Goal: Task Accomplishment & Management: Manage account settings

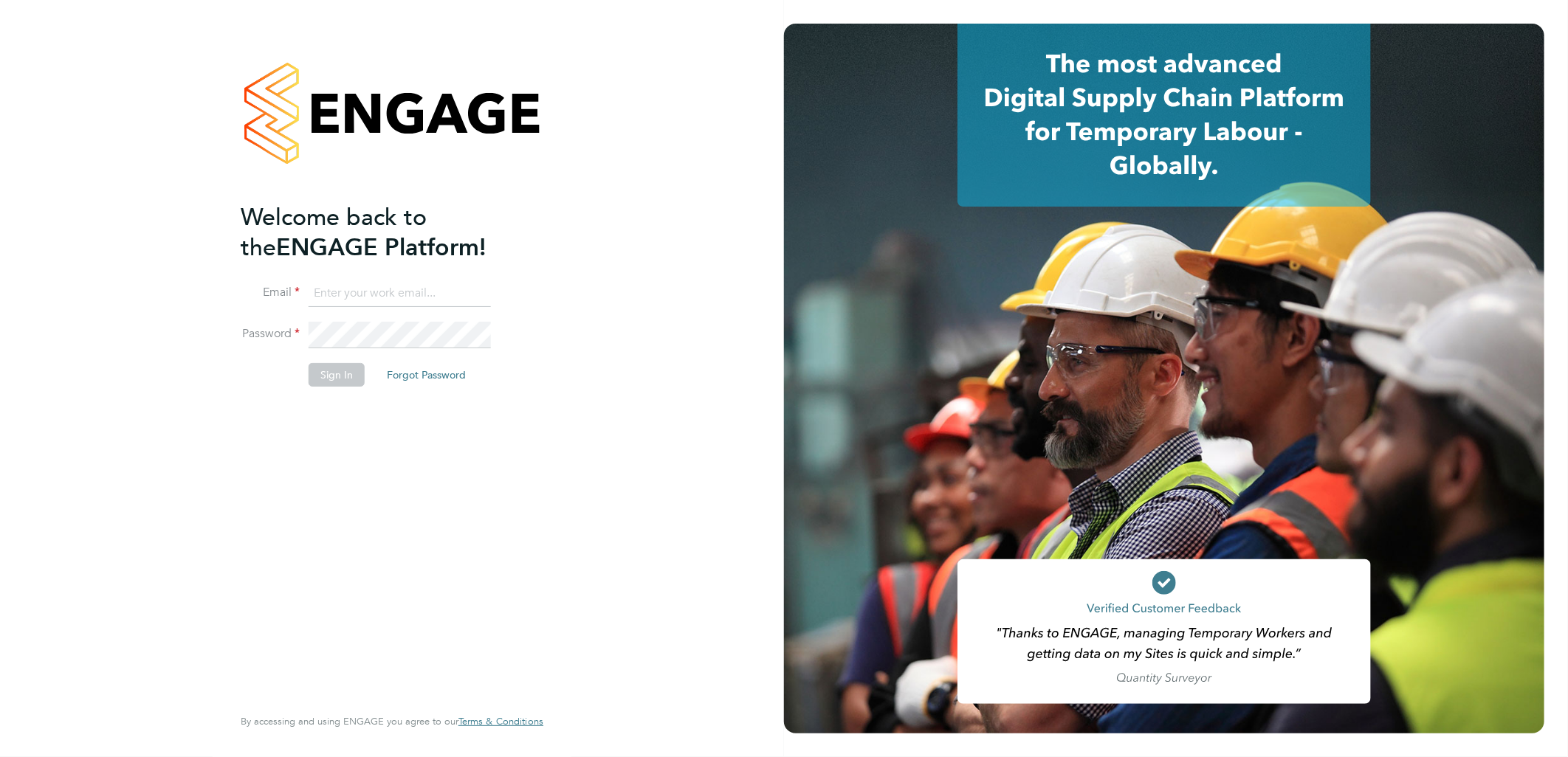
type input "lauren.butler@linsco.com"
click at [330, 377] on button "Sign In" at bounding box center [336, 375] width 56 height 24
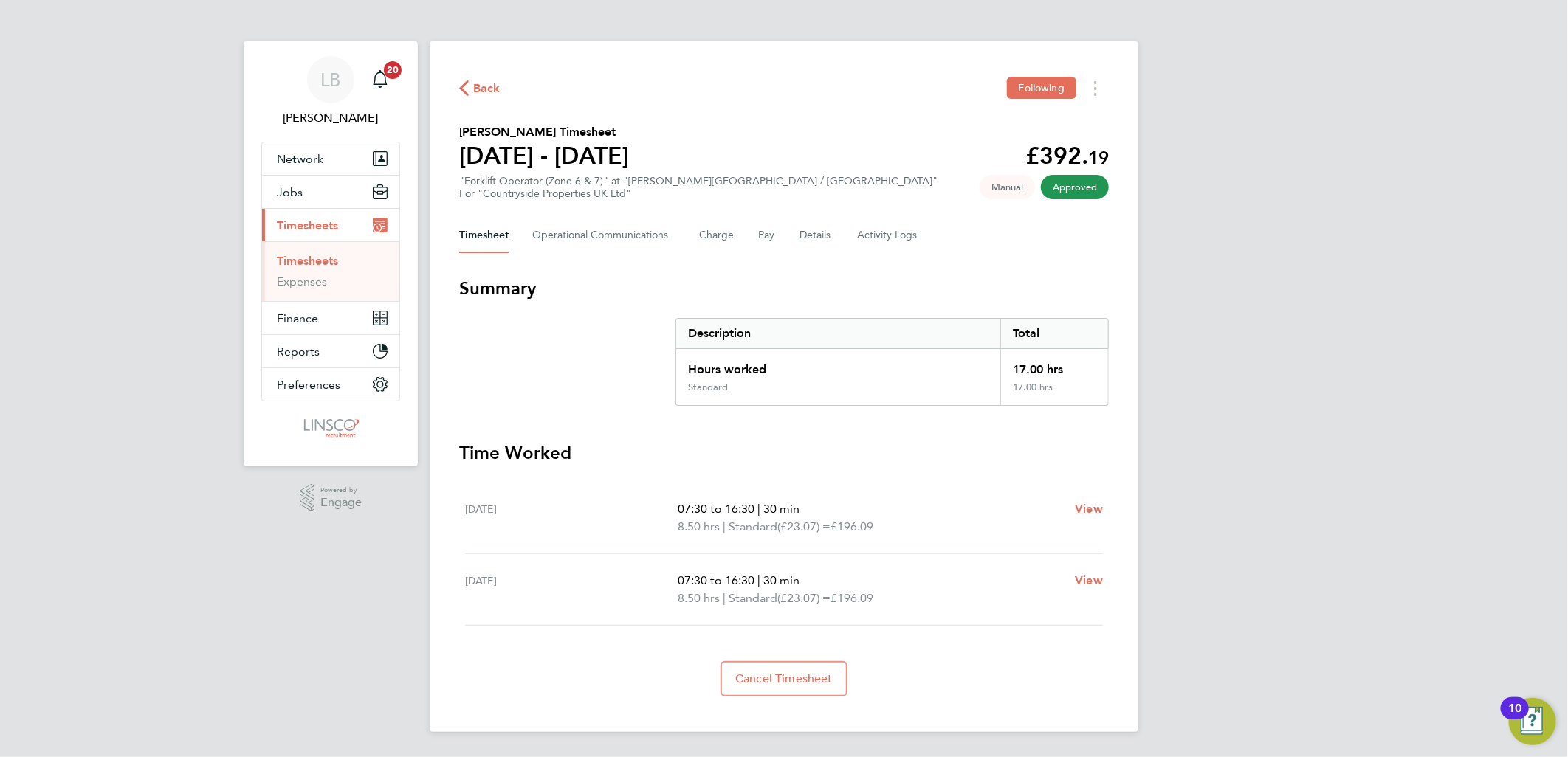
click at [461, 87] on icon "button" at bounding box center [463, 88] width 9 height 15
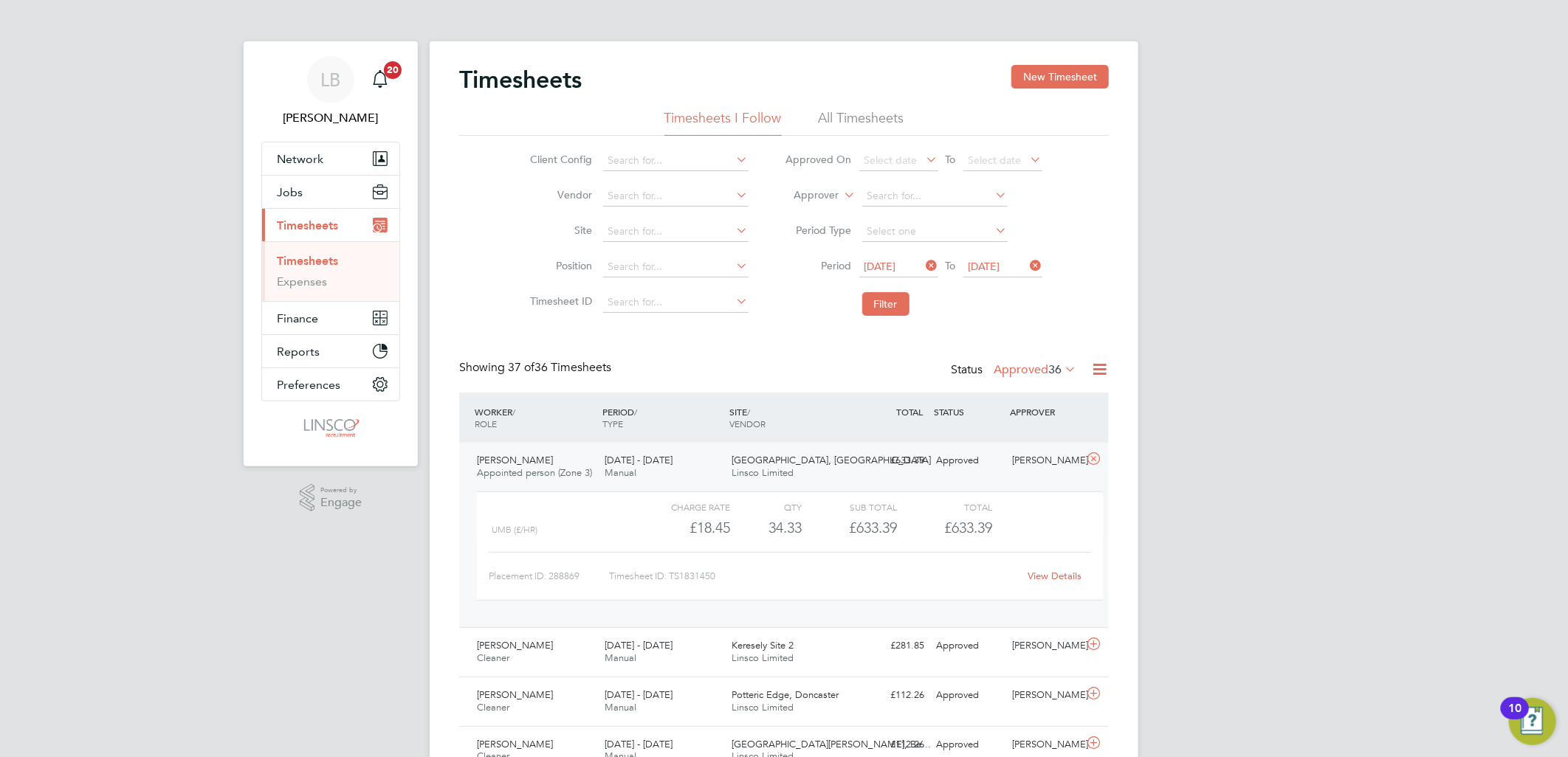
click at [998, 368] on label "Approved 36" at bounding box center [1035, 370] width 83 height 15
click at [1027, 431] on li "Submitted" at bounding box center [1027, 437] width 68 height 20
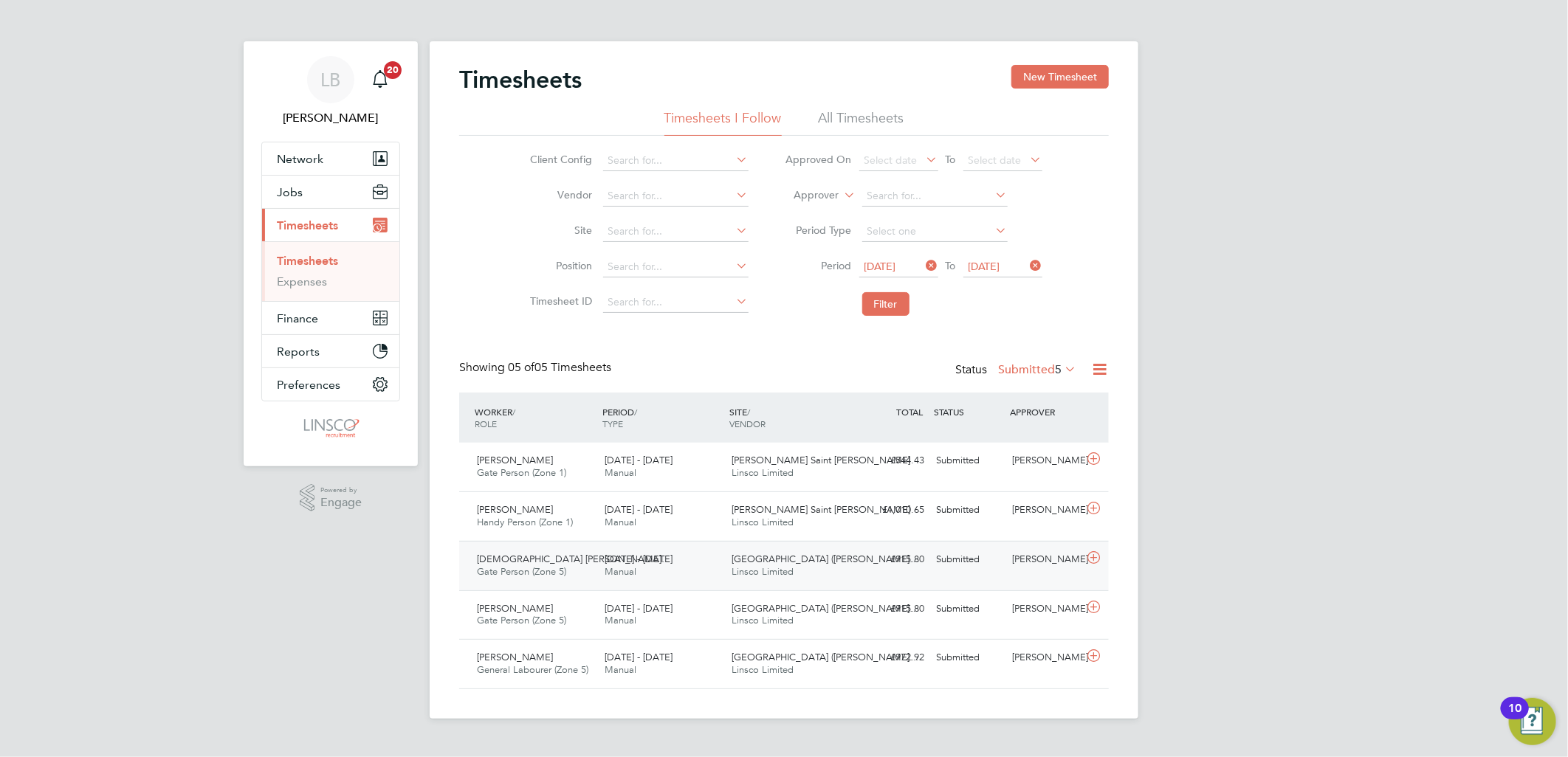
click at [637, 570] on div "22 - 28 Sep 2025 Manual" at bounding box center [662, 566] width 128 height 37
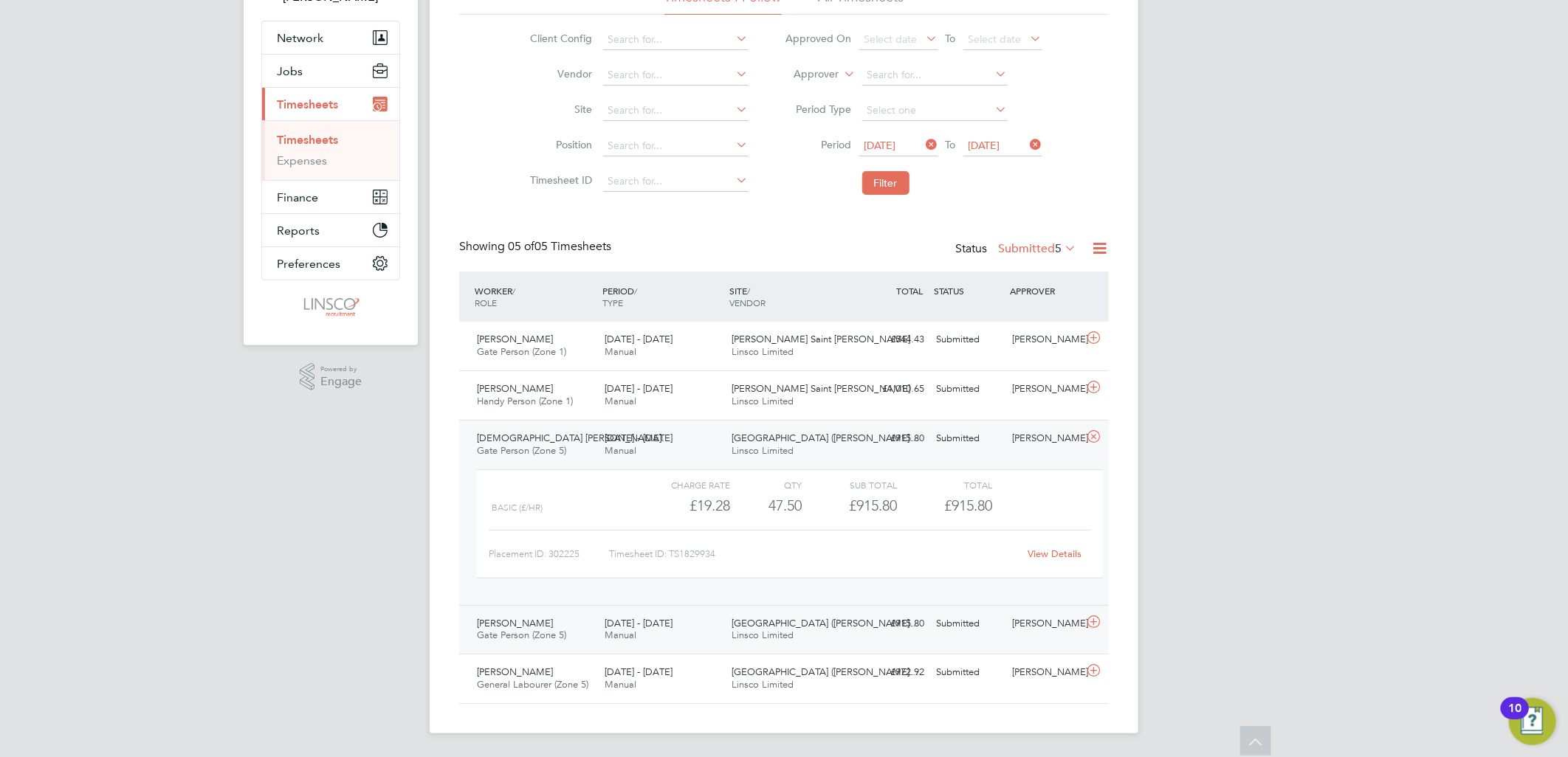
click at [755, 638] on span "Linsco Limited" at bounding box center [763, 635] width 62 height 13
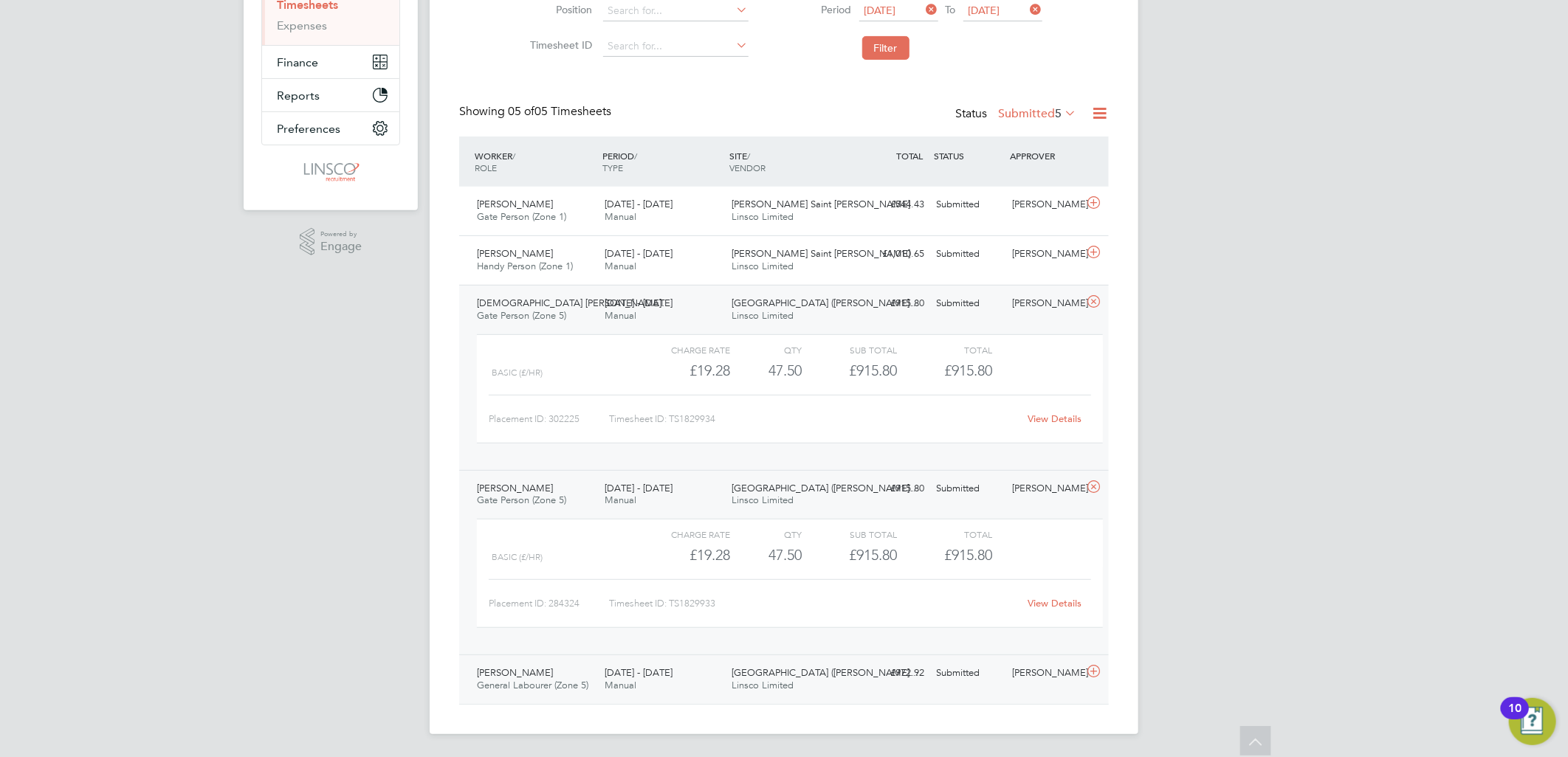
drag, startPoint x: 799, startPoint y: 667, endPoint x: 825, endPoint y: 648, distance: 32.2
click at [800, 667] on div "Habberley Park (Kidder… Linsco Limited" at bounding box center [790, 679] width 128 height 37
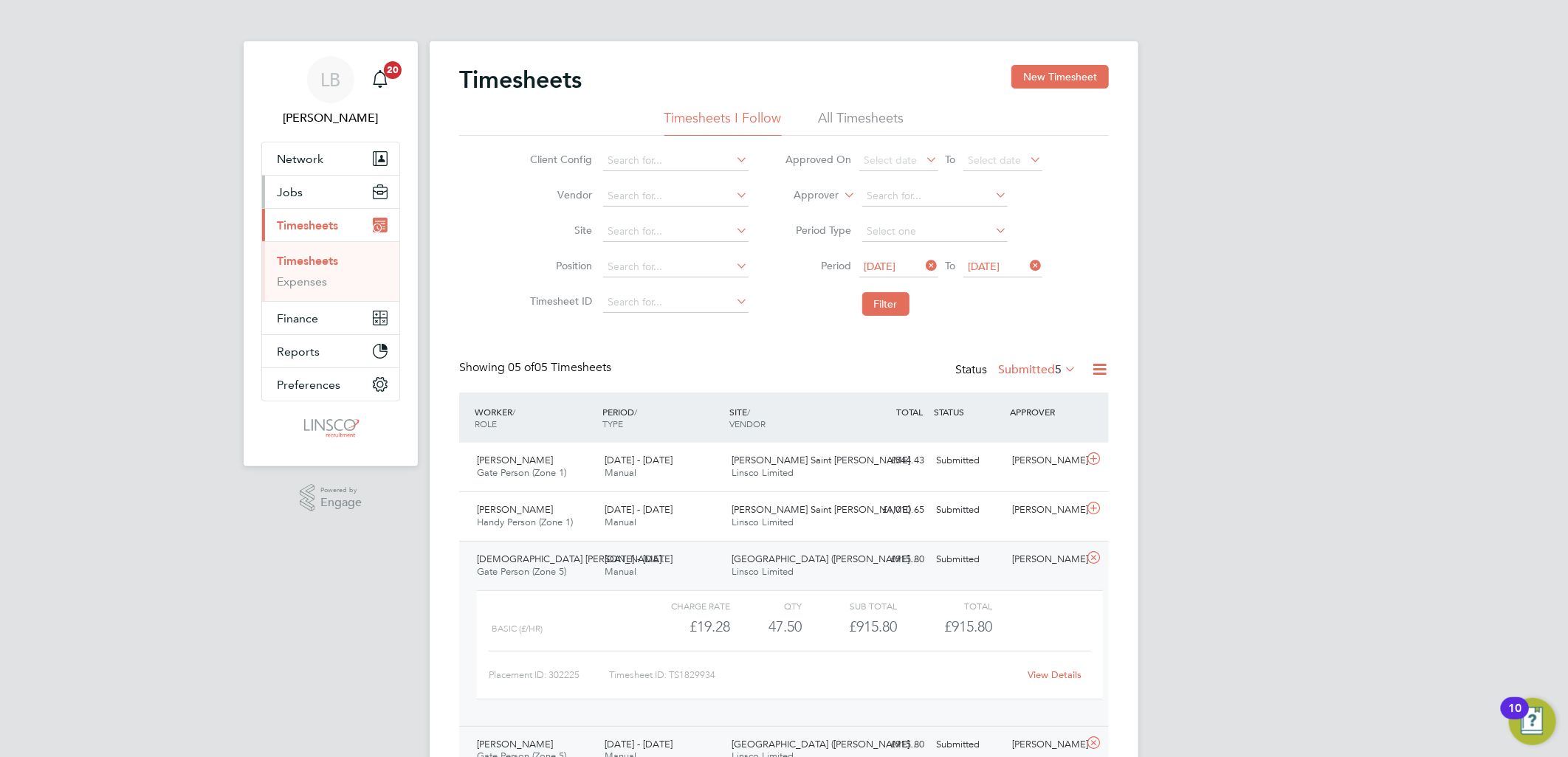
drag, startPoint x: 306, startPoint y: 198, endPoint x: 321, endPoint y: 207, distance: 17.5
click at [306, 198] on button "Jobs" at bounding box center [330, 192] width 137 height 32
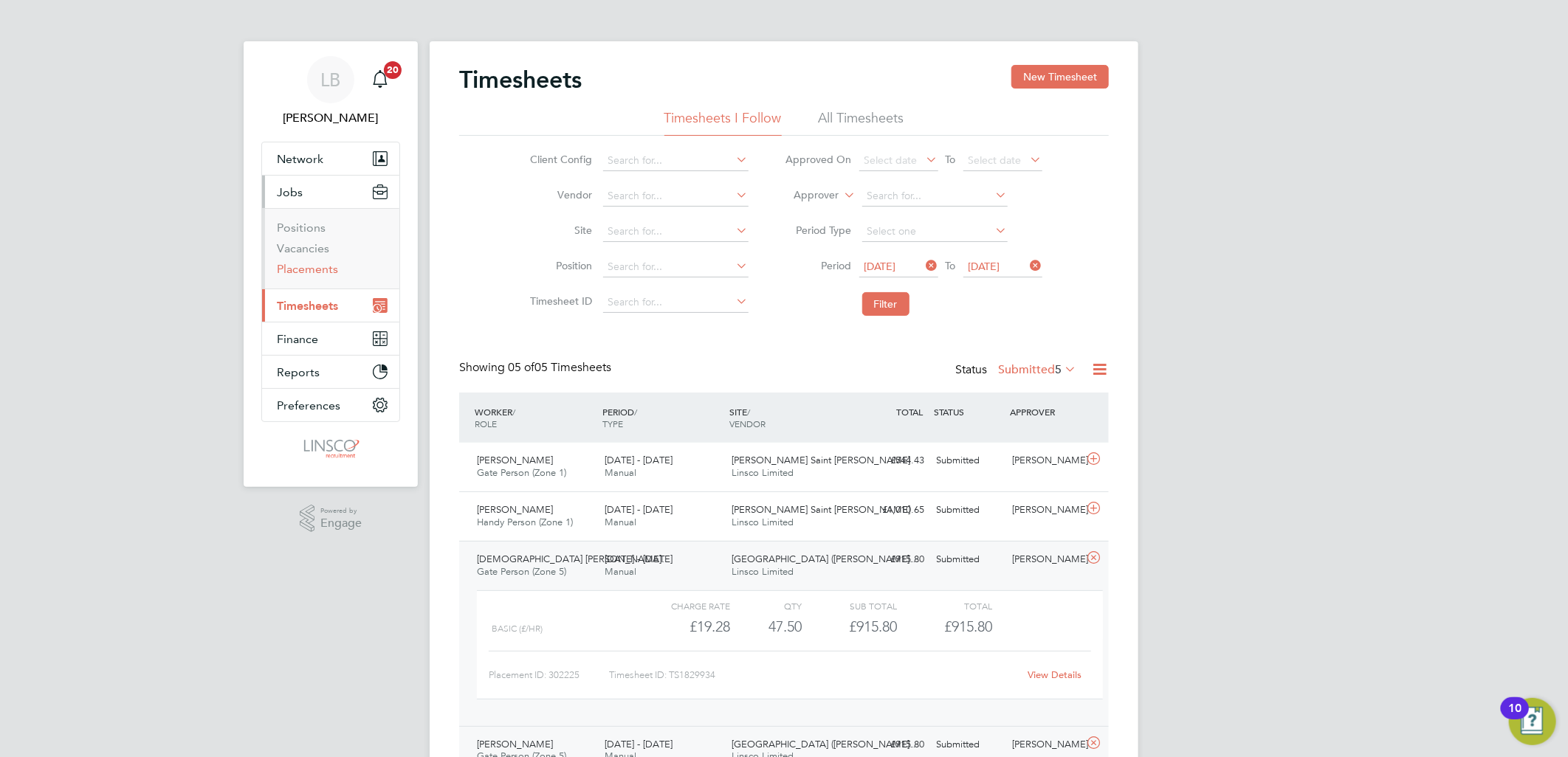
drag, startPoint x: 308, startPoint y: 262, endPoint x: 326, endPoint y: 265, distance: 18.2
click at [308, 262] on link "Placements" at bounding box center [307, 269] width 61 height 14
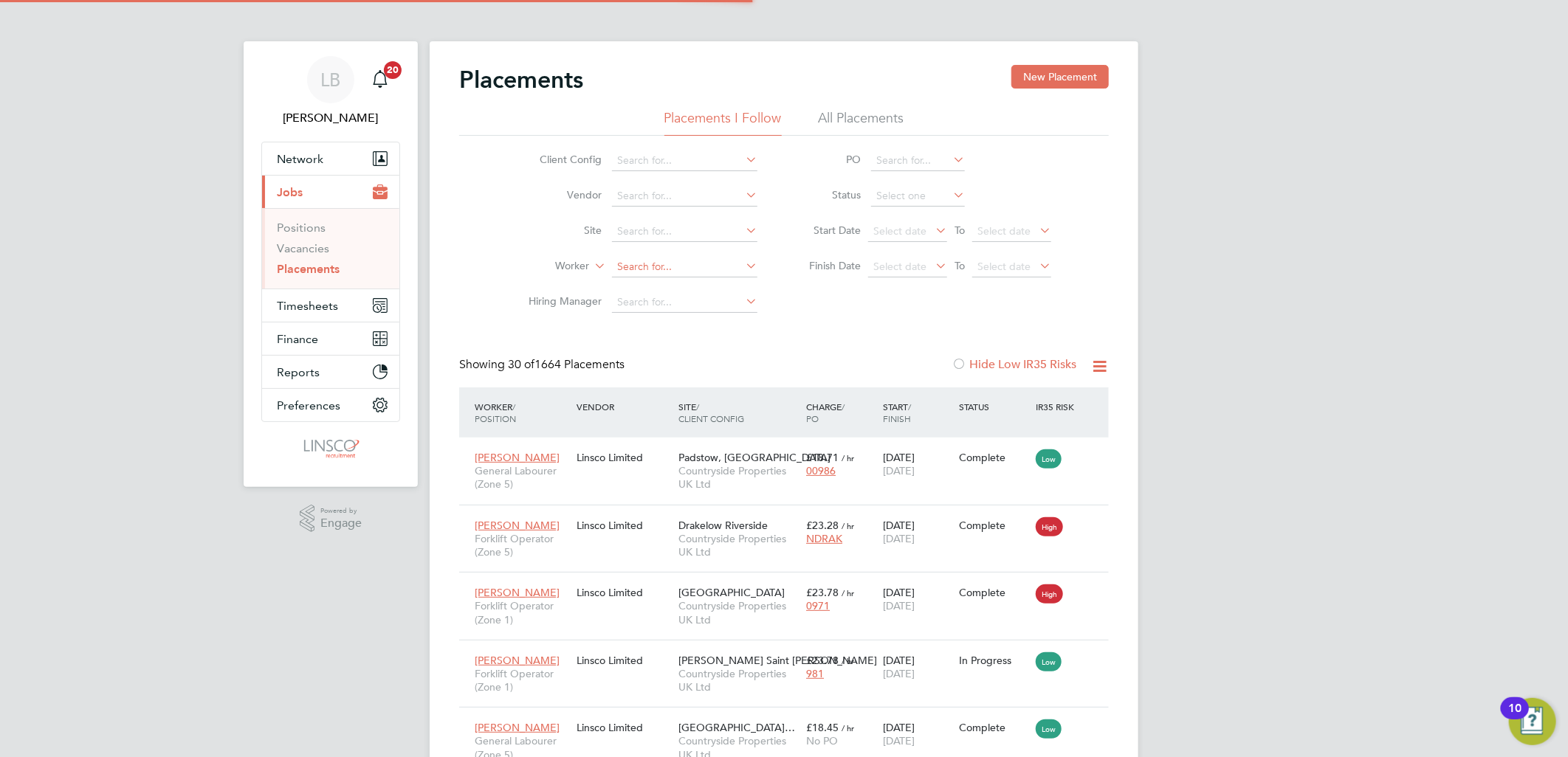
scroll to position [55, 128]
click at [630, 240] on input at bounding box center [685, 231] width 145 height 20
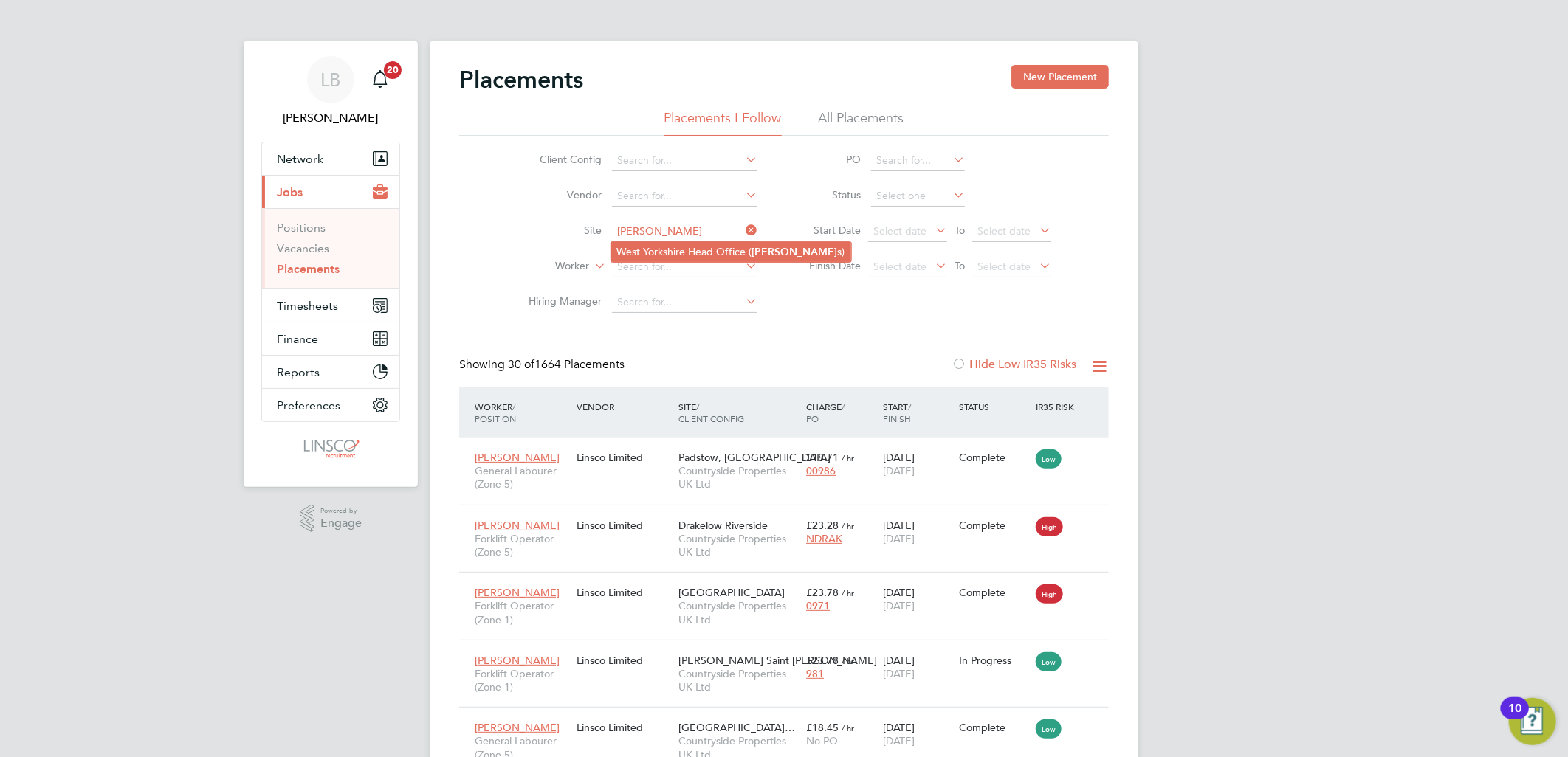
click at [643, 242] on li "West Yorkshire Head Office ( Joiner s)" at bounding box center [731, 252] width 240 height 20
type input "West Yorkshire Head Office (Joiners)"
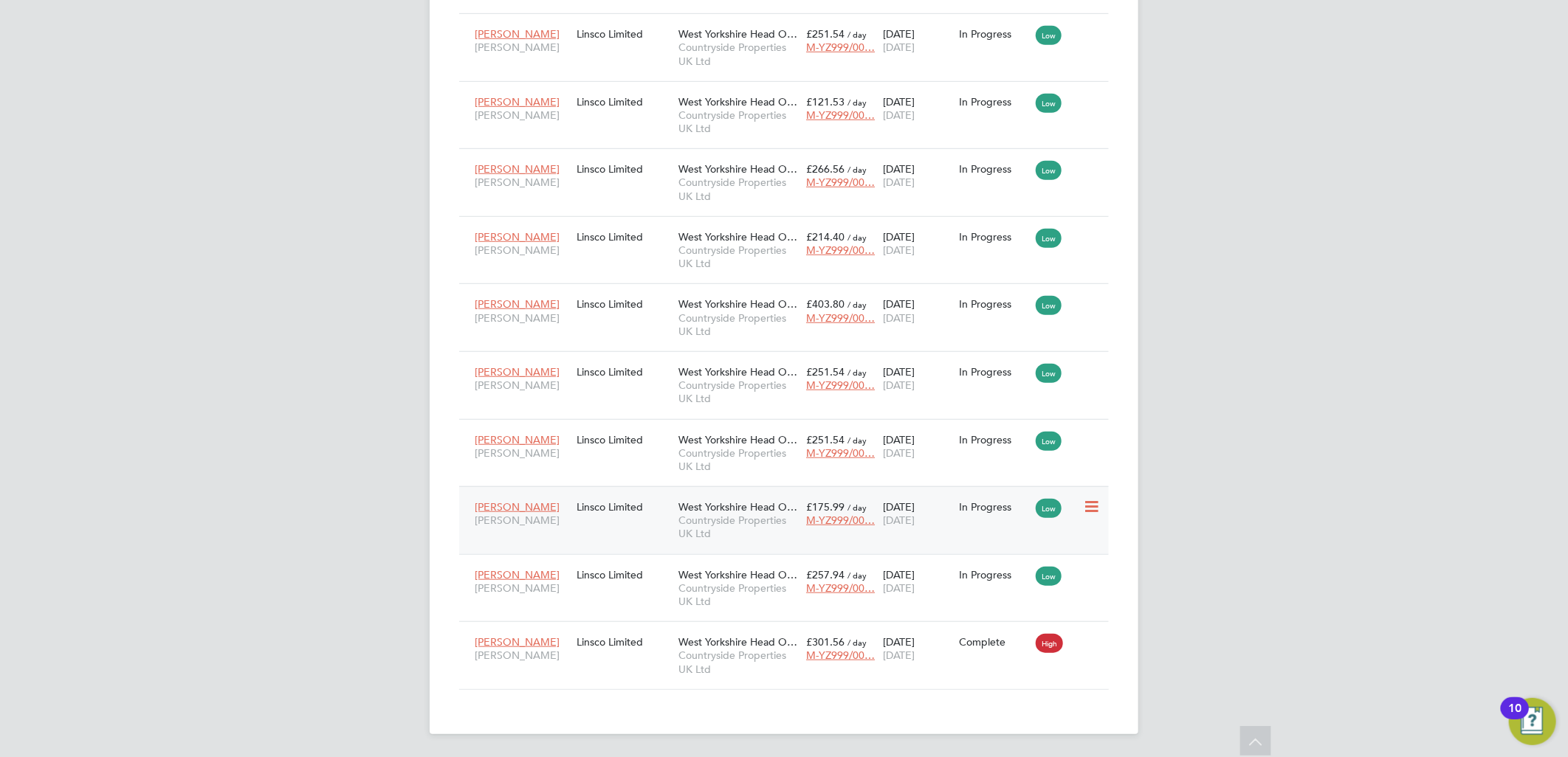
click at [648, 519] on div "Linsco Limited" at bounding box center [623, 507] width 102 height 28
click at [636, 310] on div "Linsco Limited" at bounding box center [623, 304] width 102 height 28
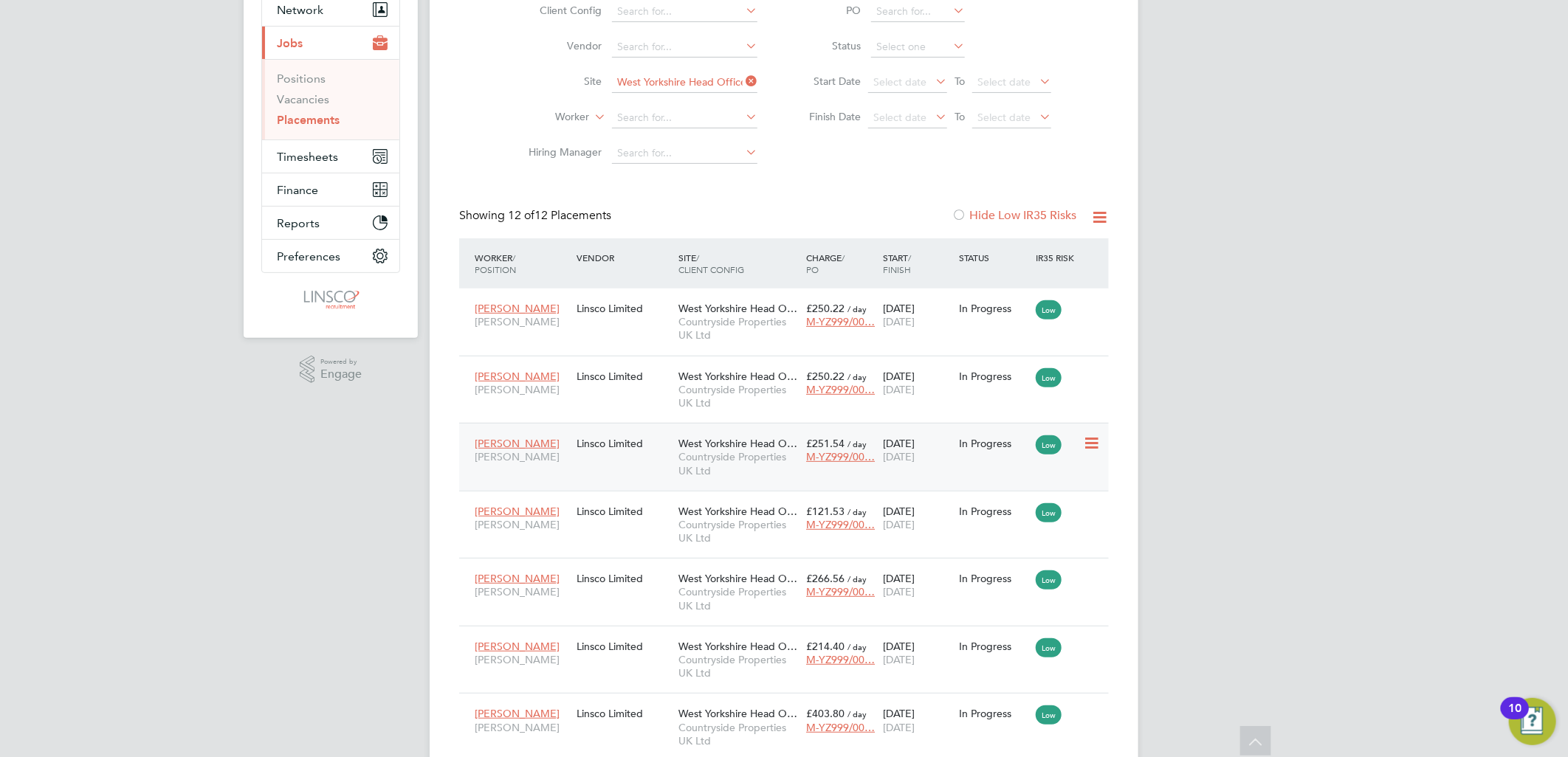
click at [554, 435] on div "Lee Hirst Joiner" at bounding box center [522, 450] width 102 height 41
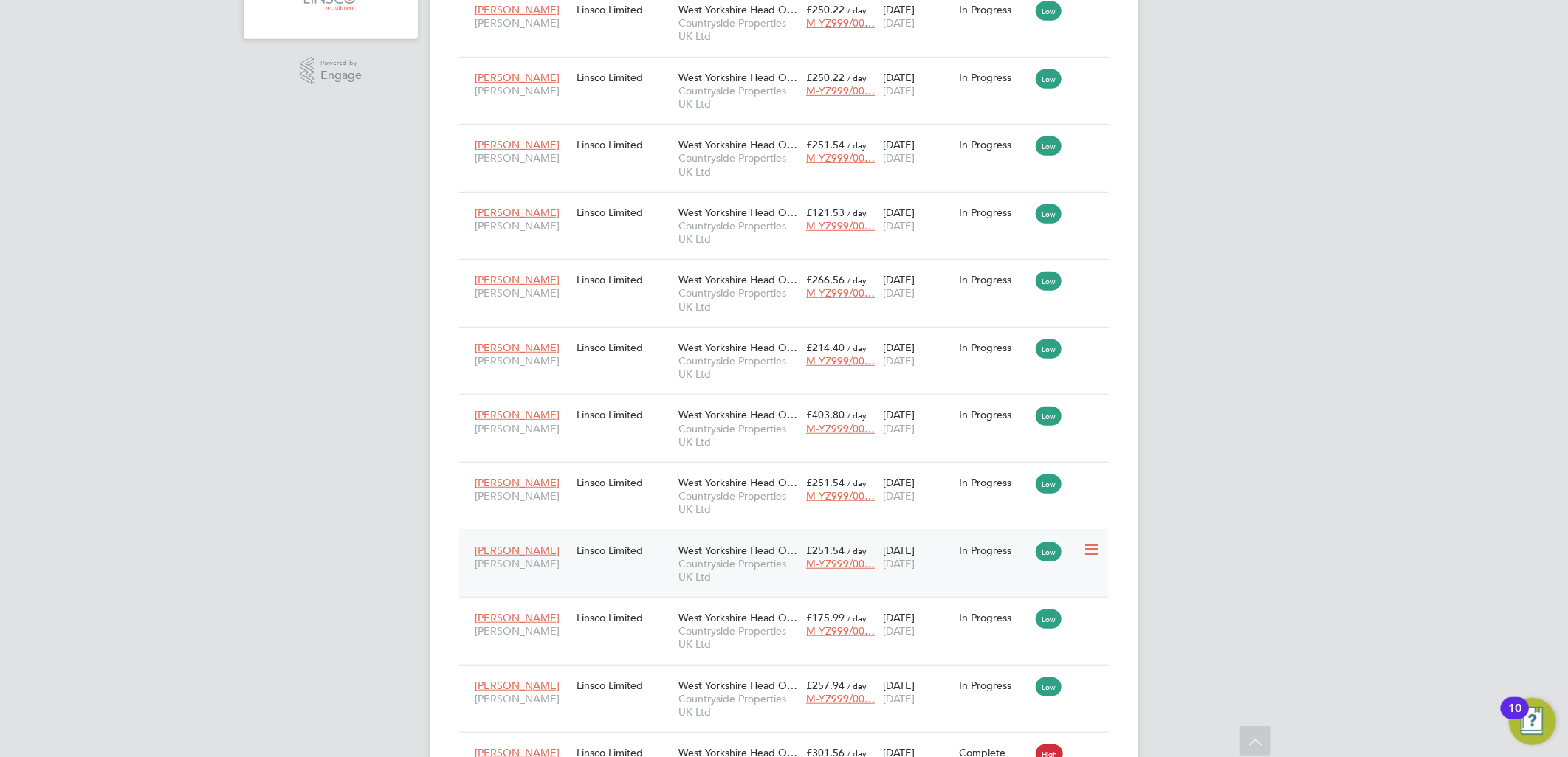
scroll to position [477, 0]
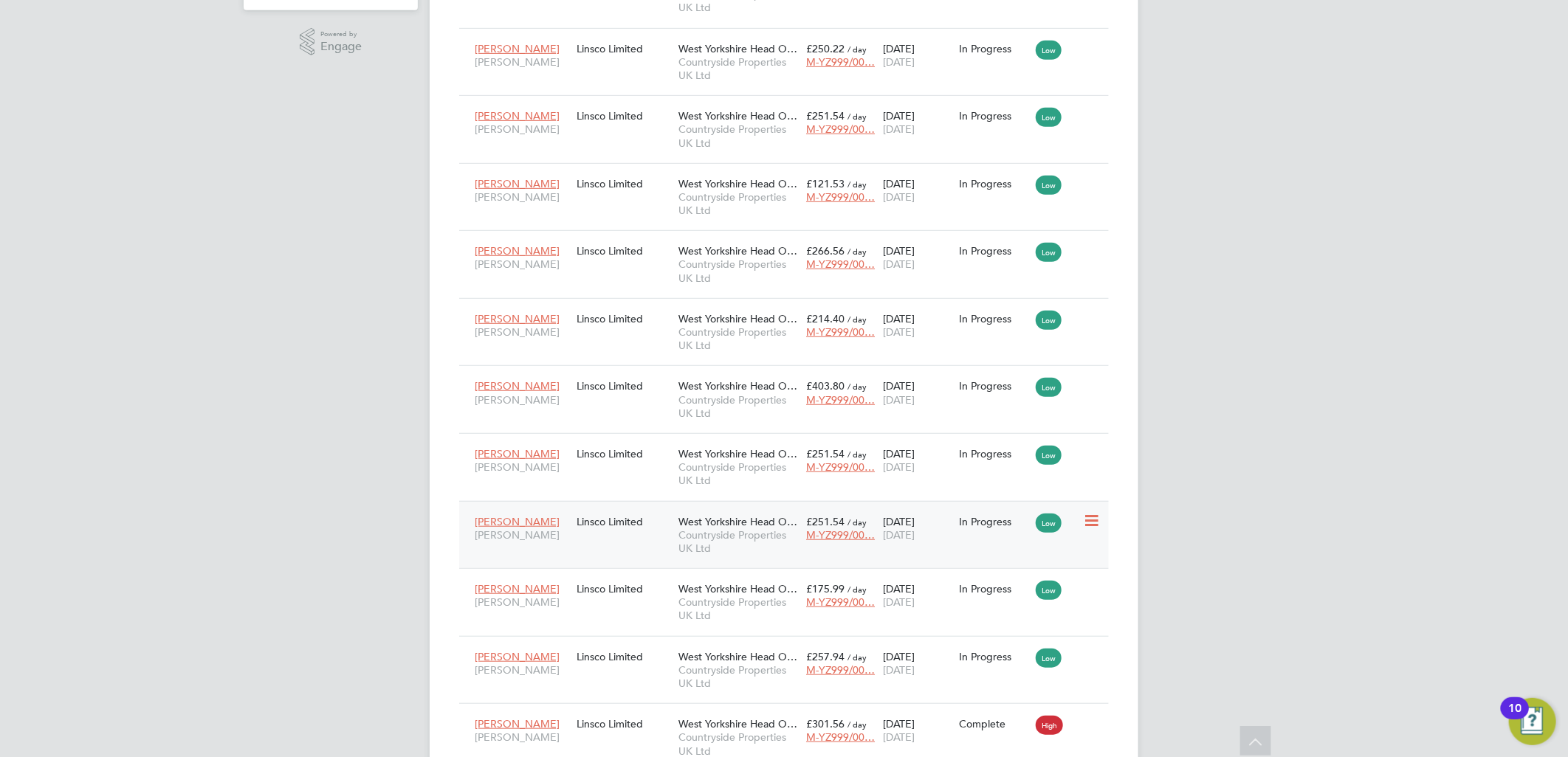
click at [623, 525] on div "Linsco Limited" at bounding box center [623, 521] width 102 height 28
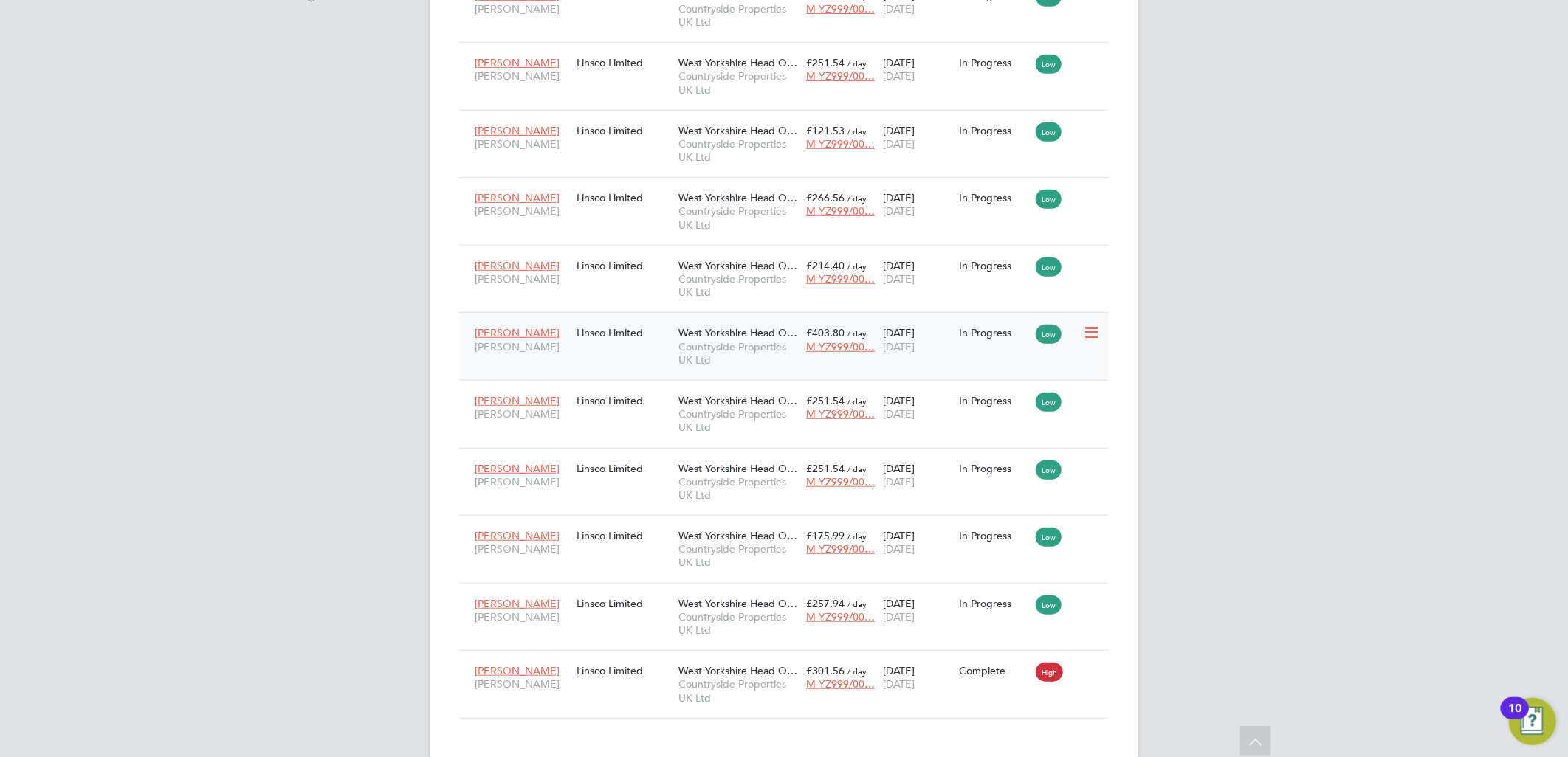
scroll to position [559, 0]
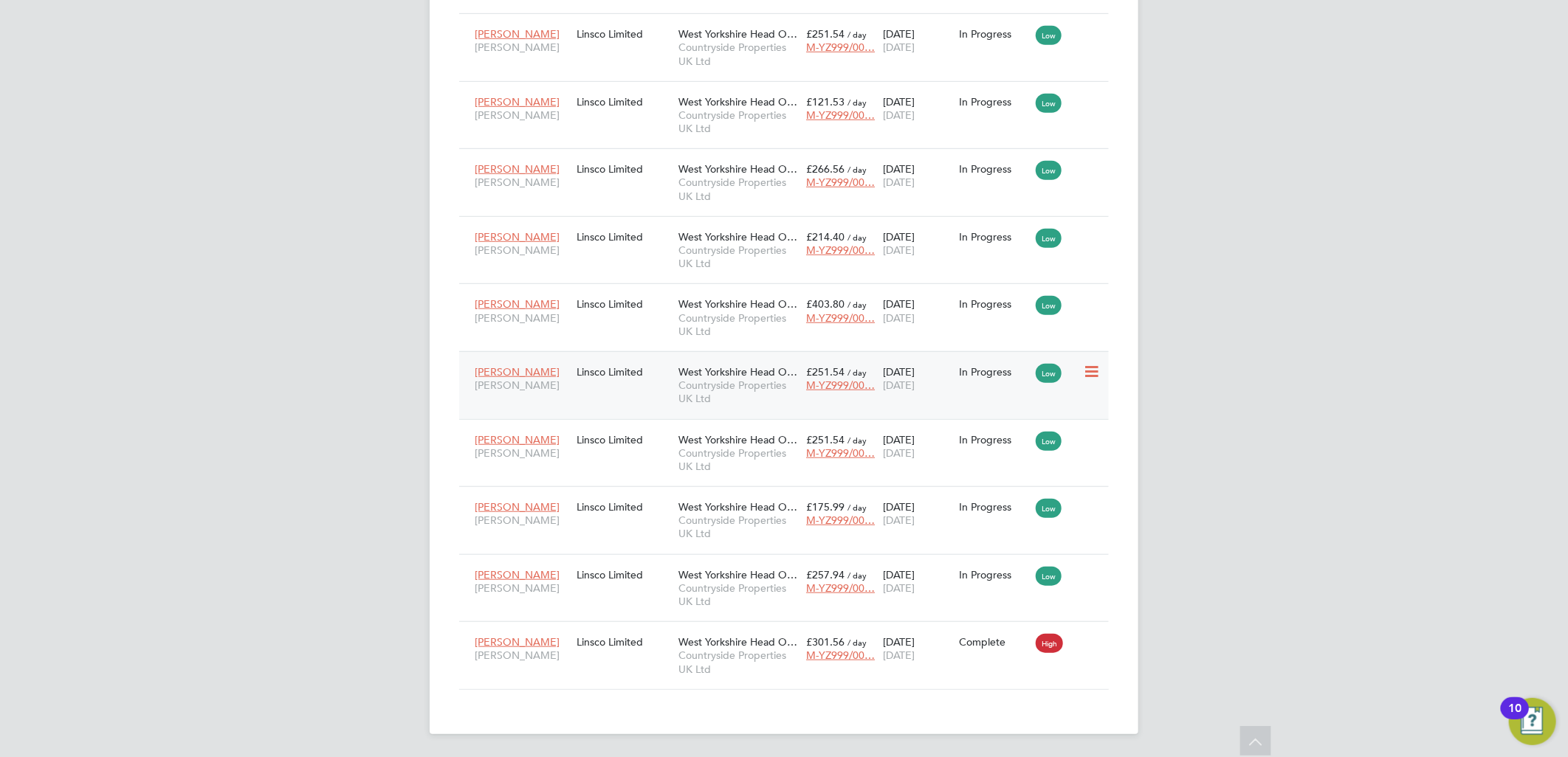
click at [558, 394] on div "Joe Hutchinson Joiner" at bounding box center [522, 378] width 102 height 41
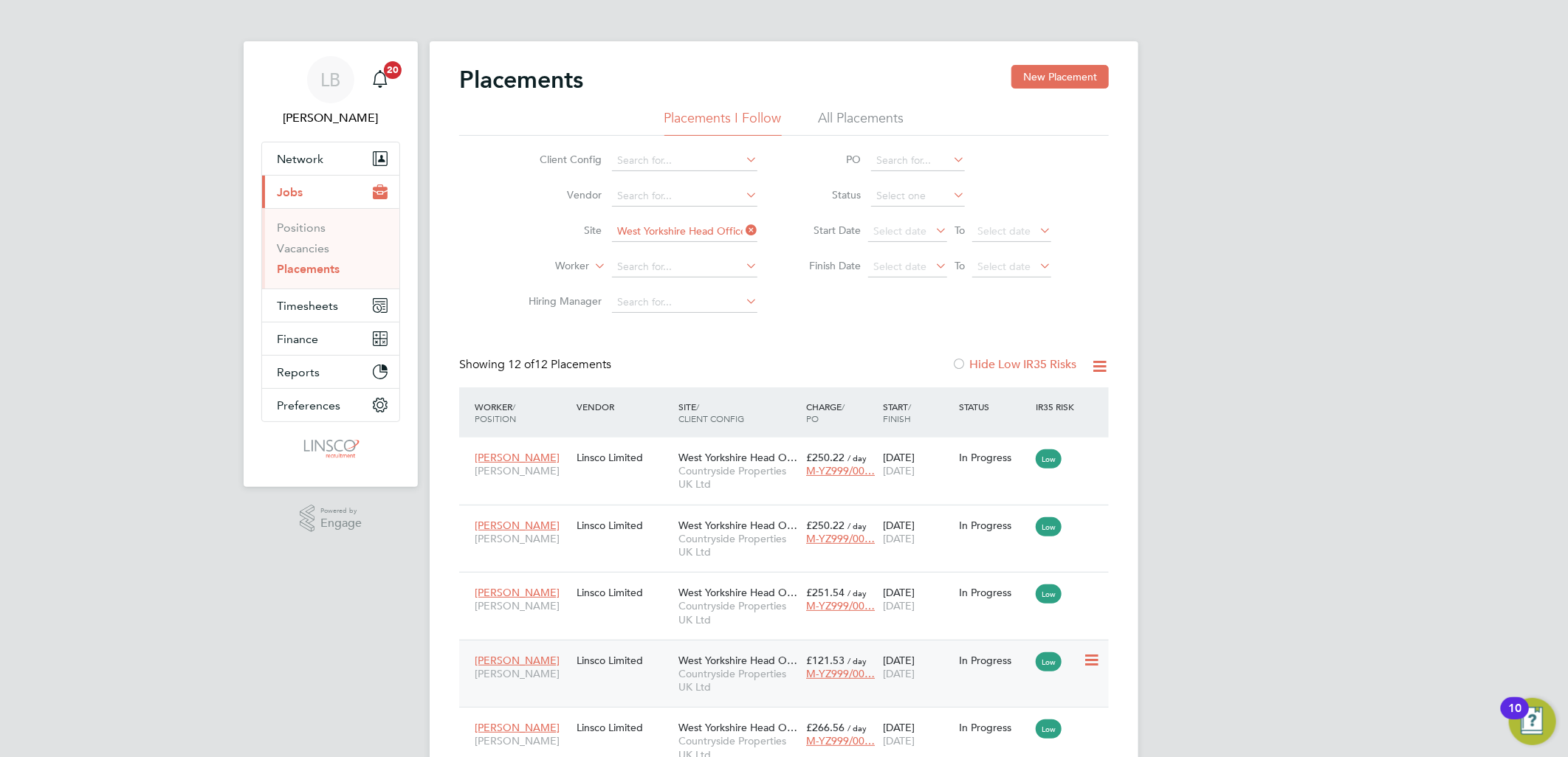
scroll to position [328, 0]
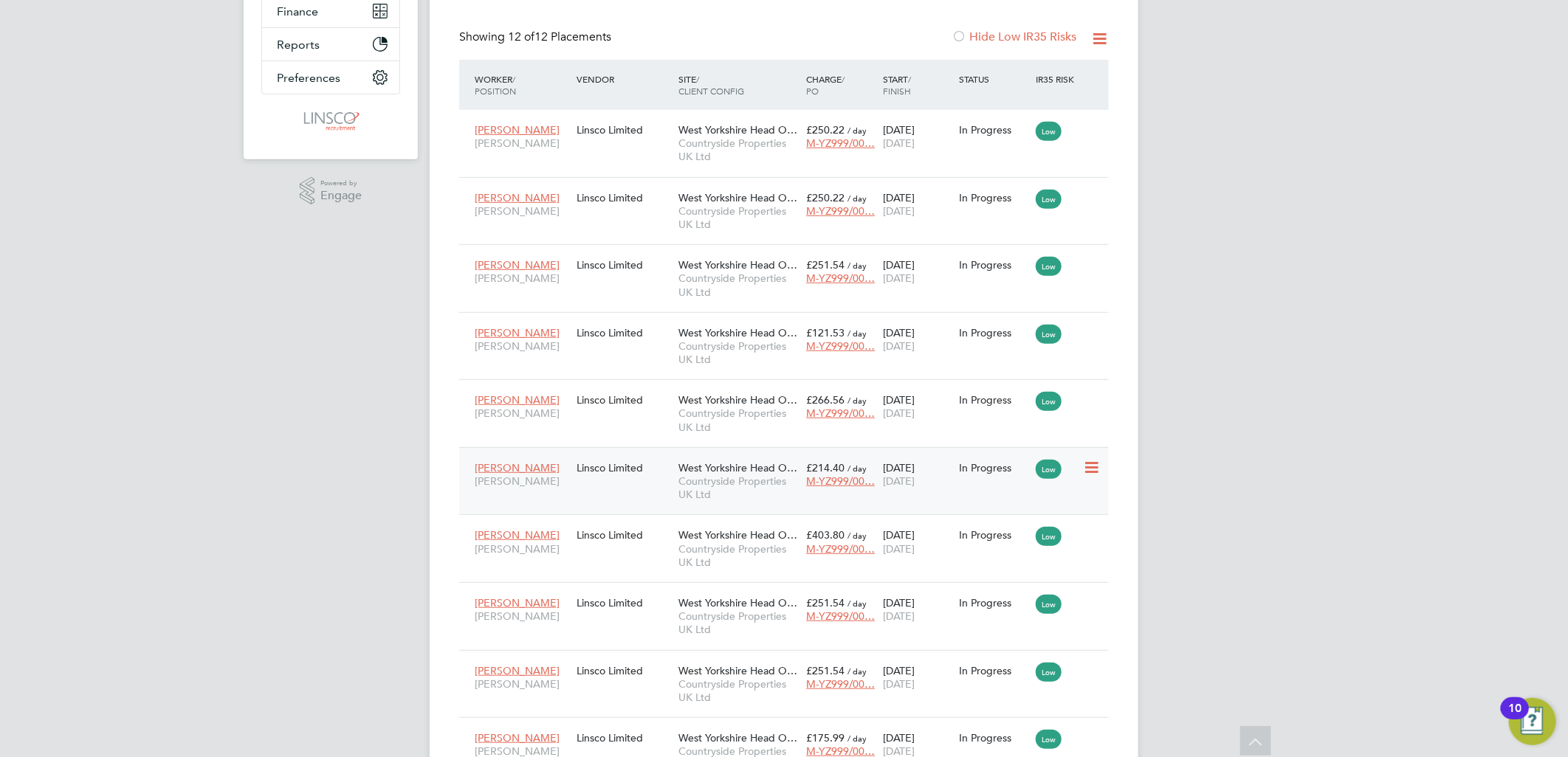
click at [729, 475] on span "Countryside Properties UK Ltd" at bounding box center [738, 487] width 120 height 26
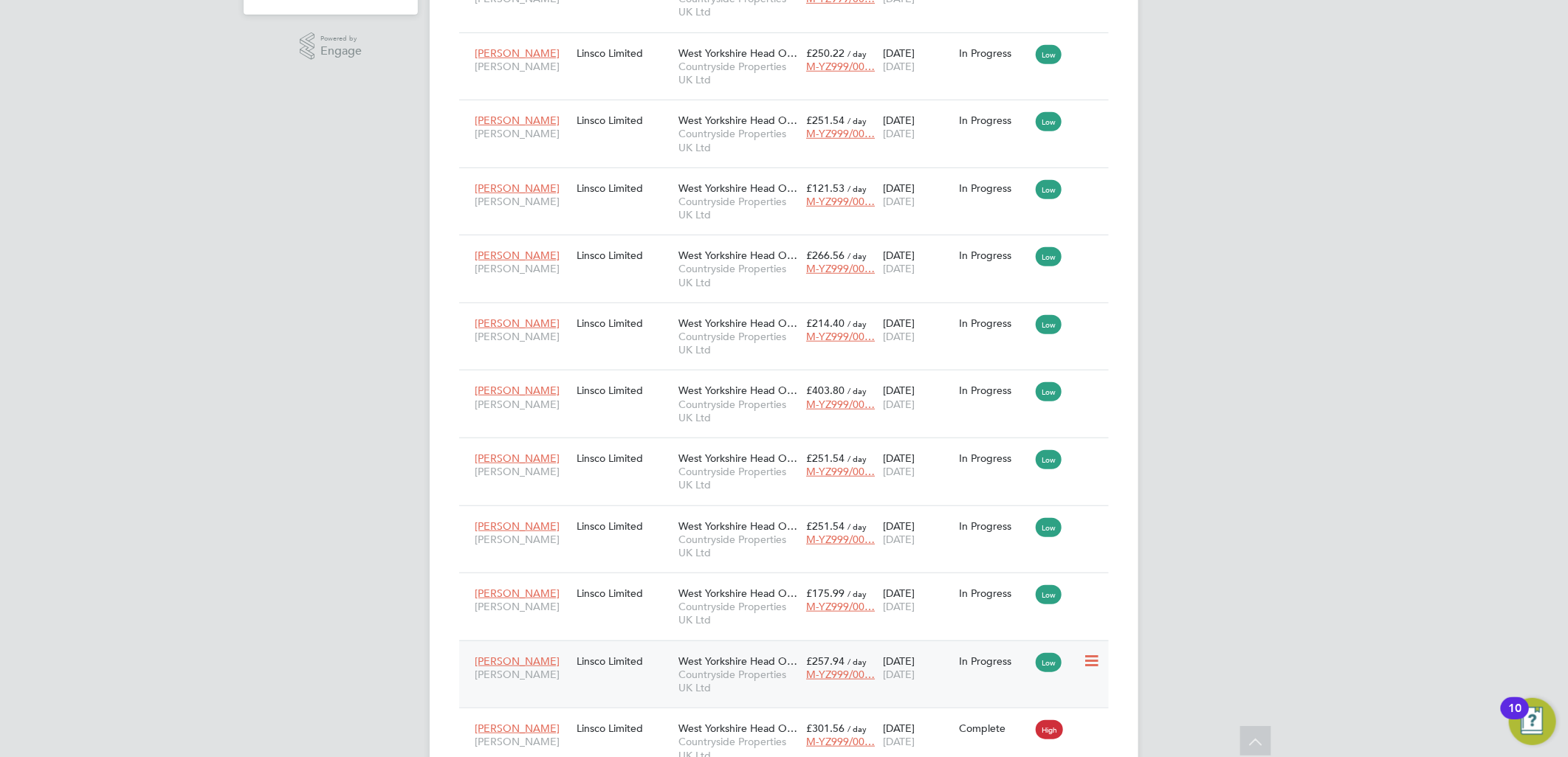
scroll to position [559, 0]
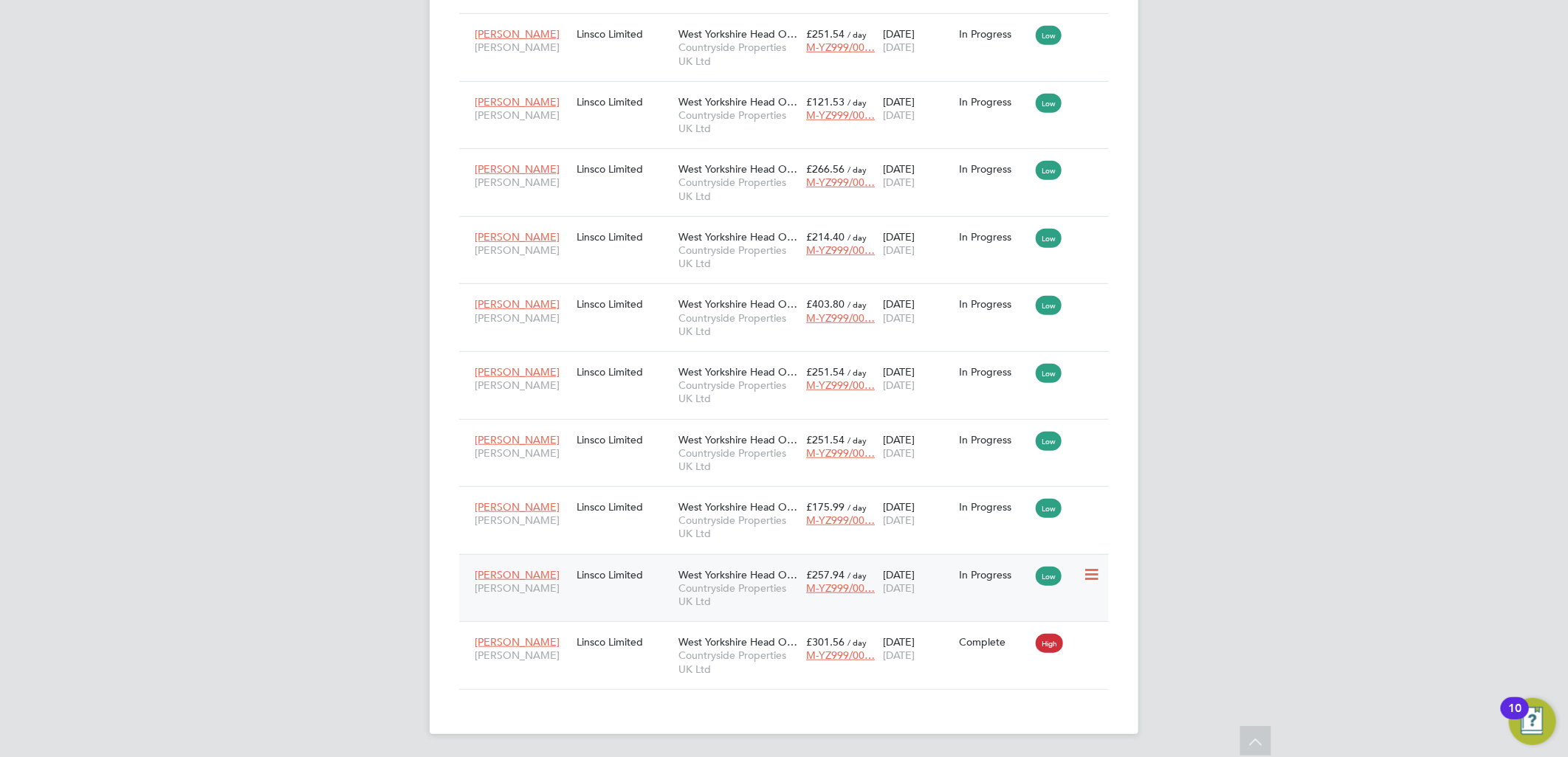
click at [670, 581] on div "Linsco Limited" at bounding box center [623, 574] width 102 height 28
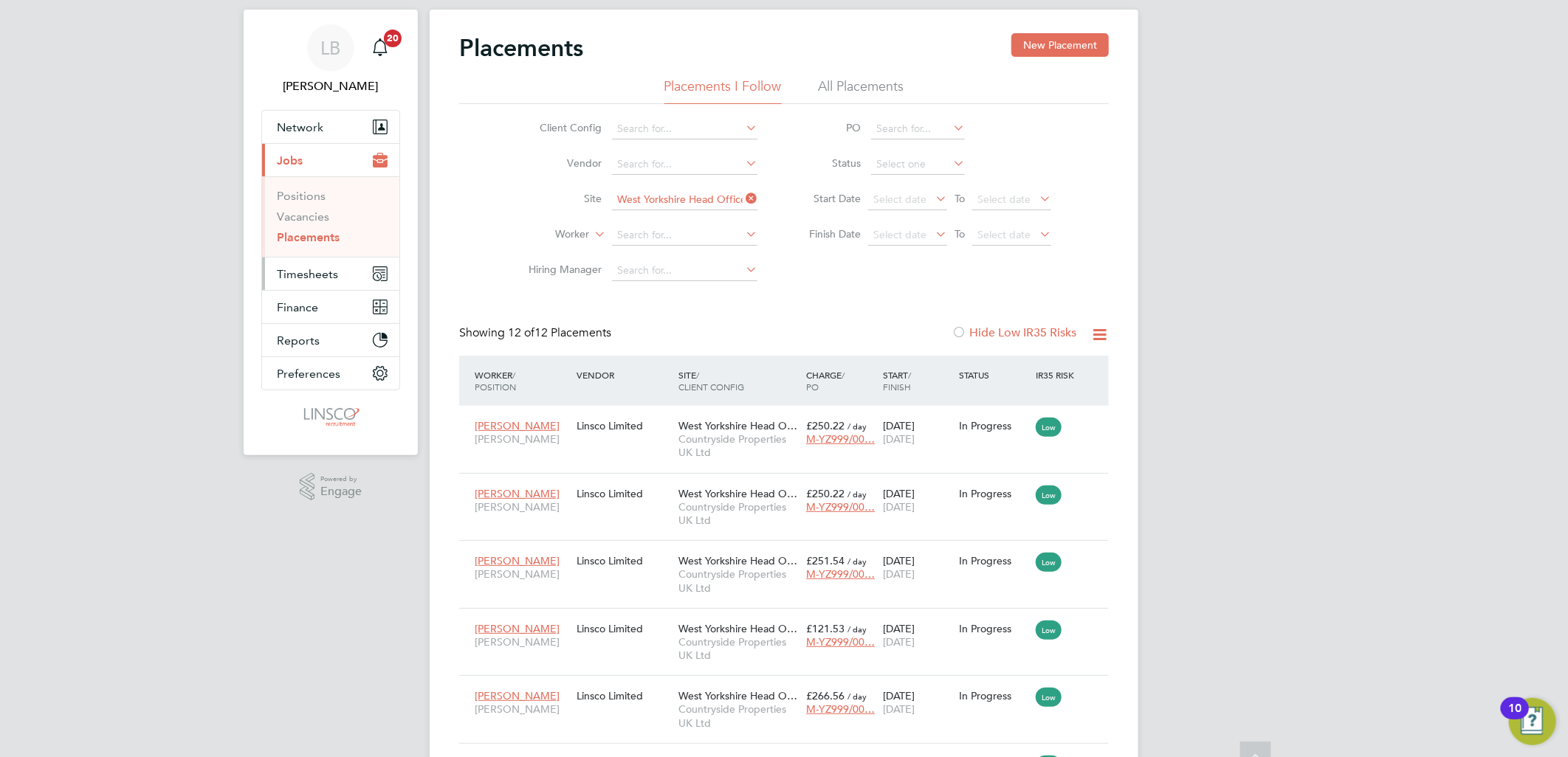
scroll to position [0, 0]
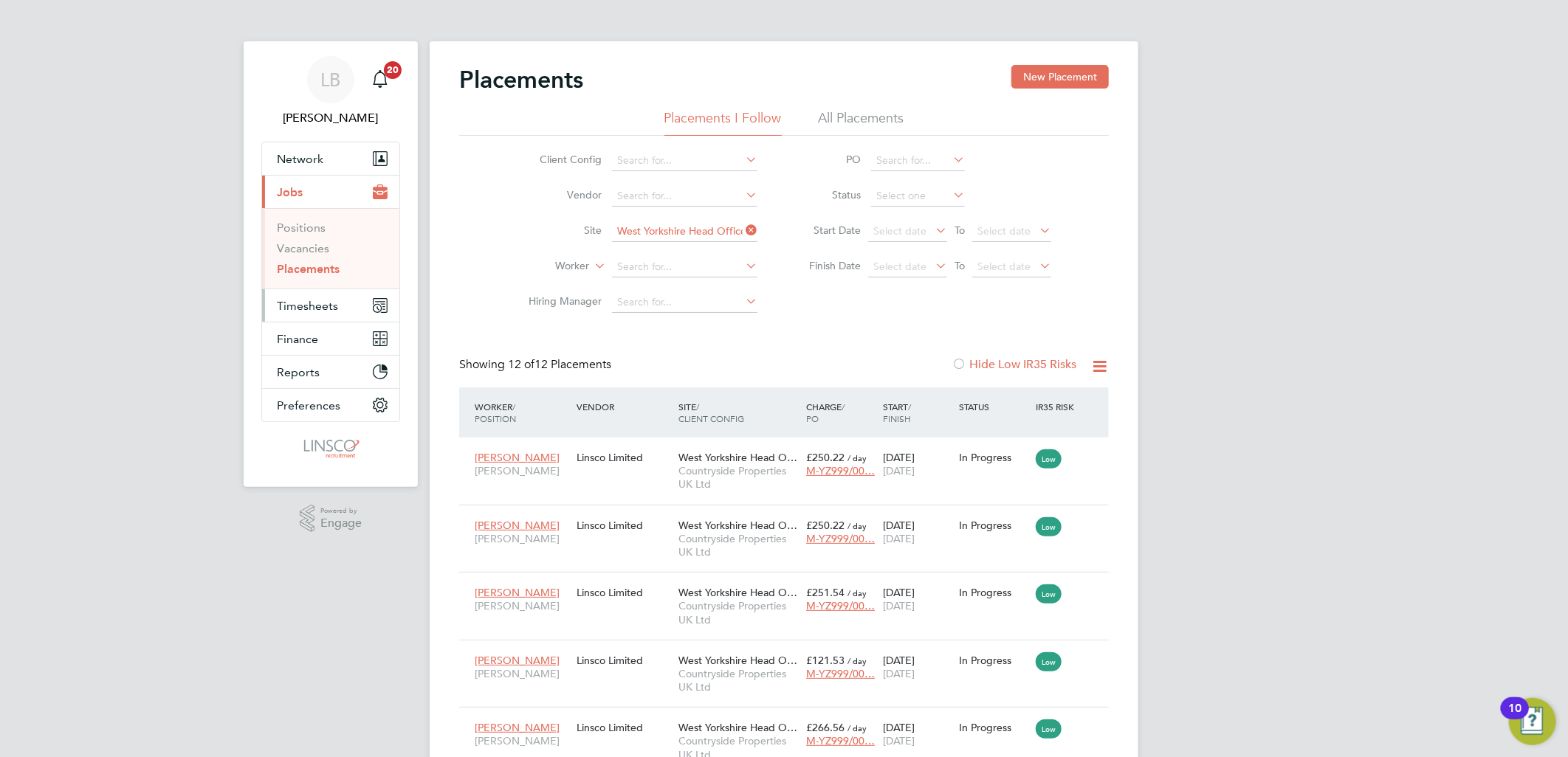
click at [307, 312] on span "Timesheets" at bounding box center [307, 306] width 61 height 14
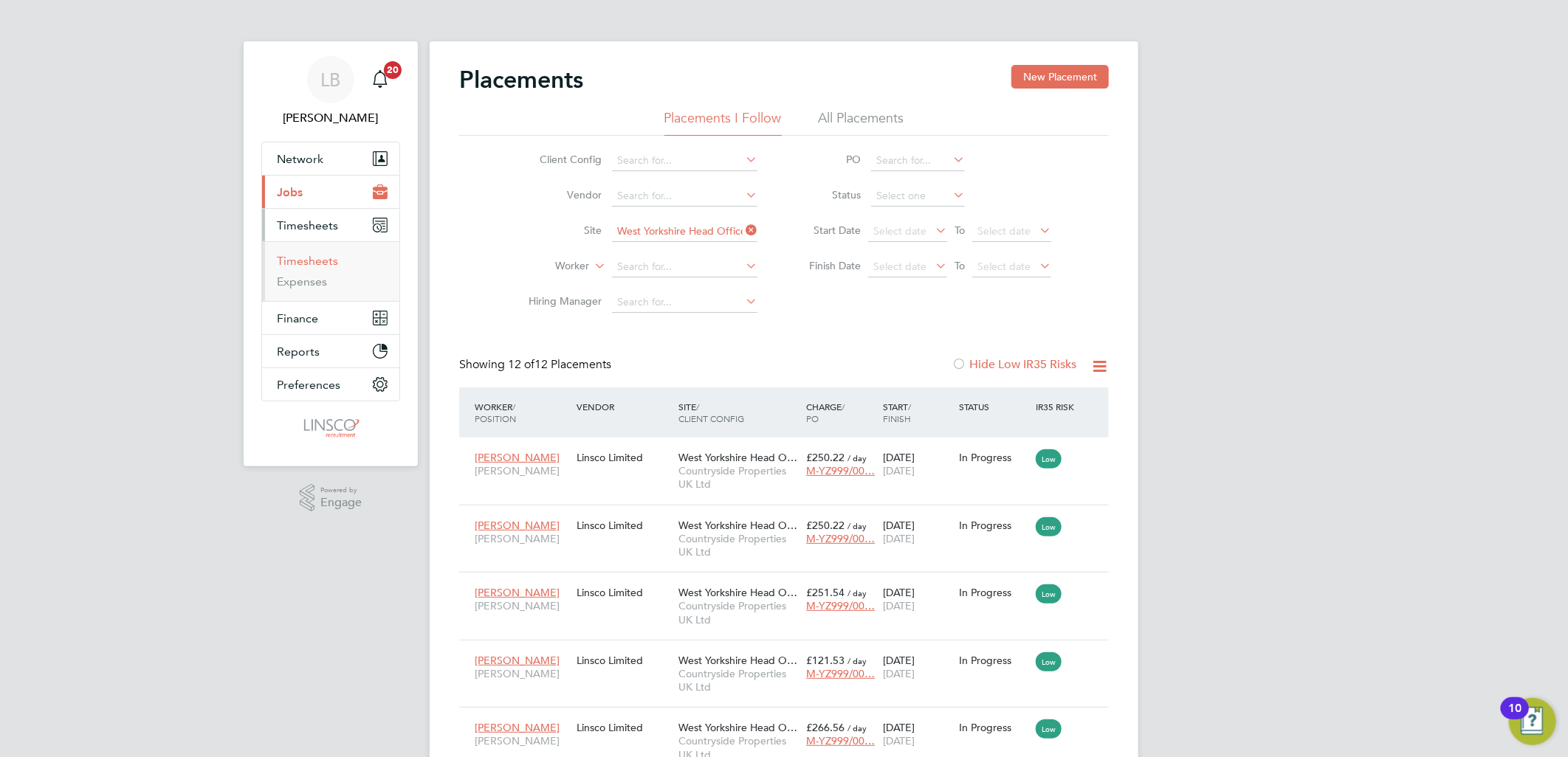
click at [314, 267] on link "Timesheets" at bounding box center [307, 260] width 61 height 14
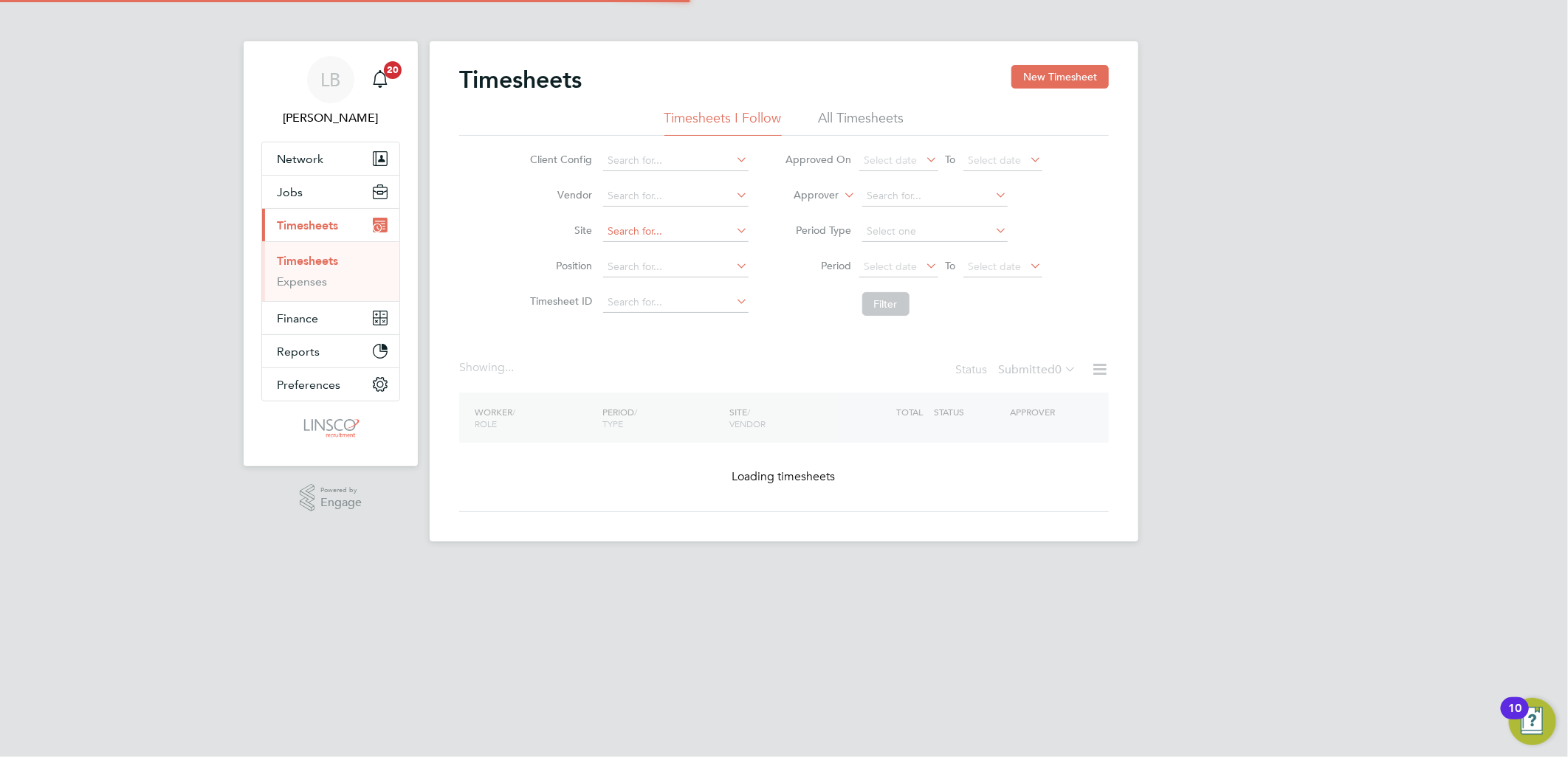
click at [644, 230] on input at bounding box center [675, 231] width 145 height 20
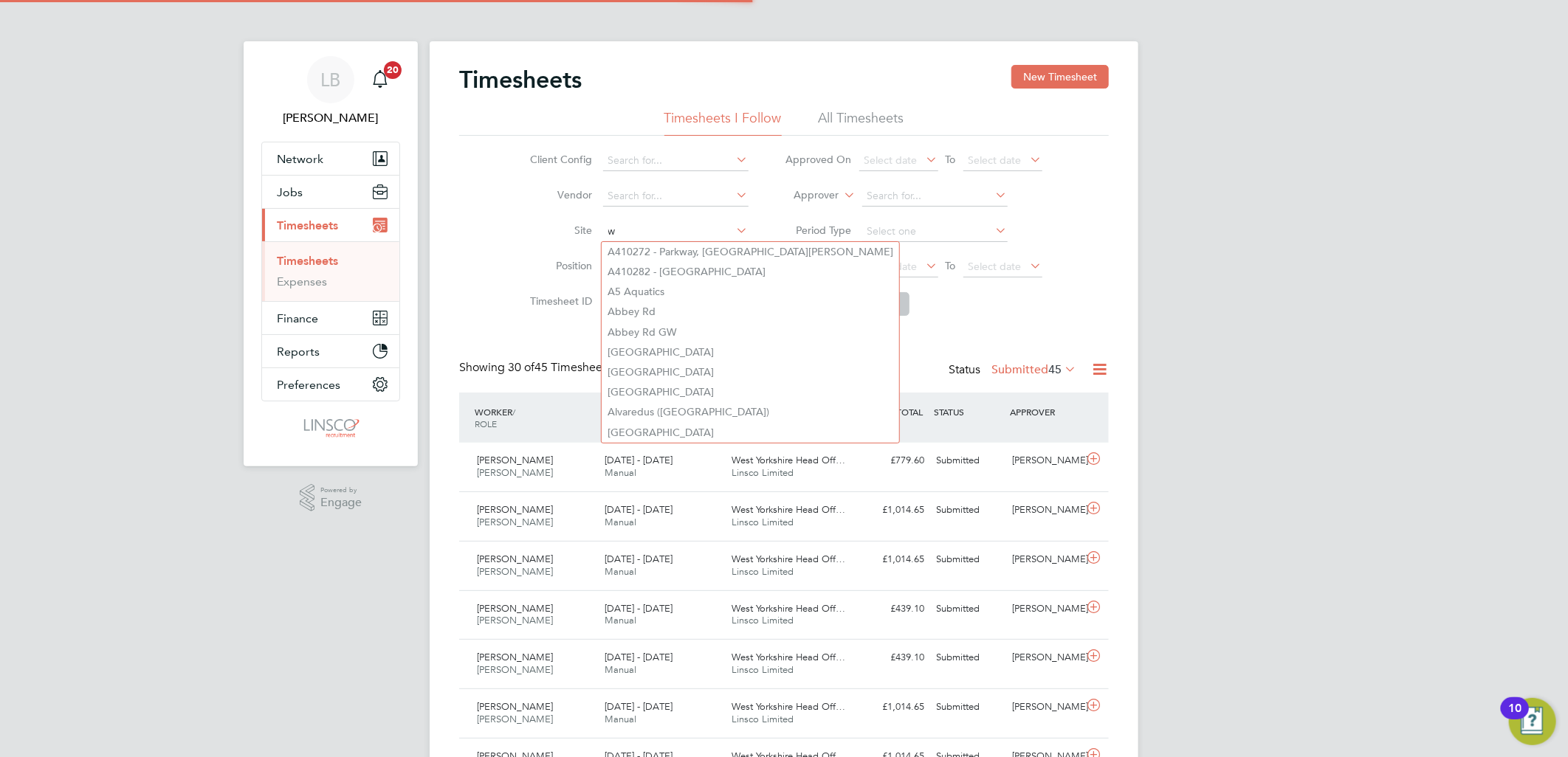
scroll to position [37, 128]
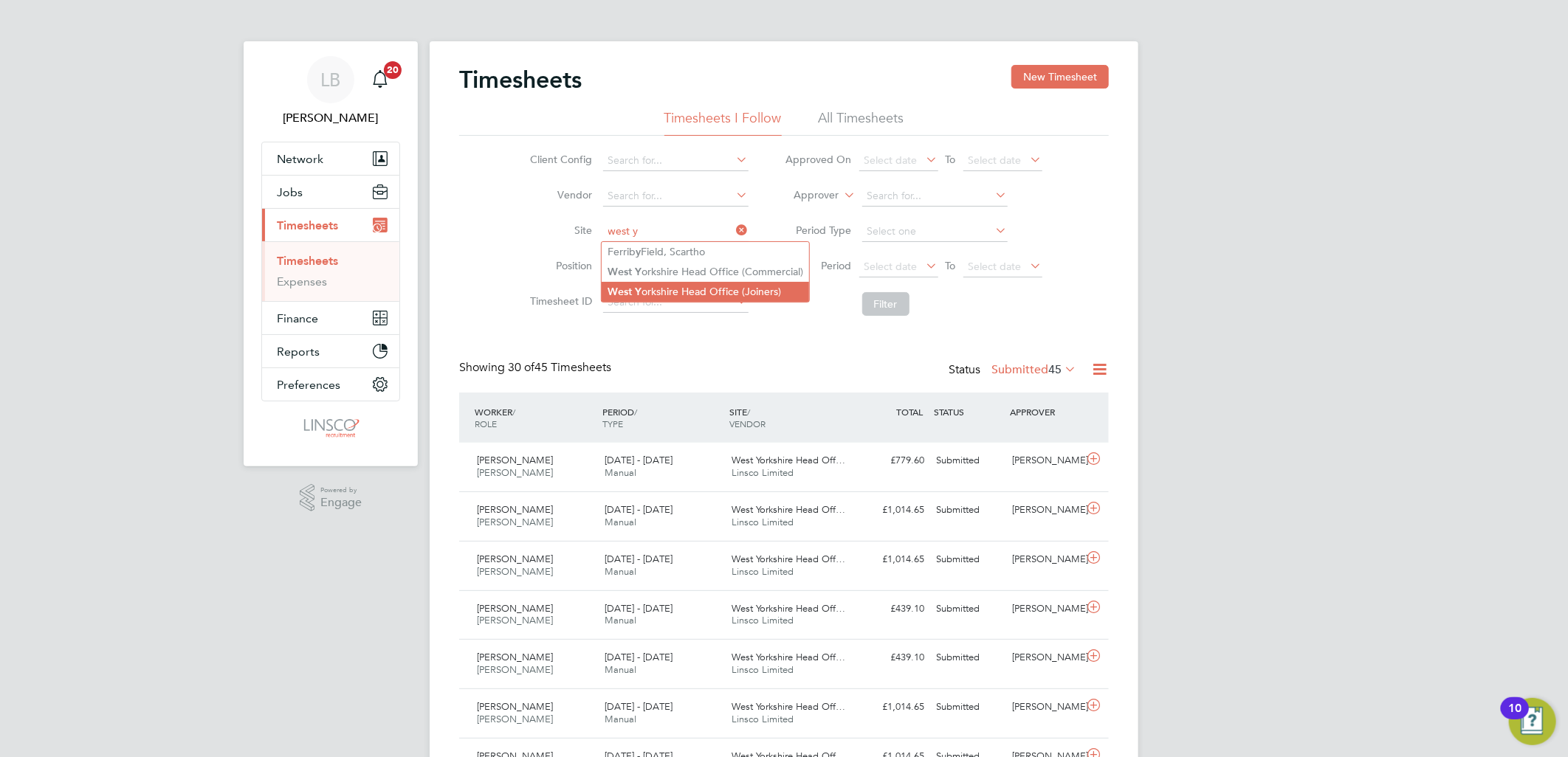
click at [672, 289] on li "West Y orkshire Head Office (Joiners)" at bounding box center [705, 291] width 207 height 20
type input "West Yorkshire Head Office (Joiners)"
click at [892, 316] on li "Filter" at bounding box center [913, 304] width 294 height 38
click at [889, 308] on button "Filter" at bounding box center [885, 304] width 47 height 24
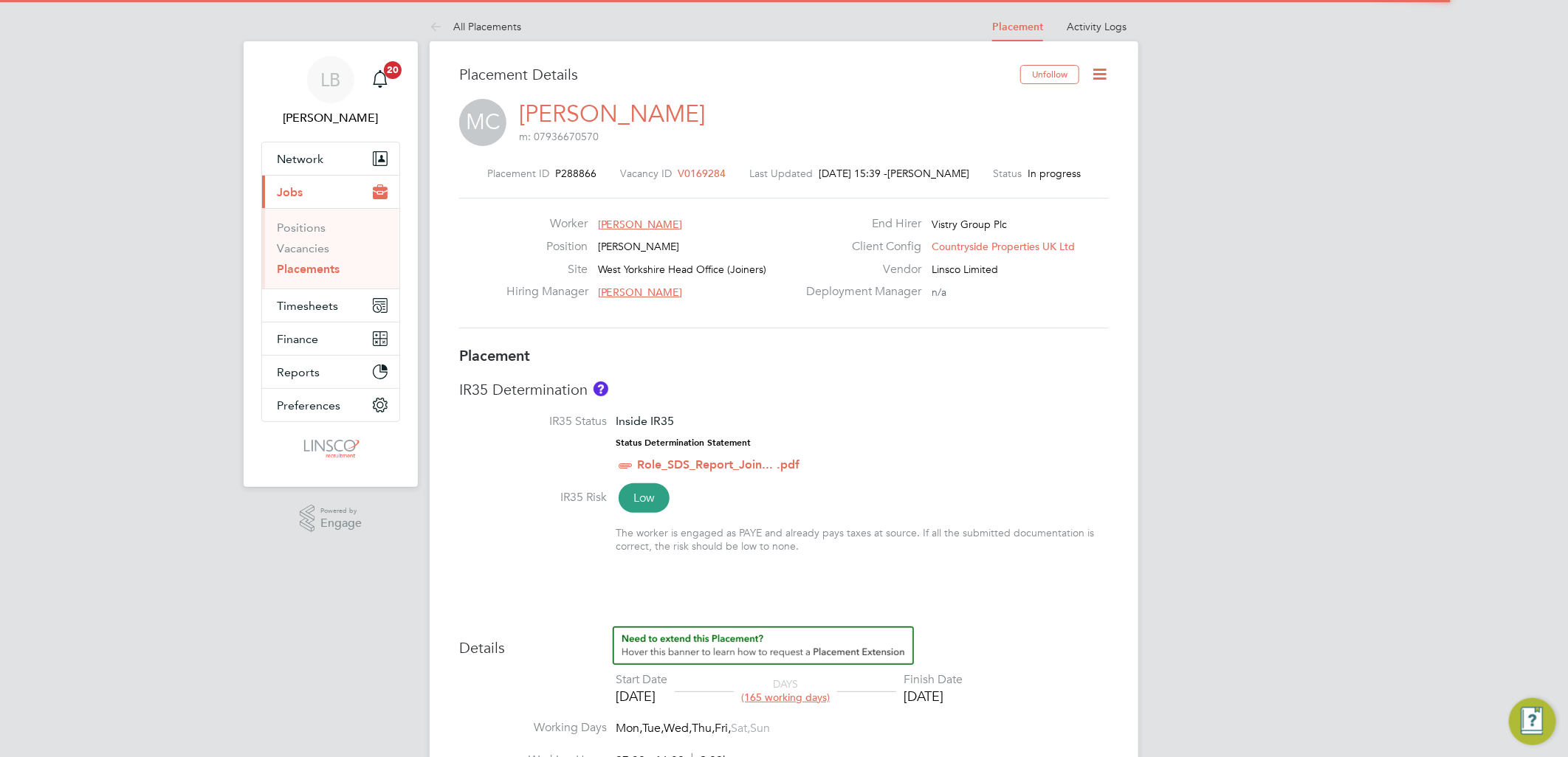
click at [1105, 68] on icon at bounding box center [1099, 74] width 19 height 19
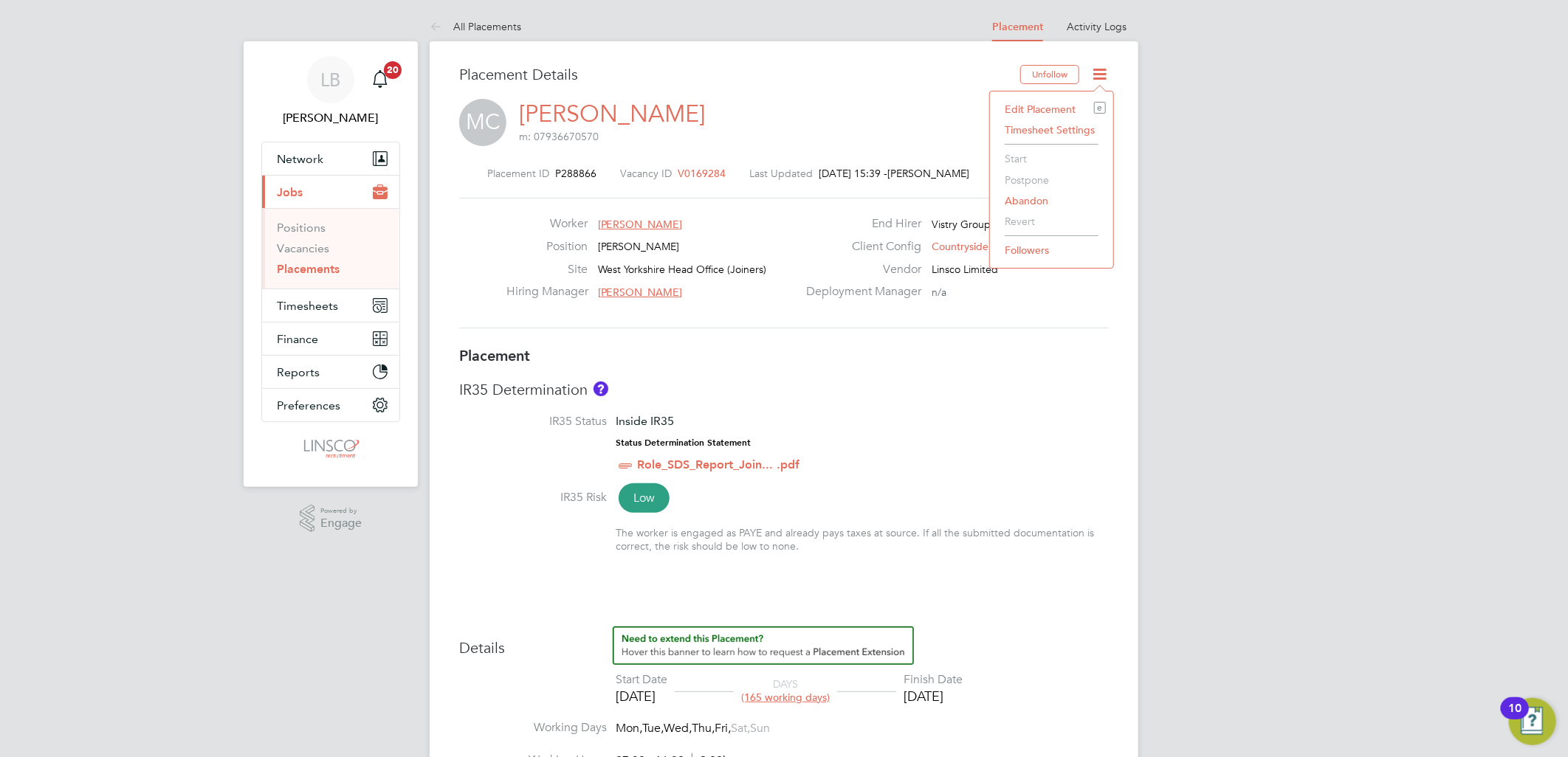
click at [1057, 108] on li "Edit Placement e" at bounding box center [1051, 109] width 108 height 20
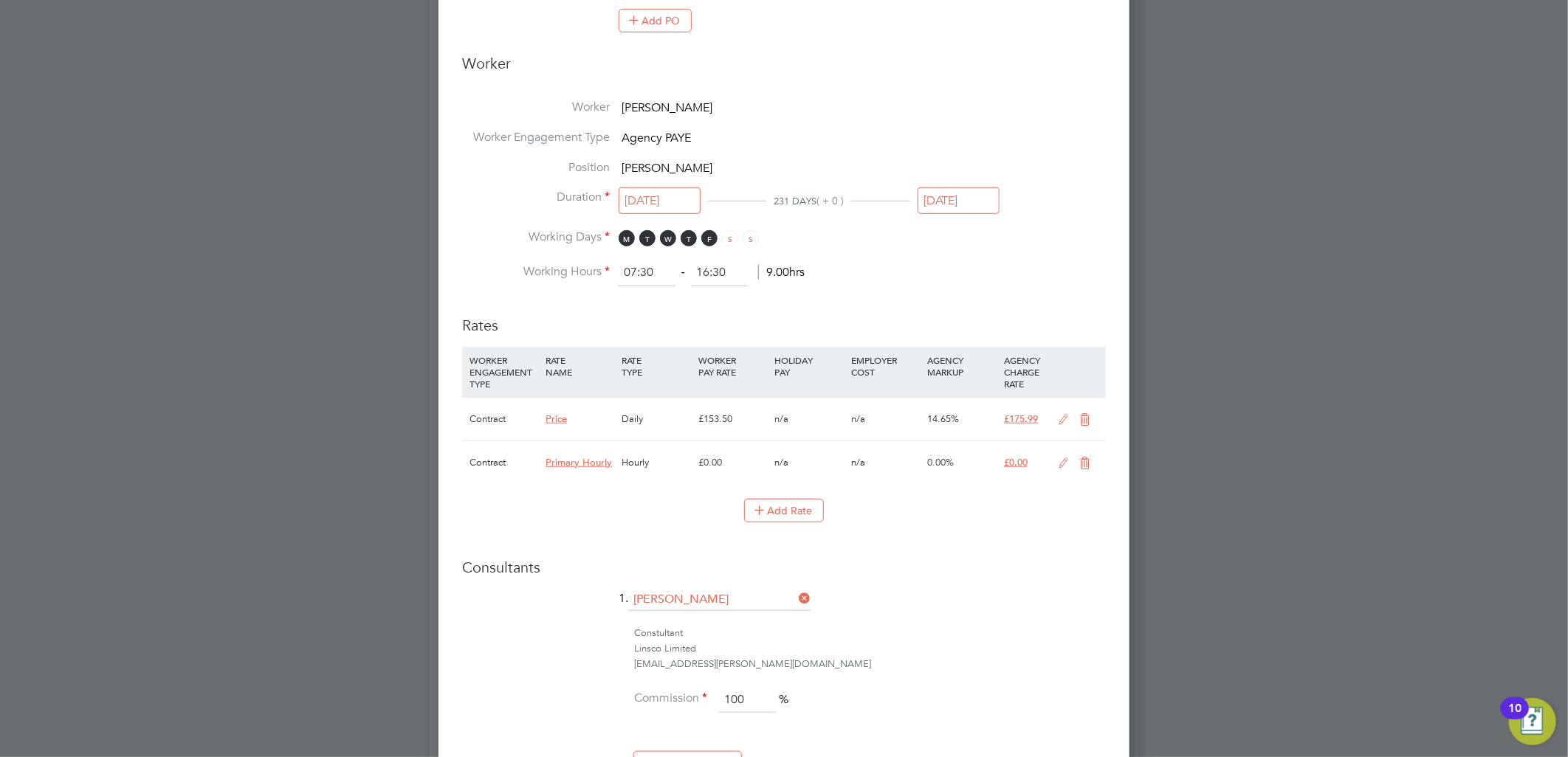
click at [1067, 414] on icon at bounding box center [1064, 420] width 19 height 12
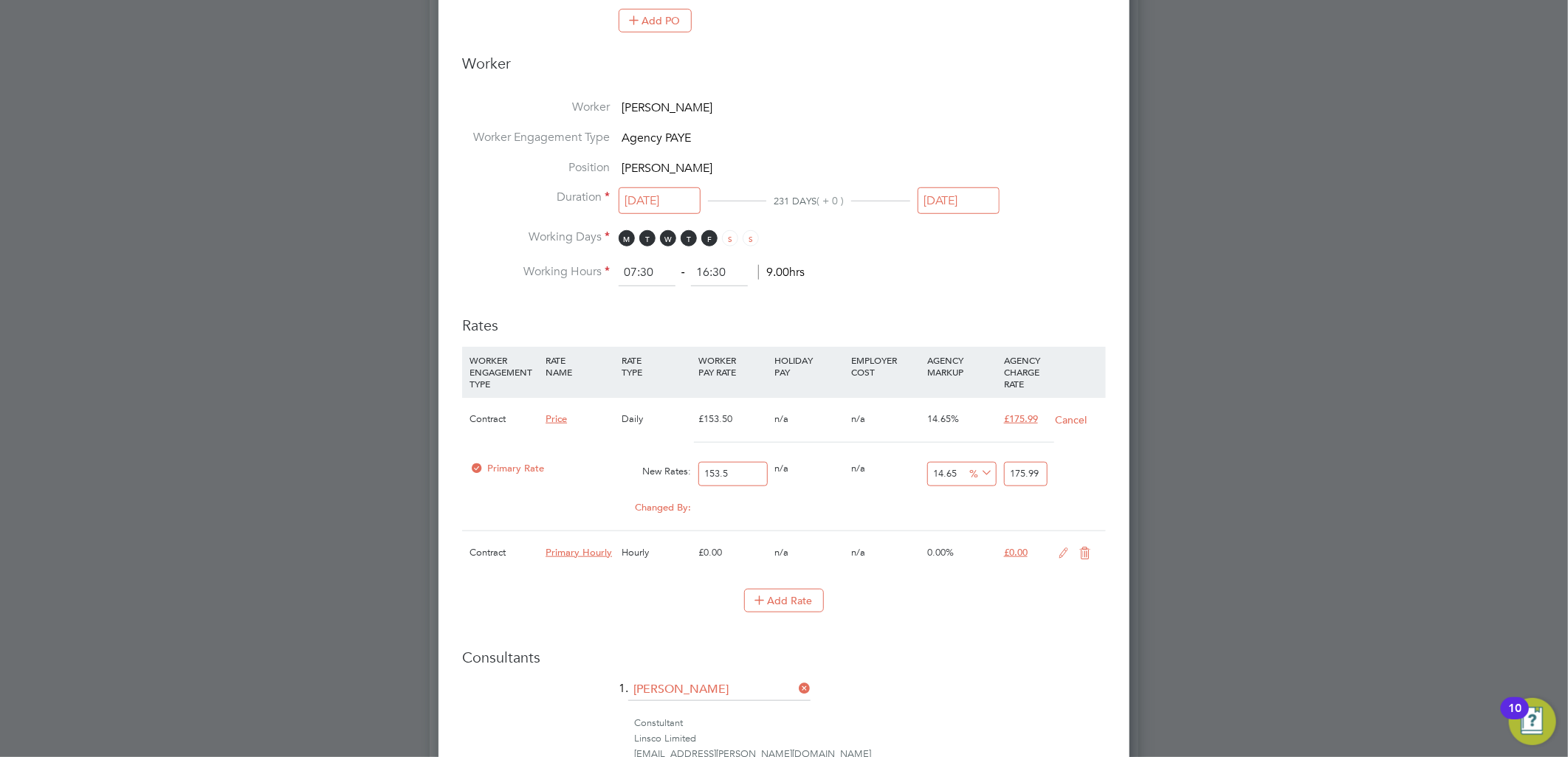
drag, startPoint x: 745, startPoint y: 472, endPoint x: 566, endPoint y: 500, distance: 181.2
click at [570, 499] on div "Contract Price Daily £153.50 n/a n/a 14.65% £175.99 Cancel Primary Rate New Rat…" at bounding box center [784, 463] width 644 height 134
type input "1"
type input "1.1465"
type input "14"
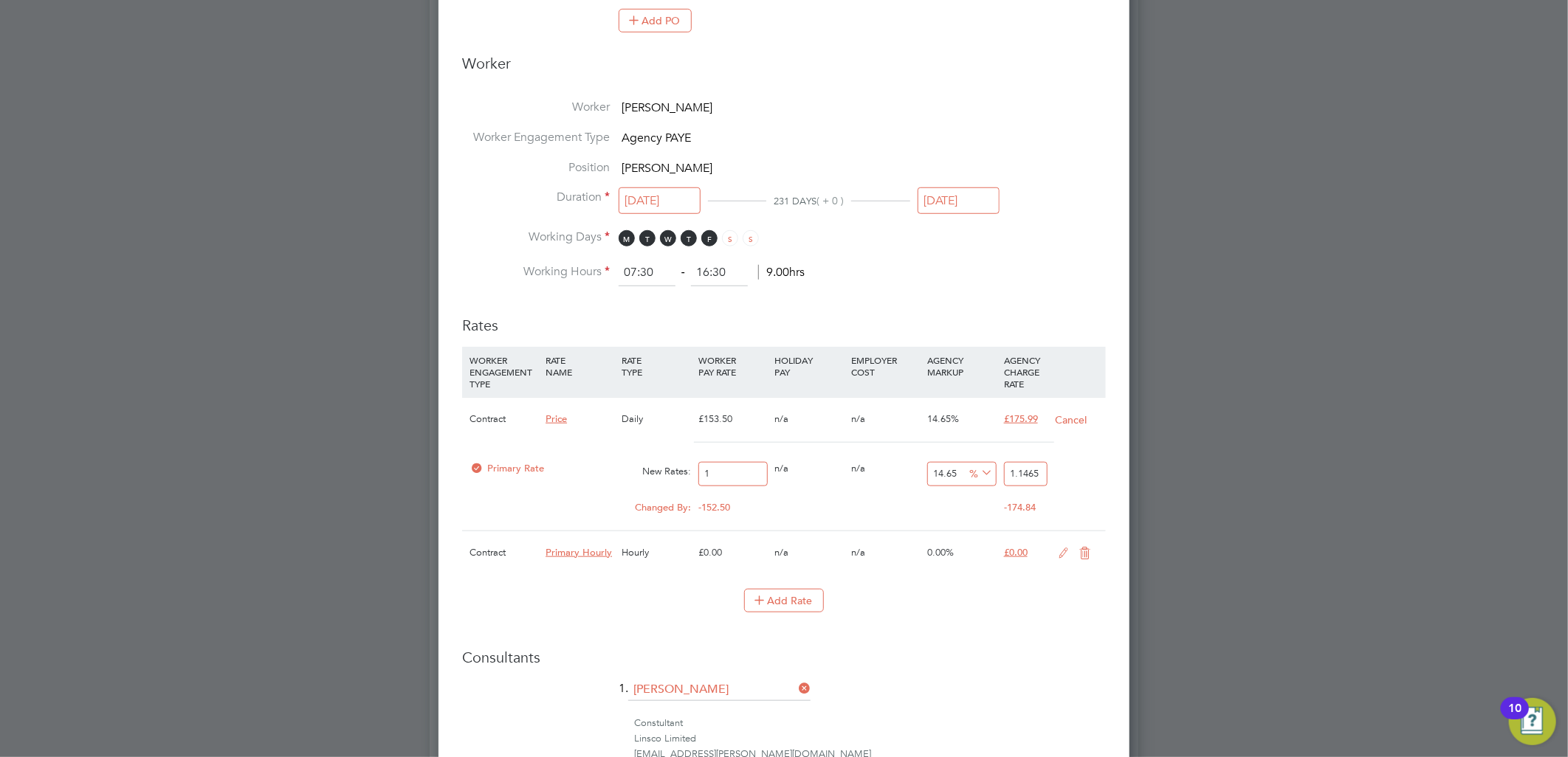
type input "16.051"
type input "140"
type input "160.51"
type input "140.2"
type input "160.7393"
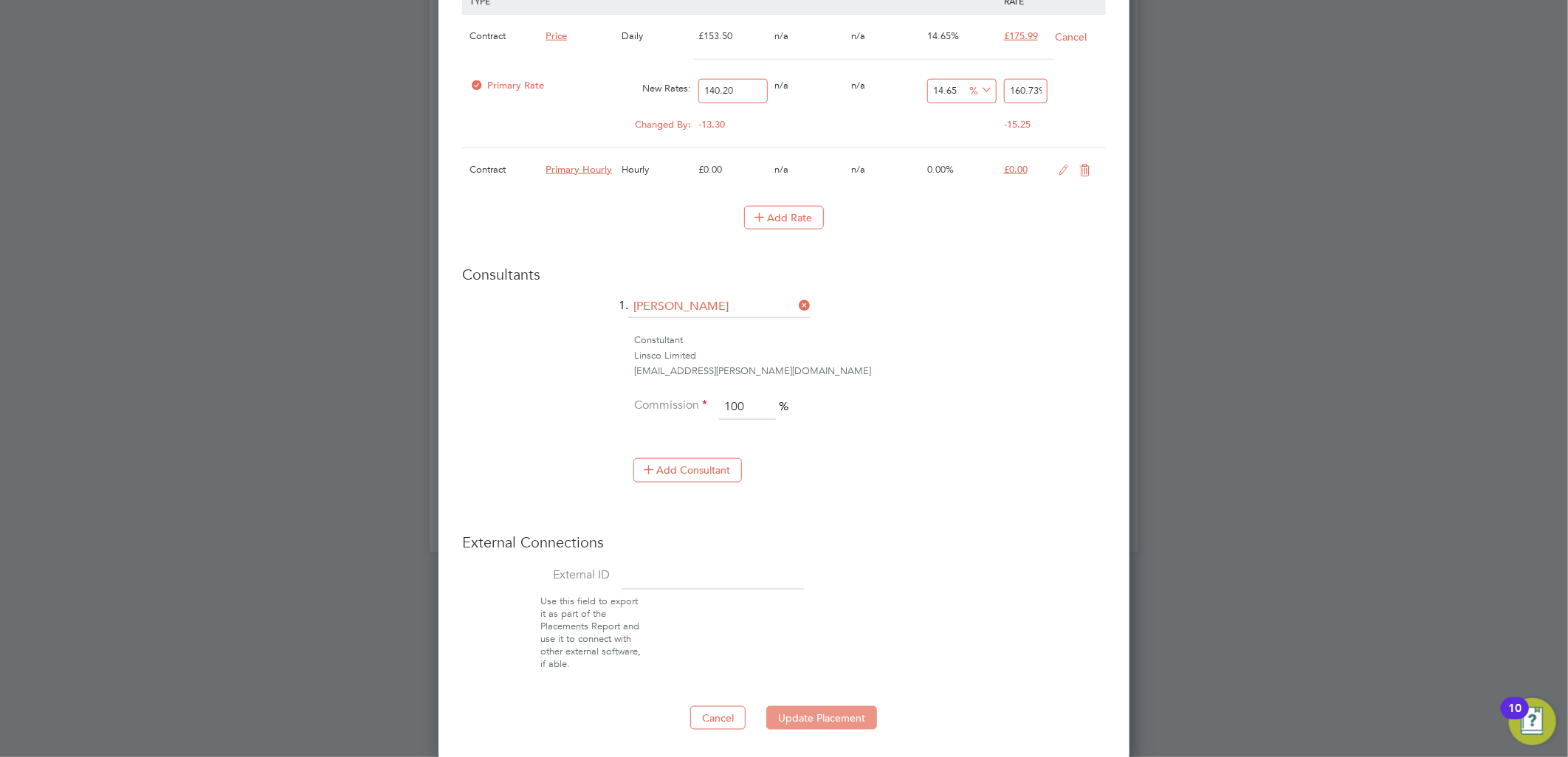
type input "140.20"
click at [799, 718] on button "Update Placement" at bounding box center [822, 719] width 111 height 24
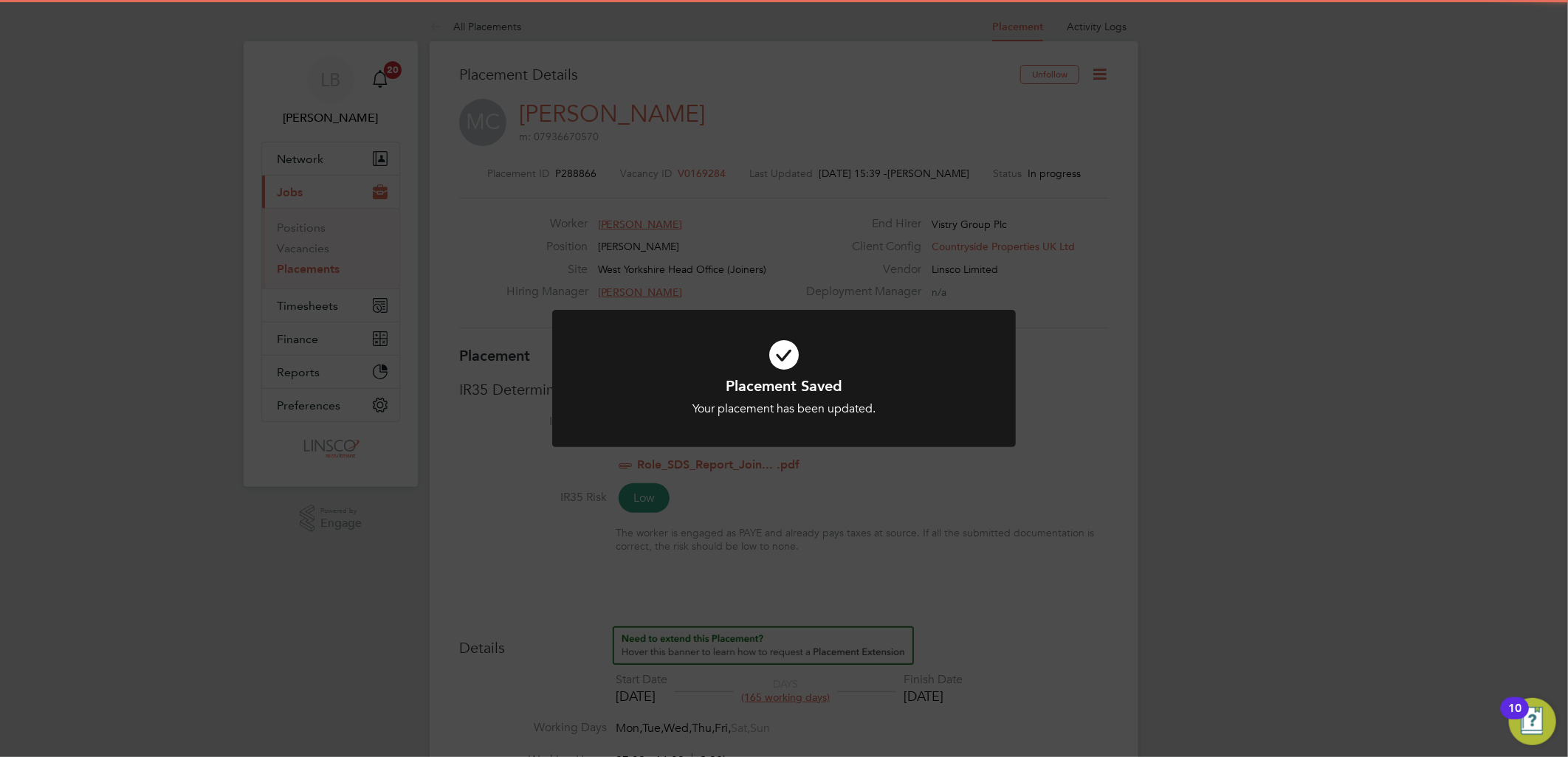
click at [1145, 401] on div "Placement Saved Your placement has been updated. Cancel Okay" at bounding box center [784, 378] width 1568 height 757
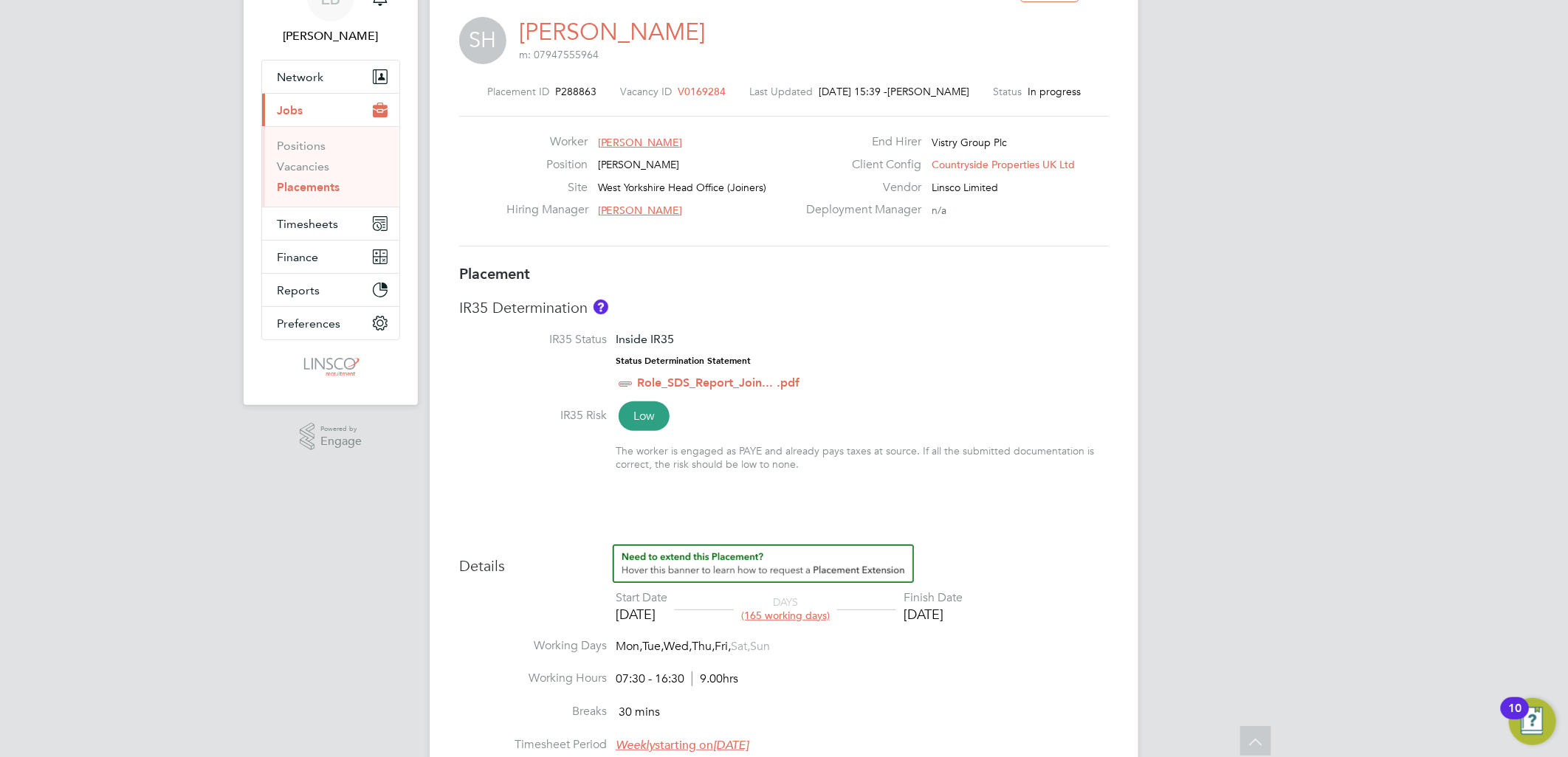
scroll to position [28, 0]
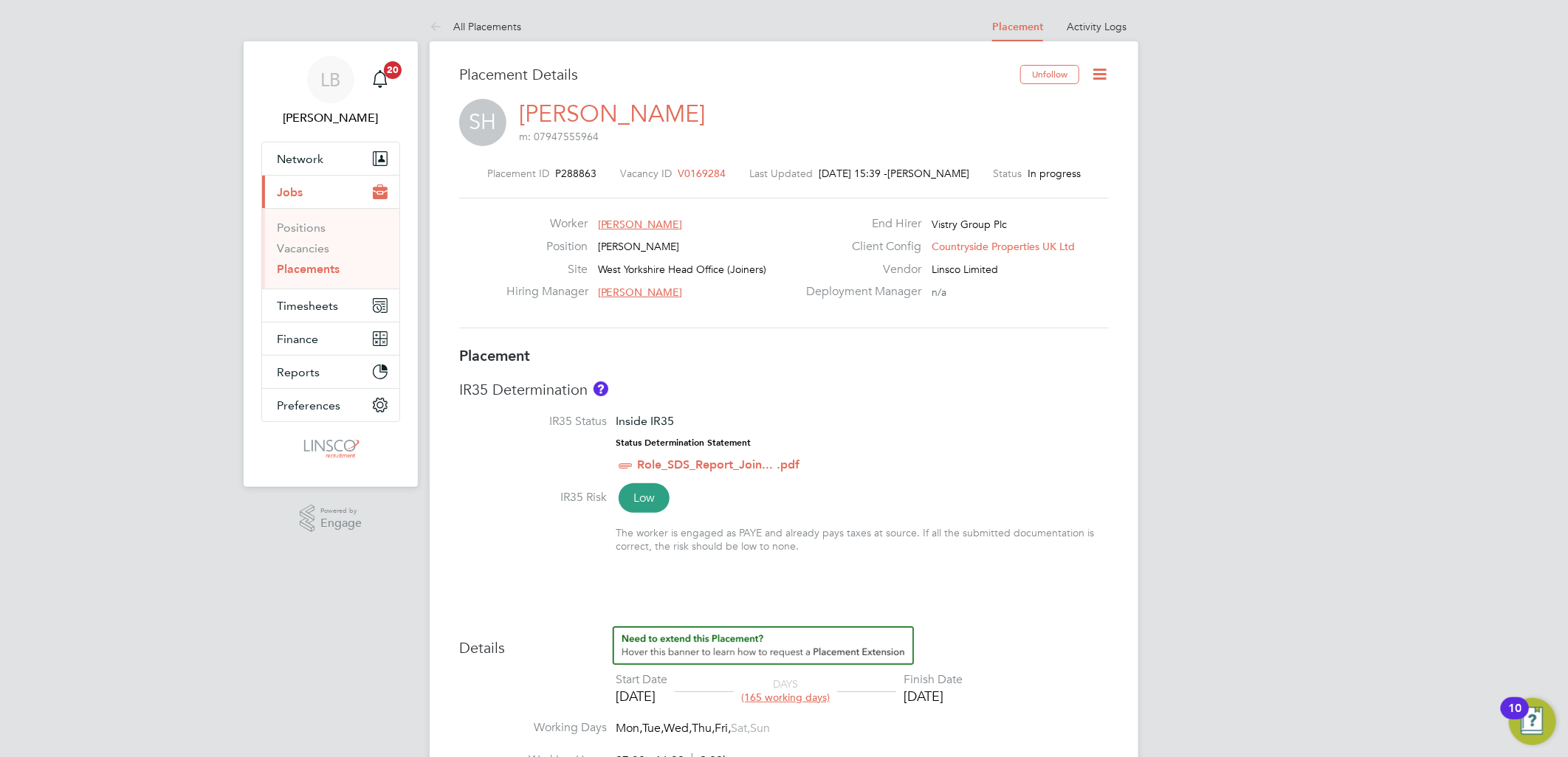
click at [1104, 73] on icon at bounding box center [1099, 74] width 19 height 19
click at [1046, 108] on li "Edit Placement e" at bounding box center [1051, 109] width 108 height 20
type input "[PERSON_NAME]"
type input "[DATE]"
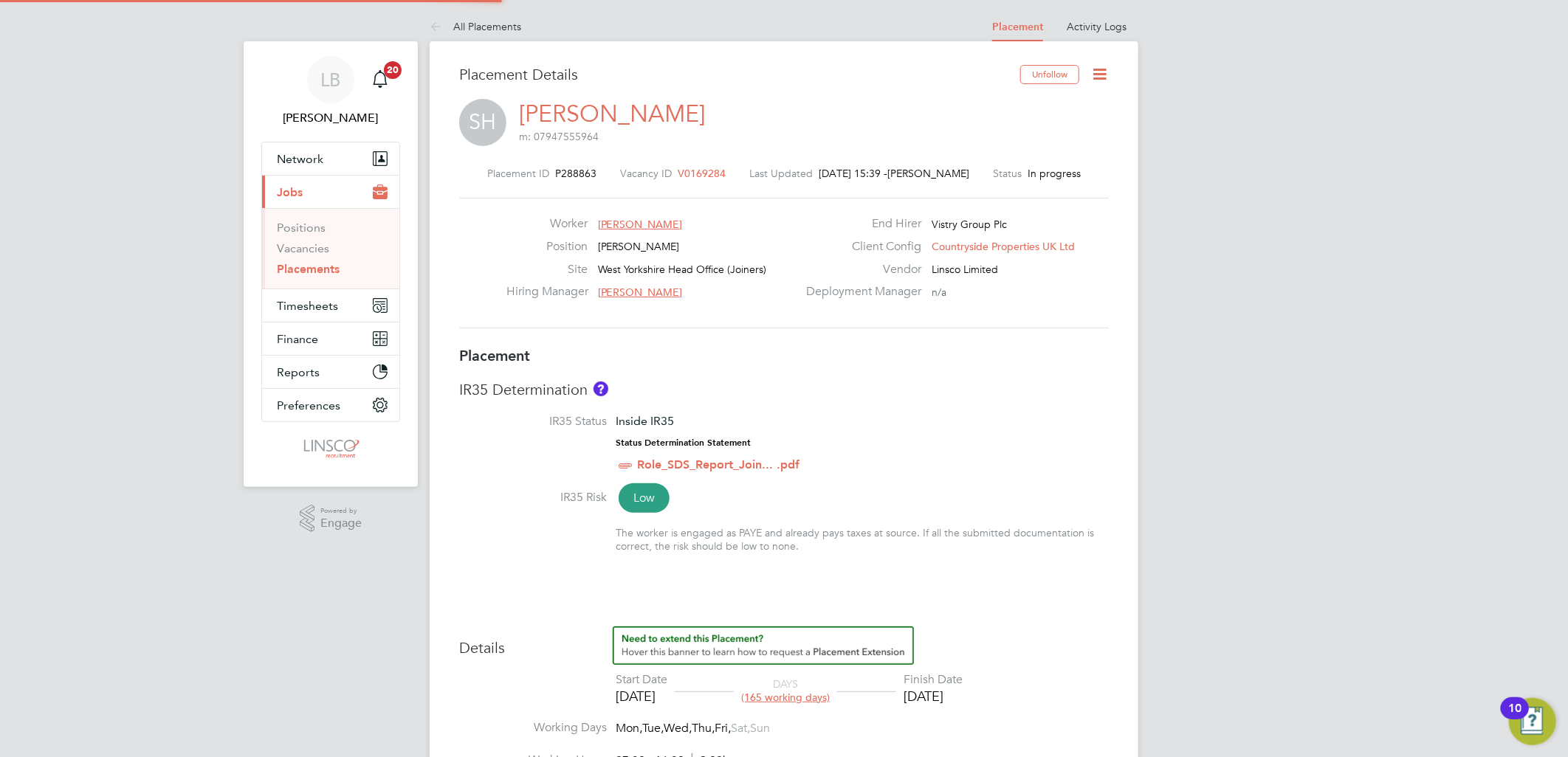
type input "[DATE]"
type input "07:30"
type input "16:30"
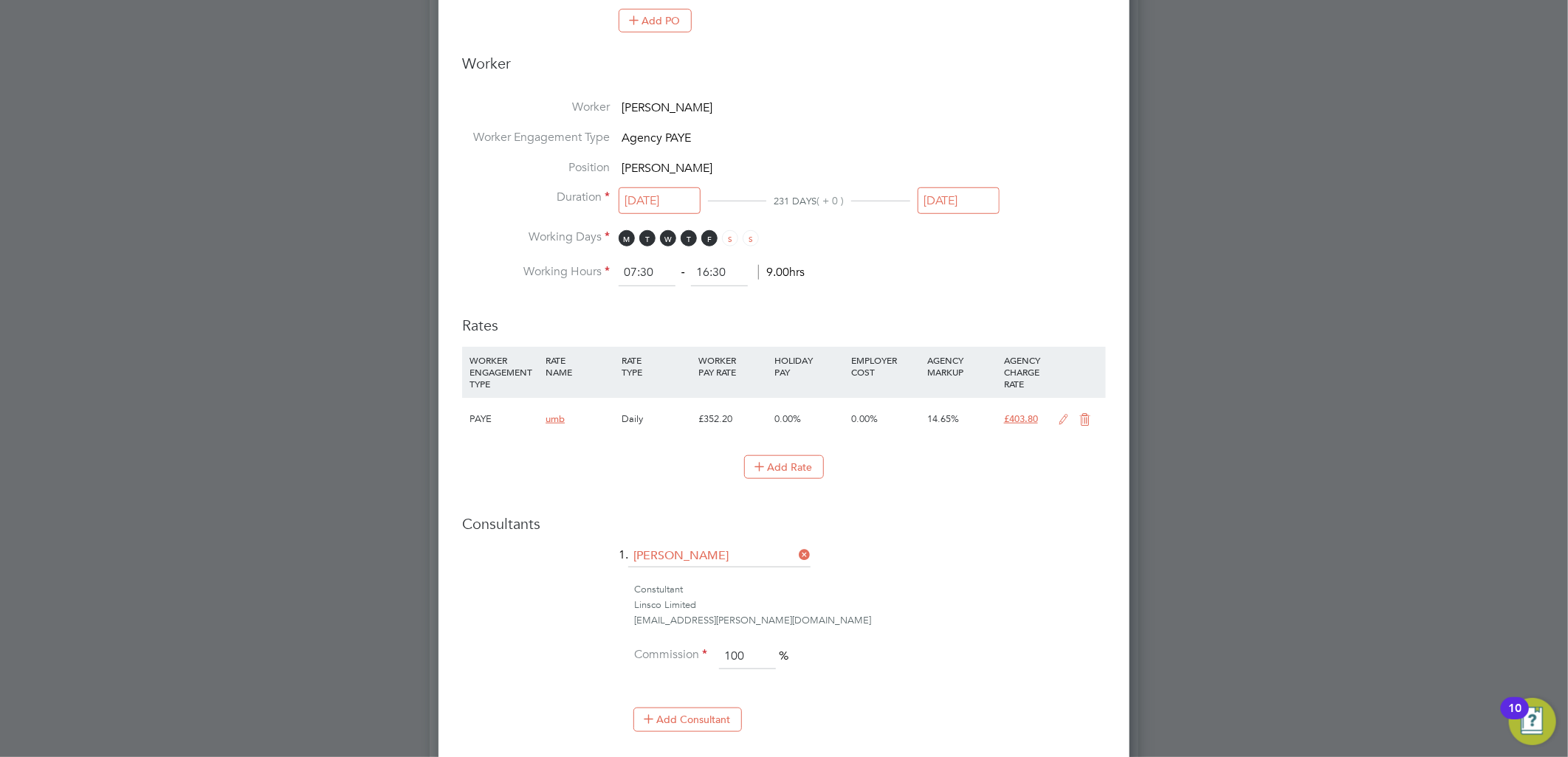
click at [1064, 416] on icon at bounding box center [1064, 420] width 19 height 12
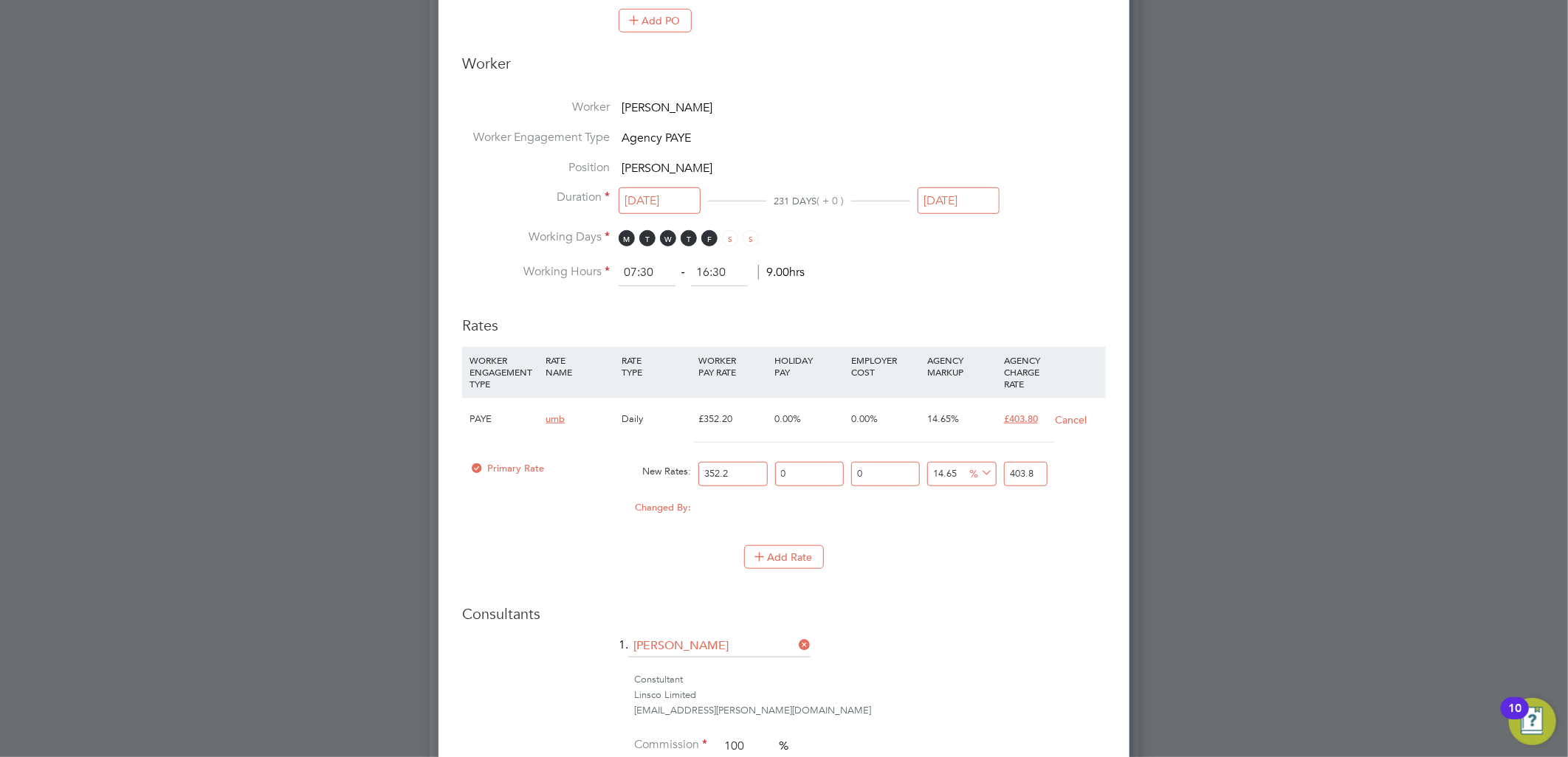
drag, startPoint x: 739, startPoint y: 471, endPoint x: 577, endPoint y: 488, distance: 162.9
click at [577, 488] on div "Primary Rate New Rates: 352.2 0 n/a 0 n/a 14.65 0 % 403.8" at bounding box center [784, 475] width 644 height 39
type input "3"
type input "3.4395"
type input "38"
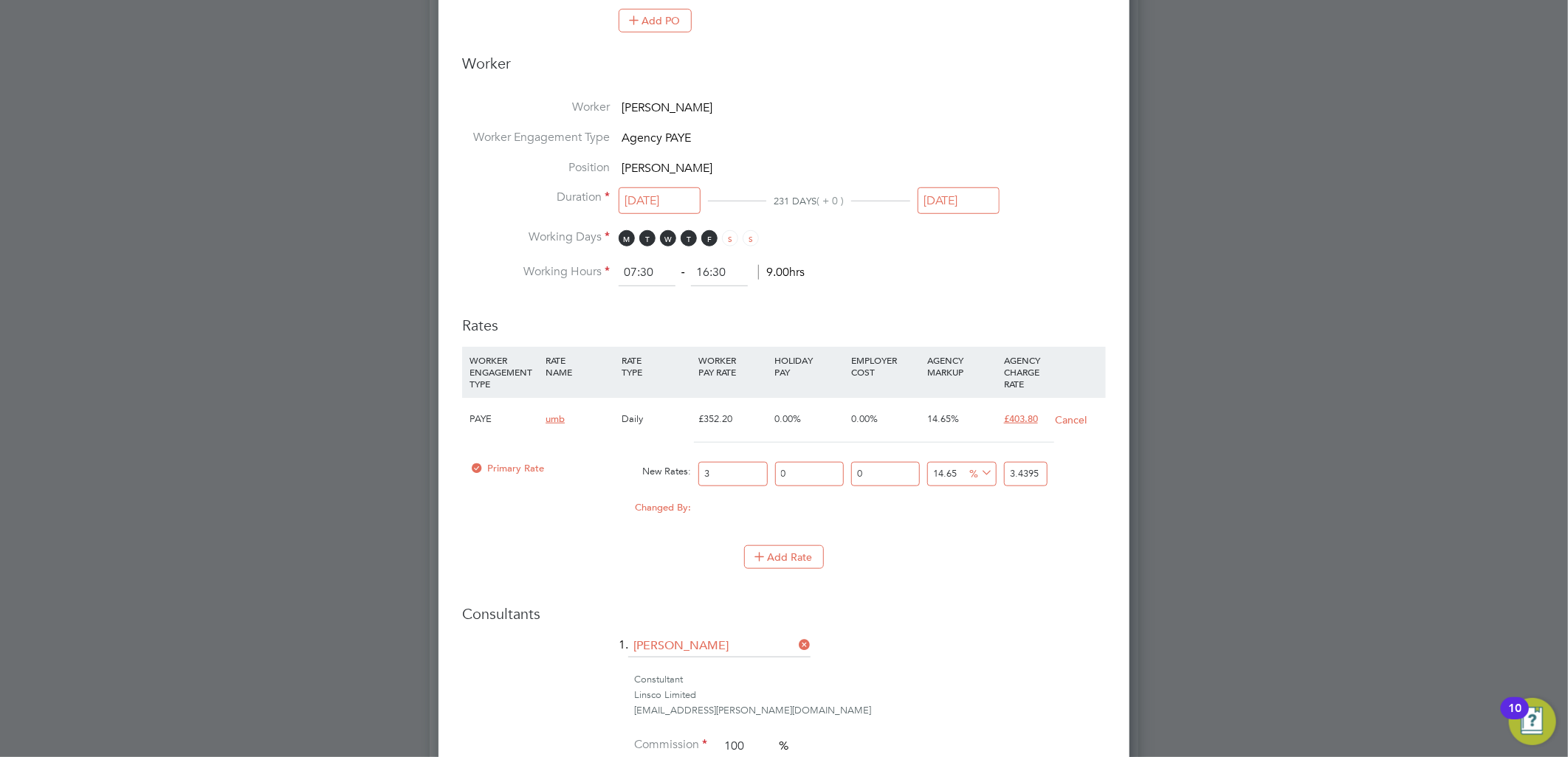
type input "43.567"
type input "389"
type input "445.9885"
type input "3892"
type input "4462.178"
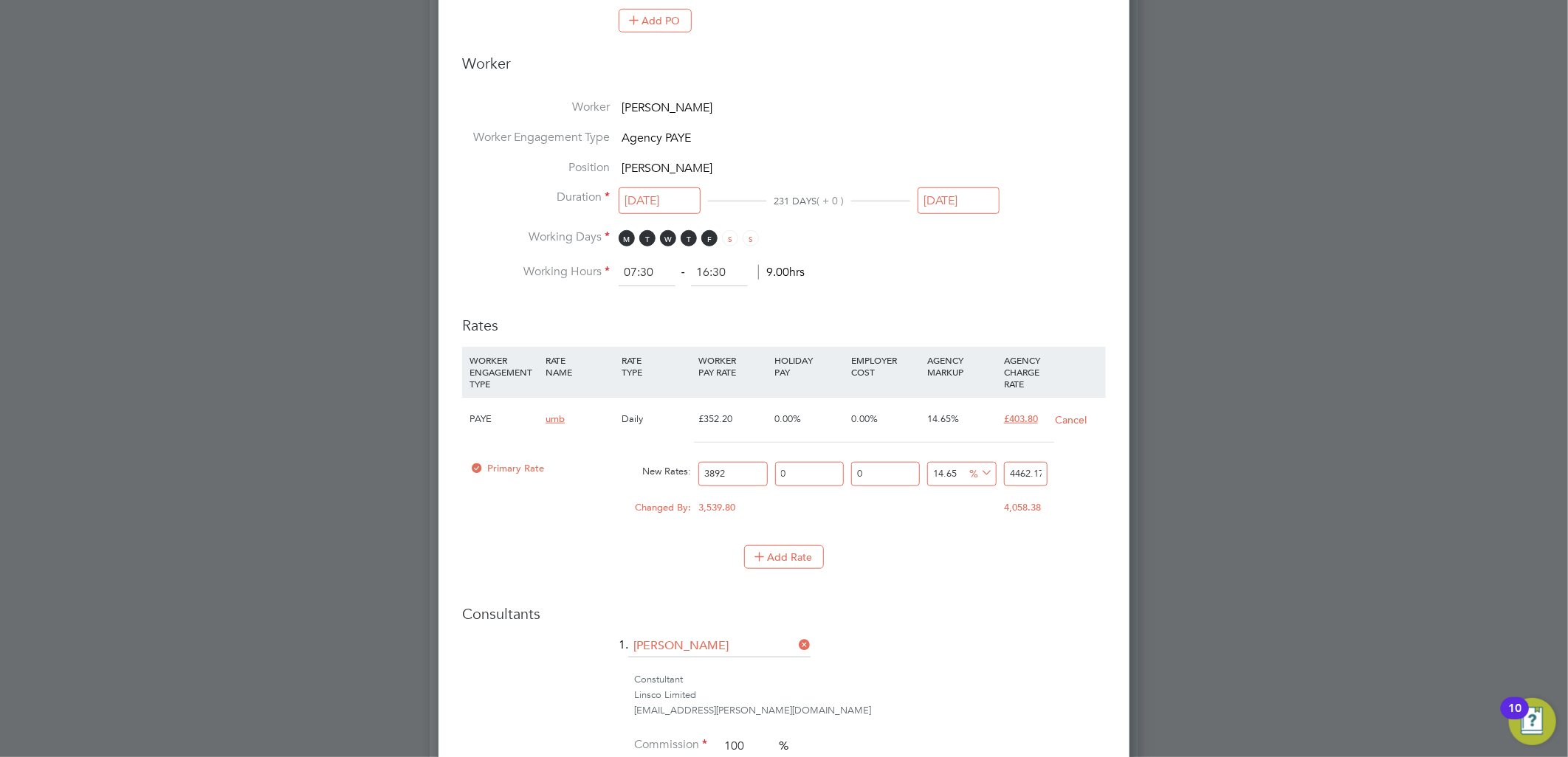
drag, startPoint x: 734, startPoint y: 473, endPoint x: 374, endPoint y: 524, distance: 363.6
click at [429, 518] on div "All Placements Placement Activity Logs Placement Activity Logs All Placements P…" at bounding box center [784, 125] width 708 height 1536
click at [755, 480] on input "3892" at bounding box center [732, 474] width 68 height 25
drag, startPoint x: 748, startPoint y: 469, endPoint x: 593, endPoint y: 469, distance: 155.0
click at [593, 469] on div "Primary Rate New Rates: 3892 0 n/a 0 n/a 14.65 570.178 % 4462.178" at bounding box center [784, 475] width 644 height 39
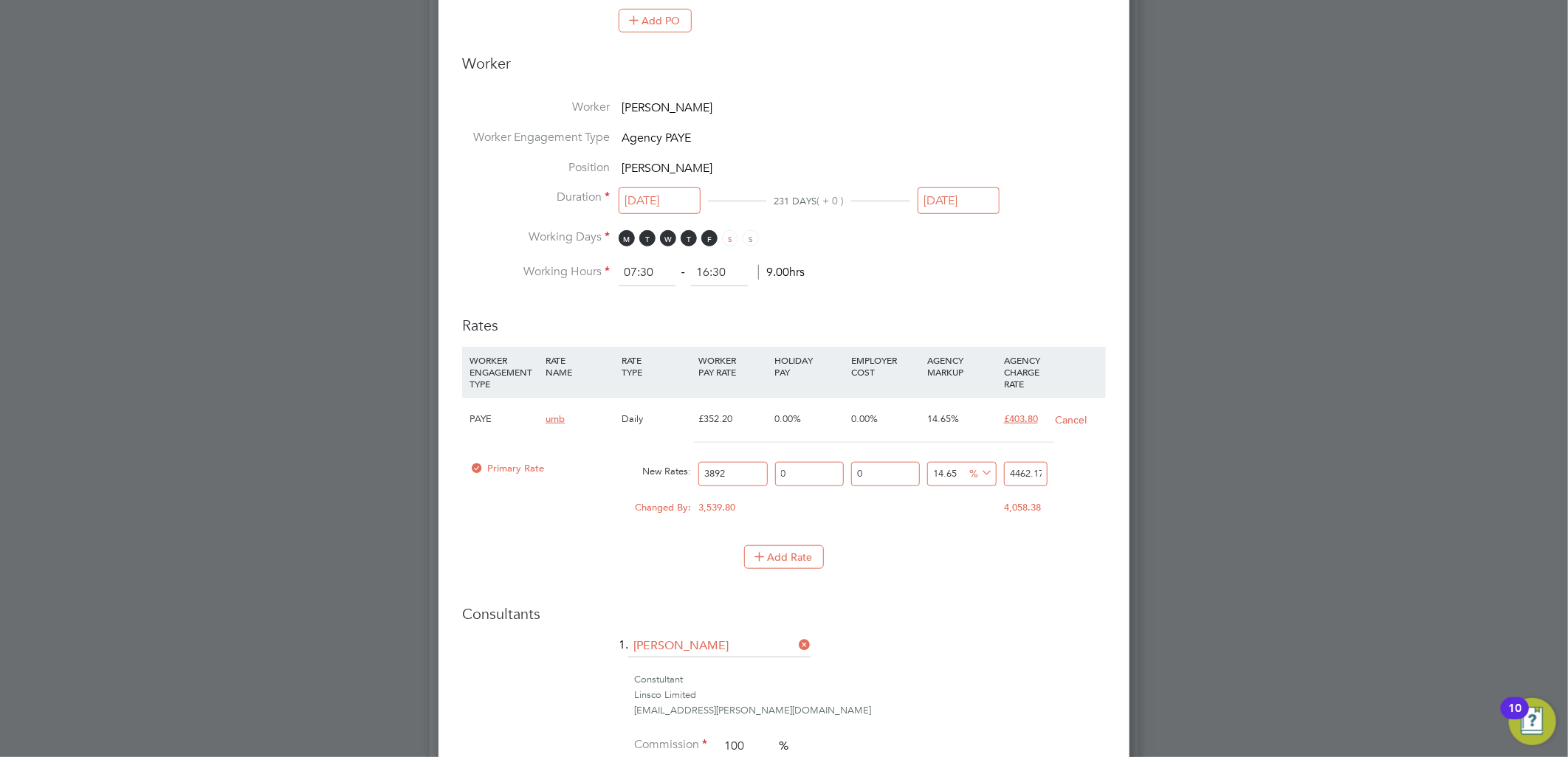
type input "3"
type input "3.4395"
type input "38"
type input "43.567"
type input "389"
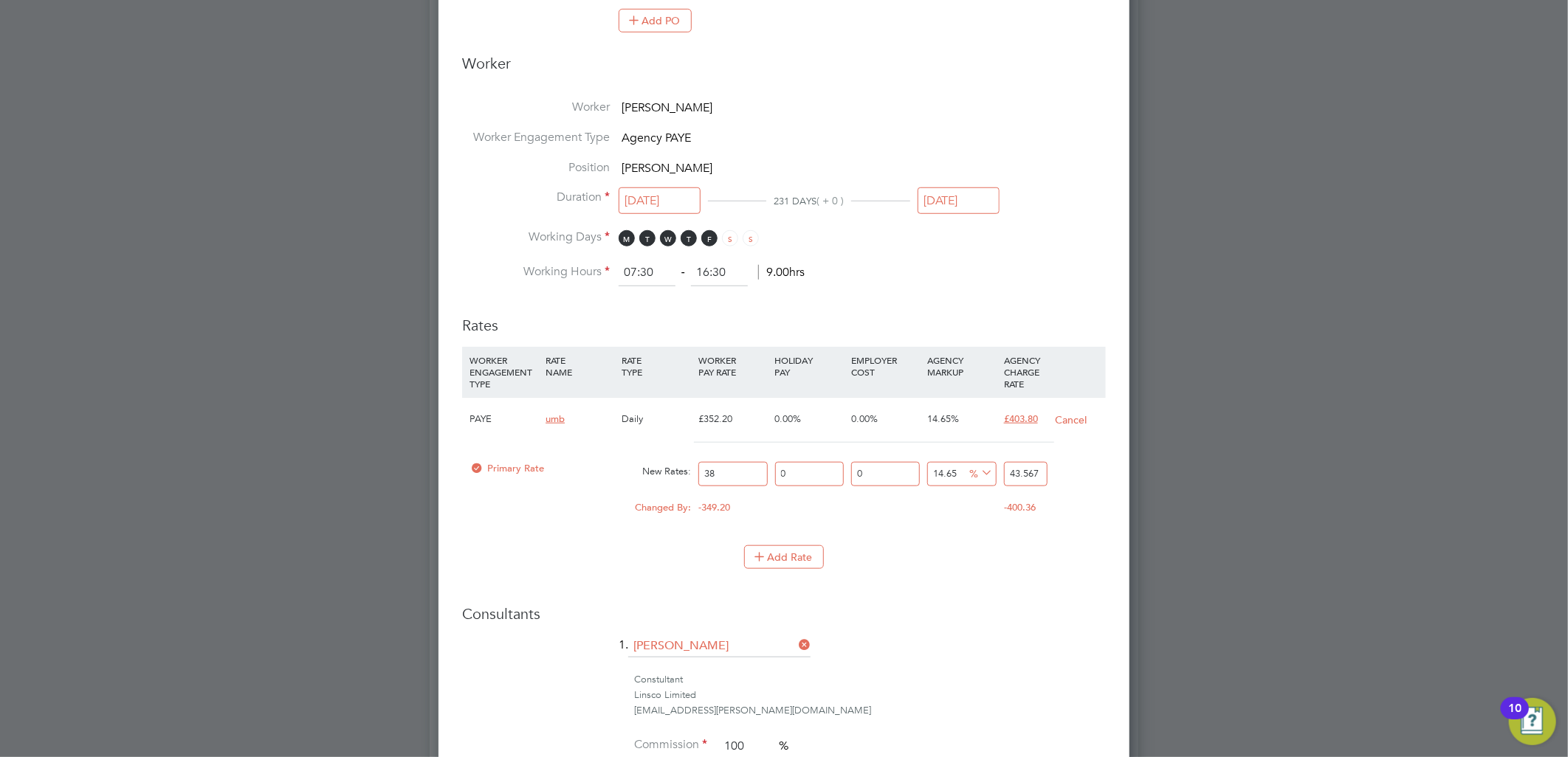
type input "445.9885"
type input "389.2"
type input "446.2178"
type input "389.2"
click at [898, 583] on li "Rates WORKER ENGAGEMENT TYPE RATE NAME RATE TYPE WORKER PAY RATE HOLIDAY PAY EM…" at bounding box center [784, 450] width 644 height 297
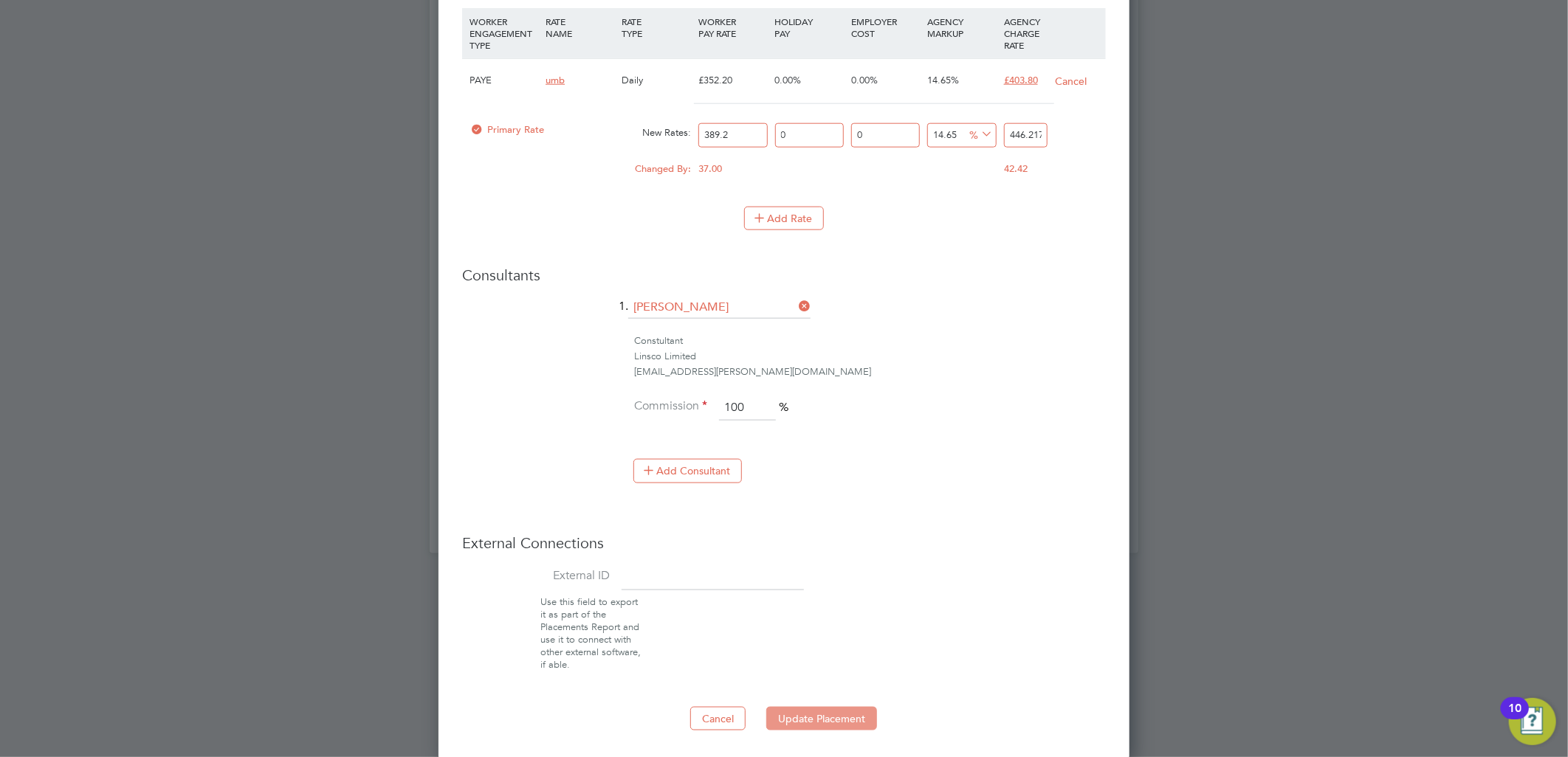
click at [836, 710] on button "Update Placement" at bounding box center [822, 719] width 111 height 24
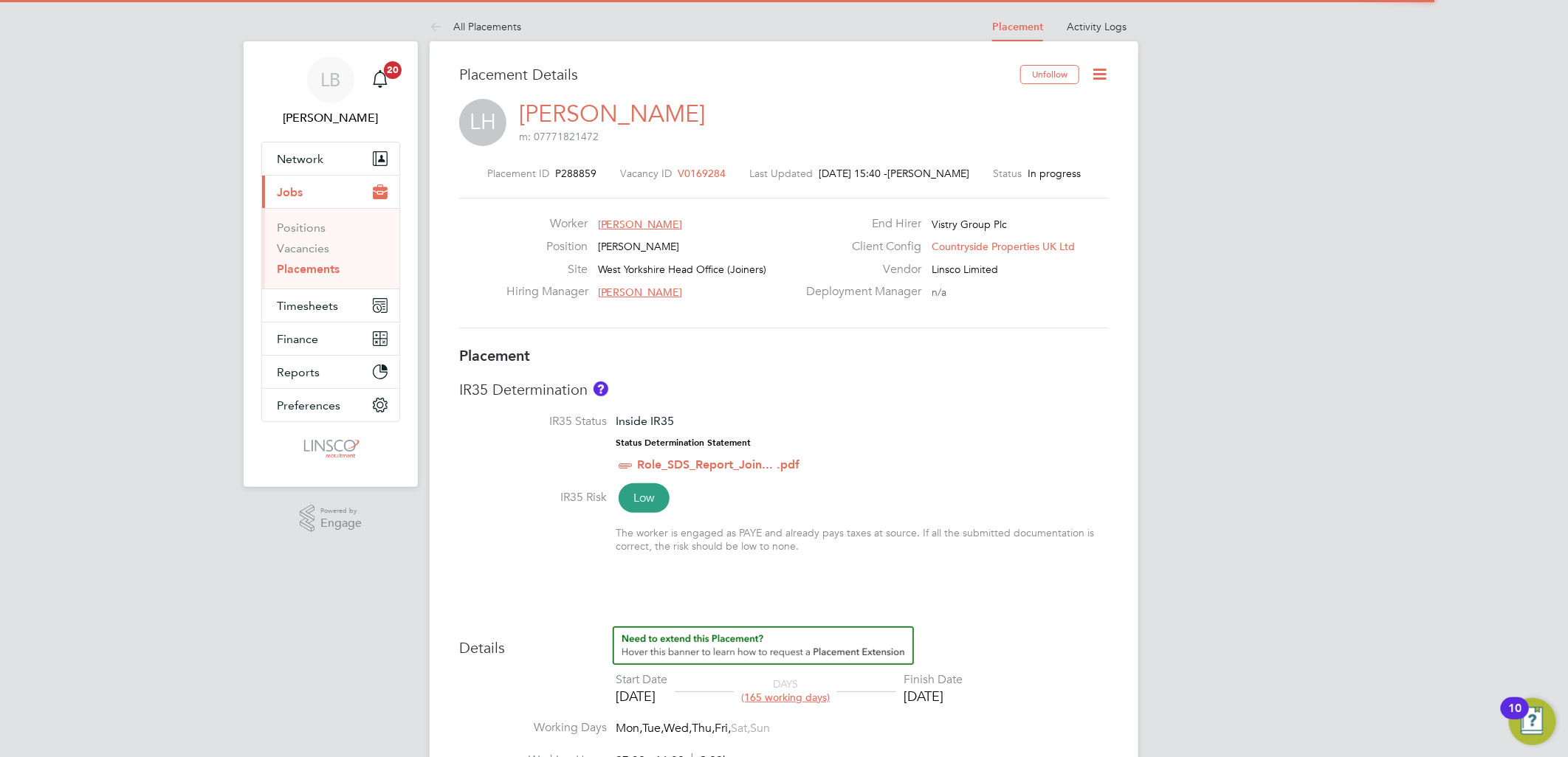
click at [1104, 71] on icon at bounding box center [1099, 74] width 19 height 19
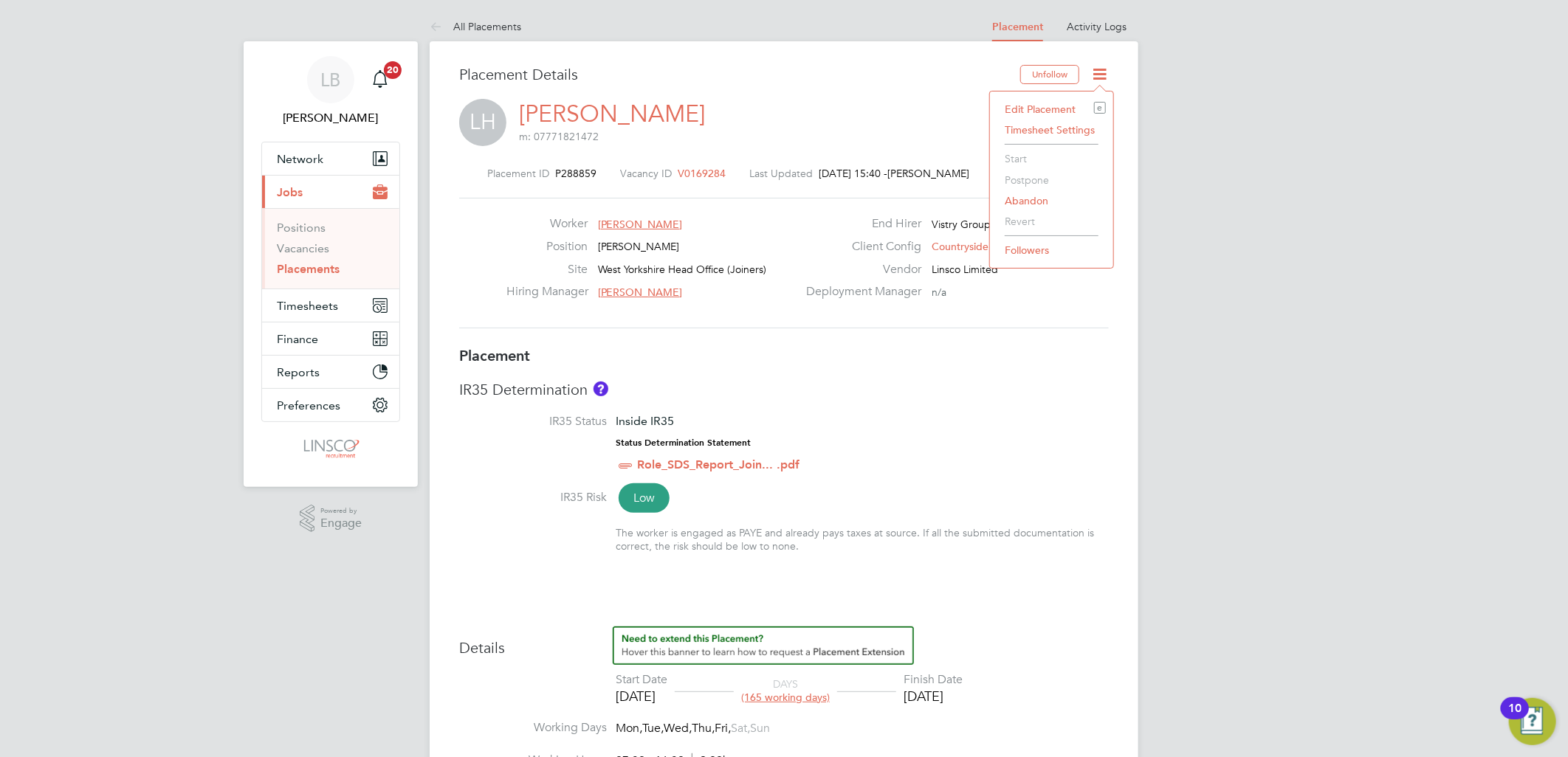
click at [1035, 108] on li "Edit Placement e" at bounding box center [1051, 109] width 108 height 20
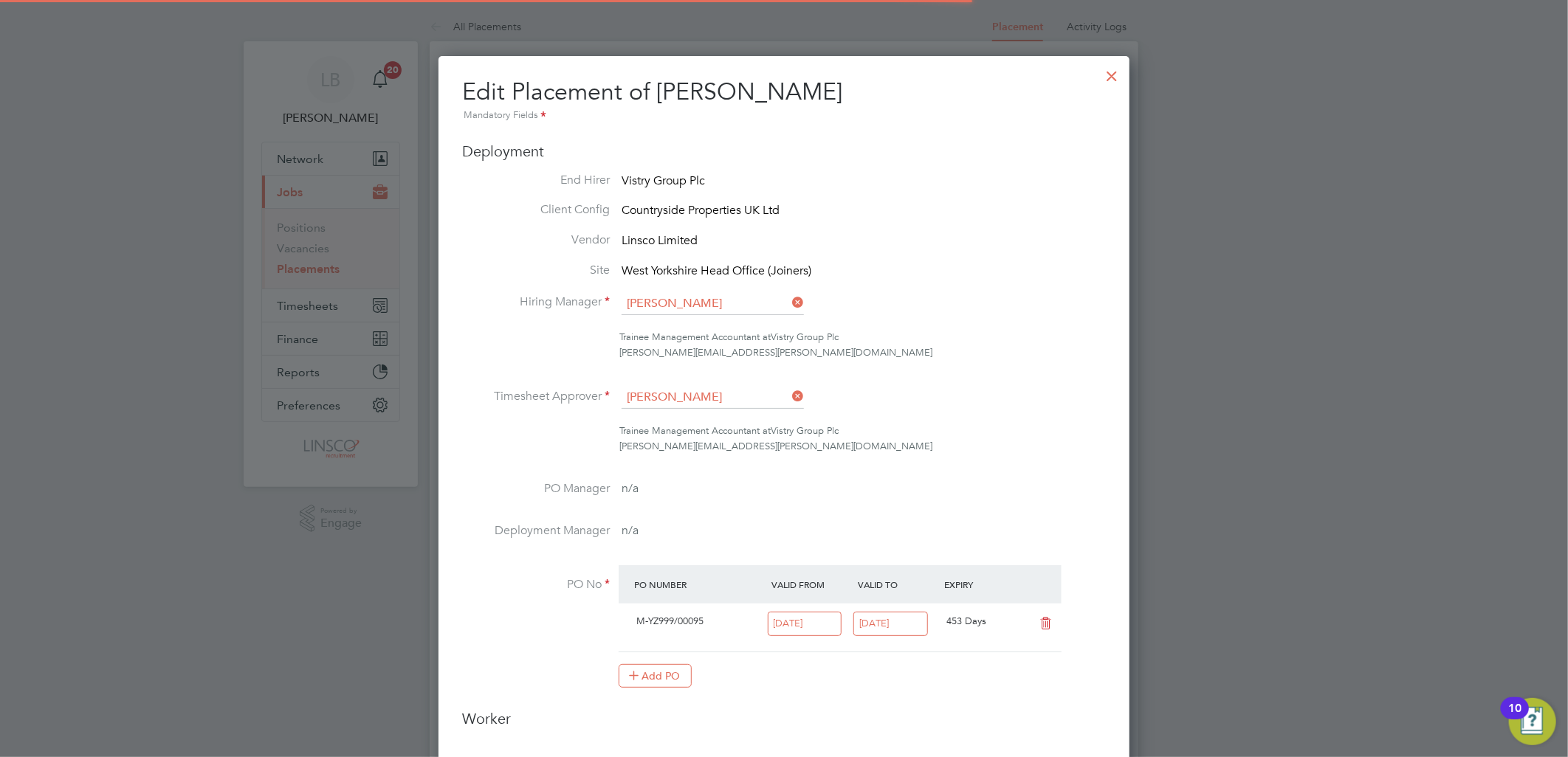
scroll to position [8, 8]
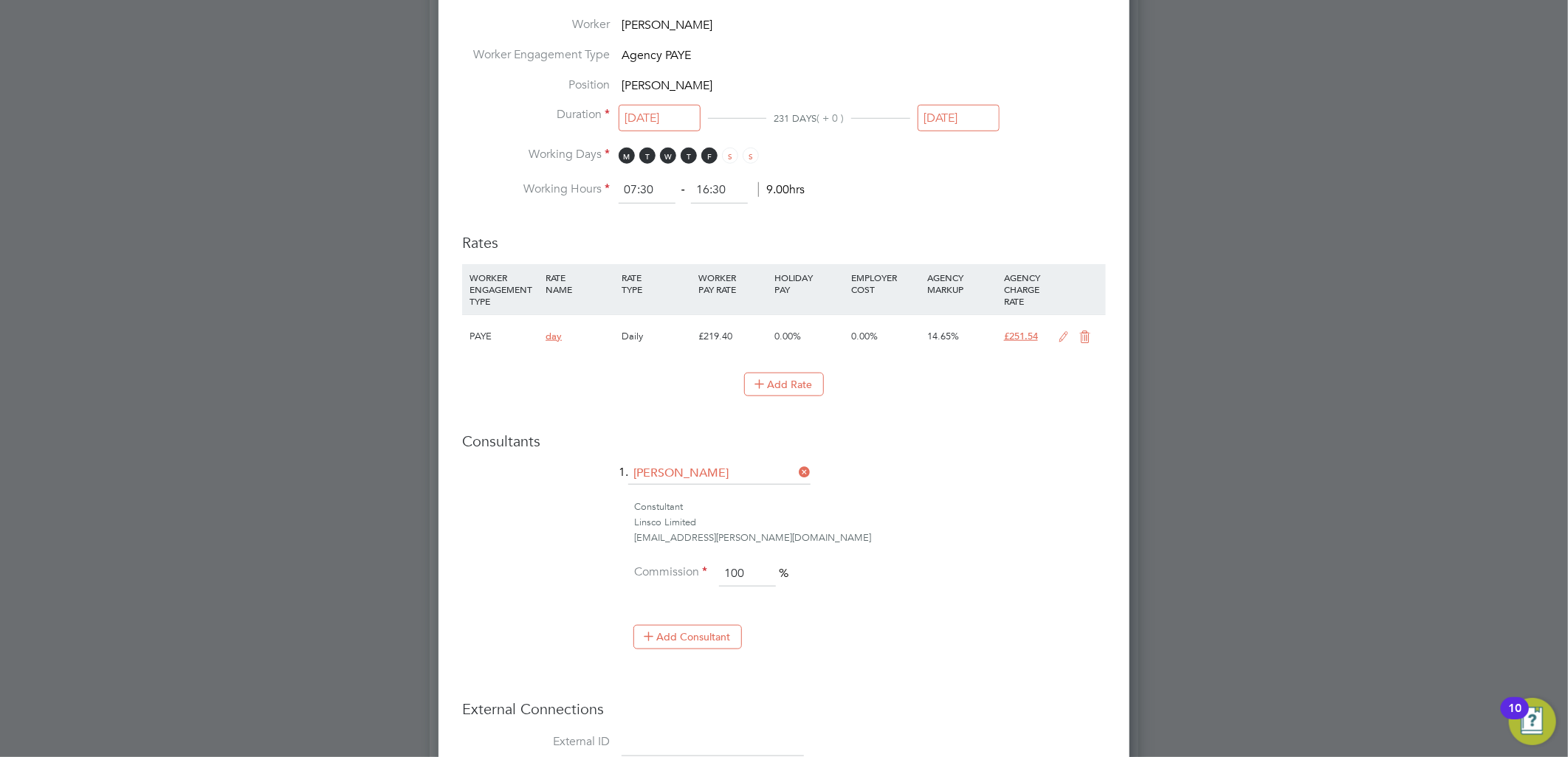
click at [1067, 331] on icon at bounding box center [1064, 337] width 19 height 12
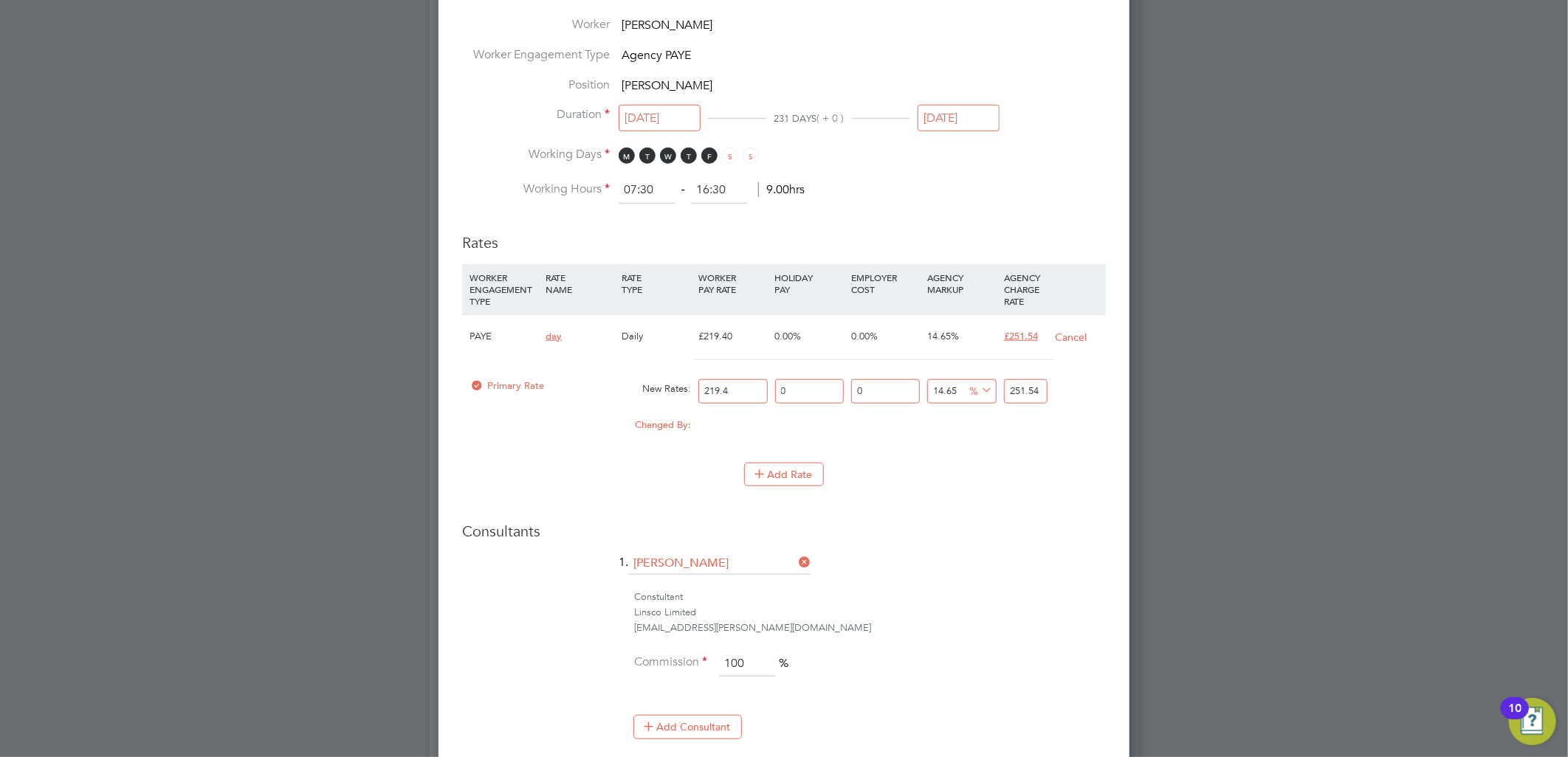
drag, startPoint x: 744, startPoint y: 391, endPoint x: 614, endPoint y: 396, distance: 130.1
click at [614, 396] on div "Primary Rate New Rates: 219.4 0 n/a 0 n/a 14.65 0 % 251.54" at bounding box center [784, 392] width 644 height 39
type input "1"
type input "1.1465"
type input "17"
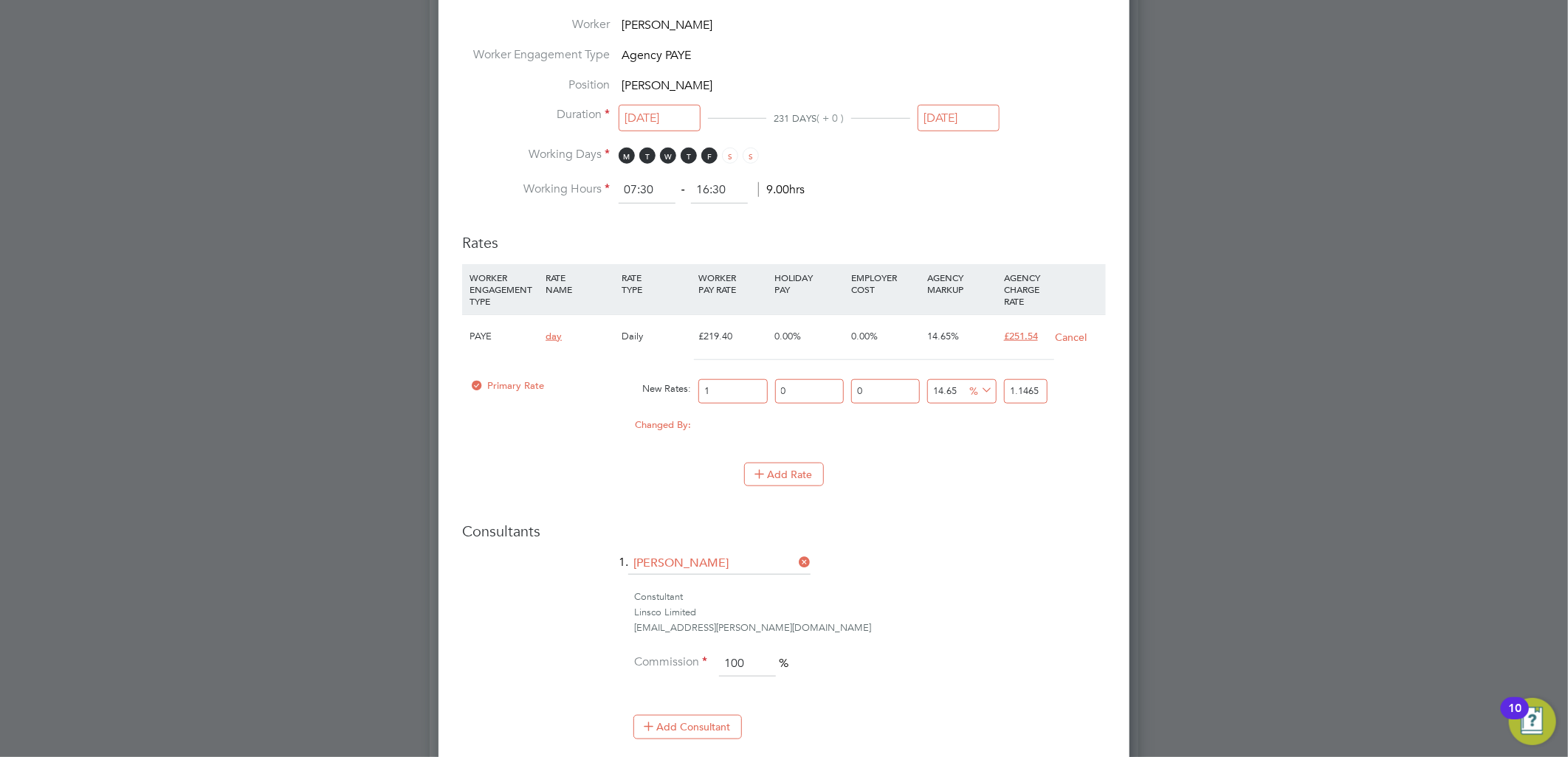
type input "19.4905"
type input "177"
type input "202.9305"
type input "177"
click at [1032, 515] on ng-form "Deployment End Hirer Vistry Group Plc Client Config Countryside Properties UK L…" at bounding box center [784, 195] width 644 height 1583
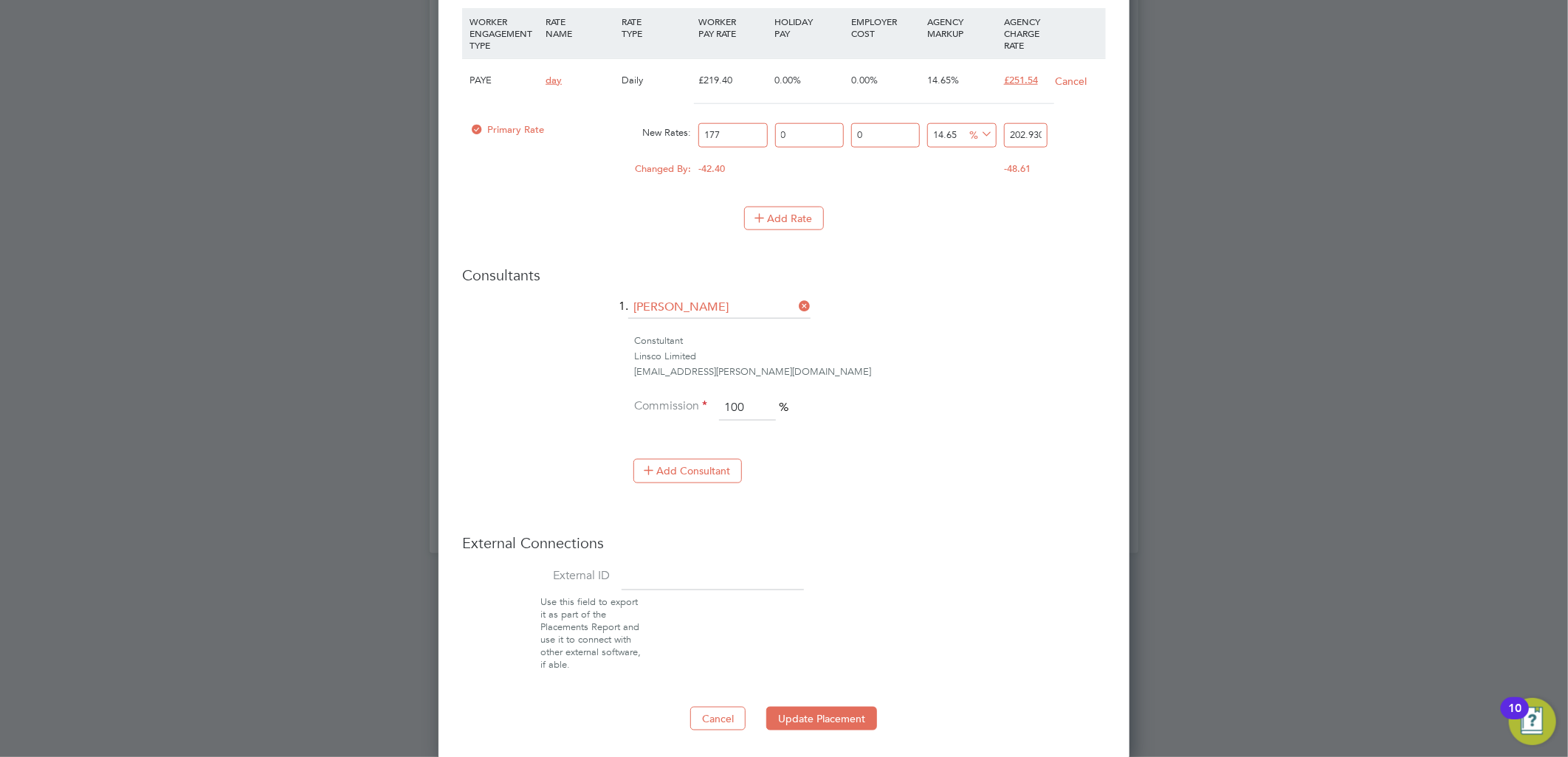
click at [947, 409] on li "Commission 100 %" at bounding box center [784, 416] width 644 height 41
click at [816, 712] on button "Update Placement" at bounding box center [822, 719] width 111 height 24
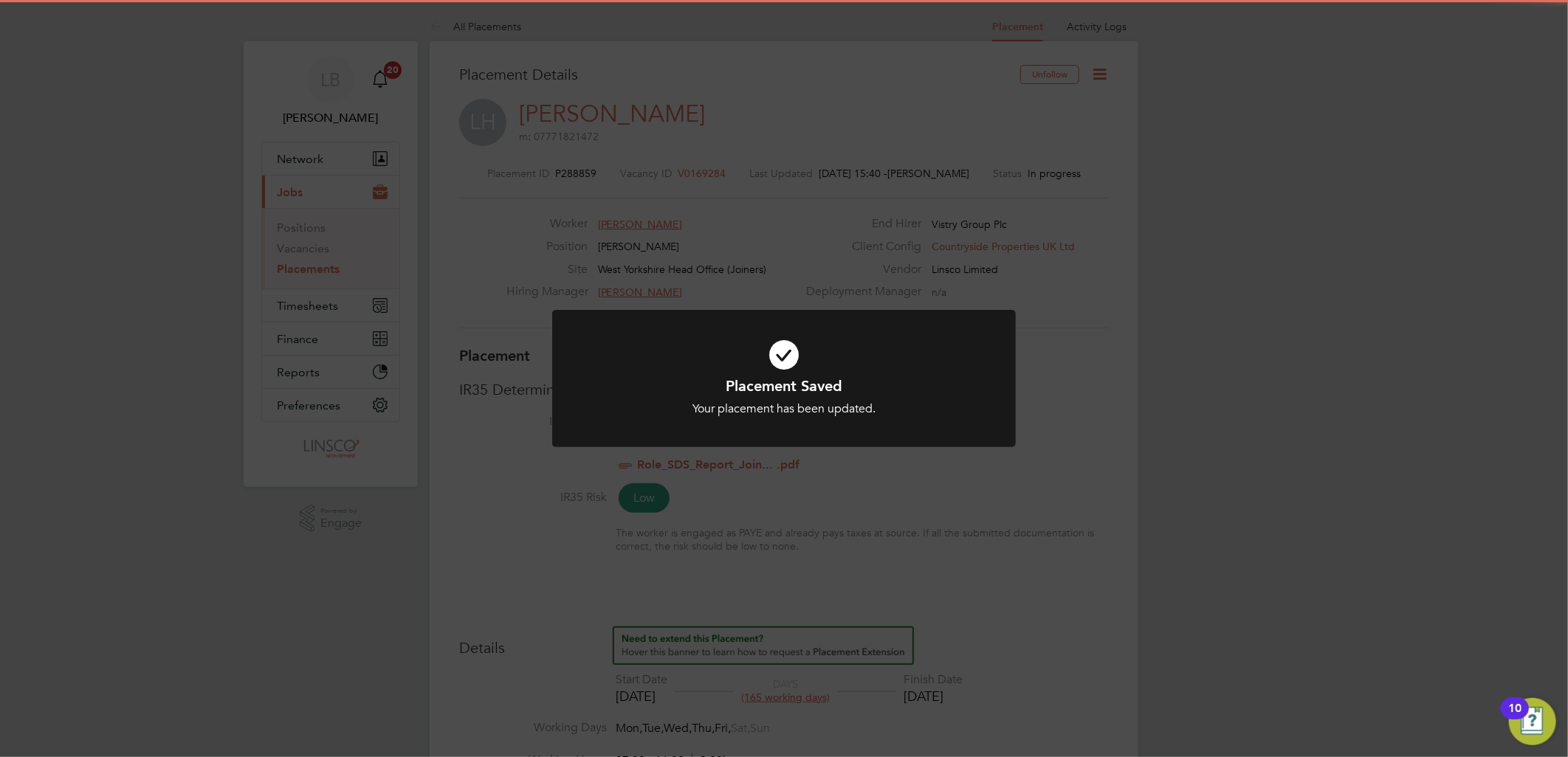
click at [969, 246] on div "Placement Saved Your placement has been updated. Cancel Okay" at bounding box center [784, 378] width 1568 height 757
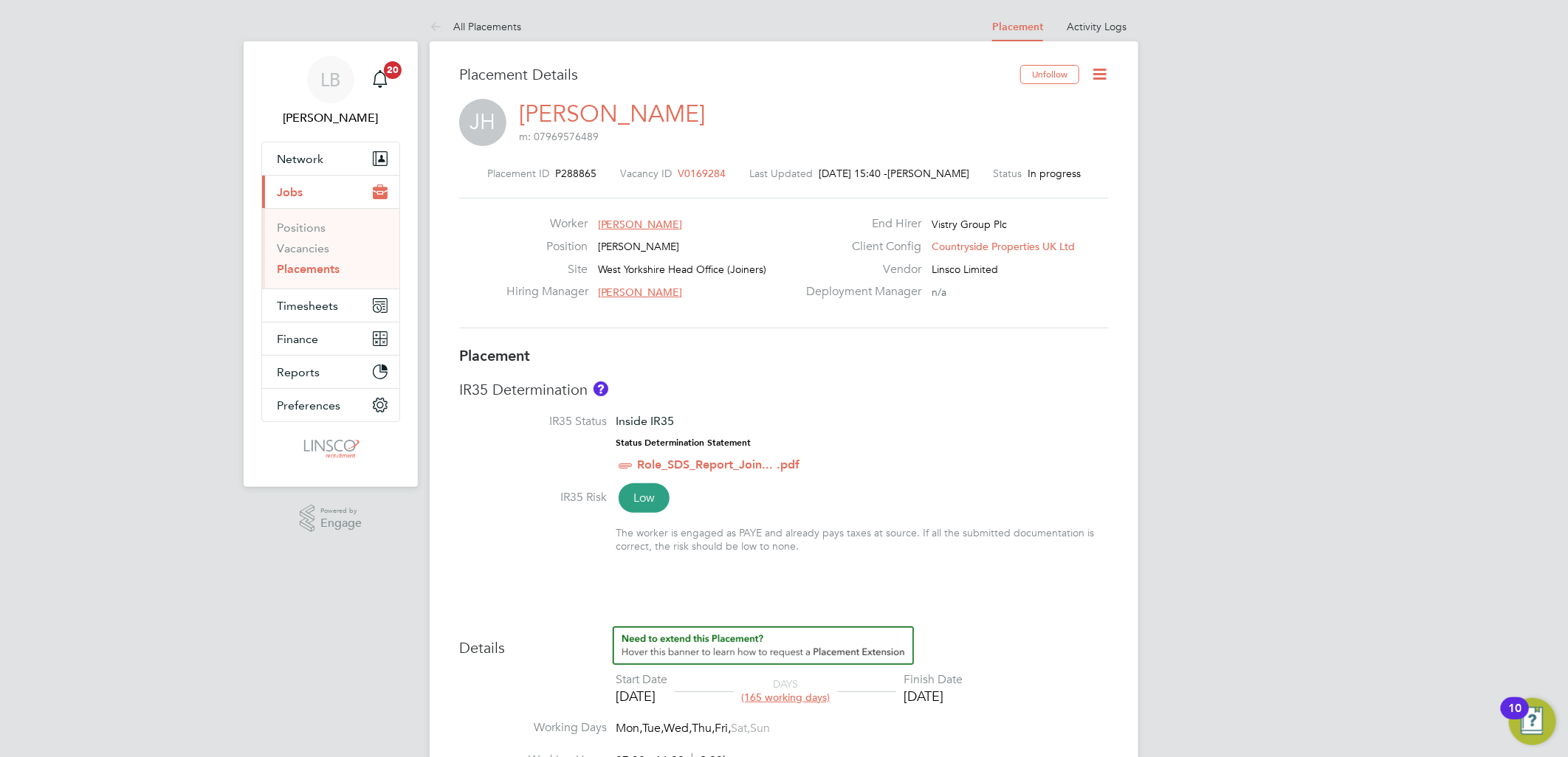
click at [1099, 74] on icon at bounding box center [1099, 74] width 19 height 19
click at [1060, 114] on li "Edit Placement e" at bounding box center [1051, 109] width 108 height 20
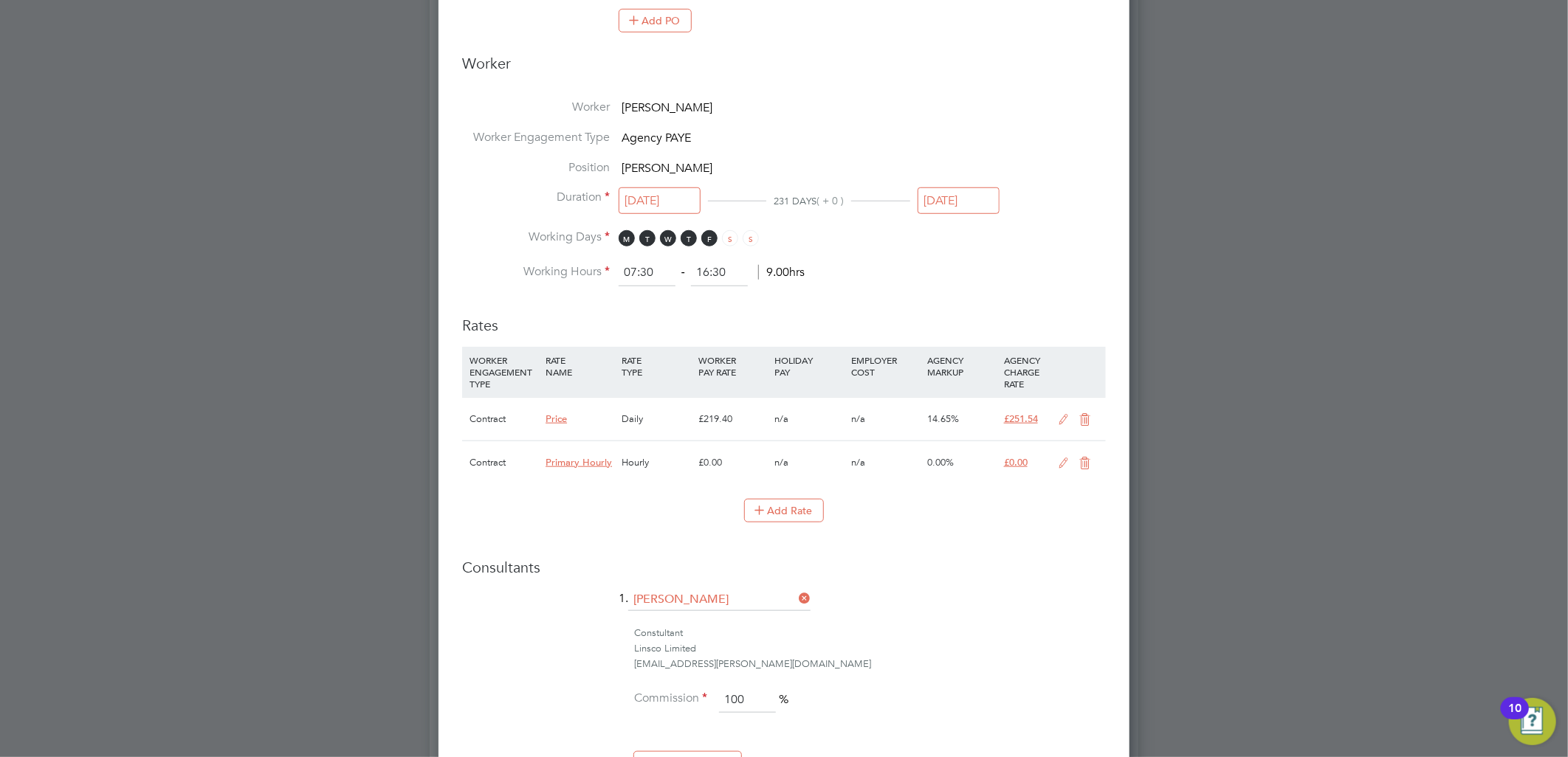
click at [1067, 414] on icon at bounding box center [1064, 420] width 19 height 12
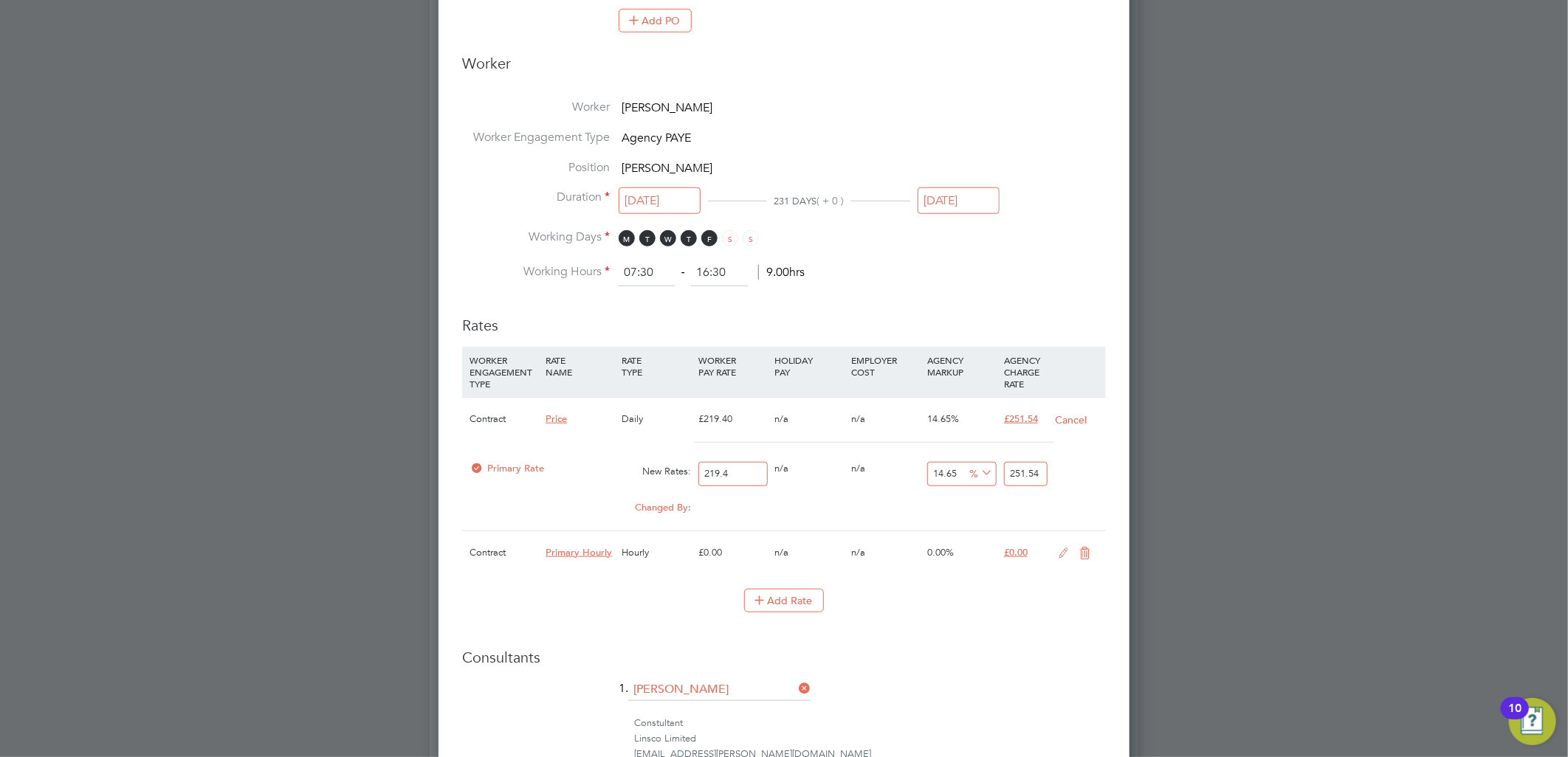
drag, startPoint x: 711, startPoint y: 477, endPoint x: 576, endPoint y: 497, distance: 136.5
click at [577, 497] on div "Contract Price Daily £219.40 n/a n/a 14.65% £251.54 Cancel Primary Rate New Rat…" at bounding box center [784, 463] width 644 height 134
type input "7"
type input "8.0255"
type input "76"
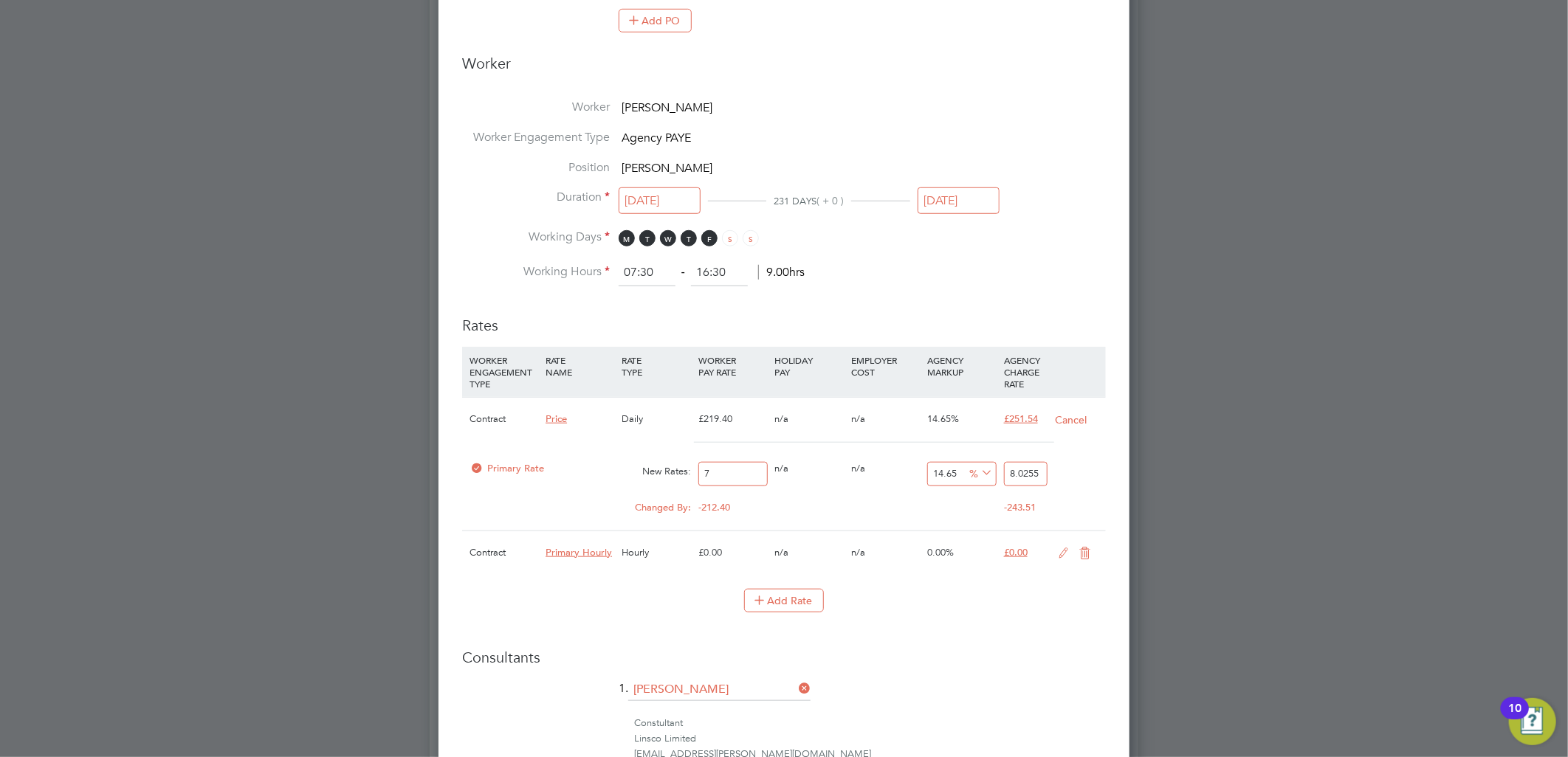
type input "87.134"
type input "76.6"
type input "87.8219"
type input "76.6"
click at [874, 705] on li "1. Lauren Butler" at bounding box center [784, 697] width 644 height 37
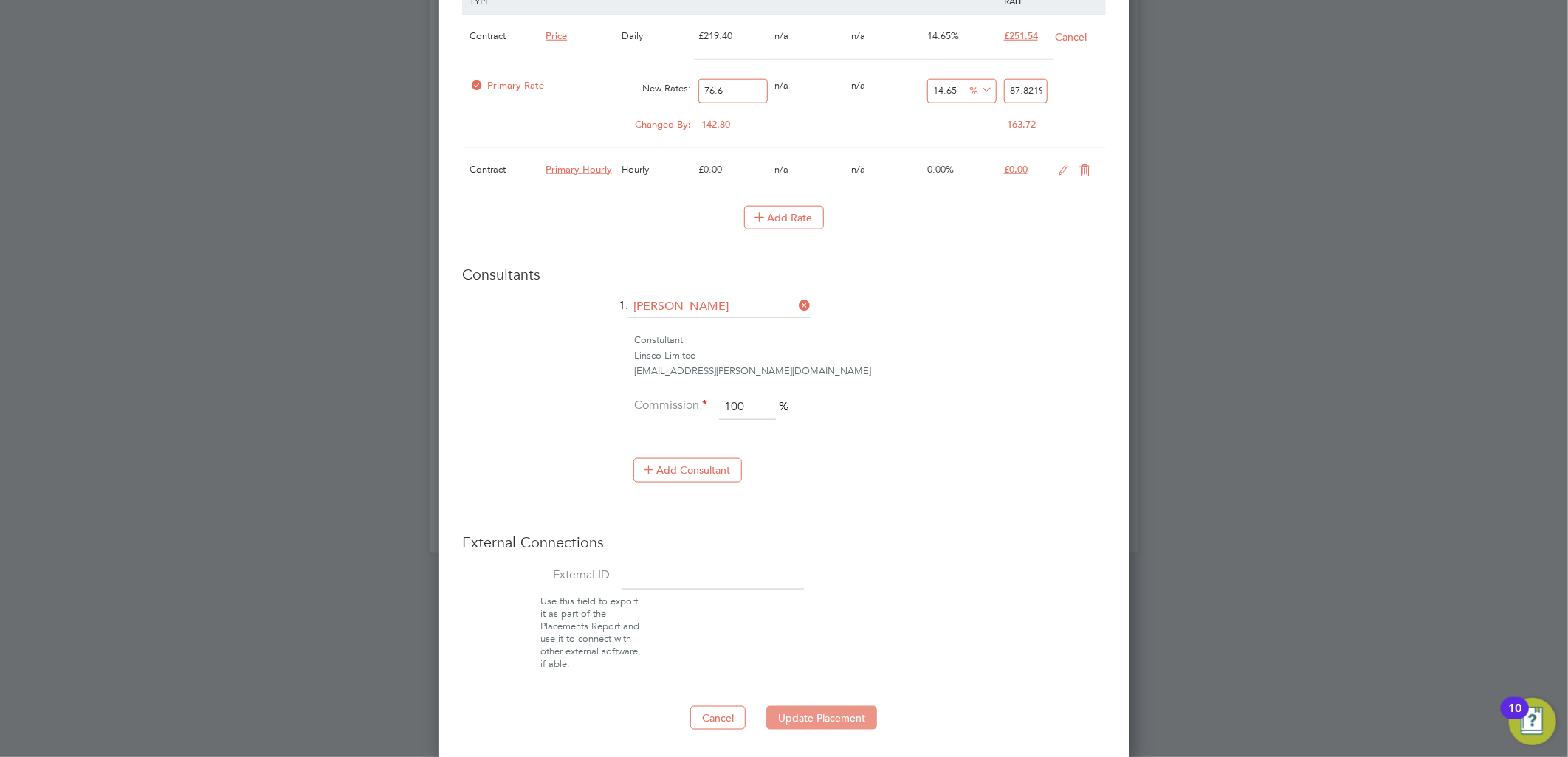
click at [831, 716] on button "Update Placement" at bounding box center [822, 719] width 111 height 24
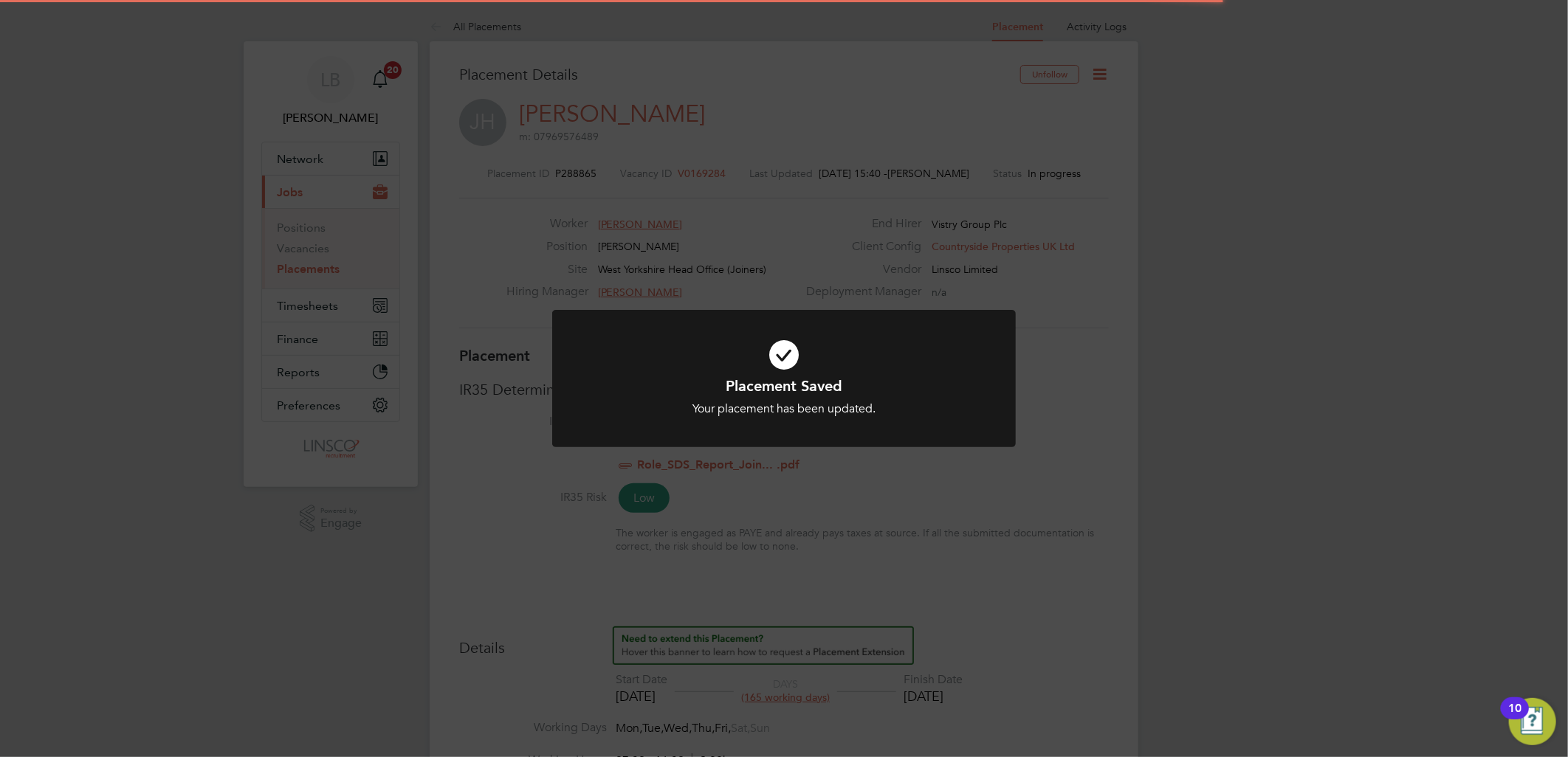
click at [794, 521] on div "Placement Saved Your placement has been updated. Cancel Okay" at bounding box center [784, 378] width 1568 height 757
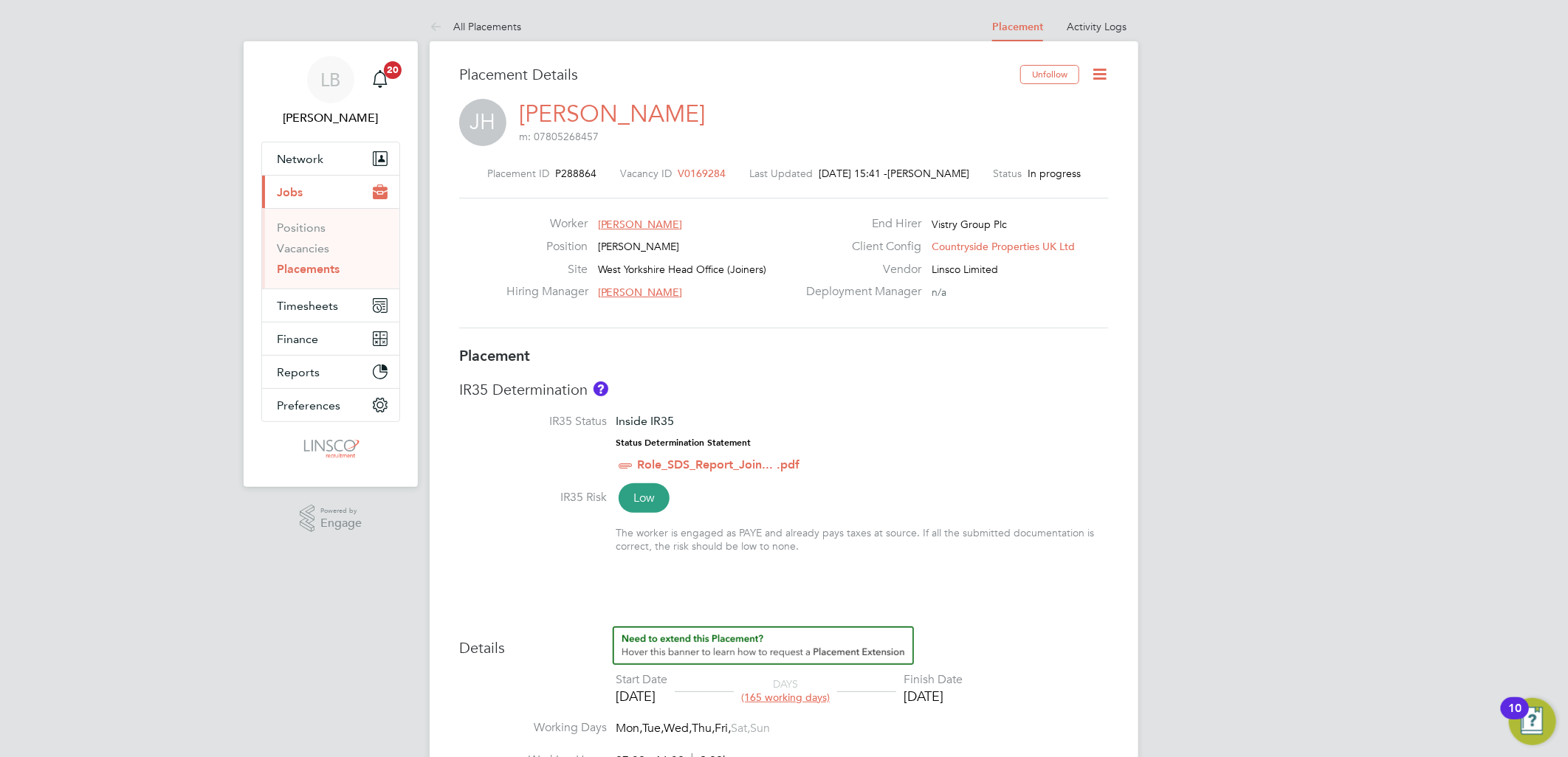
click at [1097, 67] on icon at bounding box center [1099, 74] width 19 height 19
click at [1052, 103] on li "Edit Placement e" at bounding box center [1051, 109] width 108 height 20
type input "[PERSON_NAME]"
type input "[DATE]"
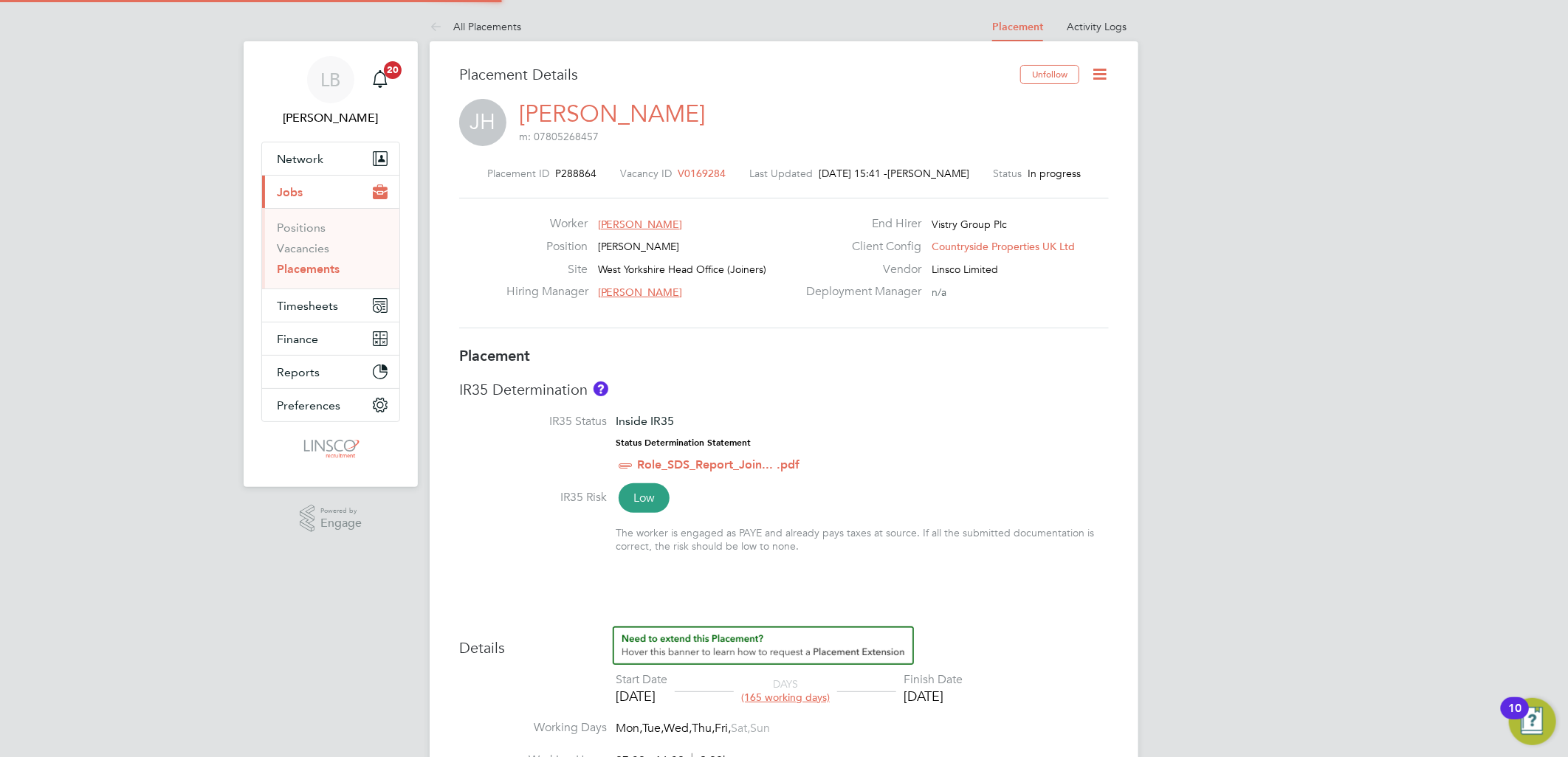
type input "[DATE]"
type input "07:30"
type input "16:30"
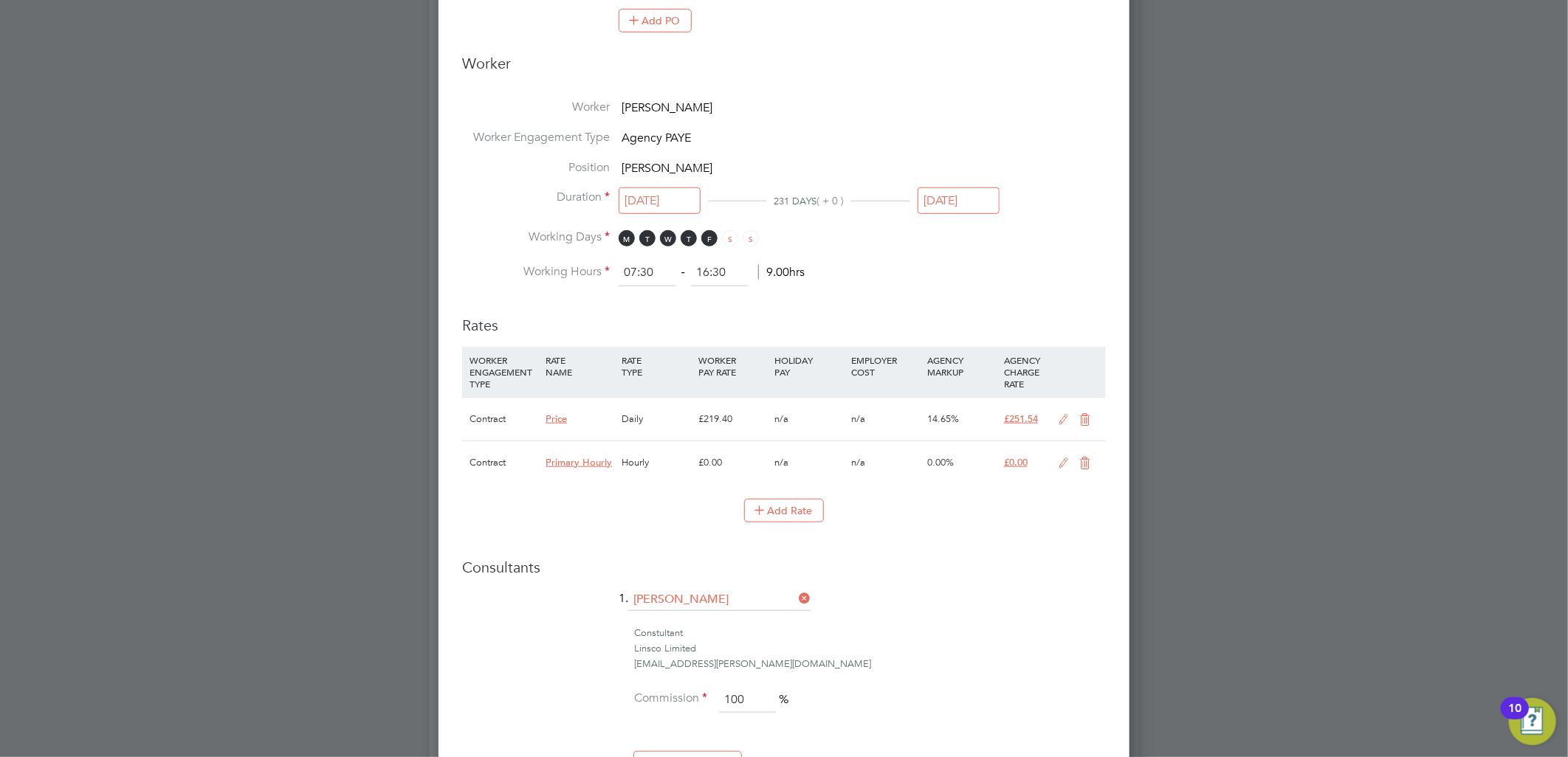
click at [1067, 417] on icon at bounding box center [1064, 420] width 19 height 12
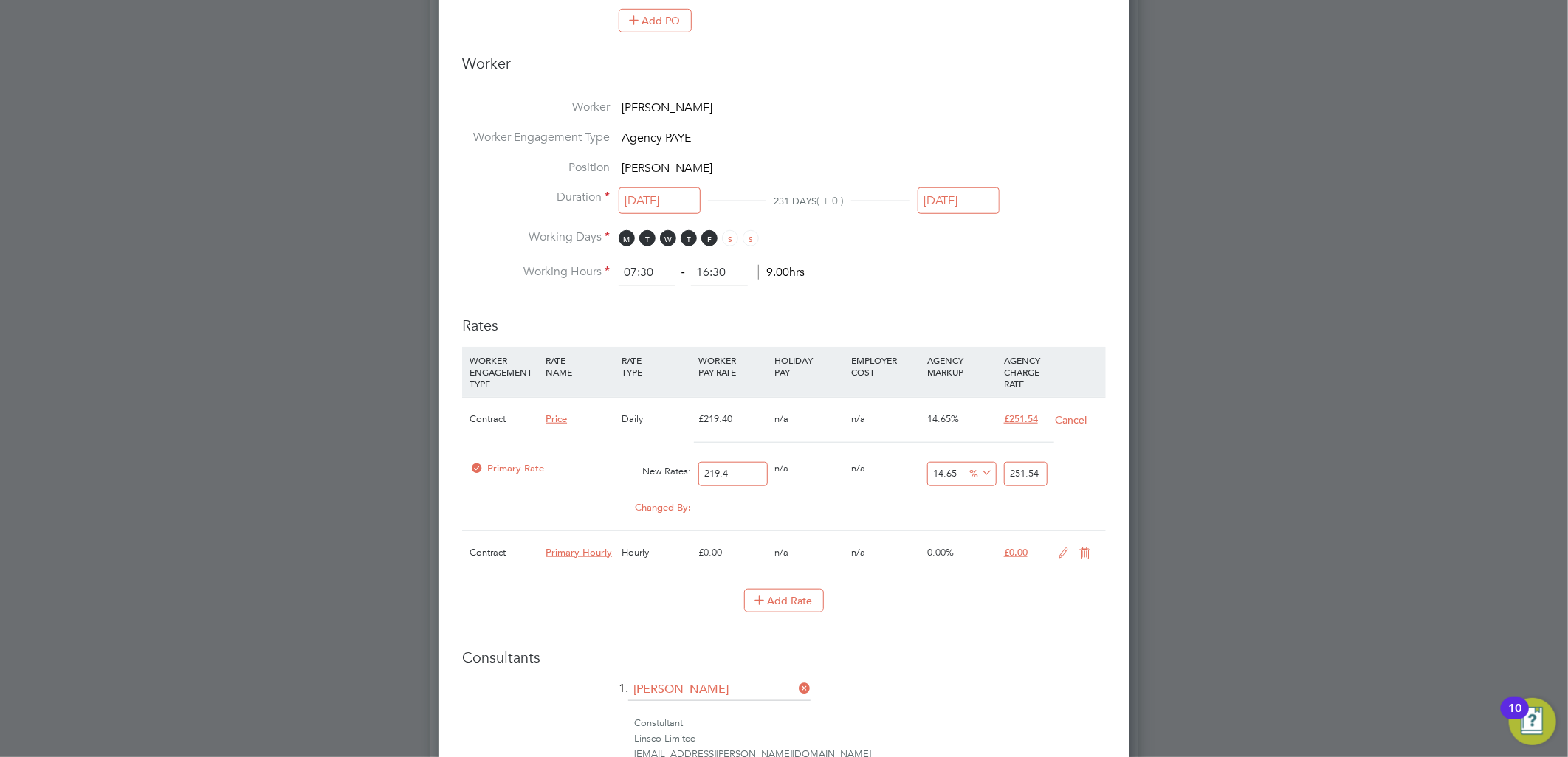
drag, startPoint x: 743, startPoint y: 475, endPoint x: 574, endPoint y: 504, distance: 171.5
click at [574, 504] on div "Contract Price Daily £219.40 n/a n/a 14.65% £251.54 Cancel Primary Rate New Rat…" at bounding box center [784, 463] width 644 height 134
type input "1"
type input "1.1465"
type input "17"
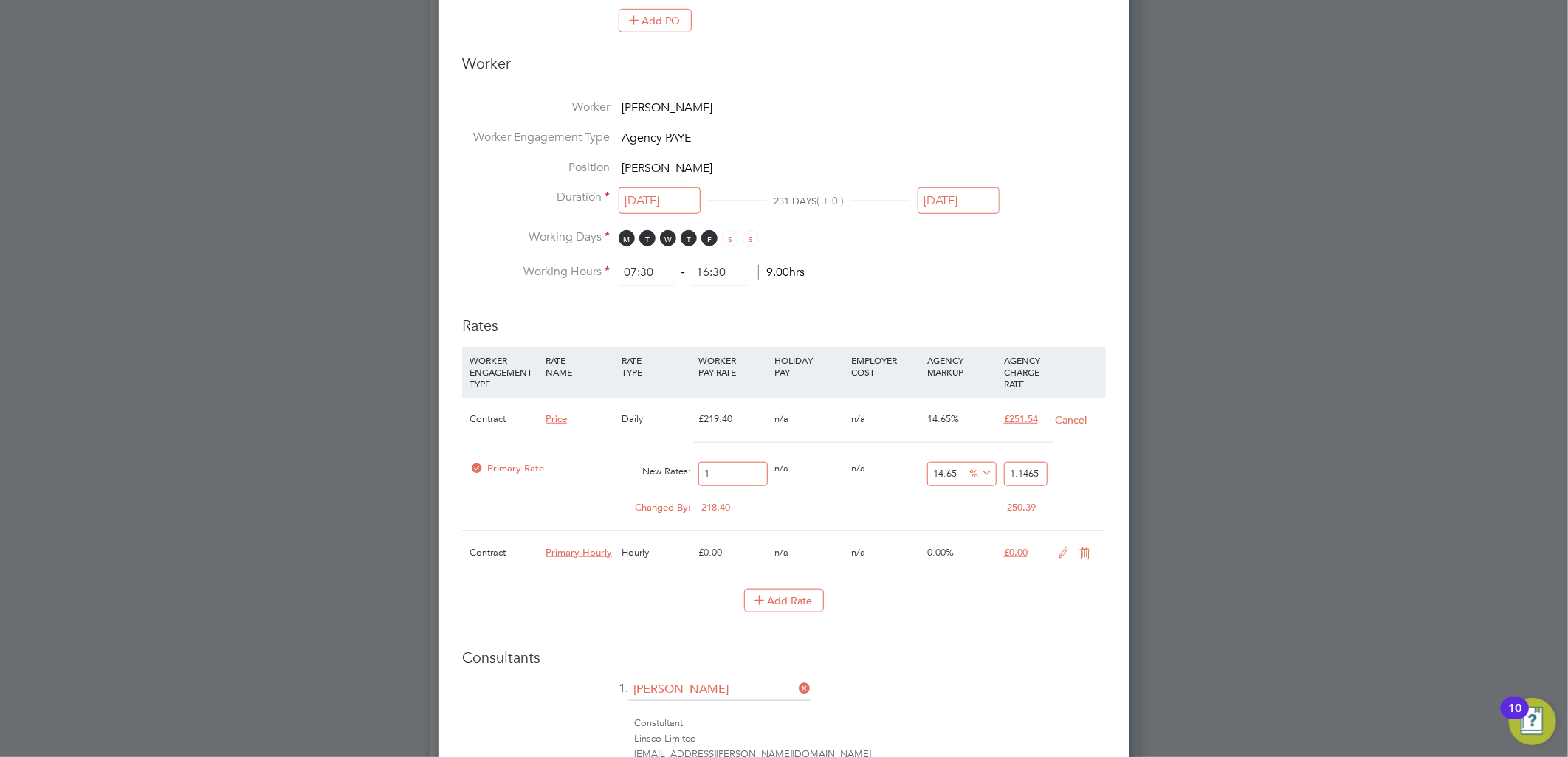
type input "19.4905"
type input "177"
type input "202.9305"
type input "177"
click at [1014, 637] on li "Rates WORKER ENGAGEMENT TYPE RATE NAME RATE TYPE WORKER PAY RATE HOLIDAY PAY EM…" at bounding box center [784, 472] width 644 height 341
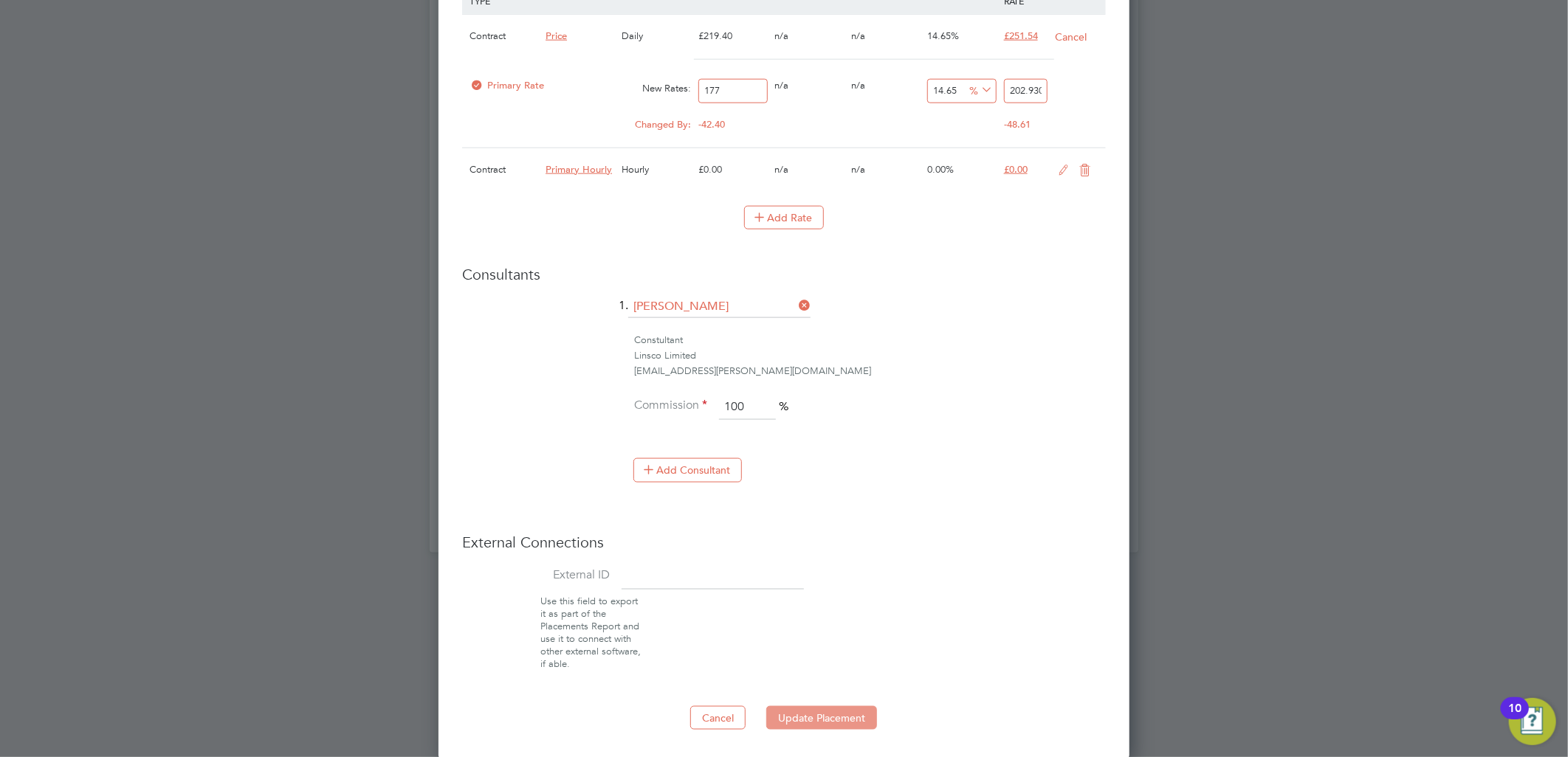
click at [865, 714] on button "Update Placement" at bounding box center [822, 719] width 111 height 24
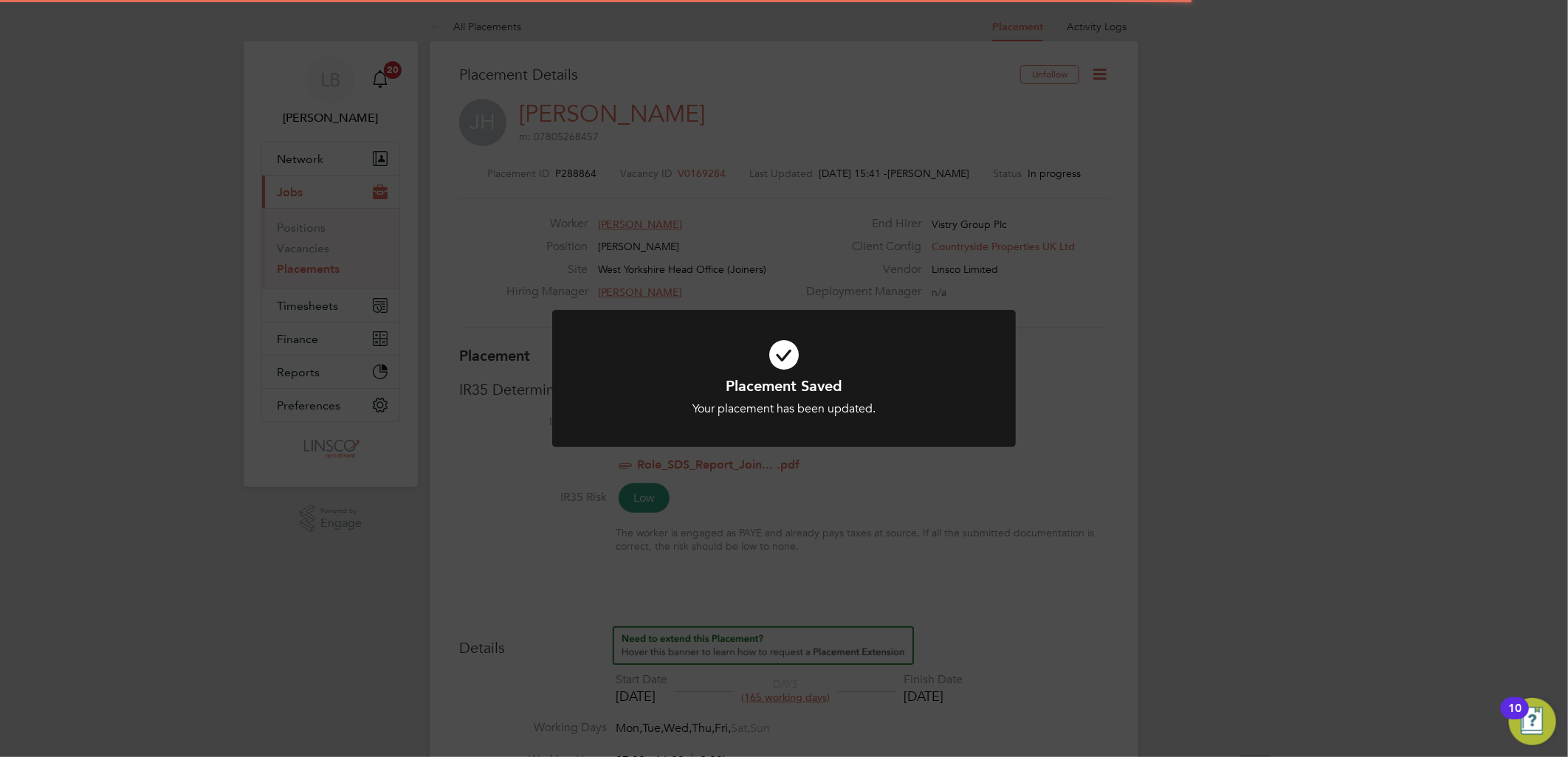
click at [1061, 375] on div "Placement Saved Your placement has been updated. Cancel Okay" at bounding box center [784, 378] width 1568 height 757
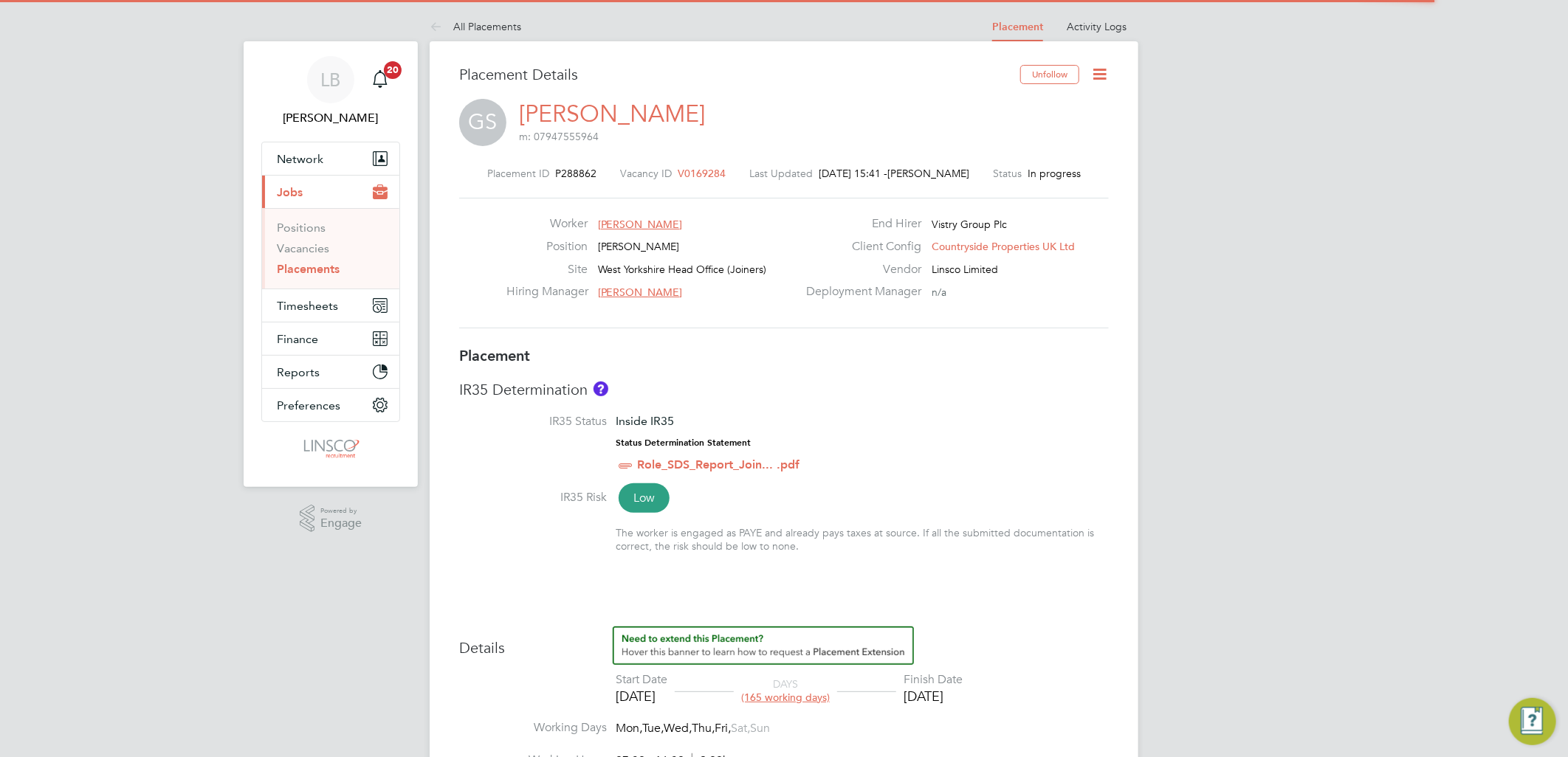
click at [1103, 73] on icon at bounding box center [1099, 74] width 19 height 19
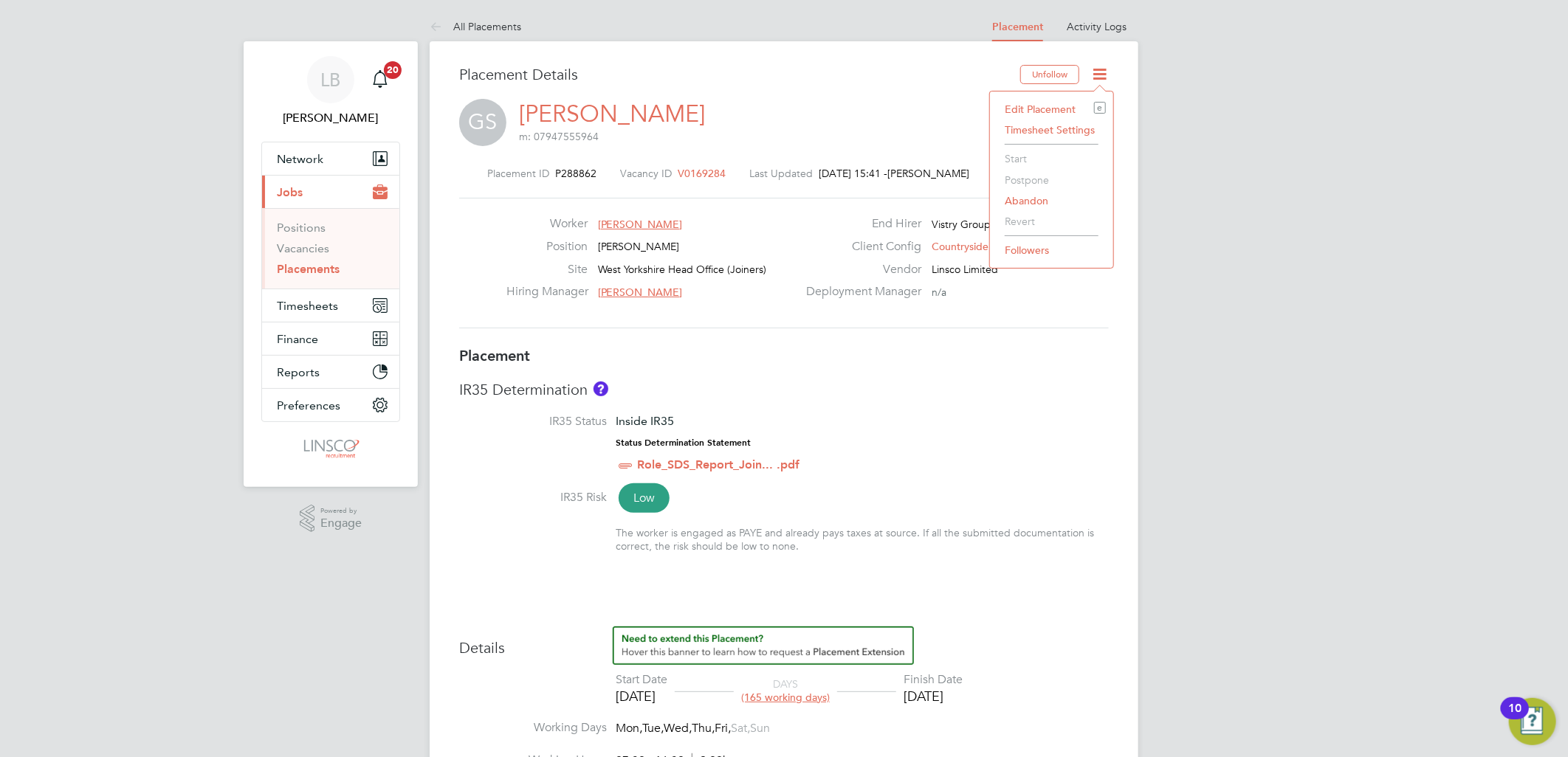
click at [1052, 106] on li "Edit Placement e" at bounding box center [1051, 109] width 108 height 20
type input "[PERSON_NAME]"
type input "[DATE]"
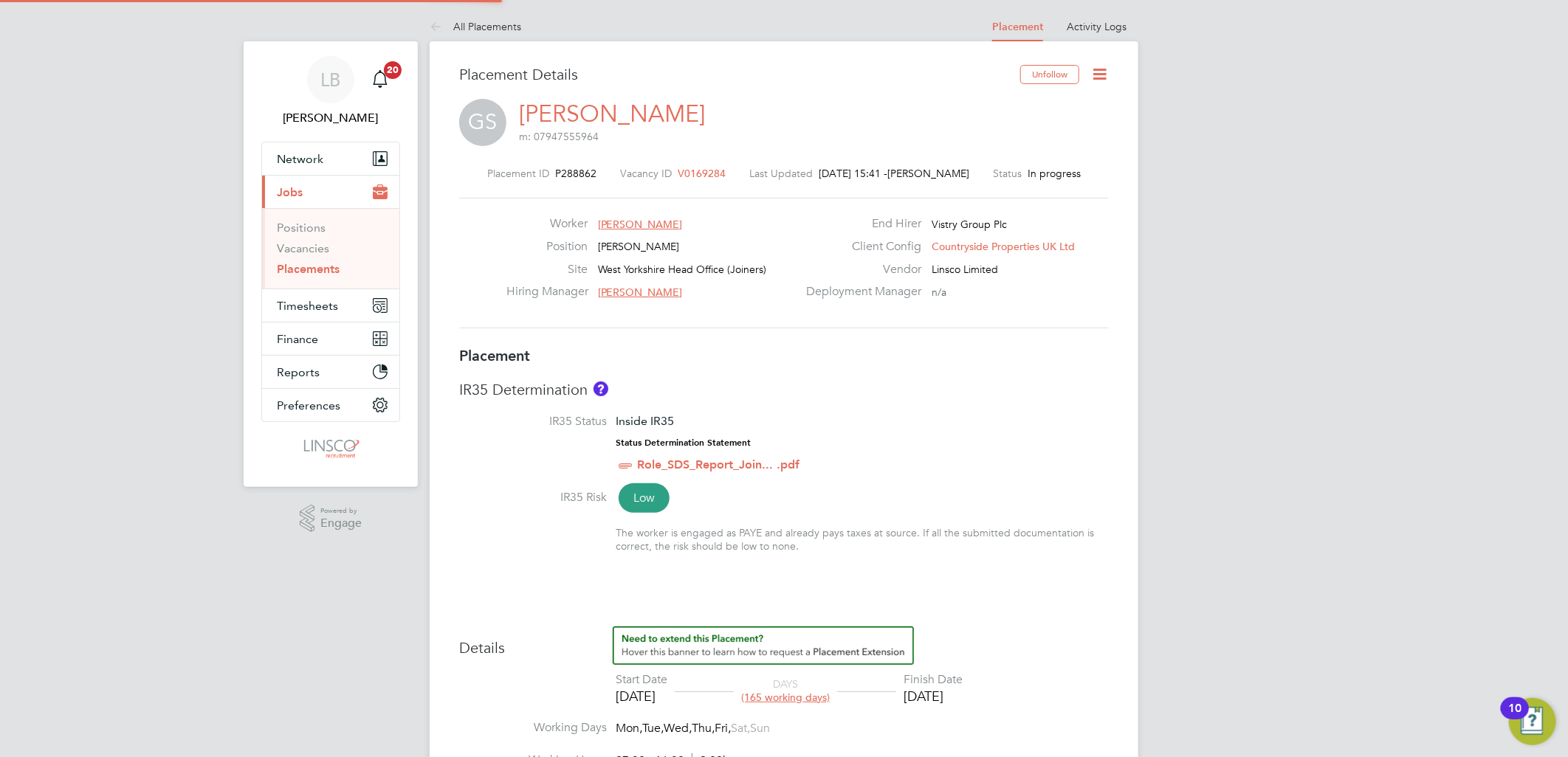
type input "07:30"
type input "16:30"
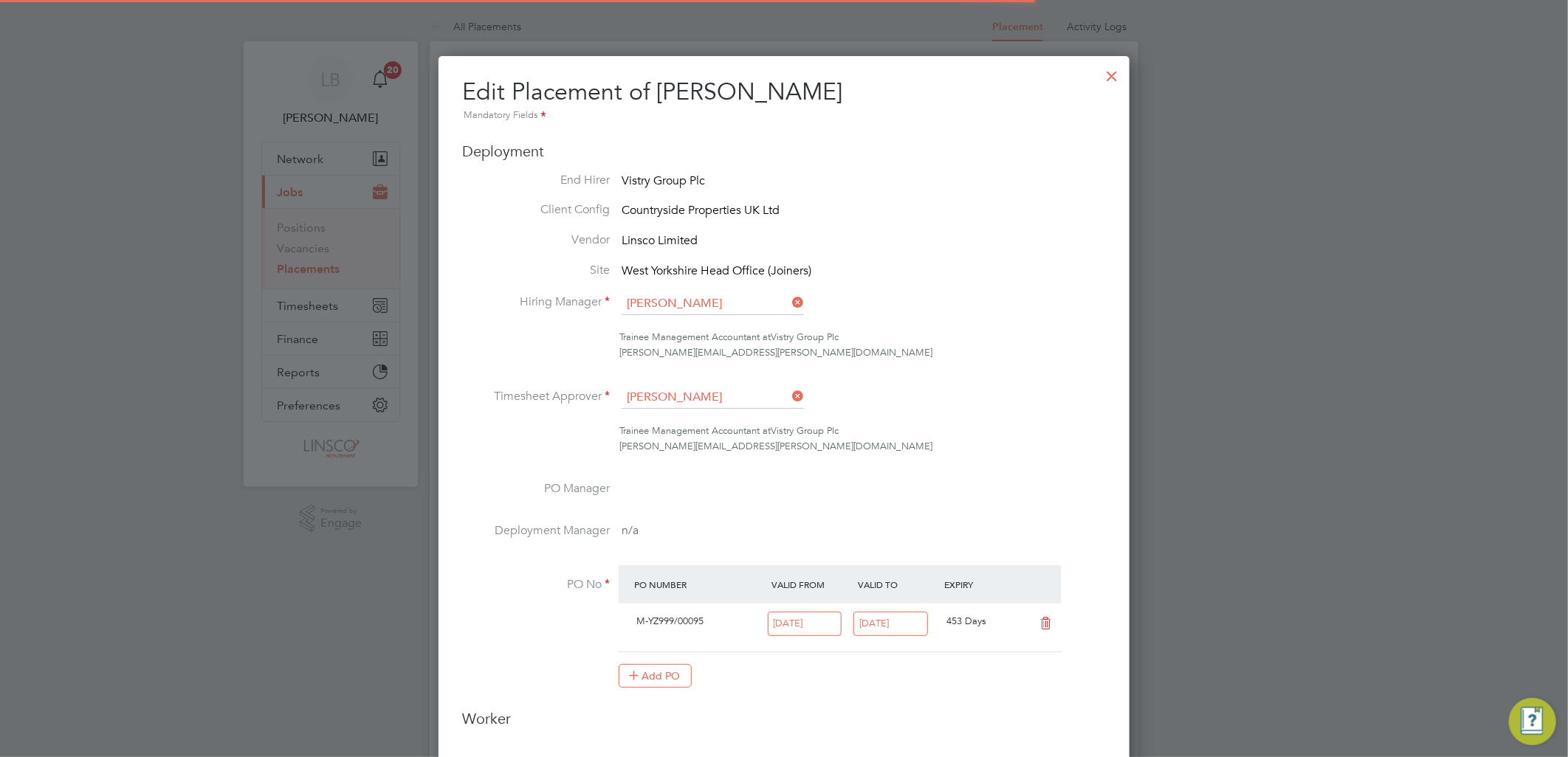
scroll to position [8, 8]
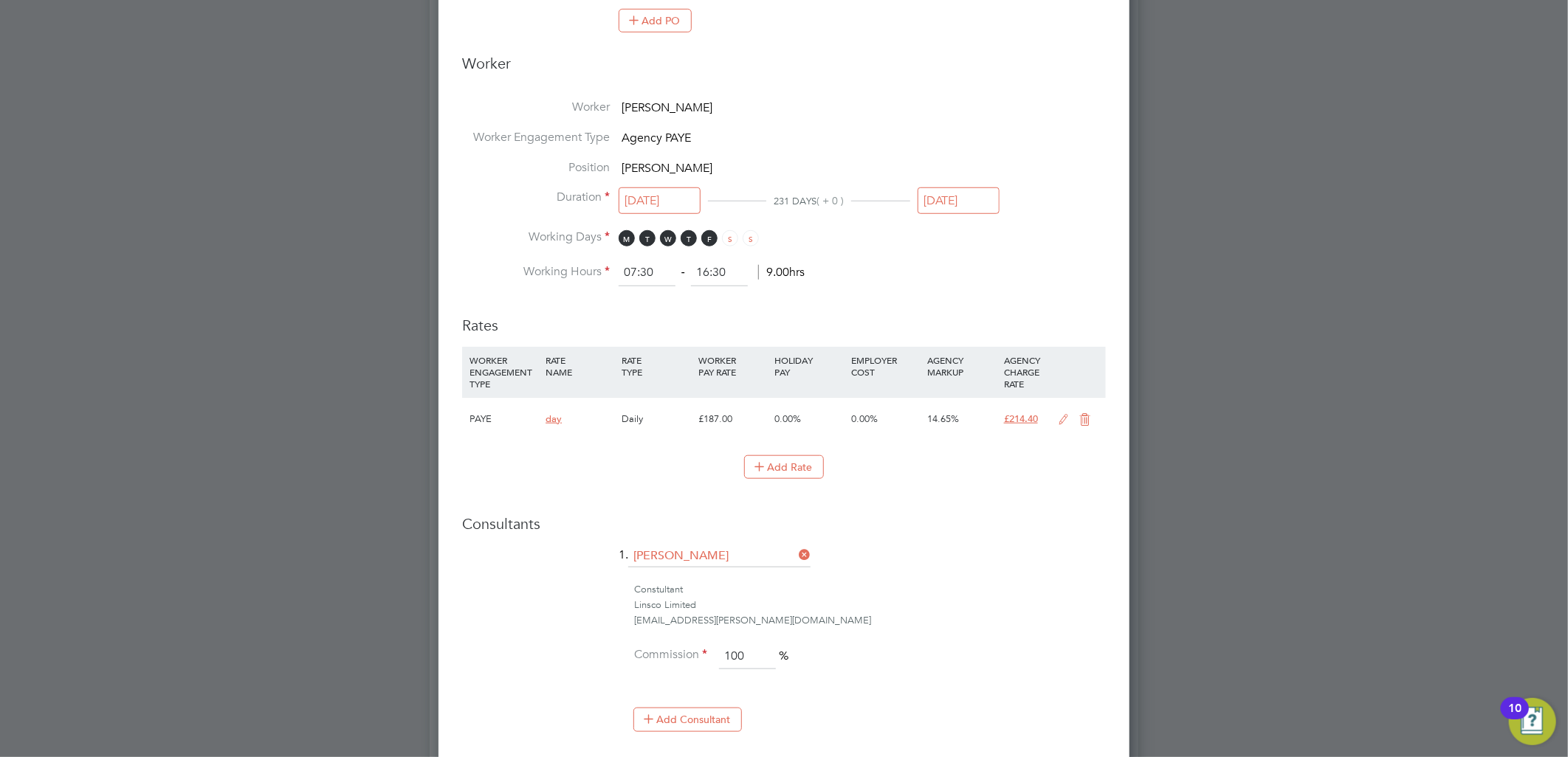
click at [1069, 416] on icon at bounding box center [1064, 420] width 19 height 12
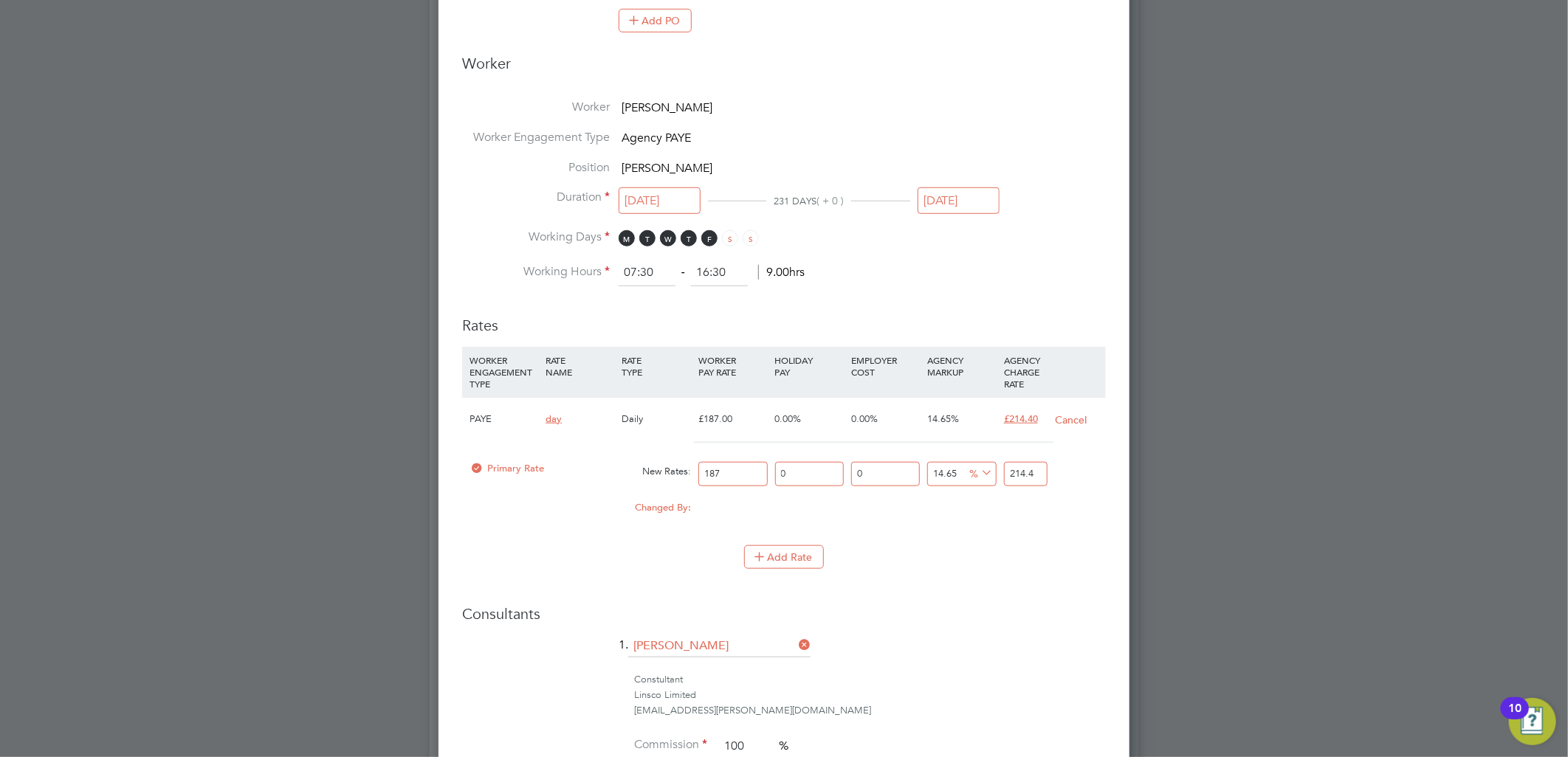
drag, startPoint x: 738, startPoint y: 472, endPoint x: 606, endPoint y: 498, distance: 134.5
click at [607, 498] on div "PAYE day Daily £187.00 0.00% 0.00% 14.65% £214.40 Cancel Primary Rate New Rates…" at bounding box center [784, 463] width 644 height 134
type input "1"
type input "1.1465"
type input "13"
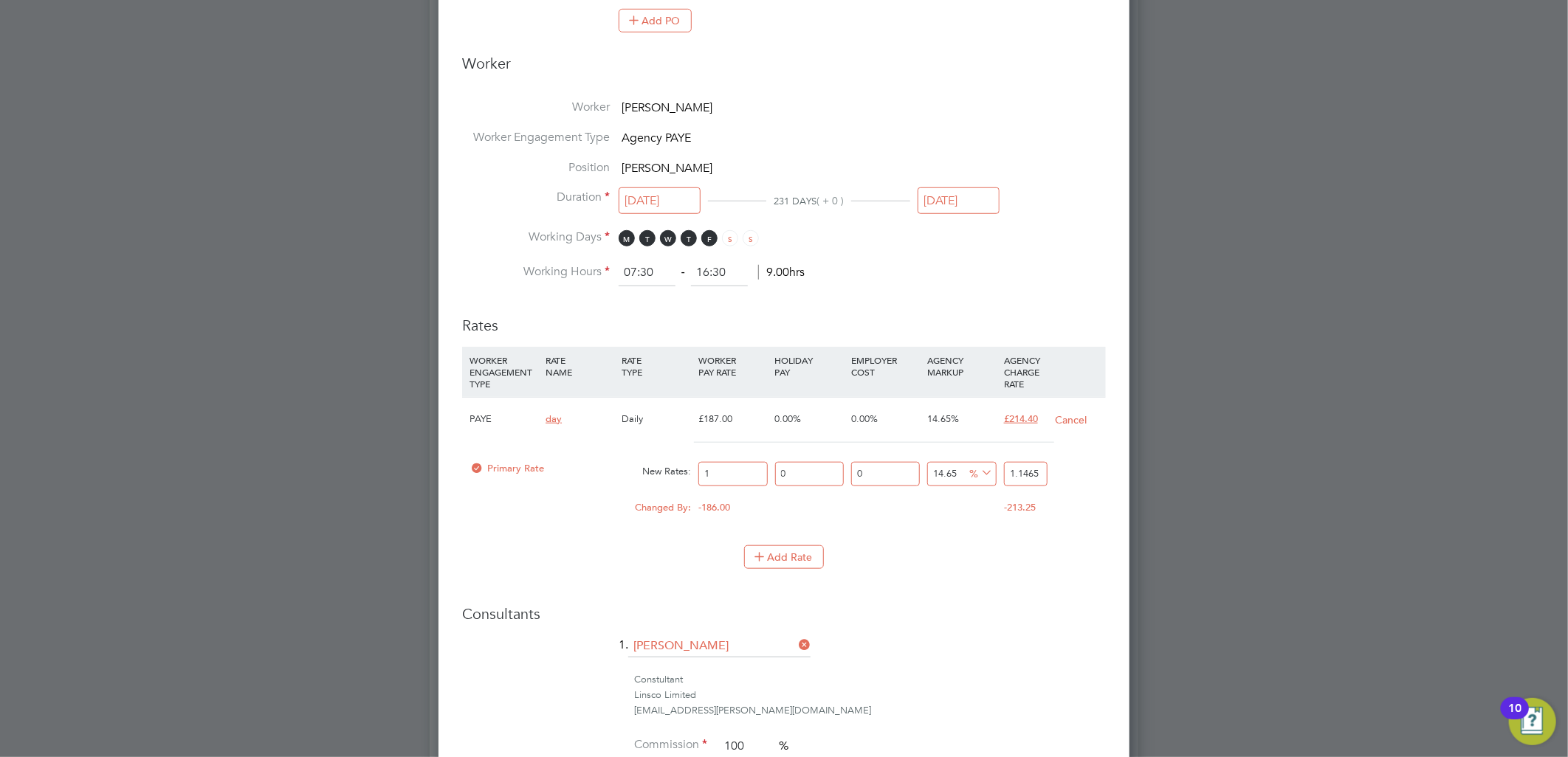
type input "14.9045"
type input "136"
type input "155.924"
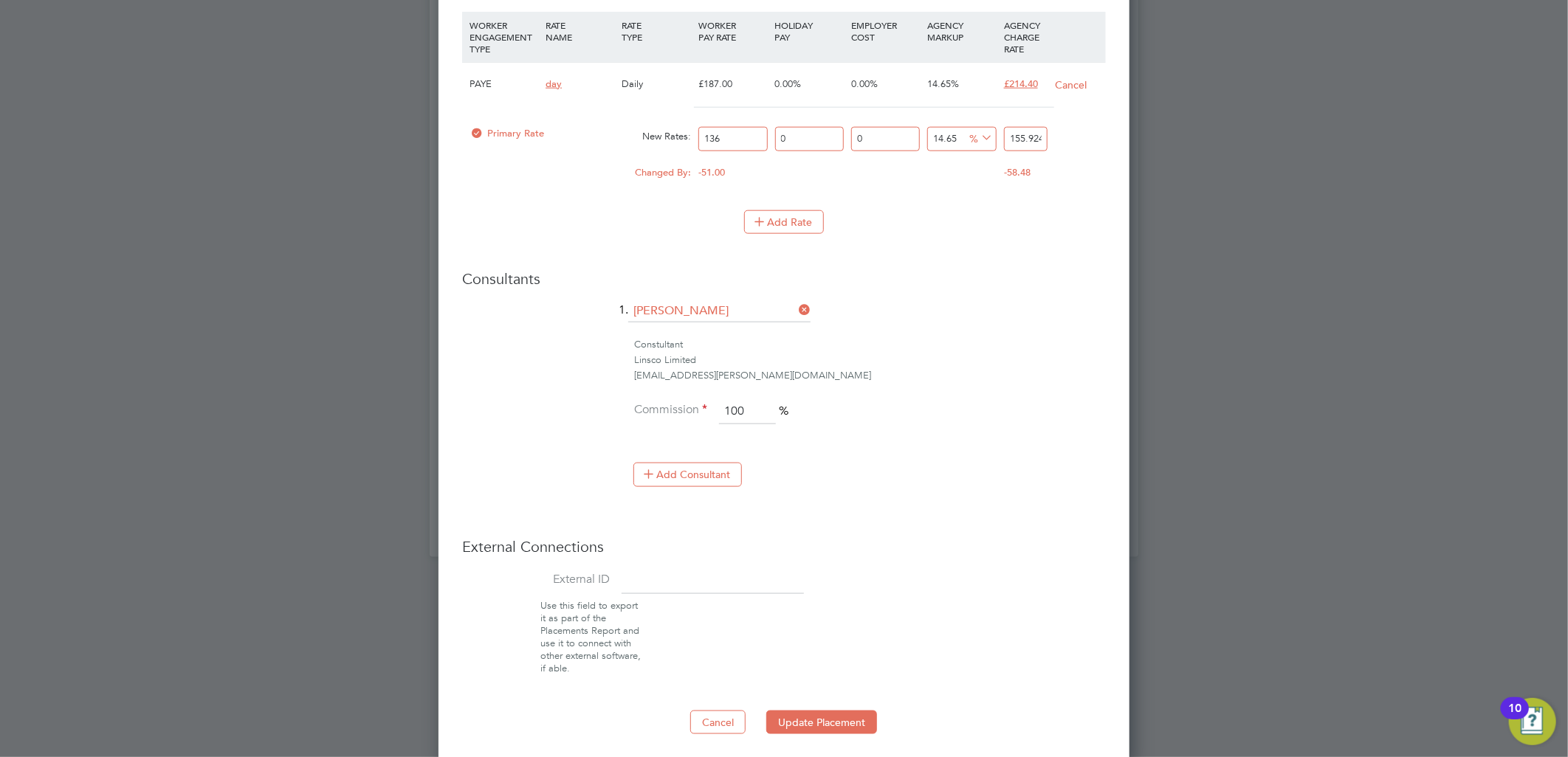
type input "136"
click at [946, 608] on li "Use this field to export it as part of the Placements Report and use it to conn…" at bounding box center [784, 633] width 656 height 74
click at [815, 723] on button "Update Placement" at bounding box center [822, 719] width 111 height 24
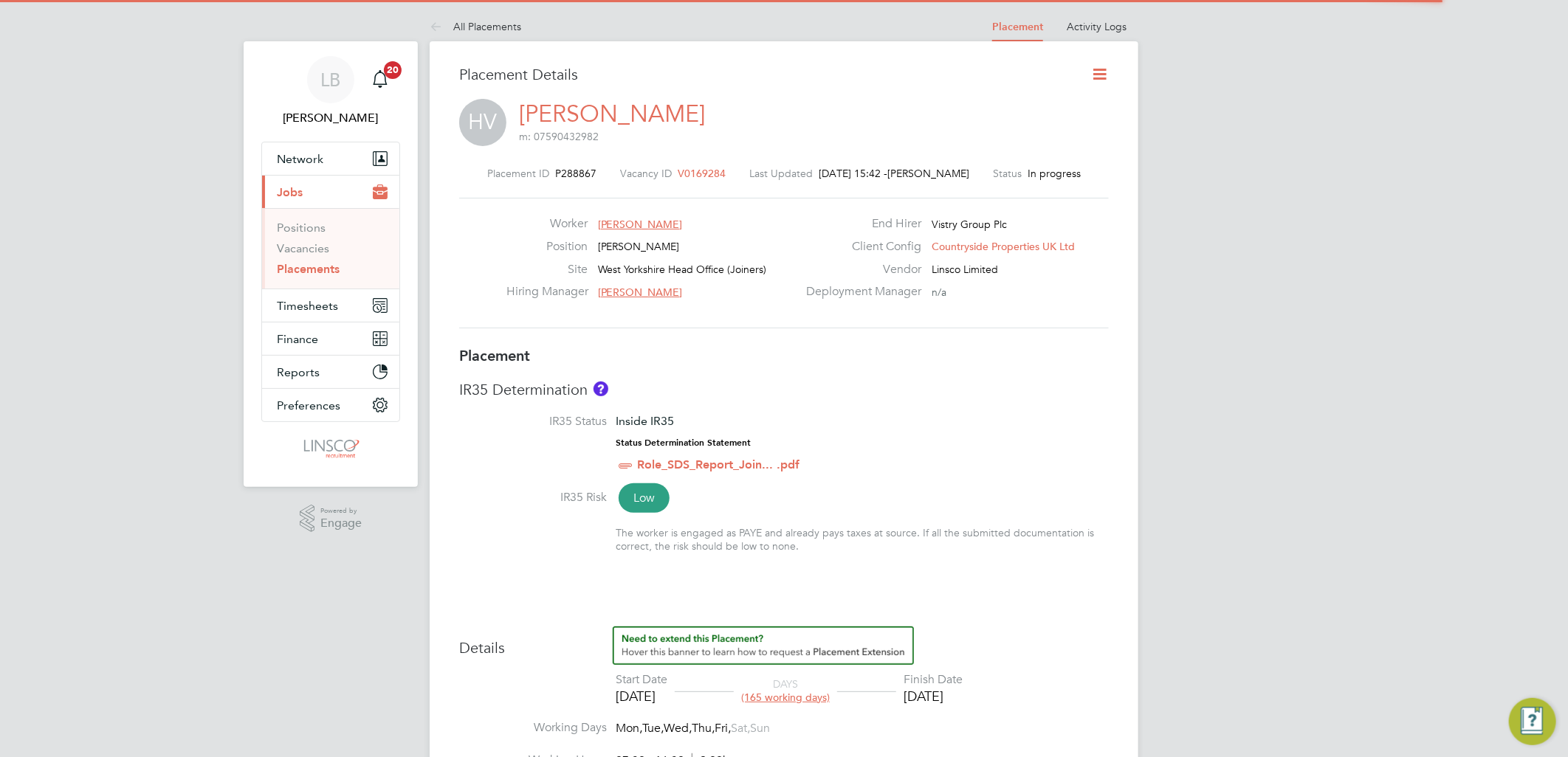
click at [1101, 73] on icon at bounding box center [1099, 74] width 19 height 19
click at [1046, 102] on li "Edit Placement e" at bounding box center [1051, 109] width 108 height 20
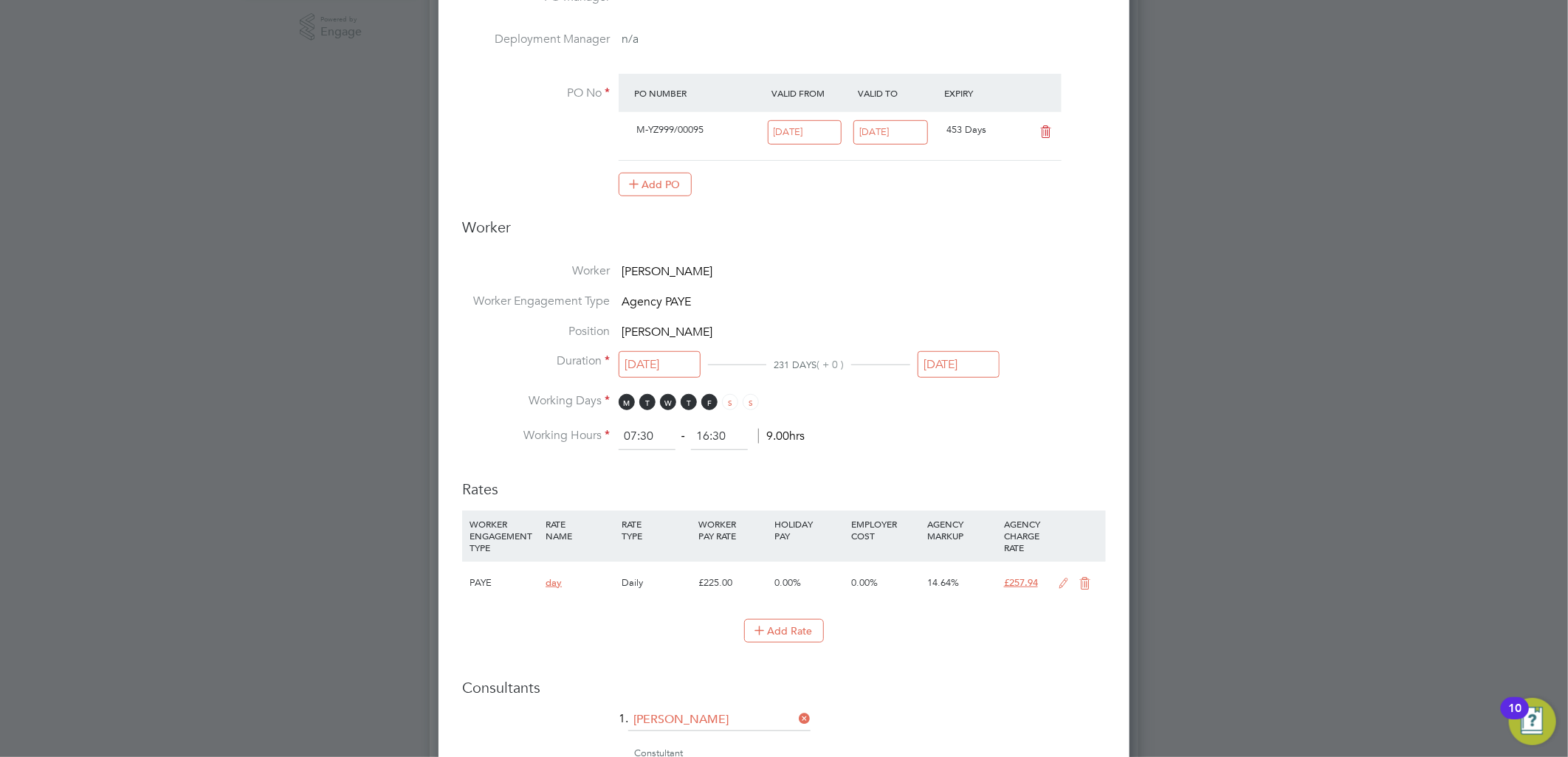
click at [1067, 578] on icon at bounding box center [1064, 584] width 19 height 12
drag, startPoint x: 747, startPoint y: 633, endPoint x: 592, endPoint y: 659, distance: 157.2
click at [589, 657] on div "PAYE day Daily £225.00 0.00% 0.00% 14.64% £257.94 Cancel Primary Rate New Rates…" at bounding box center [784, 627] width 644 height 134
type input "2"
type input "2.2928"
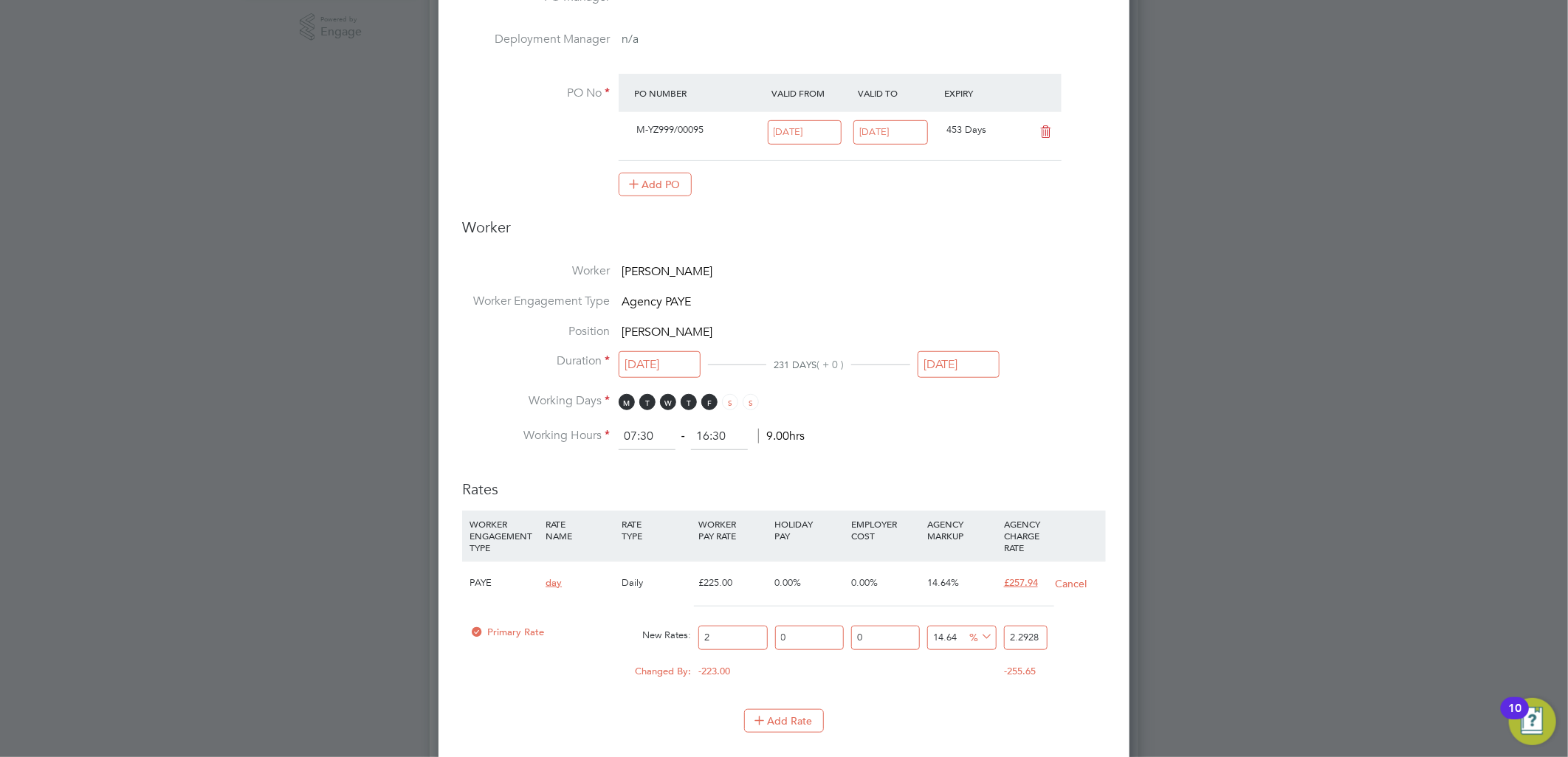
type input "23"
type input "26.3672"
type input "231"
type input "264.8184"
type input "231.1"
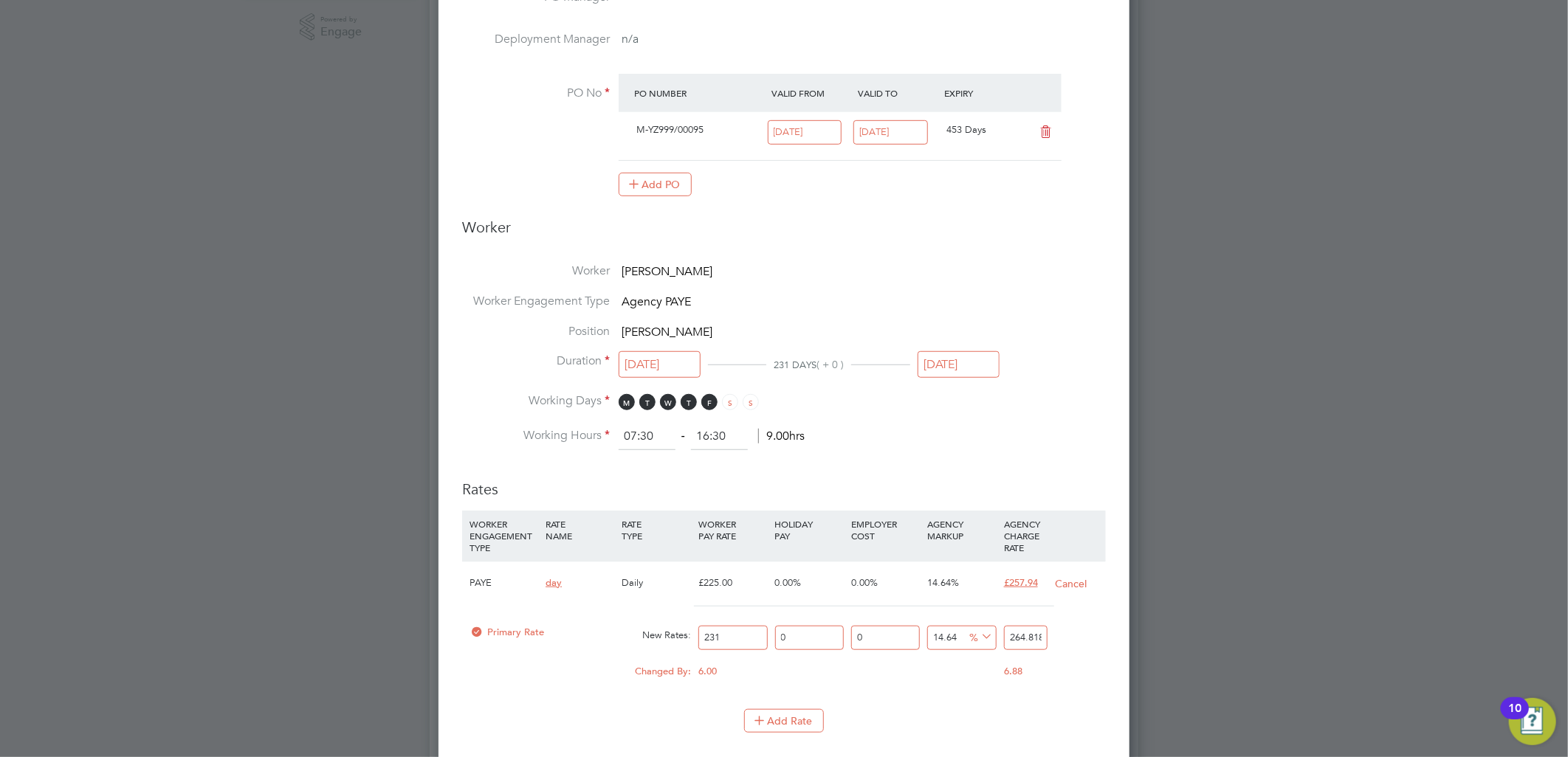
type input "264.93304"
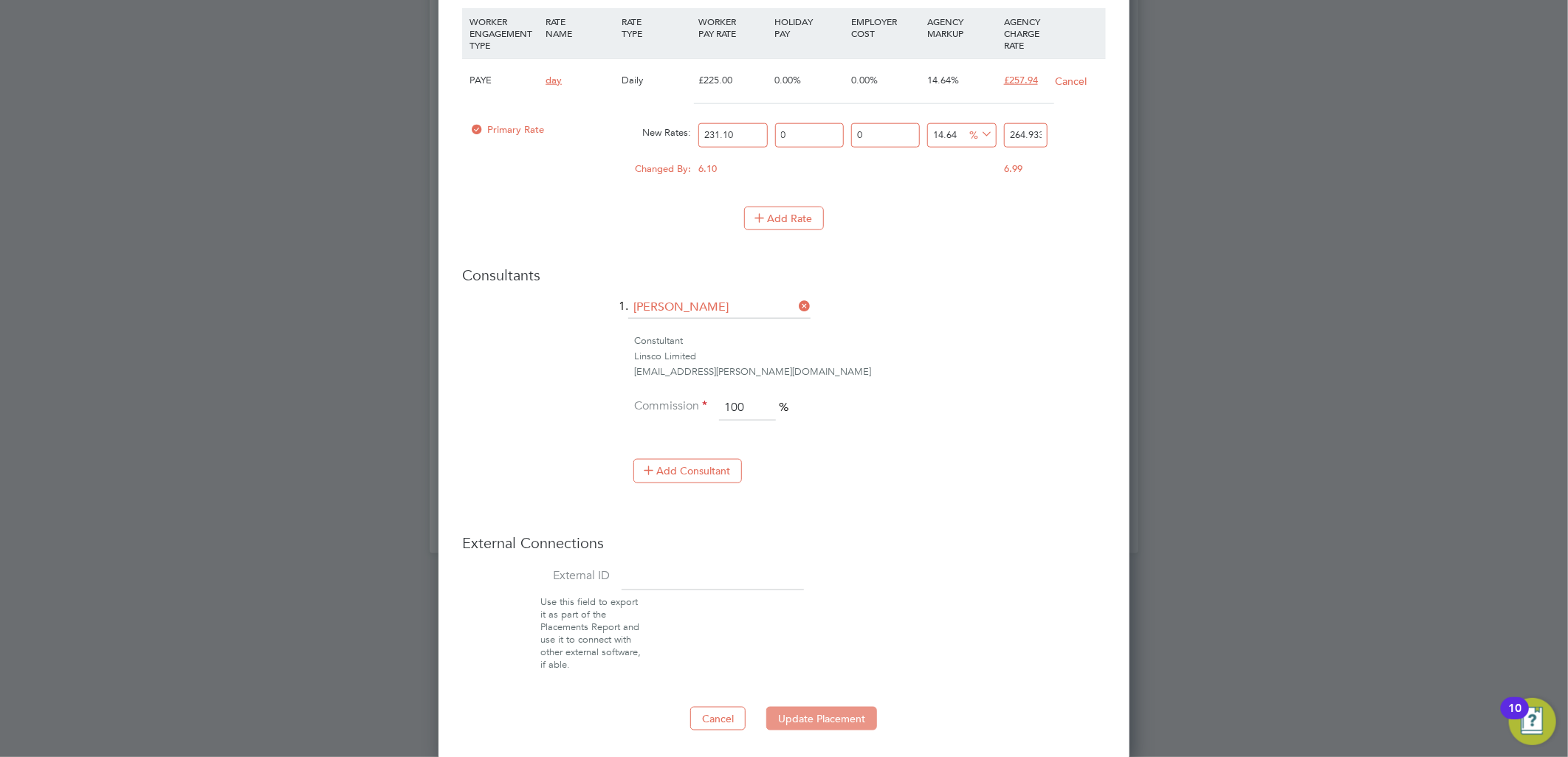
type input "231.10"
click at [821, 716] on button "Update Placement" at bounding box center [822, 719] width 111 height 24
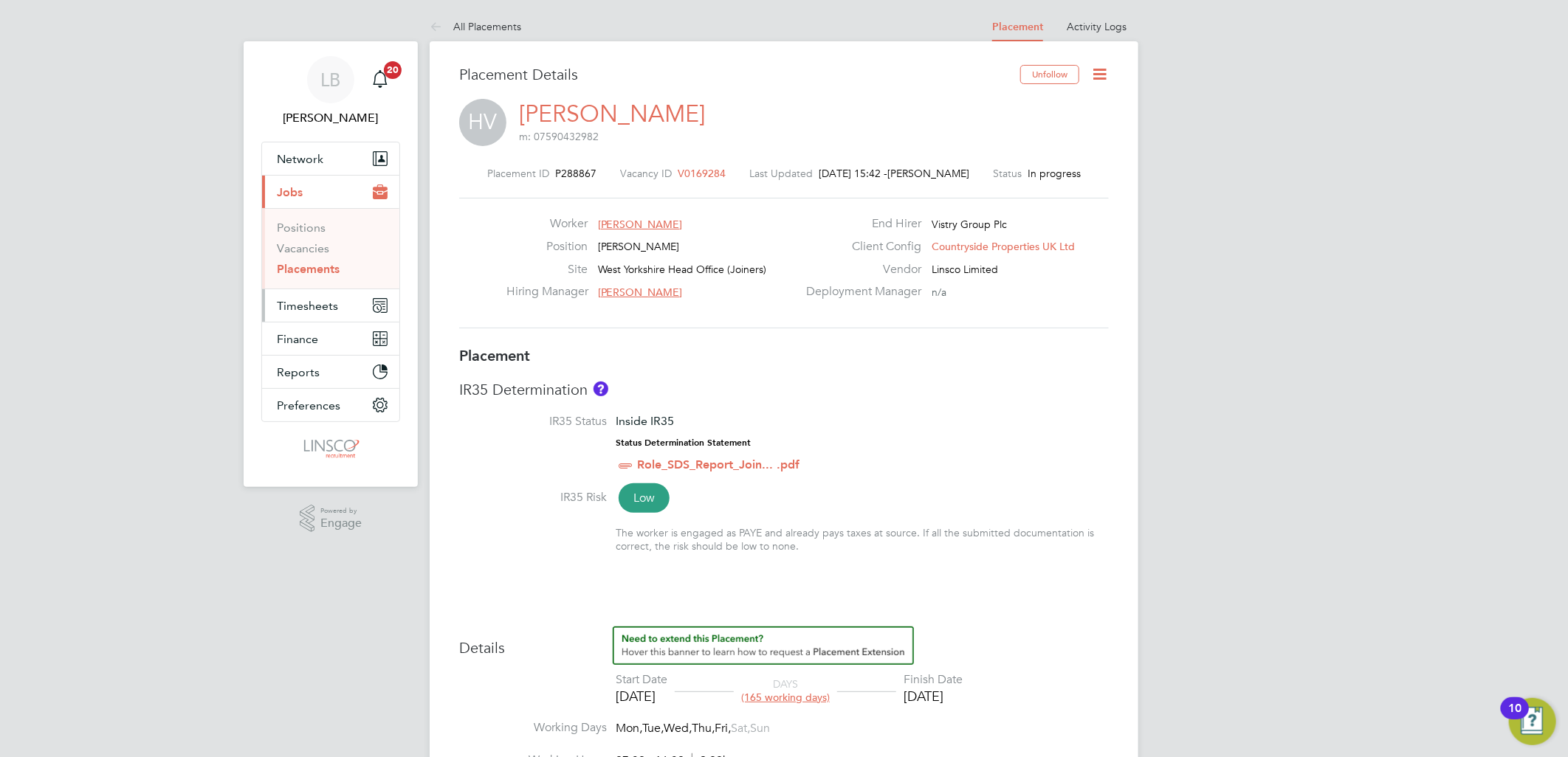
drag, startPoint x: 287, startPoint y: 314, endPoint x: 298, endPoint y: 312, distance: 11.2
click at [287, 314] on button "Timesheets" at bounding box center [330, 306] width 137 height 32
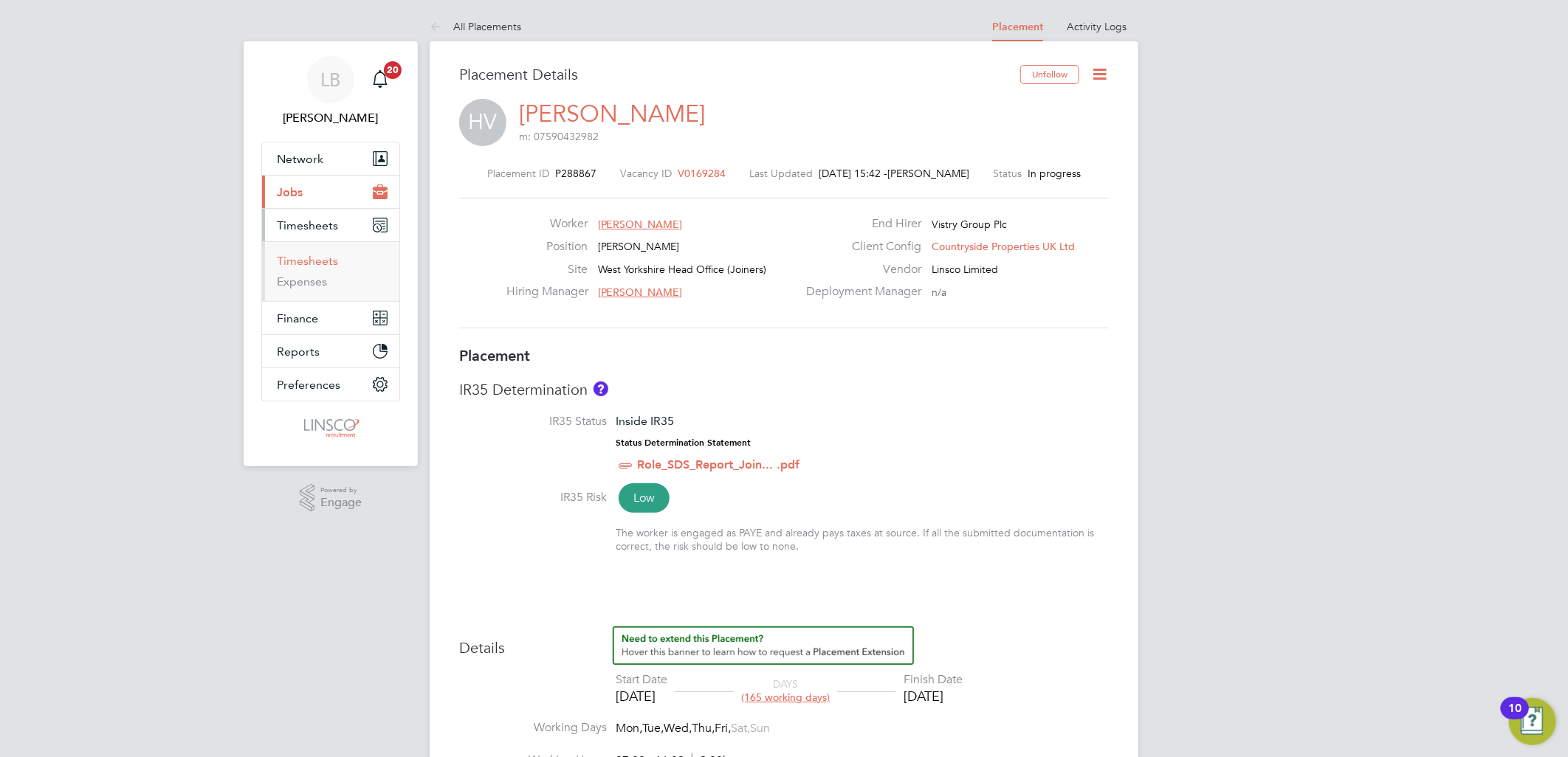
click at [323, 256] on link "Timesheets" at bounding box center [307, 260] width 61 height 14
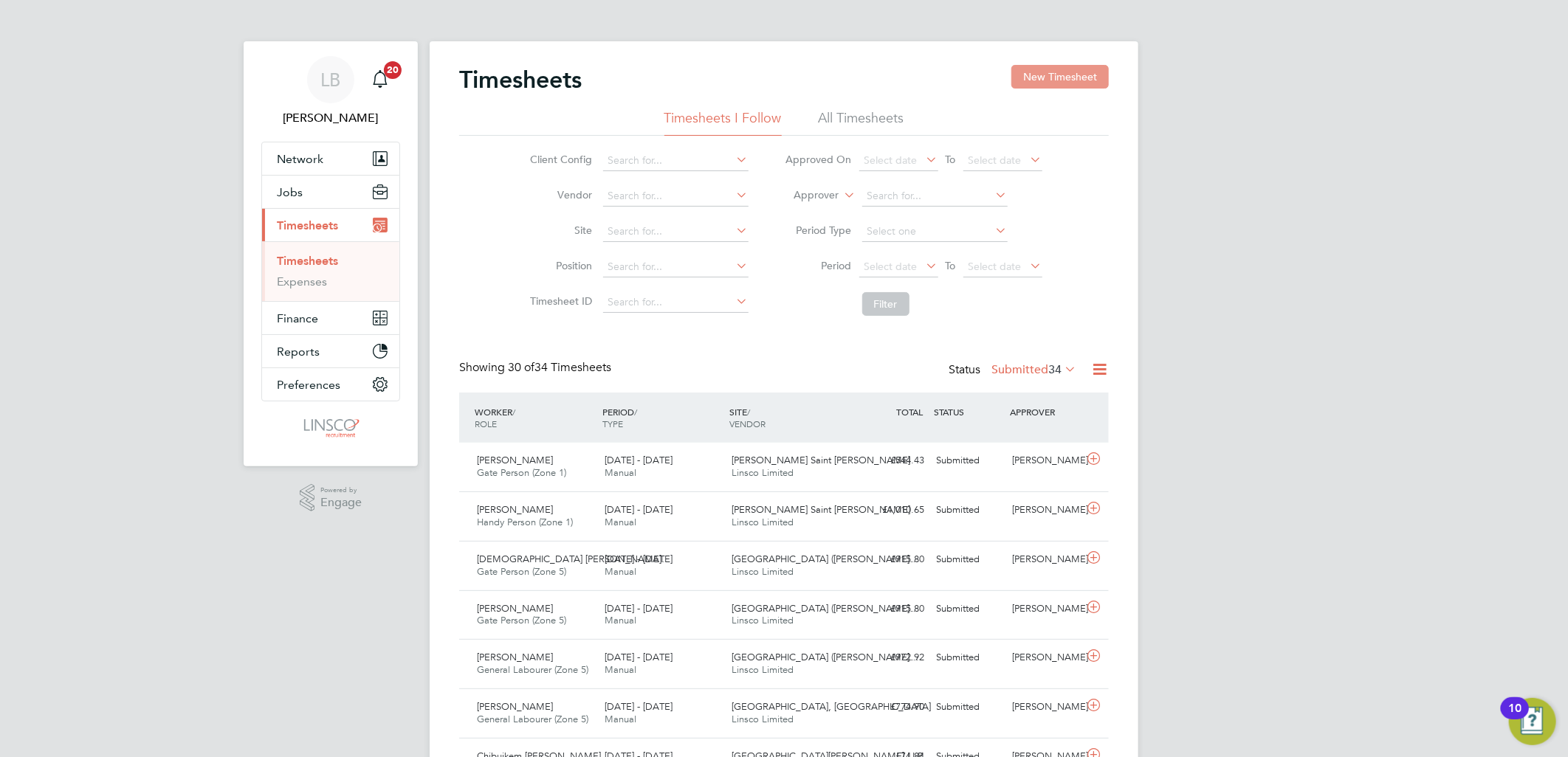
click at [1087, 65] on button "New Timesheet" at bounding box center [1060, 77] width 97 height 24
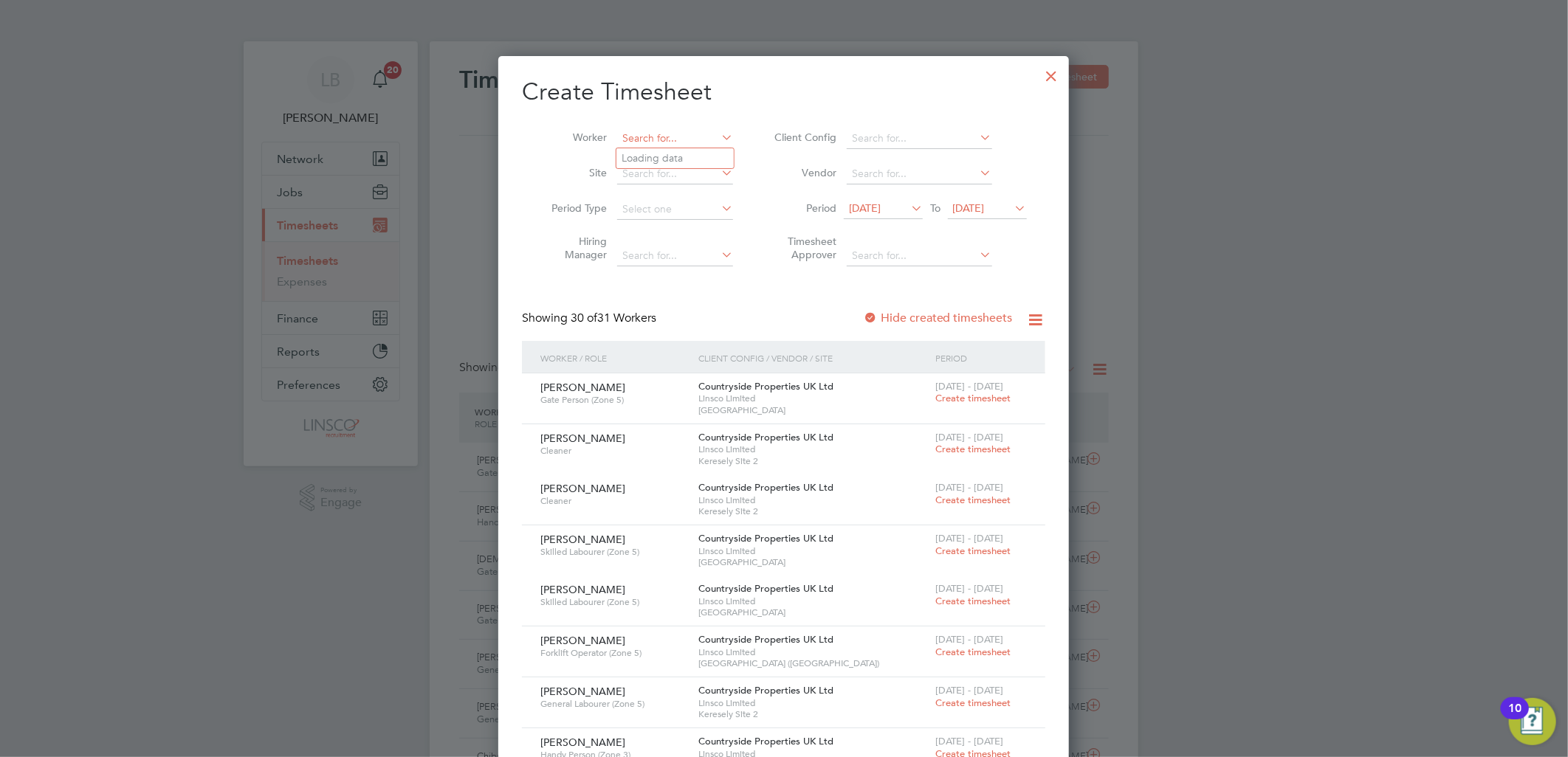
click at [694, 136] on input at bounding box center [675, 138] width 116 height 20
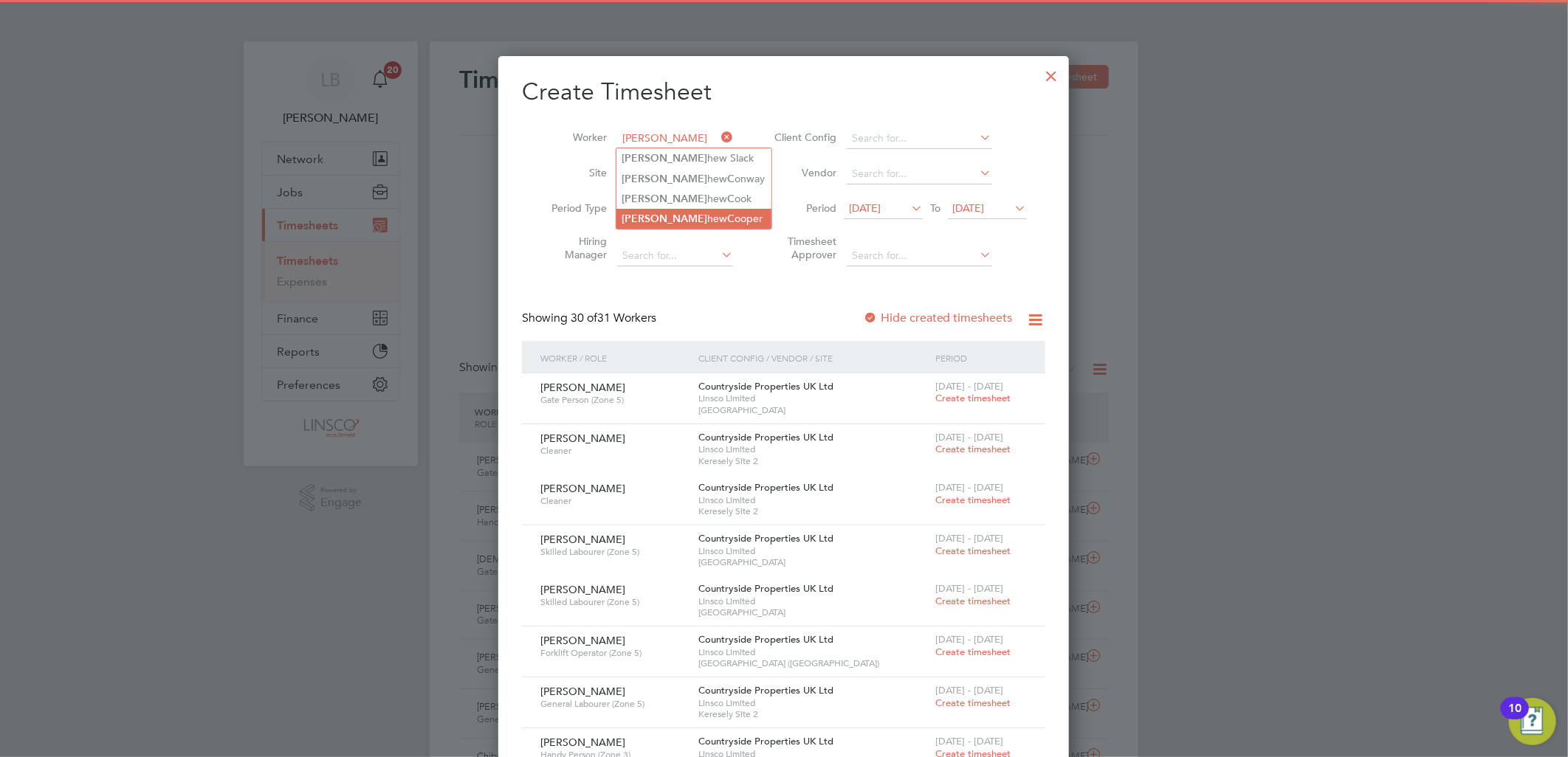
click at [728, 213] on b "C" at bounding box center [732, 218] width 8 height 13
type input "[PERSON_NAME]"
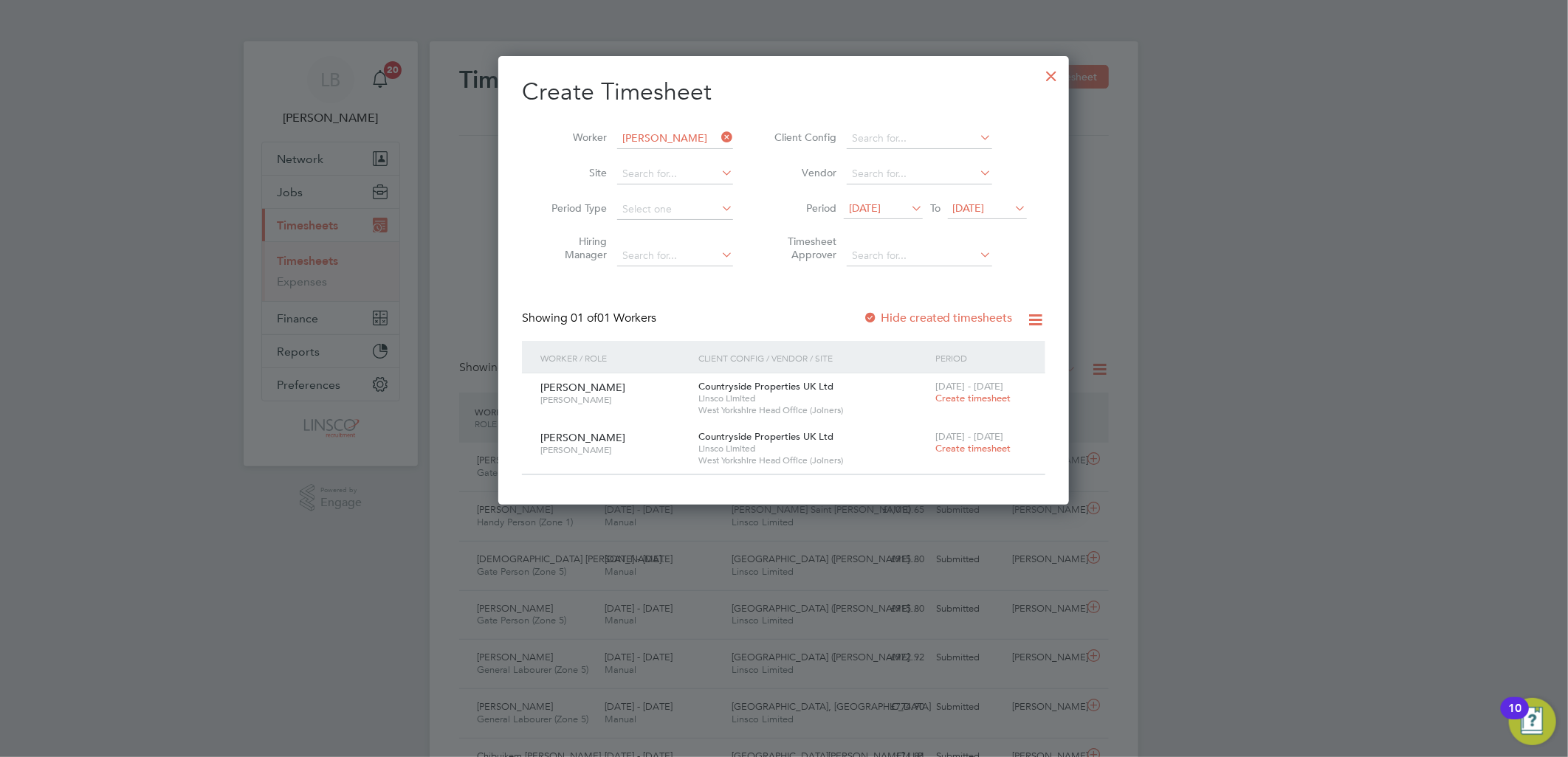
click at [963, 400] on span "Create timesheet" at bounding box center [973, 398] width 75 height 13
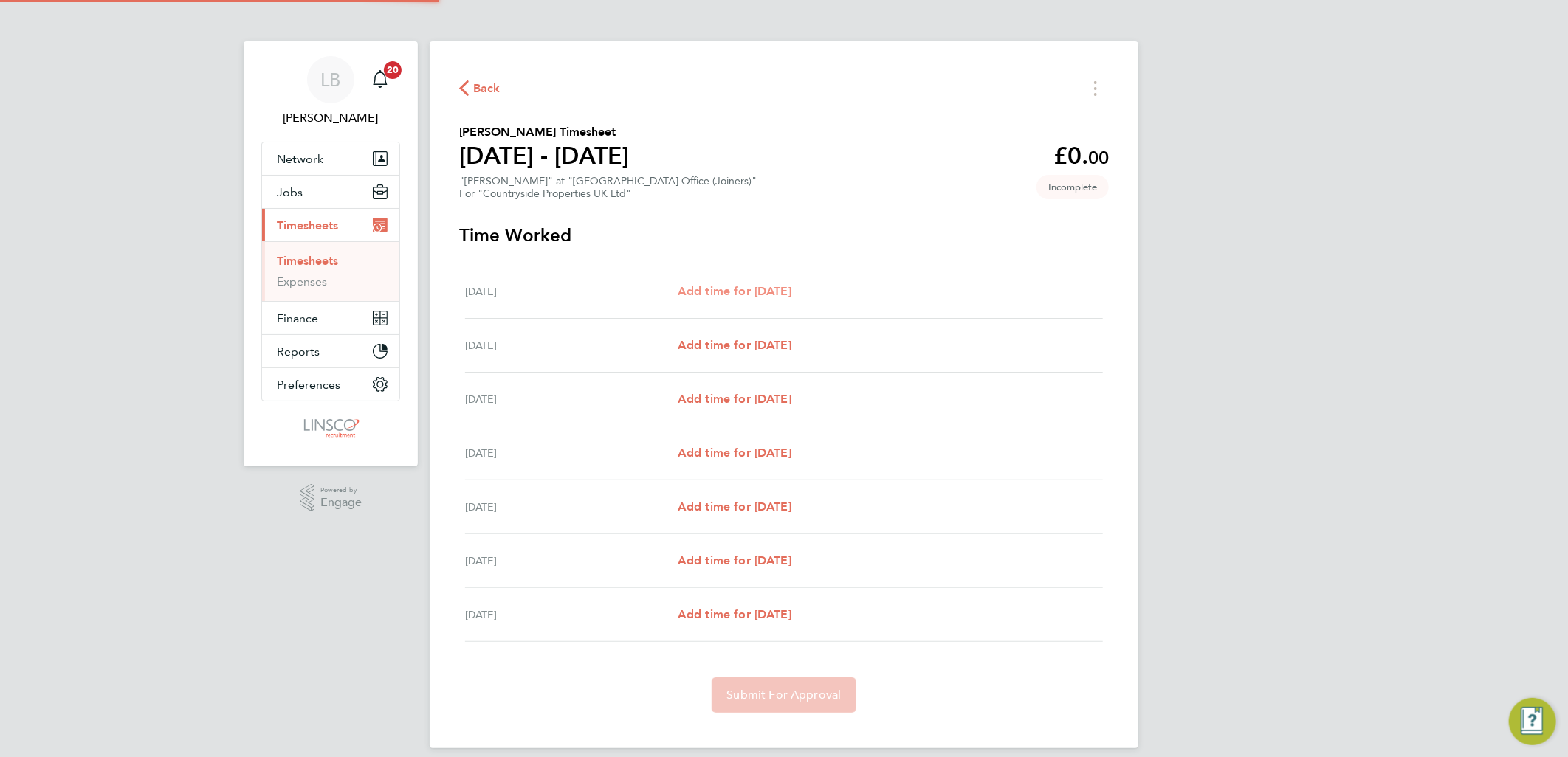
click at [785, 289] on span "Add time for Mon 15 Sep" at bounding box center [734, 291] width 114 height 14
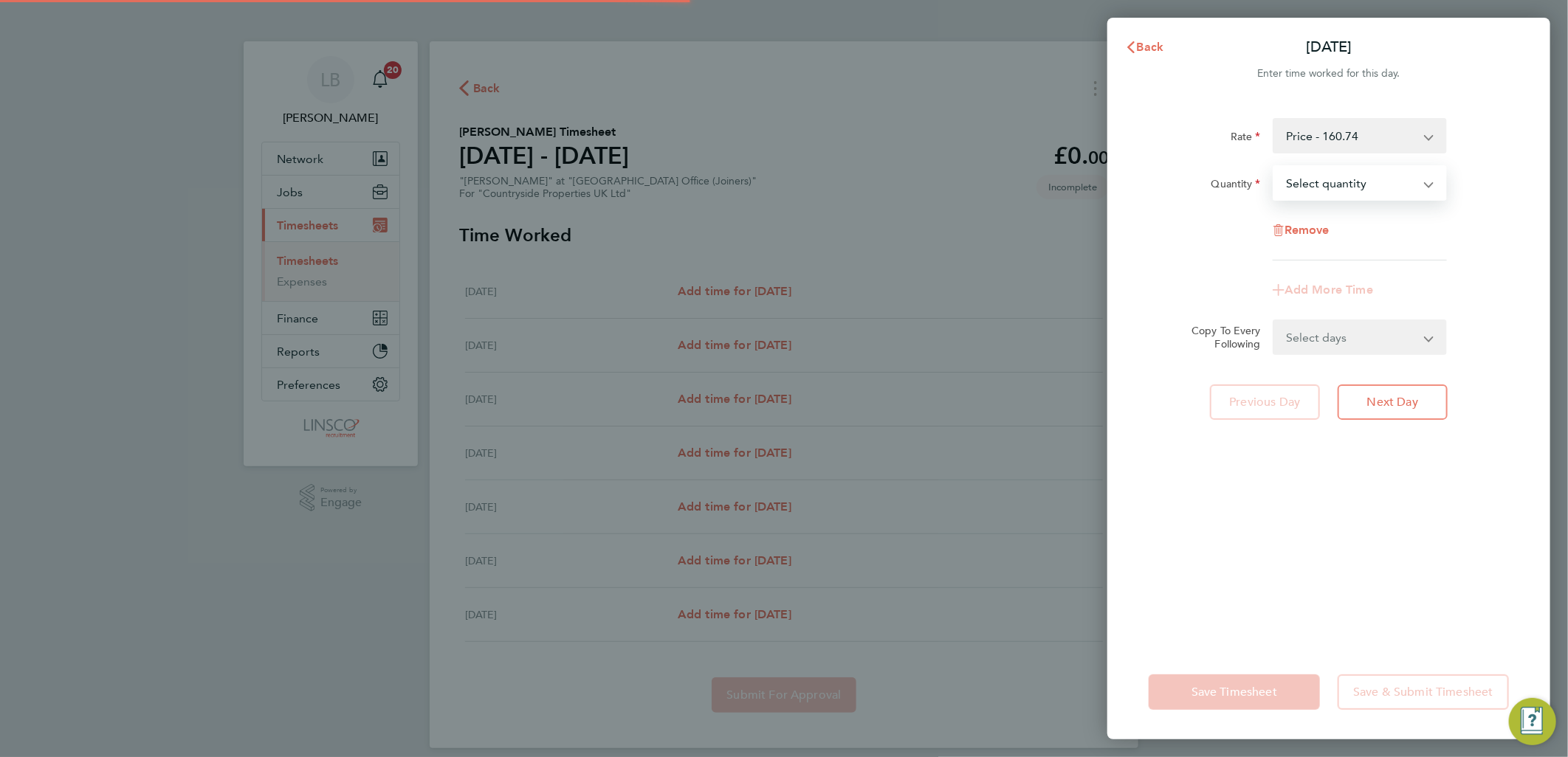
click at [1350, 184] on select "Select quantity 0.5 1" at bounding box center [1351, 183] width 154 height 32
select select "1"
click at [1274, 166] on select "Select quantity 0.5 1" at bounding box center [1351, 183] width 154 height 32
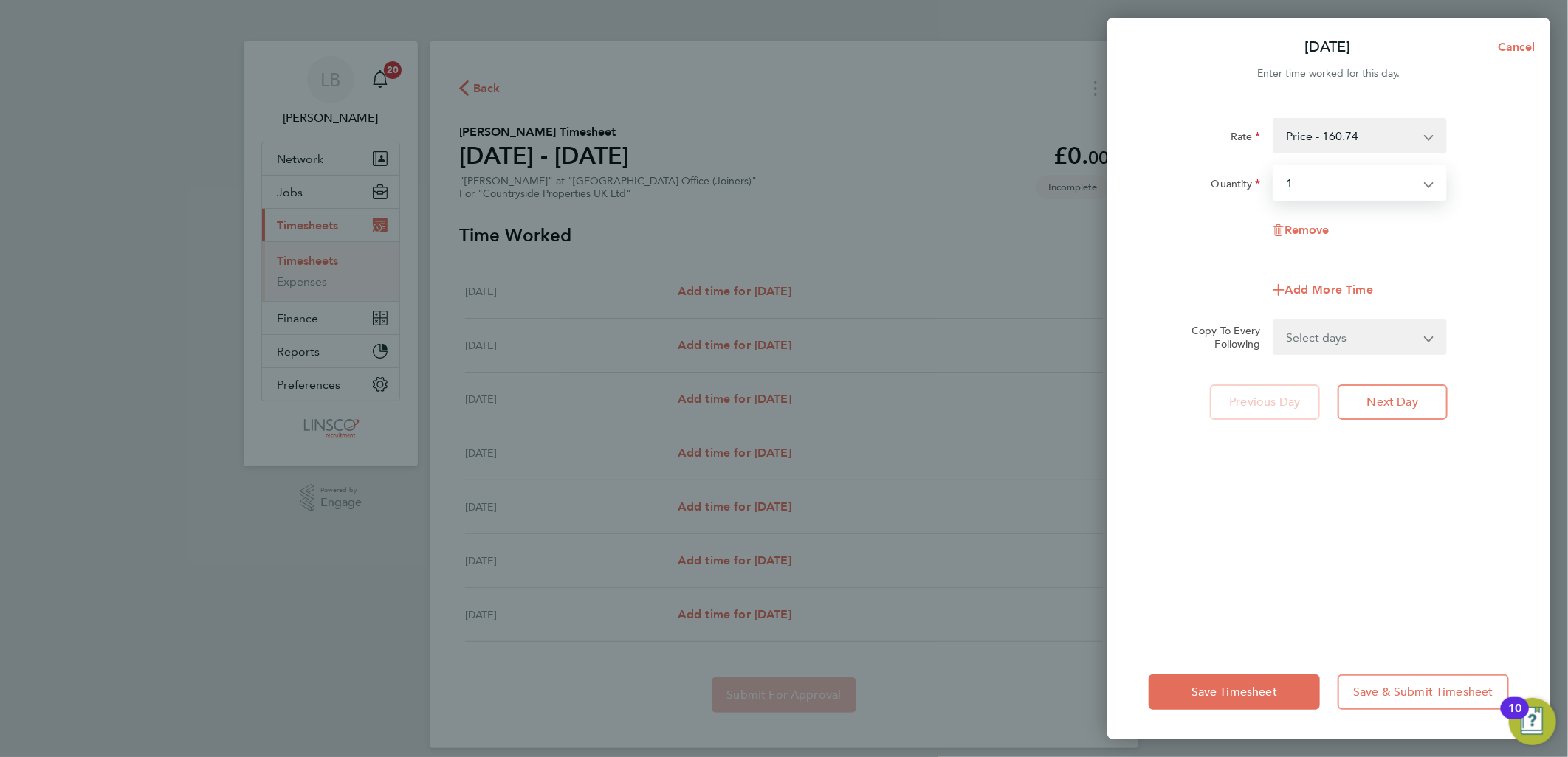
click at [1353, 340] on select "Select days Day Weekday (Mon-Fri) Weekend (Sat-Sun) Tuesday Wednesday Thursday …" at bounding box center [1352, 337] width 155 height 32
select select "WEEKDAY"
click at [1274, 321] on select "Select days Day Weekday (Mon-Fri) Weekend (Sat-Sun) Tuesday Wednesday Thursday …" at bounding box center [1352, 337] width 155 height 32
select select "2025-09-21"
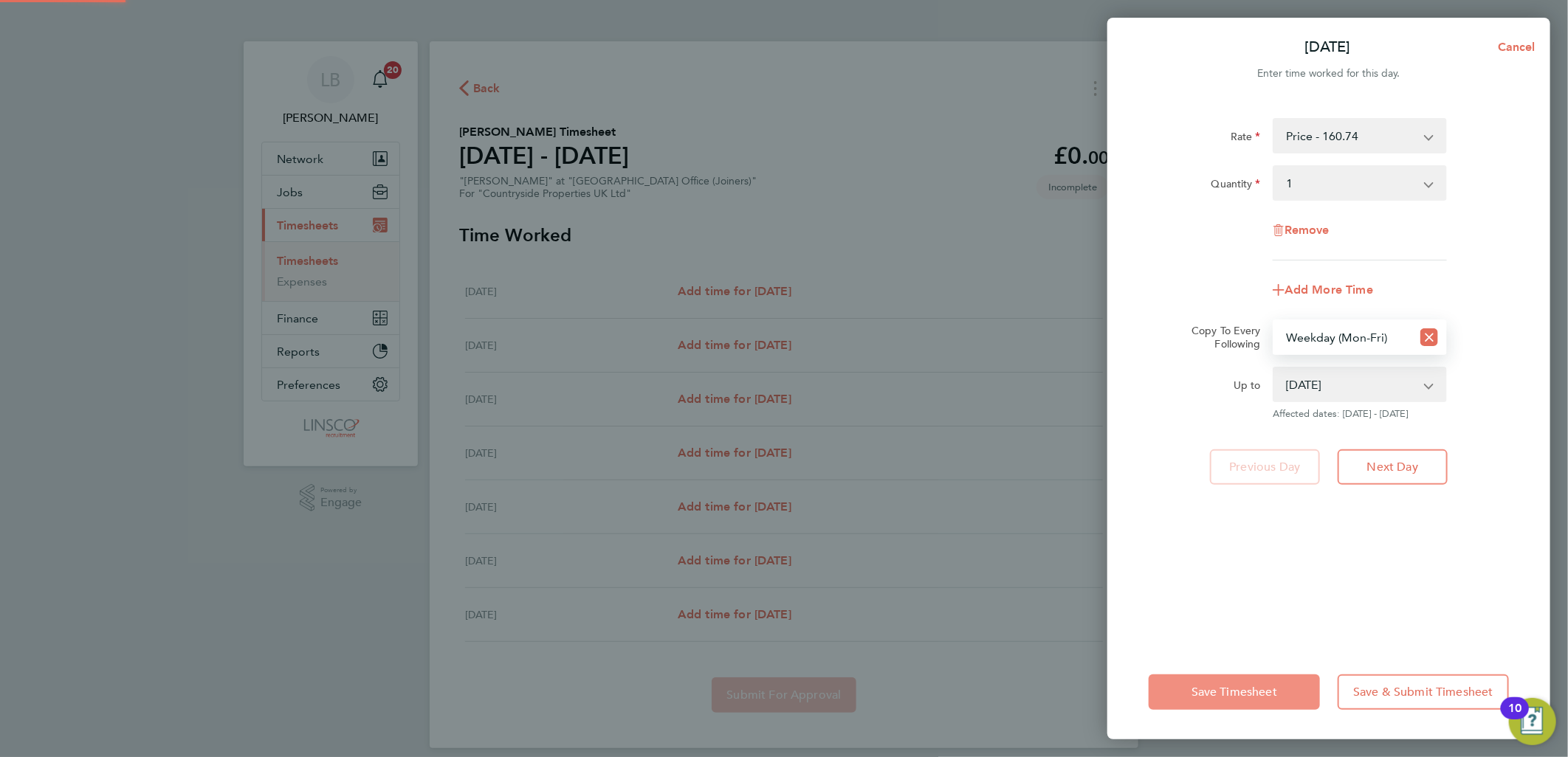
click at [1240, 682] on button "Save Timesheet" at bounding box center [1234, 692] width 172 height 36
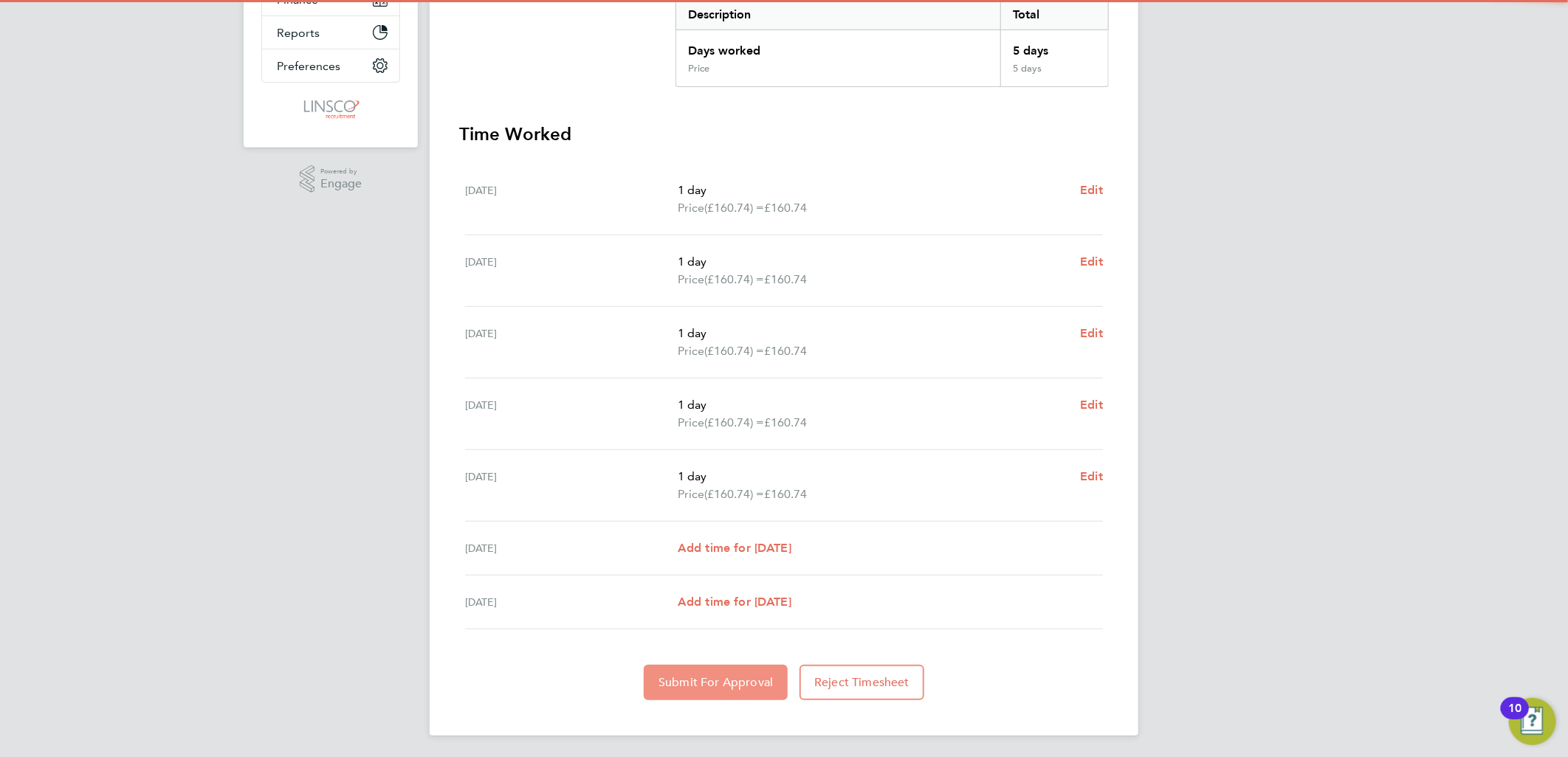
click at [692, 687] on span "Submit For Approval" at bounding box center [715, 682] width 114 height 15
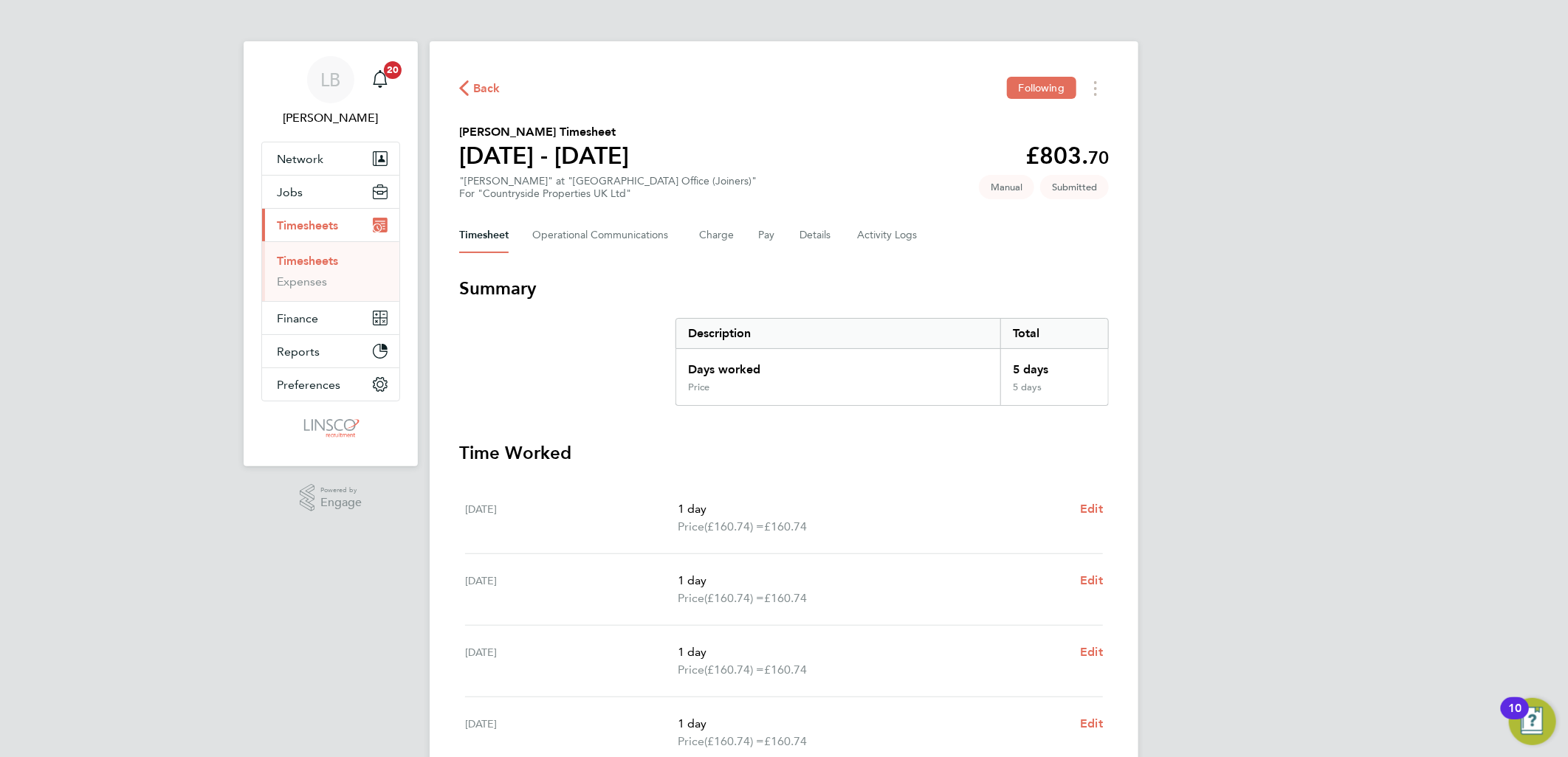
click at [481, 84] on span "Back" at bounding box center [487, 88] width 27 height 18
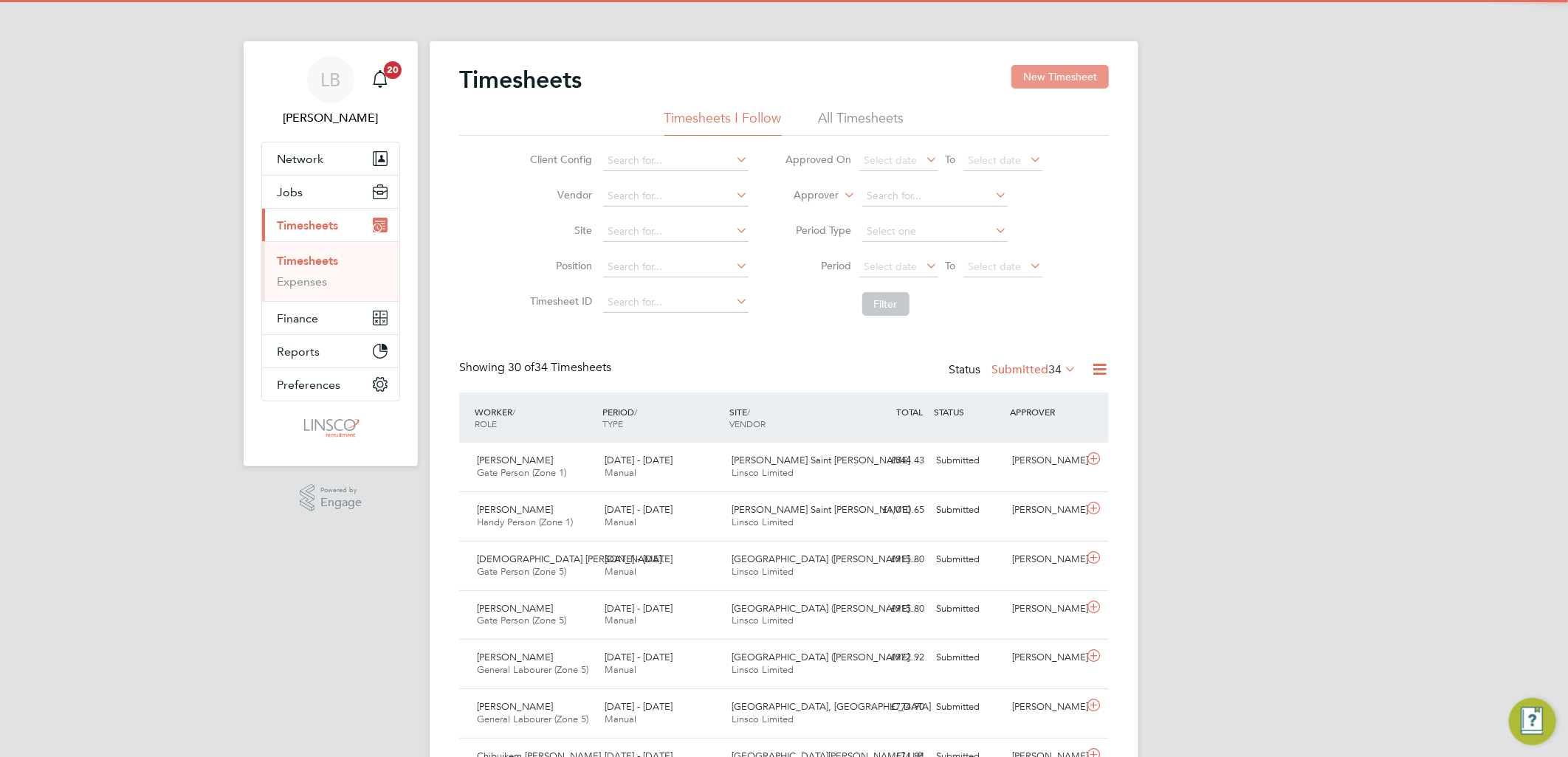
click at [1057, 77] on button "New Timesheet" at bounding box center [1060, 77] width 97 height 24
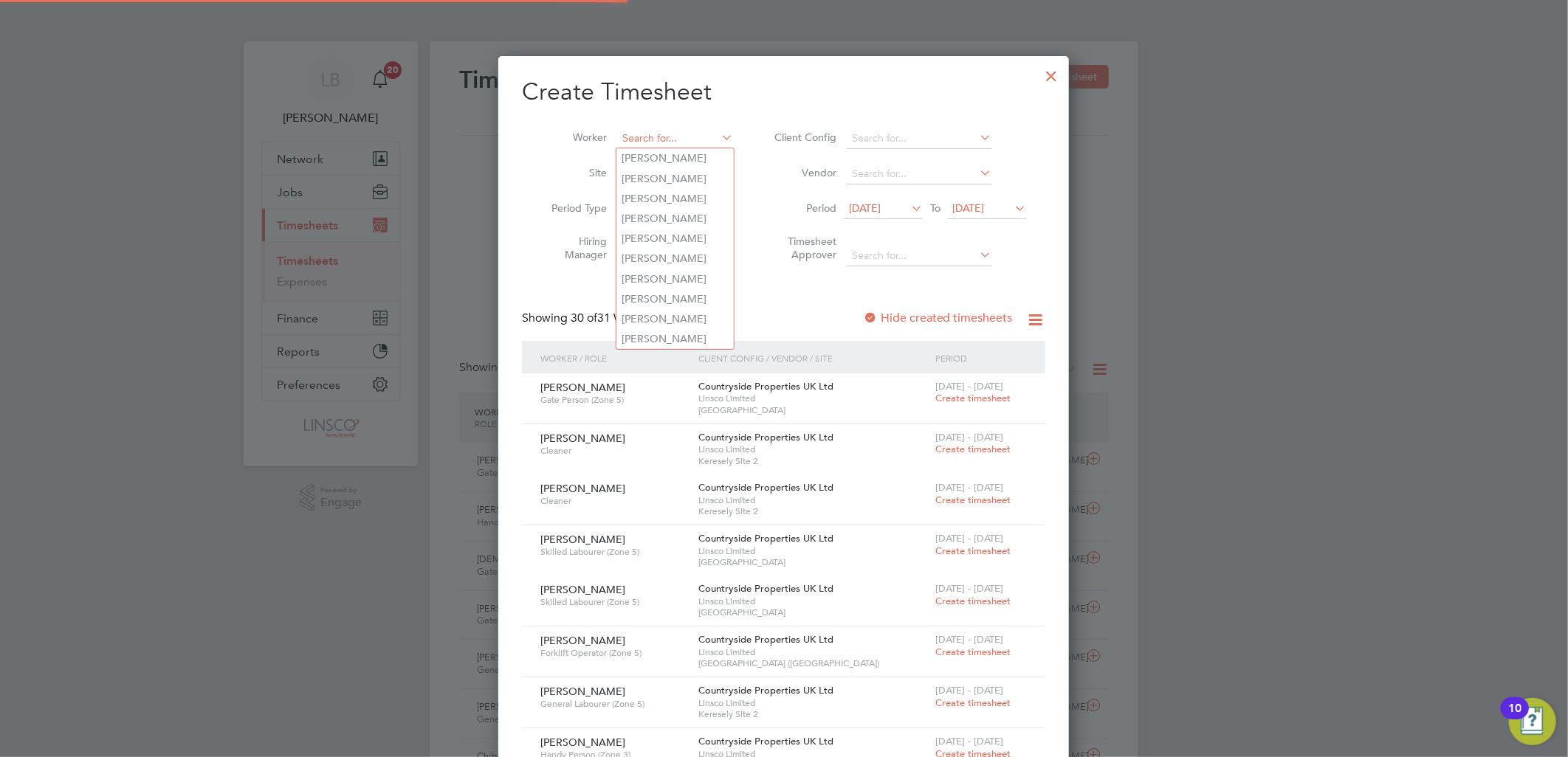
click at [687, 138] on input at bounding box center [675, 138] width 116 height 20
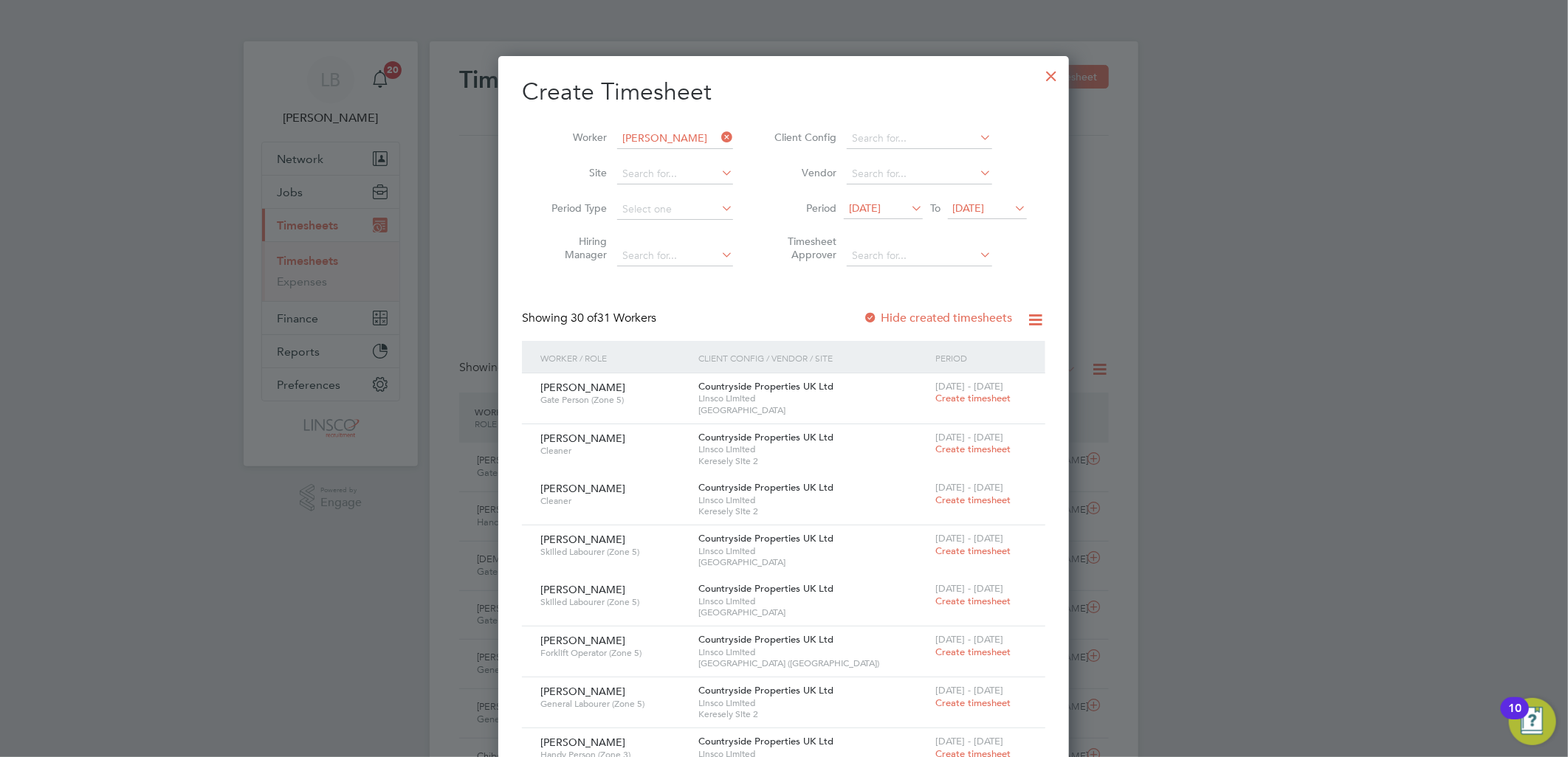
click at [728, 182] on b "Coo" at bounding box center [738, 178] width 20 height 13
type input "[PERSON_NAME]"
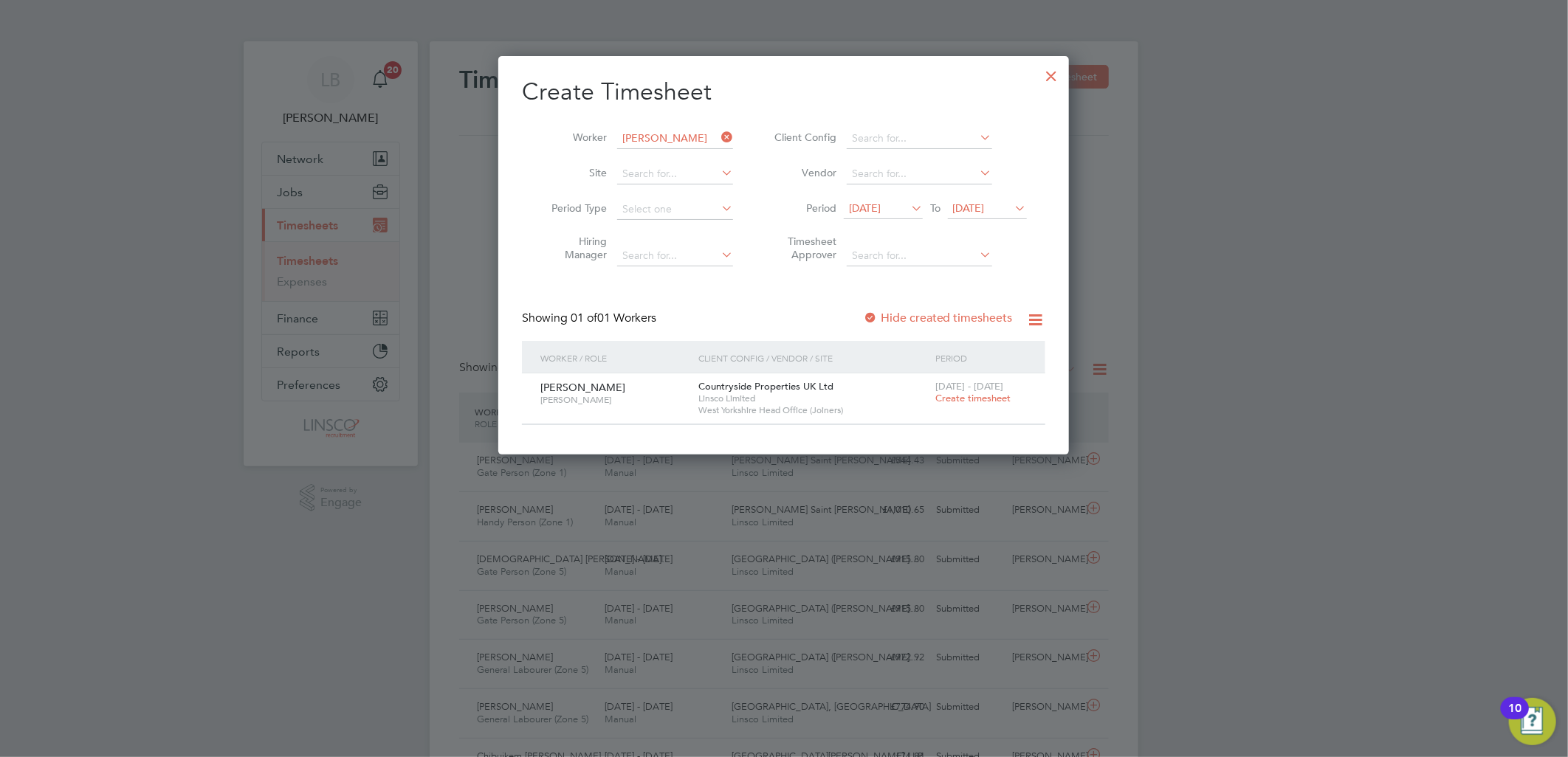
click at [969, 401] on span "Create timesheet" at bounding box center [973, 398] width 75 height 13
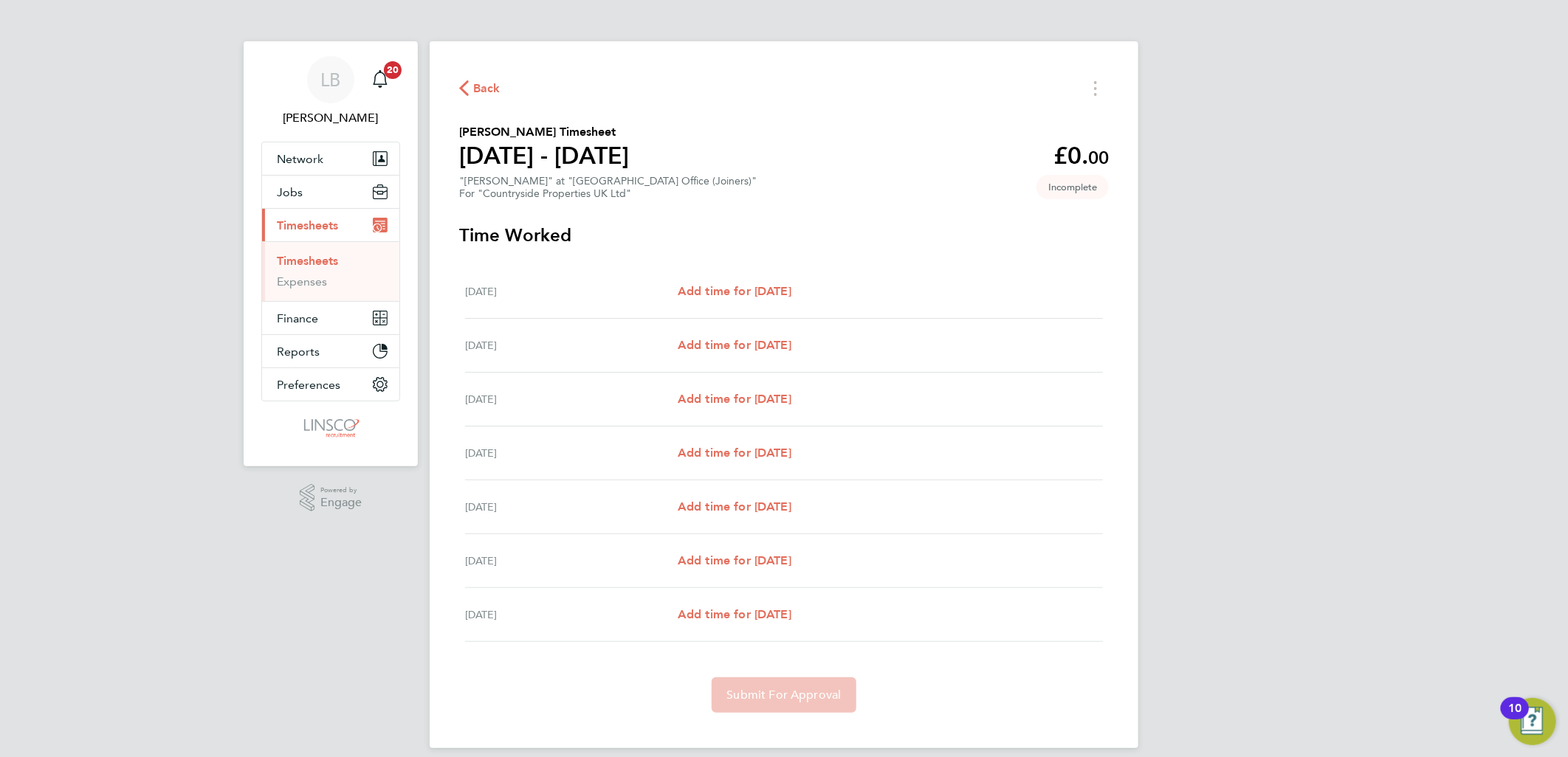
click at [778, 276] on div "Mon 22 Sep Add time for Mon 22 Sep Add time for Mon 22 Sep" at bounding box center [784, 291] width 638 height 54
click at [783, 288] on span "Add time for Mon 22 Sep" at bounding box center [734, 291] width 114 height 14
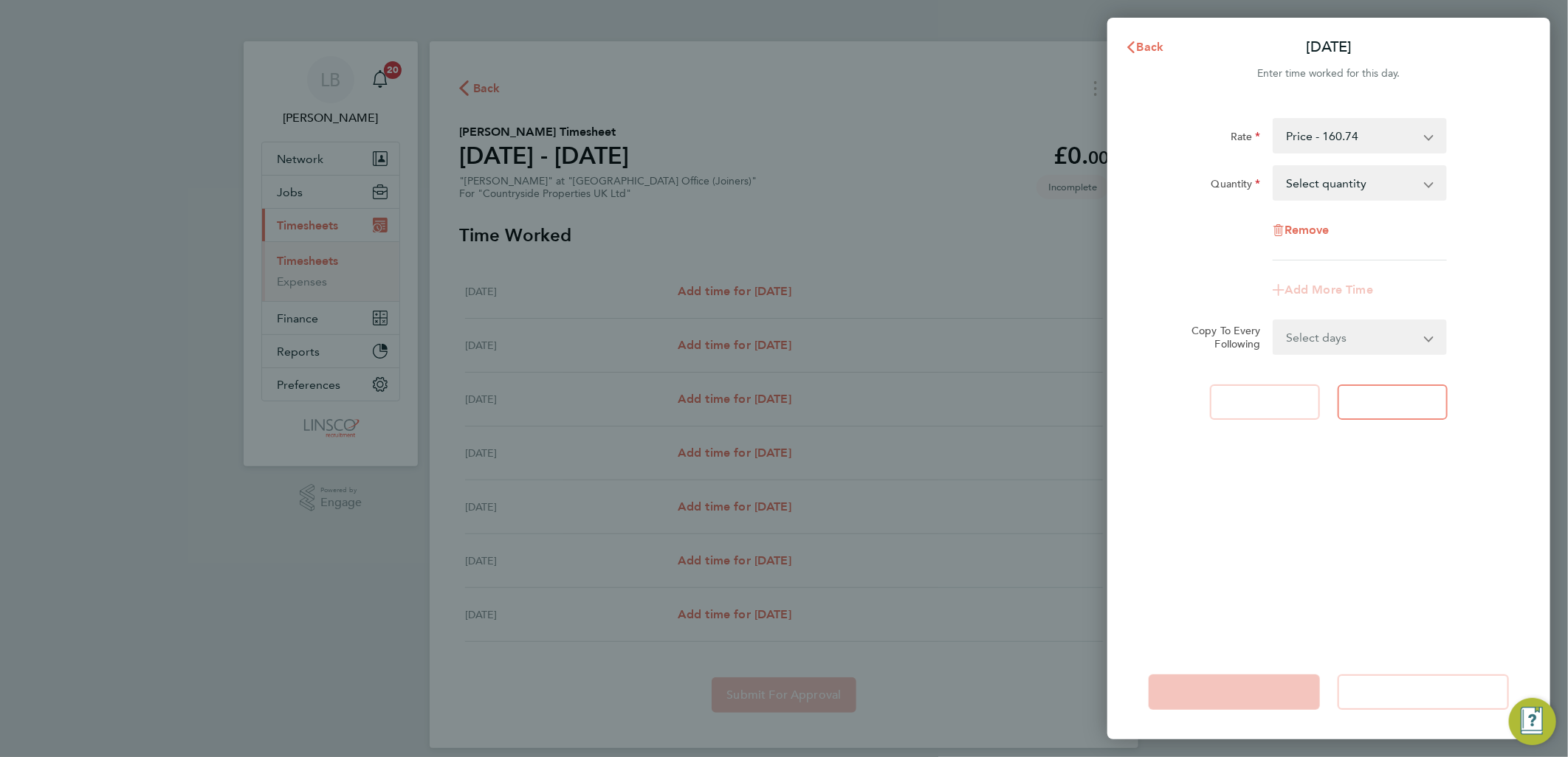
click at [1304, 182] on select "Select quantity 0.5 1" at bounding box center [1351, 183] width 154 height 32
select select "1"
click at [1274, 166] on select "Select quantity 0.5 1" at bounding box center [1351, 183] width 154 height 32
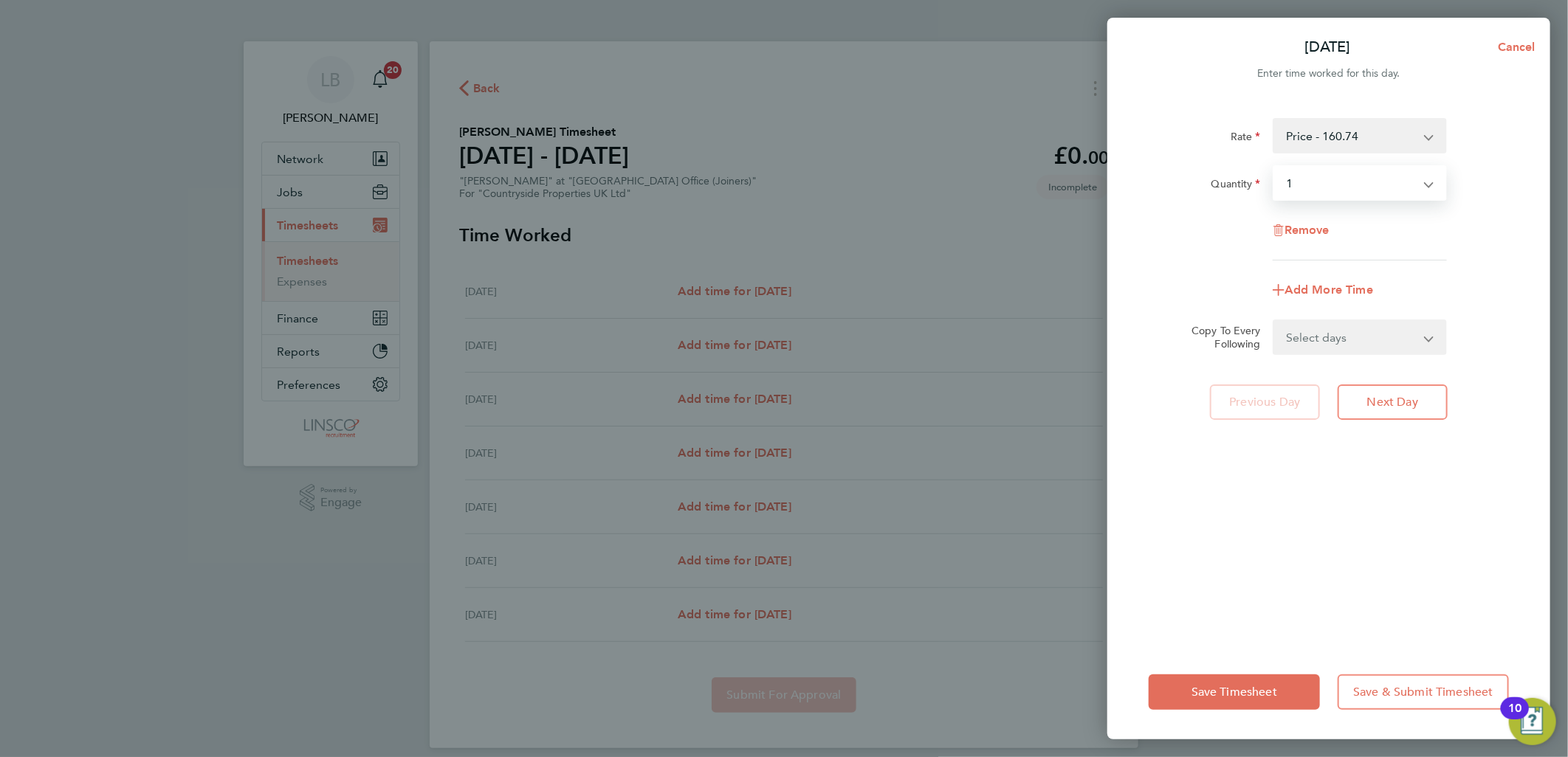
click at [1350, 342] on select "Select days Day Weekday (Mon-Fri) Weekend (Sat-Sun) Tuesday Wednesday Thursday …" at bounding box center [1352, 337] width 155 height 32
select select "WEEKDAY"
click at [1274, 321] on select "Select days Day Weekday (Mon-Fri) Weekend (Sat-Sun) Tuesday Wednesday Thursday …" at bounding box center [1352, 337] width 155 height 32
select select "2025-09-28"
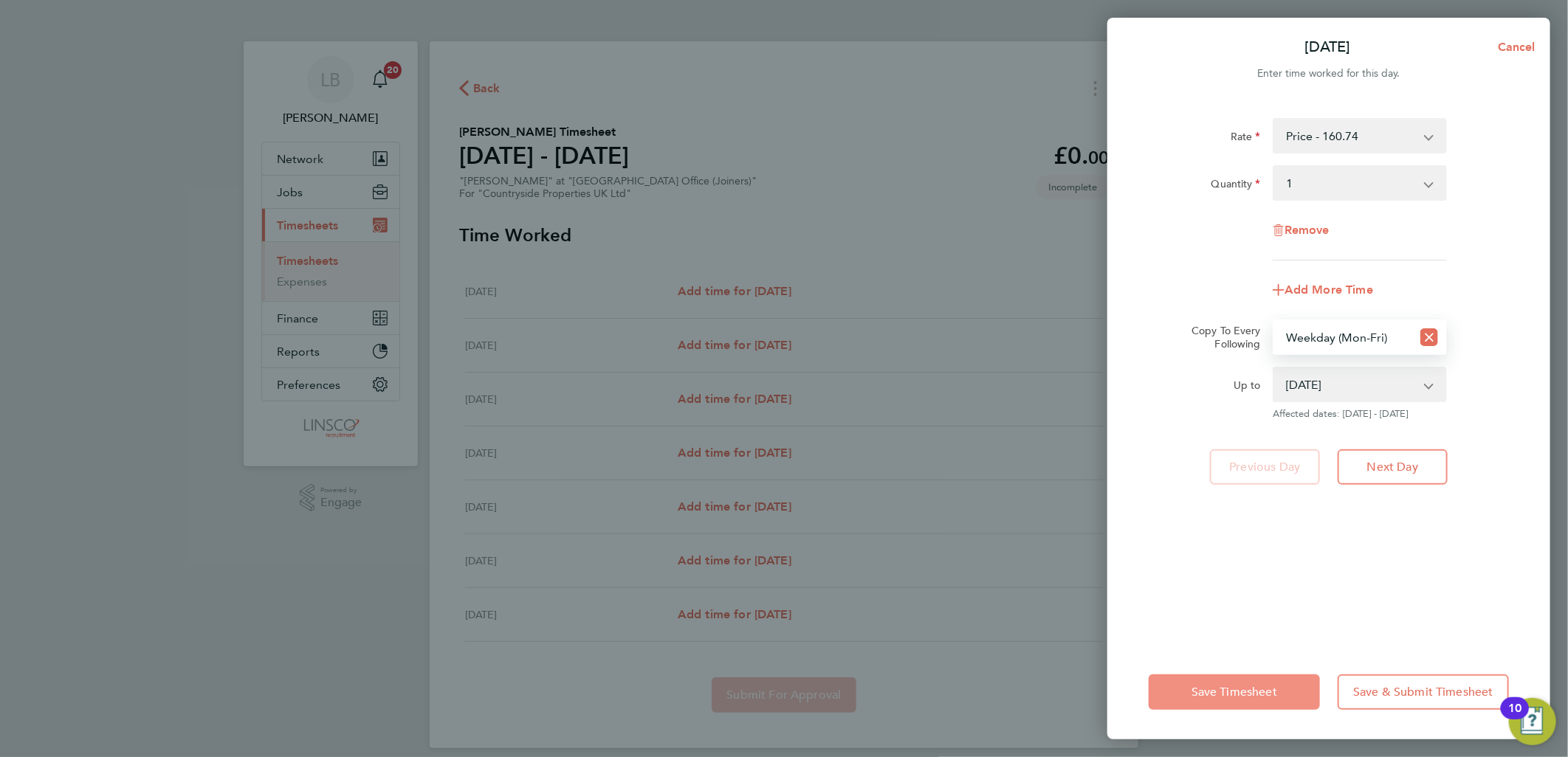
click at [1212, 686] on span "Save Timesheet" at bounding box center [1234, 691] width 85 height 15
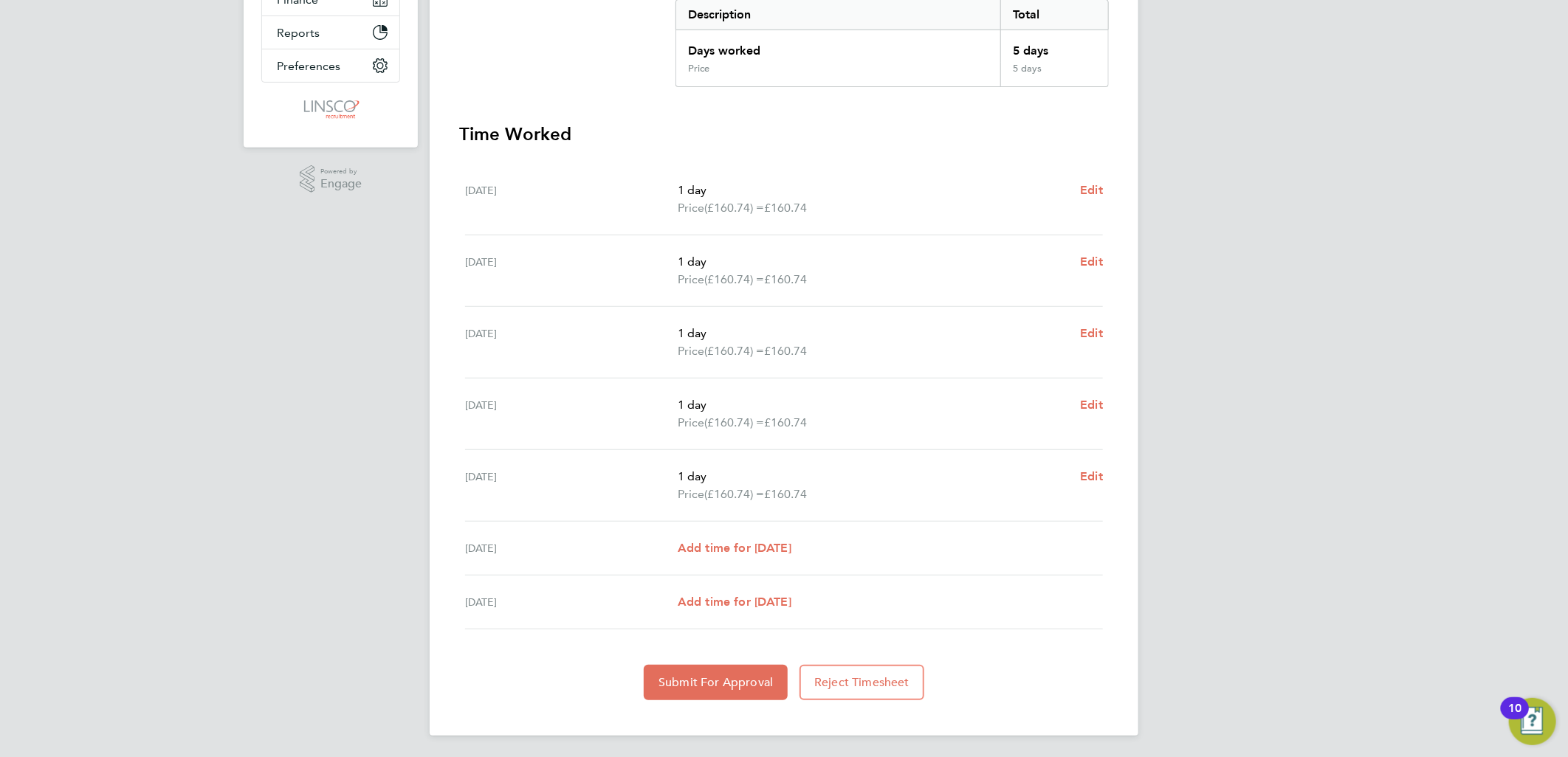
click at [673, 702] on div "Back Following Matthew Cooper's Timesheet 22 - 28 Sept 2025 £803. 70 "Joiner" a…" at bounding box center [784, 229] width 708 height 1013
click at [680, 689] on button "Submit For Approval" at bounding box center [715, 683] width 144 height 36
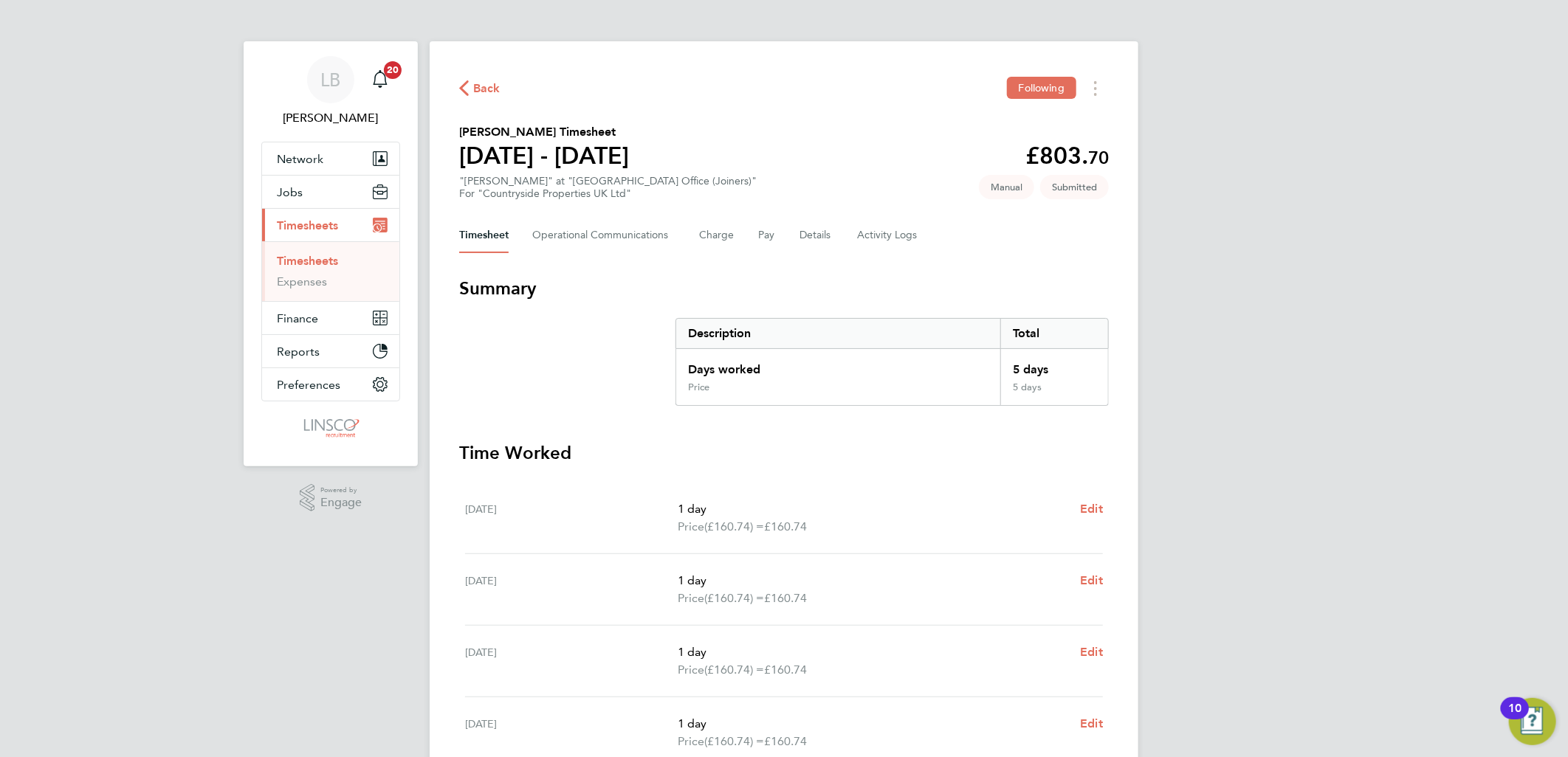
click at [476, 79] on span "Back" at bounding box center [487, 88] width 27 height 18
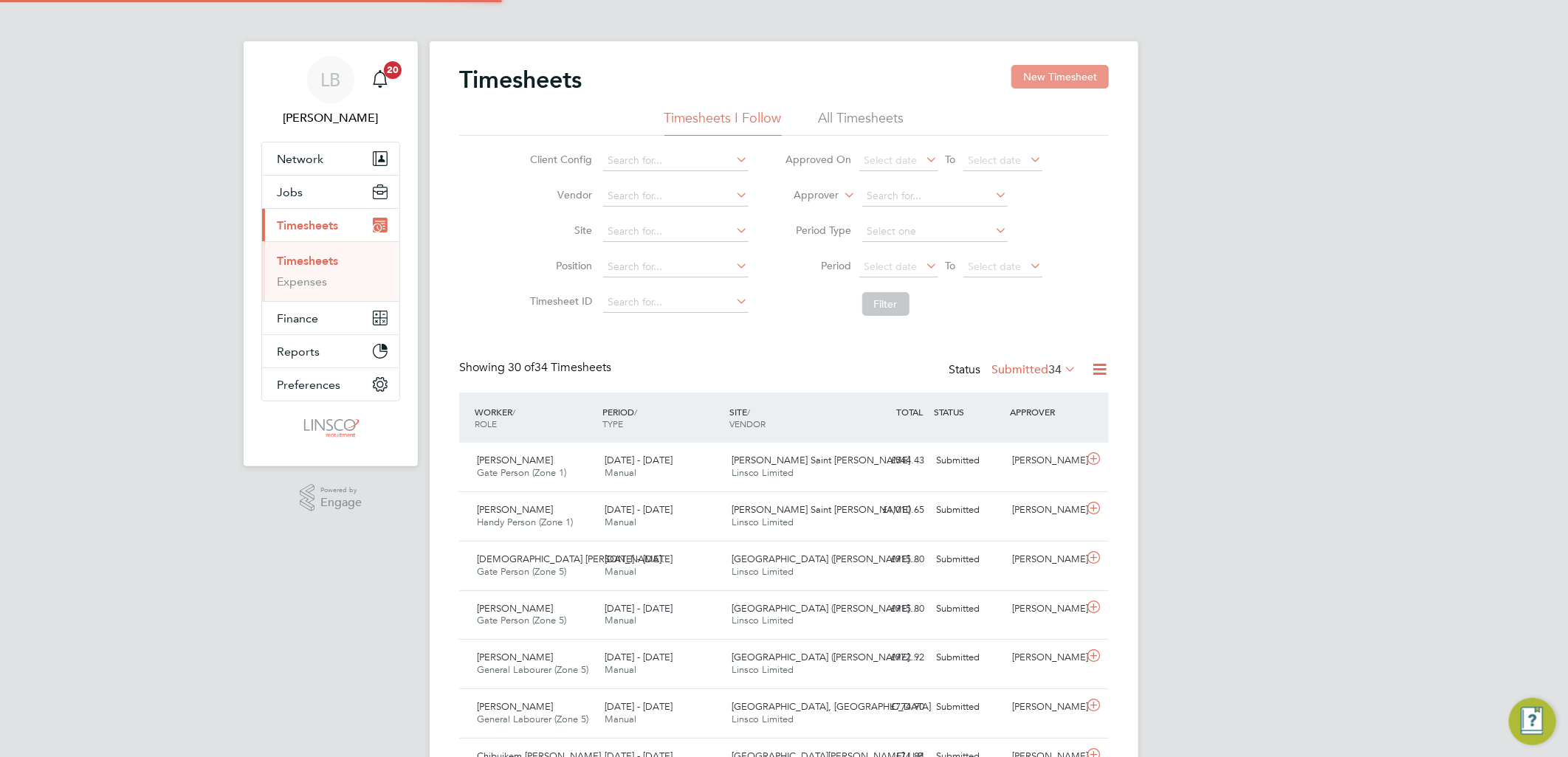
click at [1023, 72] on button "New Timesheet" at bounding box center [1060, 77] width 97 height 24
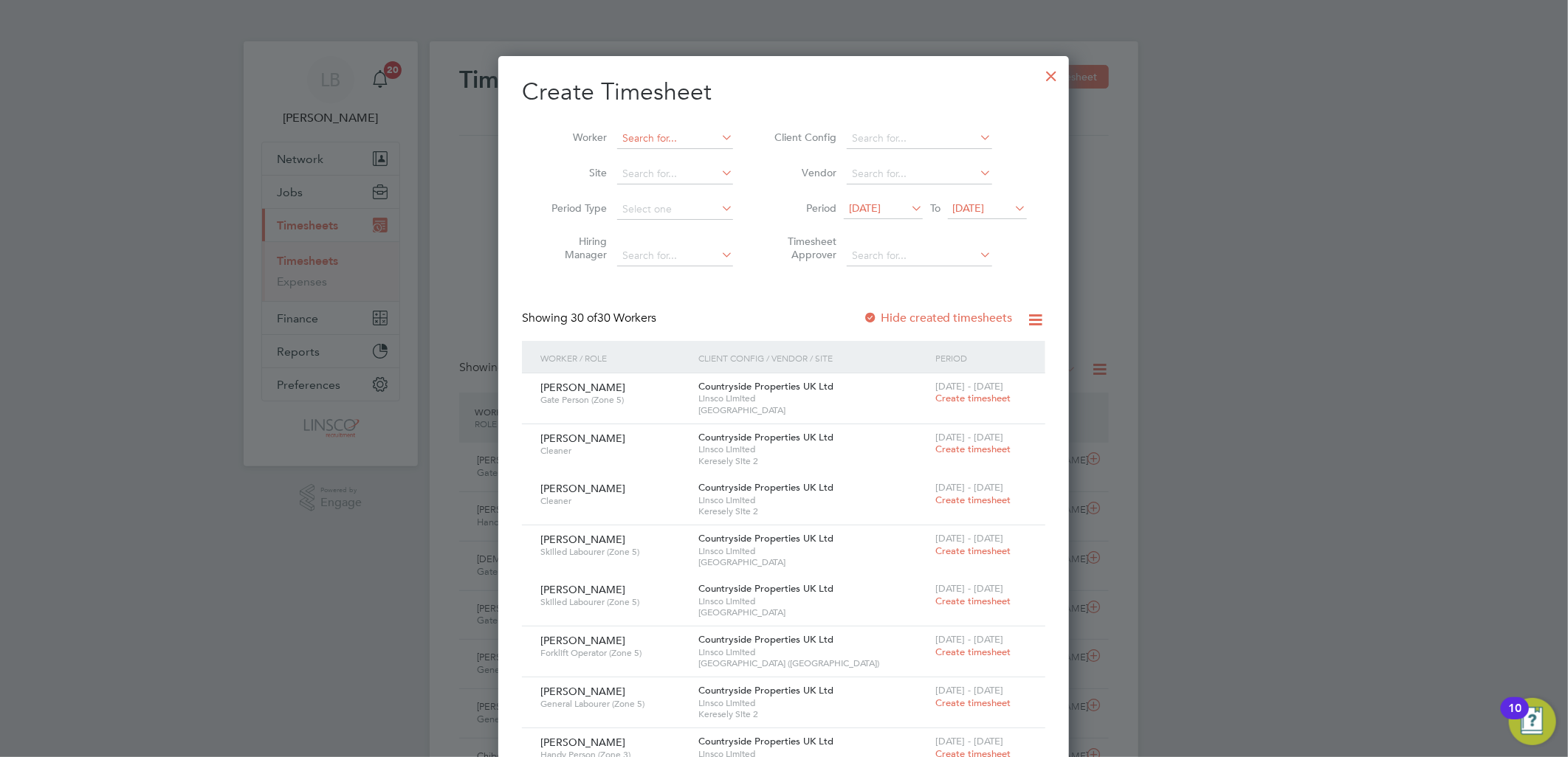
click at [628, 135] on input at bounding box center [675, 138] width 116 height 20
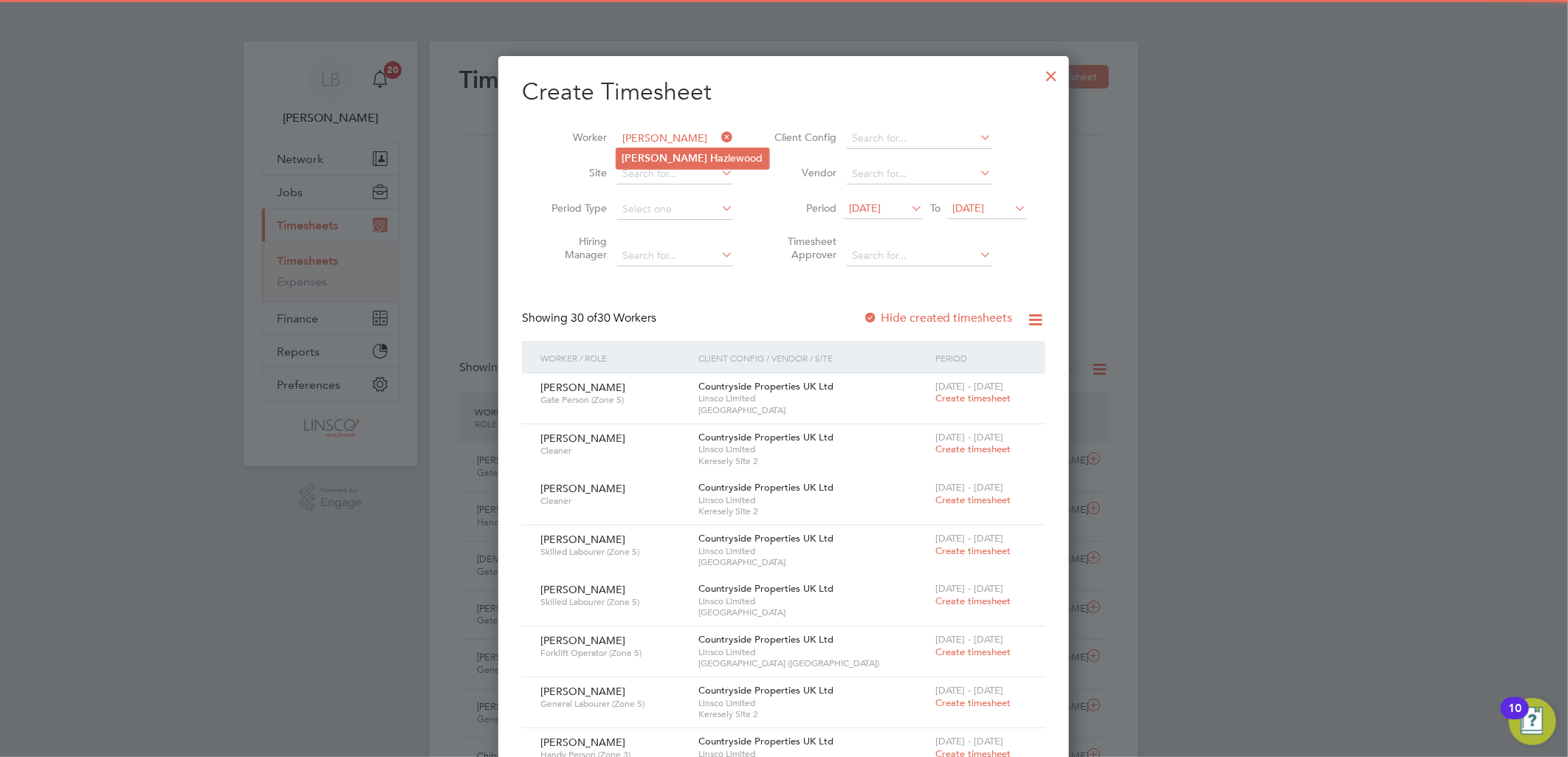
click at [702, 153] on li "Scott Ha zlewood" at bounding box center [692, 158] width 153 height 20
type input "[PERSON_NAME]"
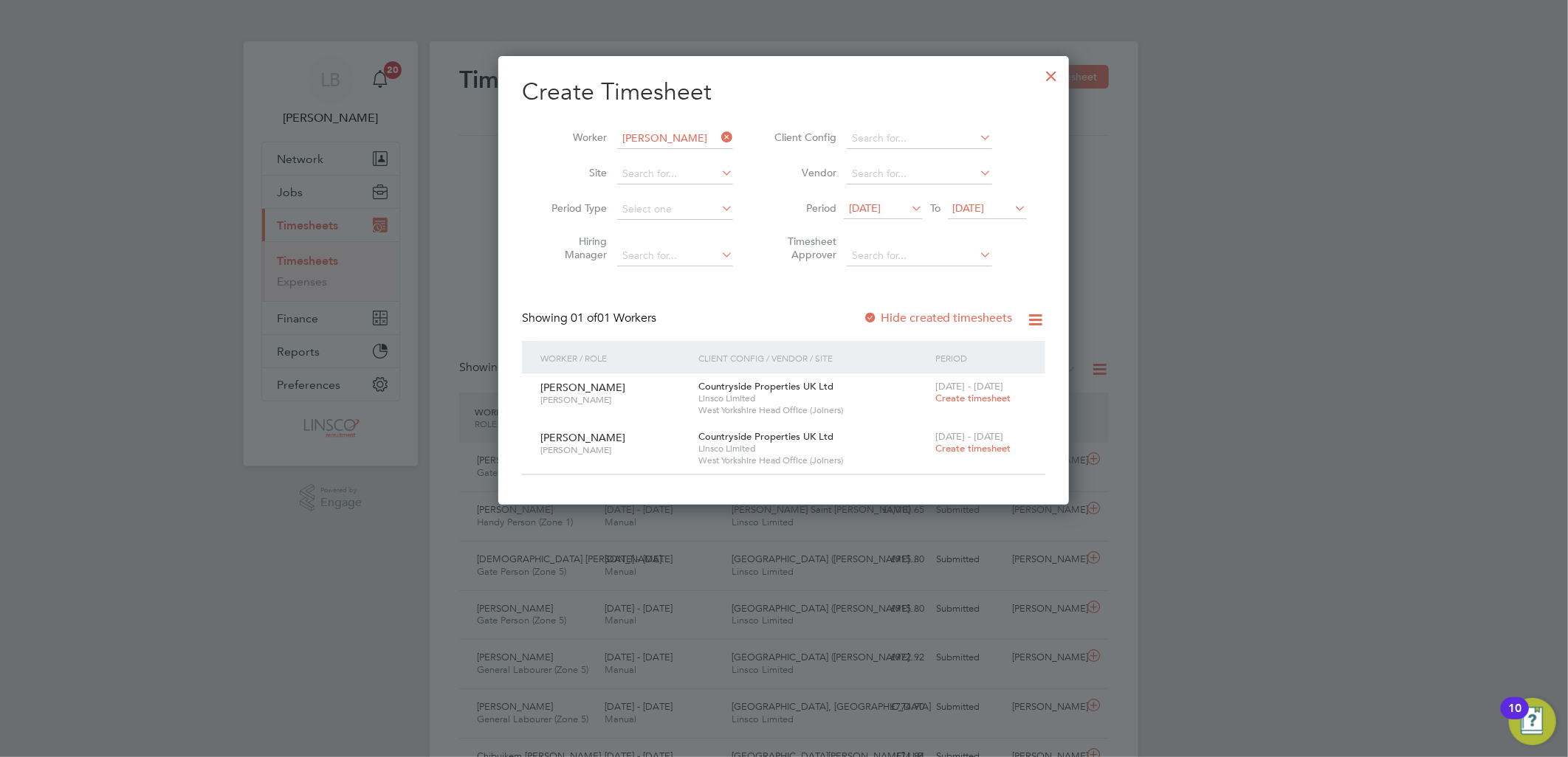
click at [976, 399] on span "Create timesheet" at bounding box center [973, 398] width 75 height 13
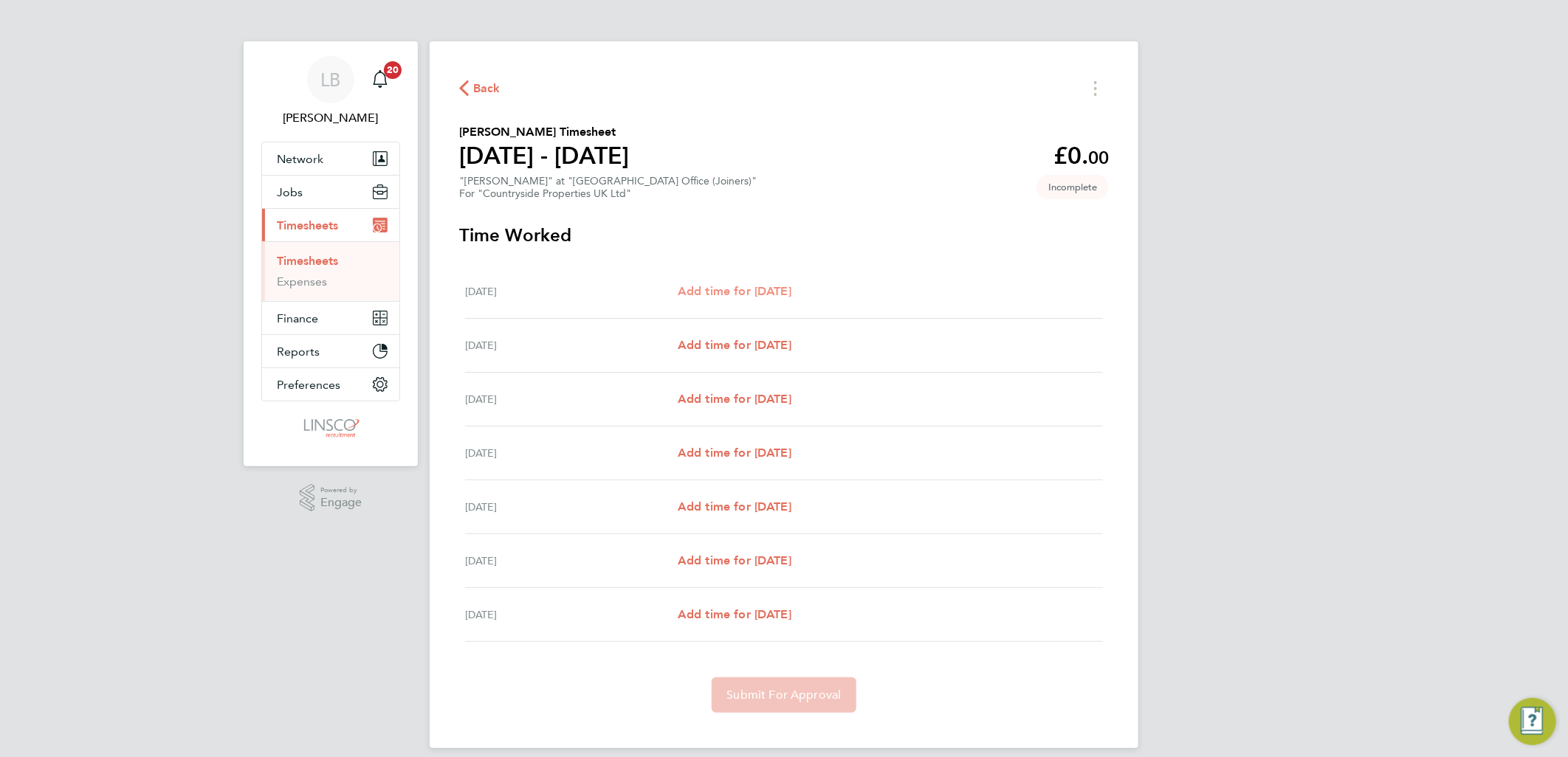
click at [747, 286] on span "Add time for Mon 15 Sep" at bounding box center [734, 291] width 114 height 14
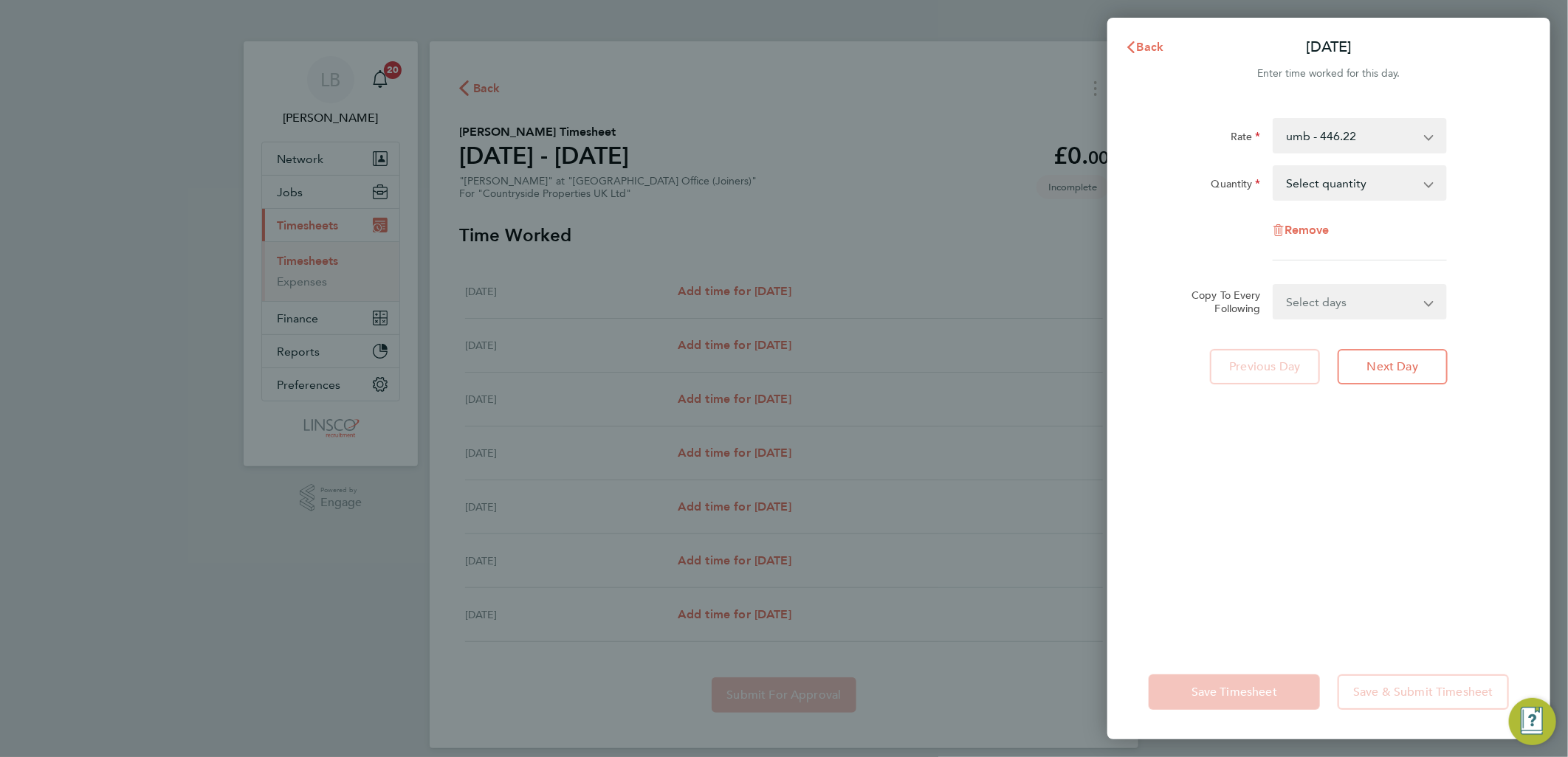
click at [1344, 185] on select "Select quantity 0.5 1" at bounding box center [1351, 183] width 154 height 32
select select "1"
click at [1274, 166] on select "Select quantity 0.5 1" at bounding box center [1351, 183] width 154 height 32
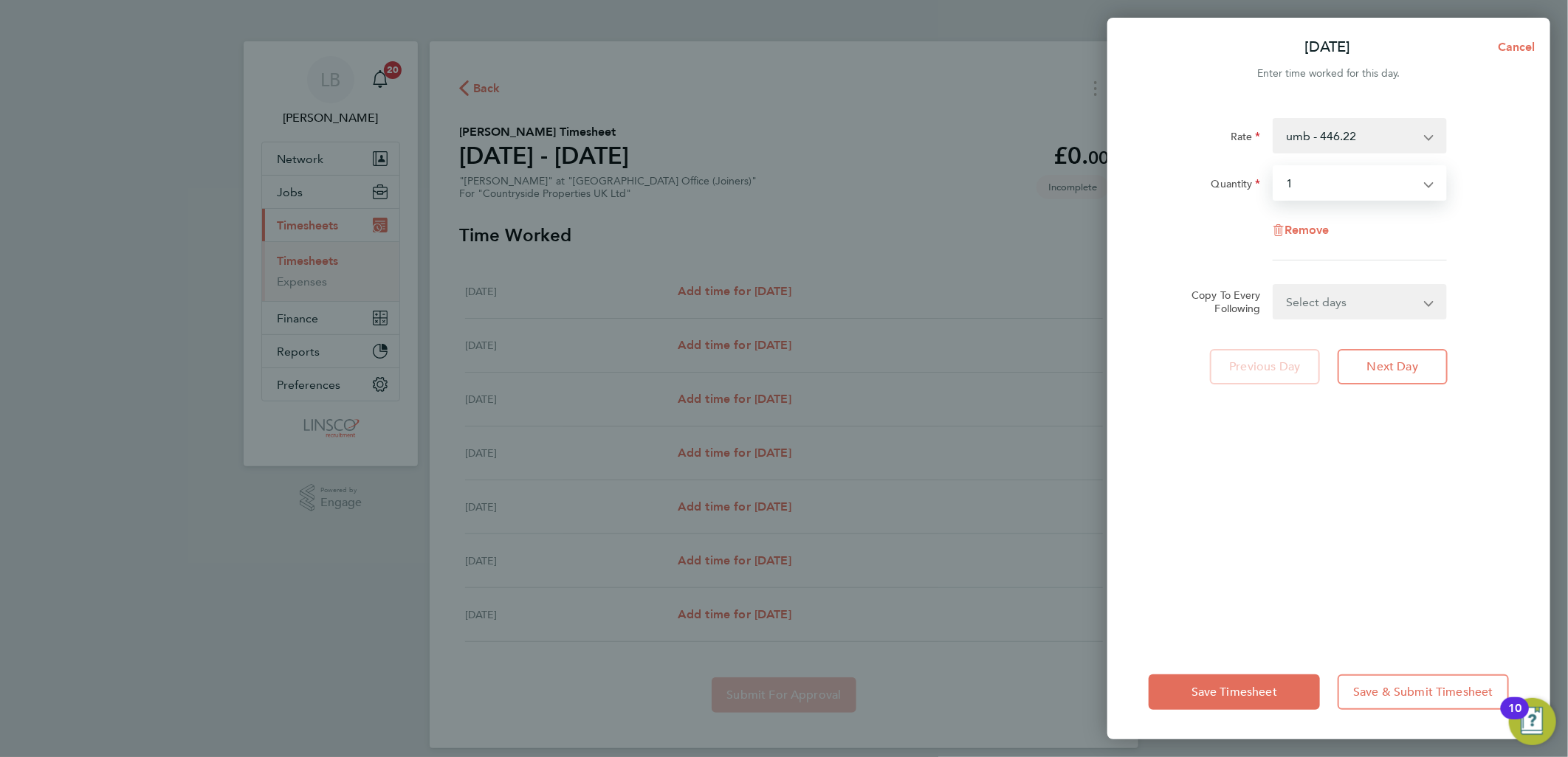
drag, startPoint x: 1356, startPoint y: 307, endPoint x: 1349, endPoint y: 319, distance: 13.9
click at [1356, 307] on select "Select days Day Weekday (Mon-Fri) Weekend (Sat-Sun) Tuesday Wednesday Thursday …" at bounding box center [1352, 302] width 155 height 32
select select "WEEKDAY"
click at [1274, 286] on select "Select days Day Weekday (Mon-Fri) Weekend (Sat-Sun) Tuesday Wednesday Thursday …" at bounding box center [1352, 302] width 155 height 32
select select "2025-09-21"
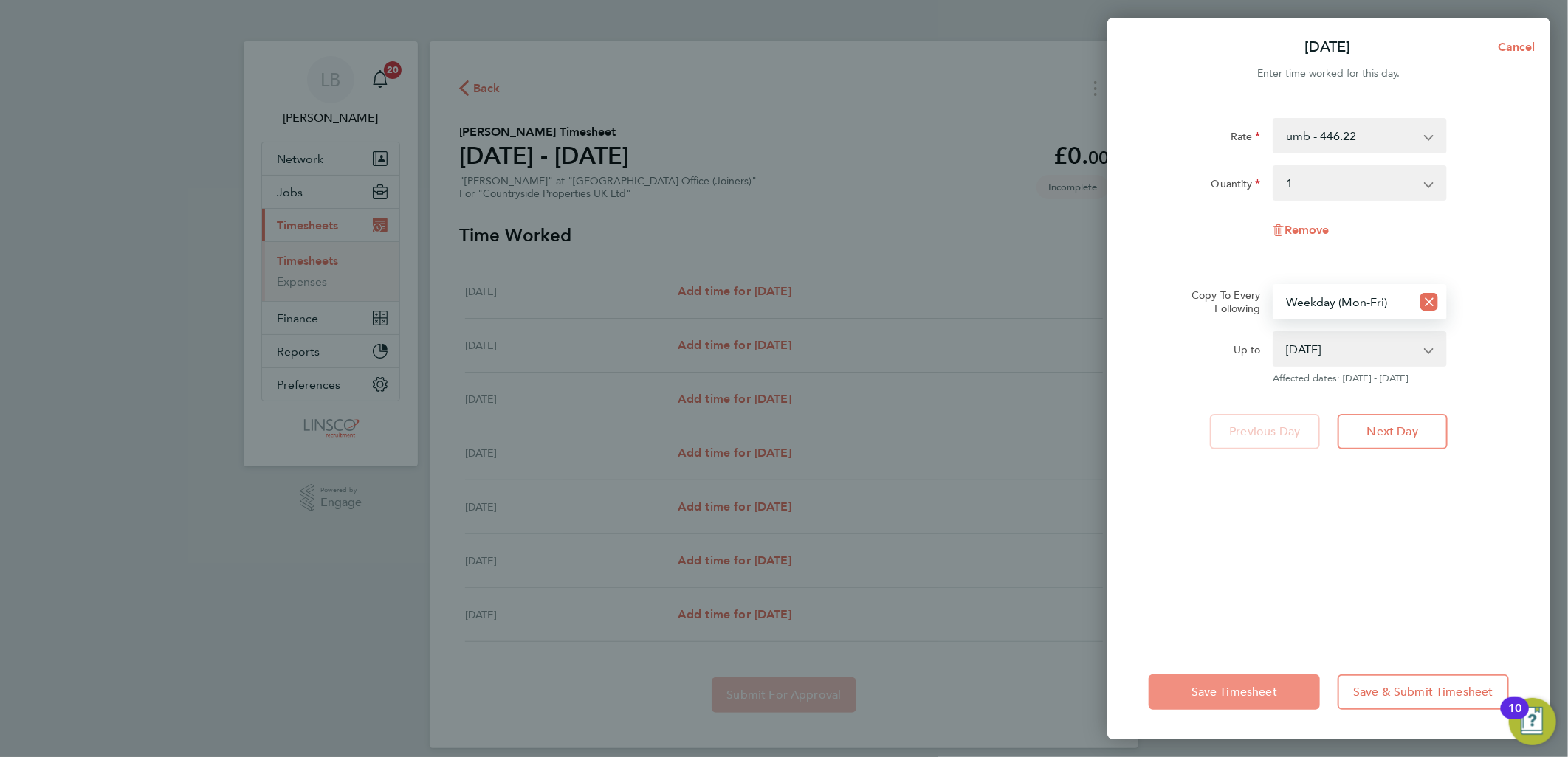
click at [1250, 684] on span "Save Timesheet" at bounding box center [1234, 691] width 85 height 15
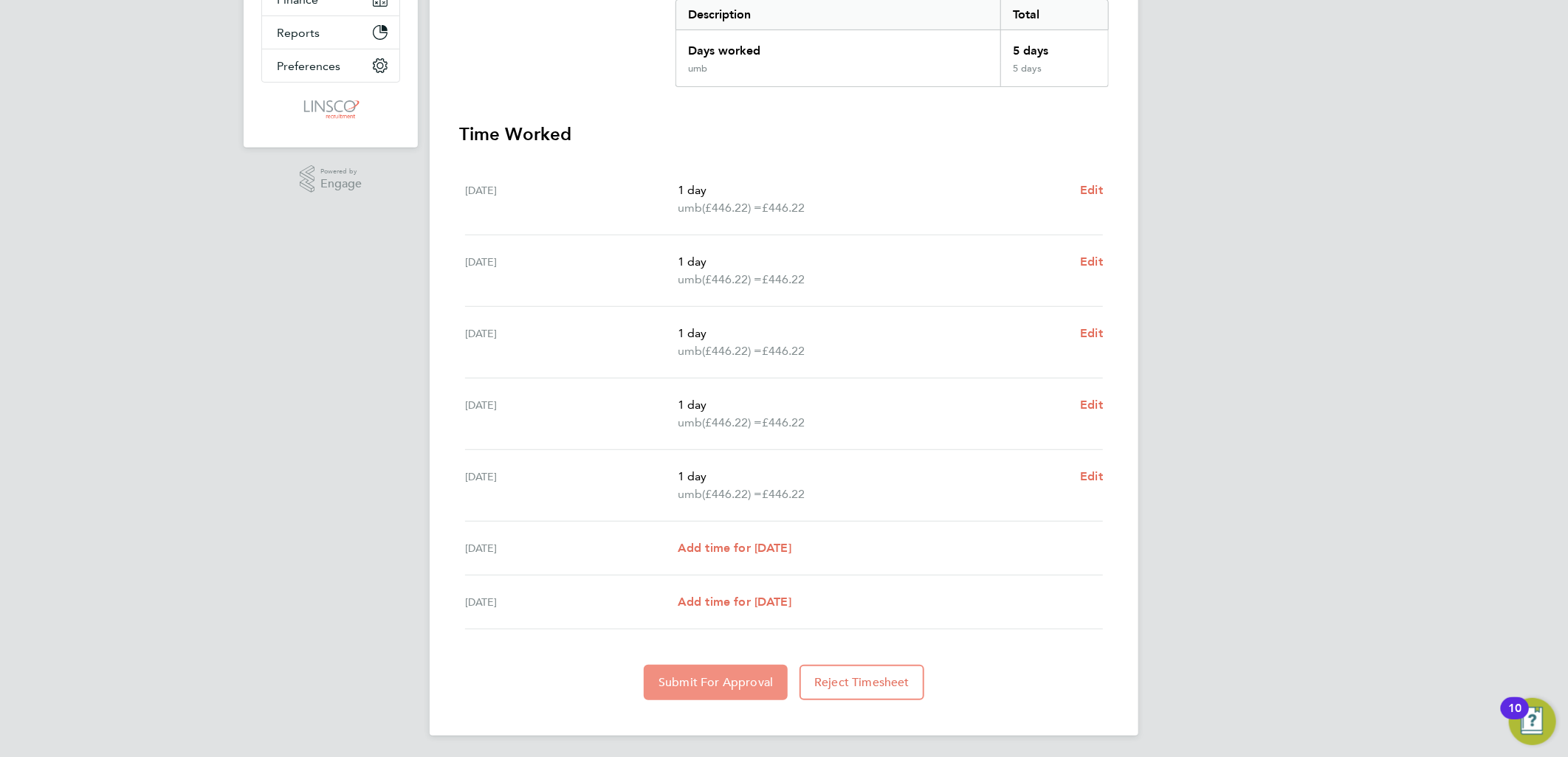
click at [714, 673] on button "Submit For Approval" at bounding box center [715, 683] width 144 height 36
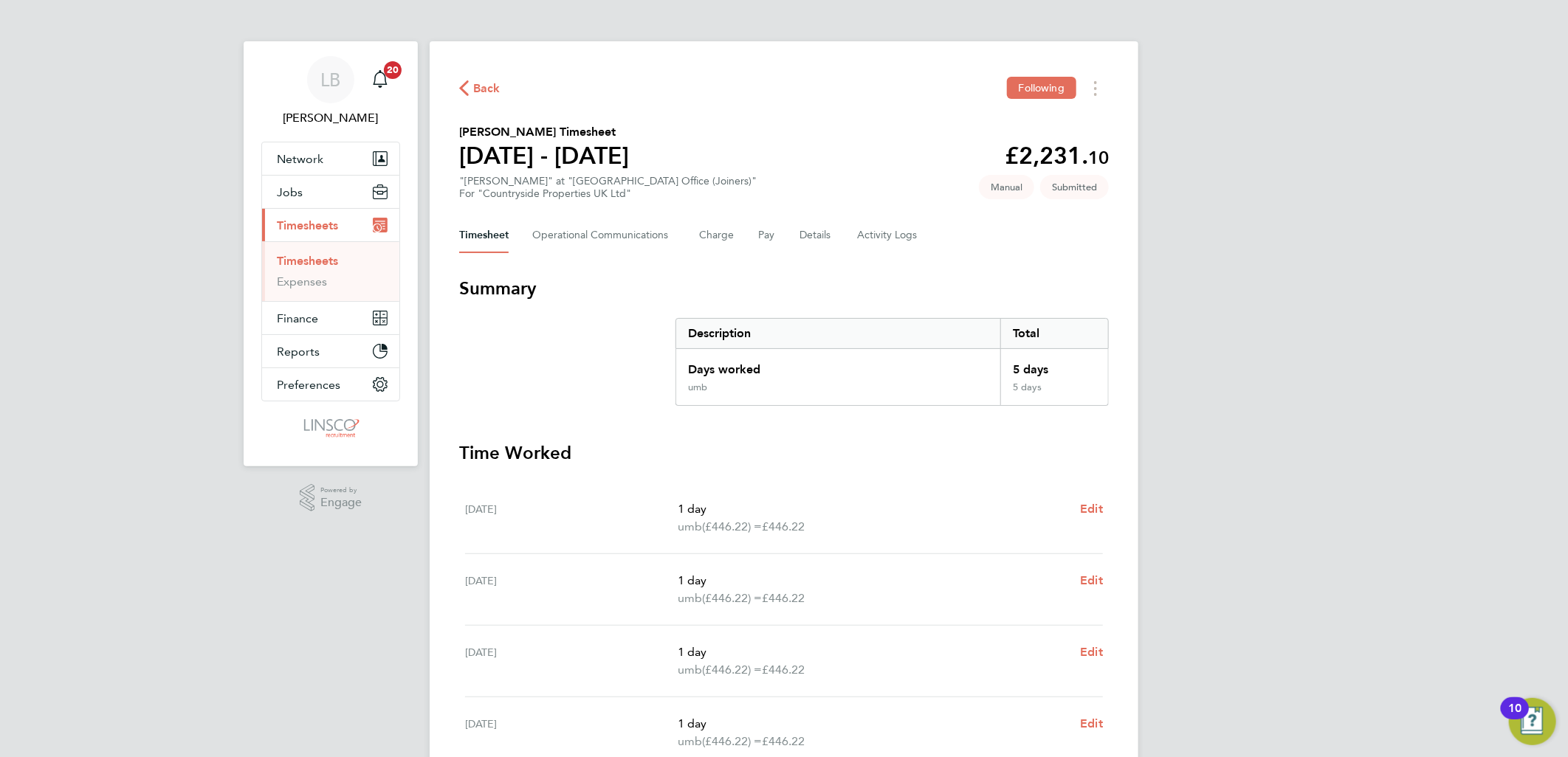
click at [469, 84] on span "Back" at bounding box center [480, 87] width 41 height 14
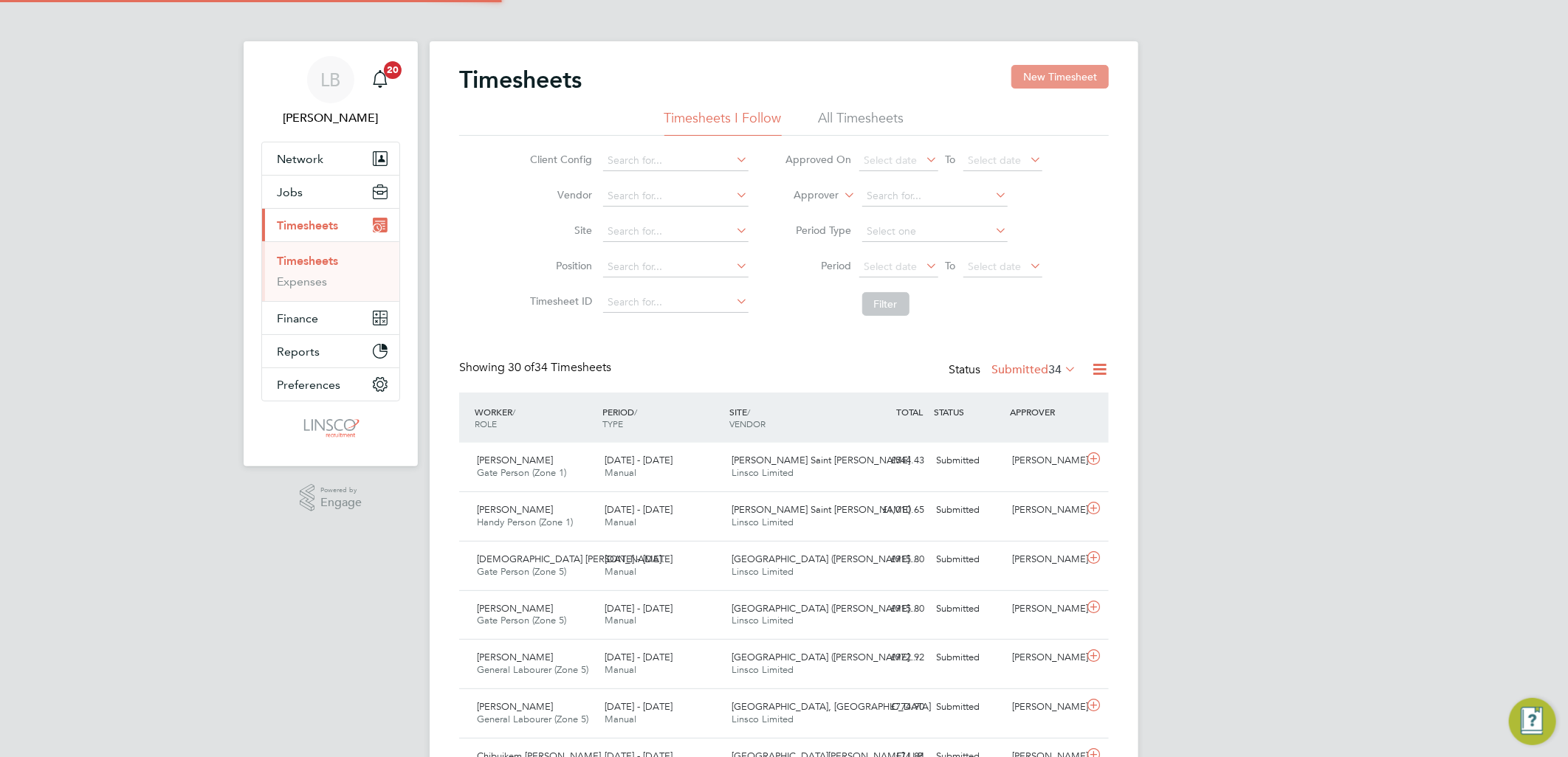
click at [1051, 70] on button "New Timesheet" at bounding box center [1060, 77] width 97 height 24
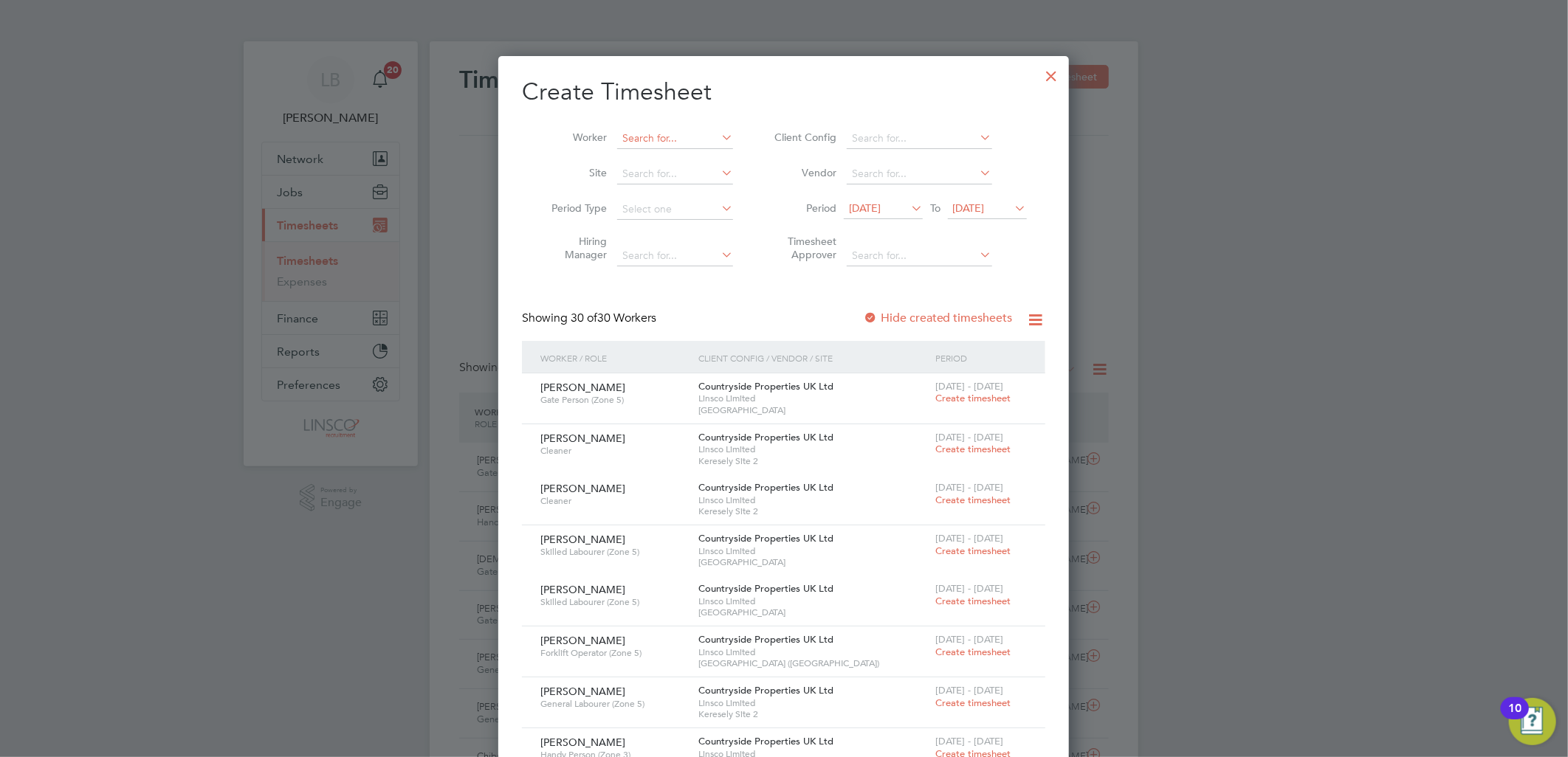
click at [690, 140] on input at bounding box center [675, 138] width 116 height 20
click at [680, 178] on li "Scott H azlewood" at bounding box center [692, 178] width 152 height 20
type input "[PERSON_NAME]"
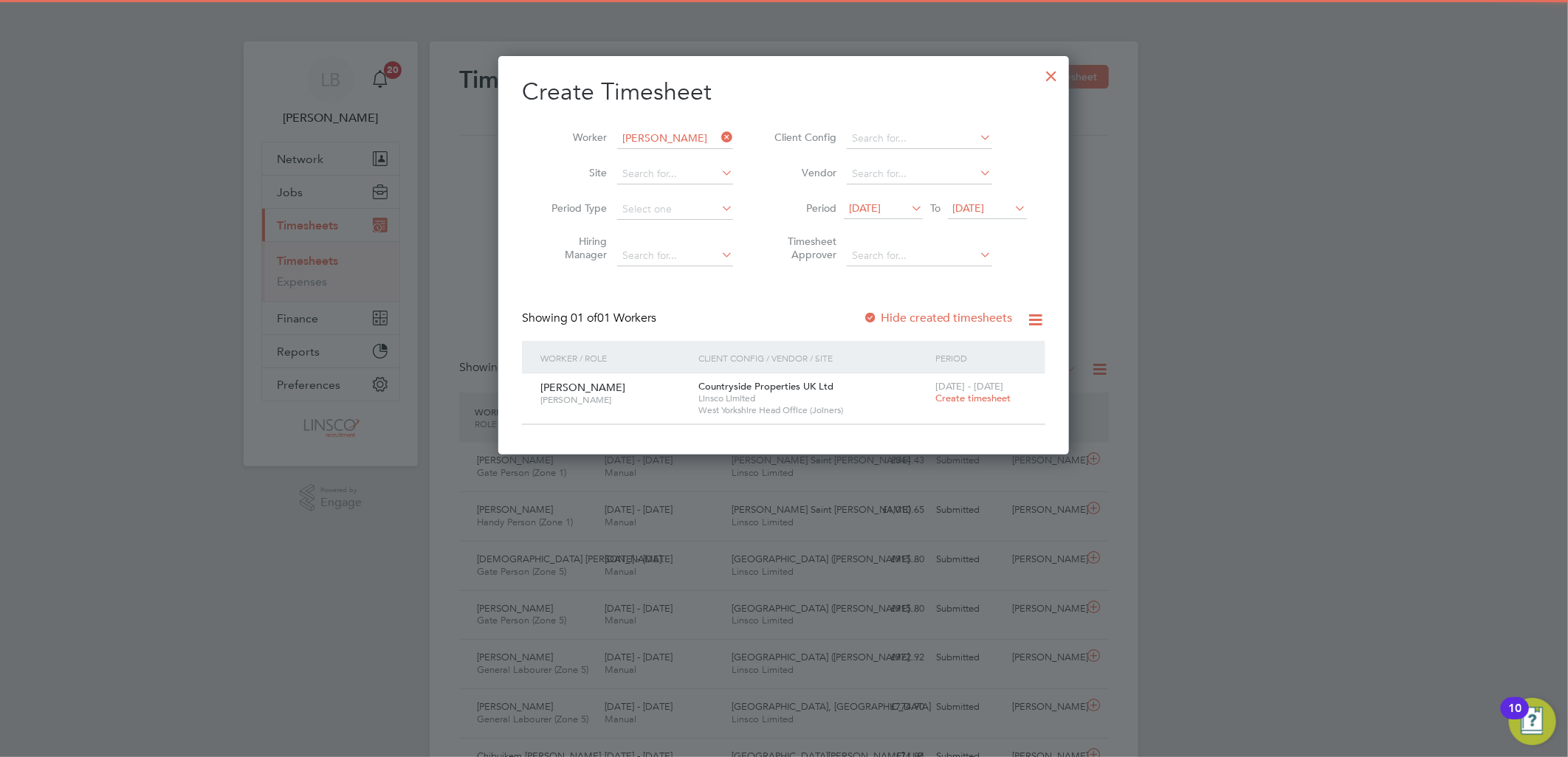
click at [969, 396] on span "Create timesheet" at bounding box center [973, 398] width 75 height 13
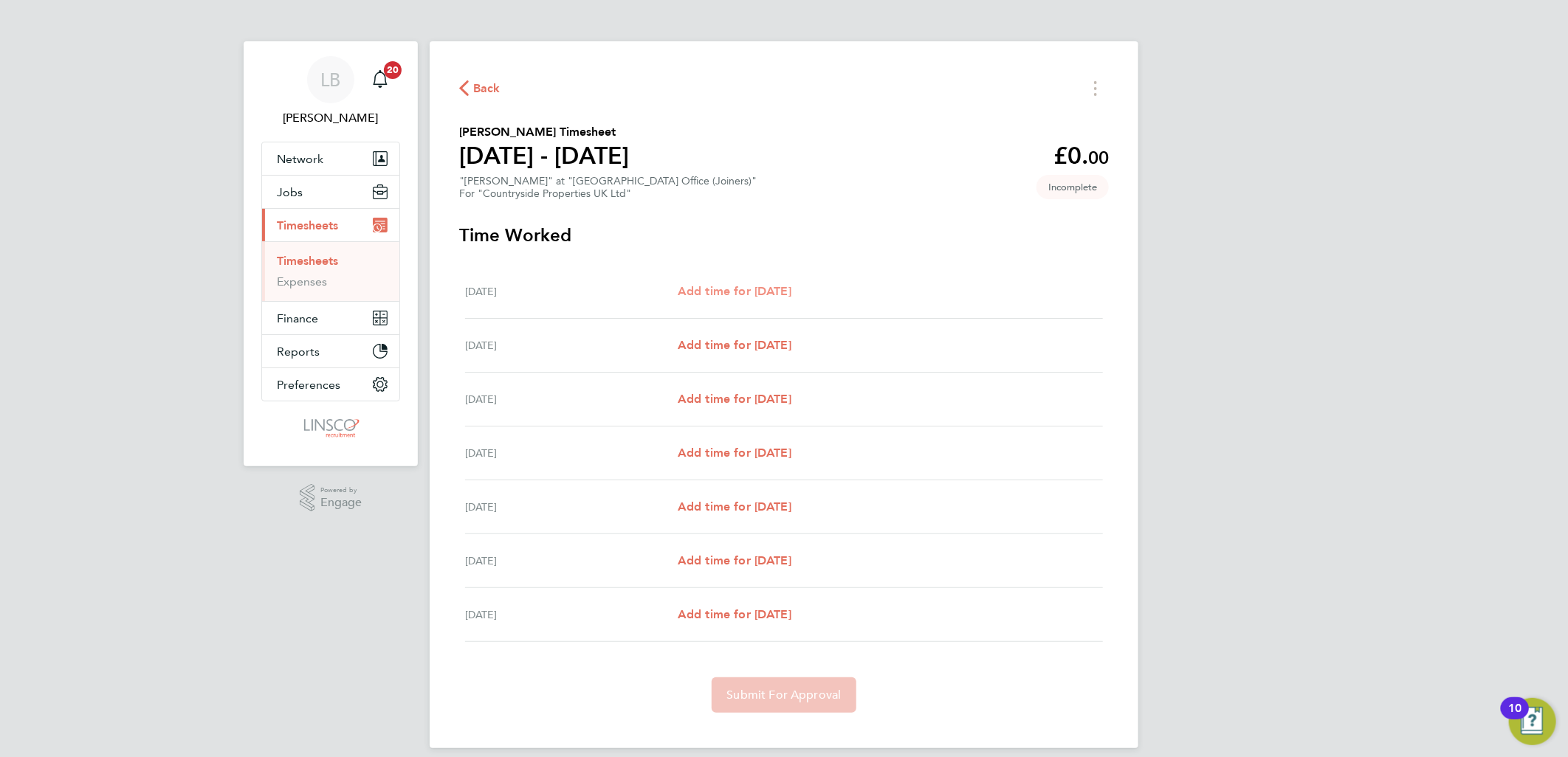
click at [718, 288] on span "Add time for Mon 22 Sep" at bounding box center [734, 291] width 114 height 14
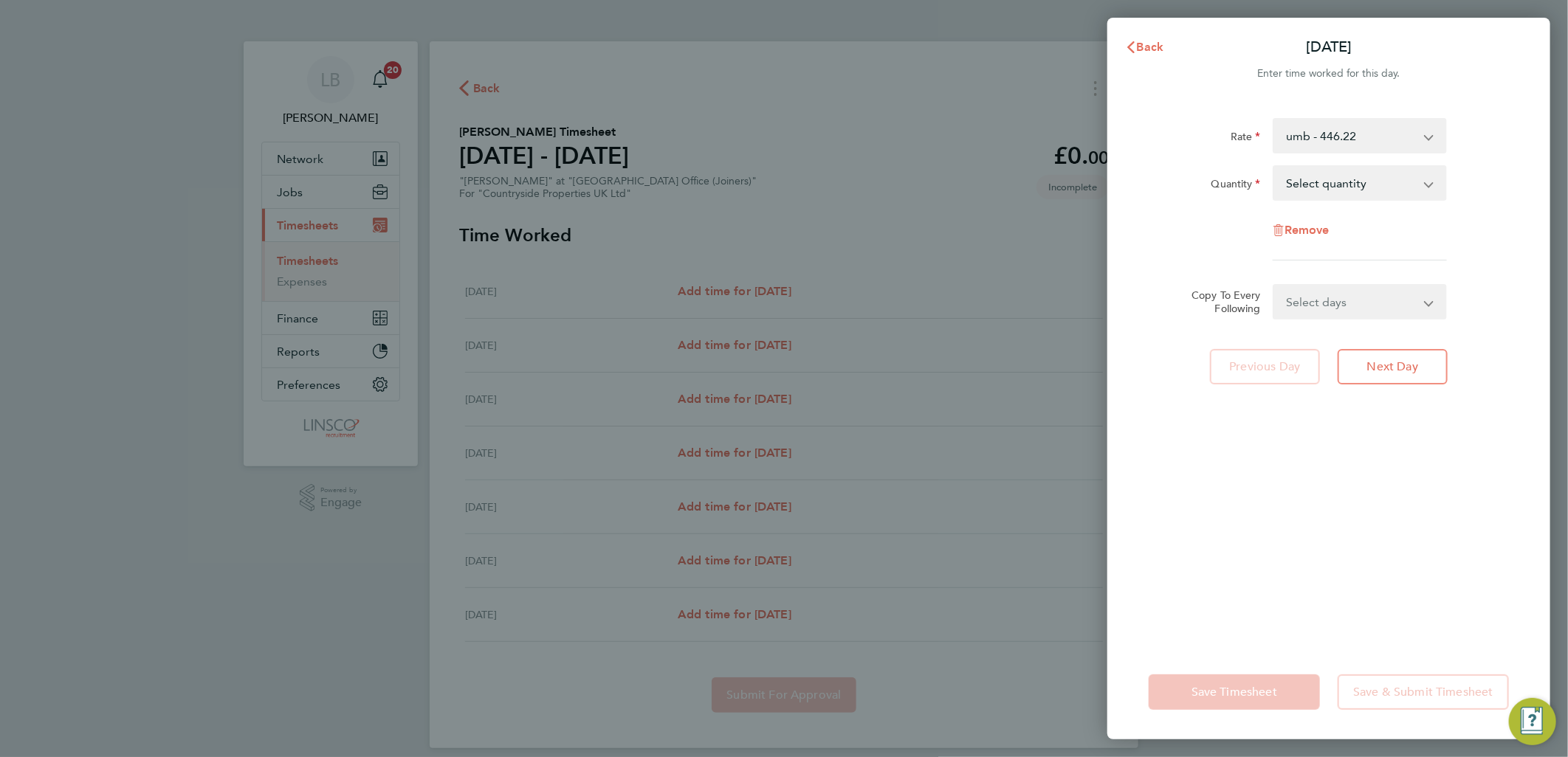
drag, startPoint x: 1336, startPoint y: 179, endPoint x: 1339, endPoint y: 201, distance: 22.2
click at [1336, 179] on select "Select quantity 0.5 1" at bounding box center [1351, 183] width 154 height 32
select select "1"
click at [1274, 166] on select "Select quantity 0.5 1" at bounding box center [1351, 183] width 154 height 32
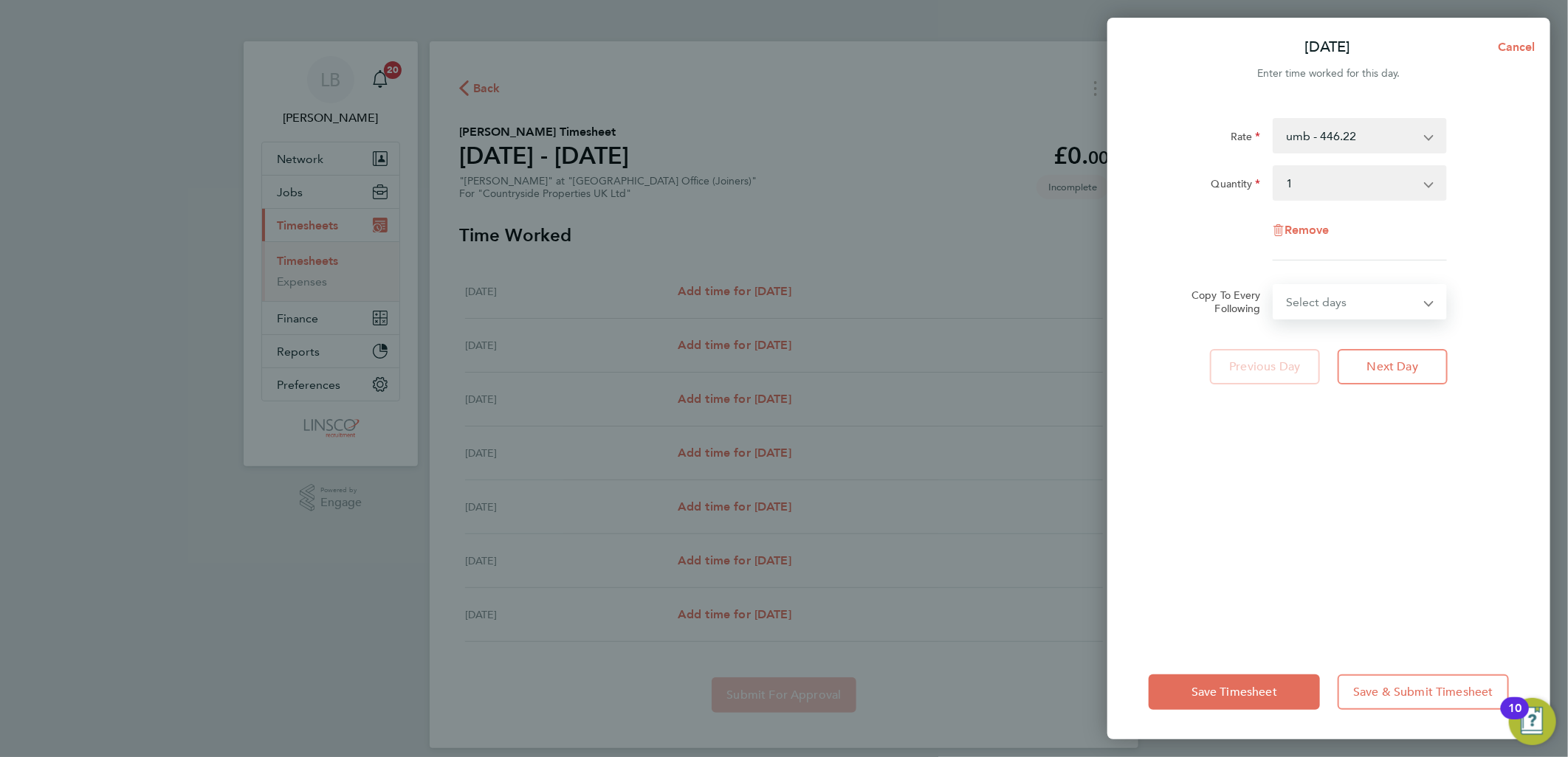
click at [1359, 299] on select "Select days Day Weekday (Mon-Fri) Weekend (Sat-Sun) Tuesday Wednesday Thursday …" at bounding box center [1352, 302] width 155 height 32
select select "WEEKDAY"
click at [1274, 286] on select "Select days Day Weekday (Mon-Fri) Weekend (Sat-Sun) Tuesday Wednesday Thursday …" at bounding box center [1352, 302] width 155 height 32
select select "2025-09-28"
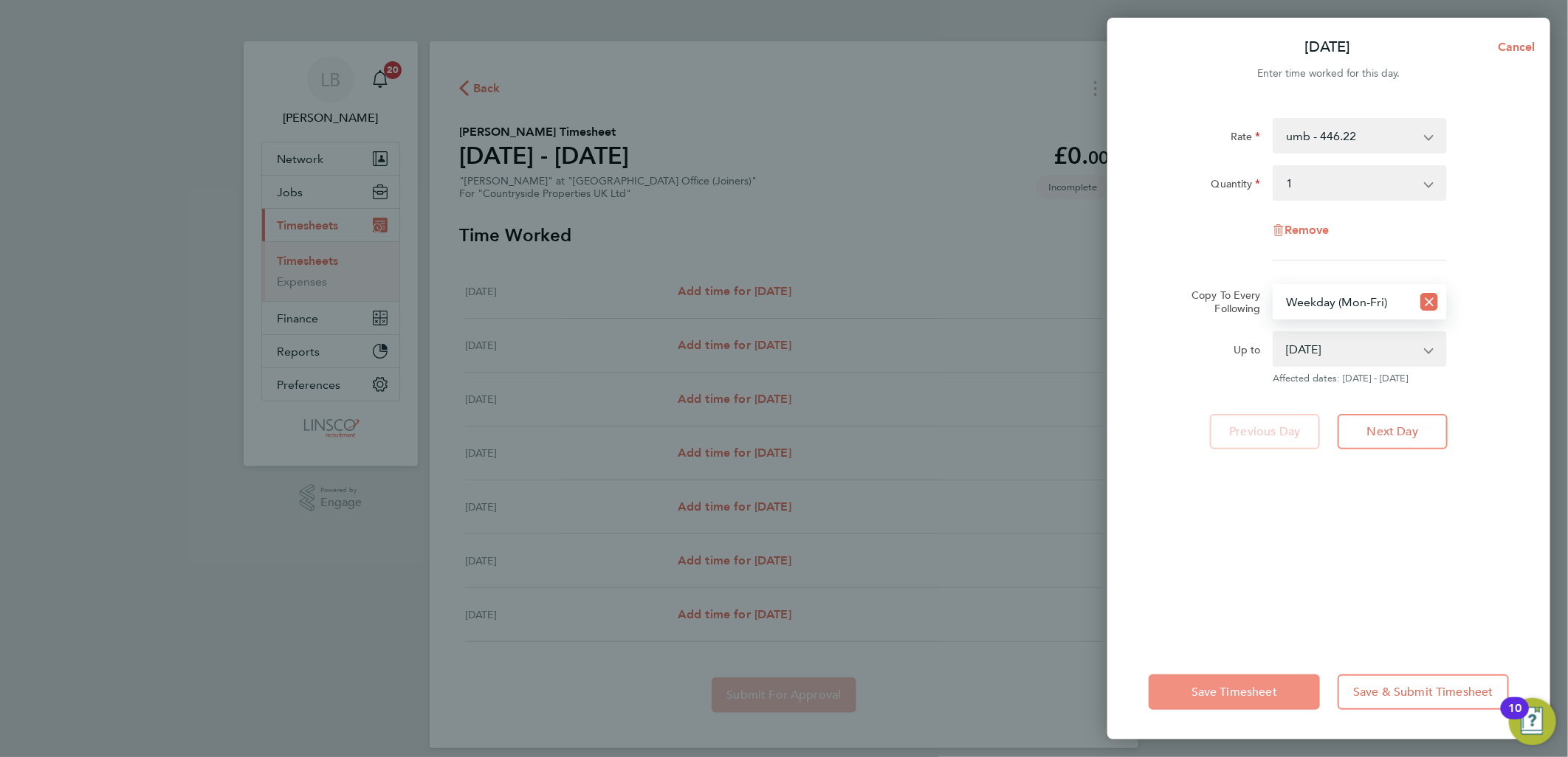
click at [1274, 680] on button "Save Timesheet" at bounding box center [1234, 692] width 172 height 36
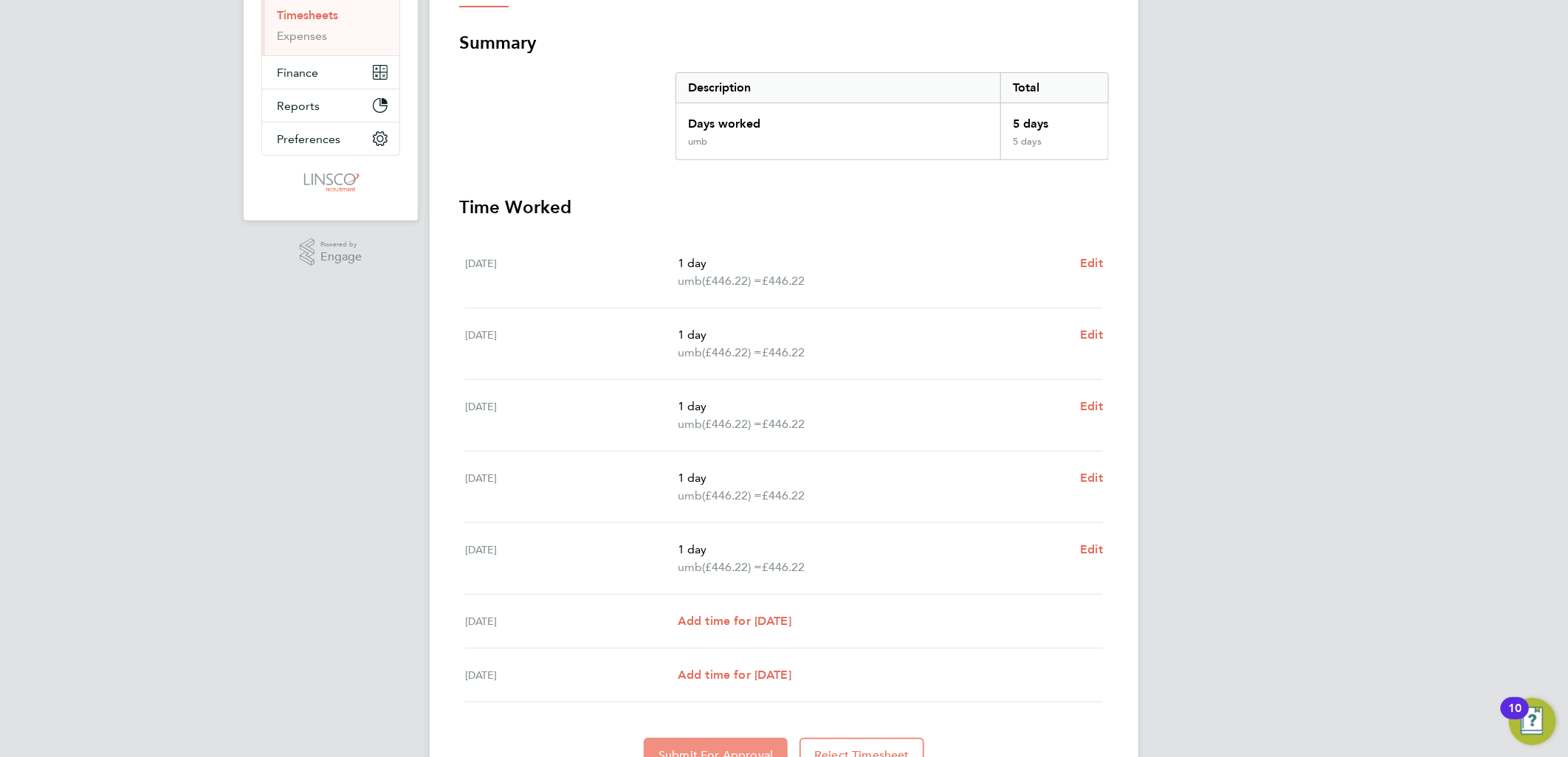
click at [731, 748] on span "Submit For Approval" at bounding box center [715, 755] width 114 height 15
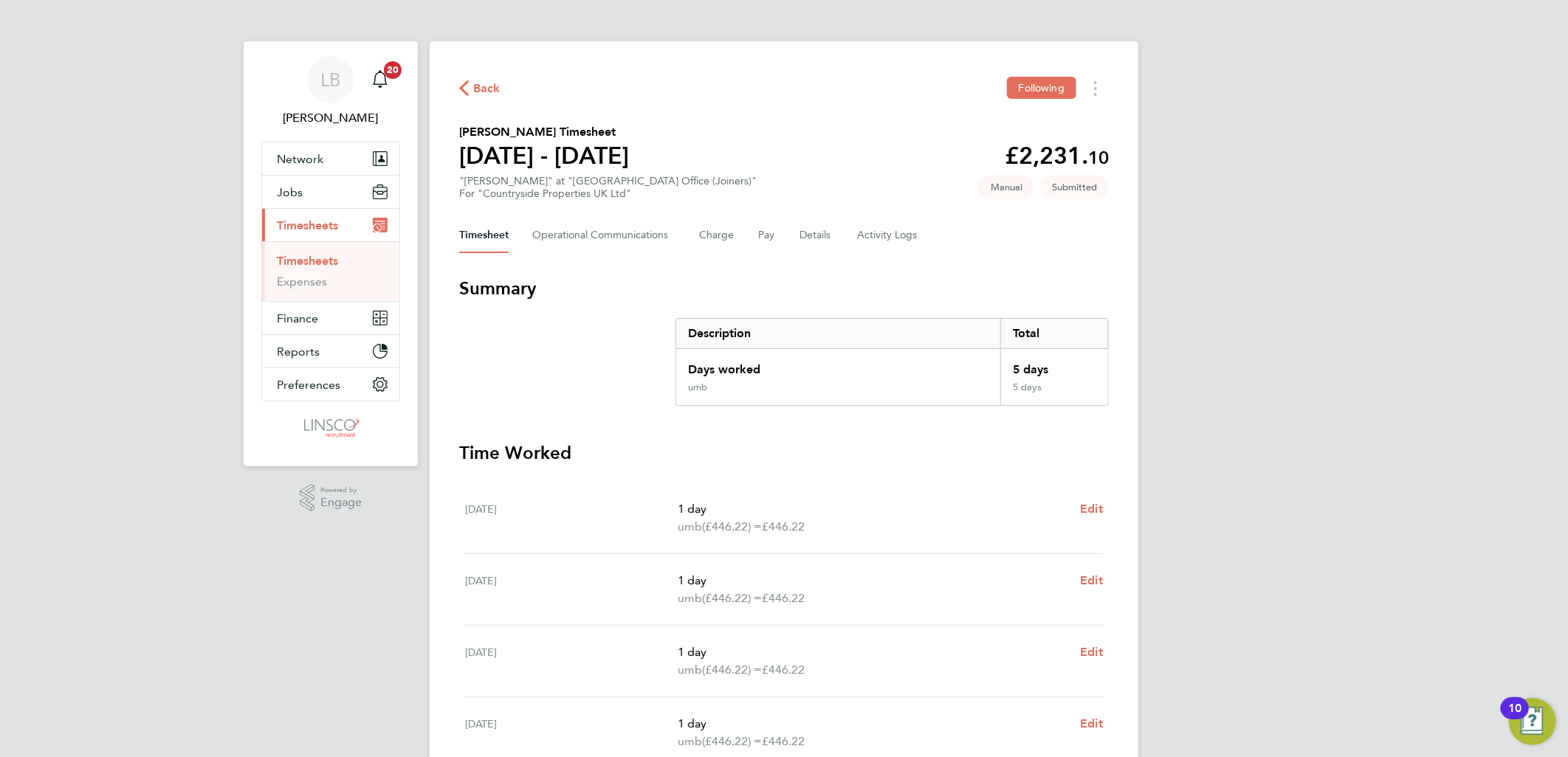
click at [478, 86] on span "Back" at bounding box center [487, 88] width 27 height 18
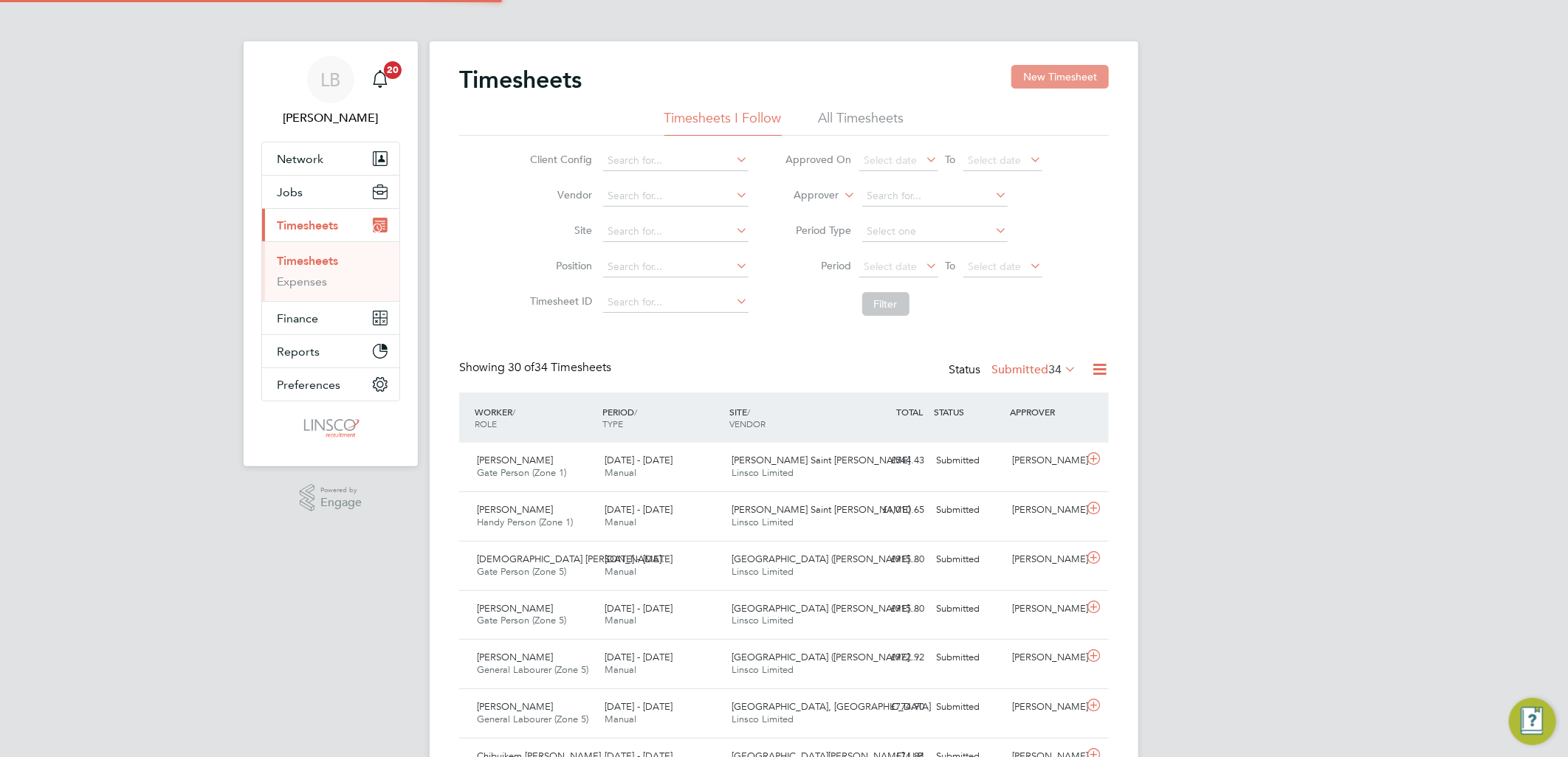
click at [1051, 71] on button "New Timesheet" at bounding box center [1060, 77] width 97 height 24
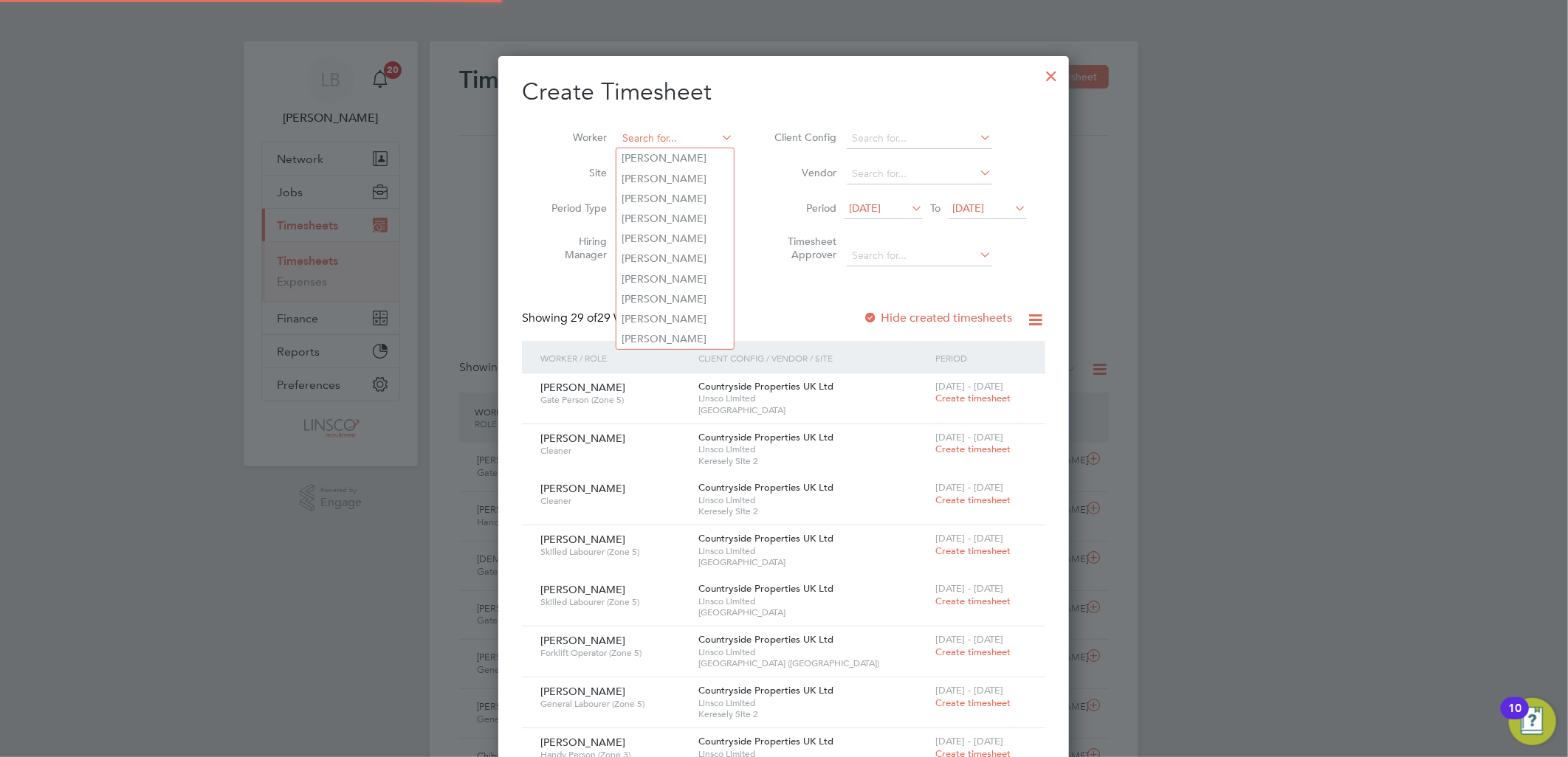
click at [657, 139] on input at bounding box center [675, 138] width 116 height 20
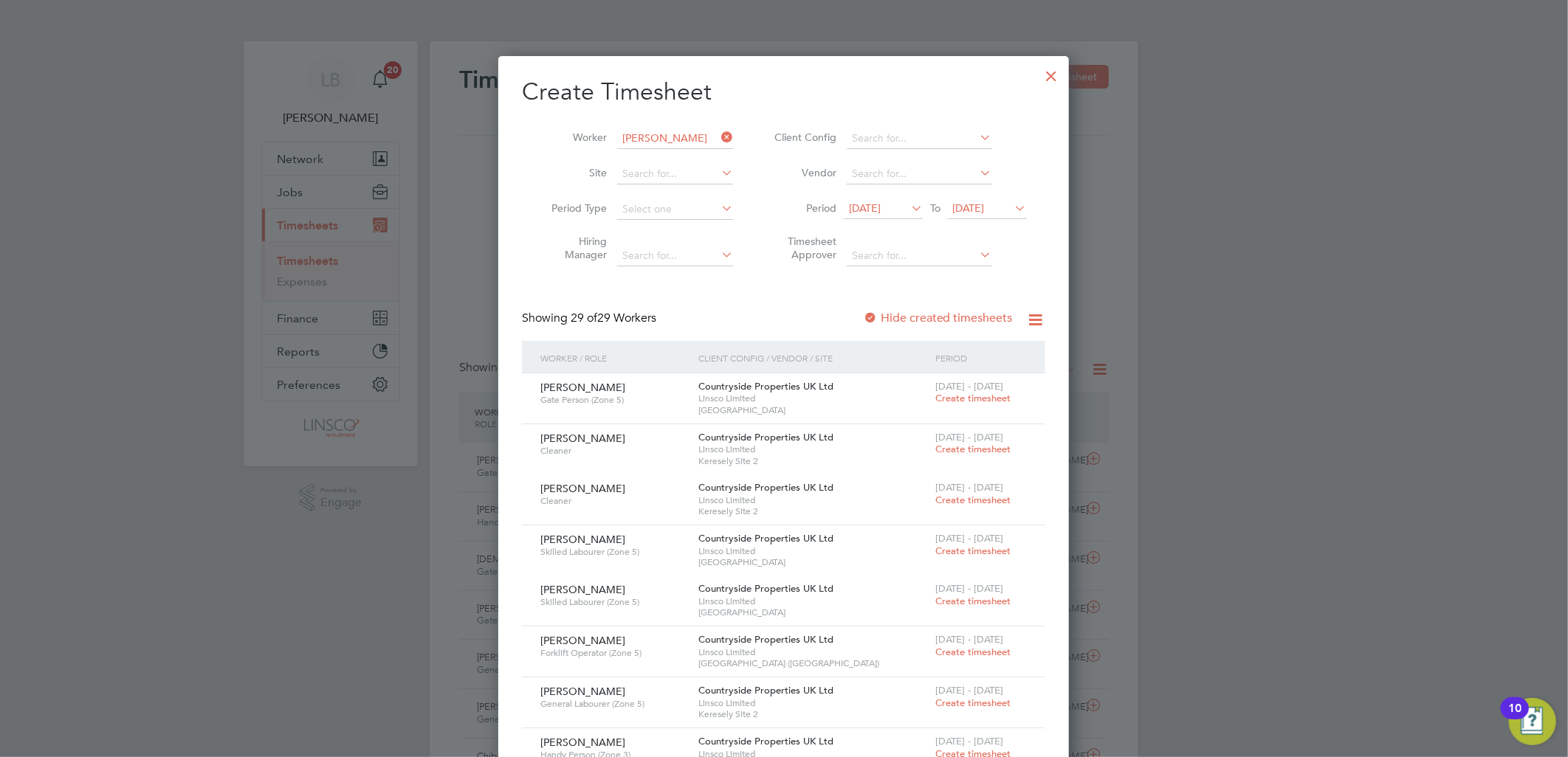
click at [695, 150] on li "Lee Hi rst" at bounding box center [678, 158] width 123 height 20
type input "[PERSON_NAME]"
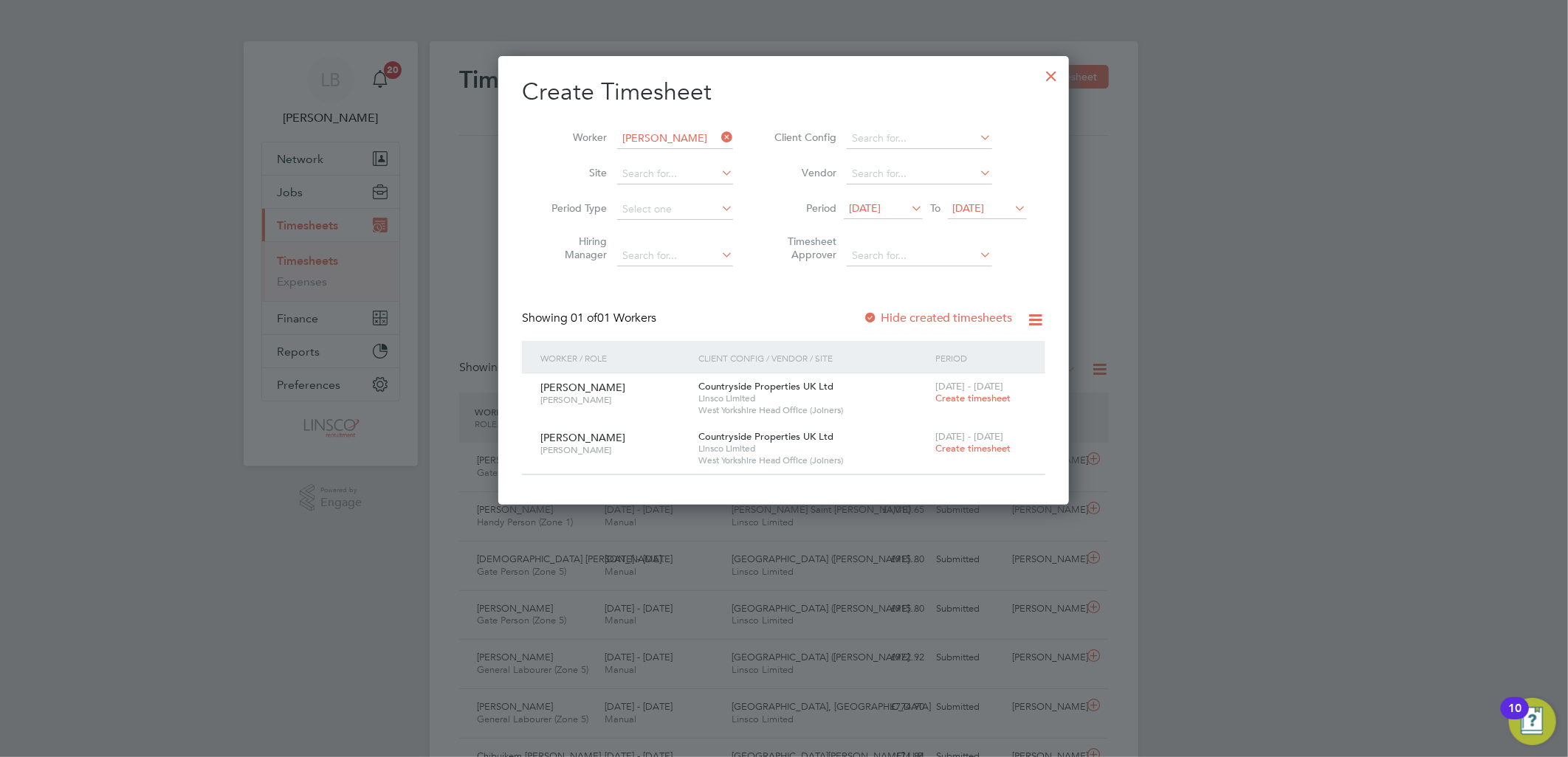
click at [973, 390] on span "[DATE] - [DATE]" at bounding box center [970, 386] width 68 height 13
click at [973, 399] on span "Create timesheet" at bounding box center [973, 398] width 75 height 13
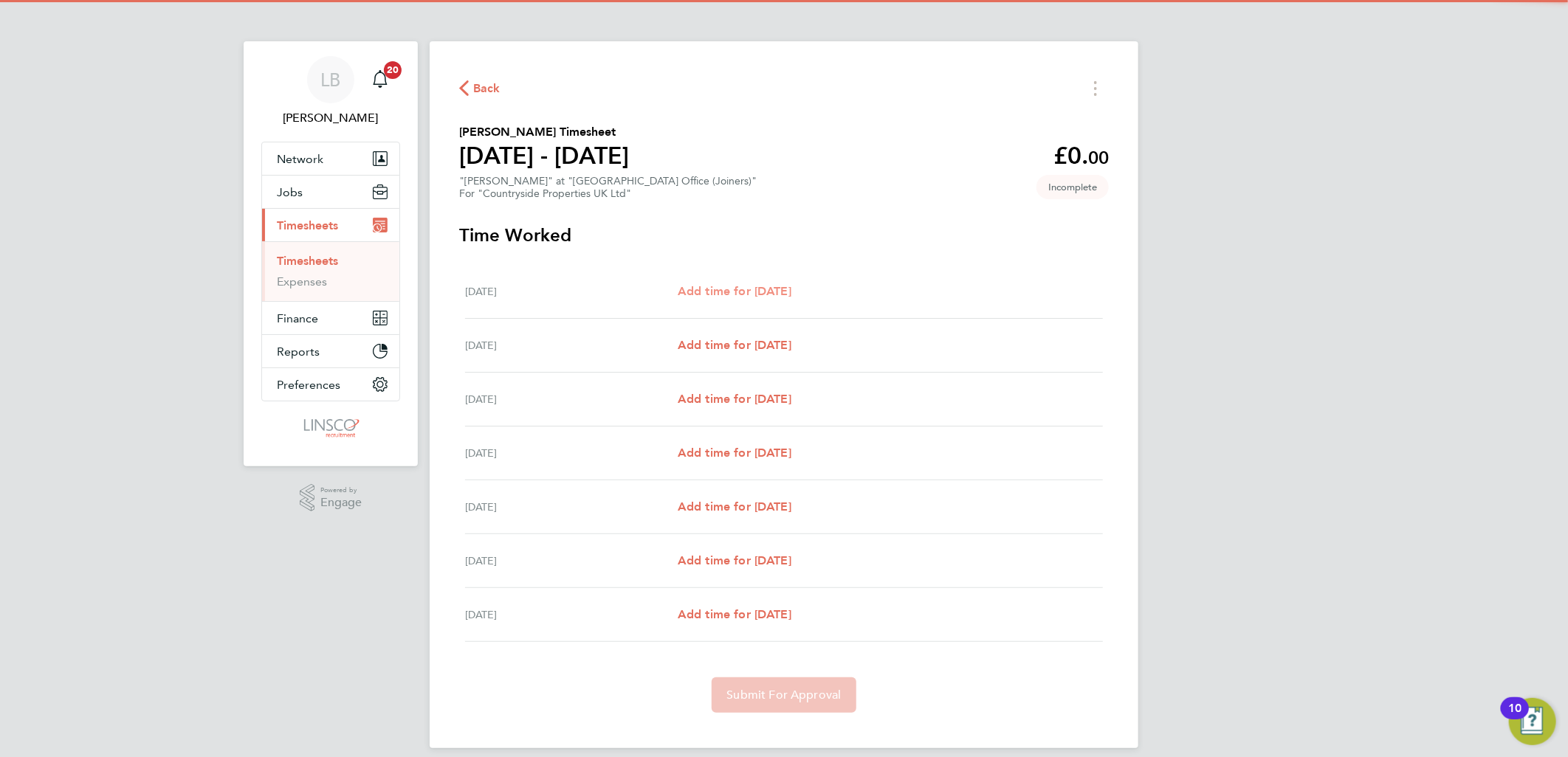
click at [791, 289] on span "Add time for Mon 15 Sep" at bounding box center [734, 291] width 114 height 14
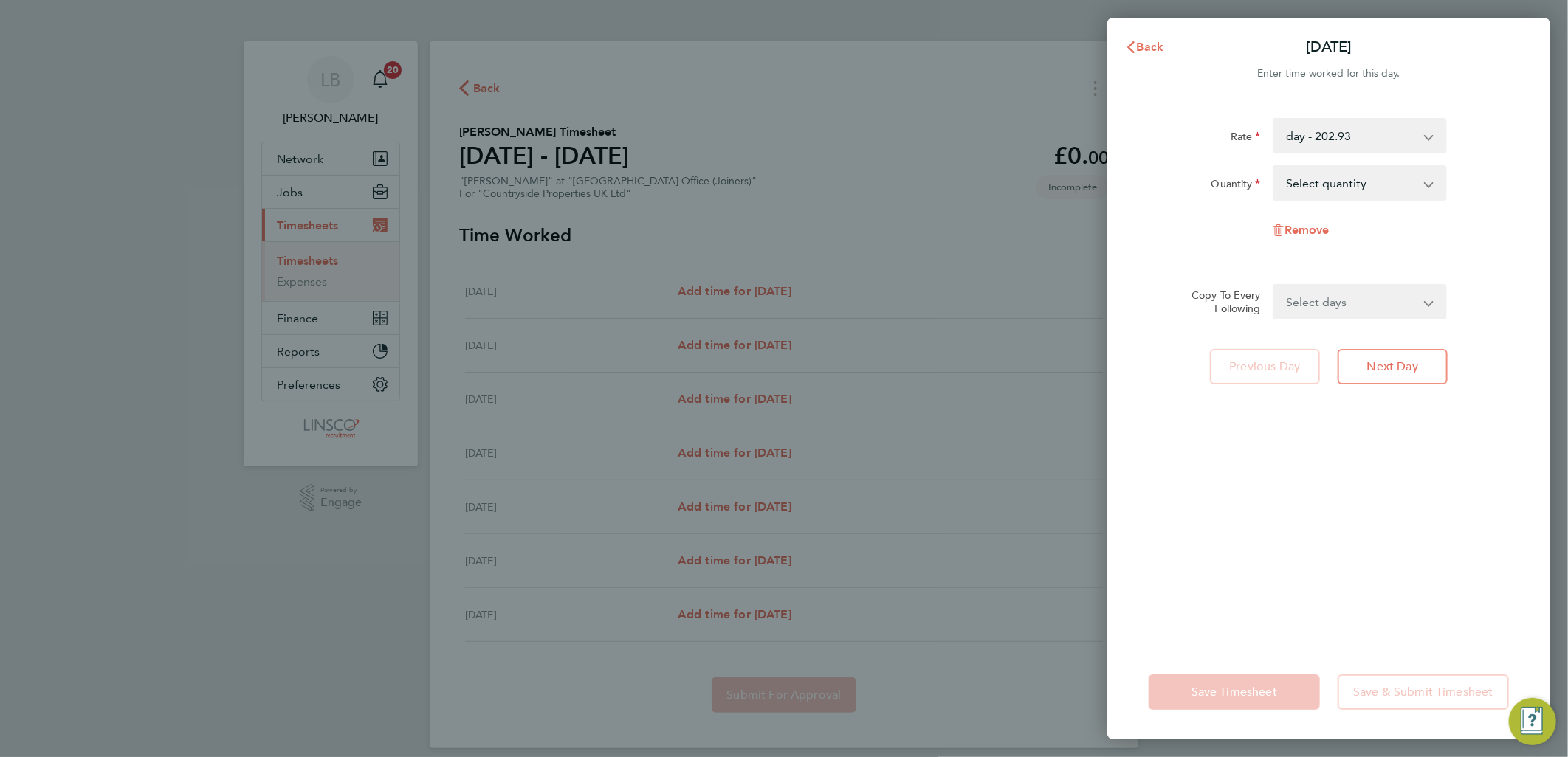
click at [1333, 183] on select "Select quantity 0.5 1" at bounding box center [1351, 183] width 154 height 32
select select "1"
click at [1274, 166] on select "Select quantity 0.5 1" at bounding box center [1351, 183] width 154 height 32
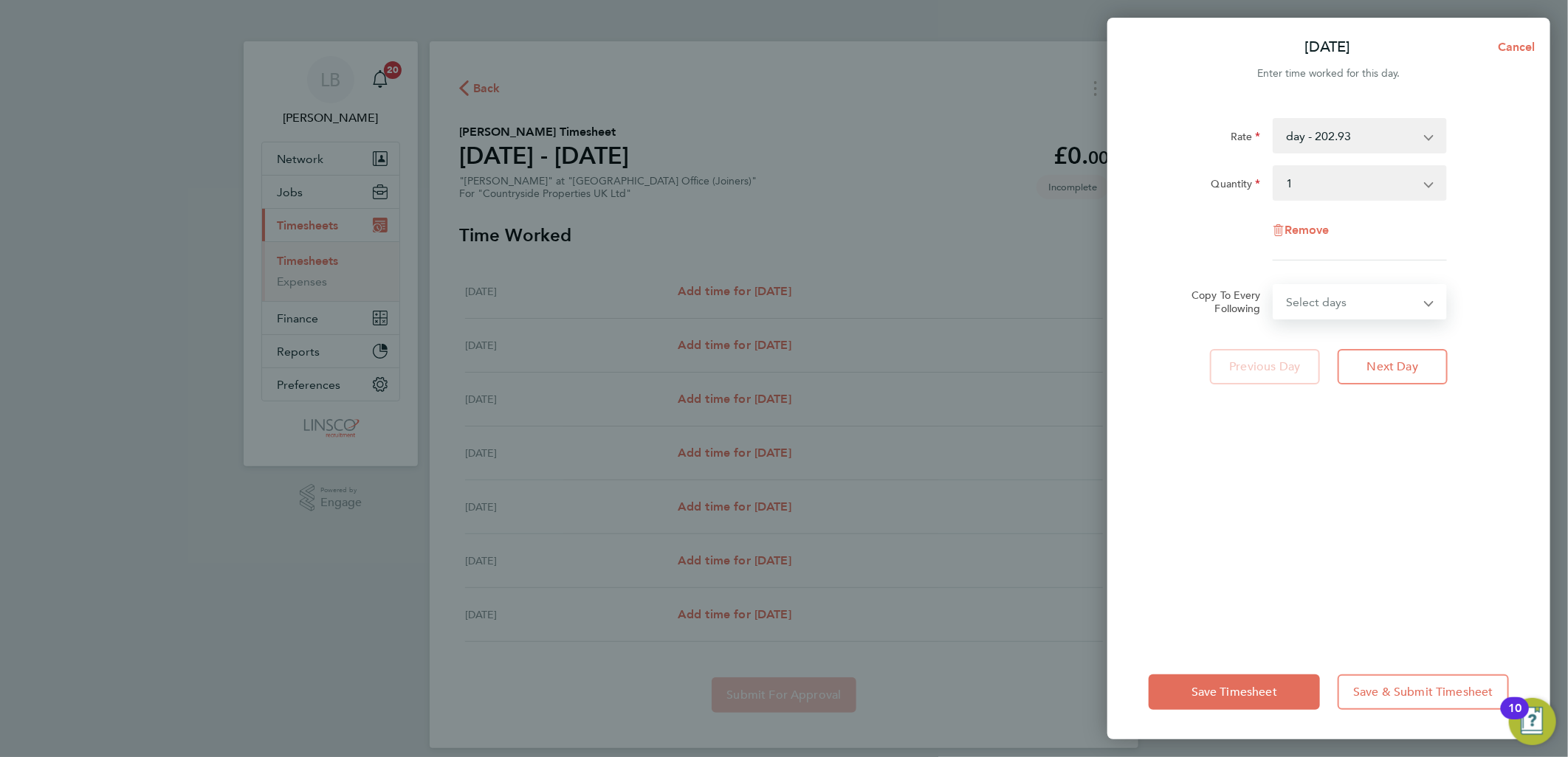
drag, startPoint x: 1336, startPoint y: 308, endPoint x: 1342, endPoint y: 321, distance: 14.3
click at [1336, 308] on select "Select days Day Weekday (Mon-Fri) Weekend (Sat-Sun) Tuesday Wednesday Thursday …" at bounding box center [1352, 302] width 155 height 32
select select "WEEKDAY"
click at [1274, 286] on select "Select days Day Weekday (Mon-Fri) Weekend (Sat-Sun) Tuesday Wednesday Thursday …" at bounding box center [1352, 302] width 155 height 32
select select "2025-09-21"
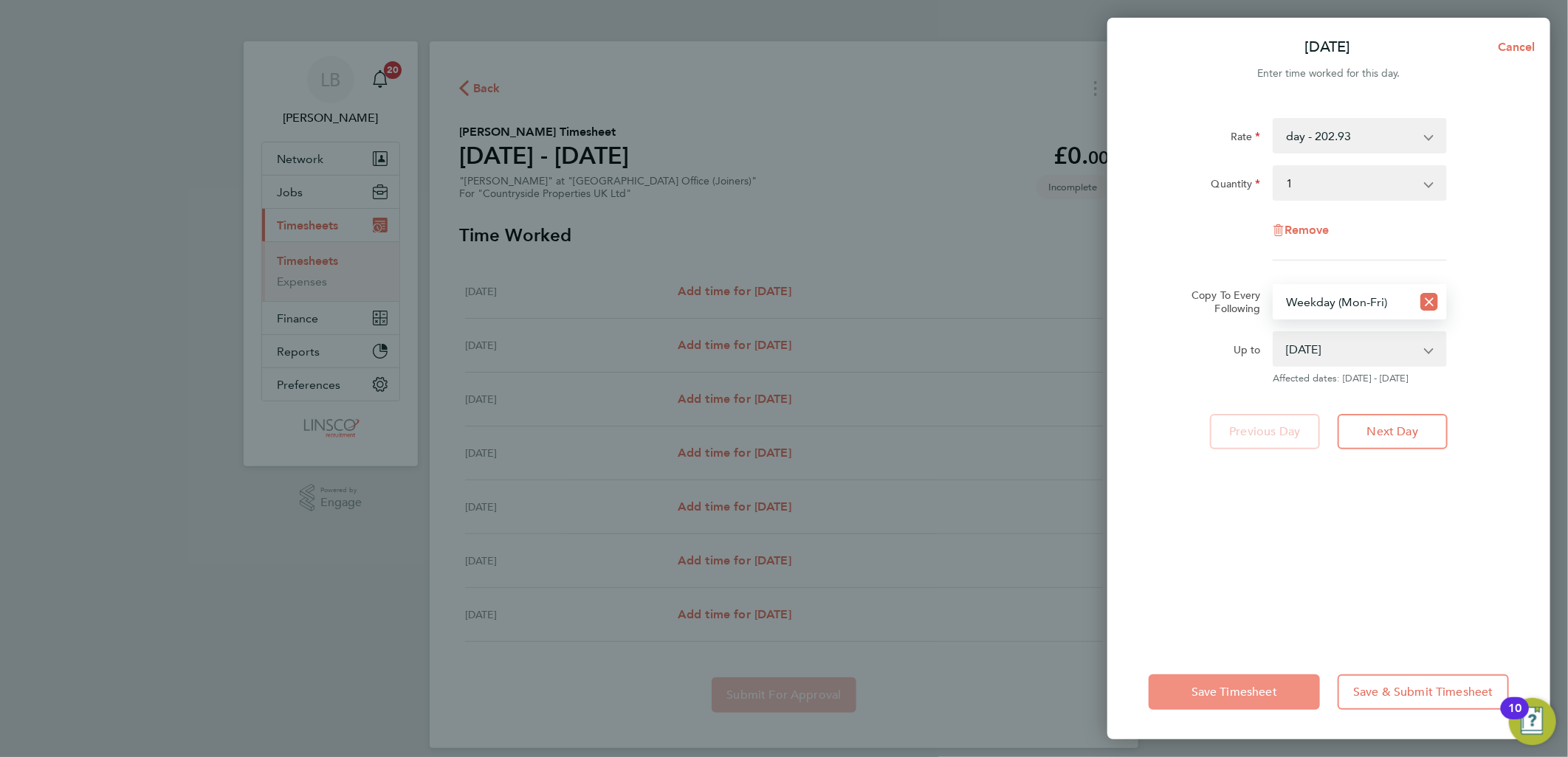
click at [1229, 690] on span "Save Timesheet" at bounding box center [1234, 691] width 85 height 15
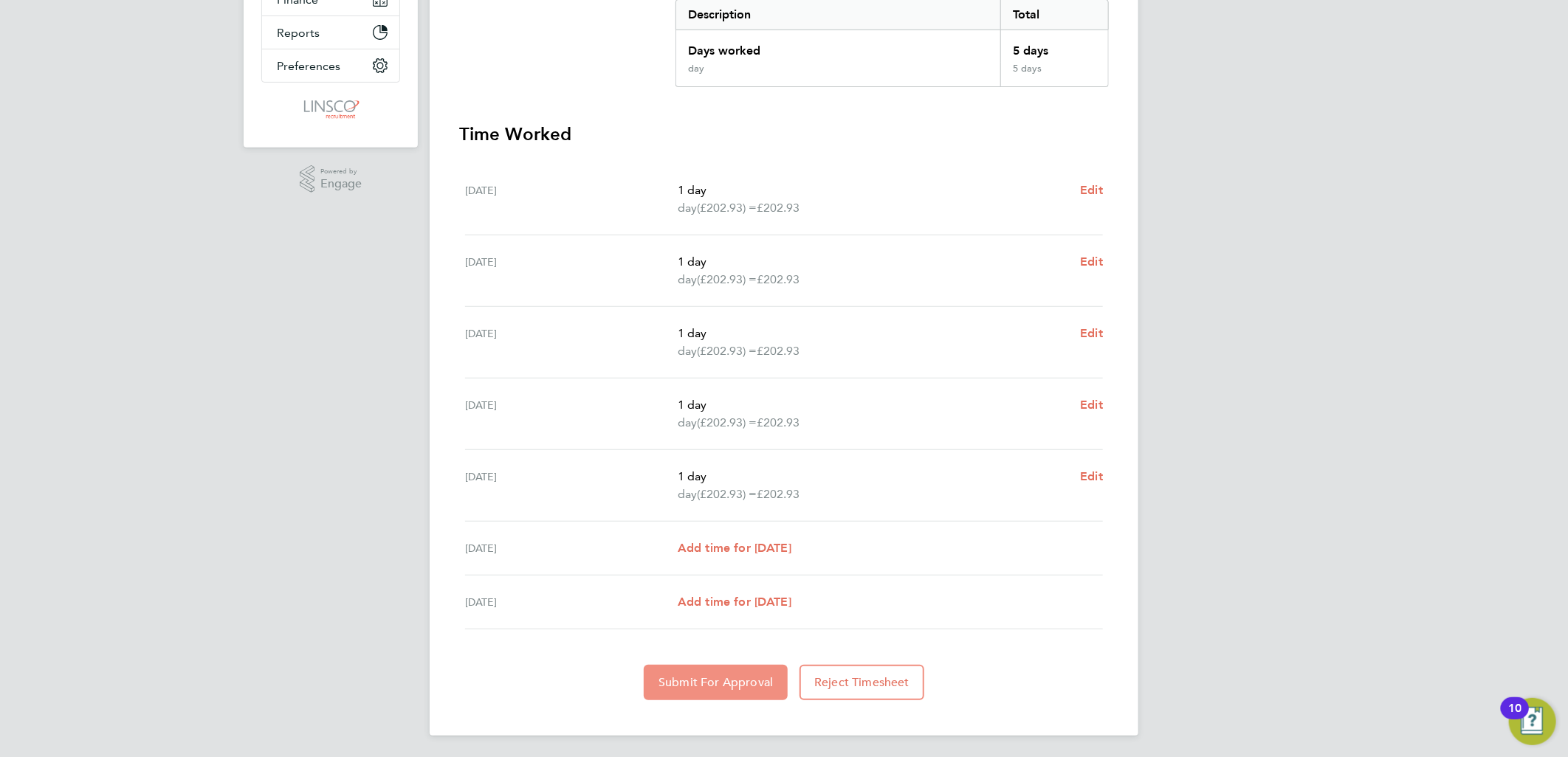
click at [749, 690] on button "Submit For Approval" at bounding box center [715, 683] width 144 height 36
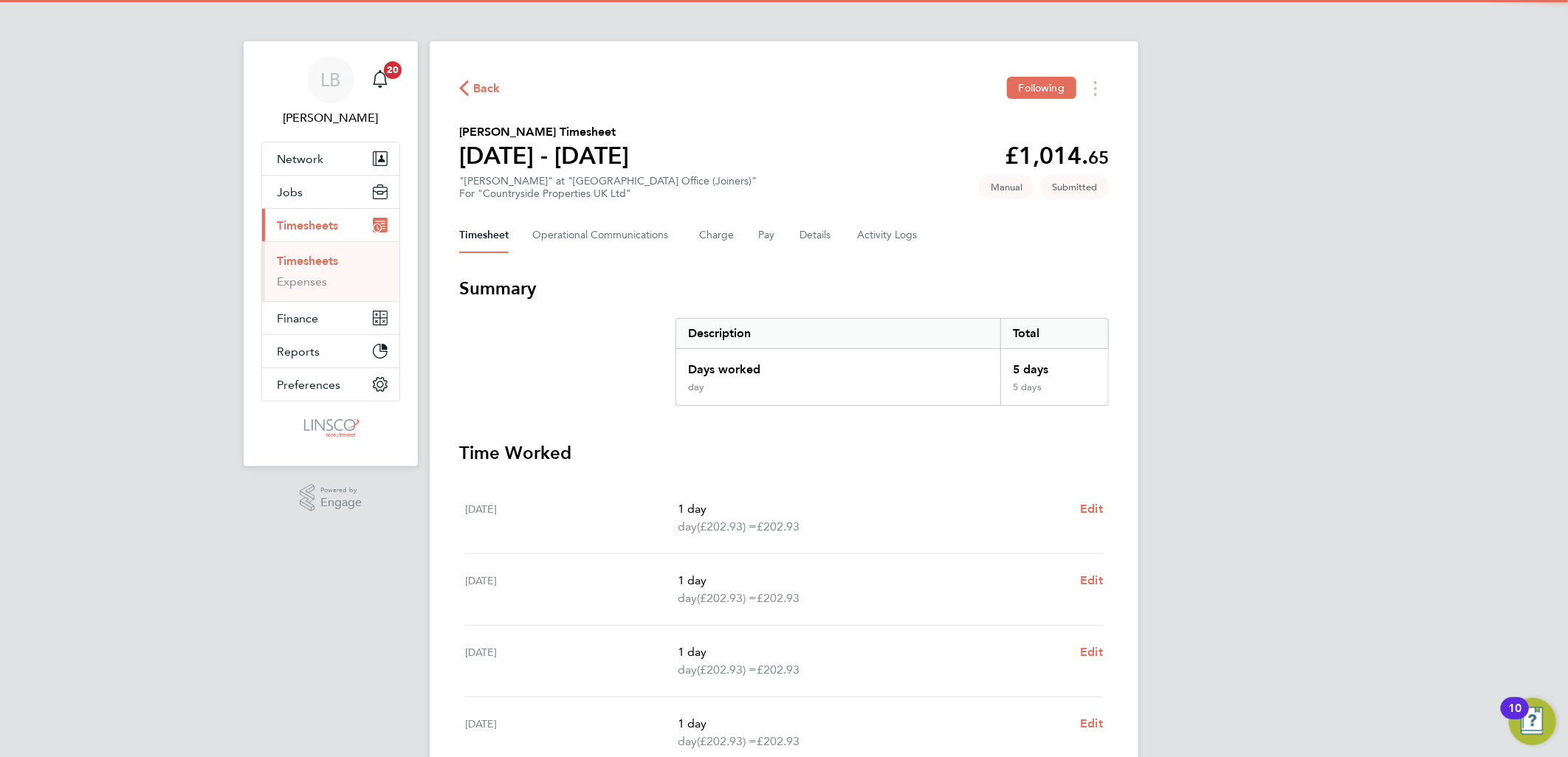
click at [490, 87] on span "Back" at bounding box center [487, 88] width 27 height 18
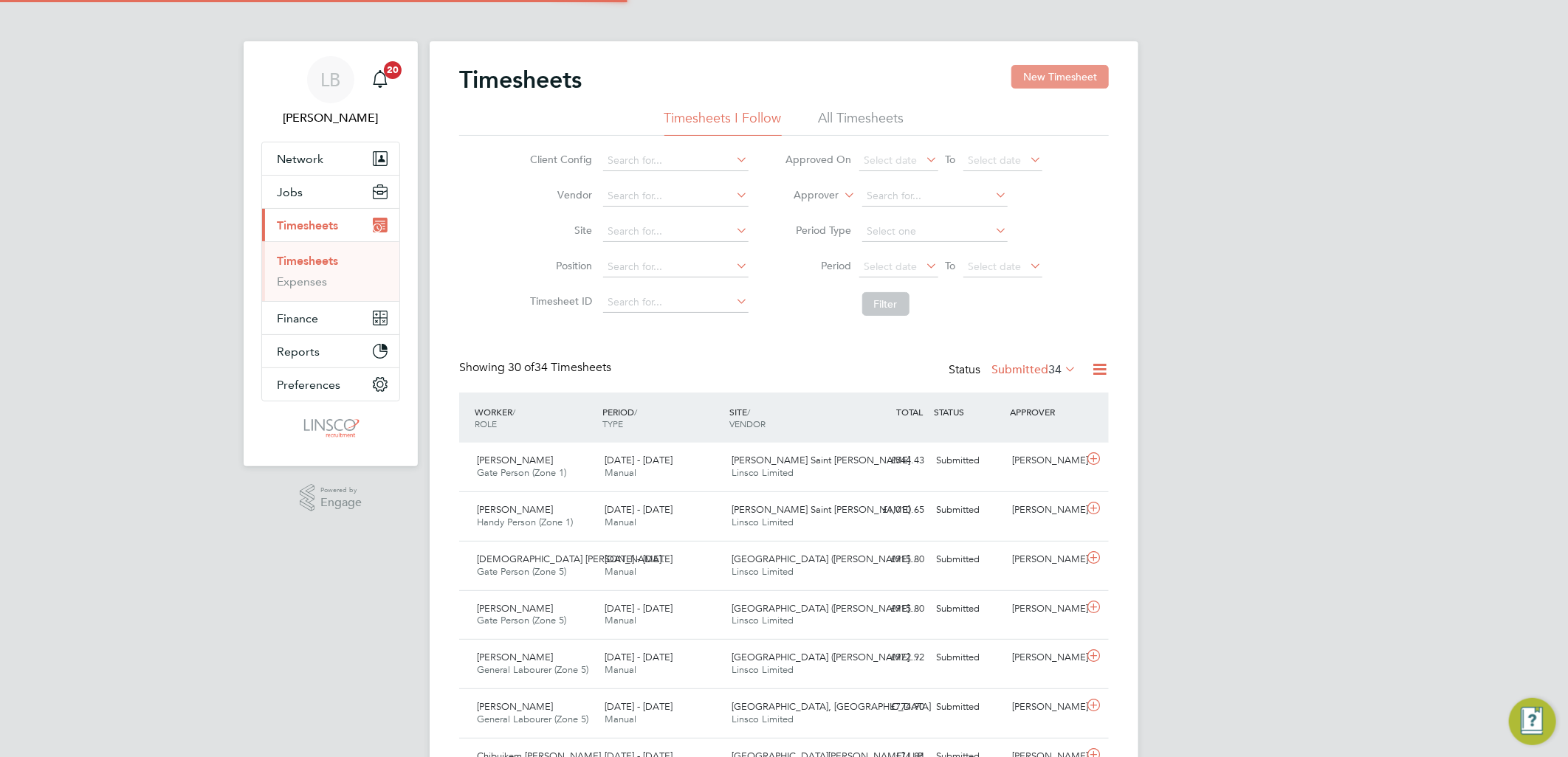
click at [1043, 73] on button "New Timesheet" at bounding box center [1060, 77] width 97 height 24
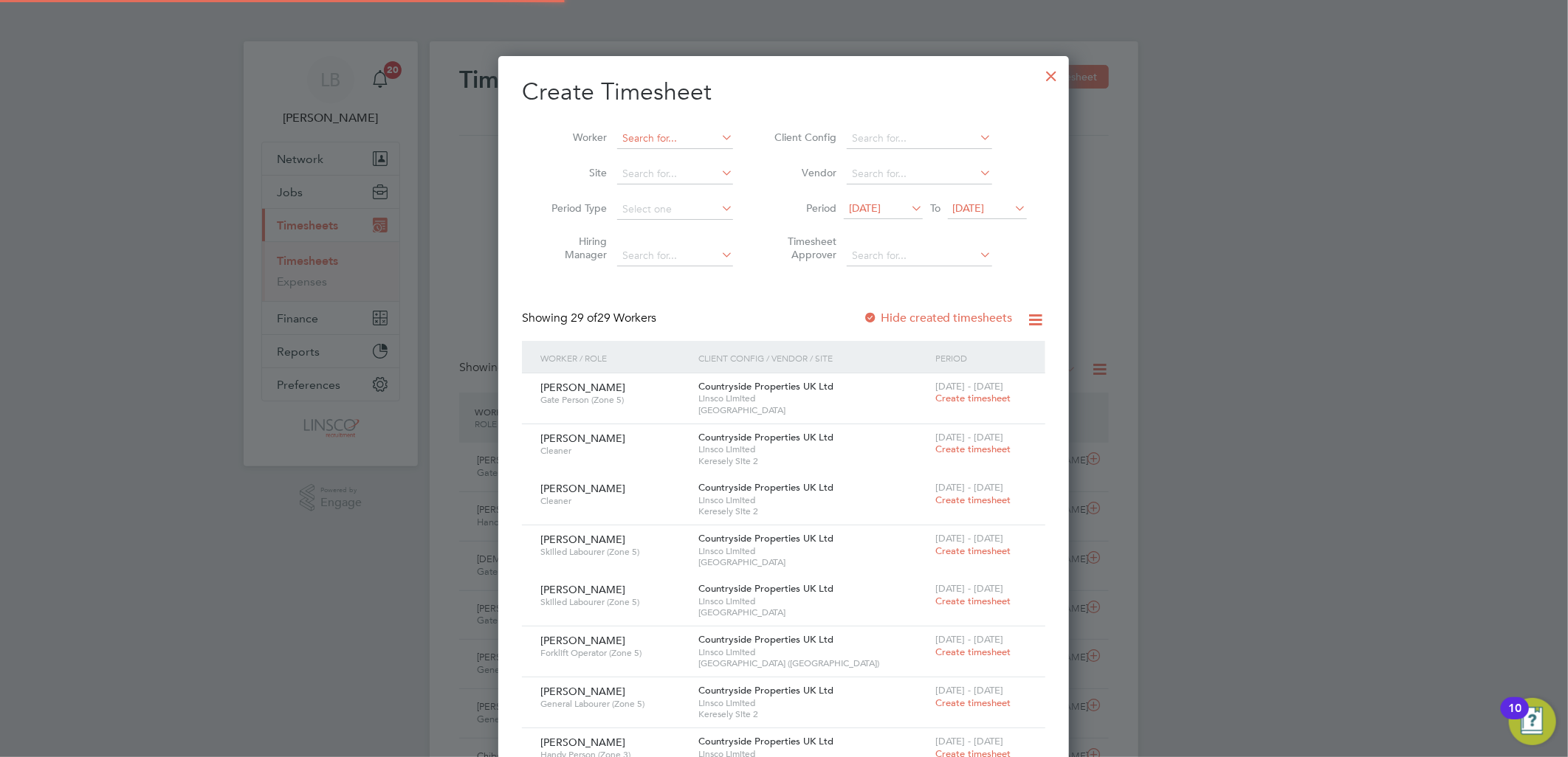
click at [667, 143] on input at bounding box center [675, 138] width 116 height 20
click at [674, 158] on li "Lee Hi rst" at bounding box center [678, 158] width 123 height 20
type input "[PERSON_NAME]"
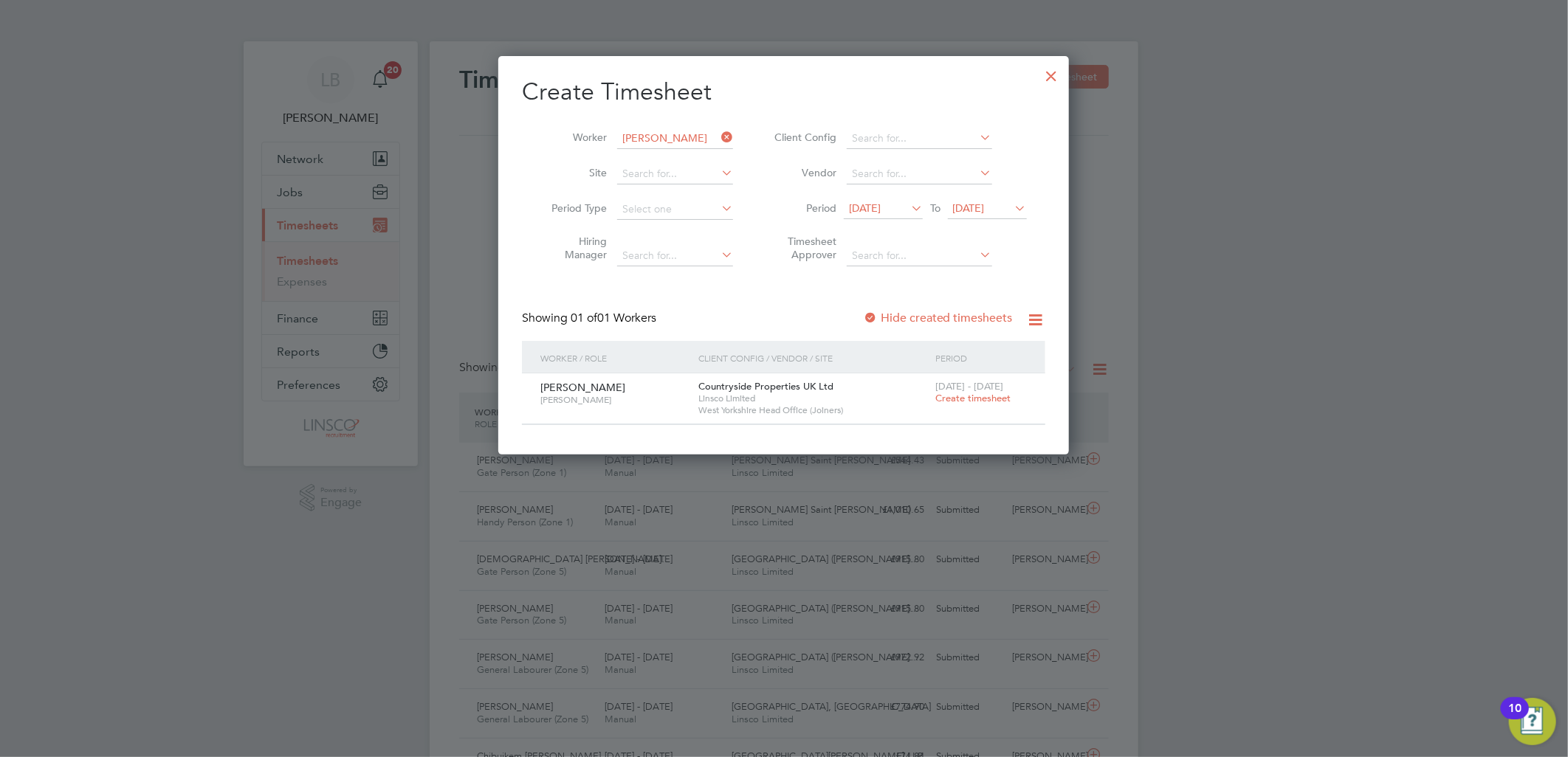
click at [978, 393] on span "Create timesheet" at bounding box center [973, 398] width 75 height 13
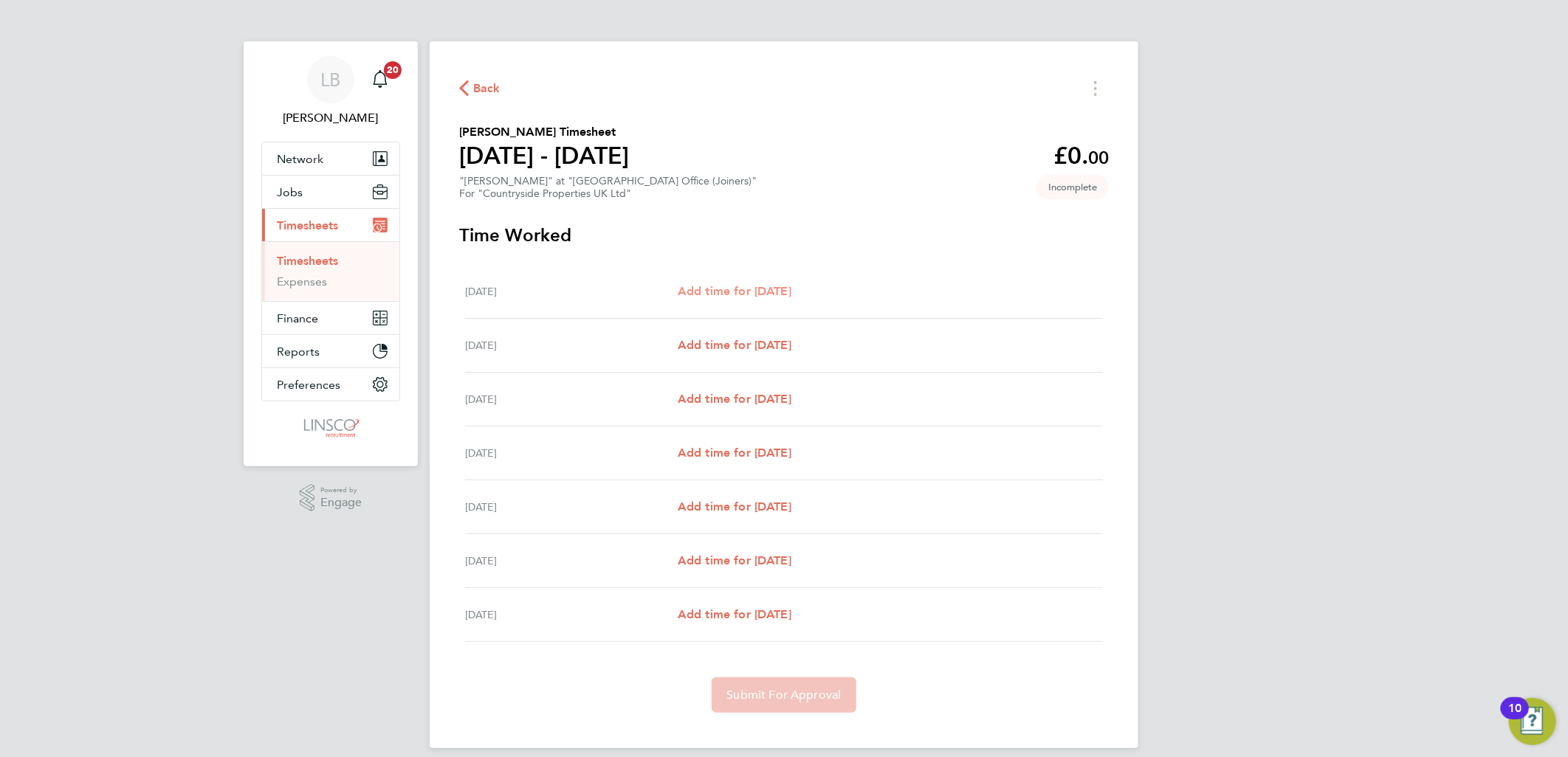
click at [790, 290] on span "Add time for Mon 22 Sep" at bounding box center [734, 291] width 114 height 14
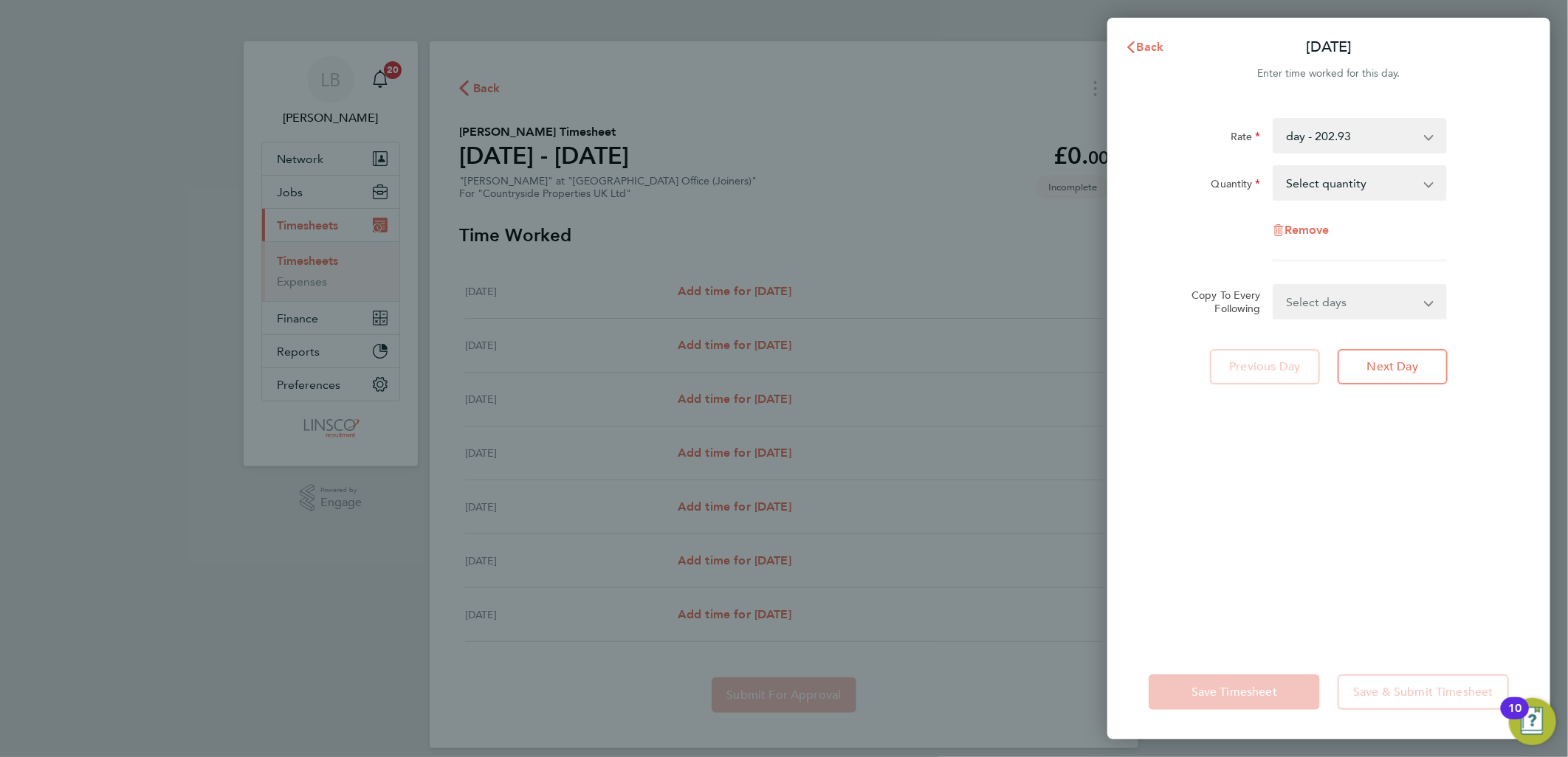
drag, startPoint x: 1310, startPoint y: 204, endPoint x: 1318, endPoint y: 194, distance: 12.8
click at [1318, 194] on div "Rate day - 202.93 Quantity Select quantity 0.5 1 Remove" at bounding box center [1329, 189] width 360 height 143
drag, startPoint x: 1318, startPoint y: 194, endPoint x: 1321, endPoint y: 187, distance: 7.6
click at [1321, 187] on select "Select quantity 0.5 1" at bounding box center [1351, 183] width 154 height 32
select select "1"
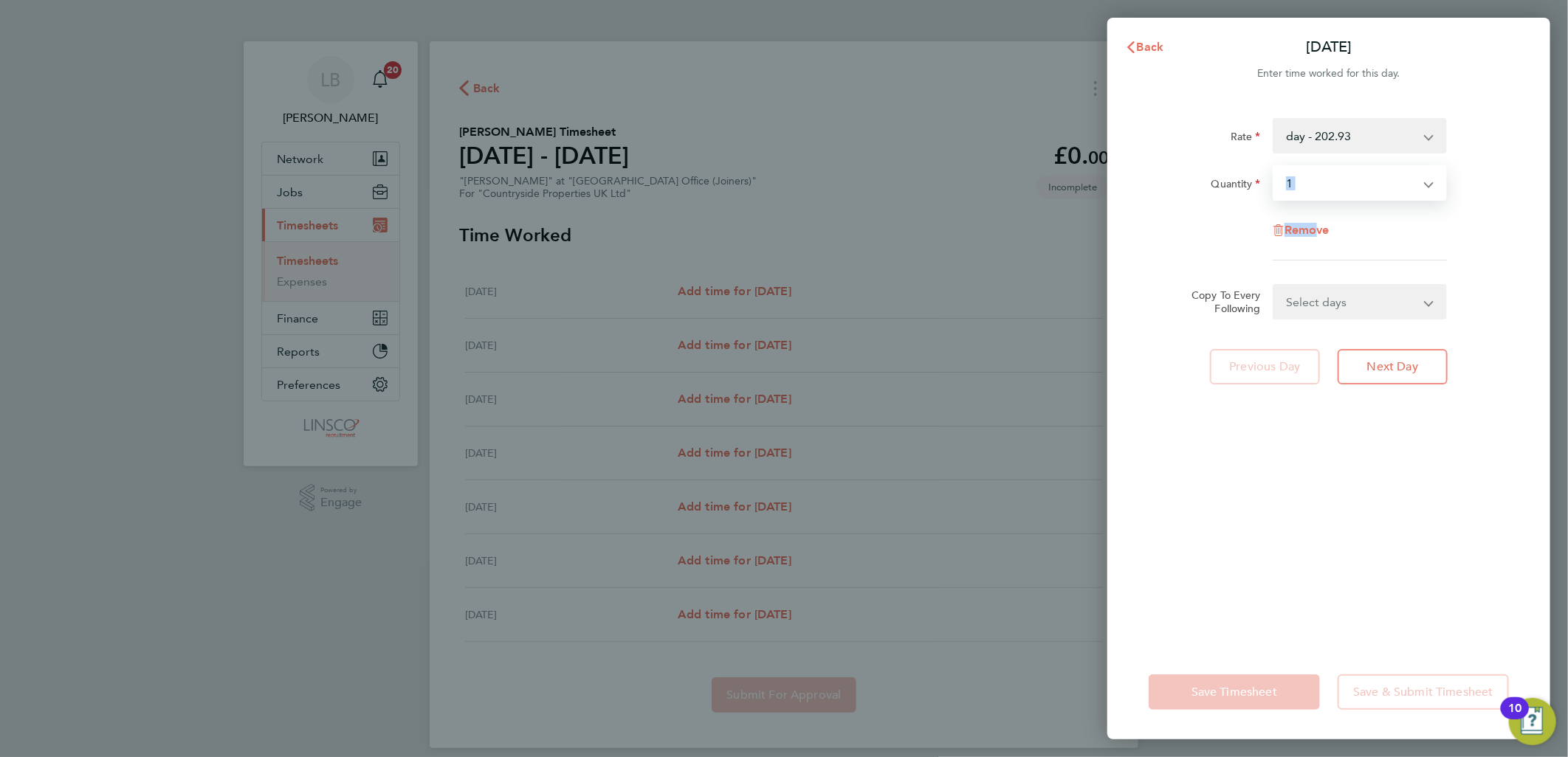
click at [1274, 166] on select "Select quantity 0.5 1" at bounding box center [1351, 183] width 154 height 32
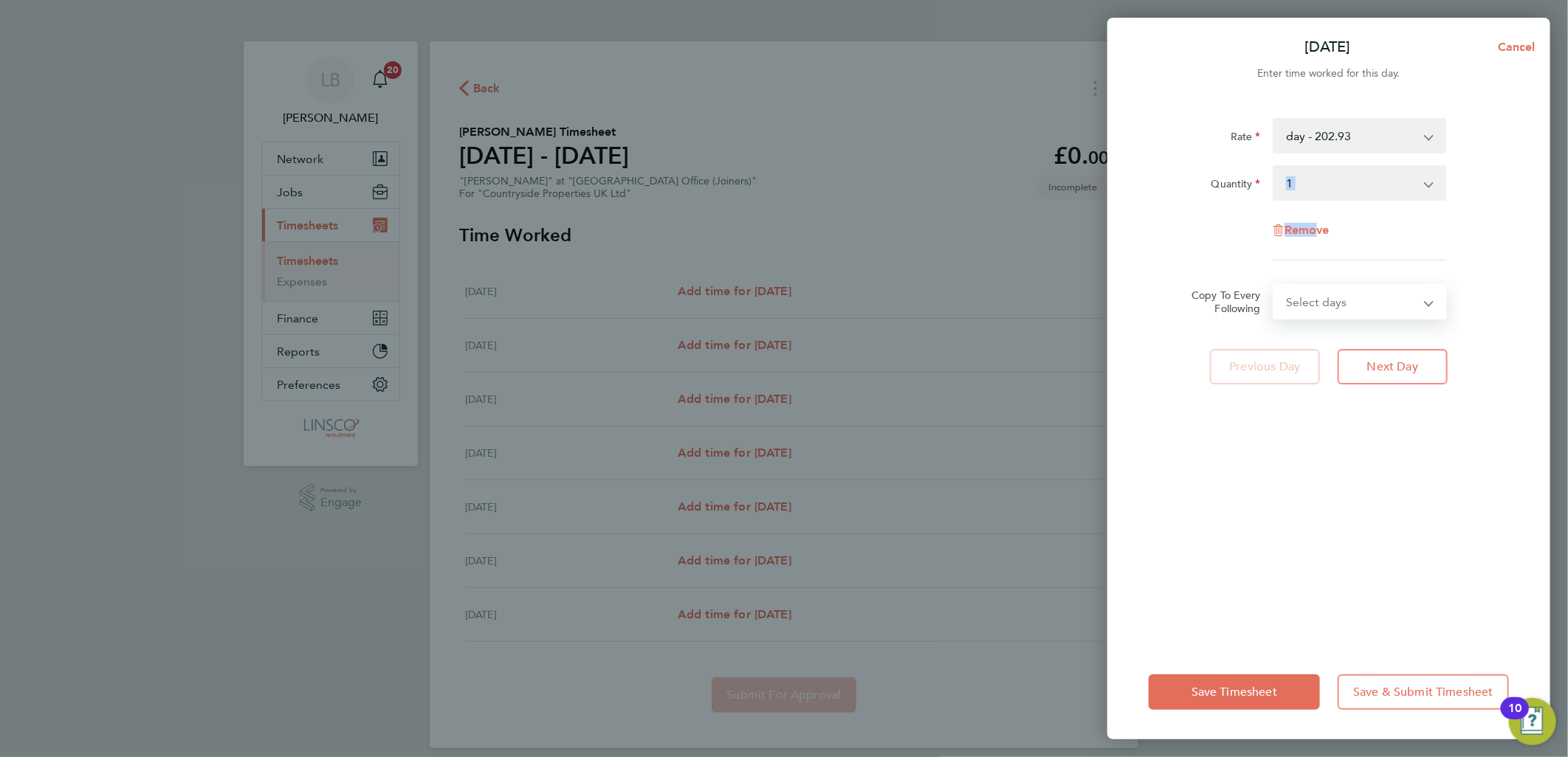
click at [1338, 308] on select "Select days Day Weekday (Mon-Fri) Weekend (Sat-Sun) Tuesday Wednesday Thursday …" at bounding box center [1352, 302] width 155 height 32
select select "WEEKDAY"
click at [1274, 286] on select "Select days Day Weekday (Mon-Fri) Weekend (Sat-Sun) Tuesday Wednesday Thursday …" at bounding box center [1352, 302] width 155 height 32
select select "2025-09-28"
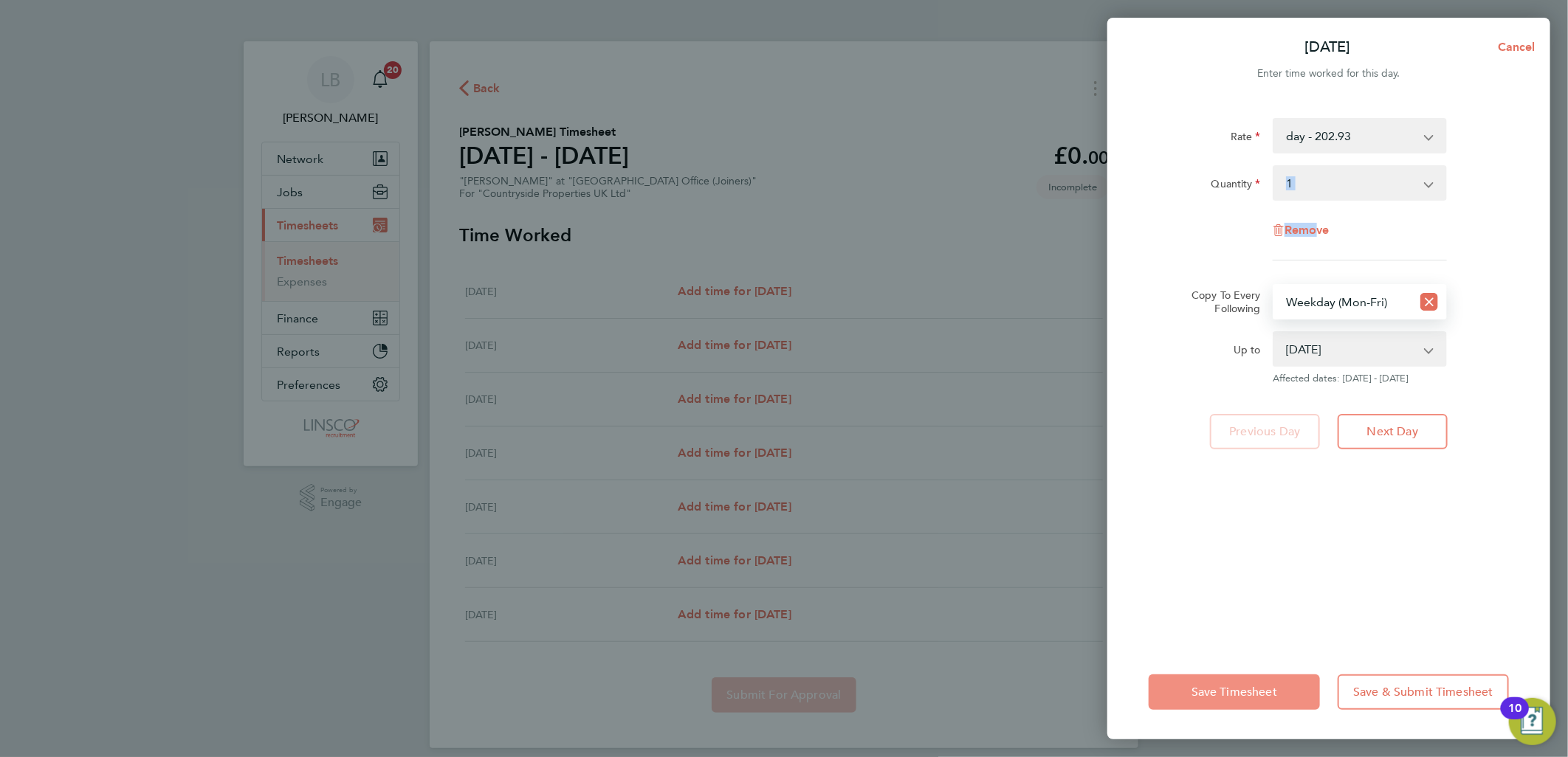
click at [1267, 700] on button "Save Timesheet" at bounding box center [1234, 692] width 172 height 36
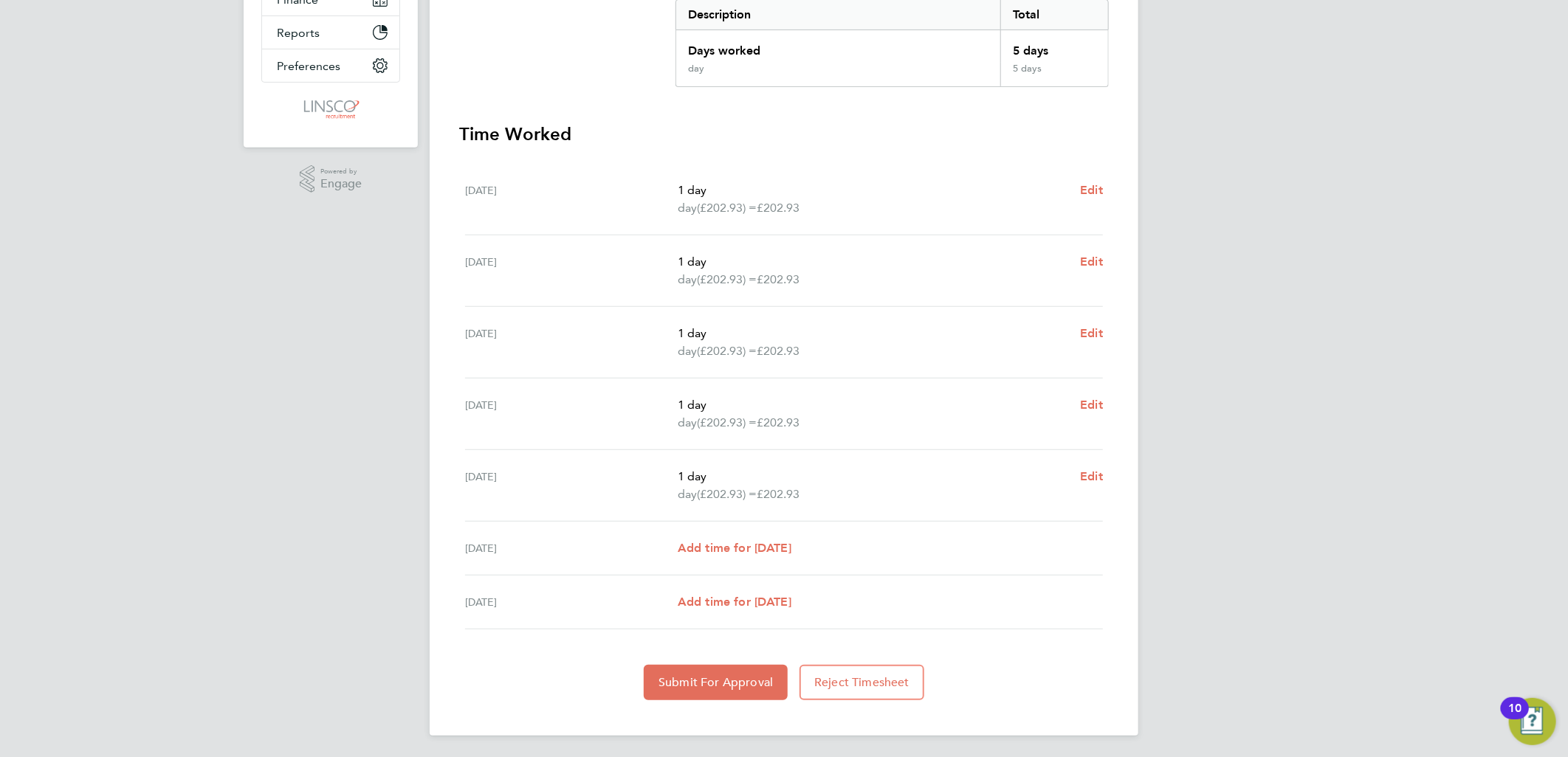
click at [750, 658] on section "Time Worked Mon 22 Sep 1 day day (£202.93) = £202.93 Edit Tue 23 Sep 1 day day …" at bounding box center [784, 411] width 650 height 578
click at [741, 679] on span "Submit For Approval" at bounding box center [715, 682] width 114 height 15
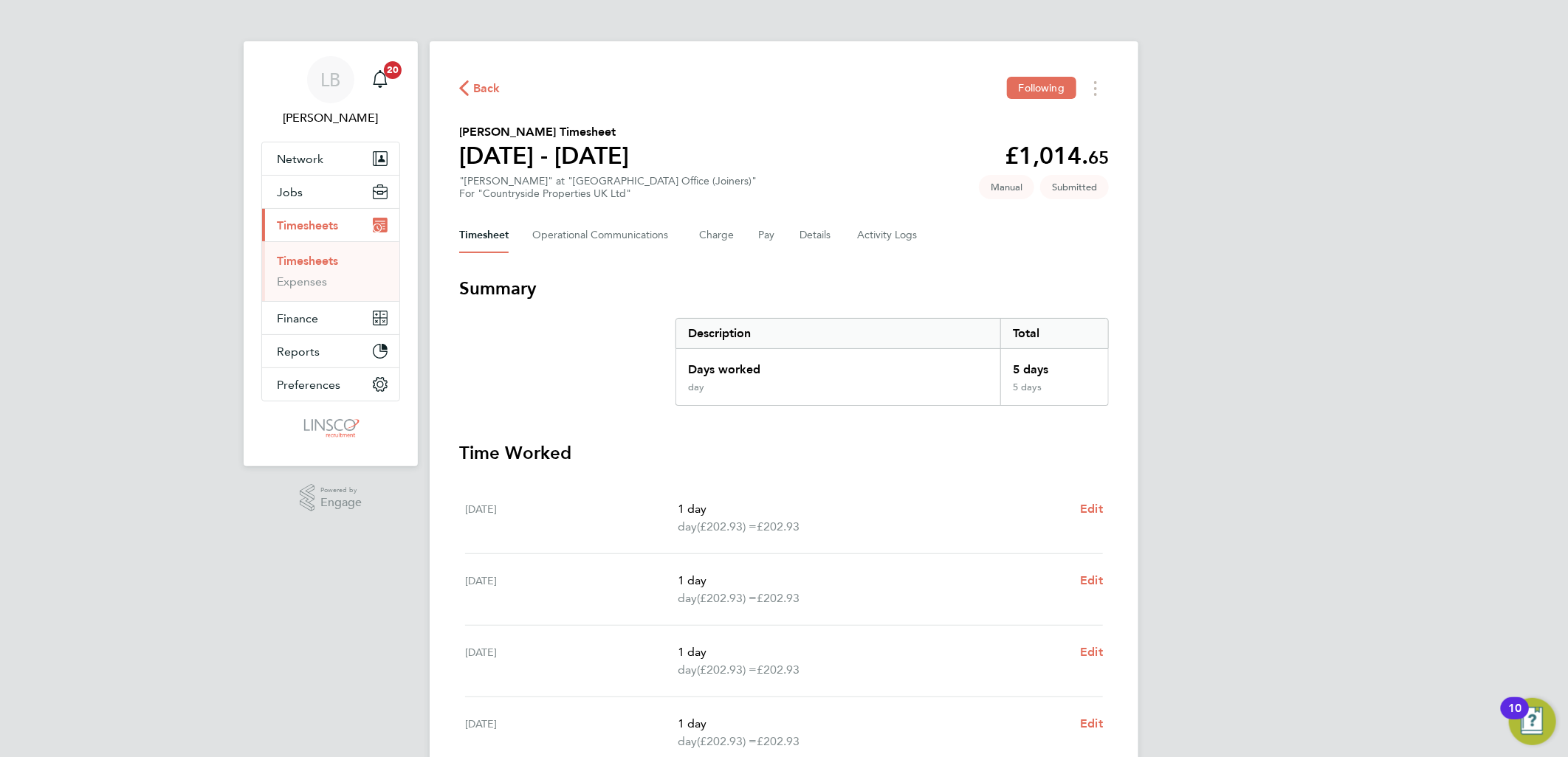
click at [476, 82] on span "Back" at bounding box center [487, 88] width 27 height 18
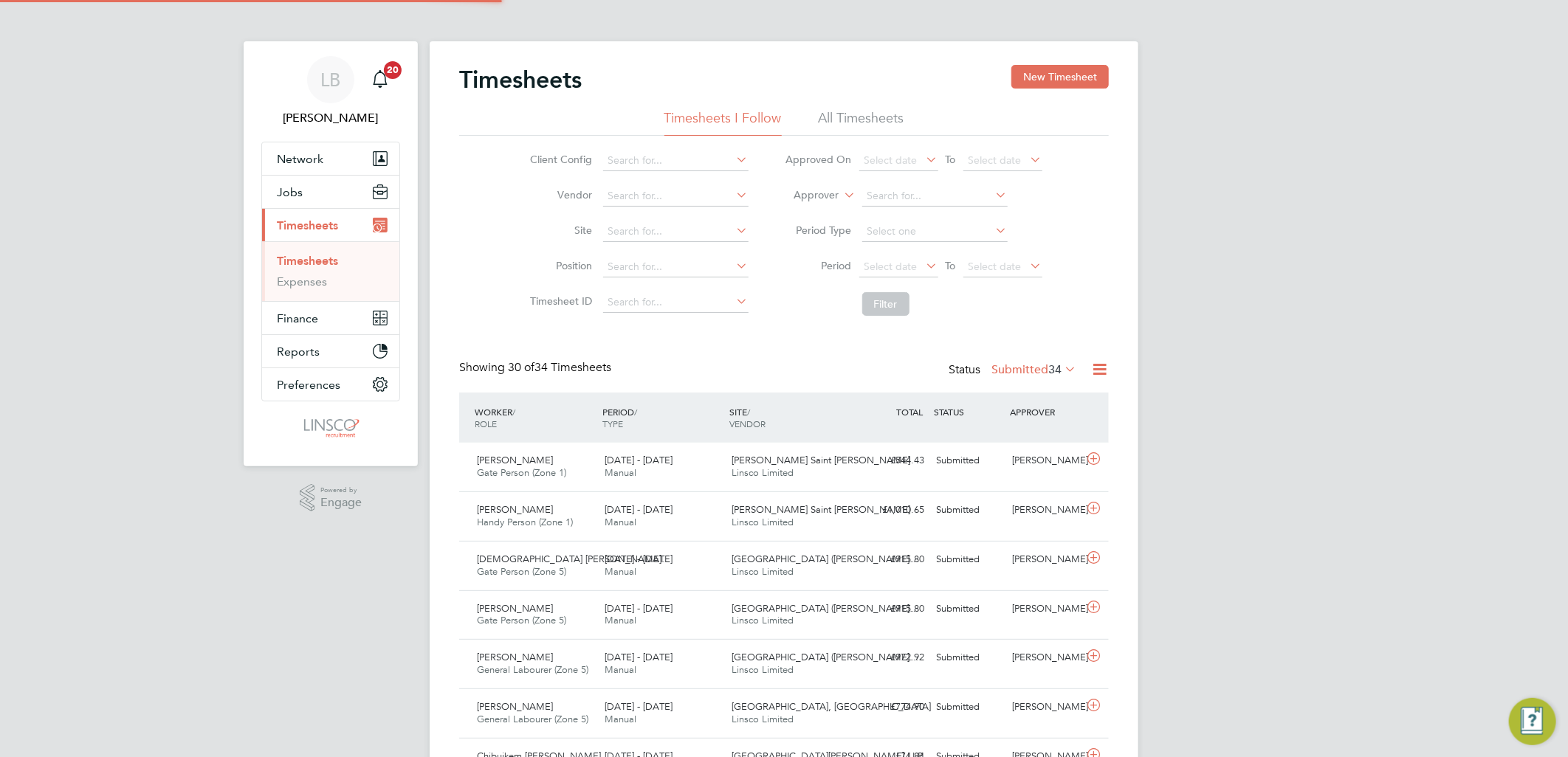
drag, startPoint x: 1031, startPoint y: 70, endPoint x: 901, endPoint y: 135, distance: 145.3
click at [1034, 68] on button "New Timesheet" at bounding box center [1060, 77] width 97 height 24
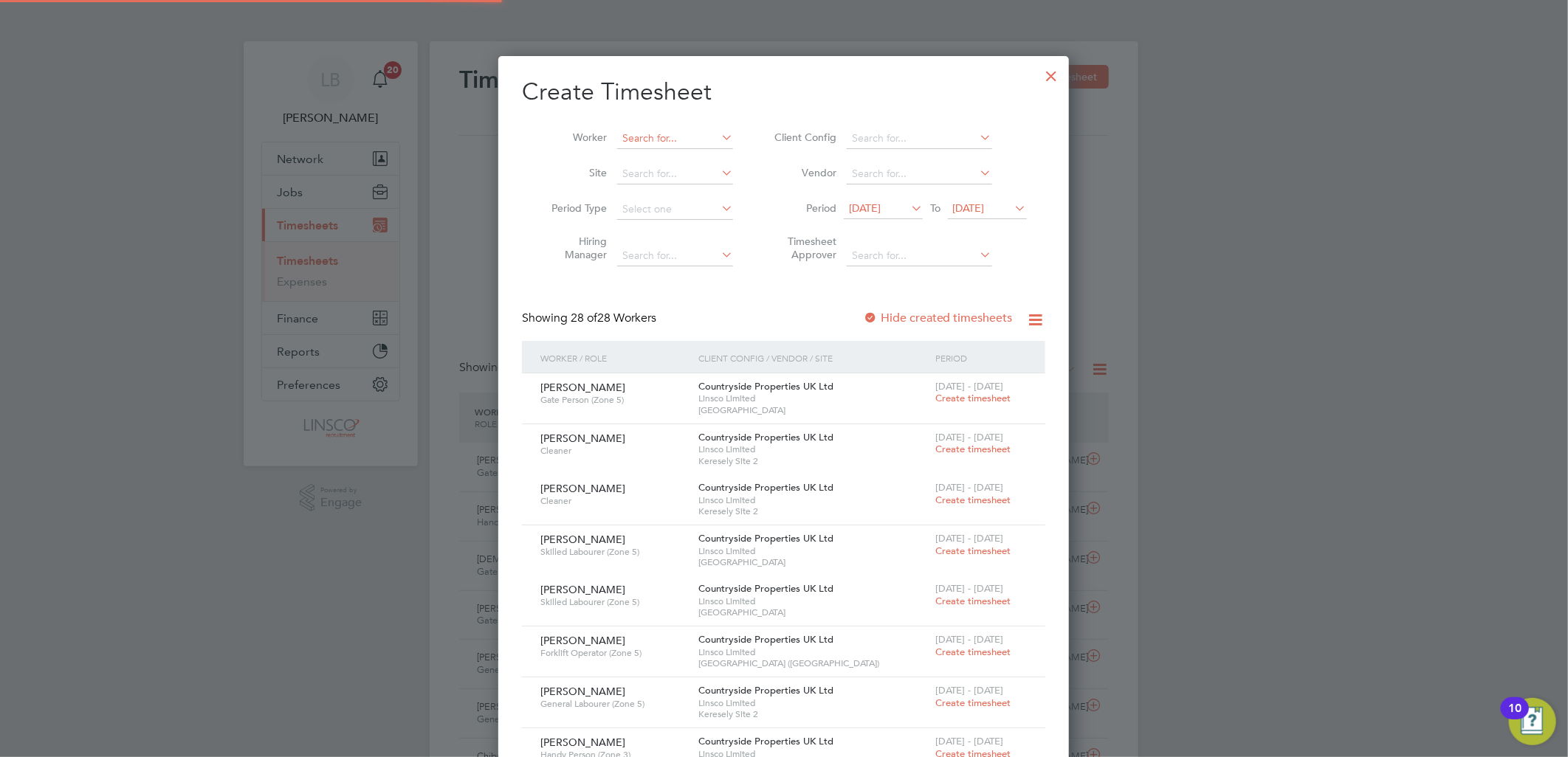
click at [666, 136] on input at bounding box center [675, 138] width 116 height 20
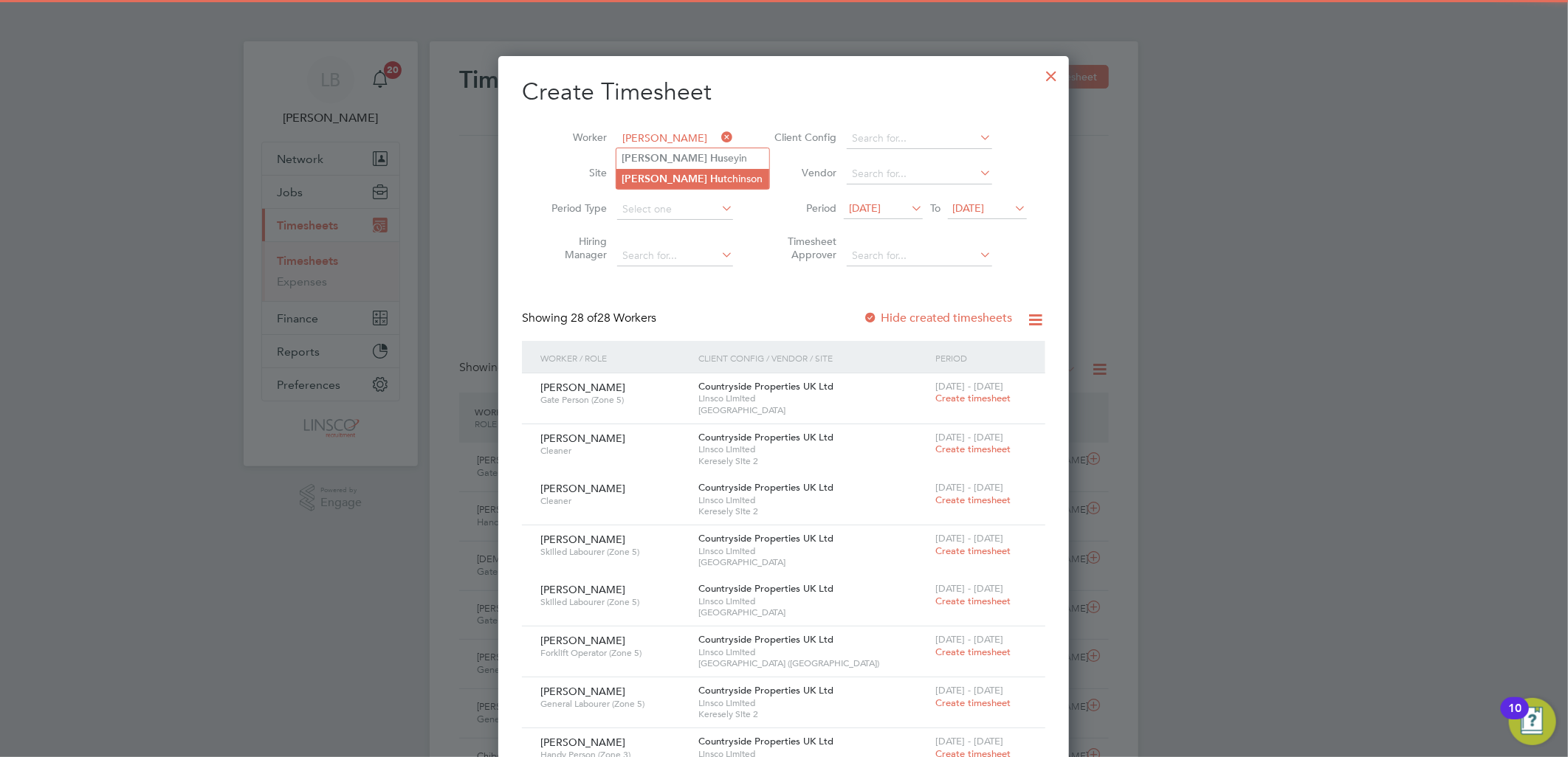
click at [714, 183] on li "James Hu tchinson" at bounding box center [692, 178] width 153 height 20
type input "[PERSON_NAME]"
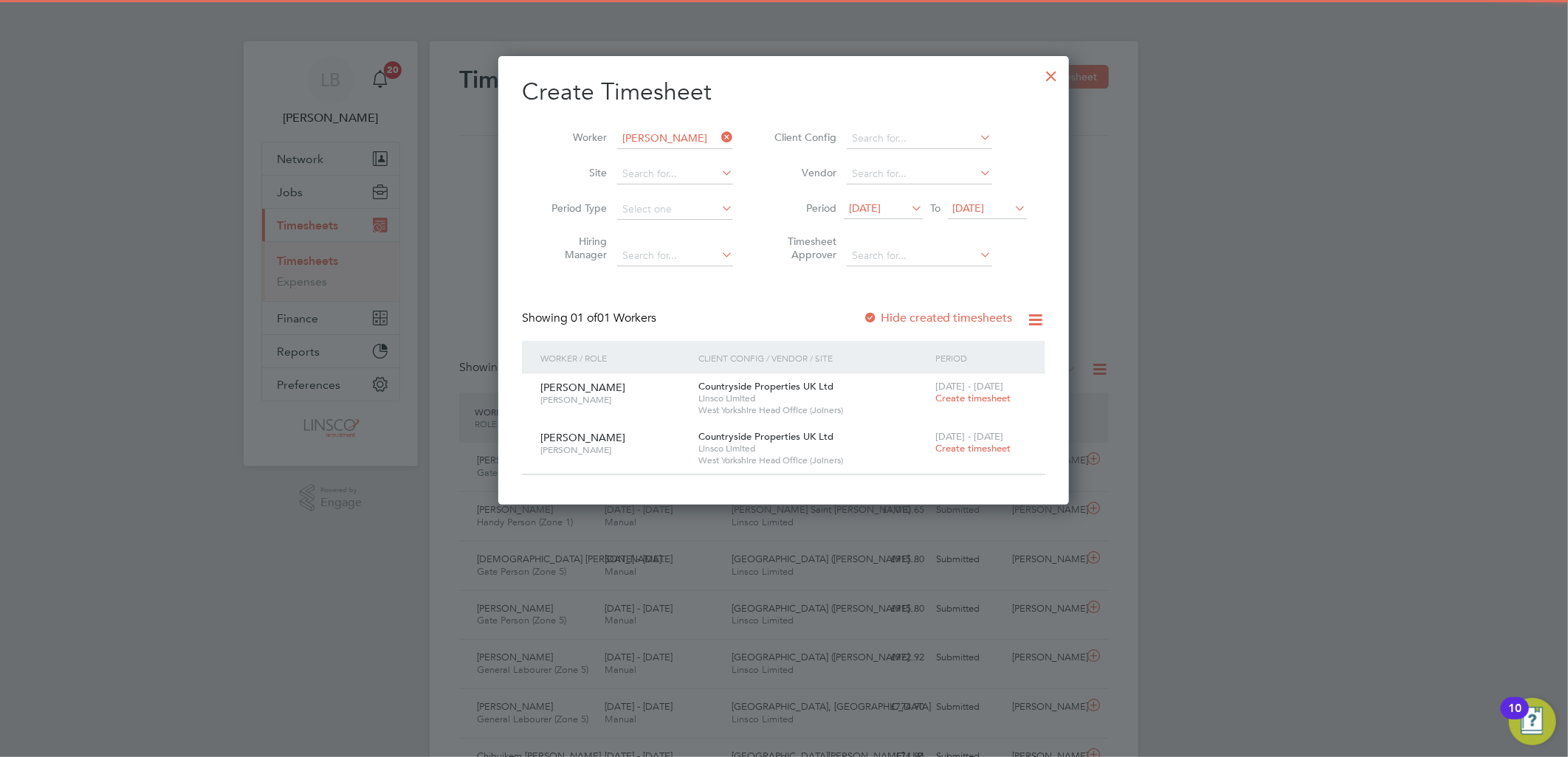
click at [967, 394] on span "Create timesheet" at bounding box center [973, 398] width 75 height 13
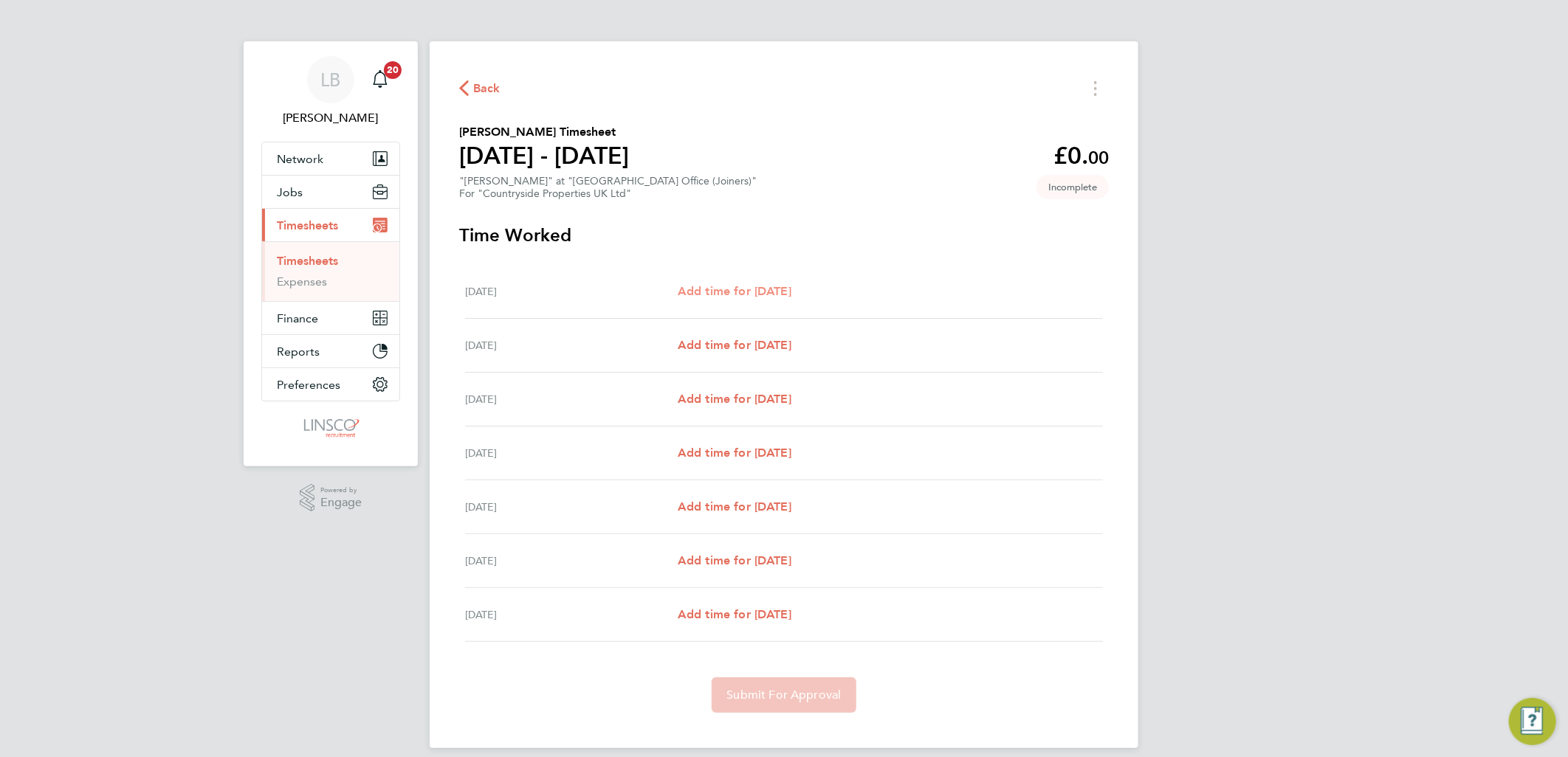
click at [750, 291] on span "Add time for Mon 15 Sep" at bounding box center [734, 291] width 114 height 14
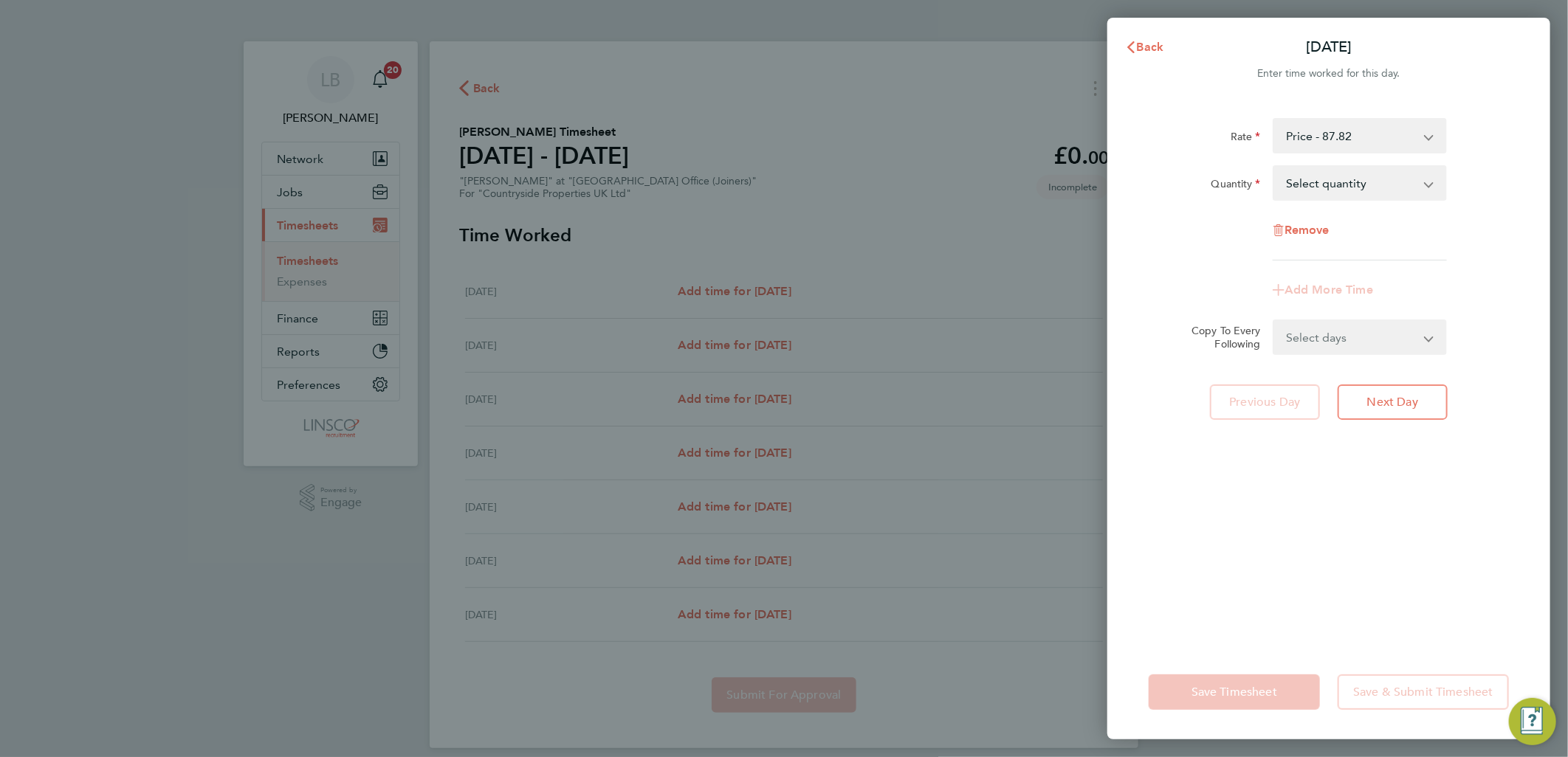
drag, startPoint x: 1302, startPoint y: 194, endPoint x: 1307, endPoint y: 201, distance: 8.6
click at [1302, 194] on select "Select quantity 0.5 1" at bounding box center [1351, 183] width 154 height 32
select select "1"
click at [1274, 166] on select "Select quantity 0.5 1" at bounding box center [1351, 183] width 154 height 32
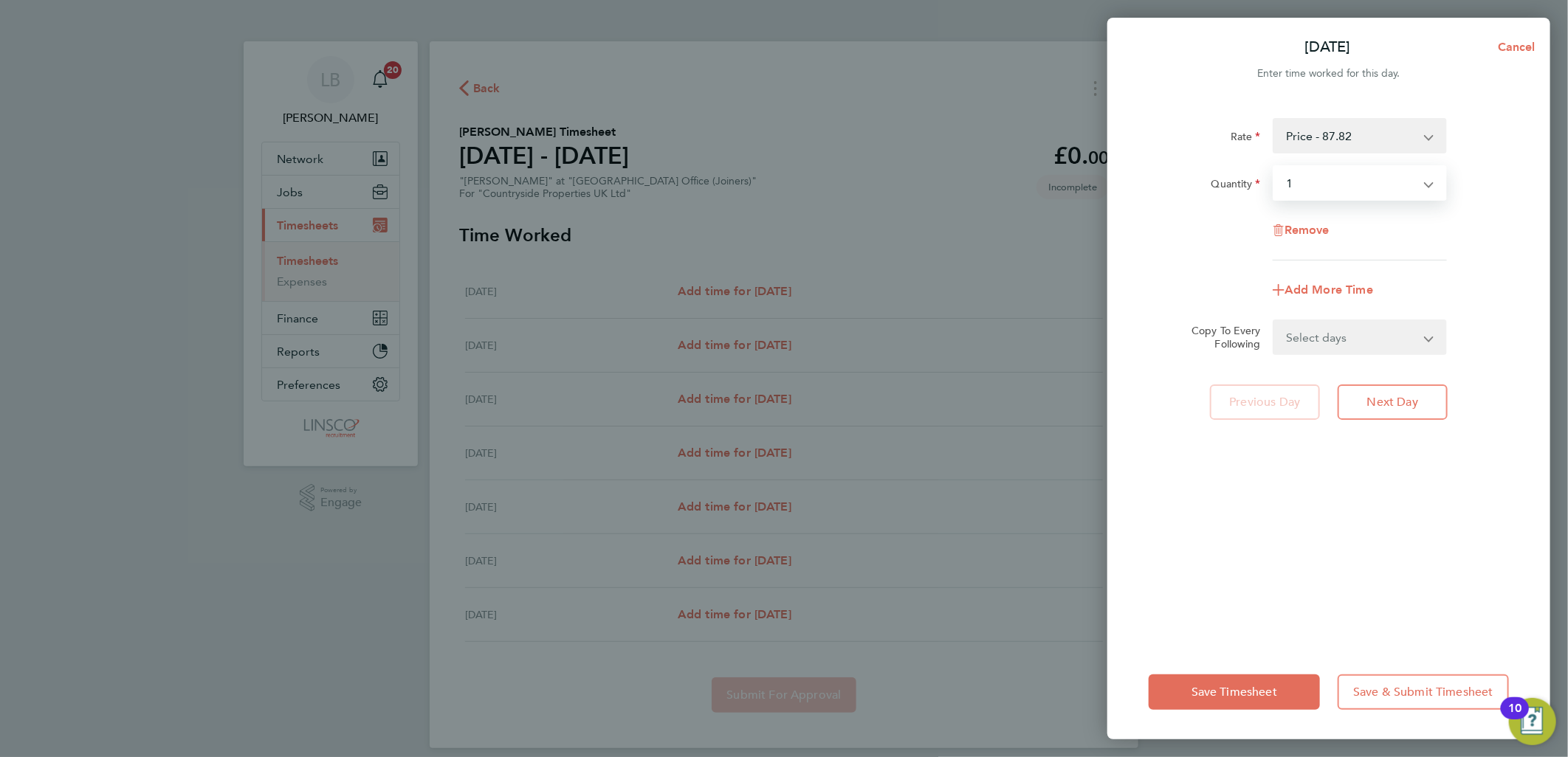
drag, startPoint x: 1339, startPoint y: 341, endPoint x: 1341, endPoint y: 354, distance: 13.2
click at [1339, 341] on select "Select days Day Weekday (Mon-Fri) Weekend (Sat-Sun) Tuesday Wednesday Thursday …" at bounding box center [1352, 337] width 155 height 32
select select "WEEKDAY"
click at [1274, 321] on select "Select days Day Weekday (Mon-Fri) Weekend (Sat-Sun) Tuesday Wednesday Thursday …" at bounding box center [1352, 337] width 155 height 32
select select "2025-09-21"
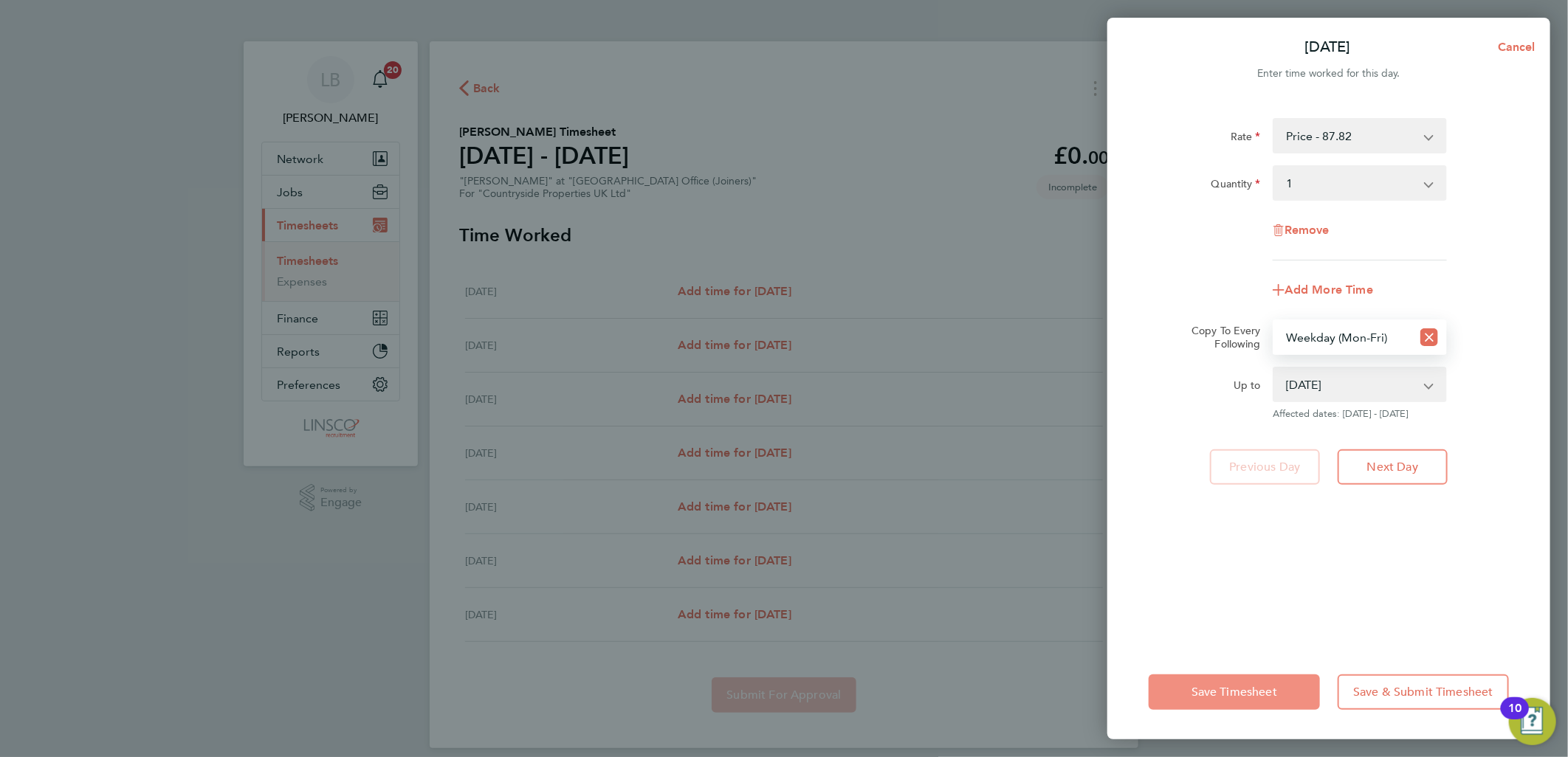
click at [1226, 687] on span "Save Timesheet" at bounding box center [1234, 691] width 85 height 15
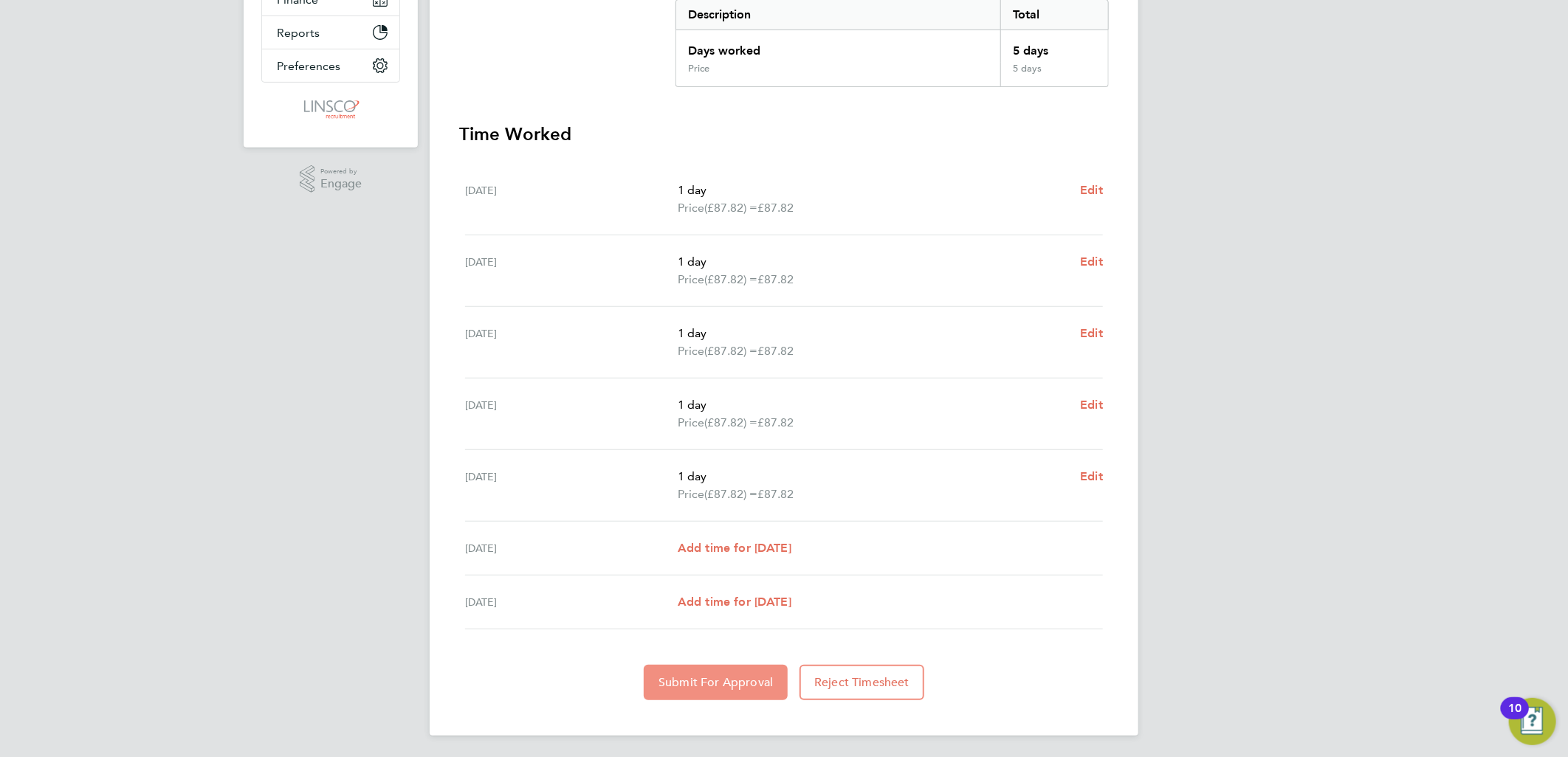
click at [726, 691] on button "Submit For Approval" at bounding box center [715, 683] width 144 height 36
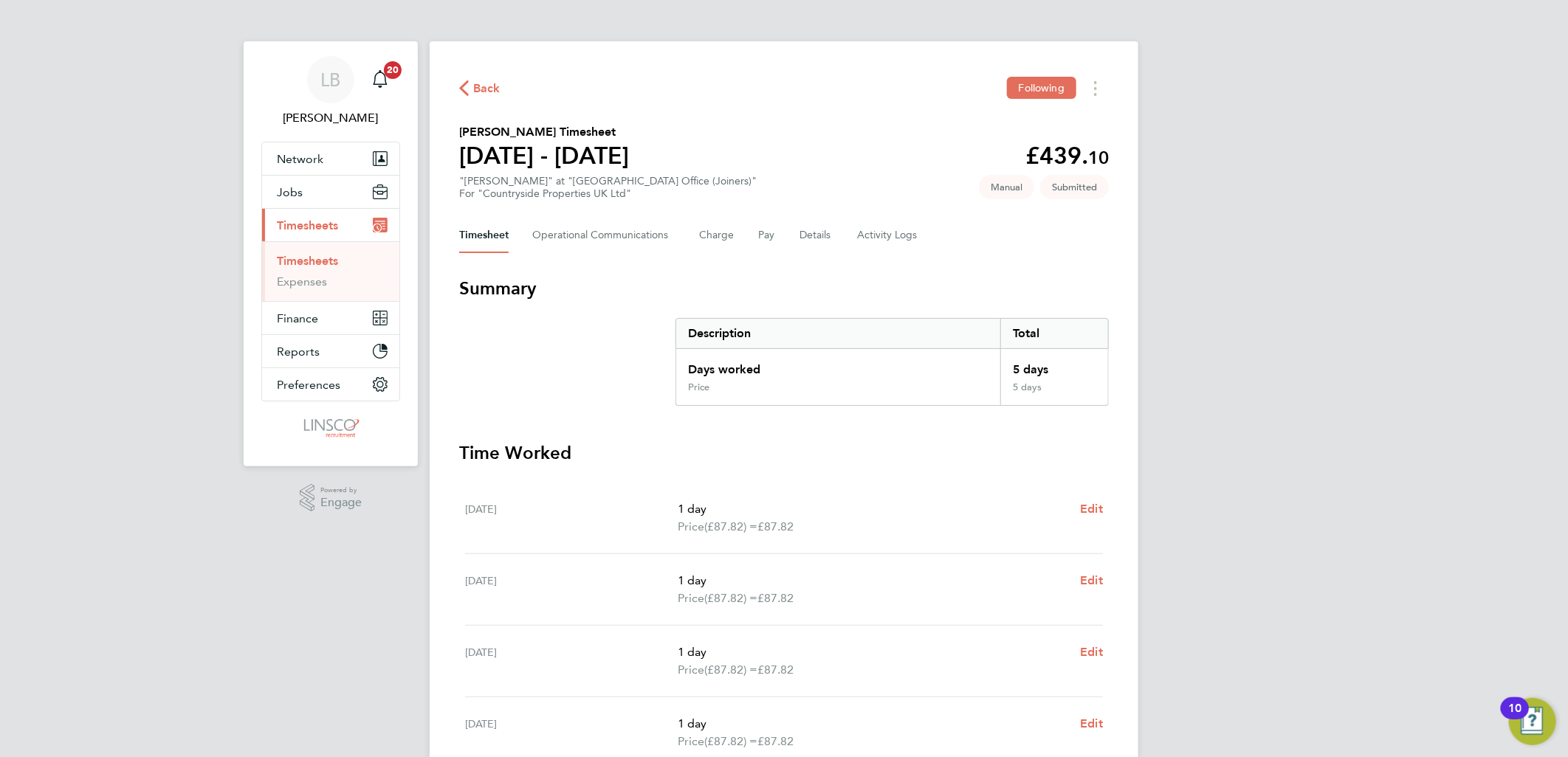
click at [494, 87] on span "Back" at bounding box center [487, 88] width 27 height 18
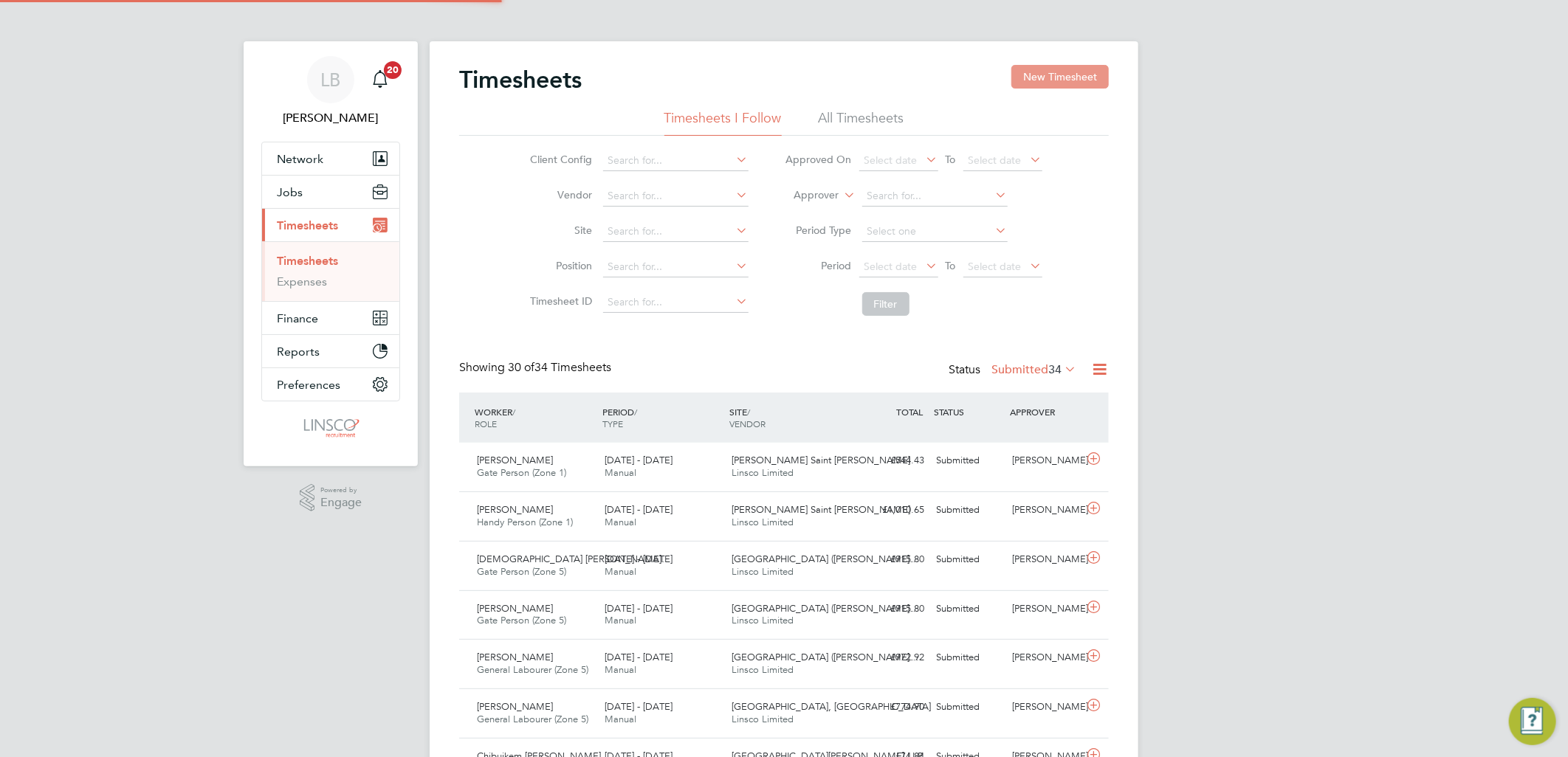
click at [1051, 74] on button "New Timesheet" at bounding box center [1060, 77] width 97 height 24
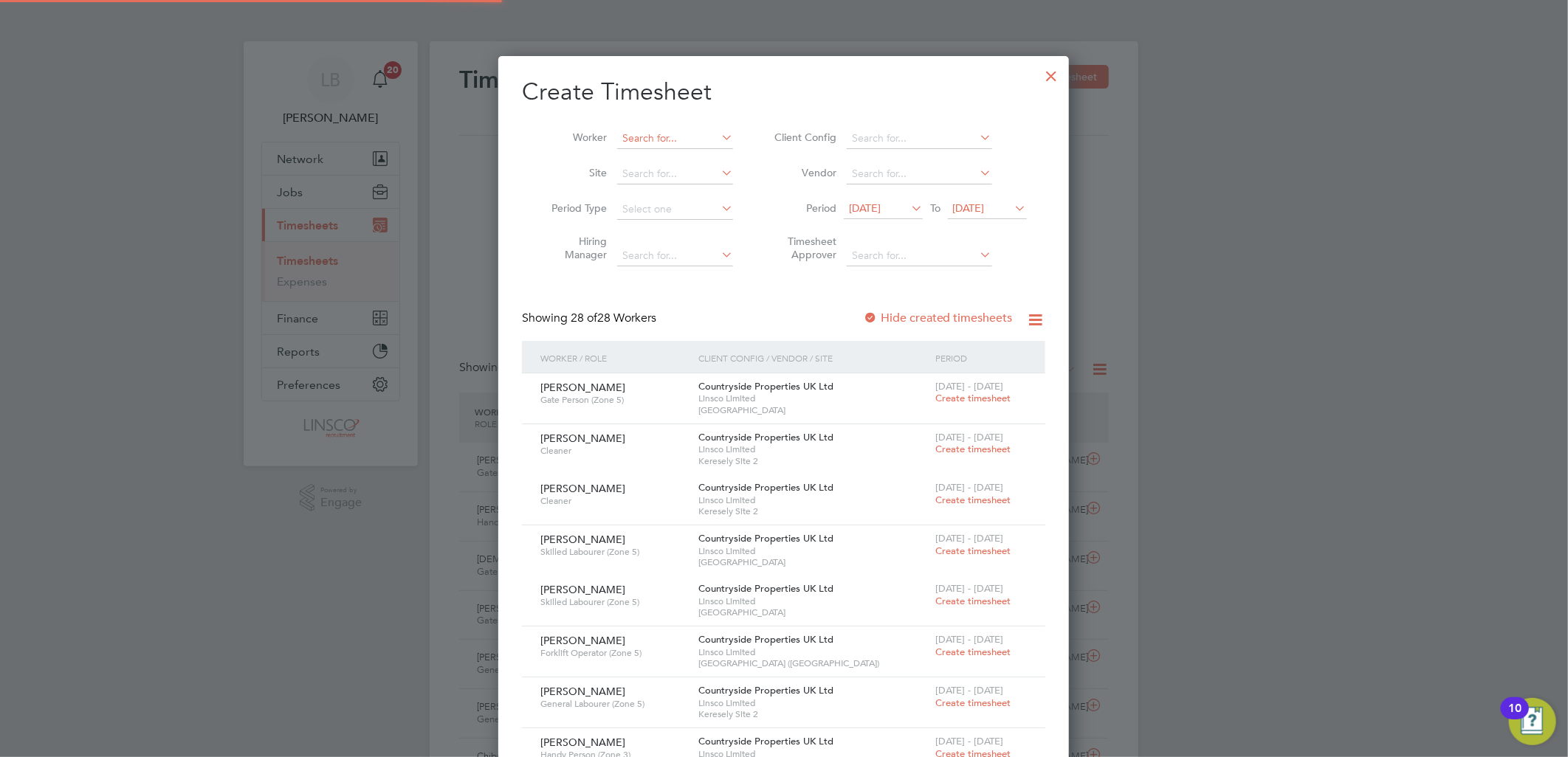
click at [696, 143] on input at bounding box center [675, 138] width 116 height 20
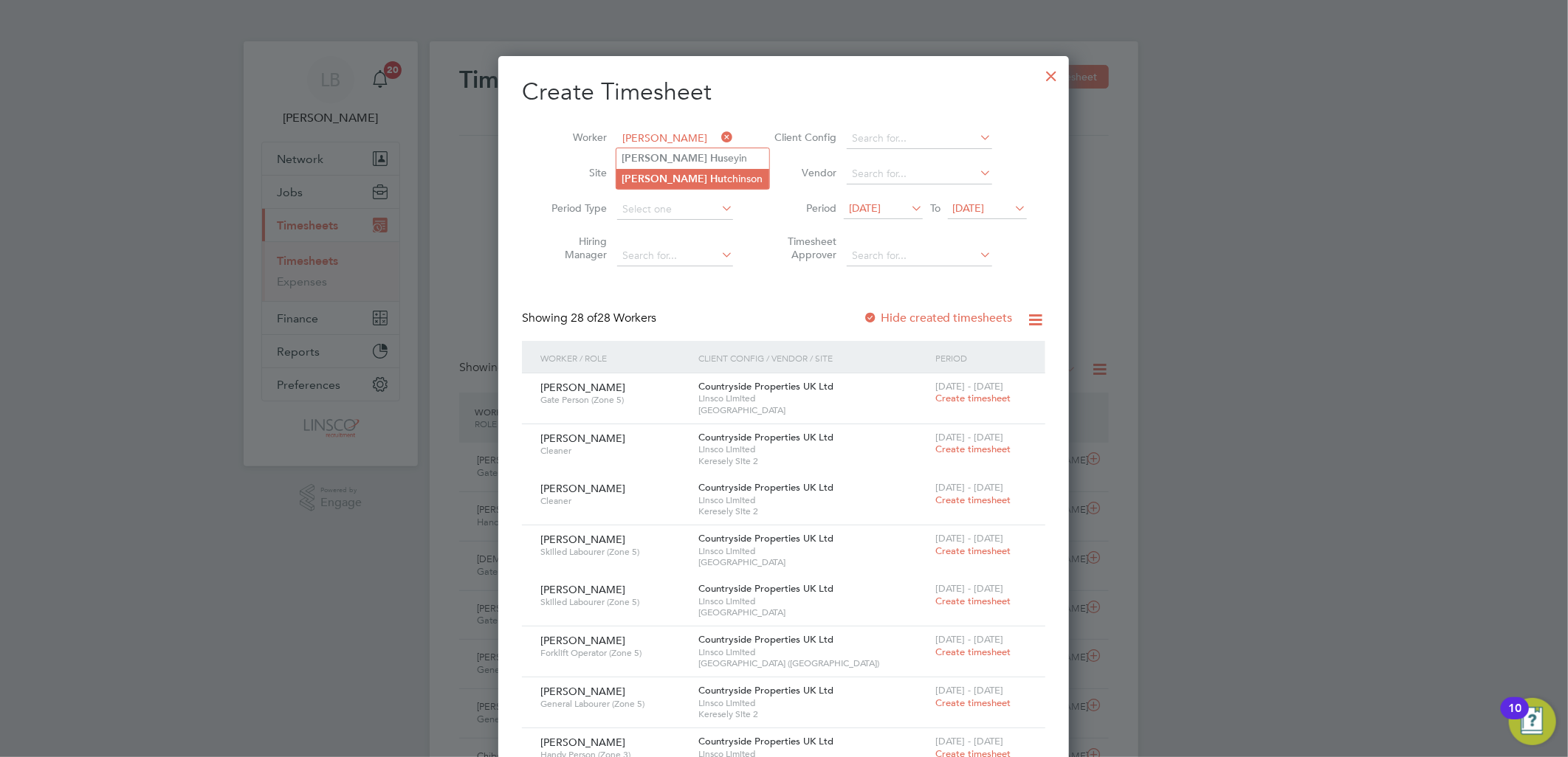
click at [697, 175] on li "James Hu tchinson" at bounding box center [692, 178] width 153 height 20
type input "[PERSON_NAME]"
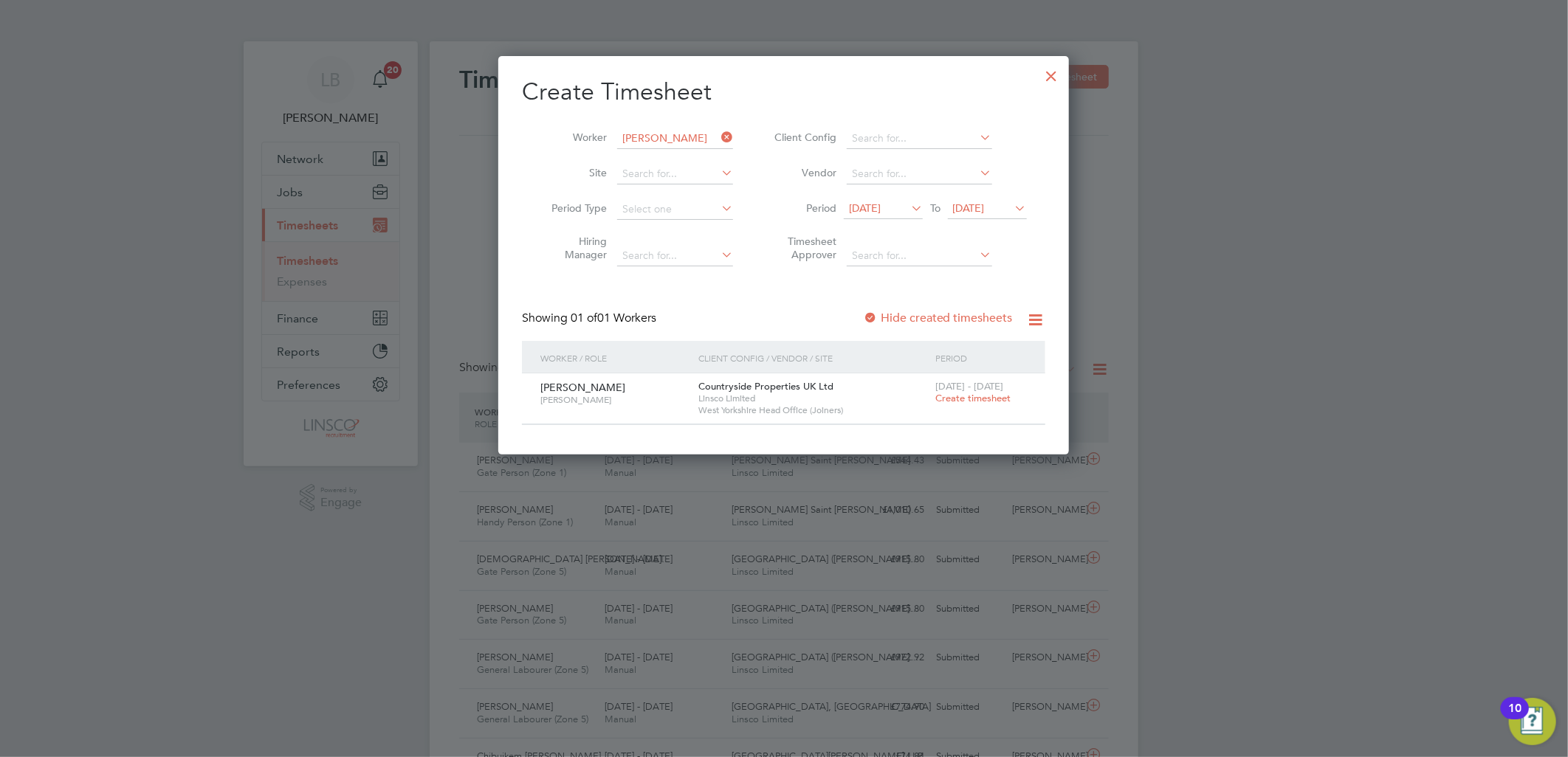
click at [977, 388] on span "[DATE] - [DATE]" at bounding box center [970, 386] width 68 height 13
click at [958, 393] on span "Create timesheet" at bounding box center [973, 398] width 75 height 13
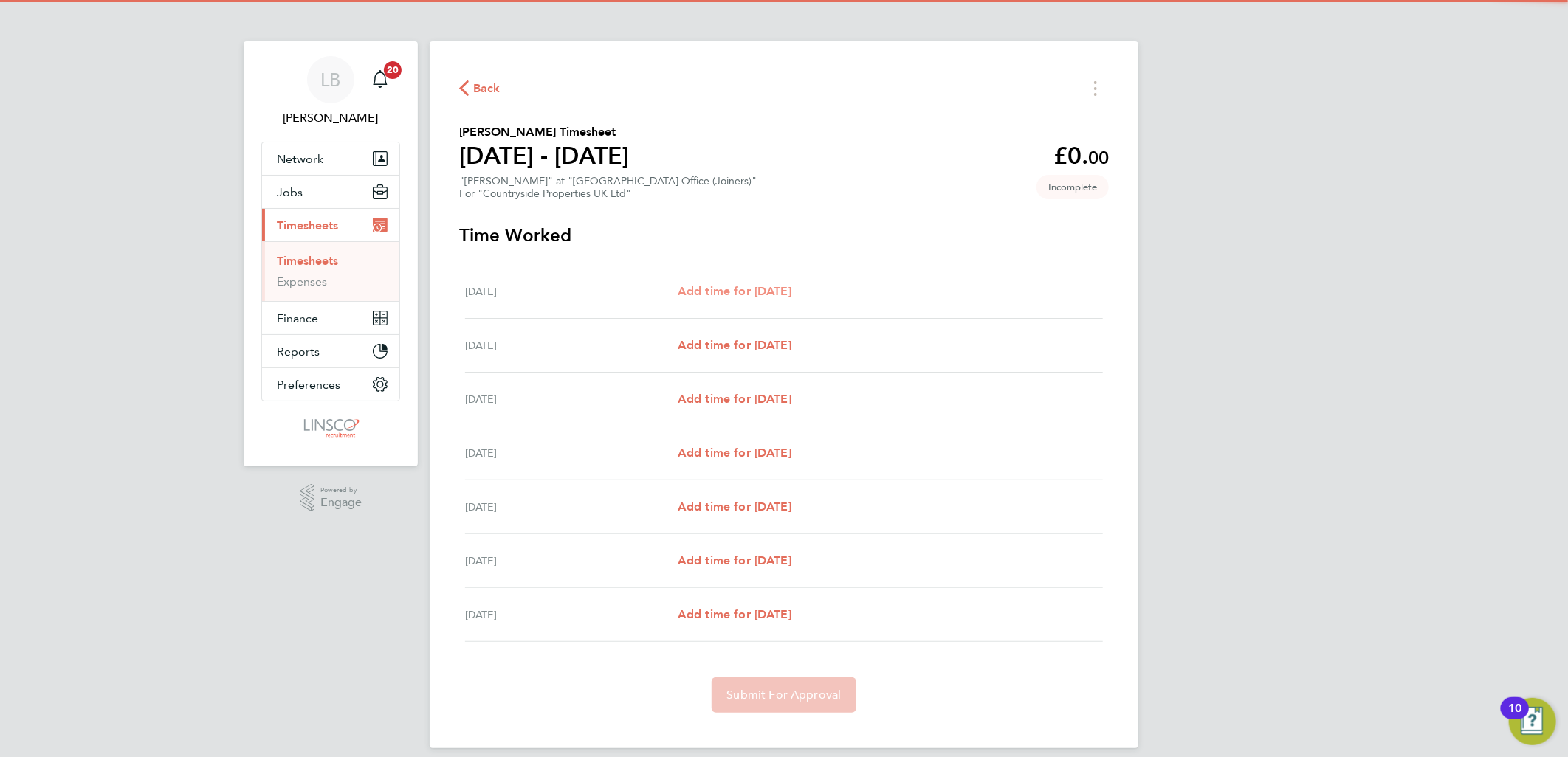
click at [784, 296] on span "Add time for Mon 22 Sep" at bounding box center [734, 291] width 114 height 14
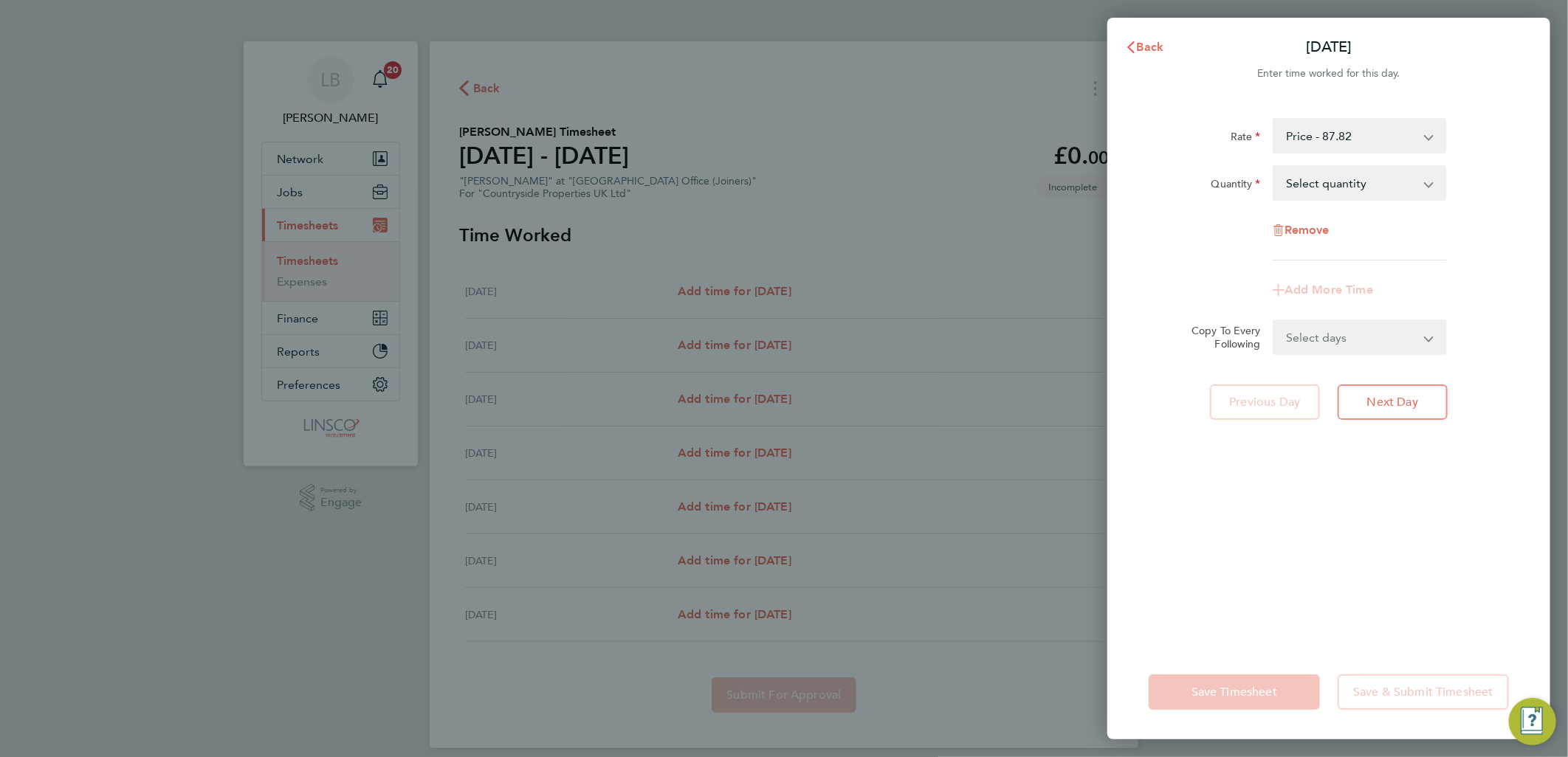
drag, startPoint x: 1309, startPoint y: 181, endPoint x: 1309, endPoint y: 201, distance: 20.0
click at [1309, 181] on select "Select quantity 0.5 1" at bounding box center [1351, 183] width 154 height 32
select select "1"
click at [1274, 166] on select "Select quantity 0.5 1" at bounding box center [1351, 183] width 154 height 32
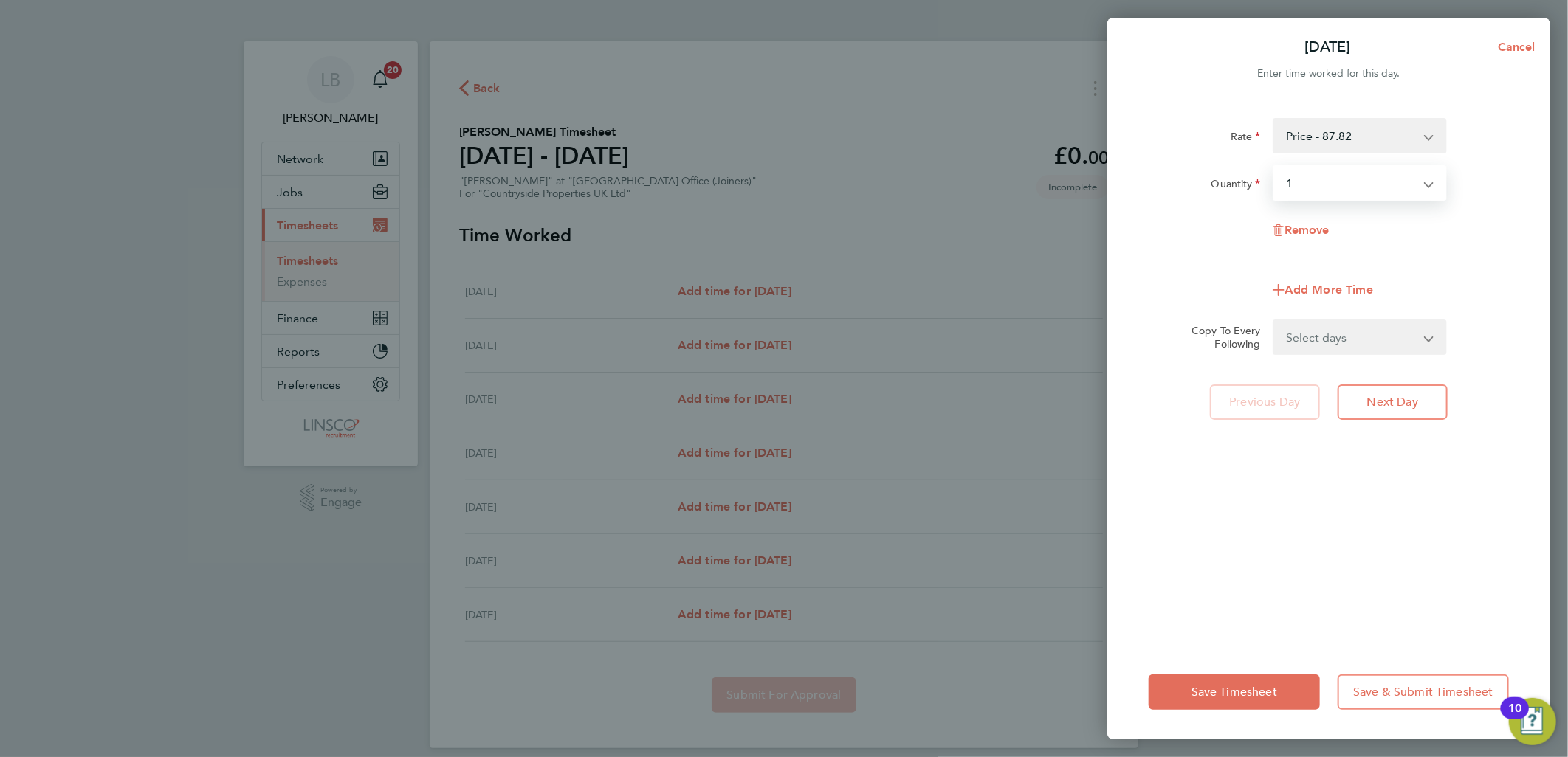
drag, startPoint x: 1355, startPoint y: 346, endPoint x: 1354, endPoint y: 357, distance: 11.0
click at [1355, 346] on select "Select days Day Weekday (Mon-Fri) Weekend (Sat-Sun) Tuesday Wednesday Thursday …" at bounding box center [1352, 337] width 155 height 32
select select "WEEKDAY"
click at [1274, 321] on select "Select days Day Weekday (Mon-Fri) Weekend (Sat-Sun) Tuesday Wednesday Thursday …" at bounding box center [1352, 337] width 155 height 32
select select "2025-09-28"
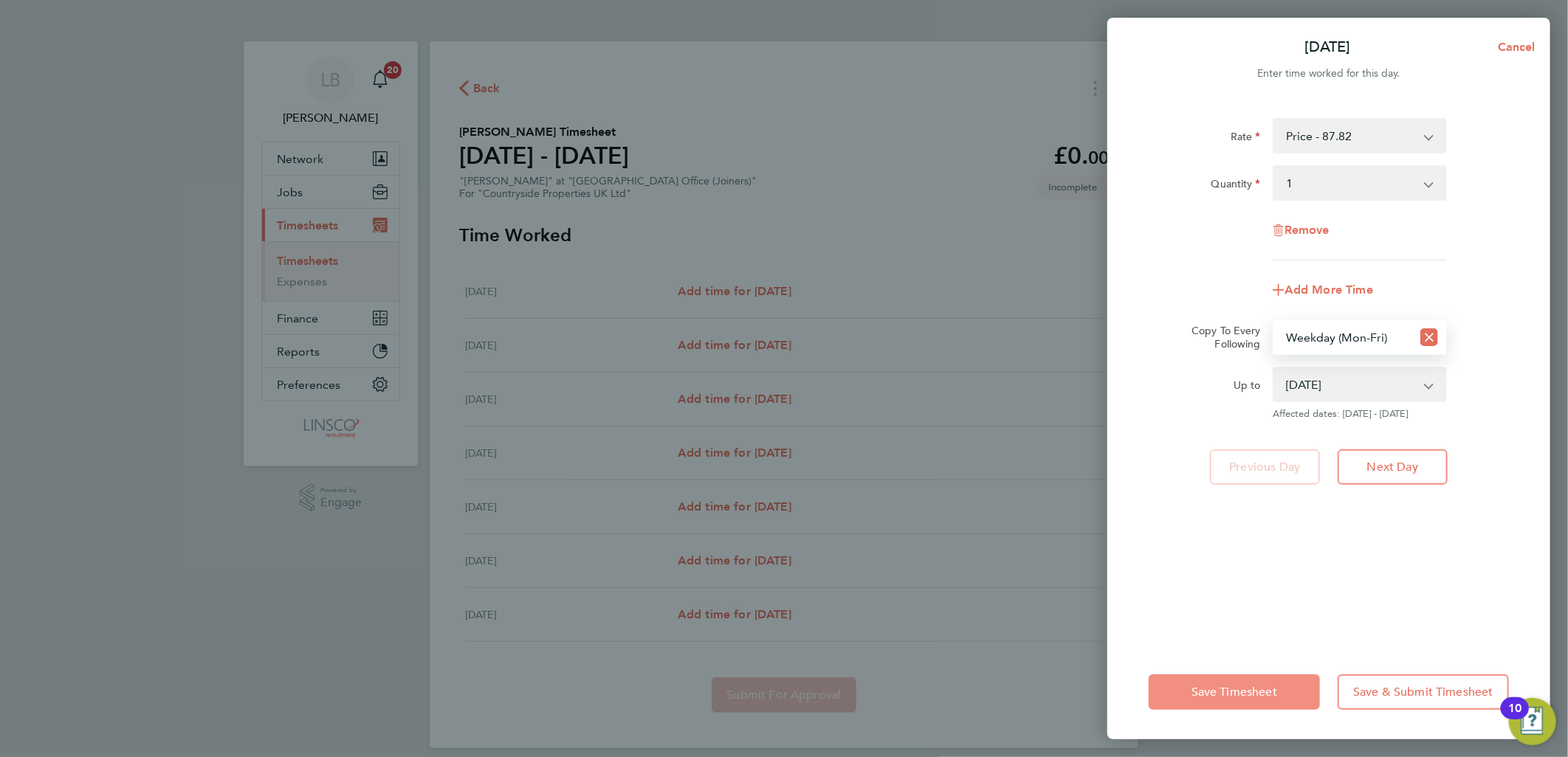
drag, startPoint x: 1214, startPoint y: 680, endPoint x: 1567, endPoint y: 100, distance: 679.0
click at [1214, 681] on button "Save Timesheet" at bounding box center [1234, 692] width 172 height 36
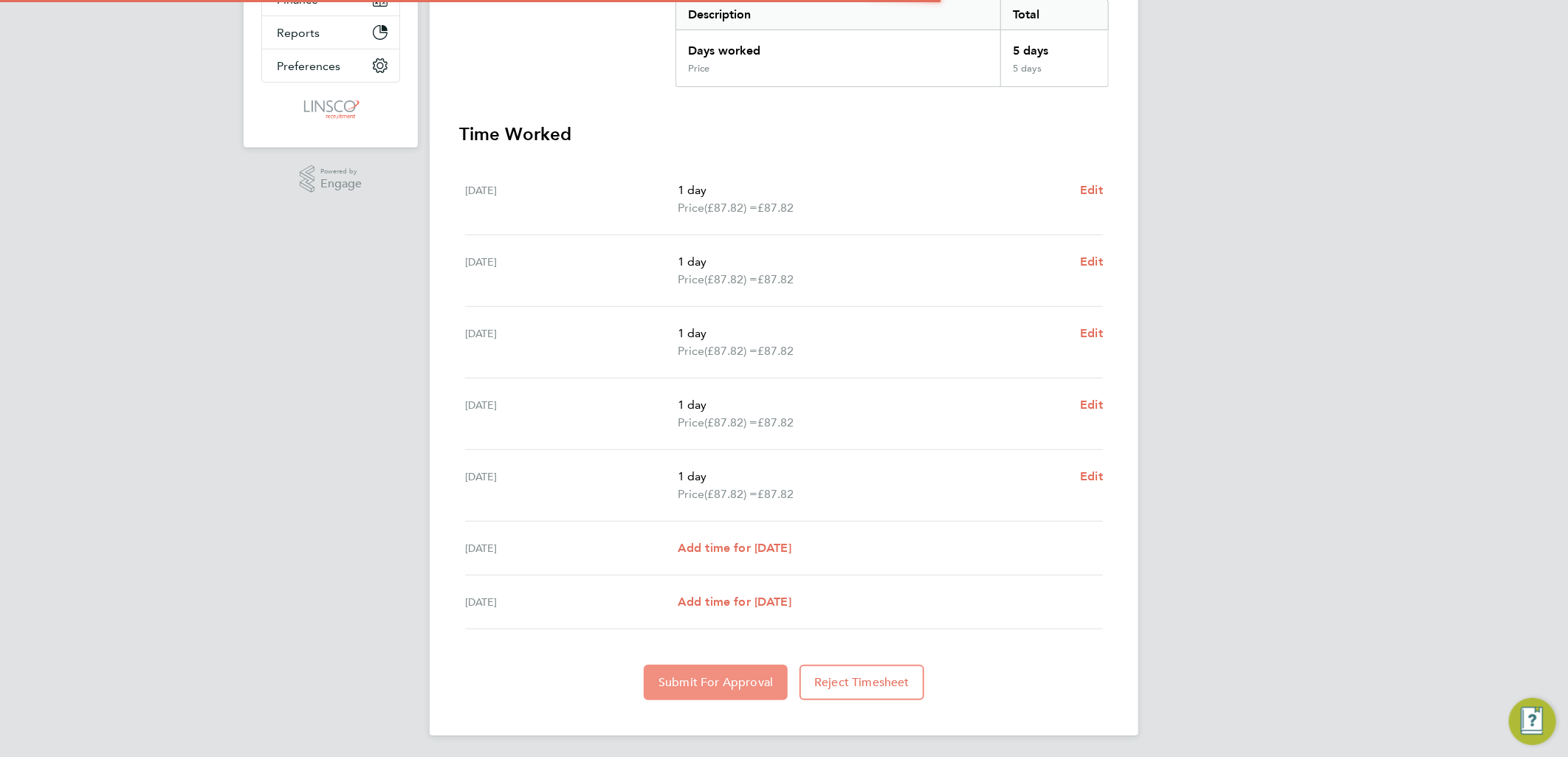
click at [701, 675] on span "Submit For Approval" at bounding box center [715, 682] width 114 height 15
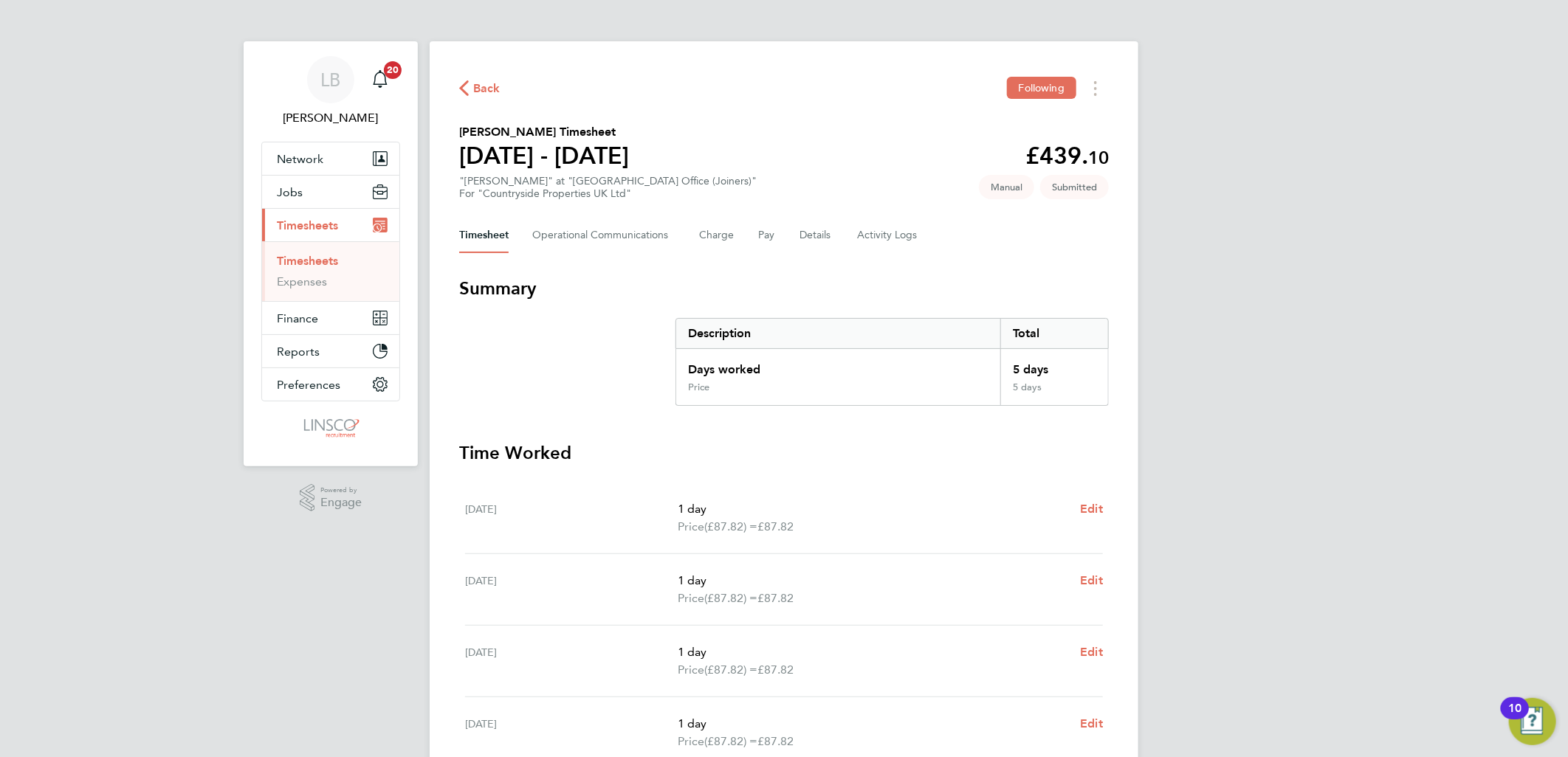
click at [476, 84] on span "Back" at bounding box center [487, 88] width 27 height 18
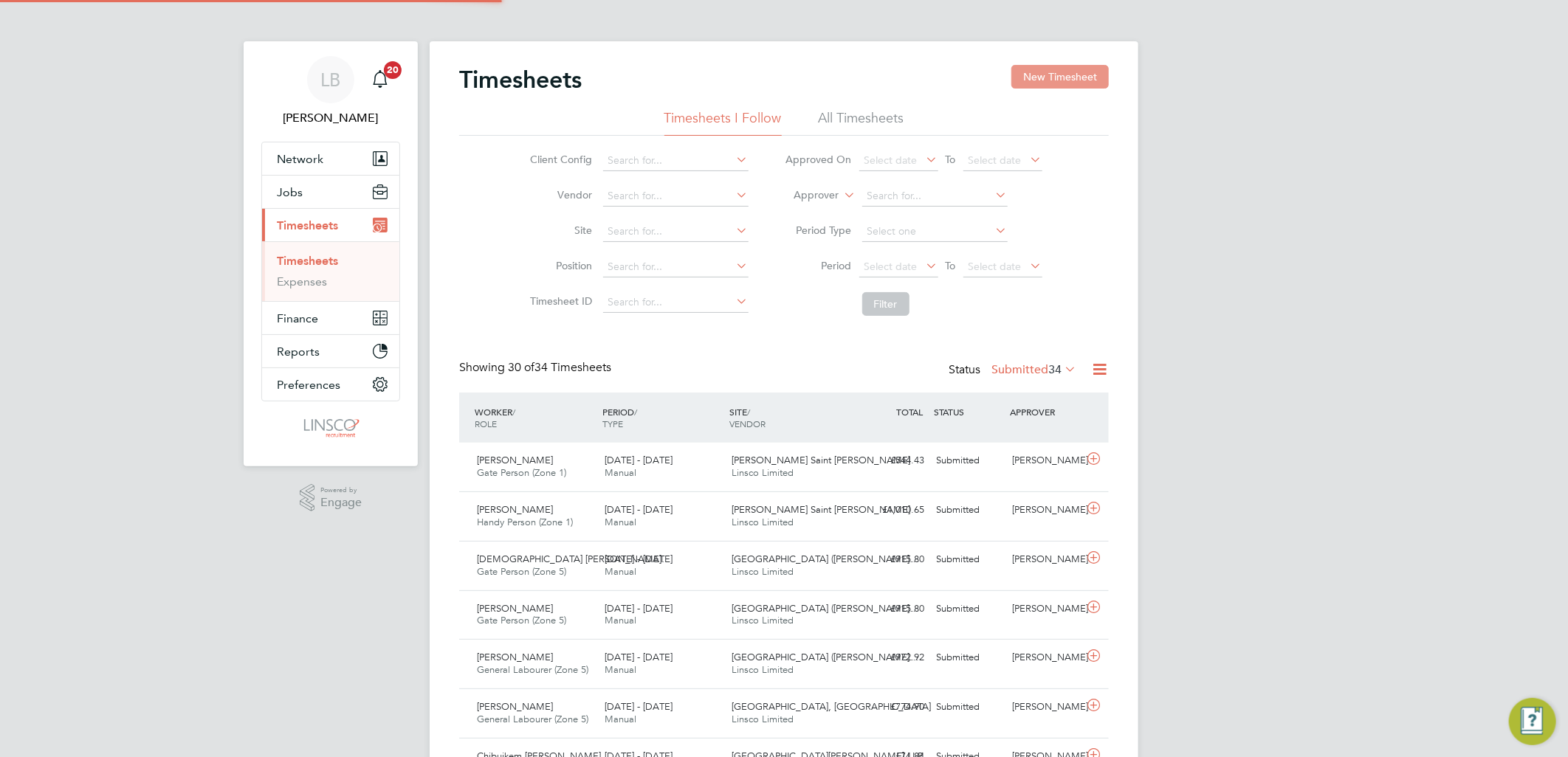
click at [1068, 76] on button "New Timesheet" at bounding box center [1060, 77] width 97 height 24
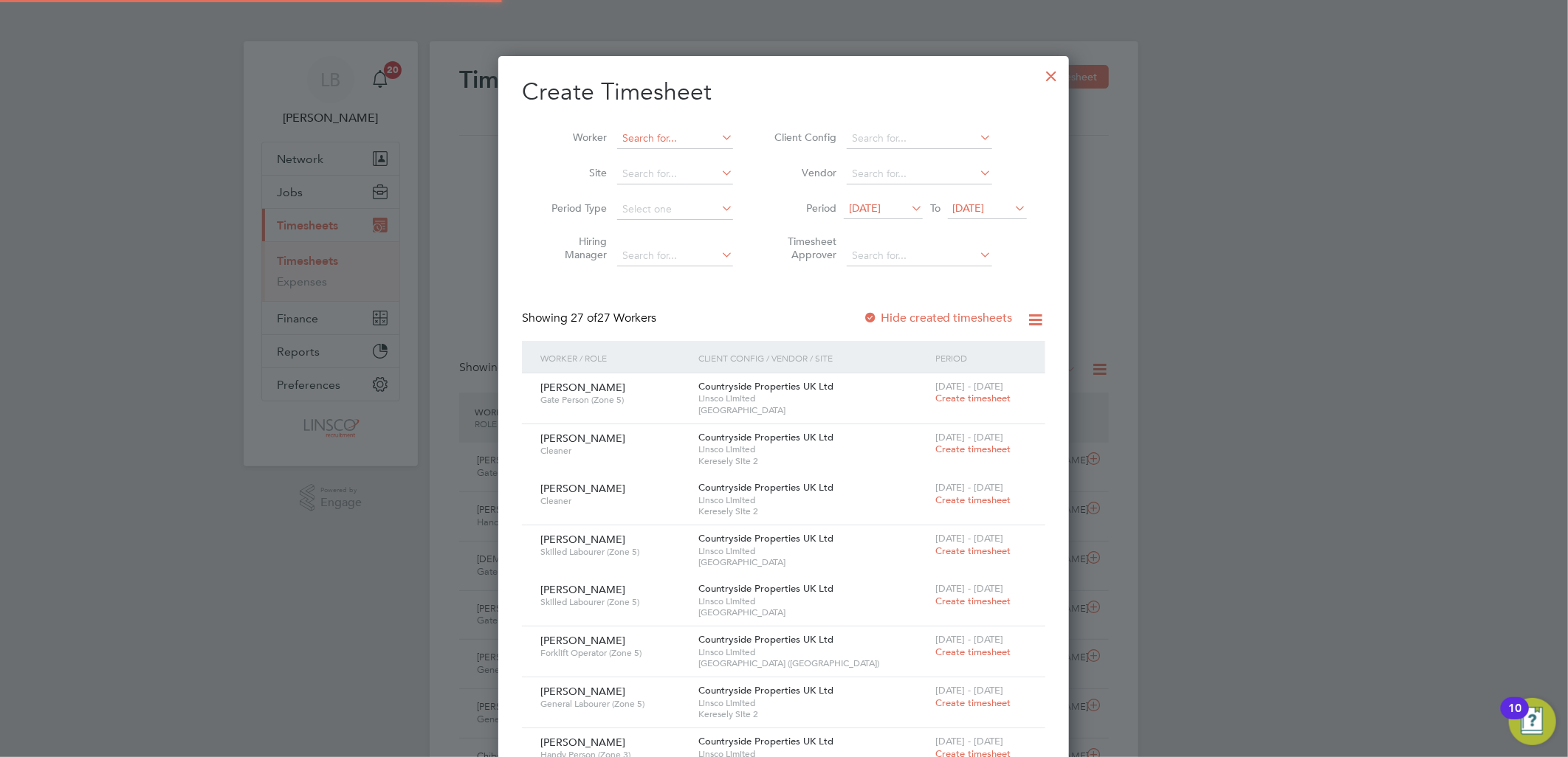
click at [665, 136] on input at bounding box center [675, 138] width 116 height 20
click at [688, 158] on li "Joe Hut chinson" at bounding box center [692, 158] width 153 height 20
type input "[PERSON_NAME]"
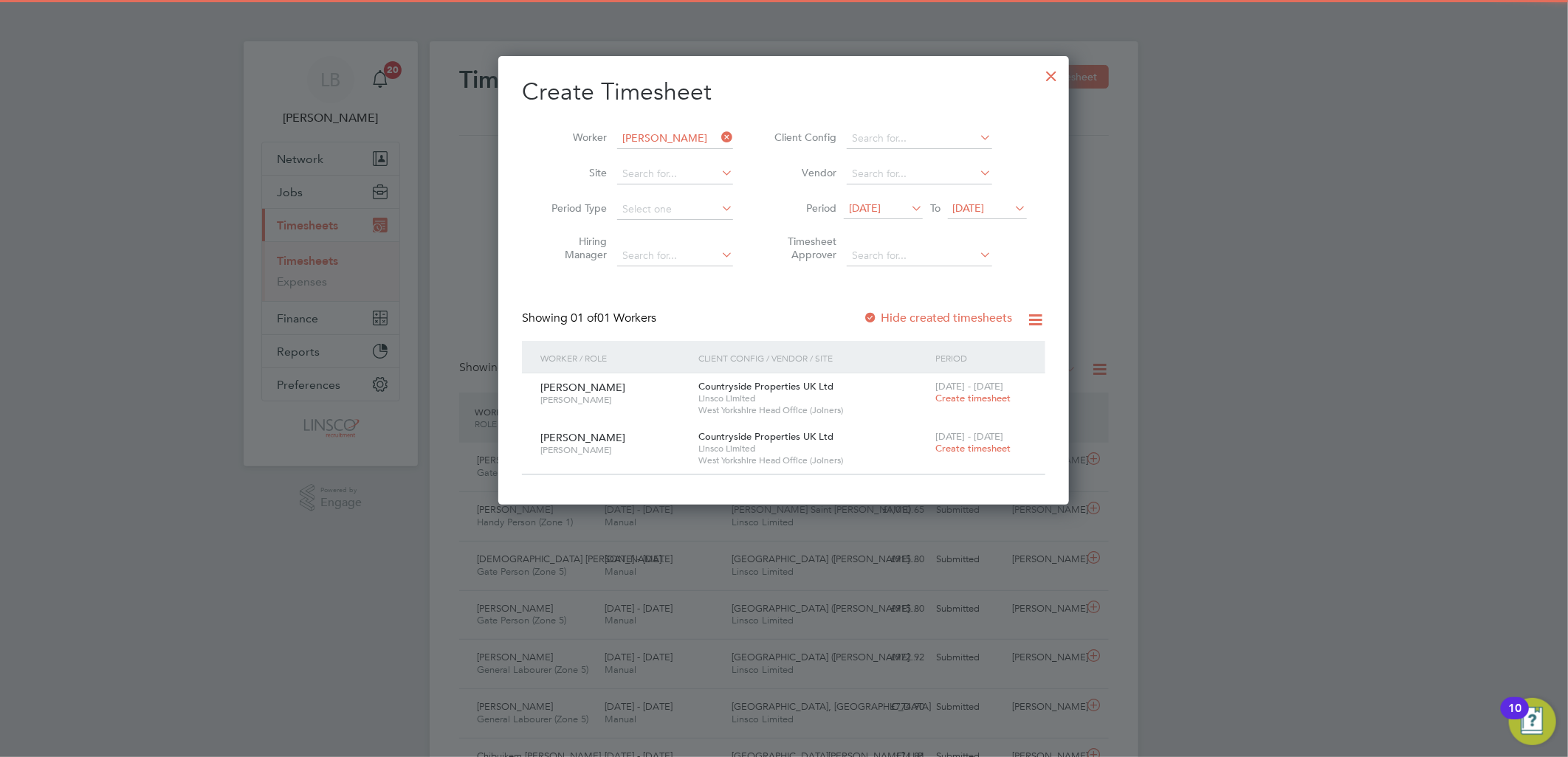
click at [955, 393] on span "Create timesheet" at bounding box center [973, 398] width 75 height 13
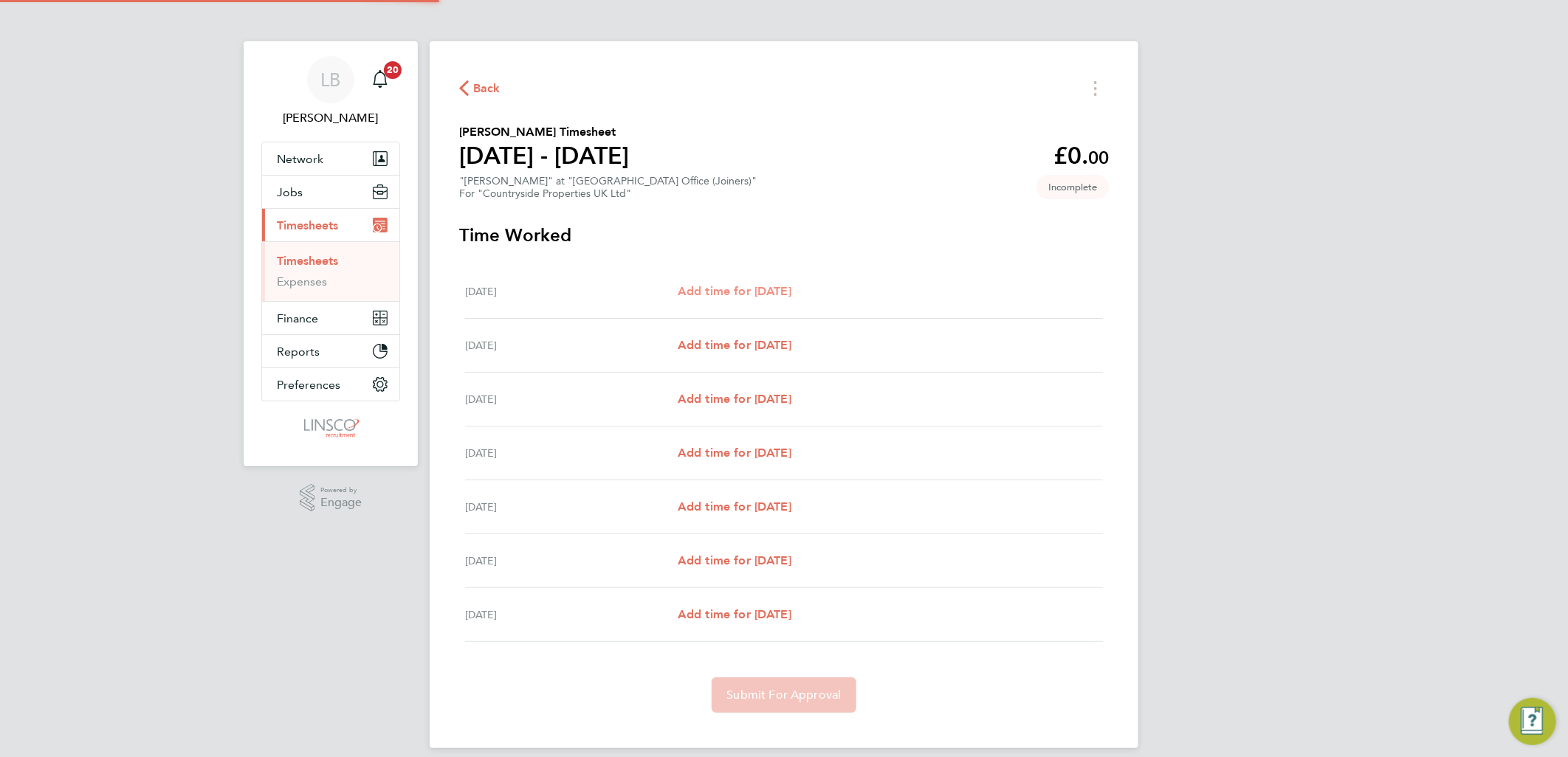
click at [790, 290] on span "Add time for Mon 15 Sep" at bounding box center [734, 291] width 114 height 14
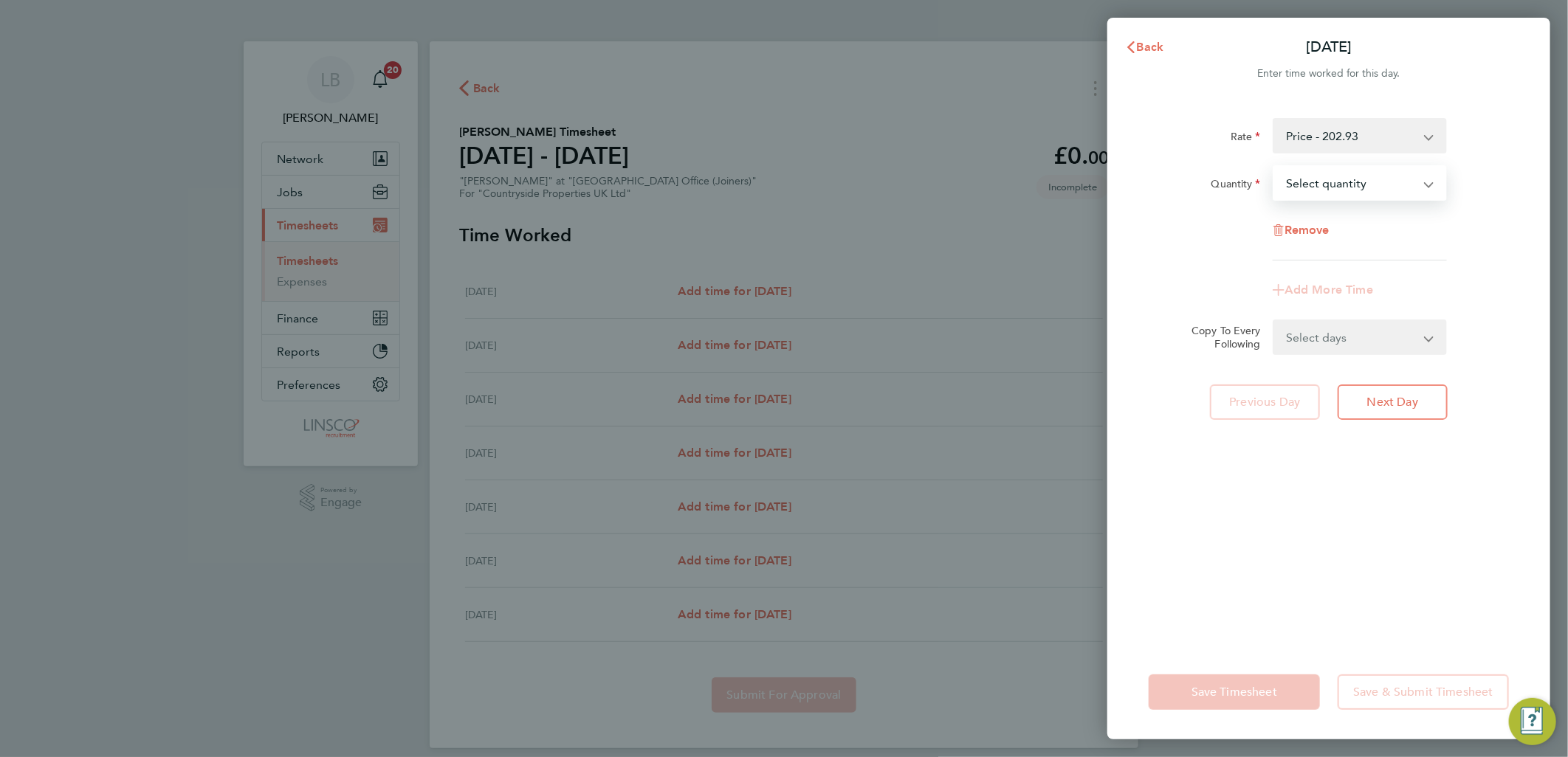
drag, startPoint x: 1323, startPoint y: 188, endPoint x: 1329, endPoint y: 200, distance: 13.4
click at [1323, 188] on select "Select quantity 0.5 1" at bounding box center [1351, 183] width 154 height 32
select select "1"
click at [1274, 166] on select "Select quantity 0.5 1" at bounding box center [1351, 183] width 154 height 32
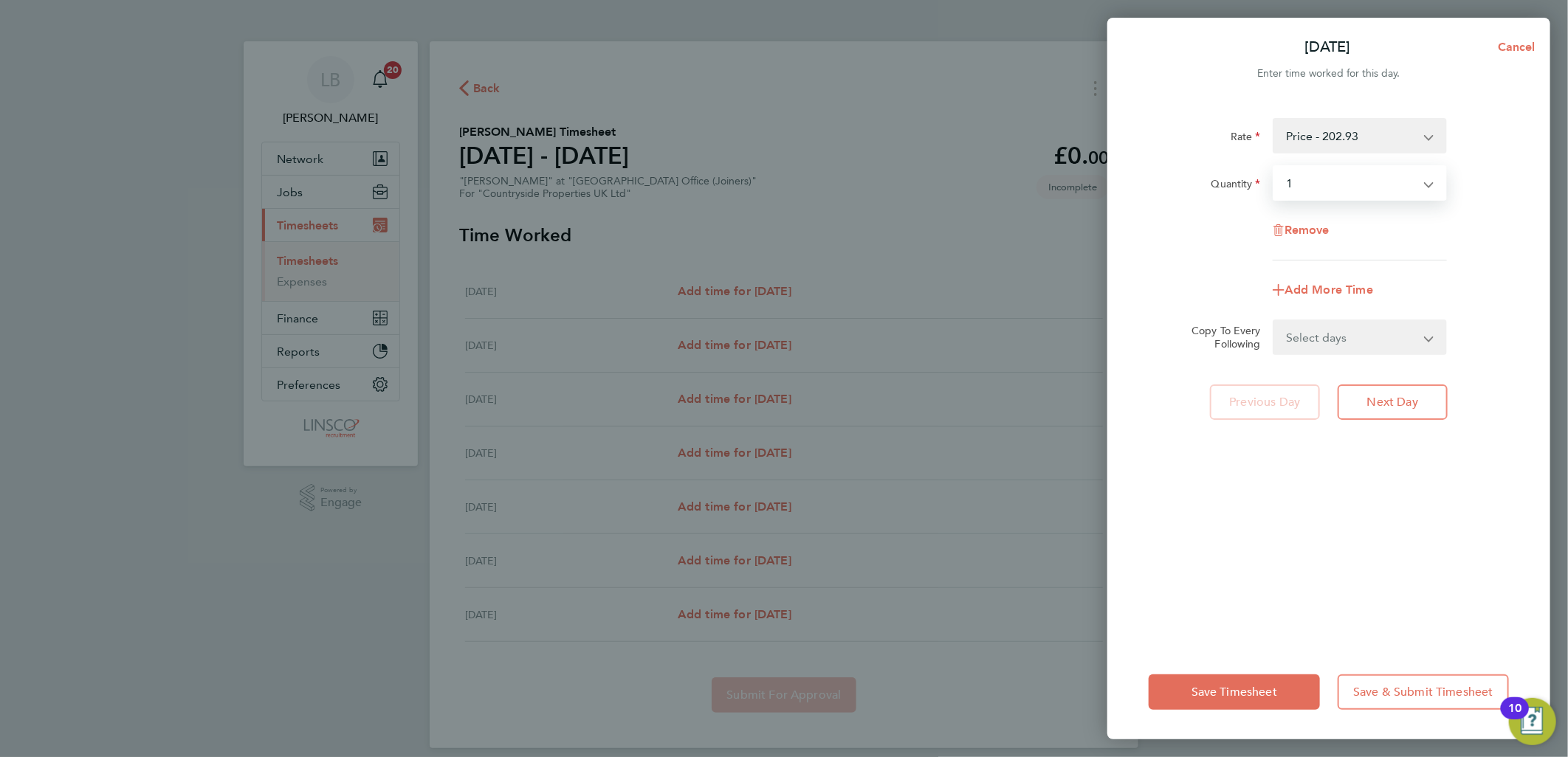
click at [1361, 346] on select "Select days Day Weekday (Mon-Fri) Weekend (Sat-Sun) Tuesday Wednesday Thursday …" at bounding box center [1352, 337] width 155 height 32
select select "WEEKDAY"
click at [1274, 321] on select "Select days Day Weekday (Mon-Fri) Weekend (Sat-Sun) Tuesday Wednesday Thursday …" at bounding box center [1352, 337] width 155 height 32
select select "2025-09-21"
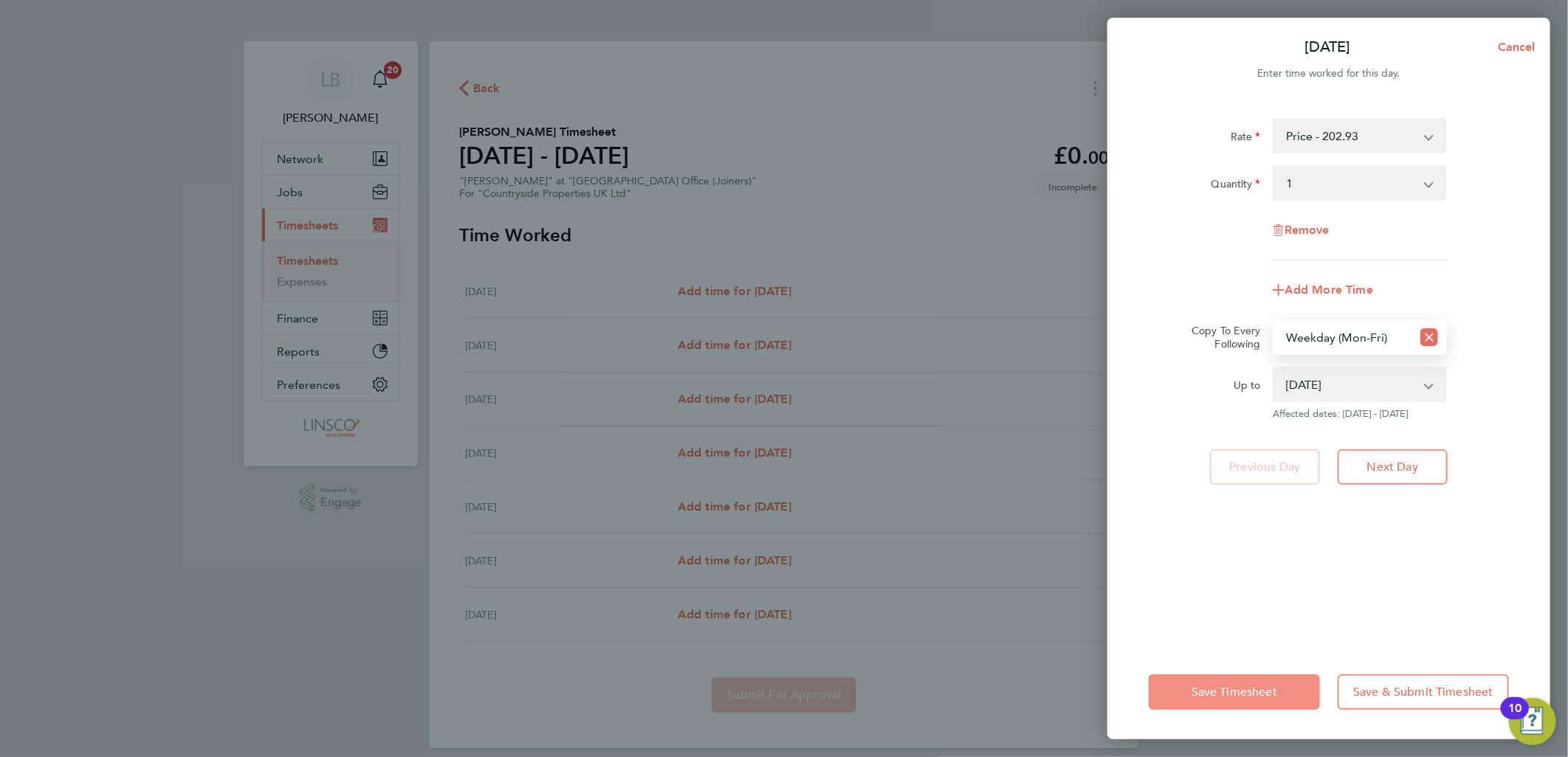
click at [1252, 684] on span "Save Timesheet" at bounding box center [1234, 691] width 85 height 15
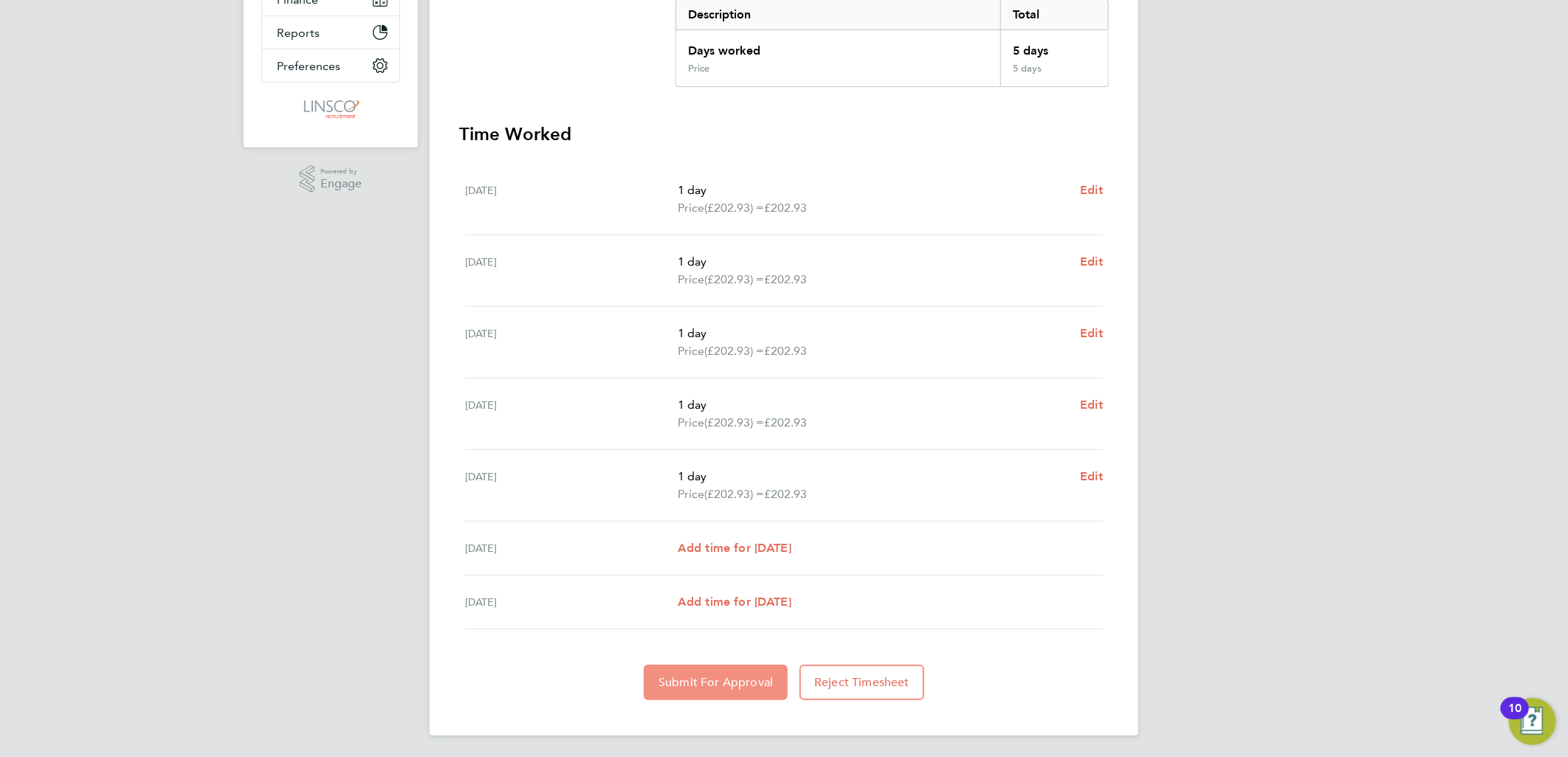
click at [745, 690] on button "Submit For Approval" at bounding box center [715, 683] width 144 height 36
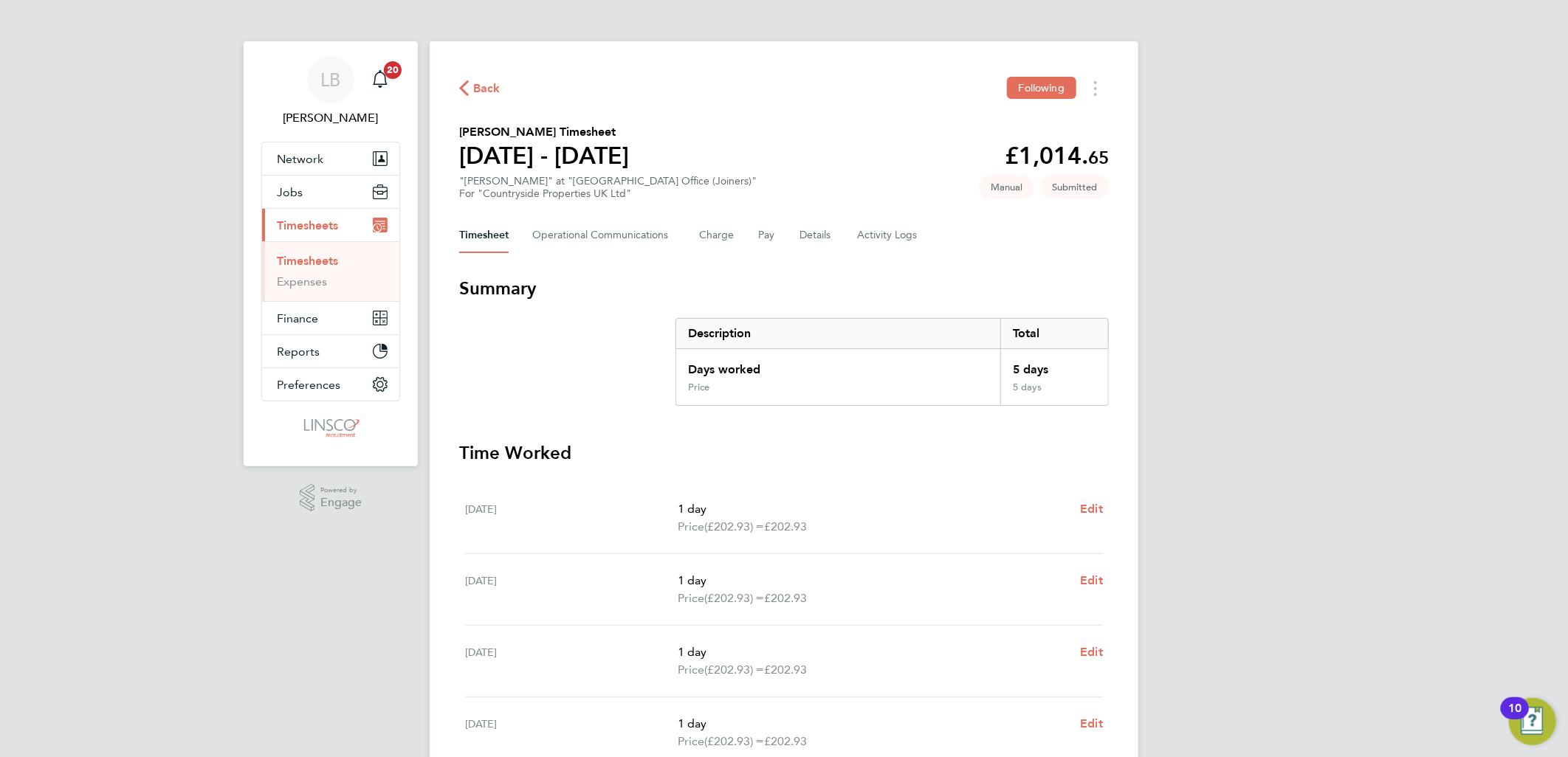
click at [484, 95] on span "Back" at bounding box center [487, 88] width 27 height 18
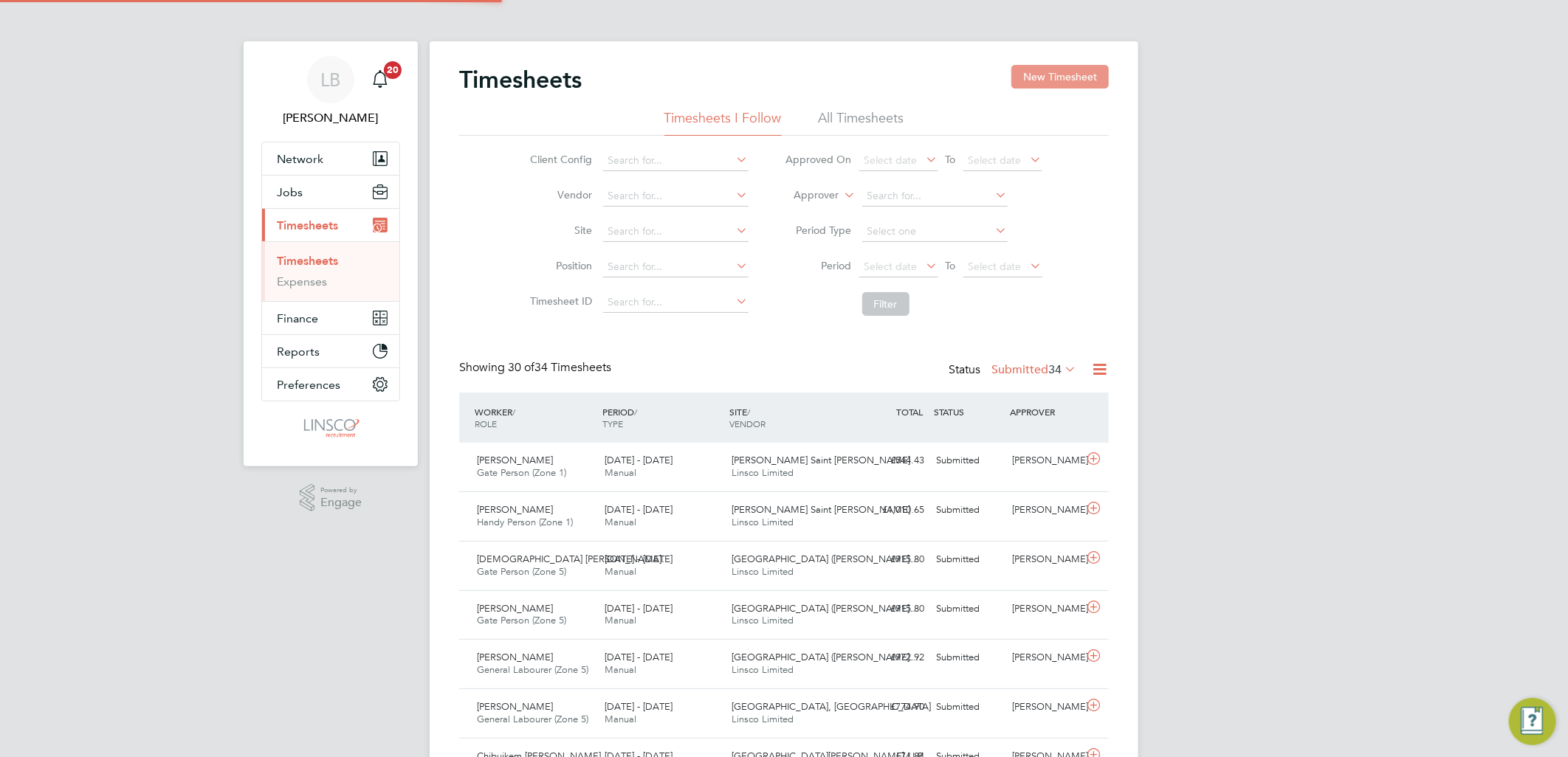
click at [1020, 83] on button "New Timesheet" at bounding box center [1060, 77] width 97 height 24
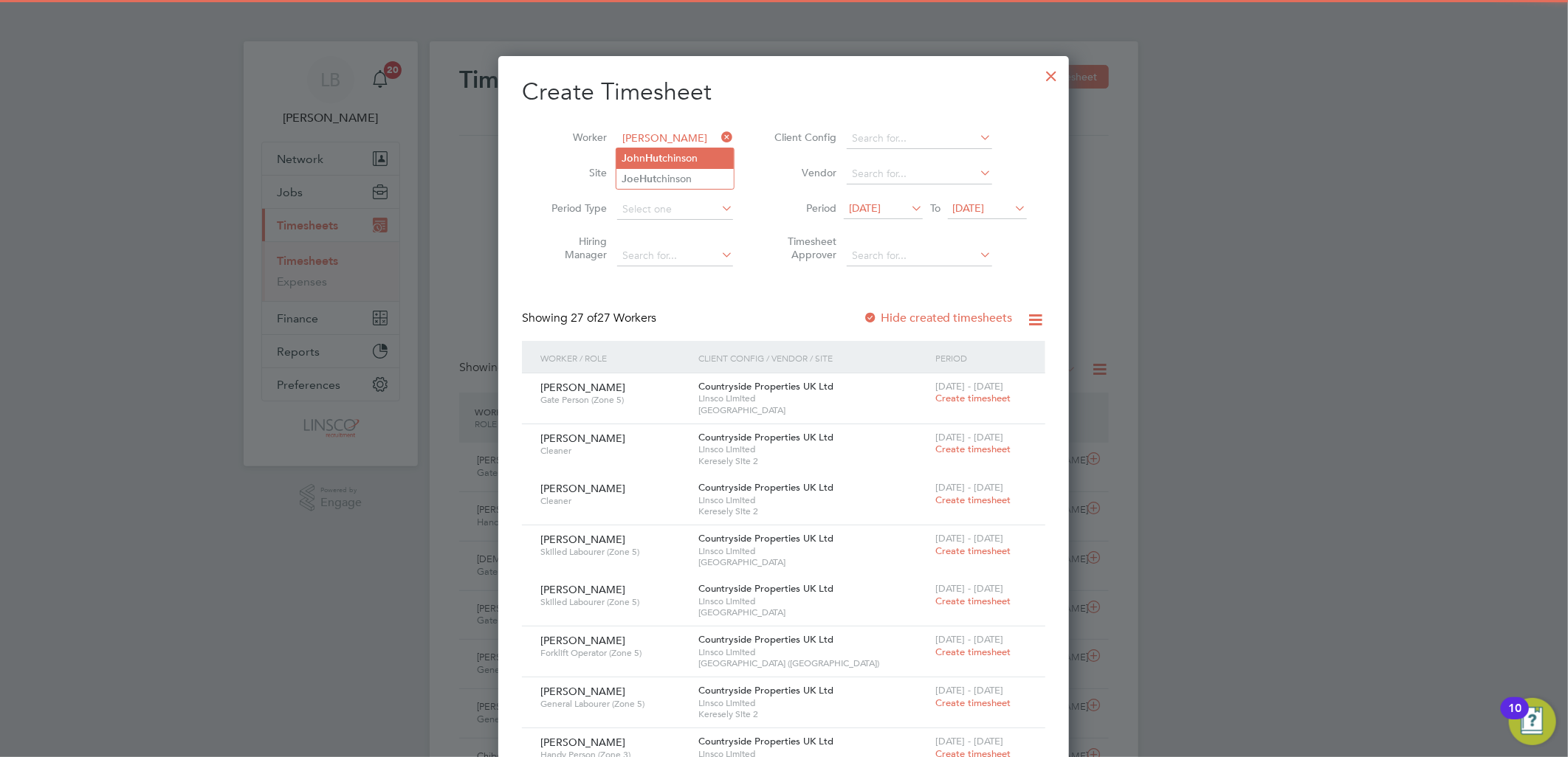
click at [708, 166] on li "Jo hn Hut chinson" at bounding box center [674, 158] width 117 height 20
type input "John Hutchinson"
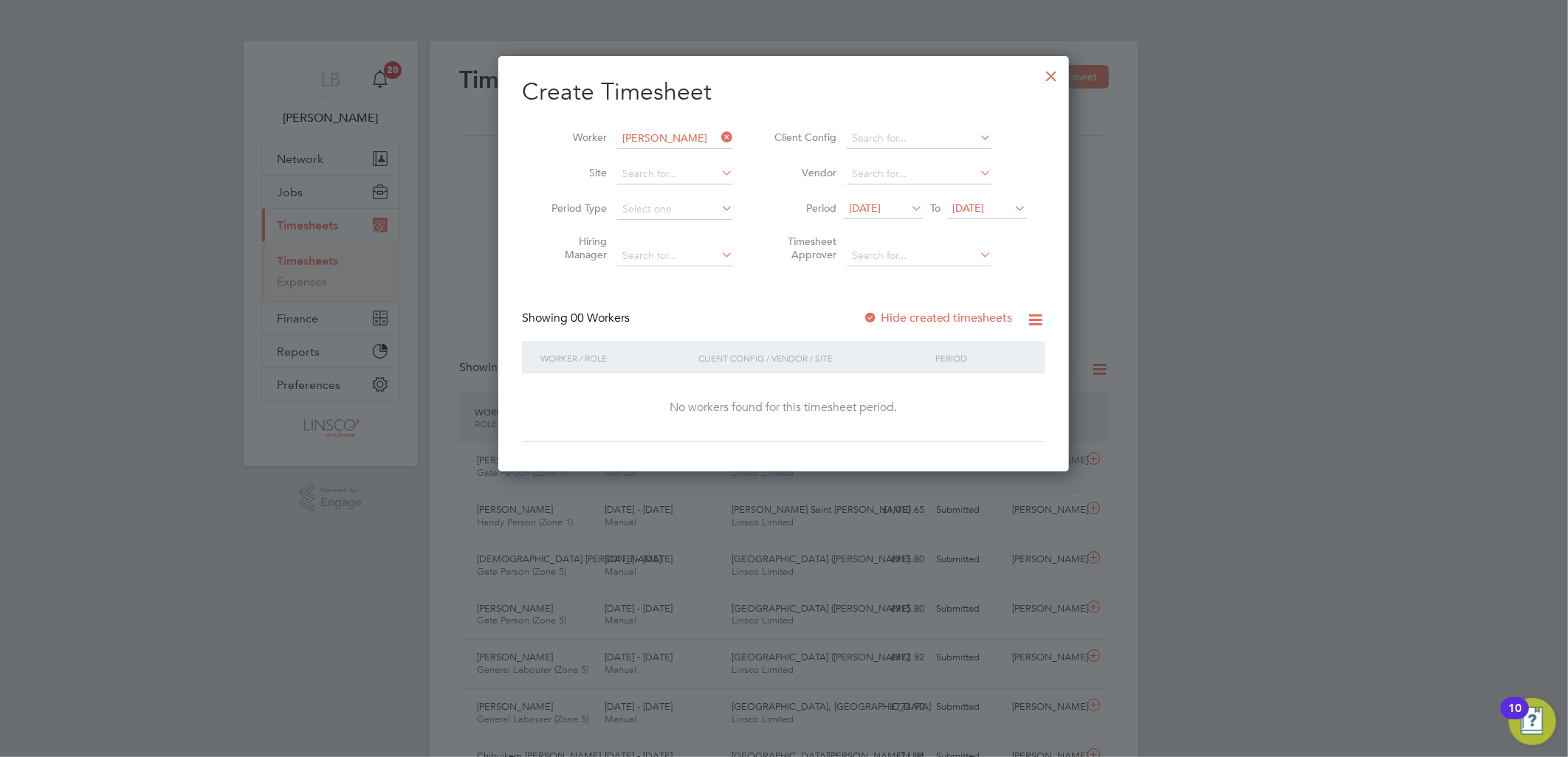
click at [718, 137] on icon at bounding box center [718, 137] width 0 height 20
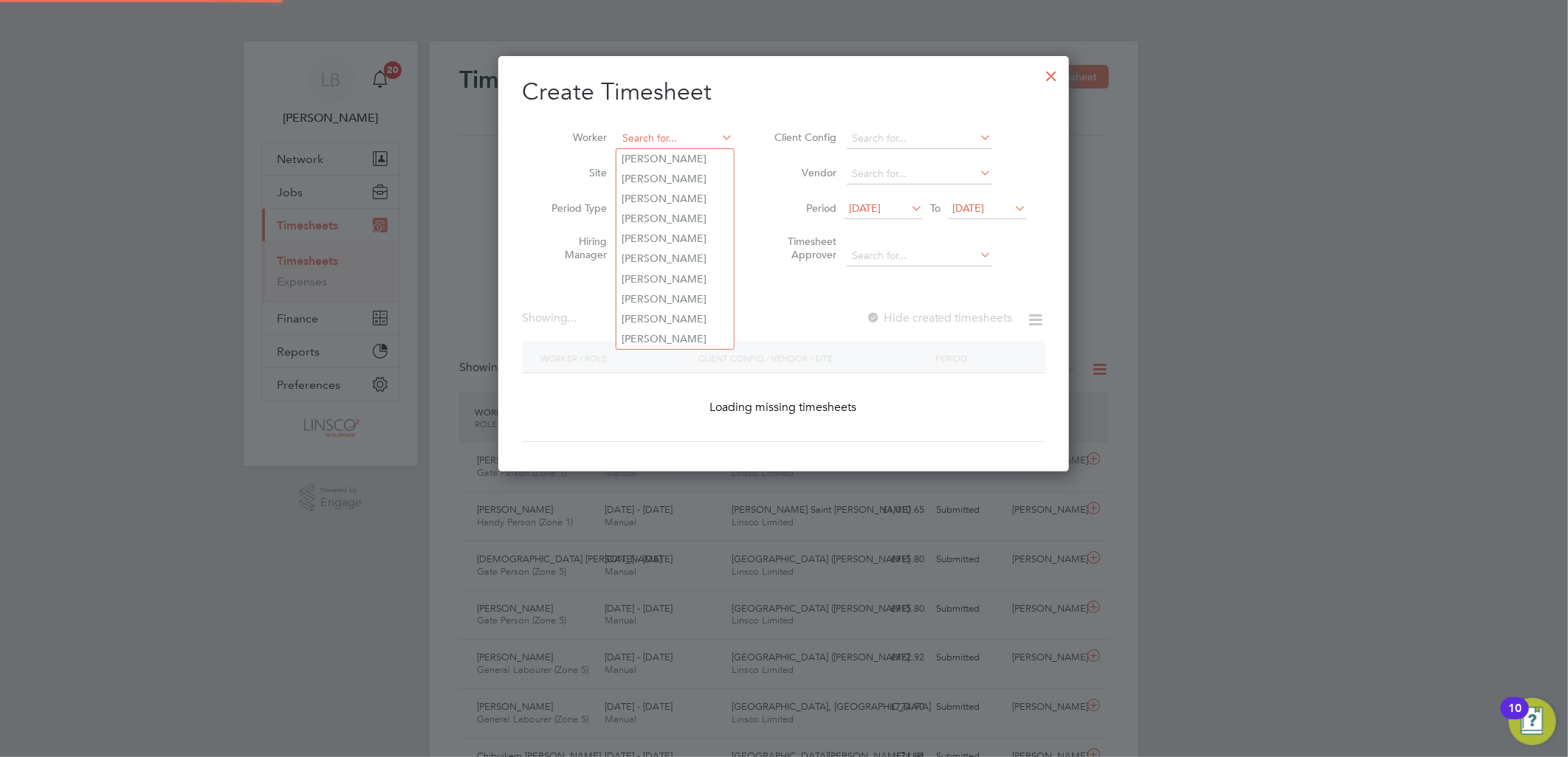
click at [699, 137] on input at bounding box center [675, 138] width 116 height 20
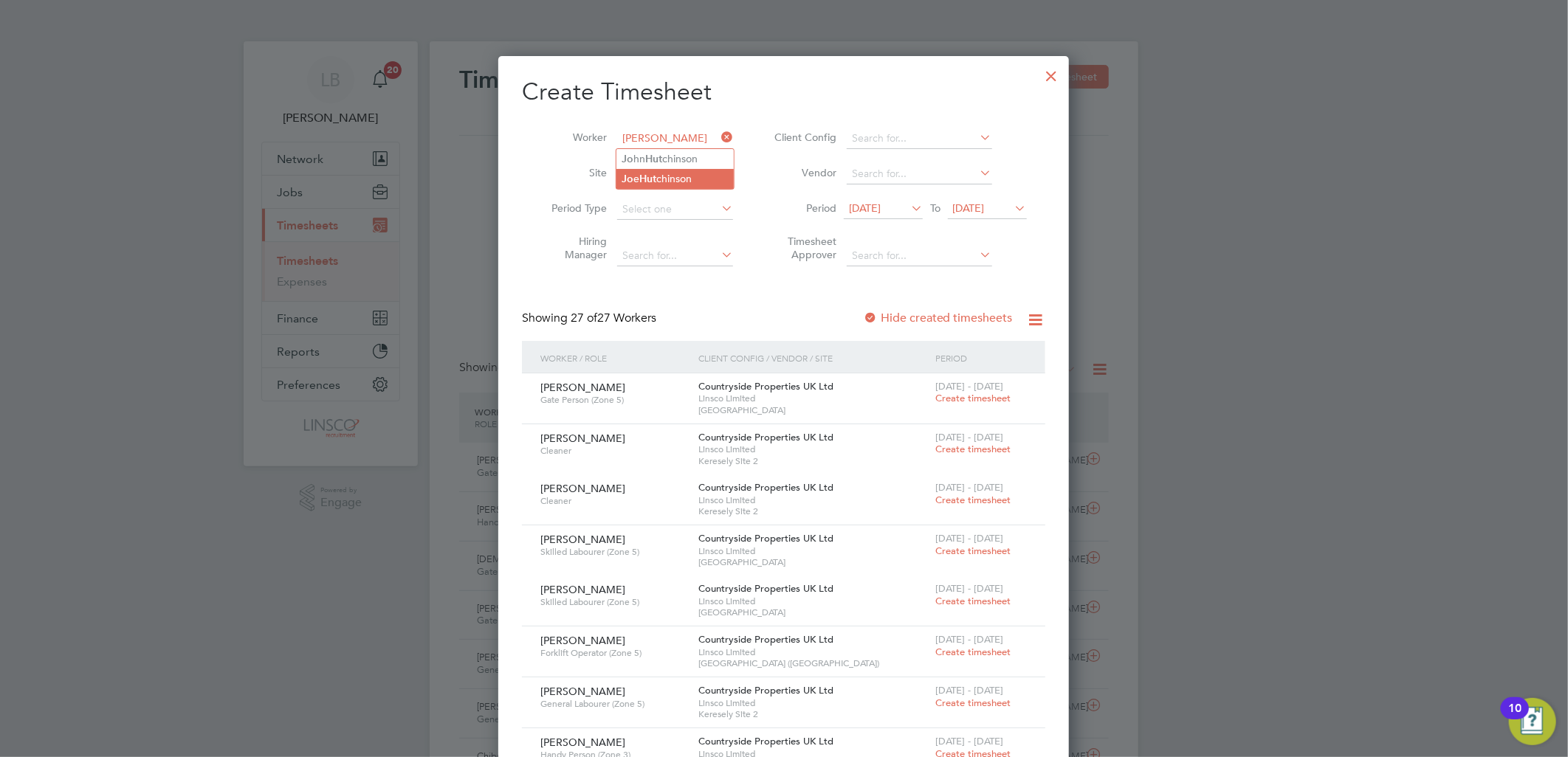
click at [646, 187] on li "Jo e Hut chinson" at bounding box center [674, 178] width 117 height 20
type input "[PERSON_NAME]"
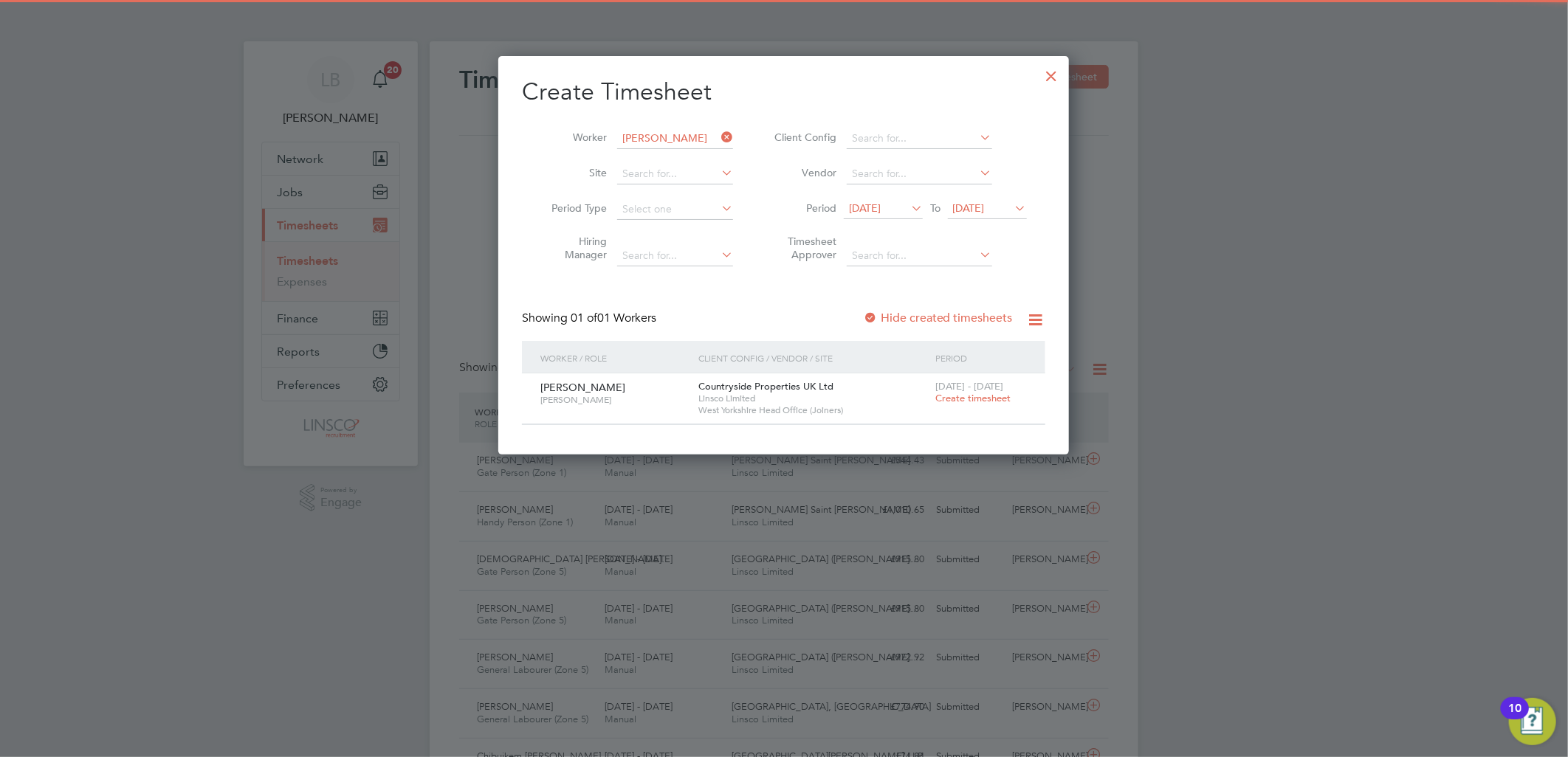
click at [959, 396] on span "Create timesheet" at bounding box center [973, 398] width 75 height 13
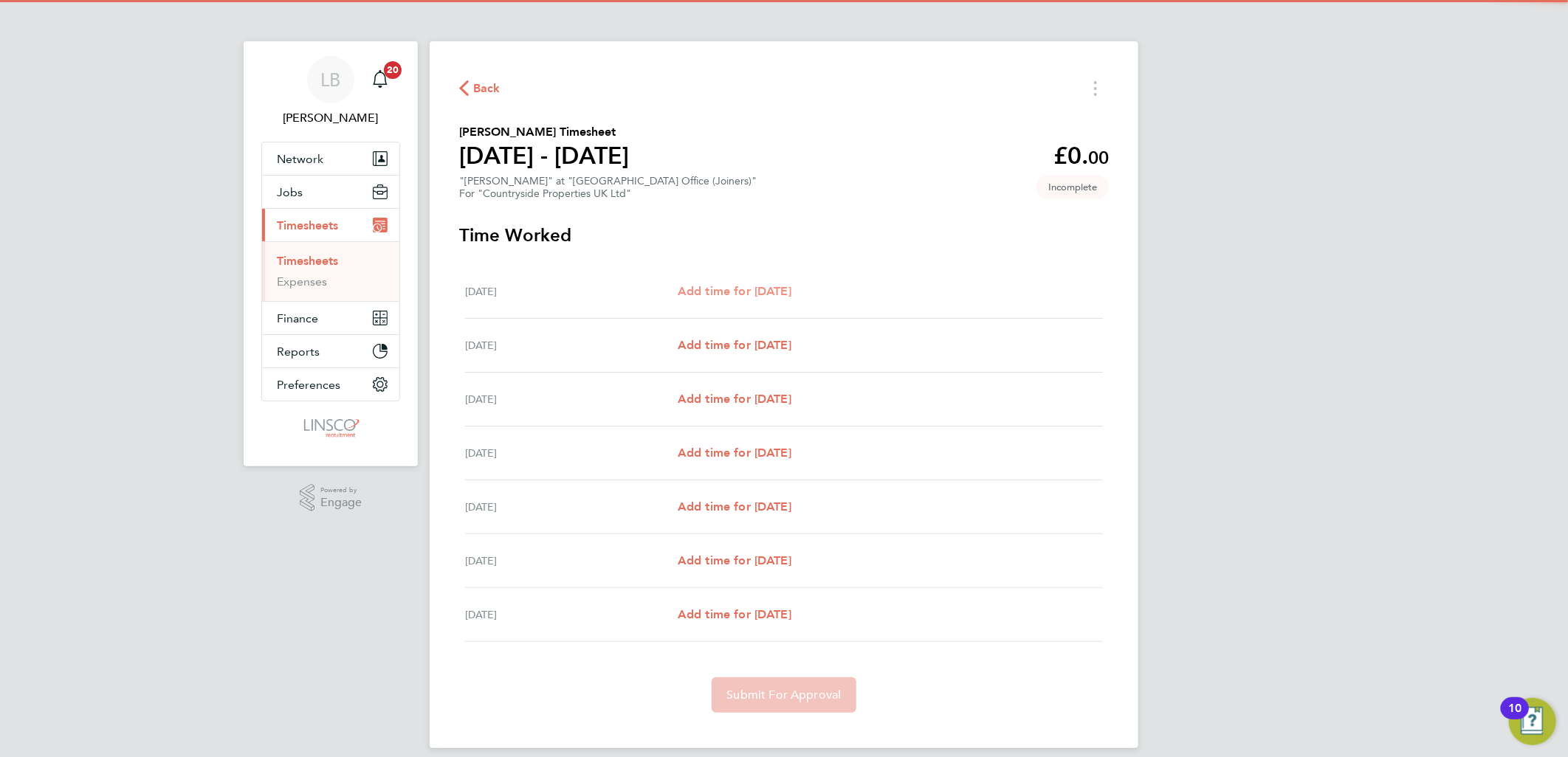
click at [755, 292] on span "Add time for Mon 22 Sep" at bounding box center [734, 291] width 114 height 14
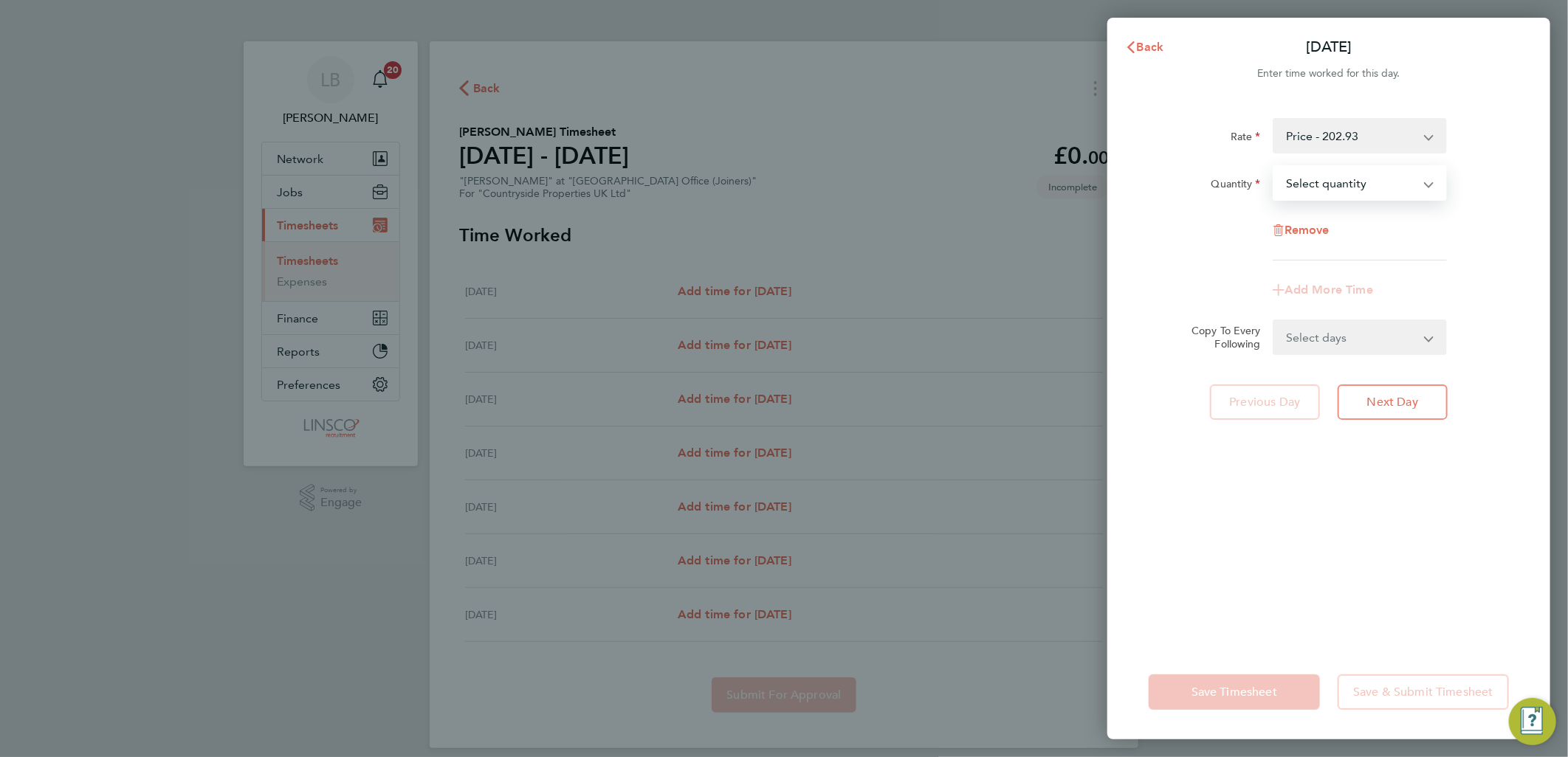
drag, startPoint x: 1291, startPoint y: 178, endPoint x: 1309, endPoint y: 195, distance: 24.8
click at [1291, 178] on select "Select quantity 0.5 1" at bounding box center [1351, 183] width 154 height 32
select select "1"
click at [1274, 166] on select "Select quantity 0.5 1" at bounding box center [1351, 183] width 154 height 32
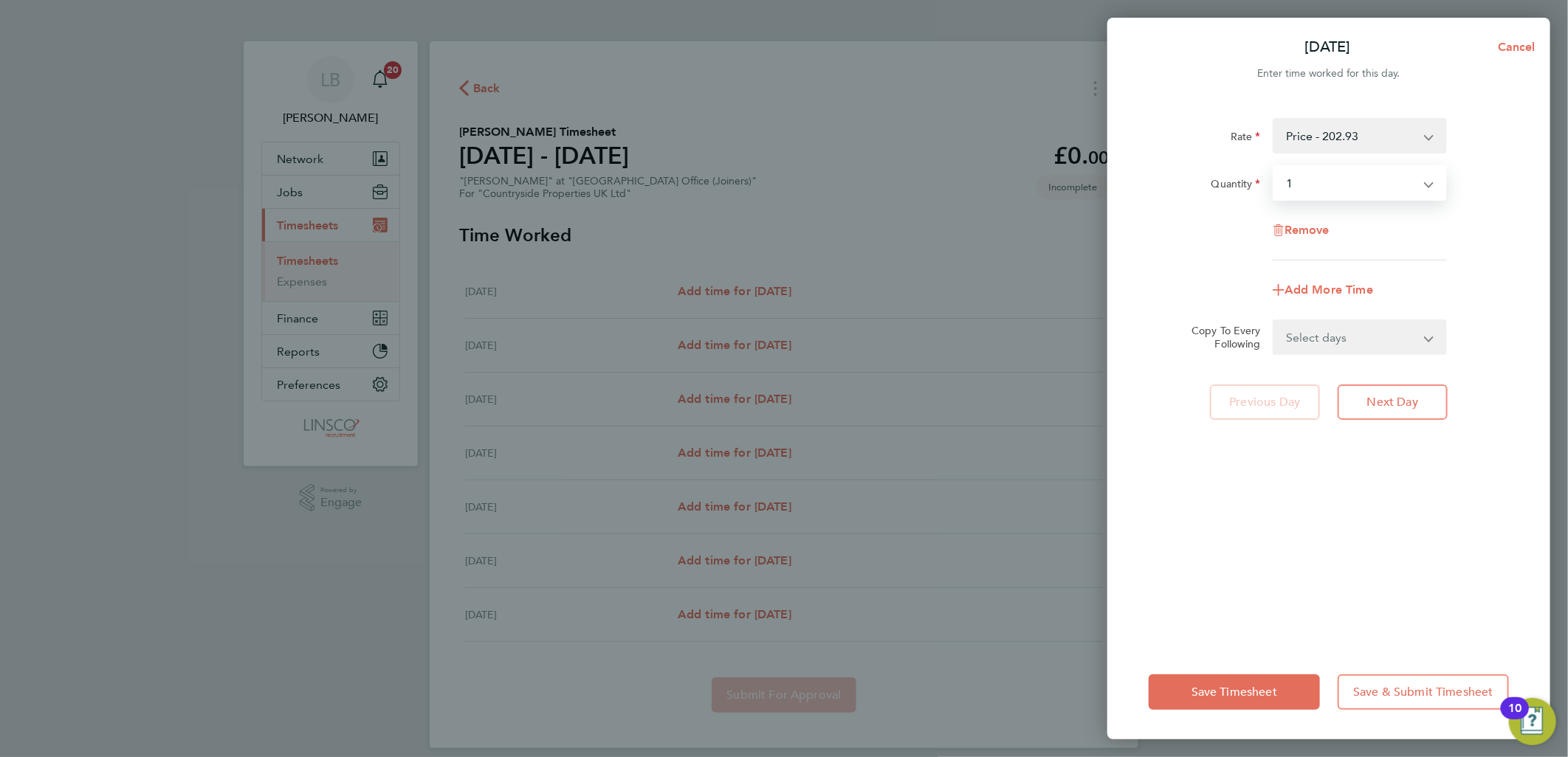
drag, startPoint x: 1337, startPoint y: 347, endPoint x: 1337, endPoint y: 356, distance: 9.0
click at [1337, 347] on select "Select days Day Weekday (Mon-Fri) Weekend (Sat-Sun) Tuesday Wednesday Thursday …" at bounding box center [1352, 337] width 155 height 32
select select "WEEKDAY"
click at [1274, 321] on select "Select days Day Weekday (Mon-Fri) Weekend (Sat-Sun) Tuesday Wednesday Thursday …" at bounding box center [1352, 337] width 155 height 32
select select "2025-09-28"
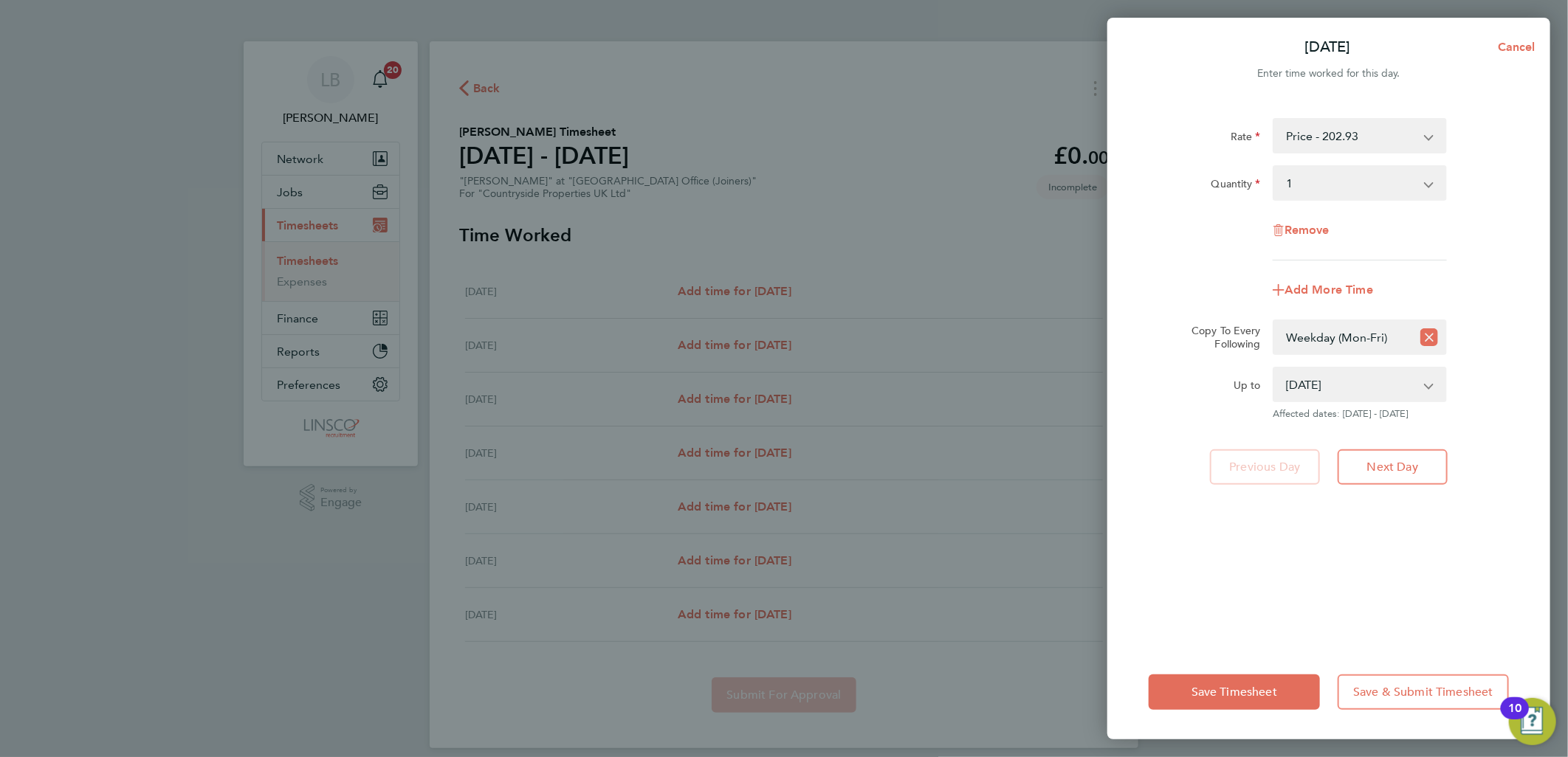
click at [1243, 712] on div "Save Timesheet Save & Submit Timesheet" at bounding box center [1328, 692] width 443 height 95
click at [1246, 702] on button "Save Timesheet" at bounding box center [1234, 692] width 172 height 36
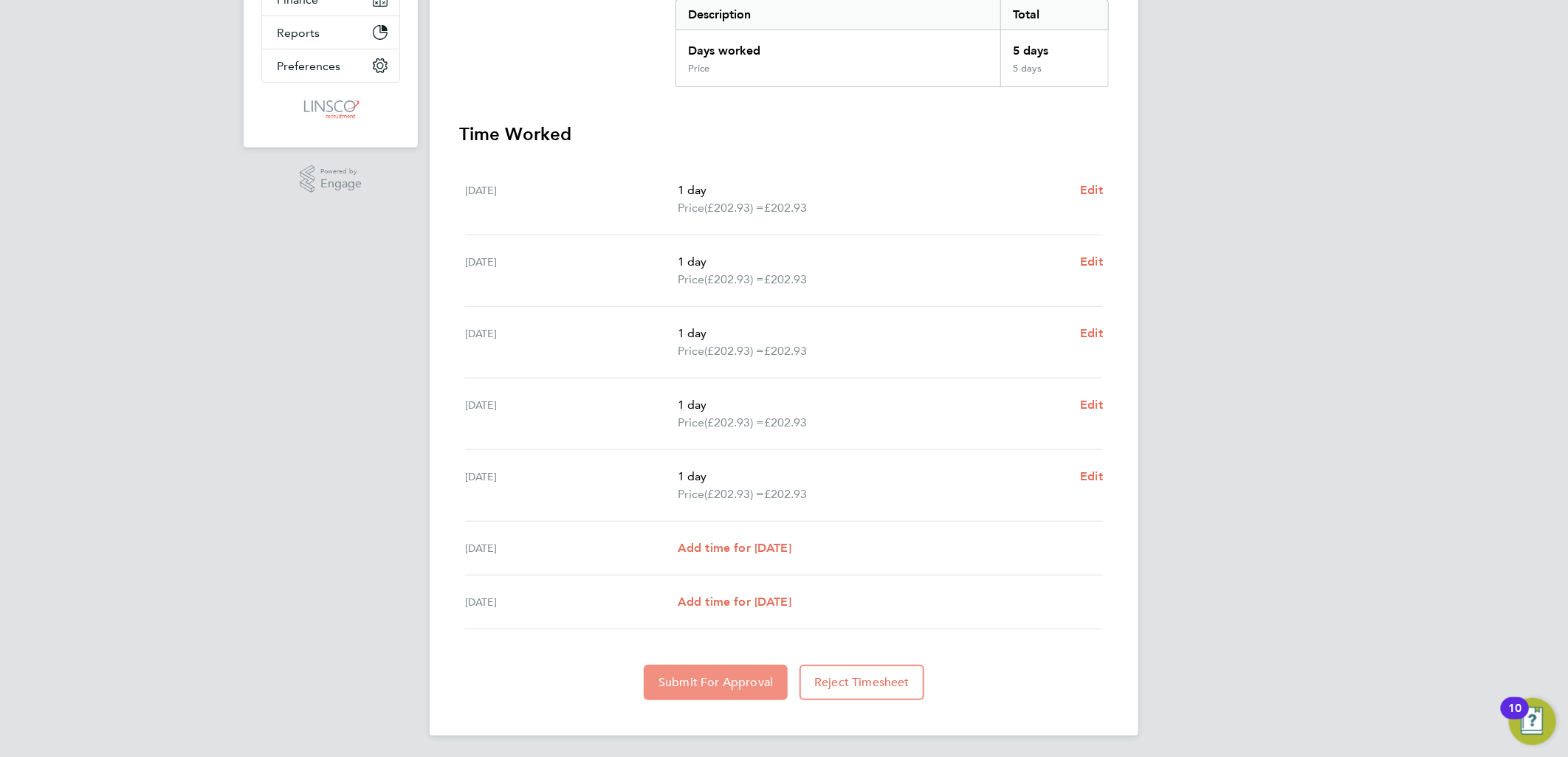
click at [702, 681] on span "Submit For Approval" at bounding box center [715, 682] width 114 height 15
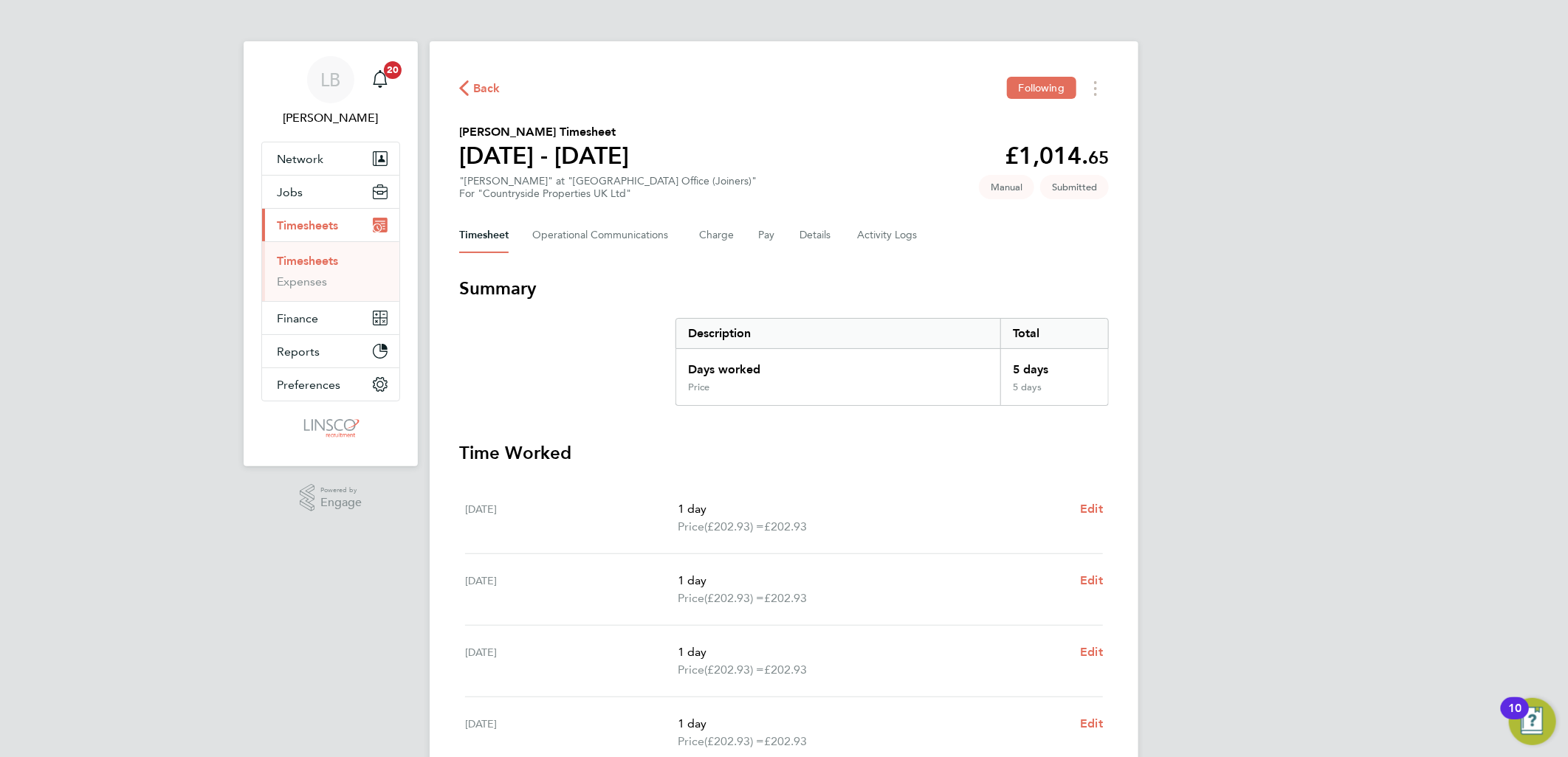
click at [476, 77] on div "Back Following" at bounding box center [784, 88] width 650 height 23
click at [483, 90] on span "Back" at bounding box center [487, 88] width 27 height 18
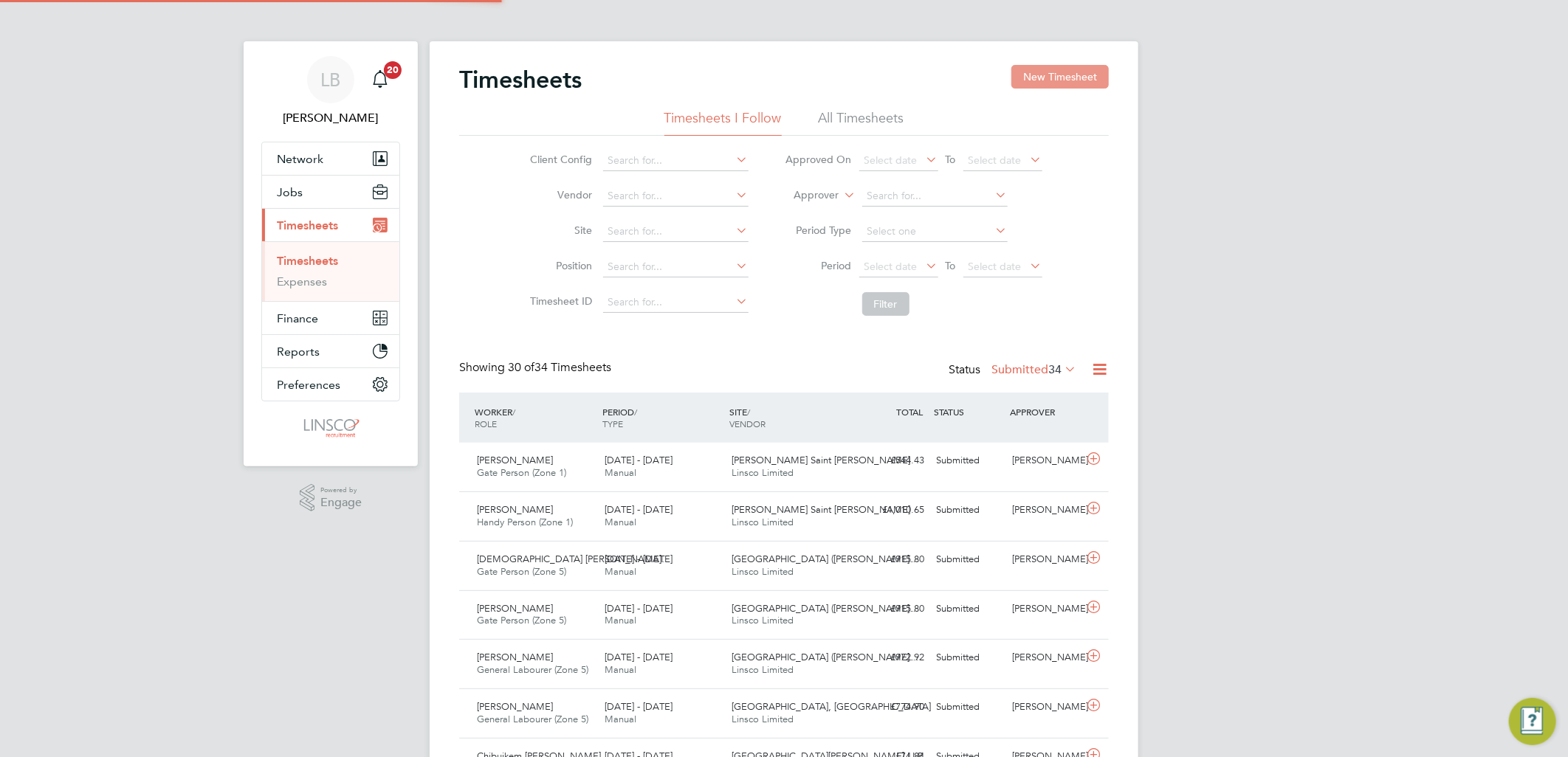
click at [1030, 76] on button "New Timesheet" at bounding box center [1060, 77] width 97 height 24
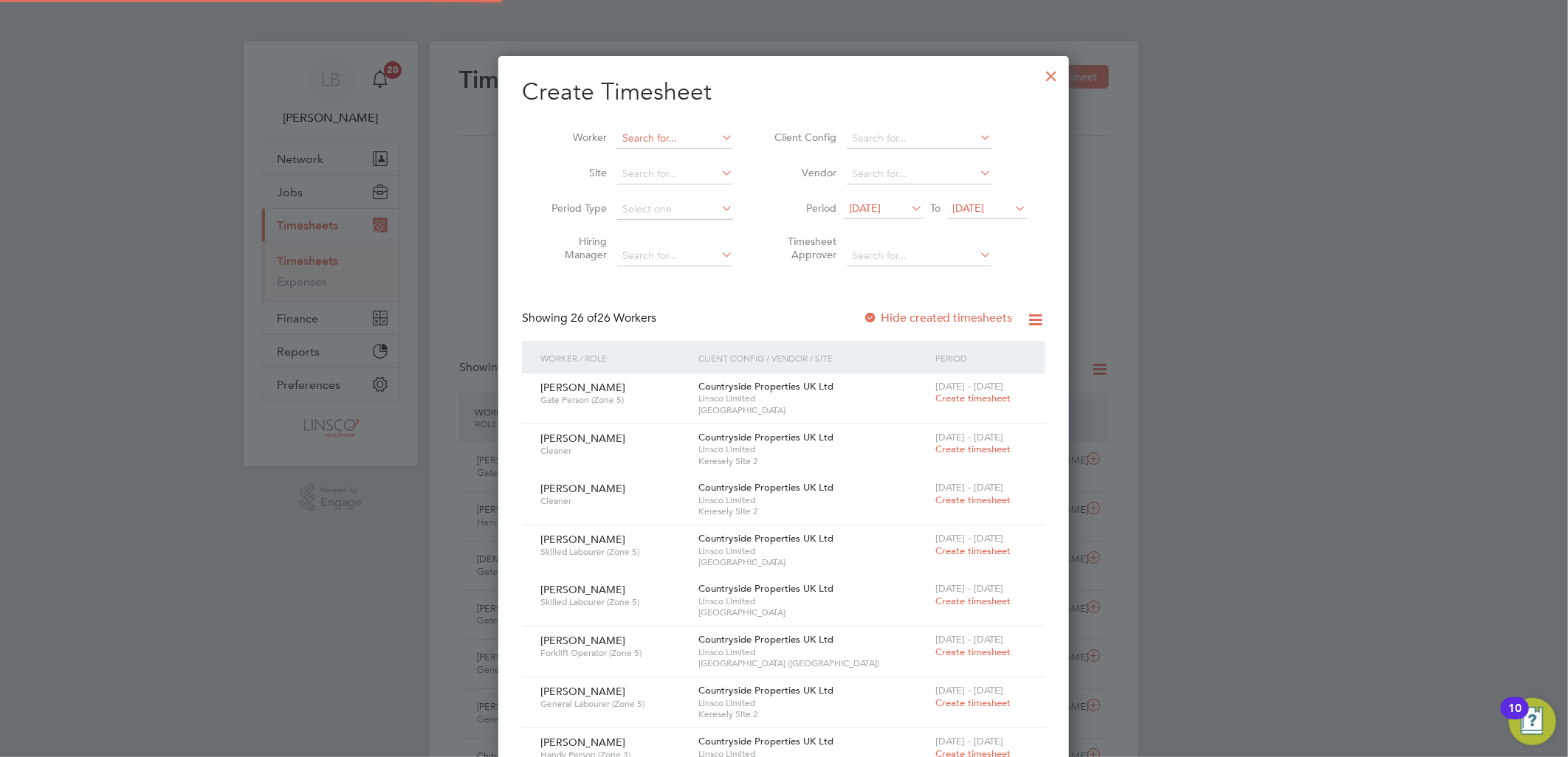
click at [677, 140] on input at bounding box center [675, 138] width 116 height 20
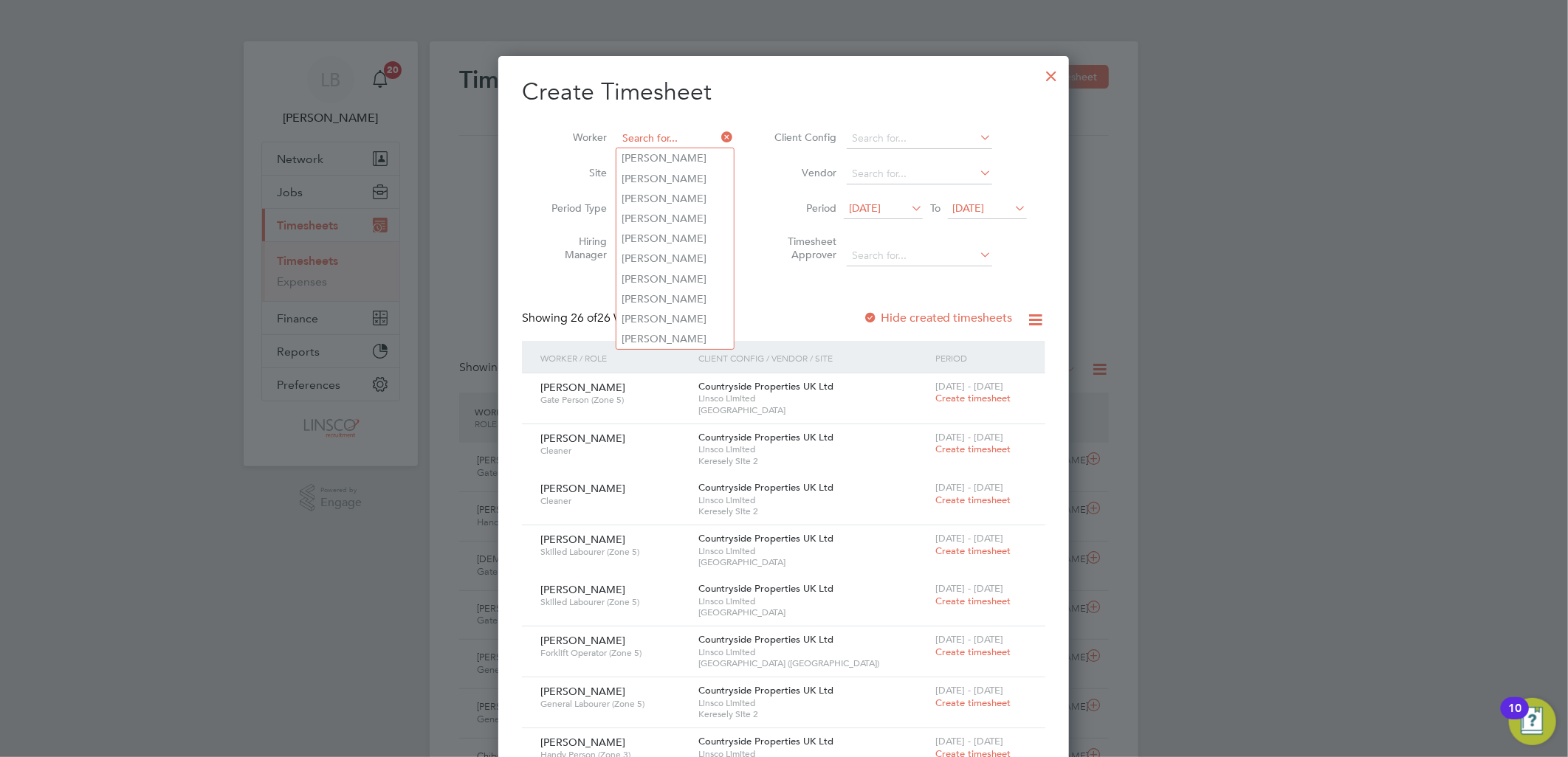
click at [667, 131] on input at bounding box center [675, 138] width 116 height 20
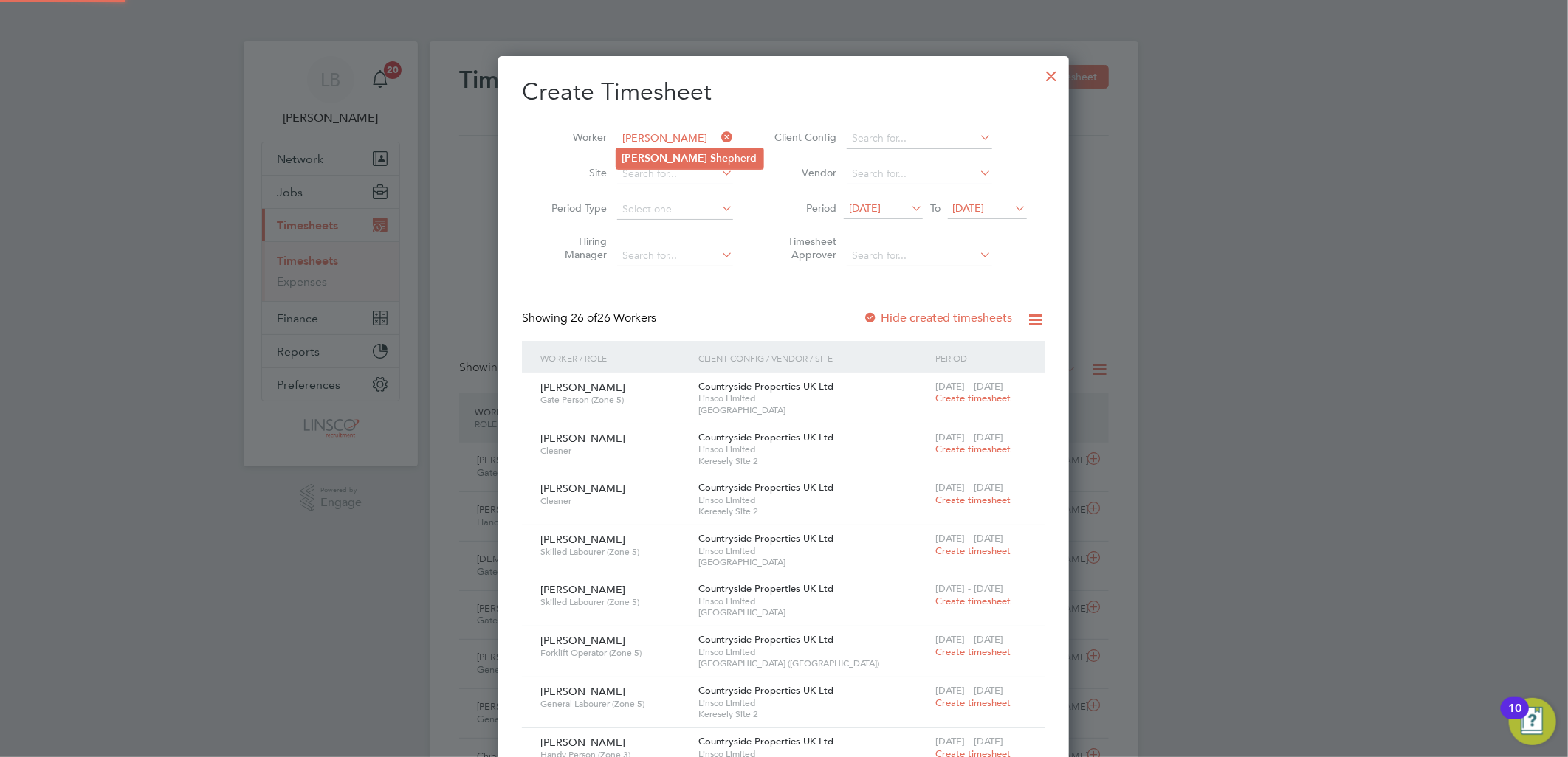
click at [694, 156] on li "Gary She pherd" at bounding box center [690, 158] width 147 height 20
type input "[PERSON_NAME]"
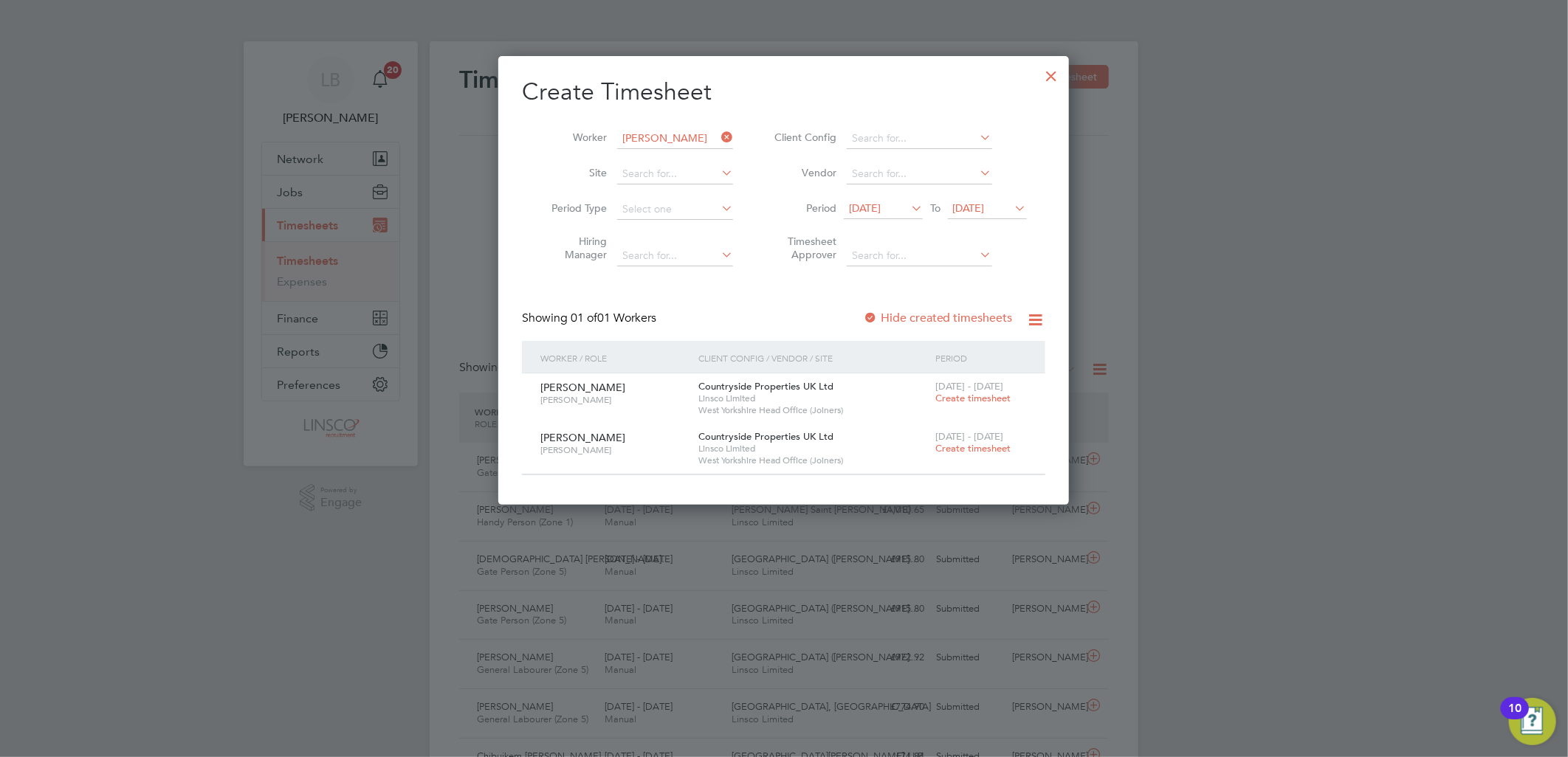
click at [975, 399] on span "Create timesheet" at bounding box center [973, 398] width 75 height 13
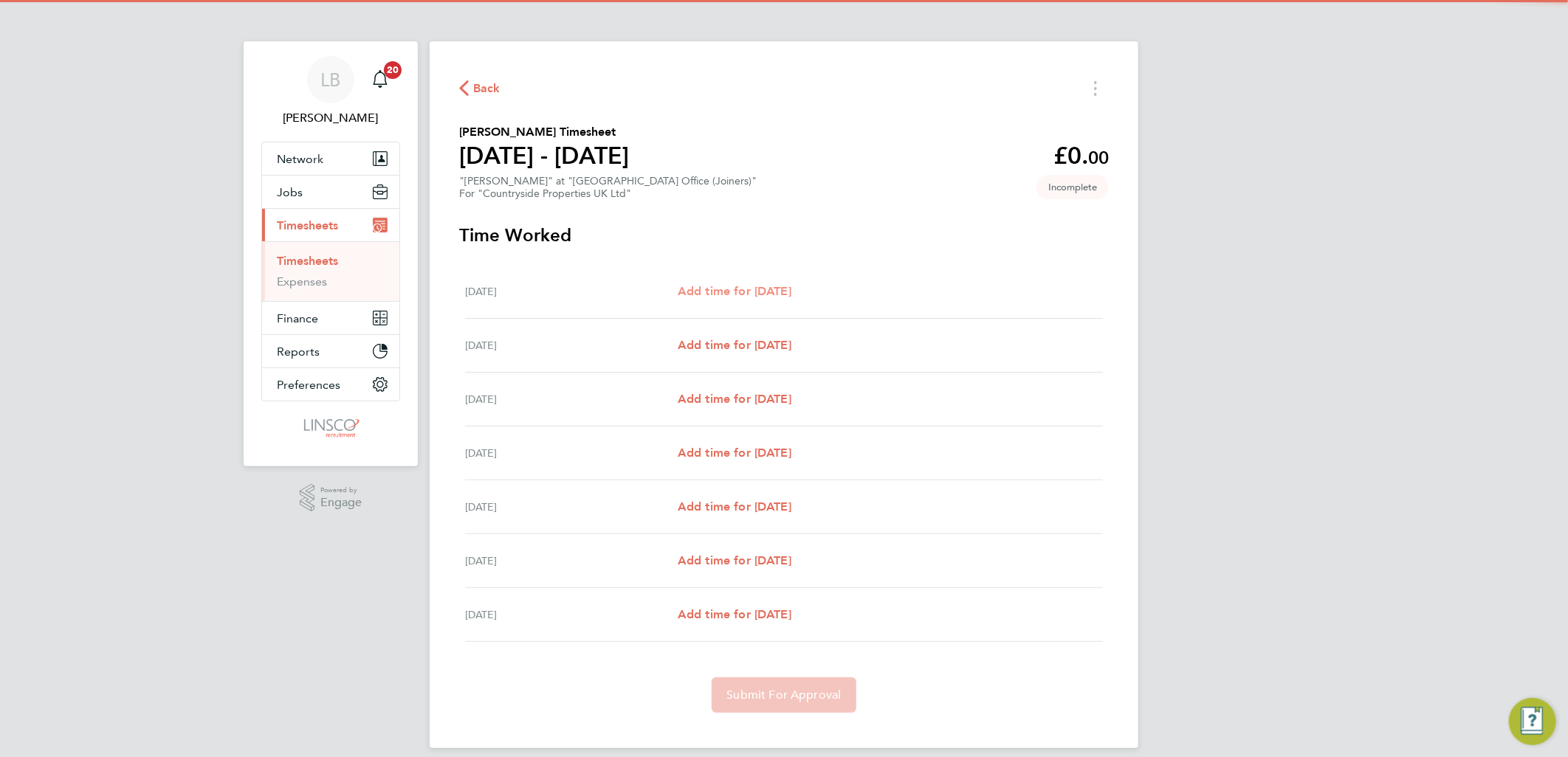
click at [780, 288] on span "Add time for Mon 15 Sep" at bounding box center [734, 291] width 114 height 14
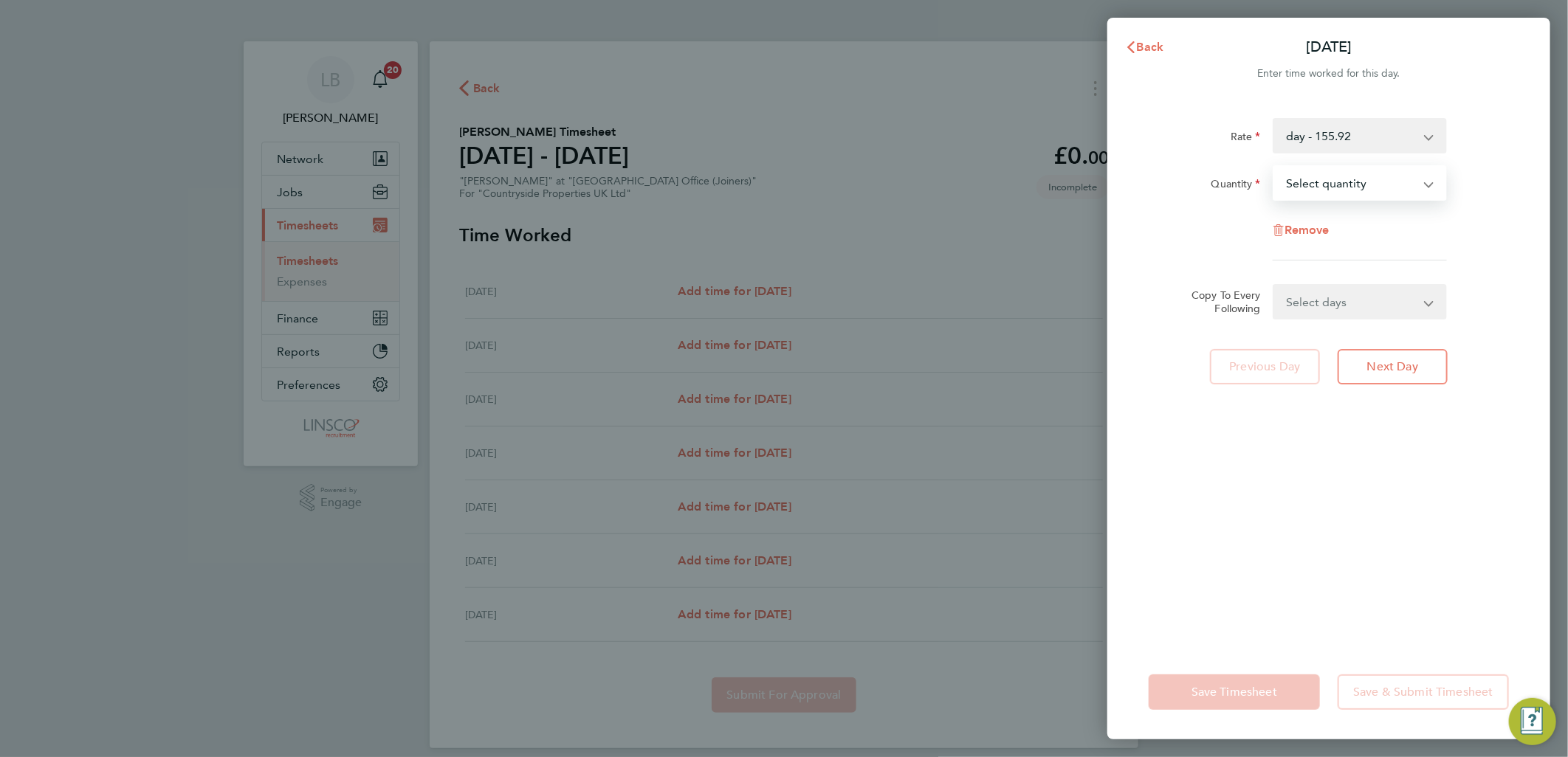
click at [1361, 190] on select "Select quantity 0.5 1" at bounding box center [1351, 183] width 154 height 32
select select "1"
click at [1274, 166] on select "Select quantity 0.5 1" at bounding box center [1351, 183] width 154 height 32
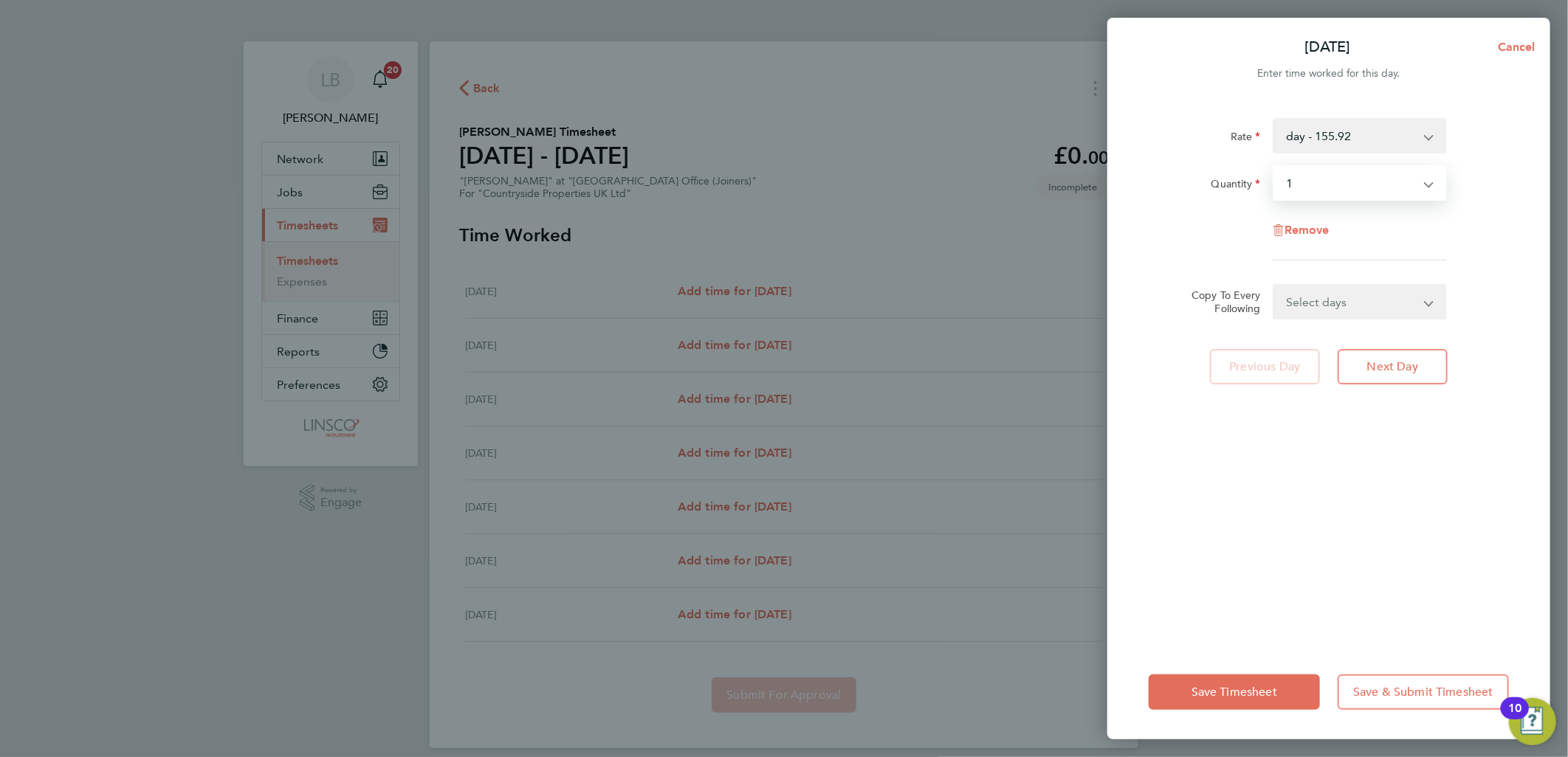
drag, startPoint x: 1344, startPoint y: 300, endPoint x: 1346, endPoint y: 316, distance: 16.1
click at [1344, 300] on select "Select days Day Weekday (Mon-Fri) Weekend (Sat-Sun) Tuesday Wednesday Thursday …" at bounding box center [1352, 302] width 155 height 32
select select "WEEKDAY"
click at [1274, 286] on select "Select days Day Weekday (Mon-Fri) Weekend (Sat-Sun) Tuesday Wednesday Thursday …" at bounding box center [1352, 302] width 155 height 32
select select "2025-09-21"
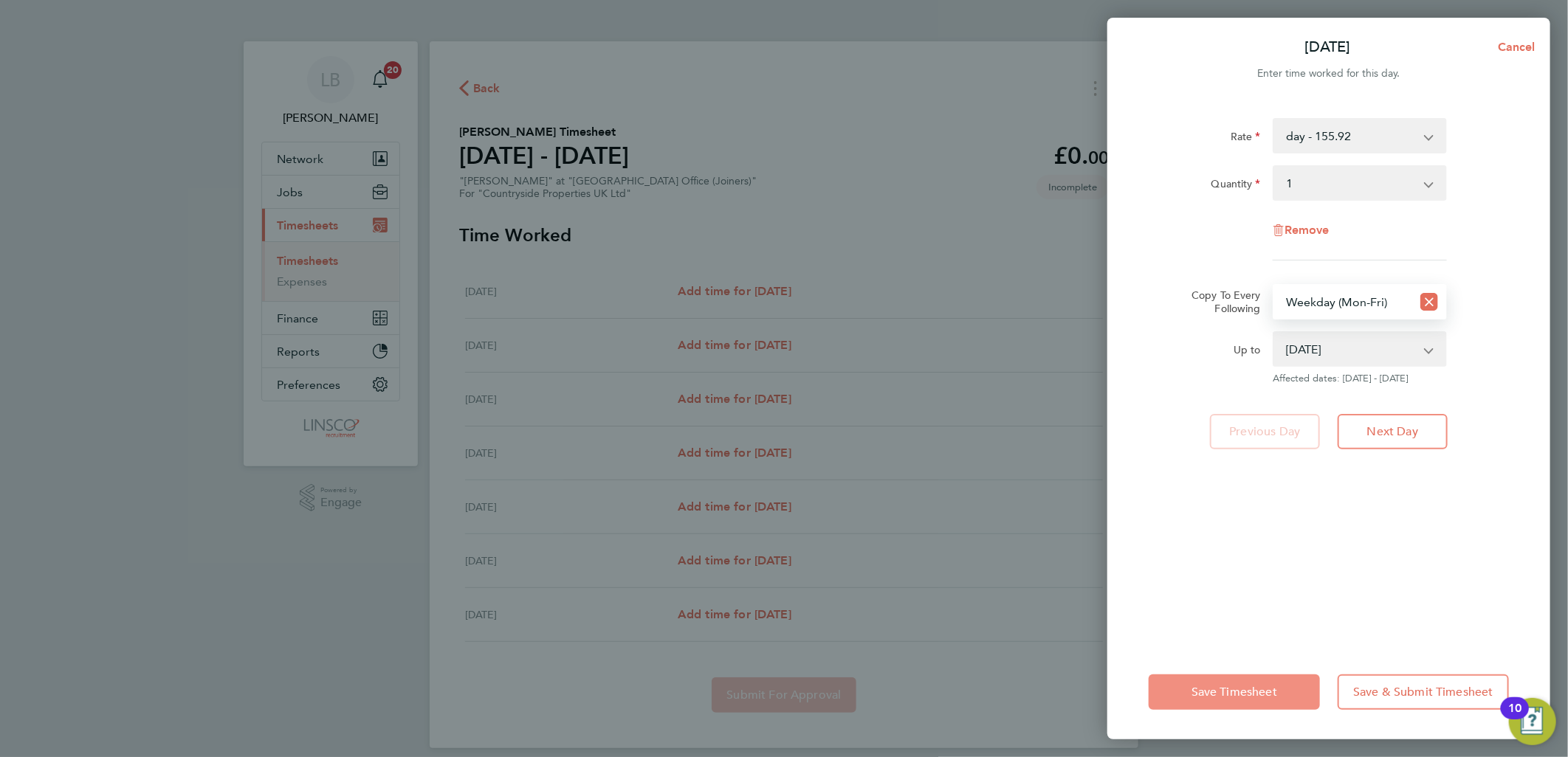
click at [1246, 695] on span "Save Timesheet" at bounding box center [1234, 691] width 85 height 15
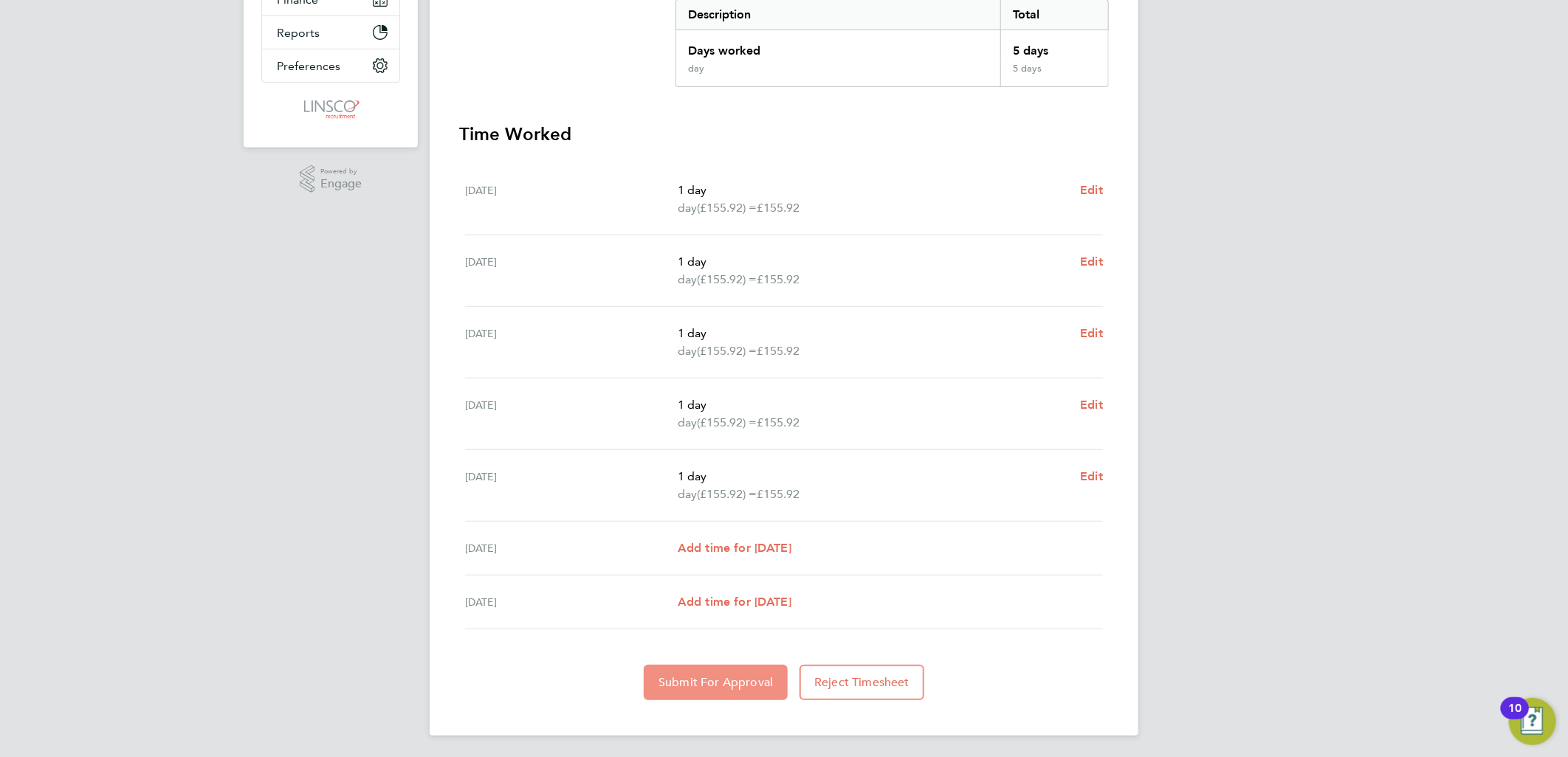
click at [728, 670] on button "Submit For Approval" at bounding box center [715, 683] width 144 height 36
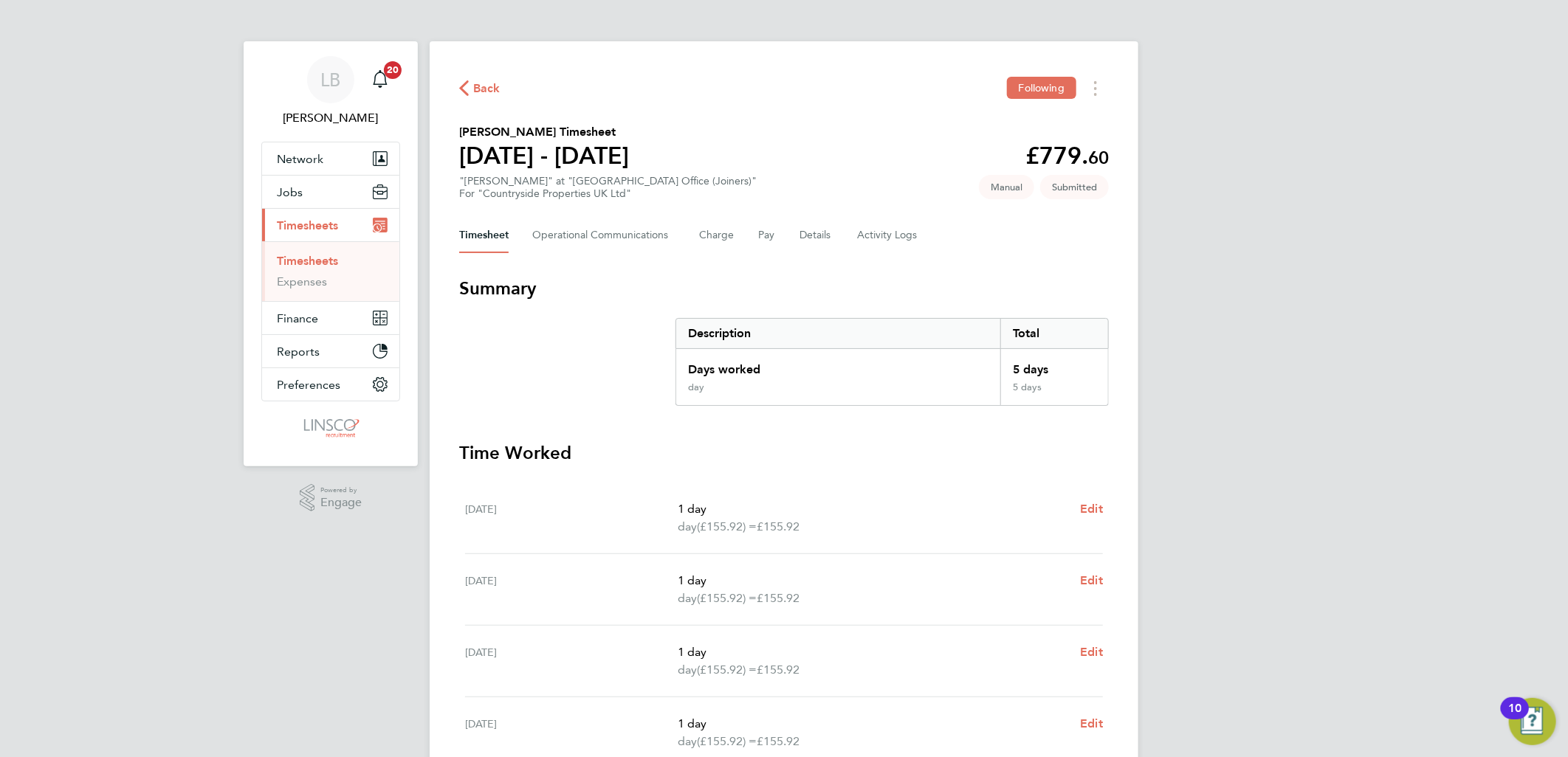
click at [496, 86] on span "Back" at bounding box center [487, 88] width 27 height 18
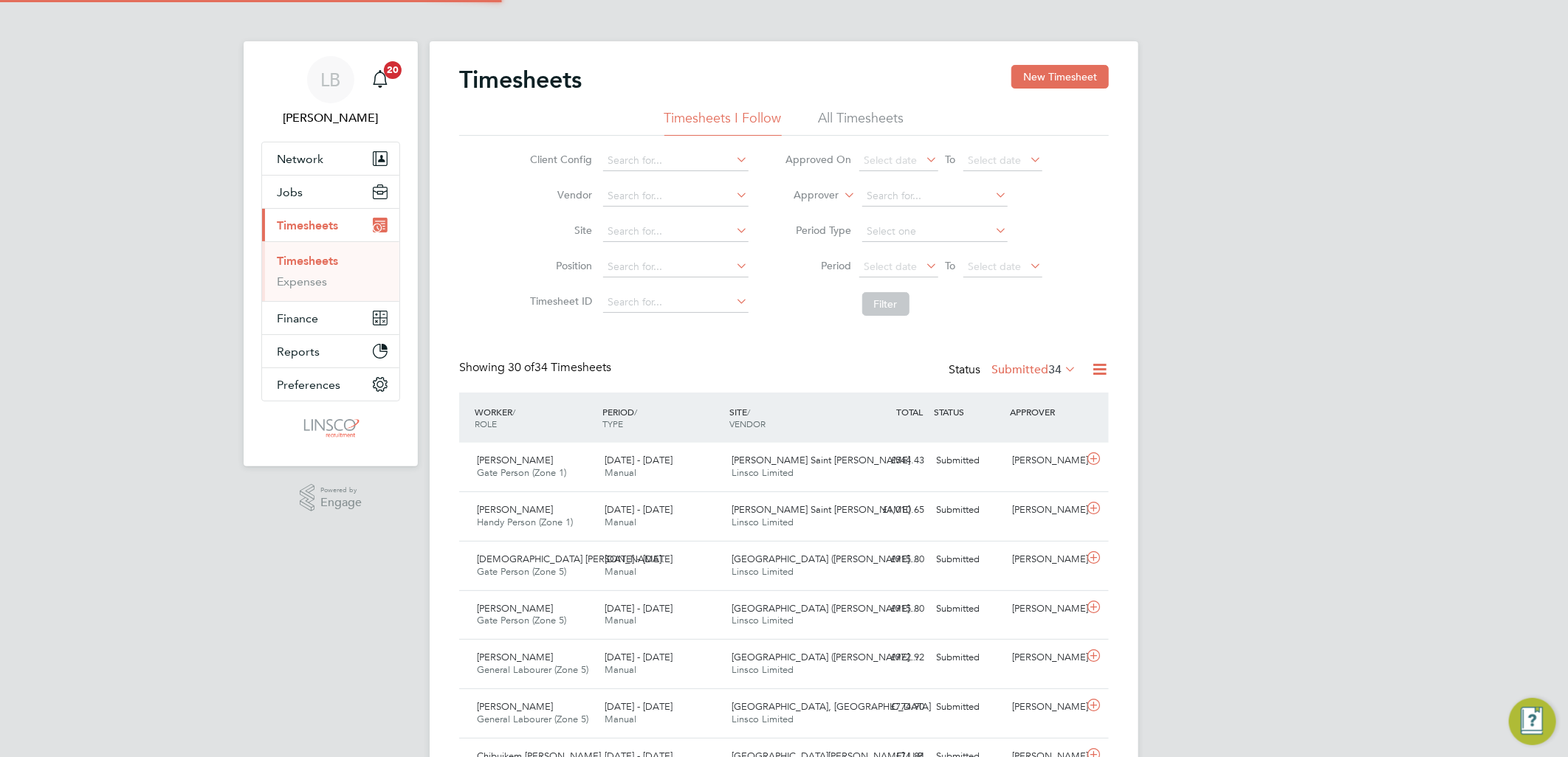
scroll to position [37, 128]
click at [1046, 73] on button "New Timesheet" at bounding box center [1060, 77] width 97 height 24
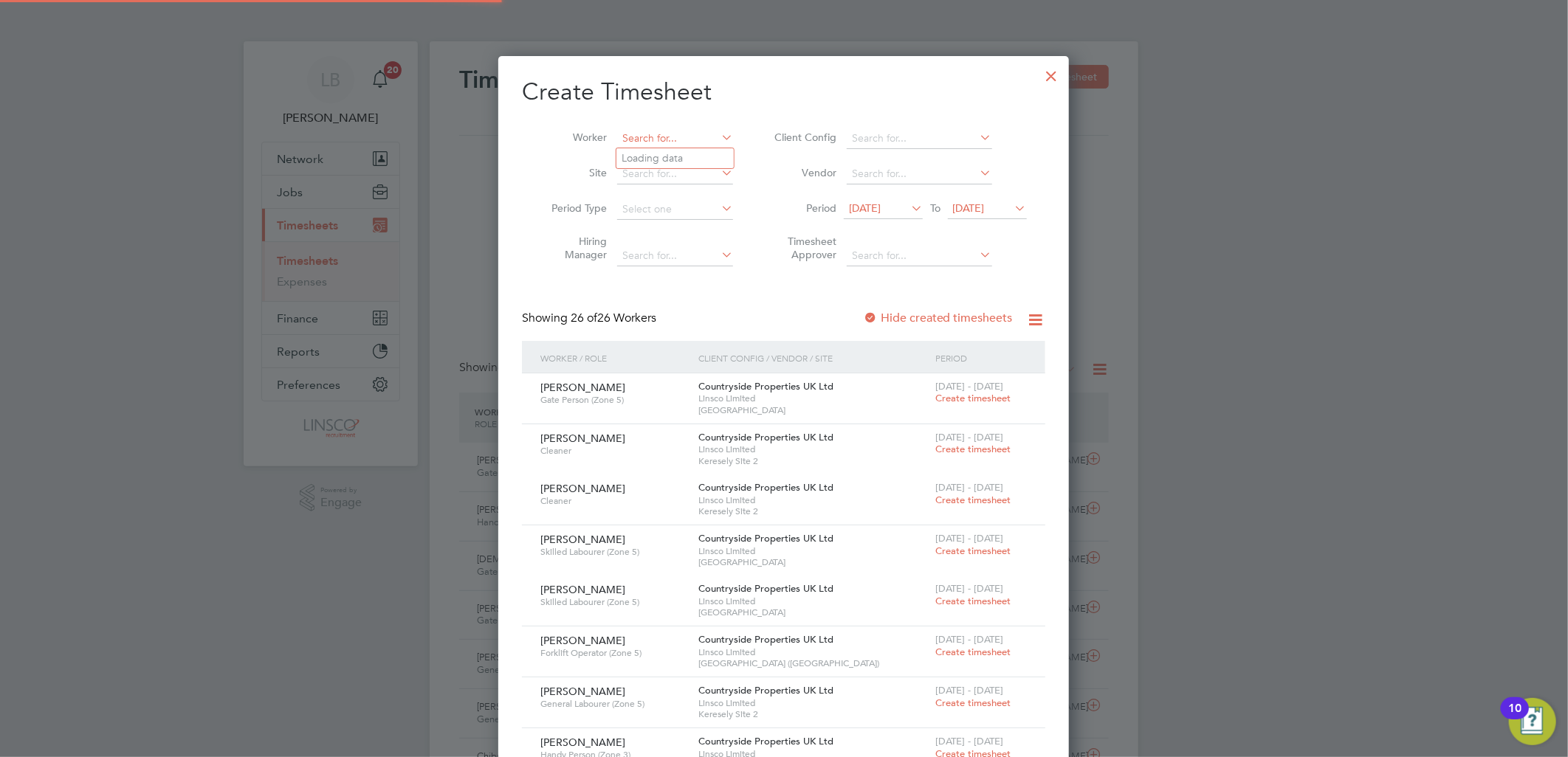
click at [679, 138] on input at bounding box center [675, 138] width 116 height 20
click at [703, 154] on li "Gary Sh epherd" at bounding box center [690, 158] width 147 height 20
type input "[PERSON_NAME]"
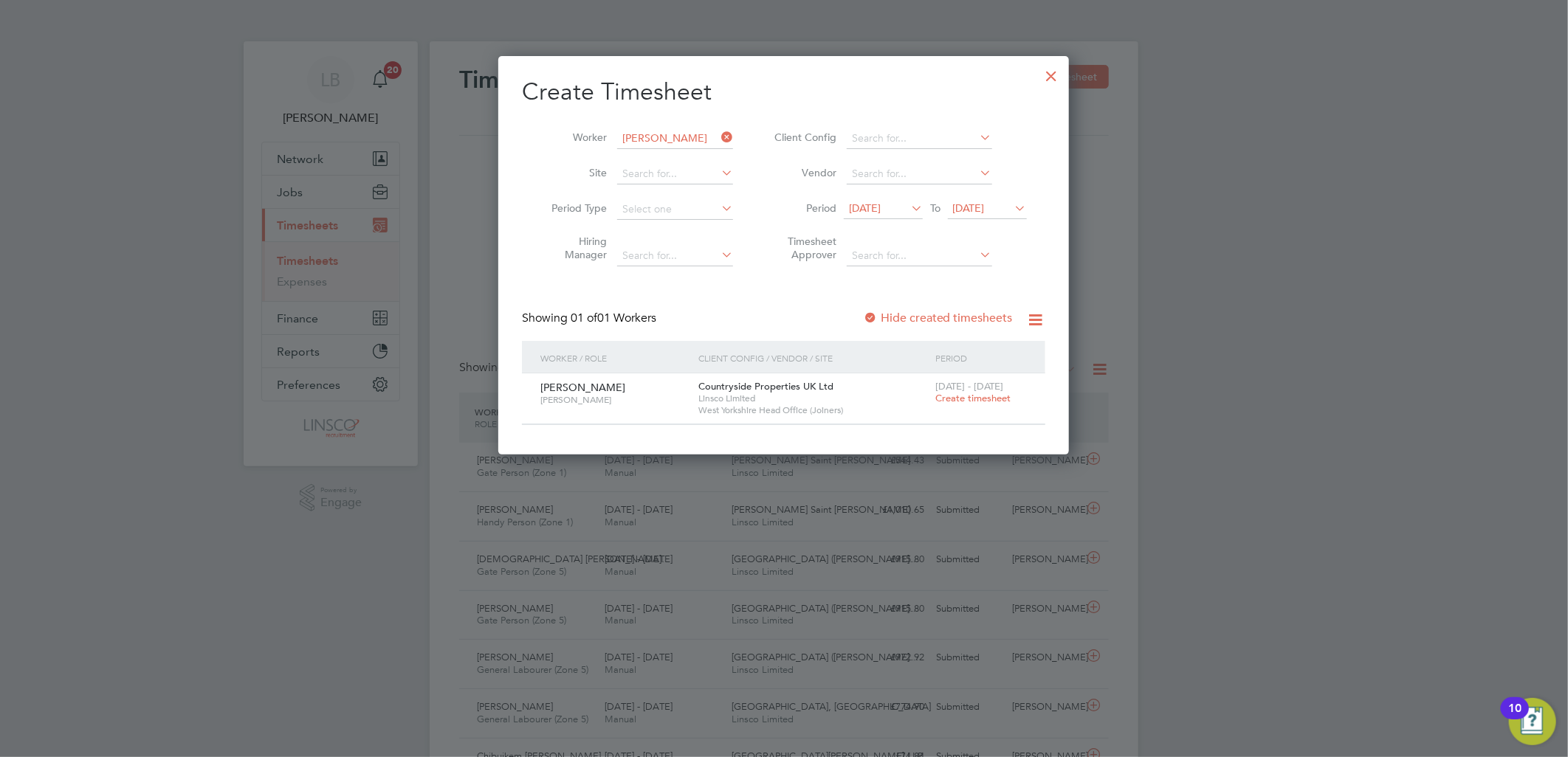
click at [969, 399] on span "Create timesheet" at bounding box center [973, 398] width 75 height 13
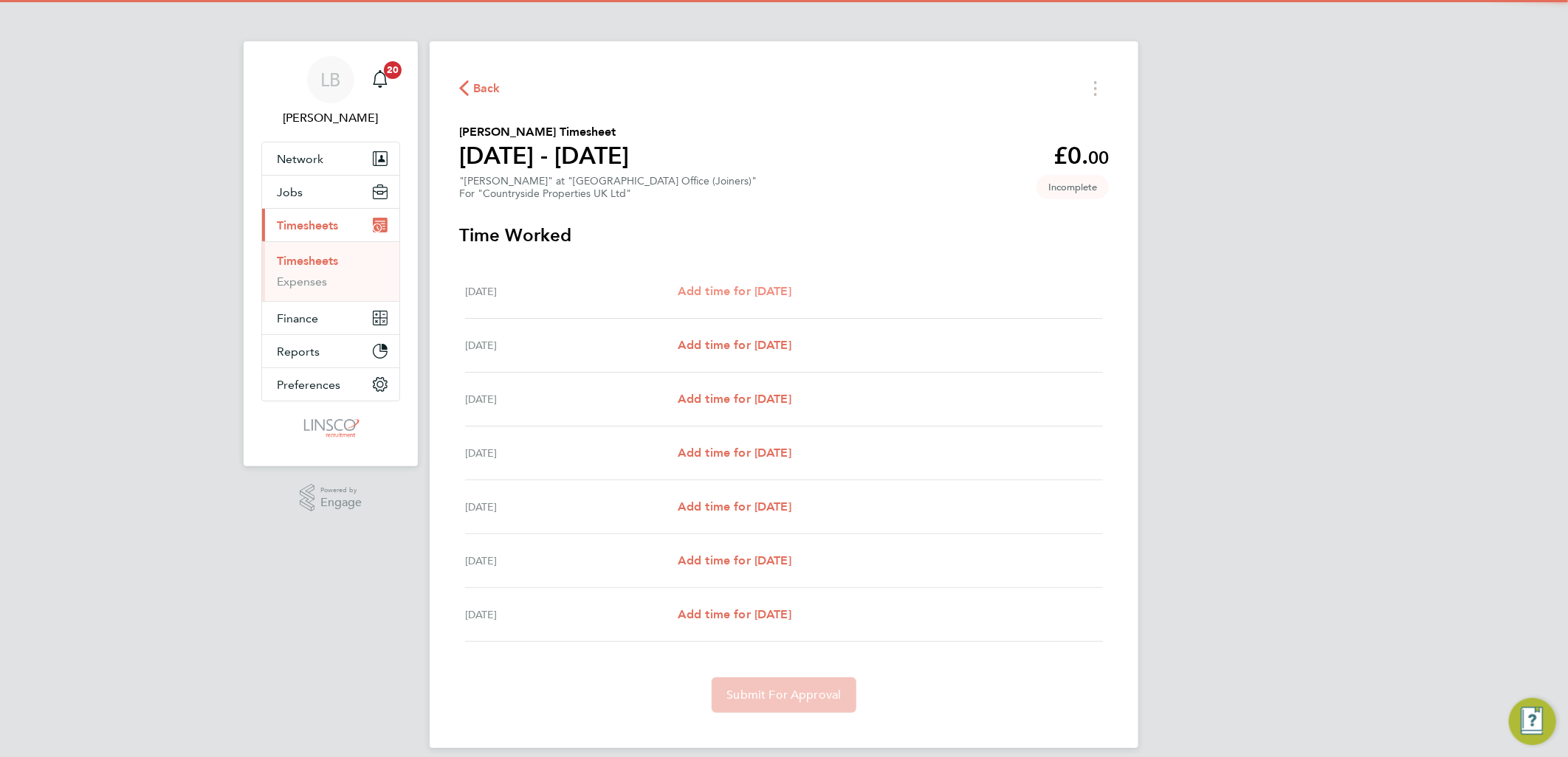
click at [750, 289] on span "Add time for Mon 22 Sep" at bounding box center [734, 291] width 114 height 14
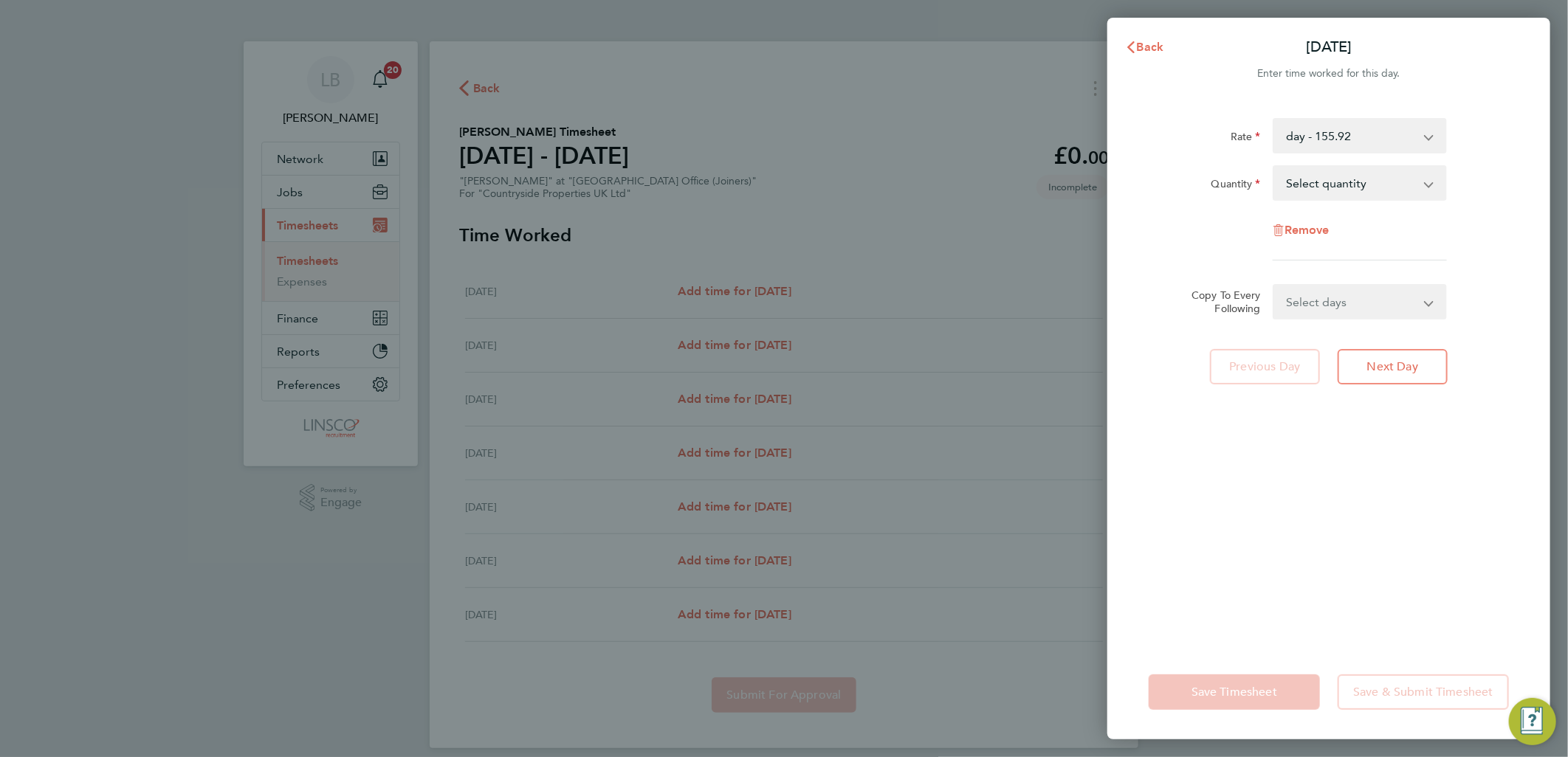
drag, startPoint x: 1296, startPoint y: 192, endPoint x: 1297, endPoint y: 199, distance: 7.1
click at [1296, 192] on select "Select quantity 0.5 1" at bounding box center [1351, 183] width 154 height 32
select select "1"
click at [1274, 166] on select "Select quantity 0.5 1" at bounding box center [1351, 183] width 154 height 32
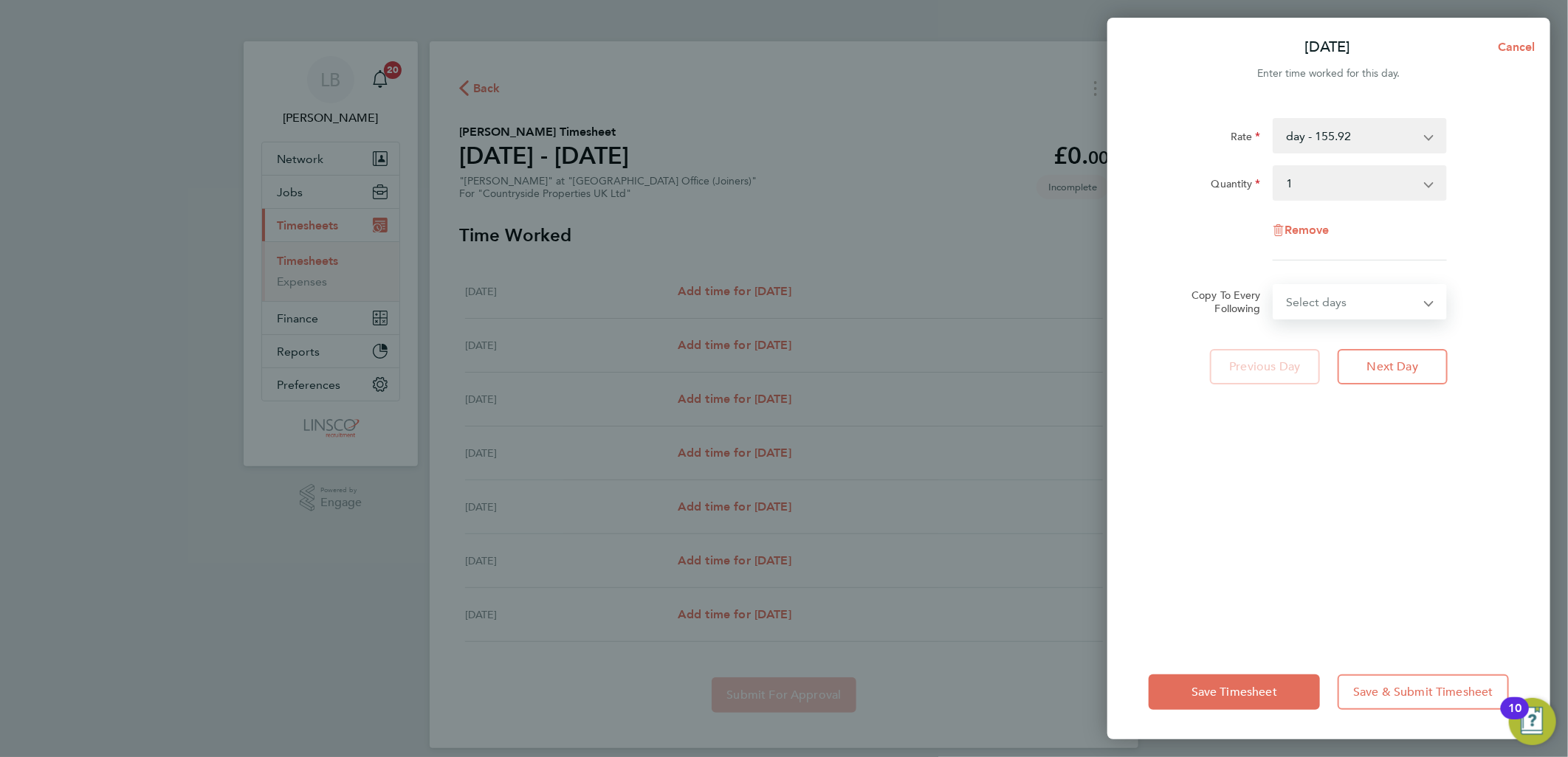
click at [1340, 312] on select "Select days Day Weekday (Mon-Fri) Weekend (Sat-Sun) Tuesday Wednesday Thursday …" at bounding box center [1352, 302] width 155 height 32
select select "WEEKDAY"
click at [1274, 286] on select "Select days Day Weekday (Mon-Fri) Weekend (Sat-Sun) Tuesday Wednesday Thursday …" at bounding box center [1352, 302] width 155 height 32
select select "2025-09-28"
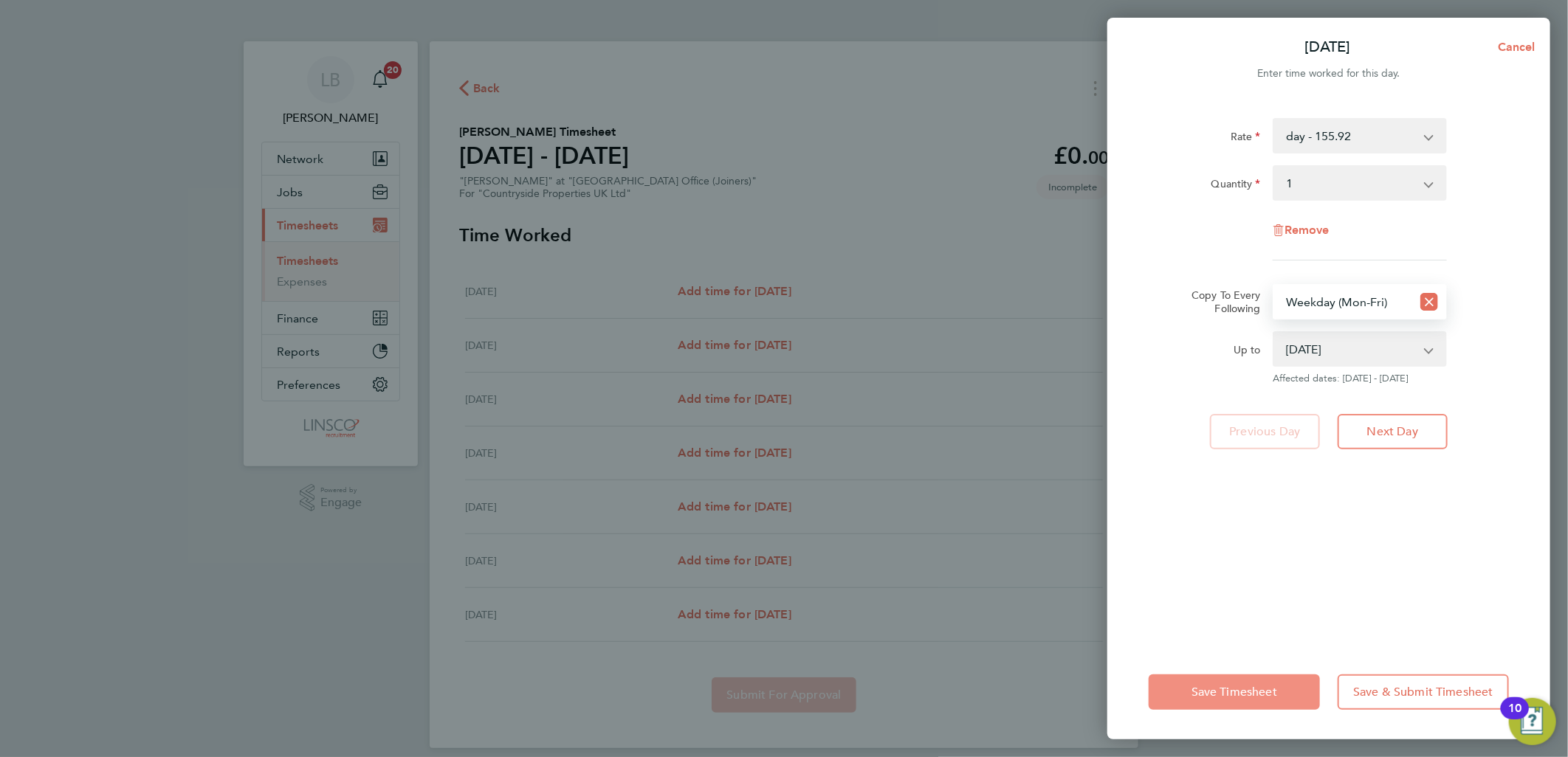
click at [1295, 689] on button "Save Timesheet" at bounding box center [1234, 692] width 172 height 36
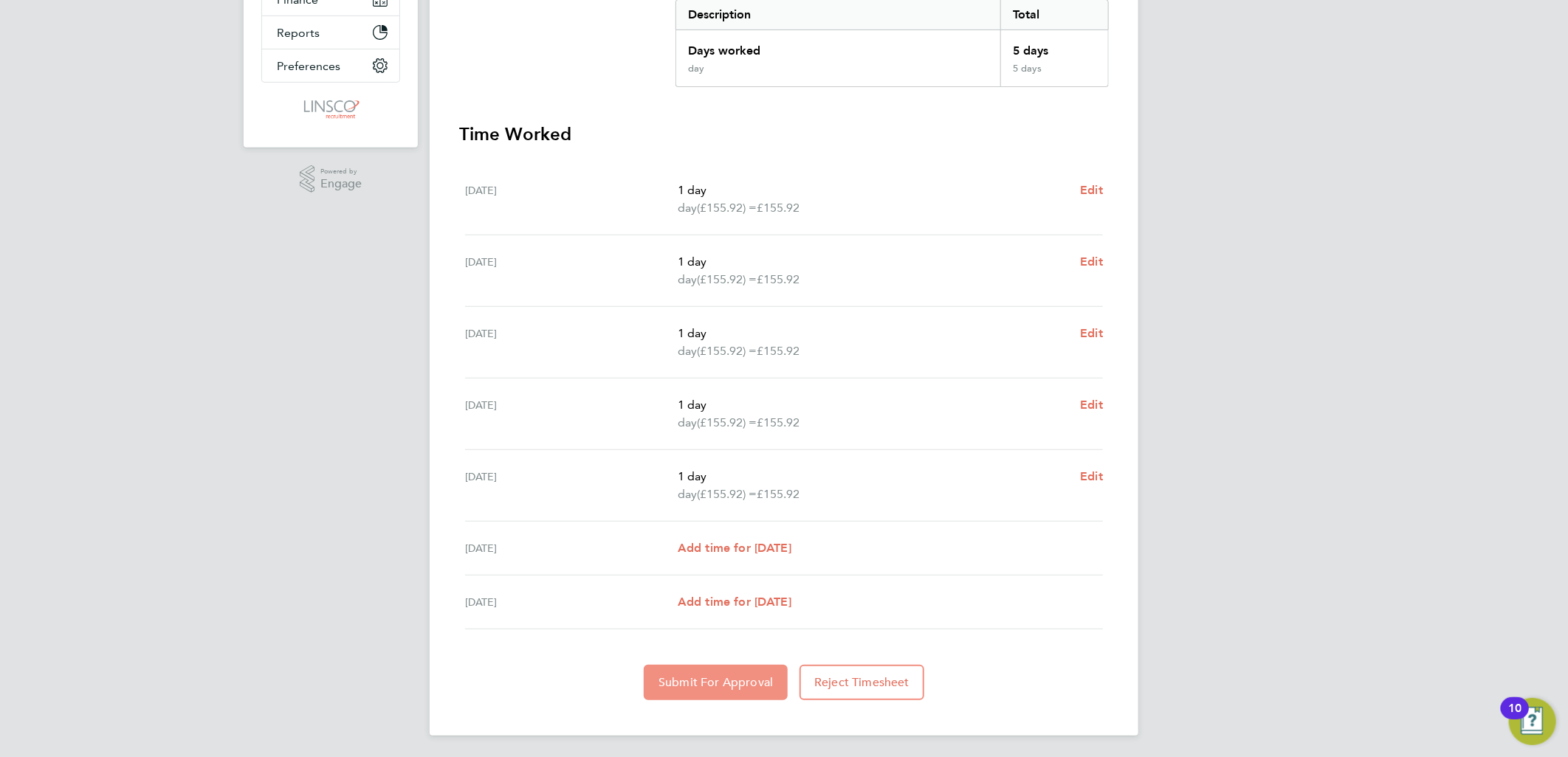
click at [698, 675] on span "Submit For Approval" at bounding box center [715, 682] width 114 height 15
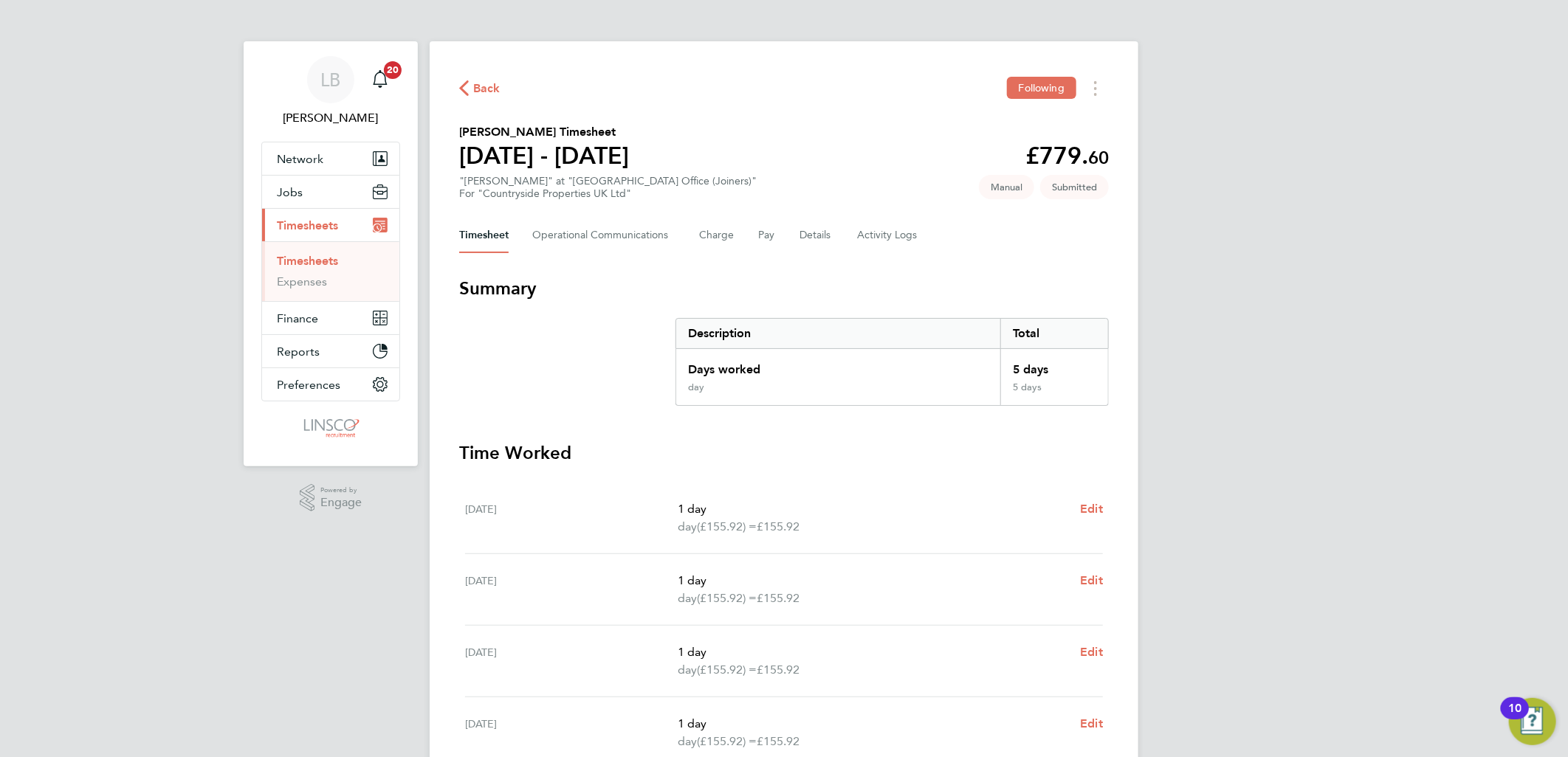
click at [482, 84] on span "Back" at bounding box center [487, 88] width 27 height 18
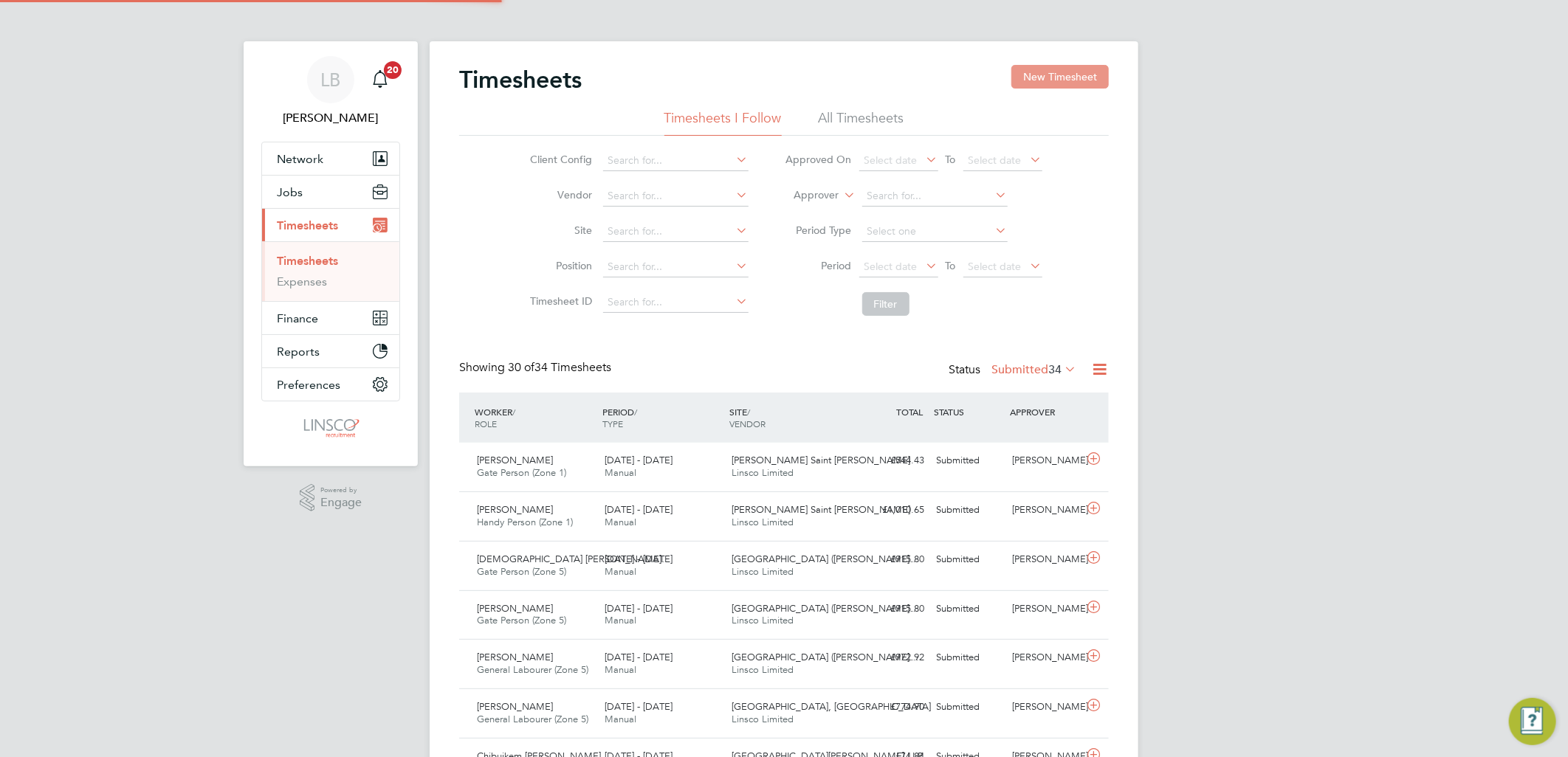
click at [1050, 77] on button "New Timesheet" at bounding box center [1060, 77] width 97 height 24
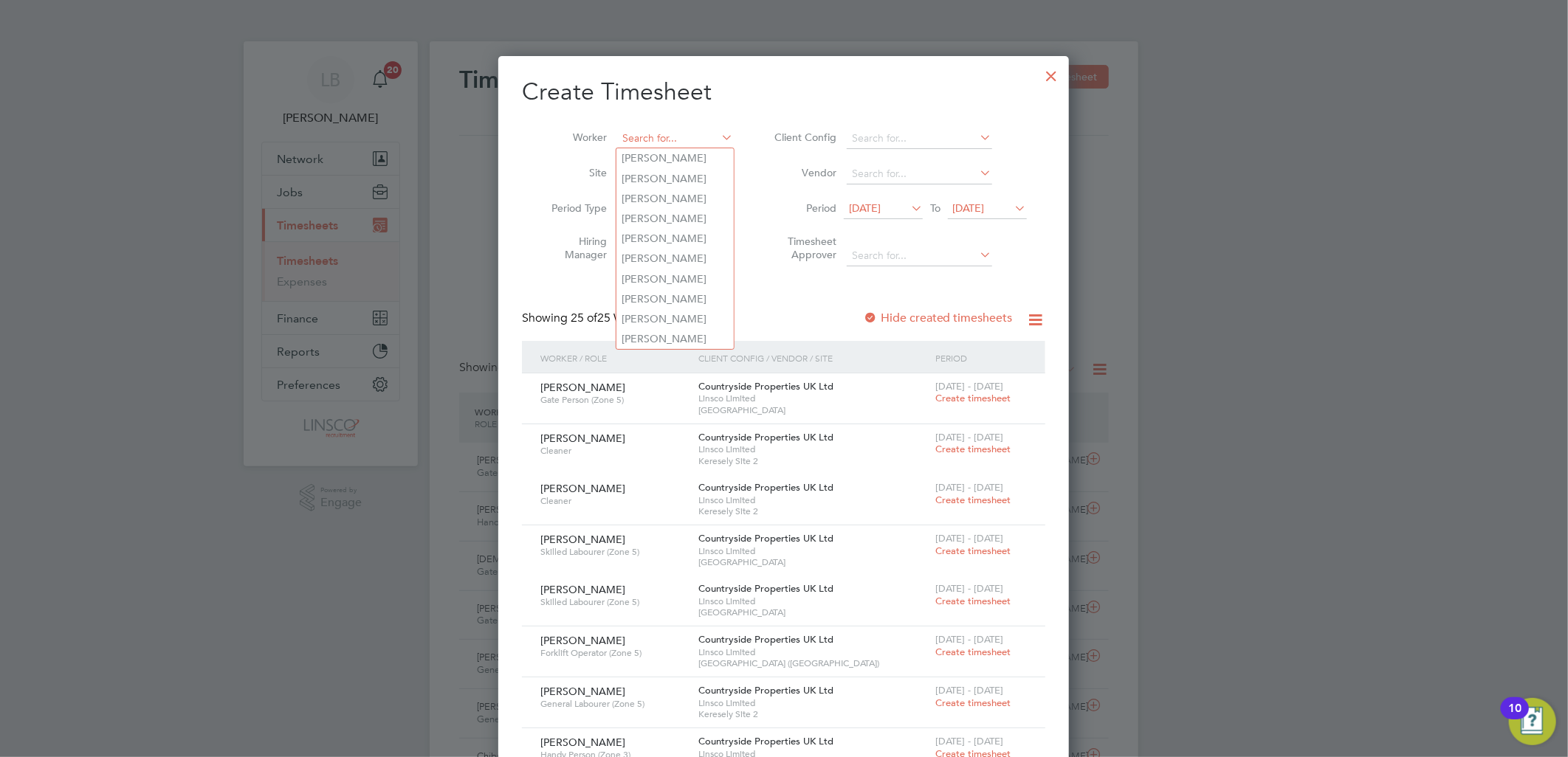
click at [679, 136] on input at bounding box center [675, 138] width 116 height 20
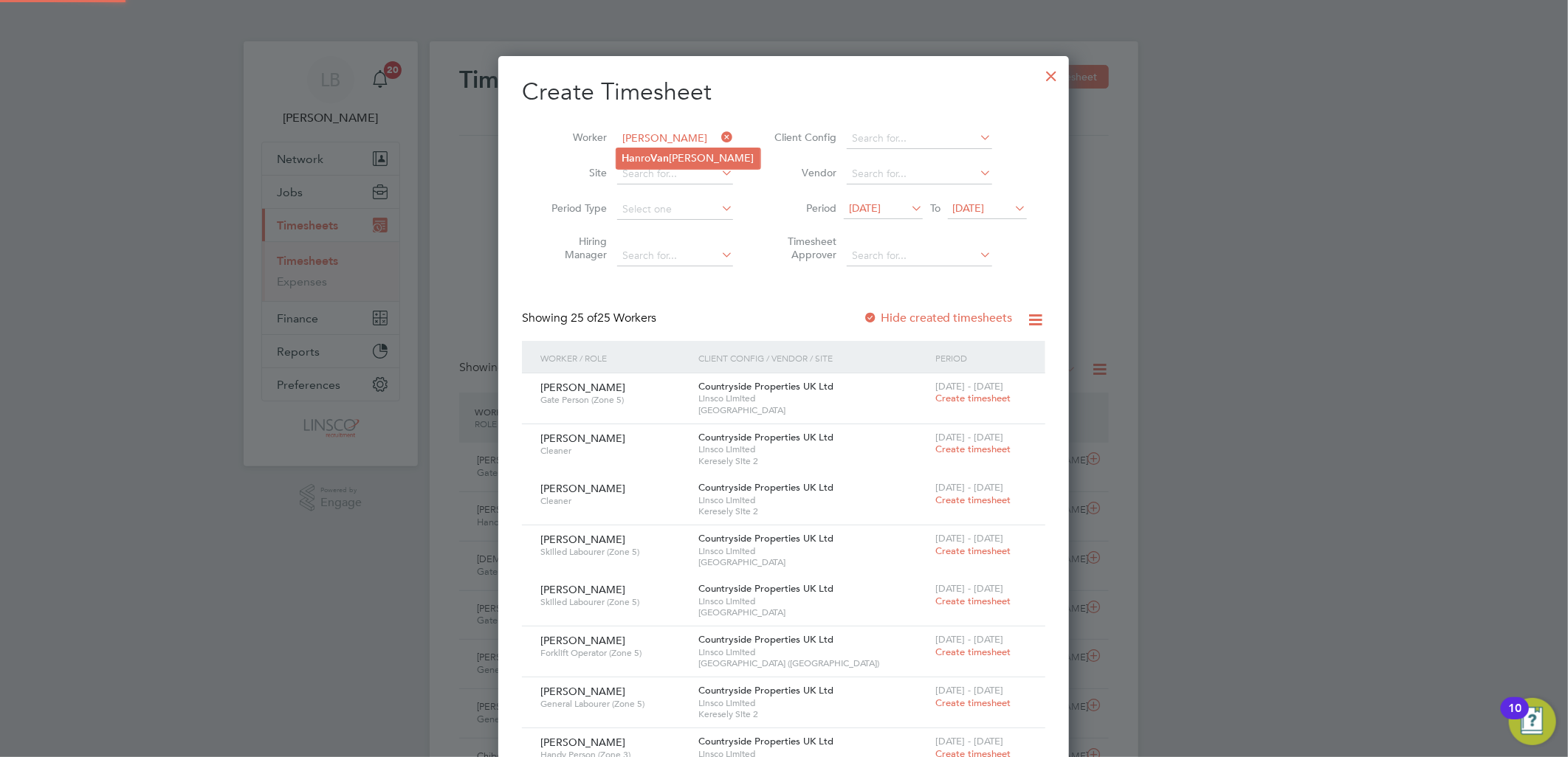
click at [689, 150] on li "Ha nro Van Eck" at bounding box center [688, 158] width 144 height 20
type input "Hanro Van Eck"
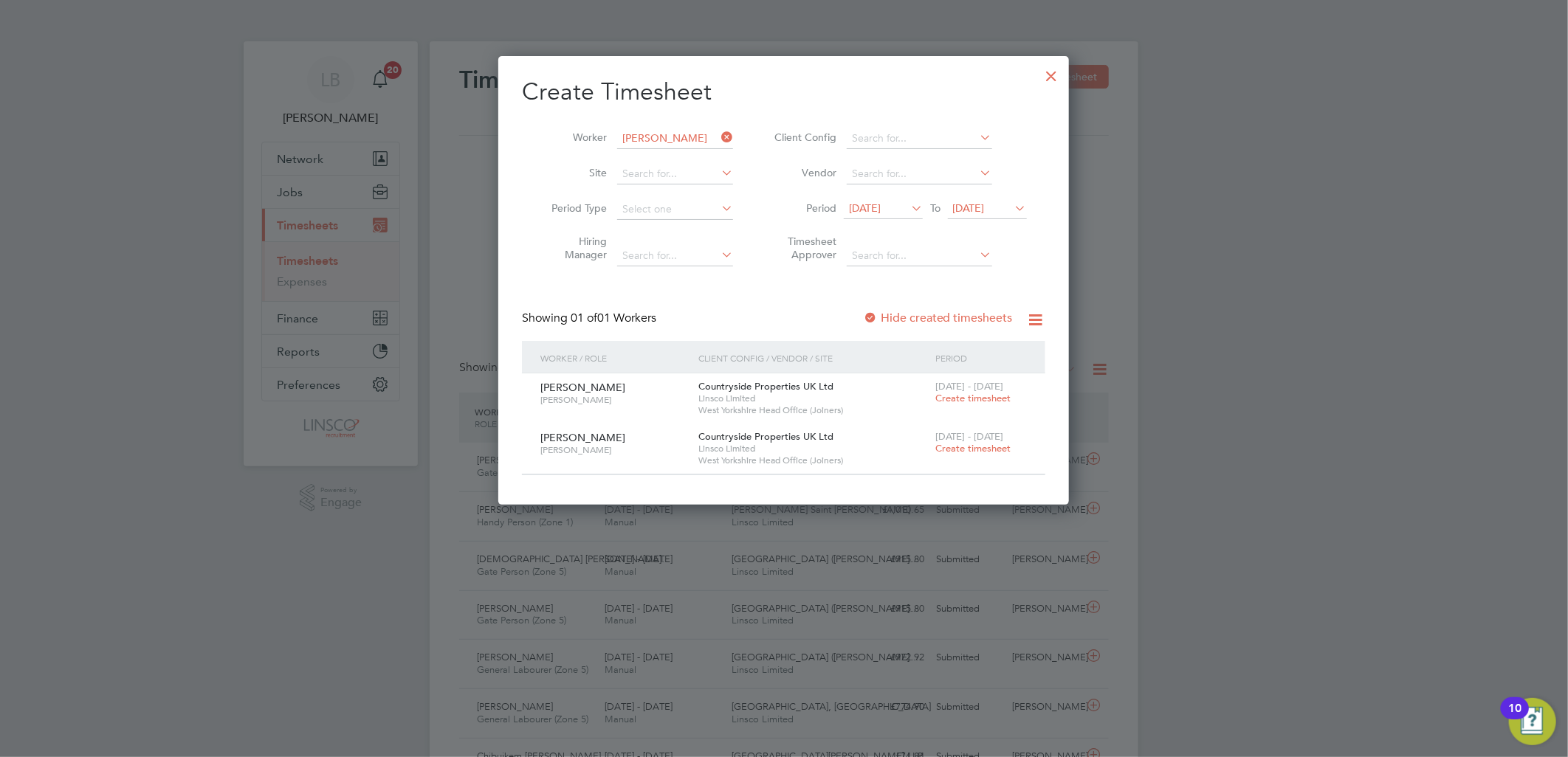
click at [971, 402] on span "Create timesheet" at bounding box center [973, 398] width 75 height 13
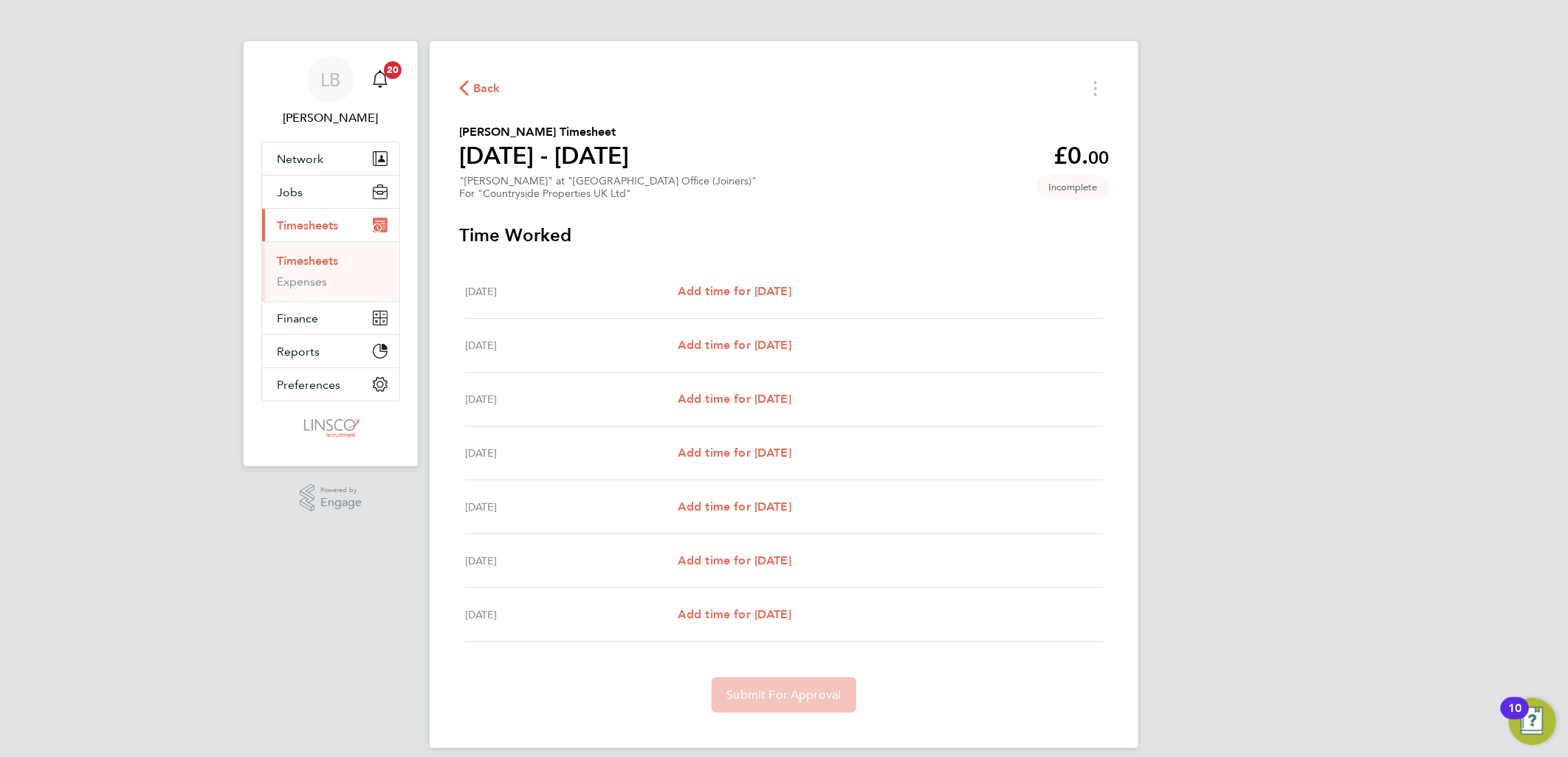
click at [794, 277] on div "Mon 15 Sep Add time for Mon 15 Sep Add time for Mon 15 Sep" at bounding box center [784, 291] width 638 height 54
click at [794, 281] on div "Mon 15 Sep Add time for Mon 15 Sep Add time for Mon 15 Sep" at bounding box center [784, 291] width 638 height 54
click at [791, 288] on span "Add time for Mon 15 Sep" at bounding box center [734, 291] width 114 height 14
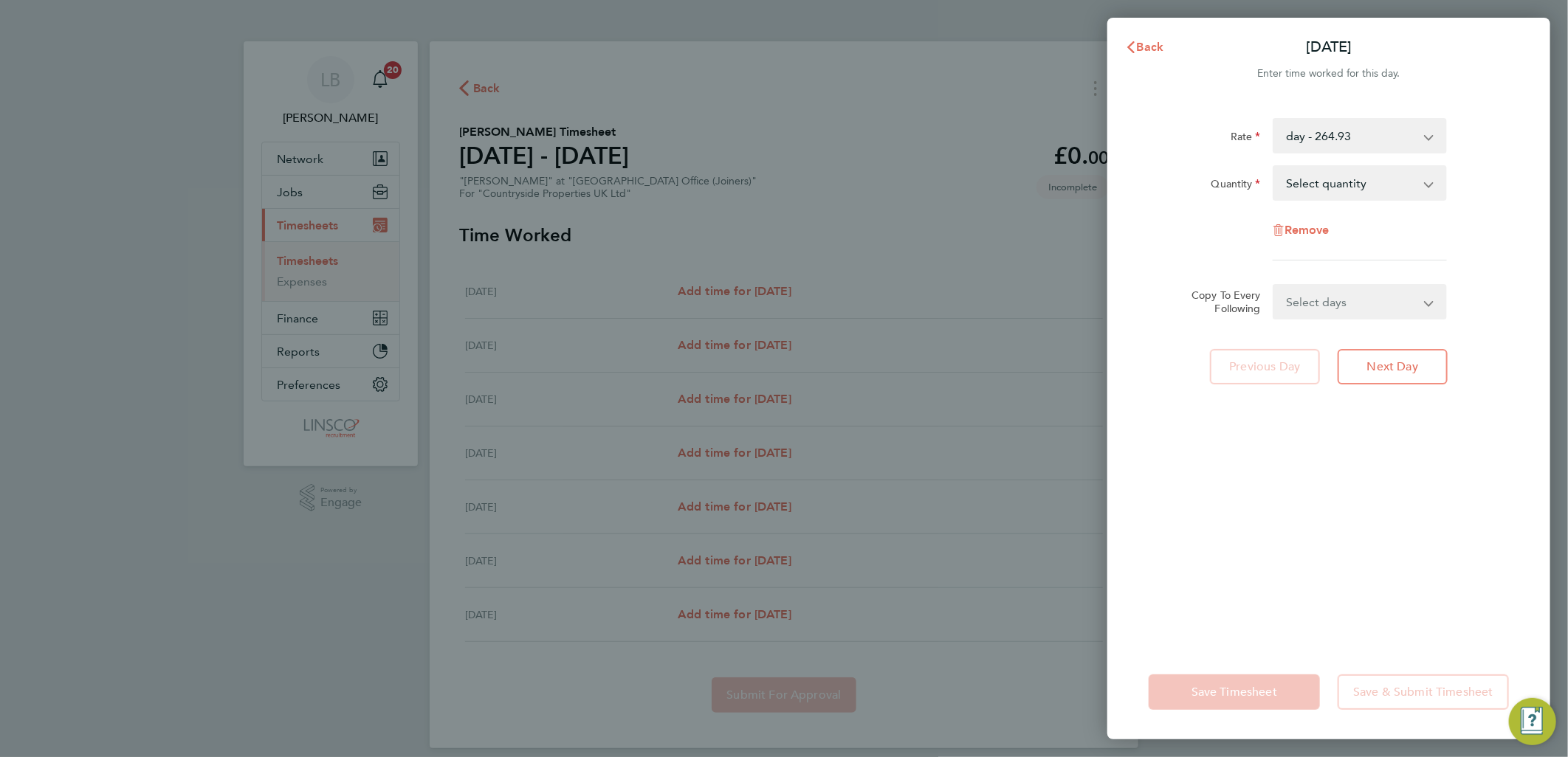
click at [1336, 168] on select "Select quantity 0.5 1" at bounding box center [1351, 183] width 154 height 32
select select "1"
click at [1274, 166] on select "Select quantity 0.5 1" at bounding box center [1351, 183] width 154 height 32
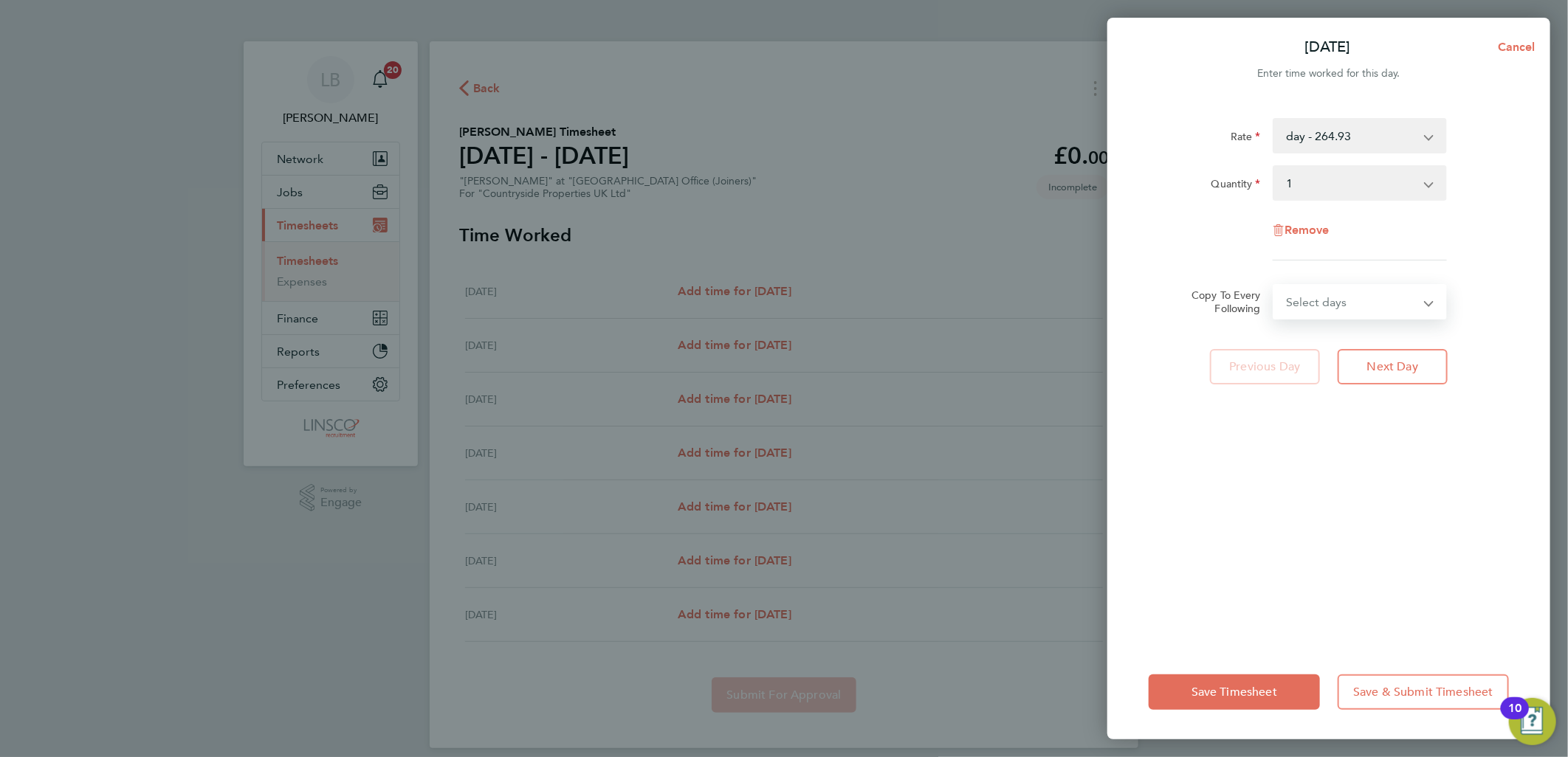
drag, startPoint x: 1331, startPoint y: 297, endPoint x: 1352, endPoint y: 304, distance: 22.1
click at [1332, 300] on select "Select days Day Weekday (Mon-Fri) Weekend (Sat-Sun) Tuesday Wednesday Thursday …" at bounding box center [1352, 302] width 155 height 32
select select "WEEKDAY"
click at [1274, 286] on select "Select days Day Weekday (Mon-Fri) Weekend (Sat-Sun) Tuesday Wednesday Thursday …" at bounding box center [1352, 302] width 155 height 32
select select "2025-09-21"
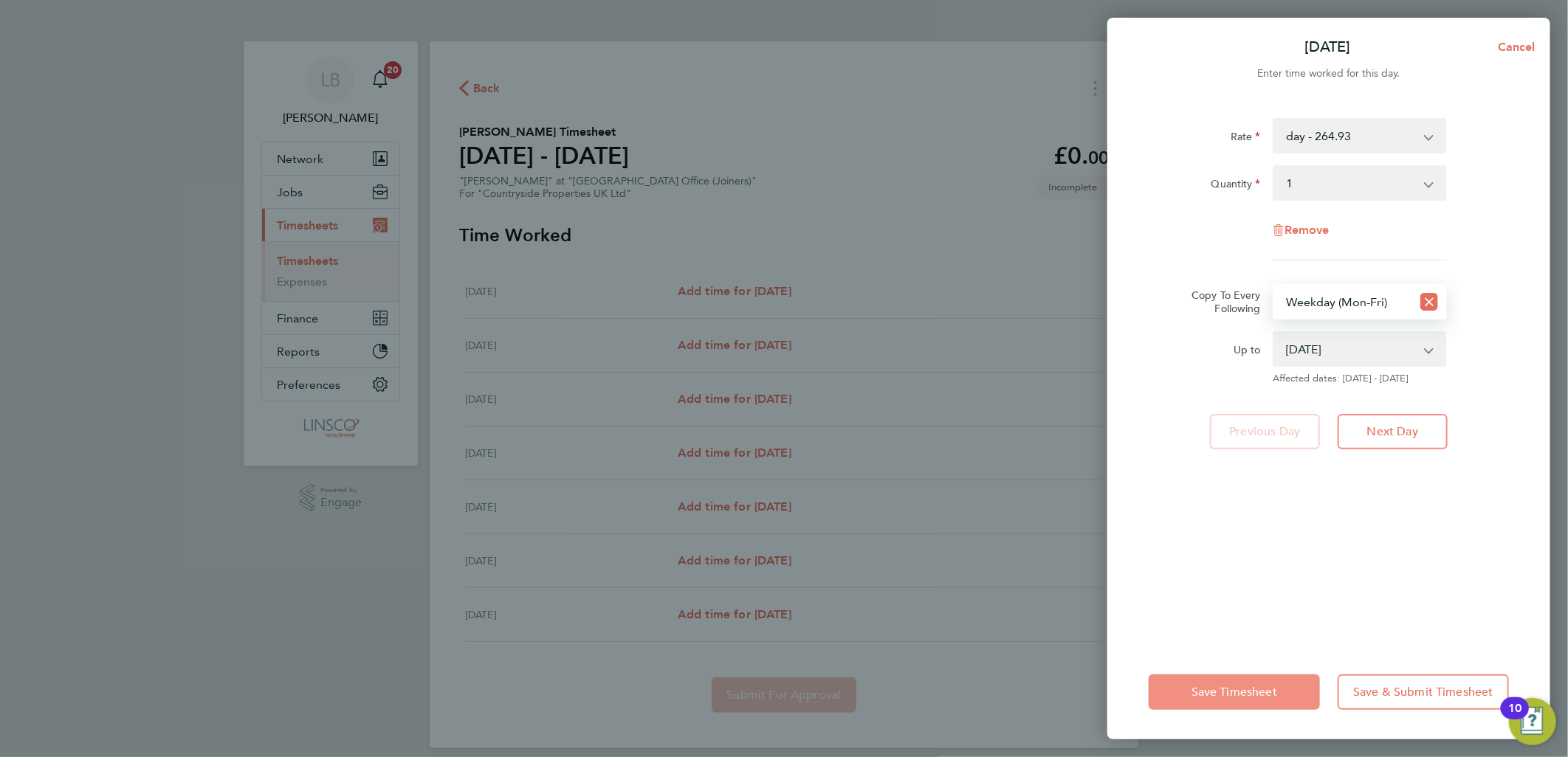
click at [1239, 690] on span "Save Timesheet" at bounding box center [1234, 691] width 85 height 15
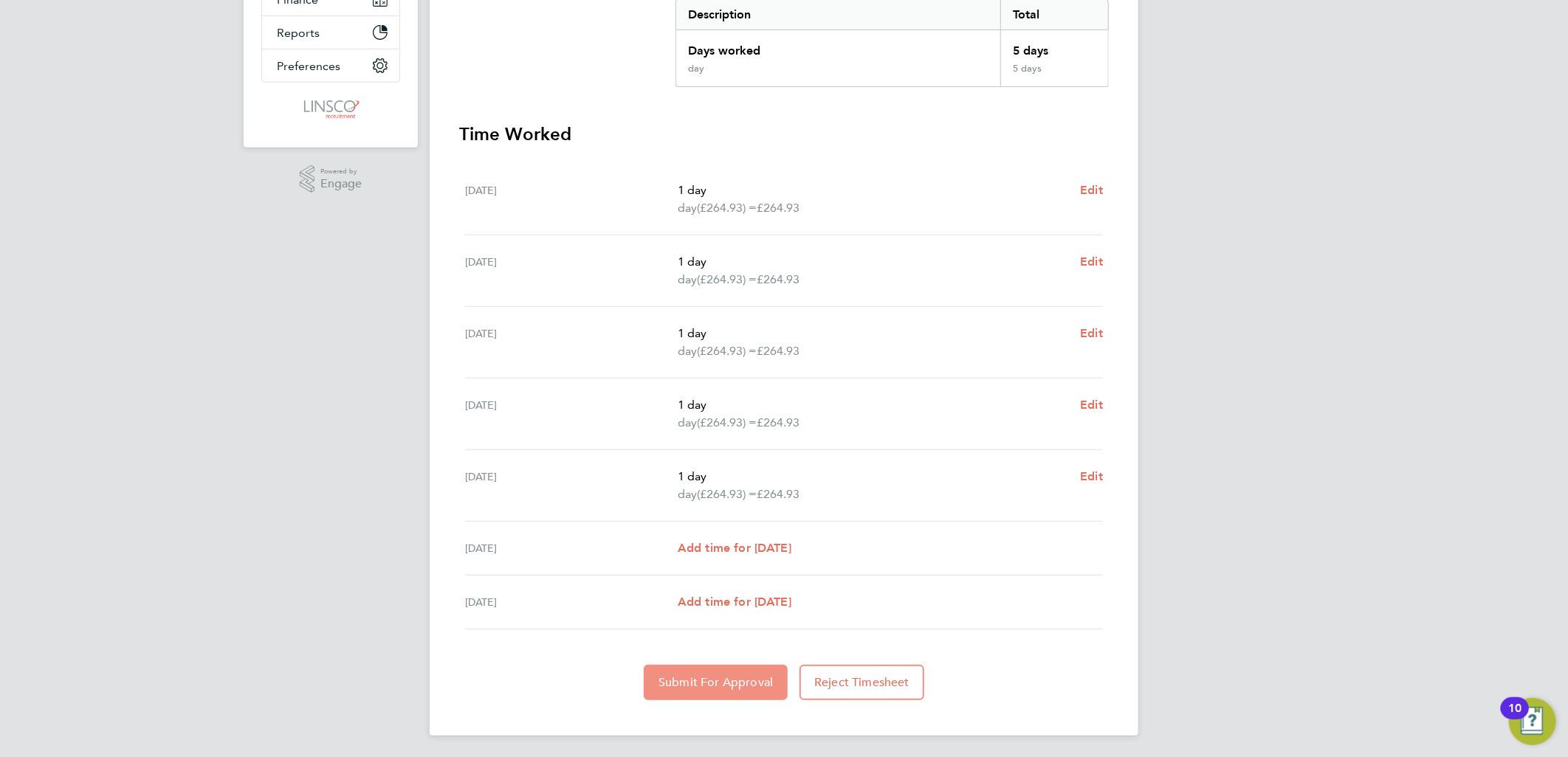
drag, startPoint x: 696, startPoint y: 674, endPoint x: 702, endPoint y: 659, distance: 16.2
click at [696, 672] on button "Submit For Approval" at bounding box center [715, 683] width 144 height 36
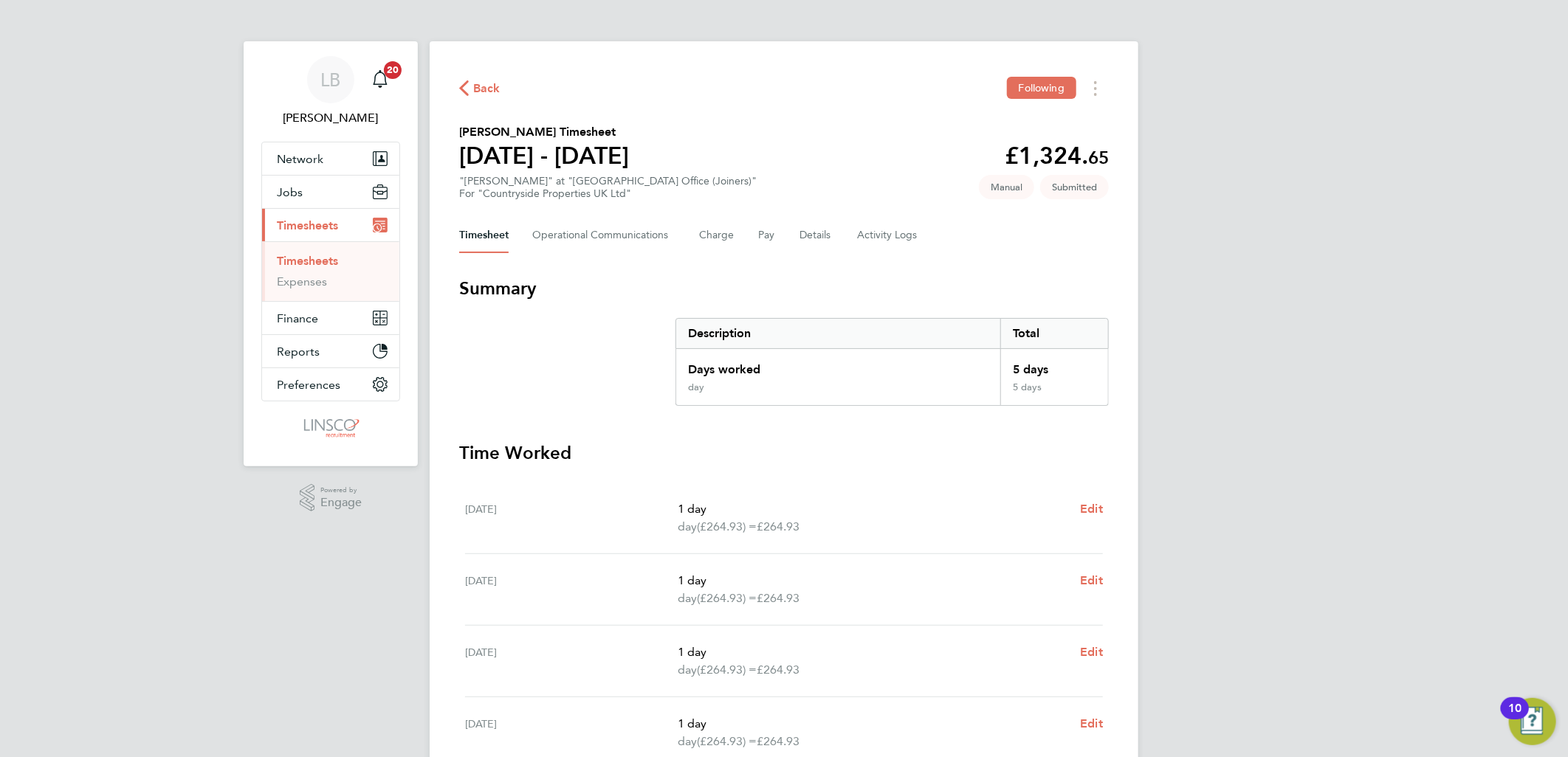
click at [485, 84] on span "Back" at bounding box center [487, 88] width 27 height 18
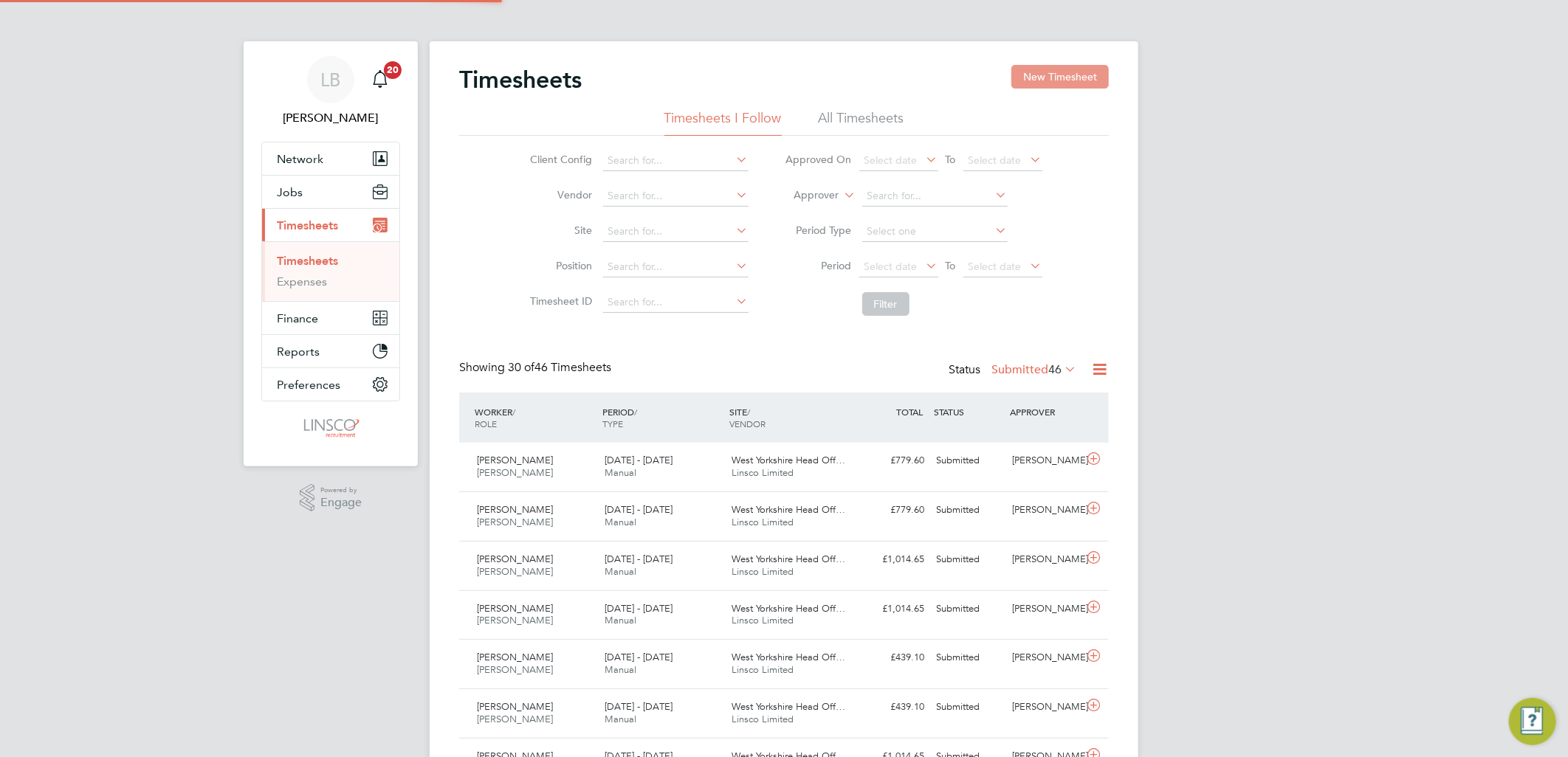
click at [1056, 72] on button "New Timesheet" at bounding box center [1060, 77] width 97 height 24
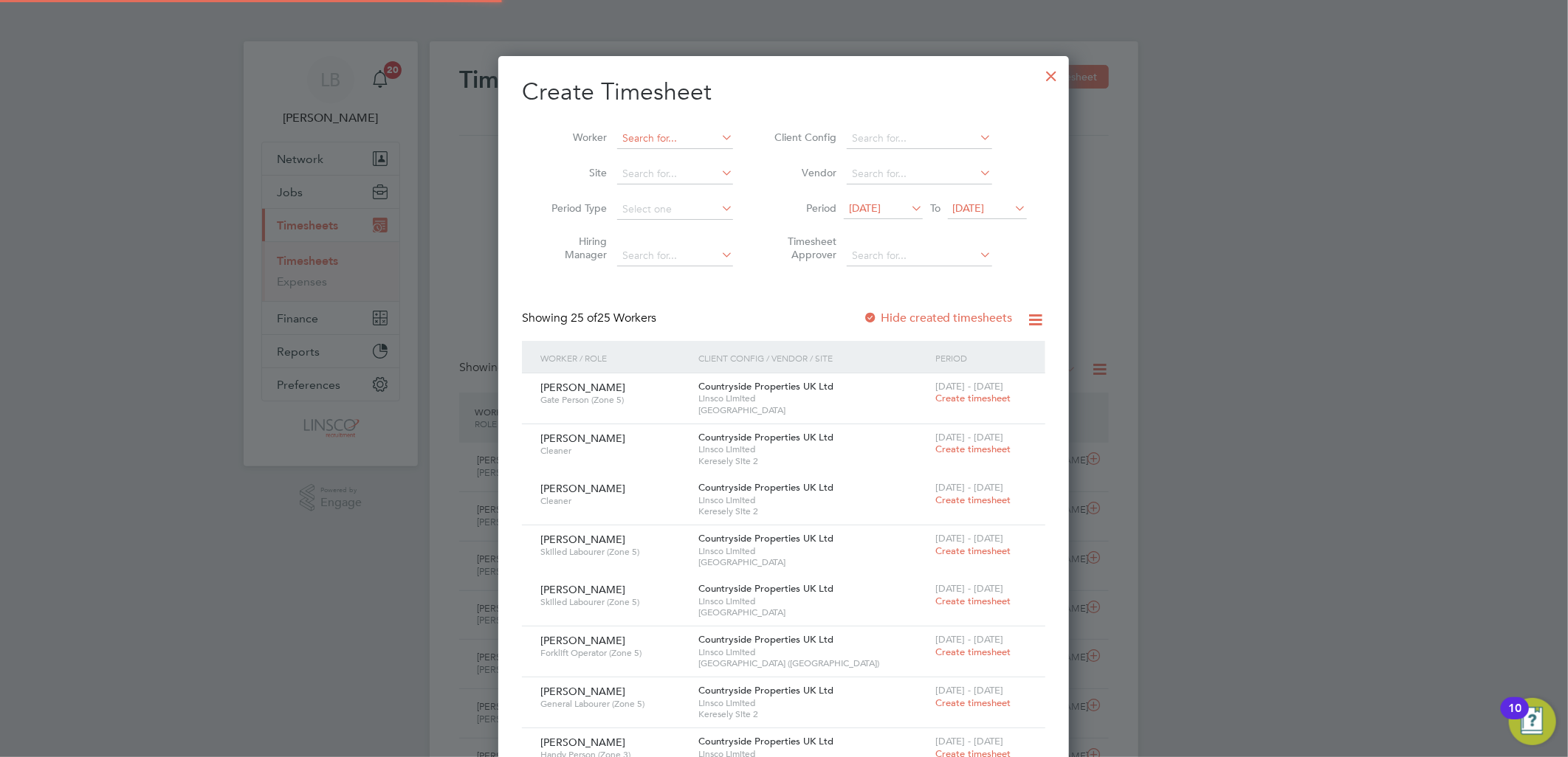
click at [638, 144] on input at bounding box center [675, 138] width 116 height 20
type input "HANR"
click at [676, 172] on input at bounding box center [675, 174] width 116 height 20
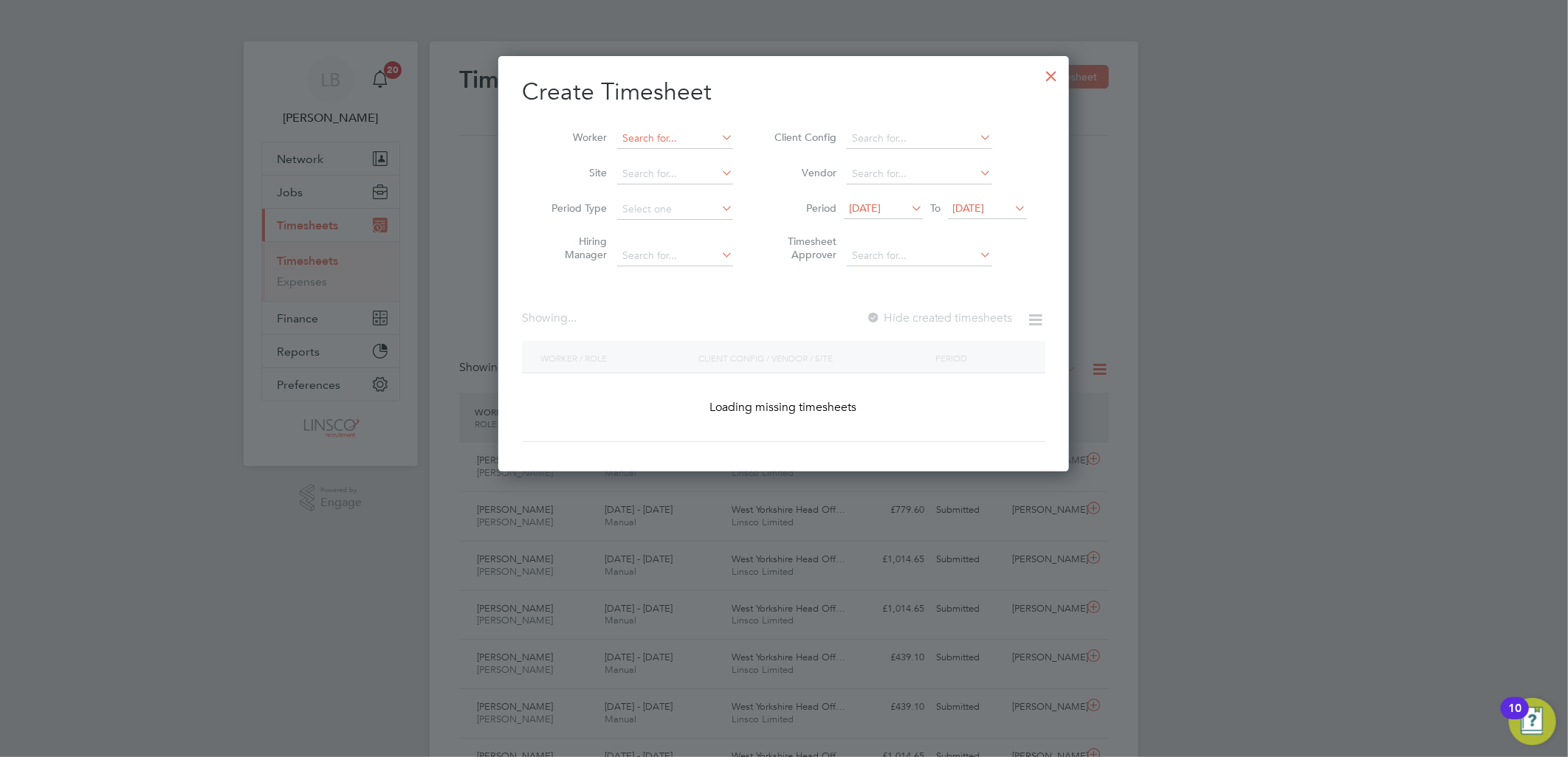
click at [681, 133] on input at bounding box center [675, 138] width 116 height 20
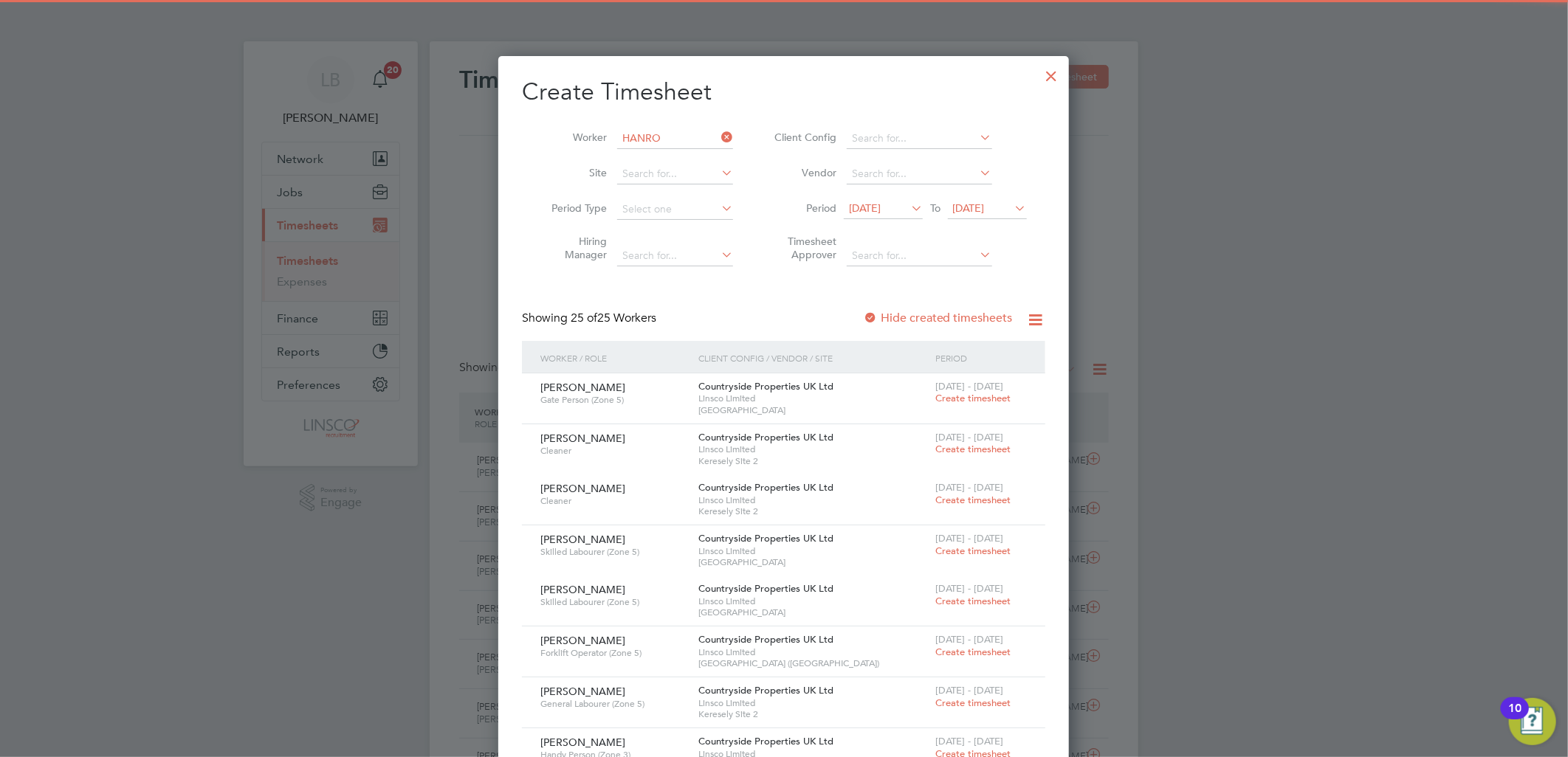
click at [701, 158] on li "Hanro Van Eck" at bounding box center [679, 159] width 126 height 20
type input "Hanro Van Eck"
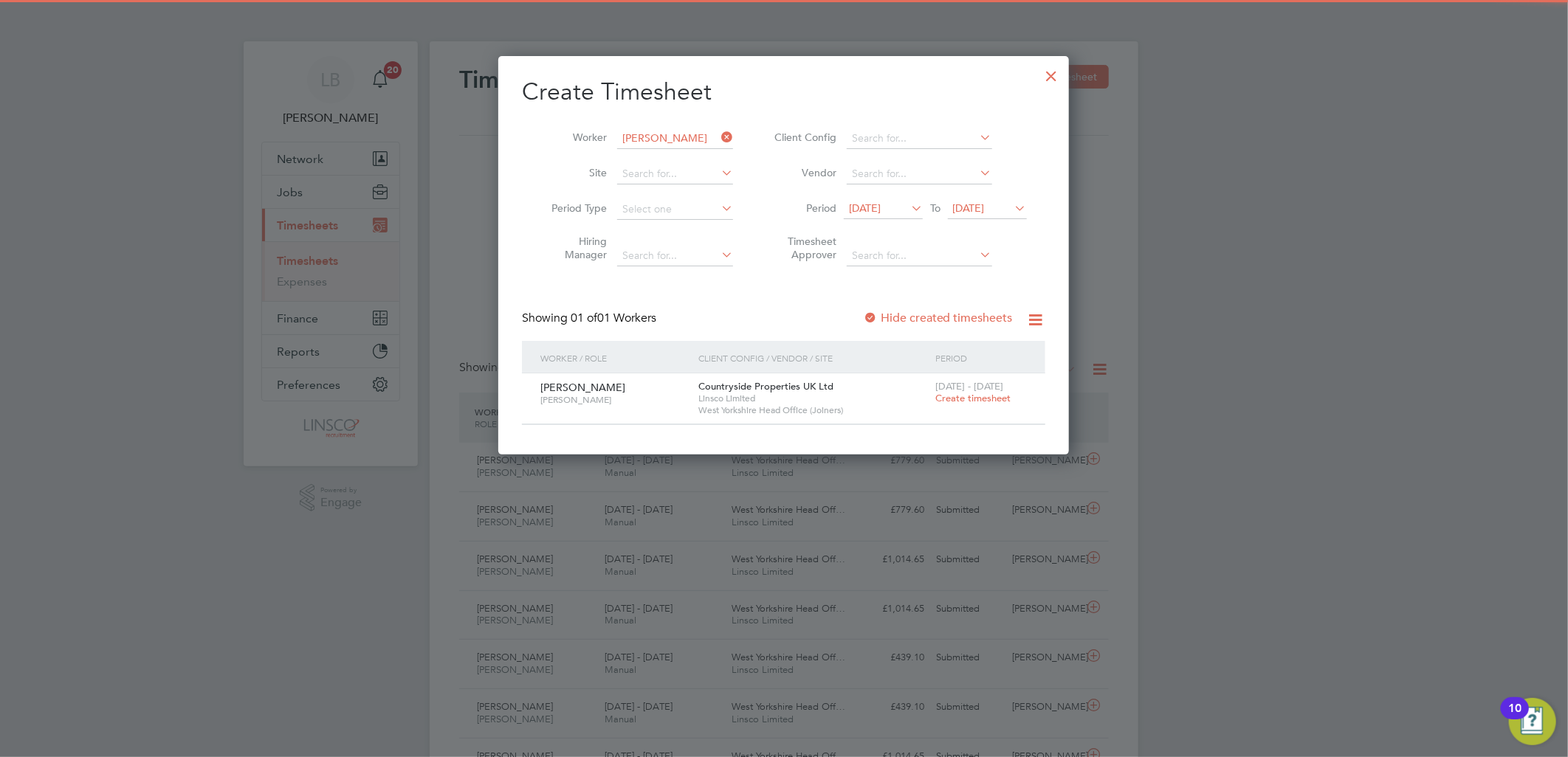
click at [973, 399] on span "Create timesheet" at bounding box center [973, 398] width 75 height 13
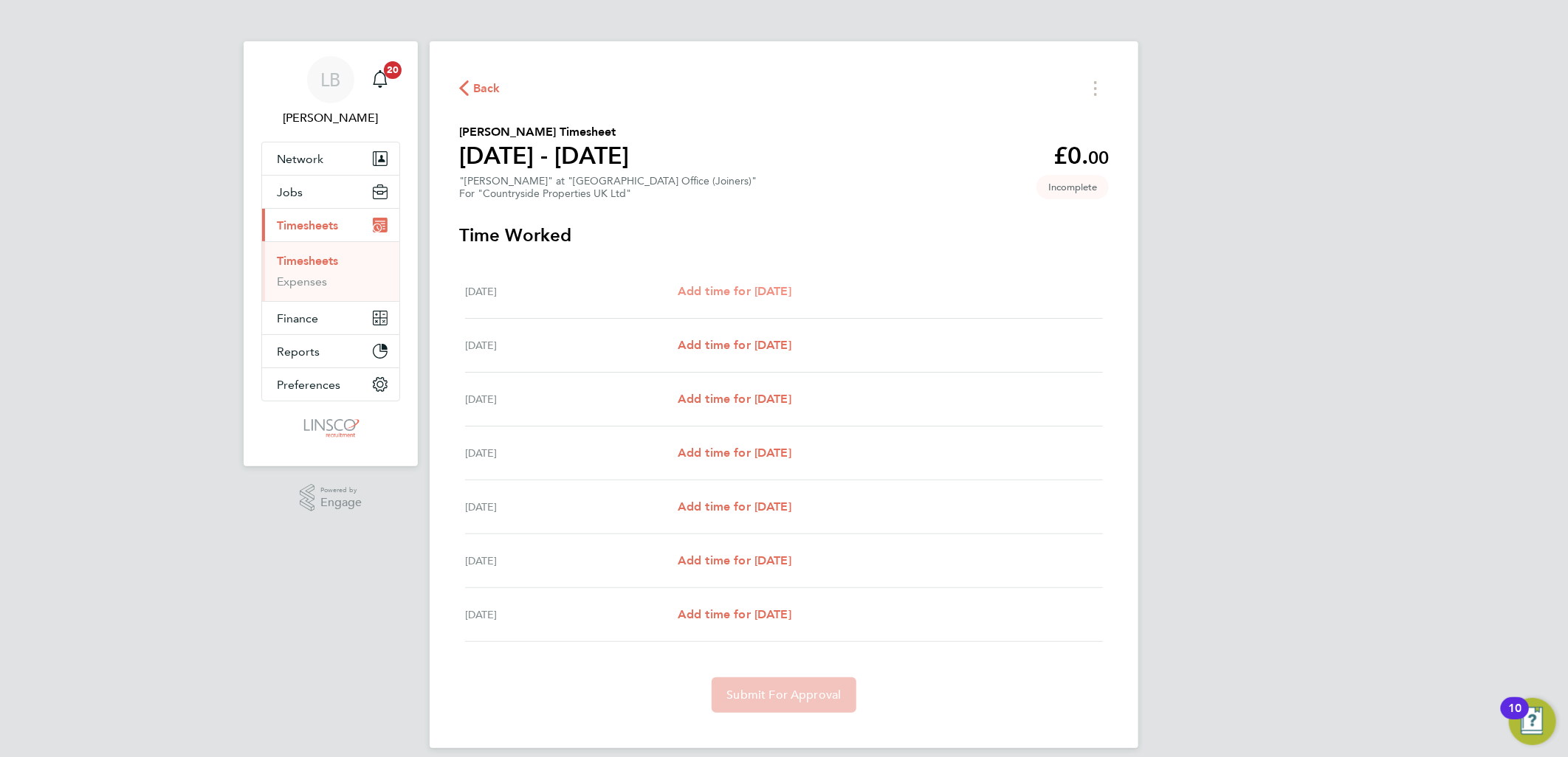
click at [777, 293] on span "Add time for Mon 22 Sep" at bounding box center [734, 291] width 114 height 14
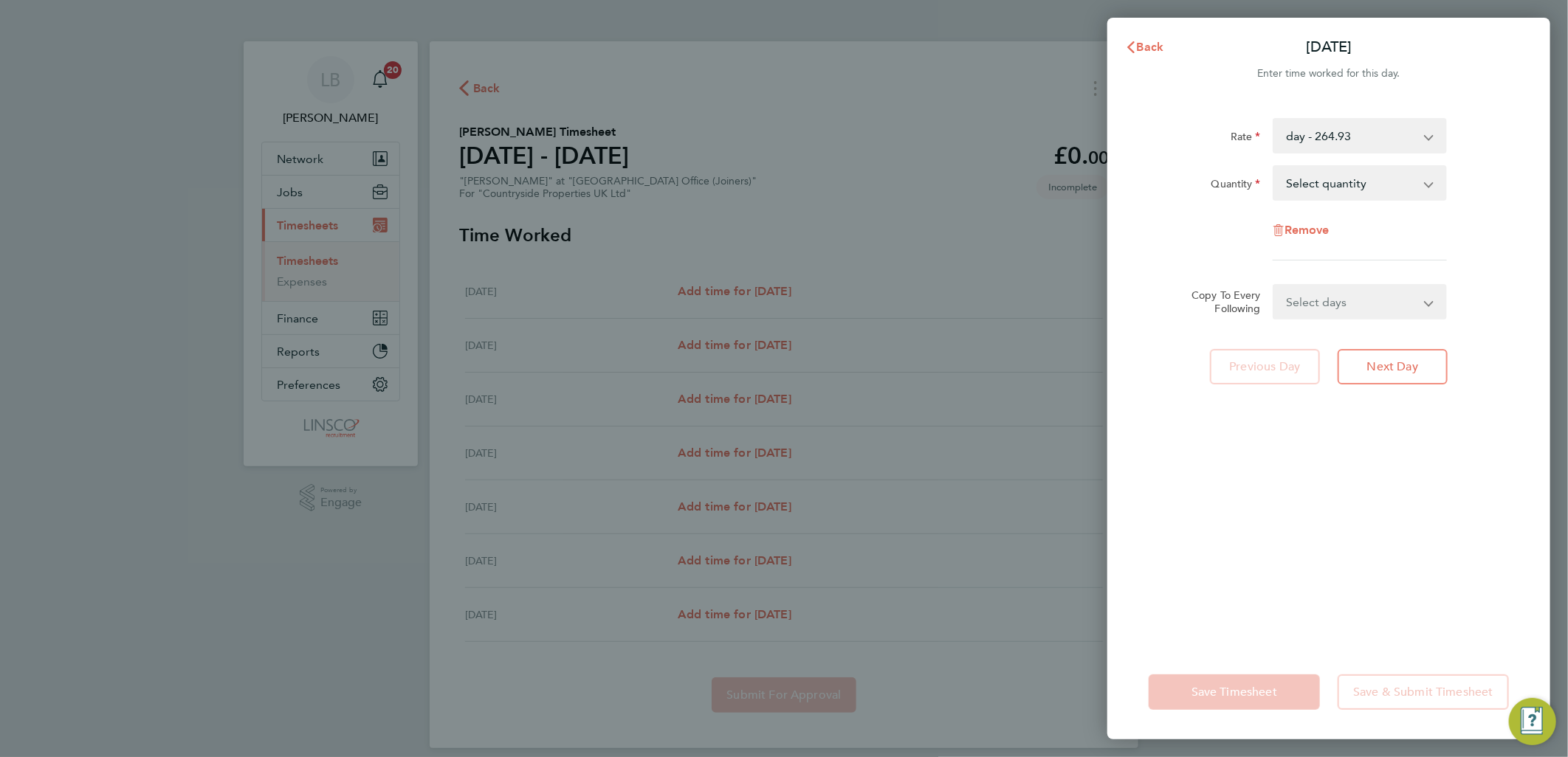
click at [1347, 189] on select "Select quantity 0.5 1" at bounding box center [1351, 183] width 154 height 32
select select "1"
click at [1274, 166] on select "Select quantity 0.5 1" at bounding box center [1351, 183] width 154 height 32
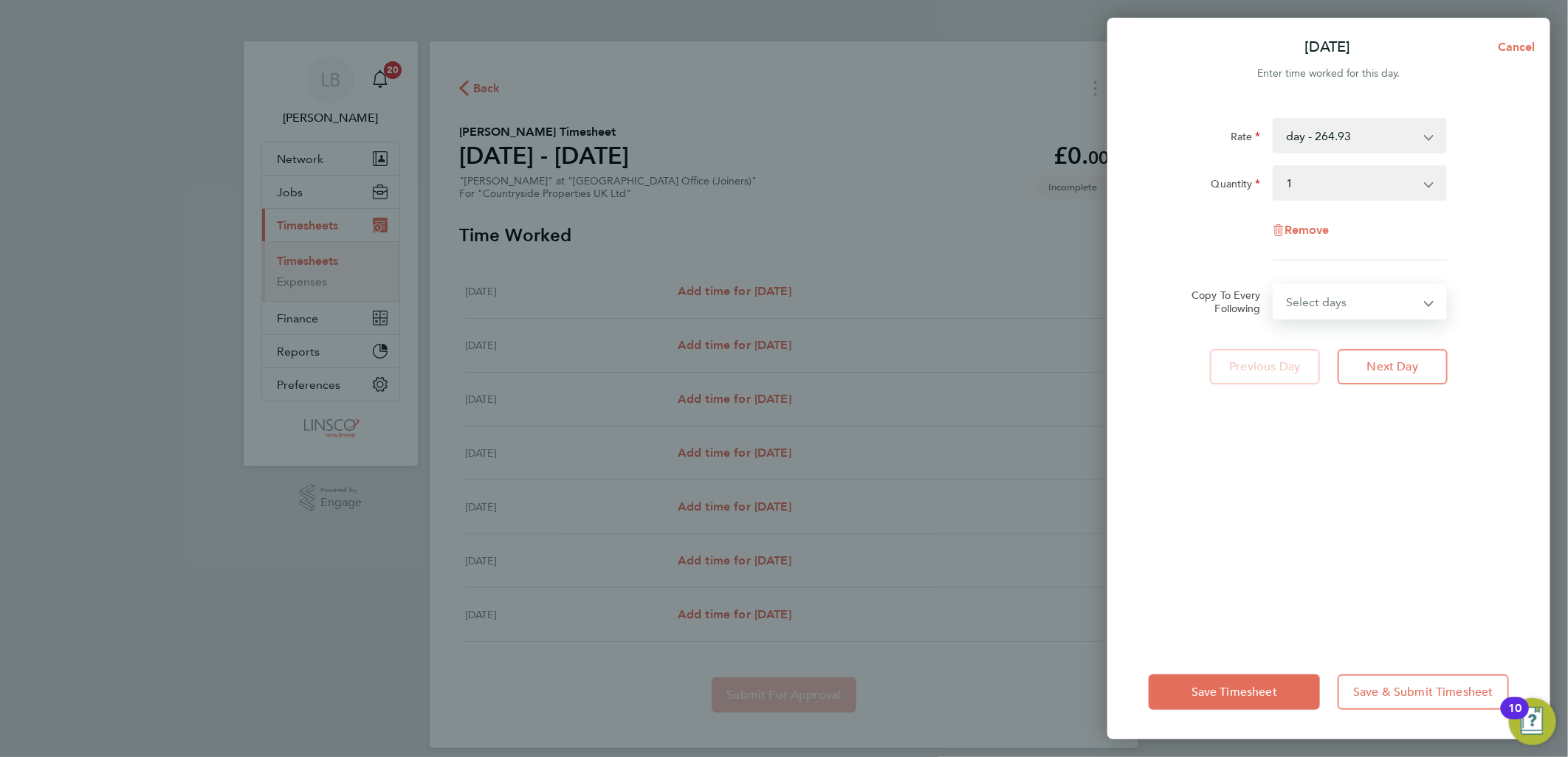
drag, startPoint x: 1345, startPoint y: 300, endPoint x: 1349, endPoint y: 319, distance: 19.4
click at [1345, 300] on select "Select days Day Weekday (Mon-Fri) Weekend (Sat-Sun) Tuesday Wednesday Thursday …" at bounding box center [1352, 302] width 155 height 32
select select "WEEKDAY"
click at [1274, 286] on select "Select days Day Weekday (Mon-Fri) Weekend (Sat-Sun) Tuesday Wednesday Thursday …" at bounding box center [1352, 302] width 155 height 32
select select "2025-09-28"
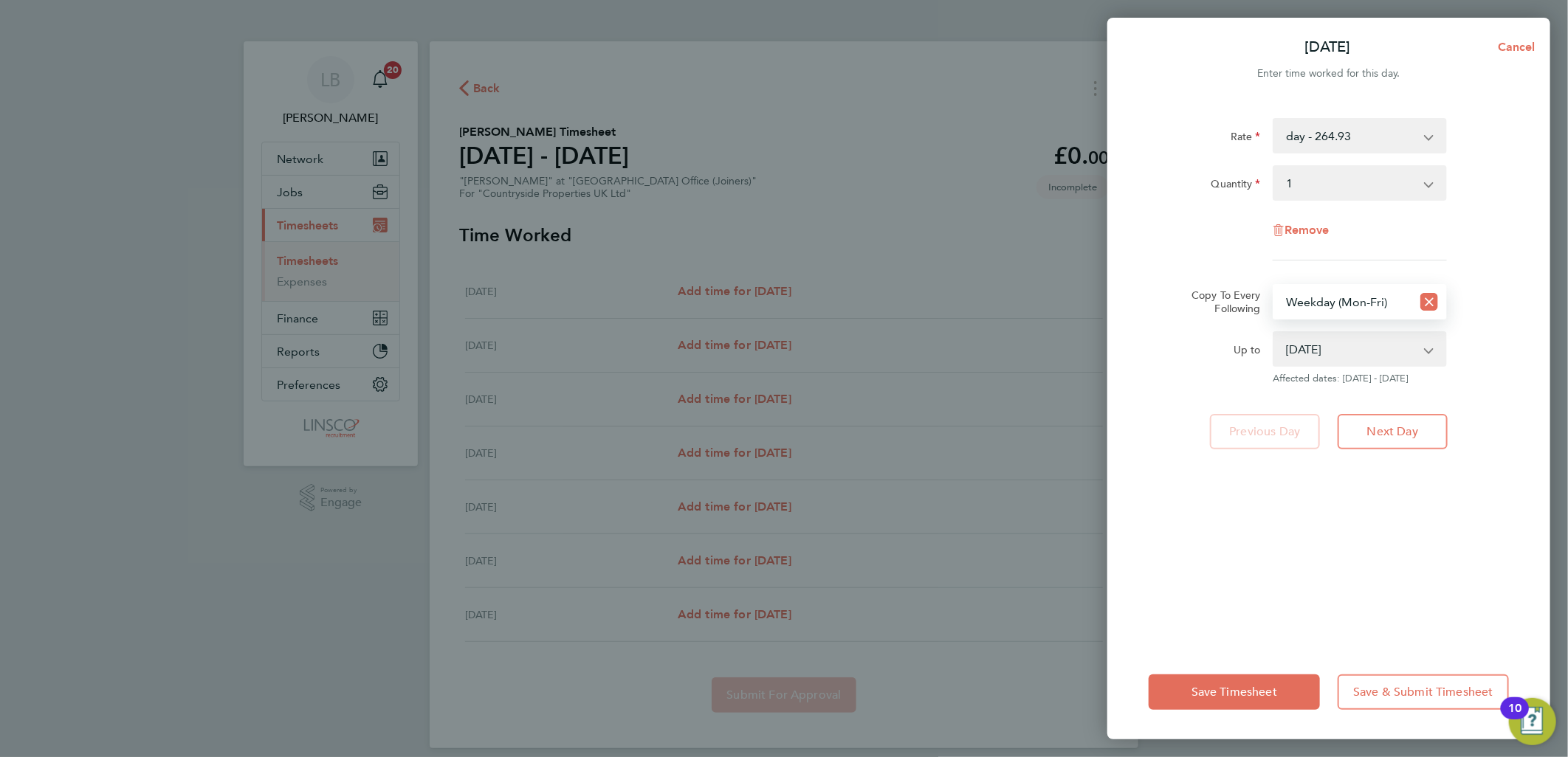
click at [1236, 667] on div "Save Timesheet Save & Submit Timesheet" at bounding box center [1328, 692] width 443 height 95
drag, startPoint x: 1228, startPoint y: 675, endPoint x: 1231, endPoint y: 668, distance: 7.6
click at [1228, 676] on button "Save Timesheet" at bounding box center [1234, 692] width 172 height 36
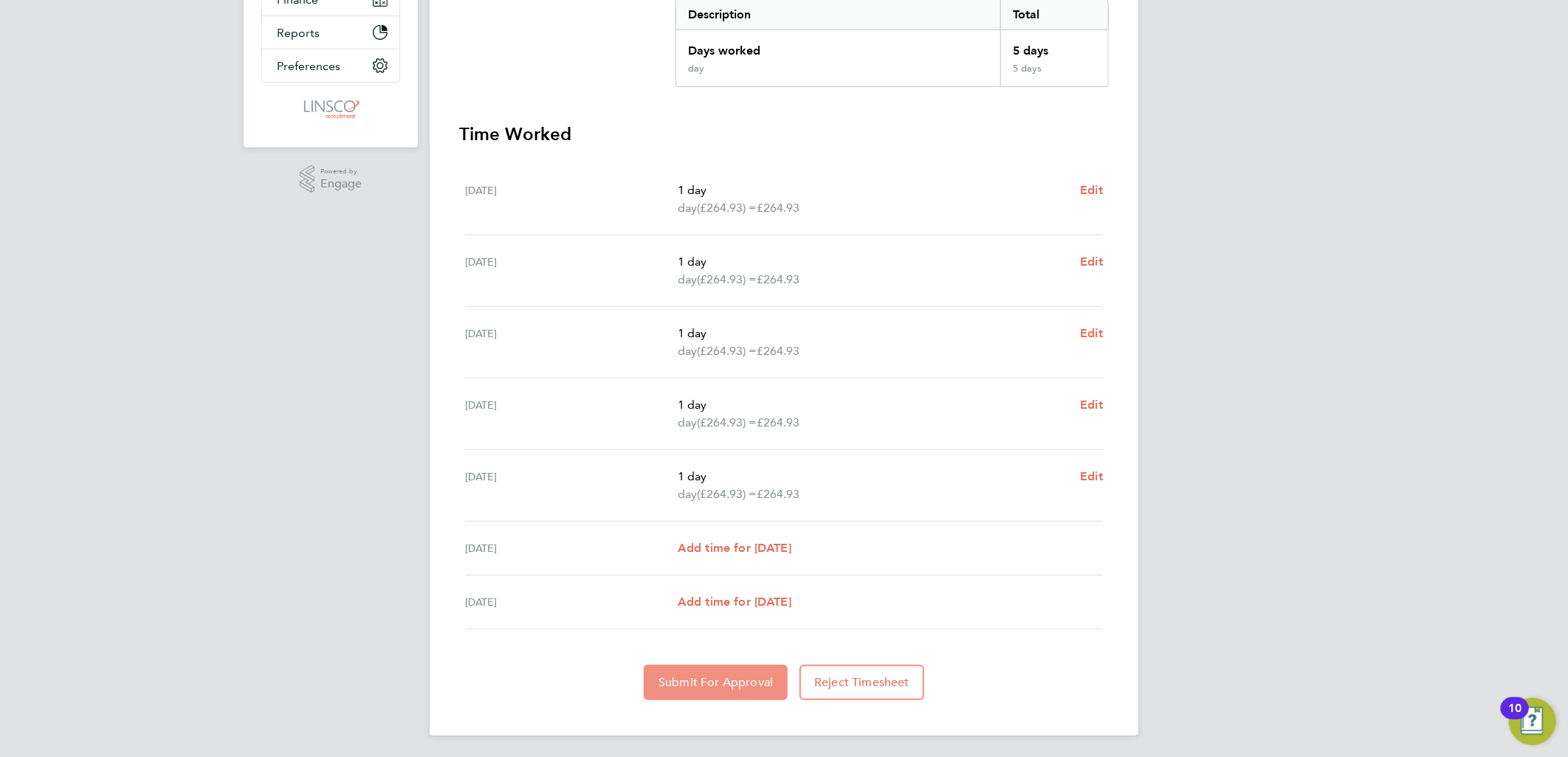
click at [710, 668] on button "Submit For Approval" at bounding box center [715, 683] width 144 height 36
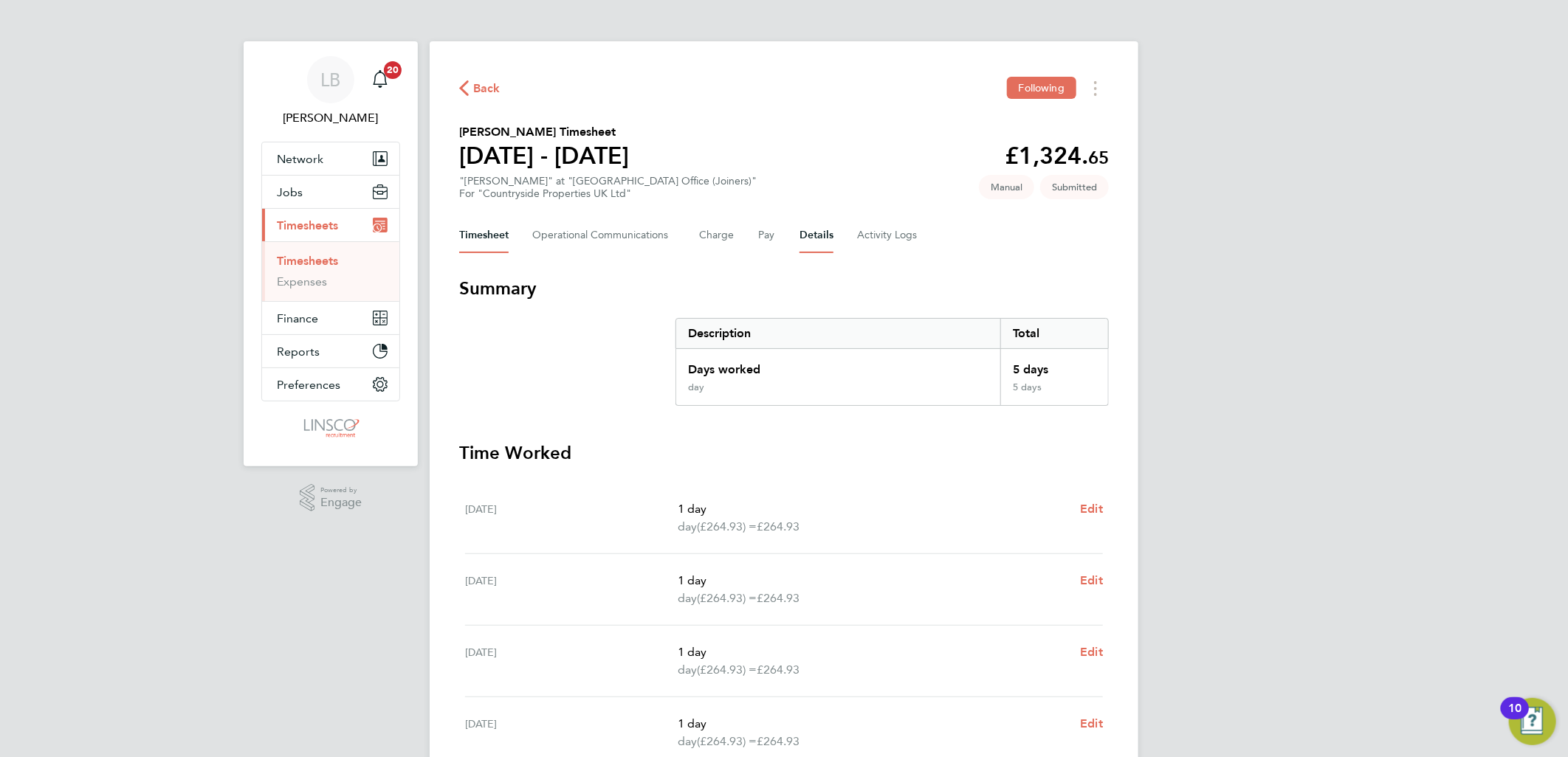
click at [813, 224] on button "Details" at bounding box center [817, 236] width 34 height 36
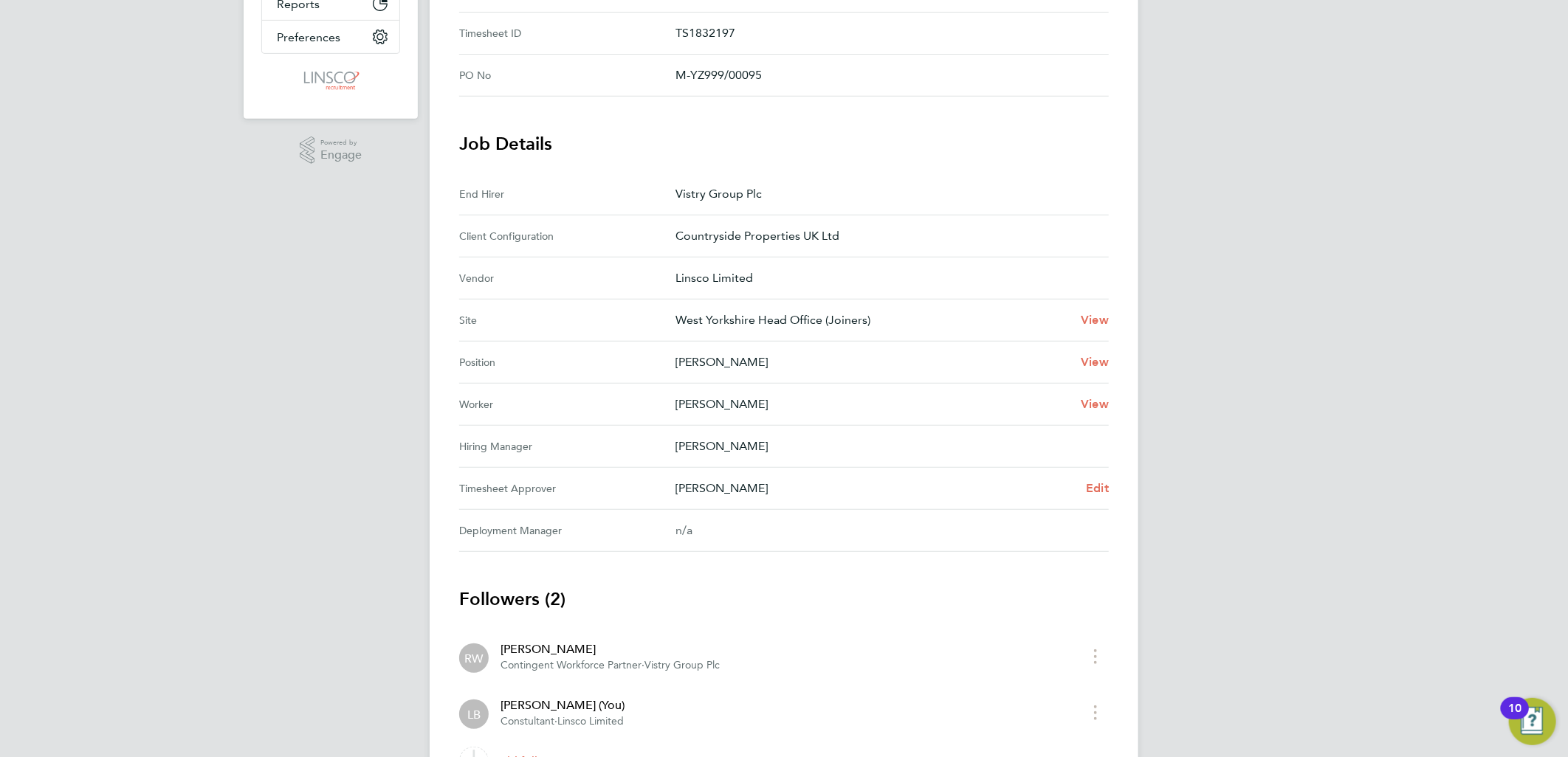
click at [1116, 477] on div "Back Following Hanro Van Eck's Timesheet 22 - 28 Sept 2025 £1,324. 65 "Joiner" …" at bounding box center [784, 255] width 708 height 1124
click at [1088, 483] on span "Edit" at bounding box center [1097, 488] width 23 height 14
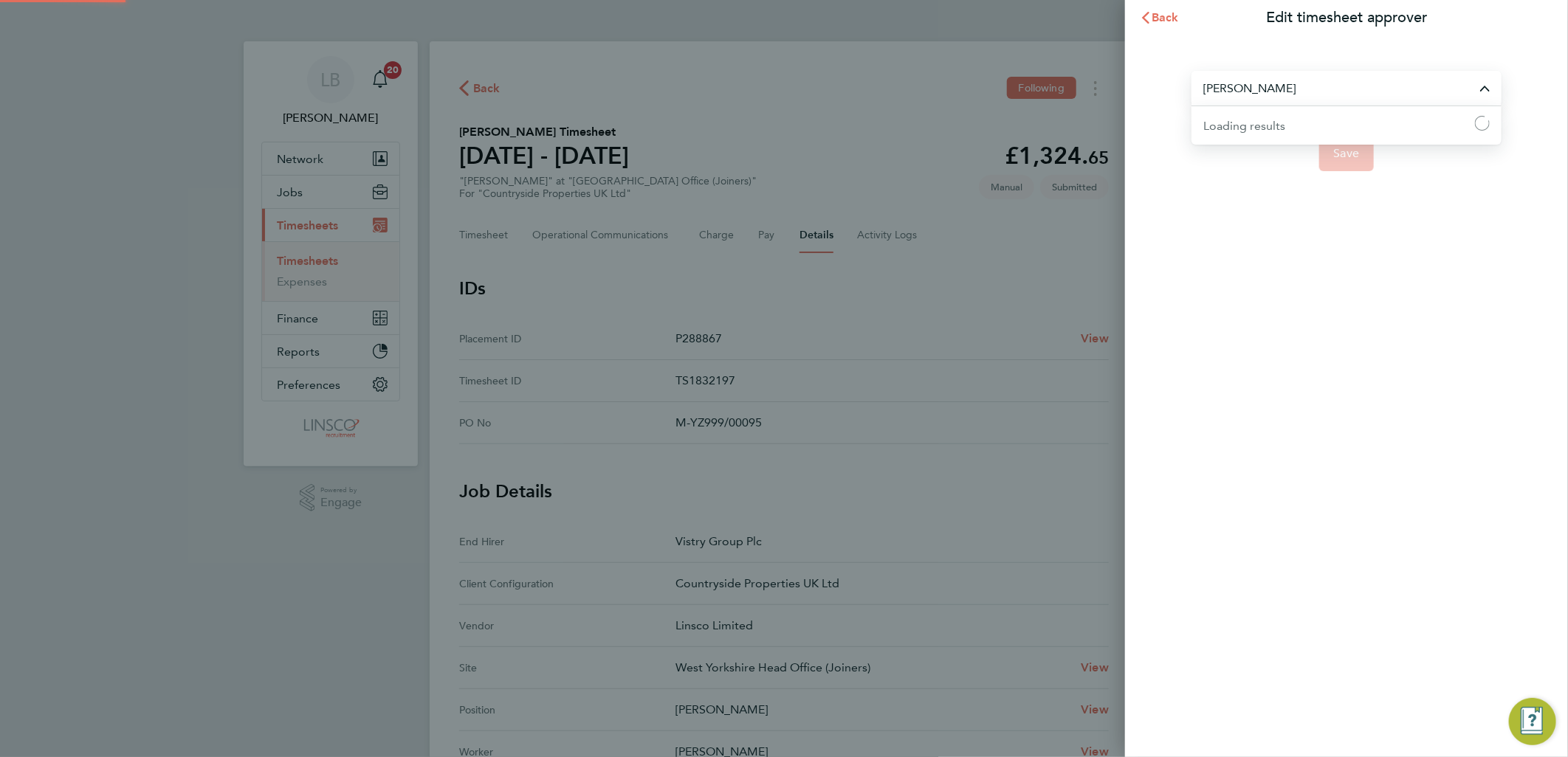
click at [1263, 75] on input "Richard Walsh" at bounding box center [1346, 88] width 310 height 35
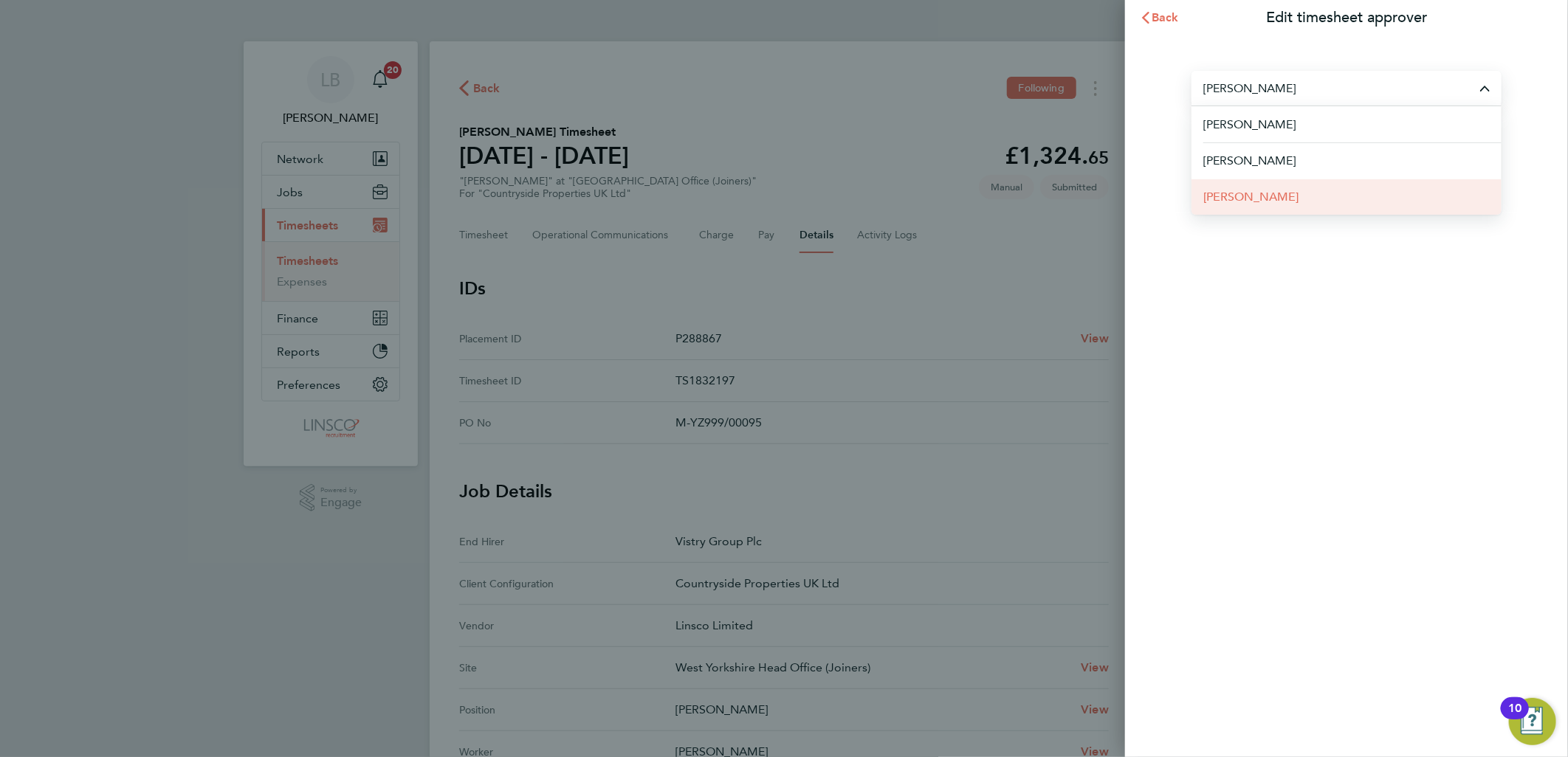
click at [1274, 192] on li "[PERSON_NAME]" at bounding box center [1346, 196] width 310 height 36
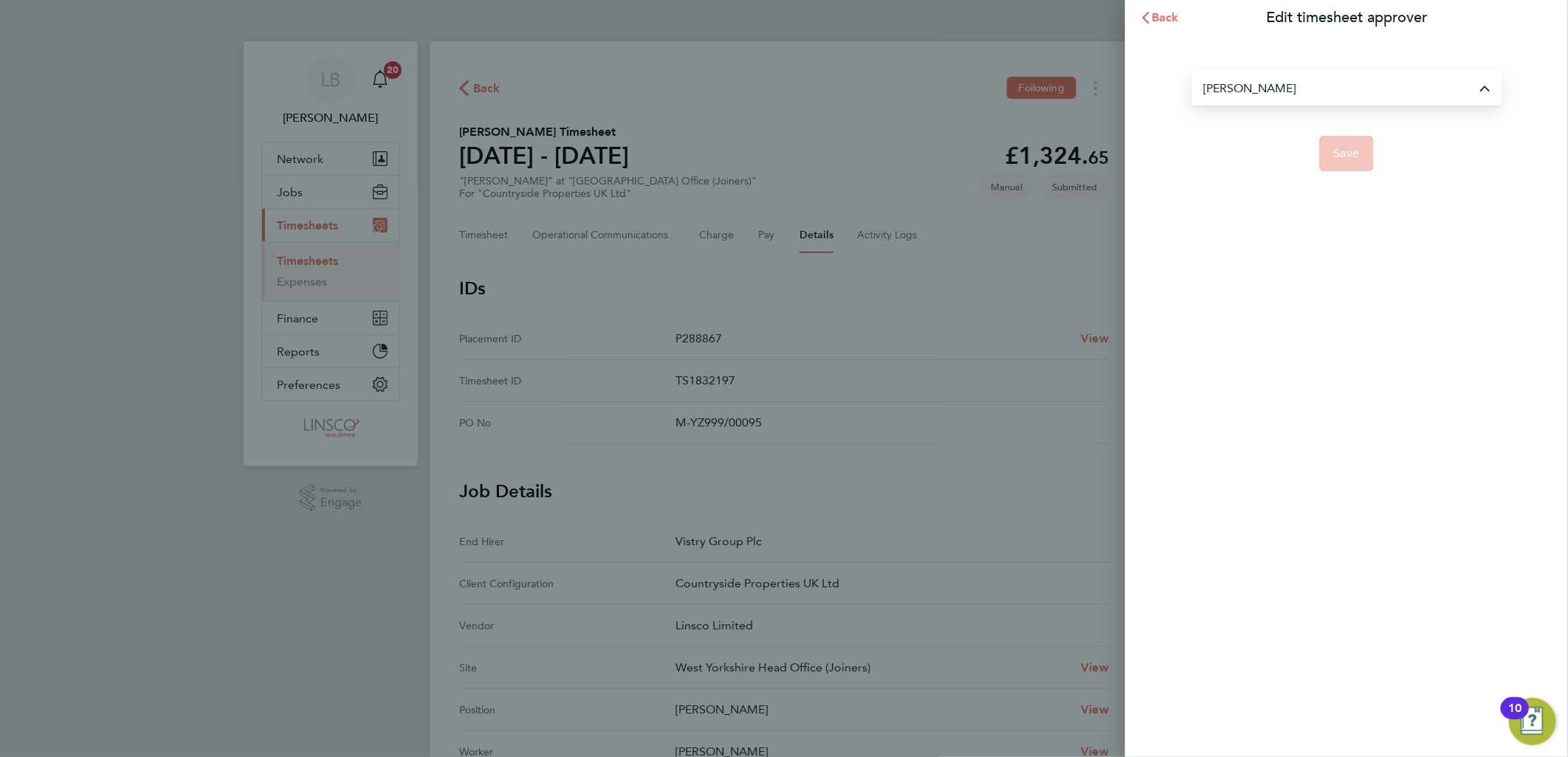
type input "[PERSON_NAME]"
click at [1337, 172] on div "Kyle Vause Save" at bounding box center [1346, 113] width 443 height 154
click at [1337, 159] on span "Save" at bounding box center [1347, 153] width 26 height 15
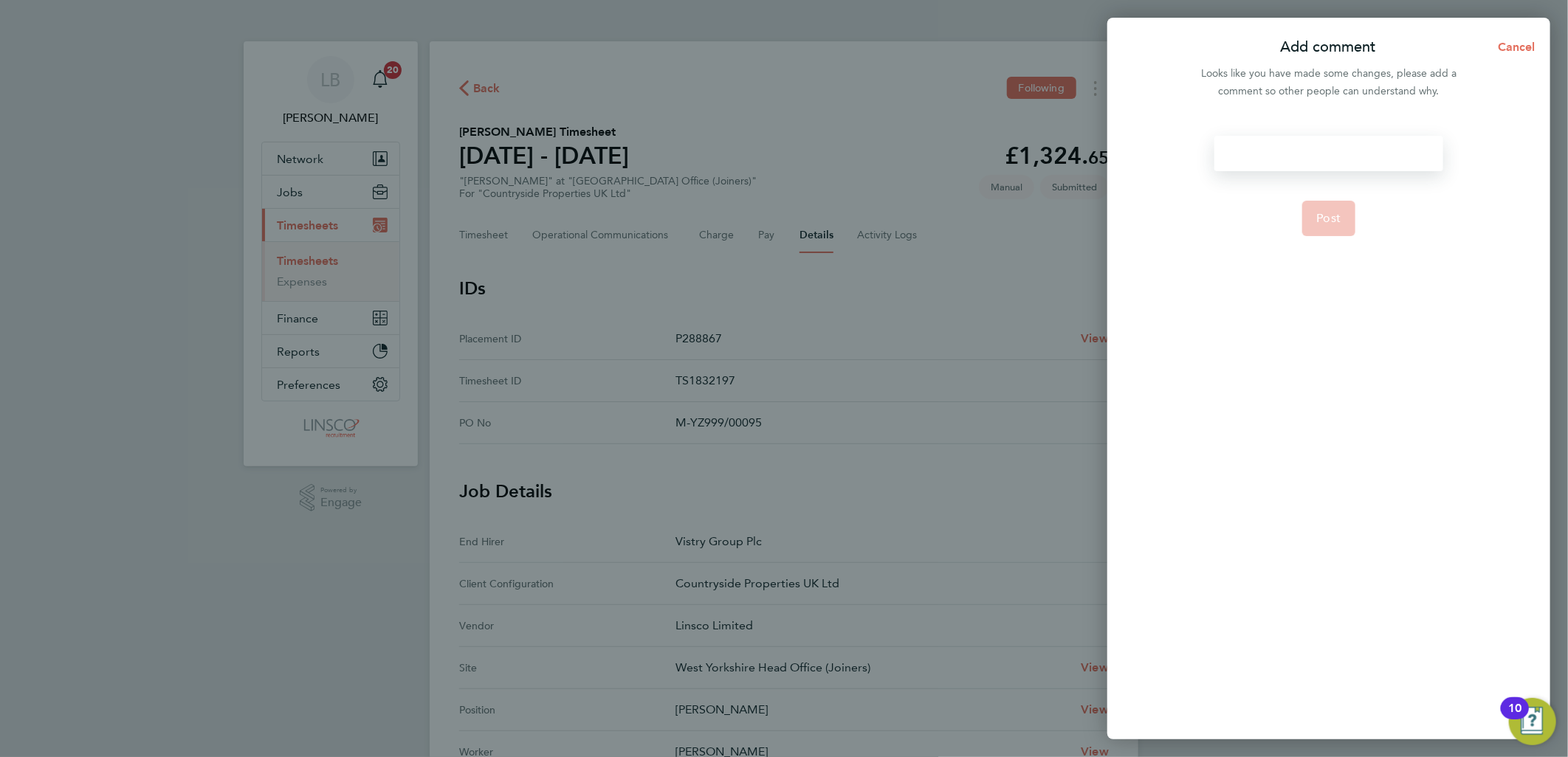
click at [1320, 141] on div at bounding box center [1327, 154] width 228 height 36
click at [1323, 150] on div at bounding box center [1327, 154] width 228 height 36
click at [1334, 212] on span "Post" at bounding box center [1329, 218] width 25 height 15
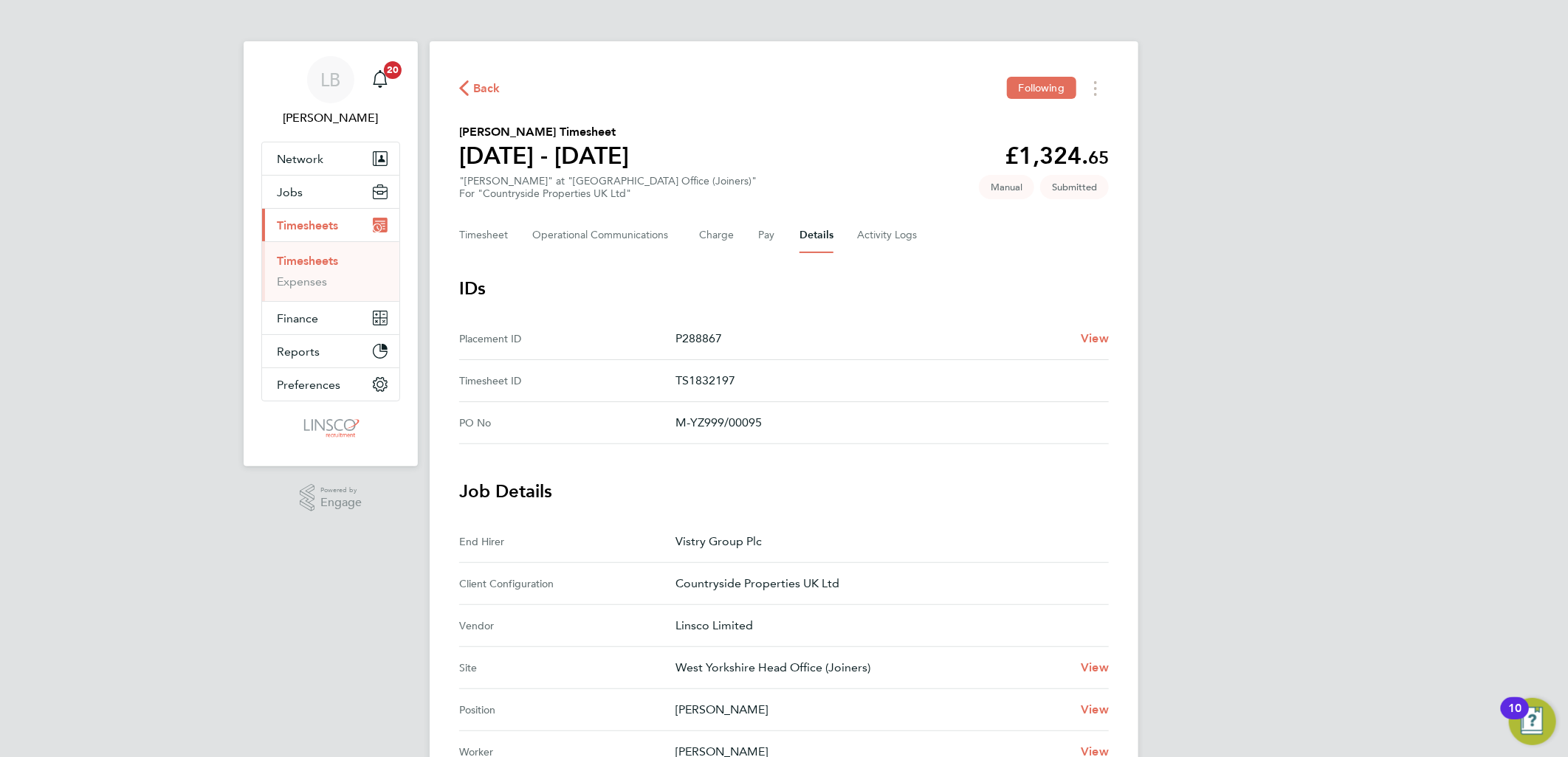
click at [480, 84] on span "Back" at bounding box center [487, 88] width 27 height 18
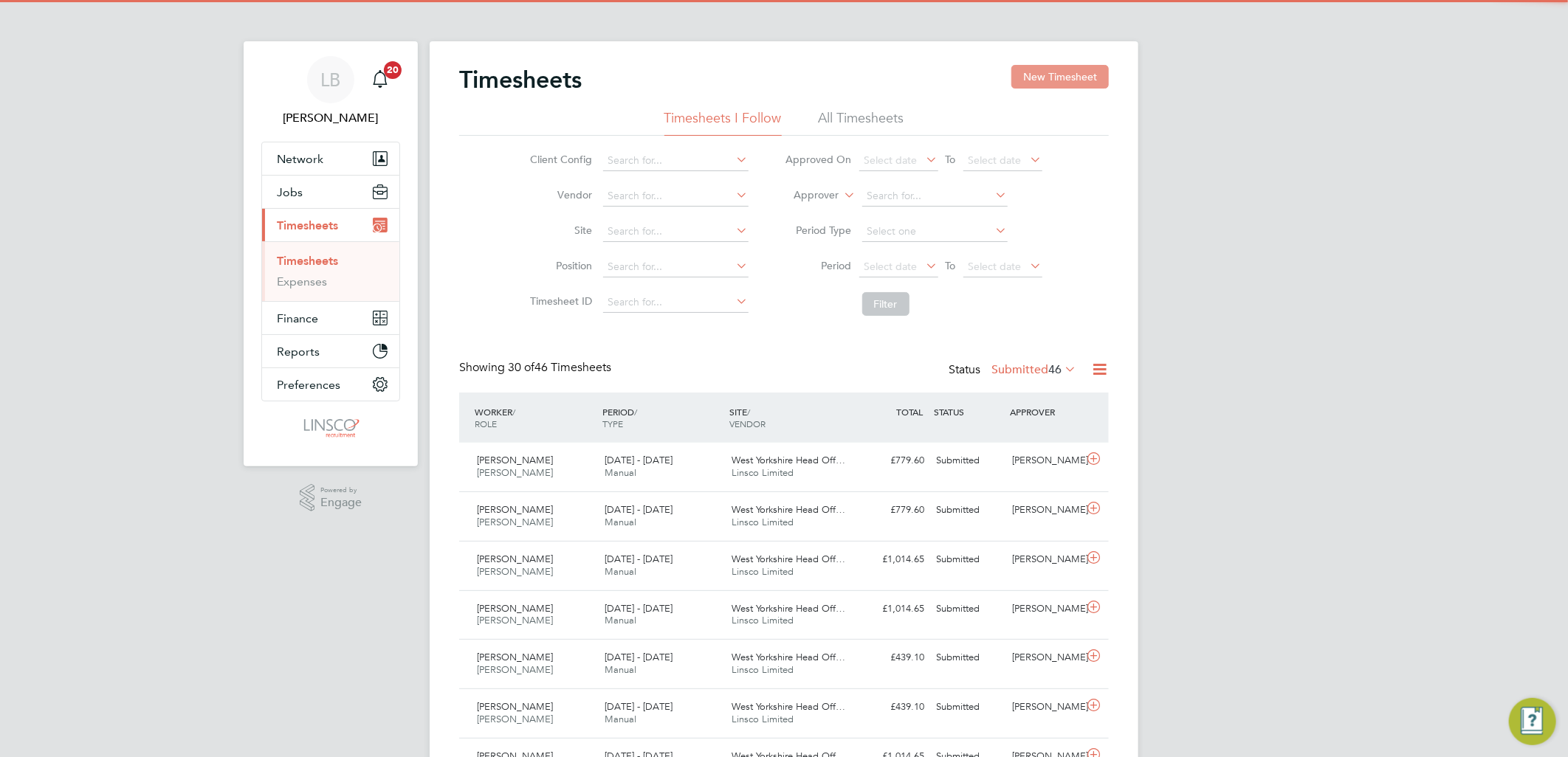
click at [1023, 79] on button "New Timesheet" at bounding box center [1060, 77] width 97 height 24
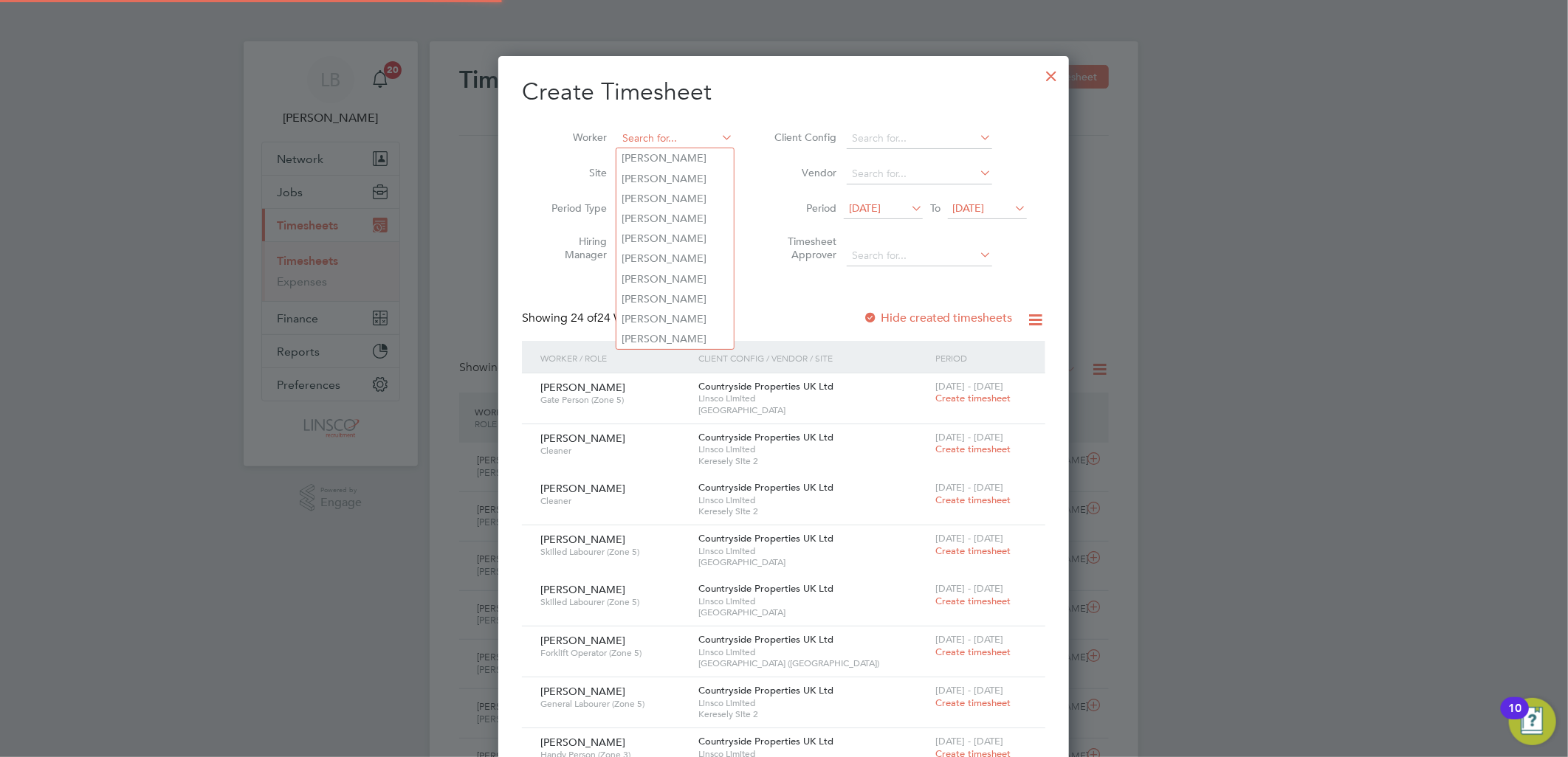
click at [652, 137] on input at bounding box center [675, 138] width 116 height 20
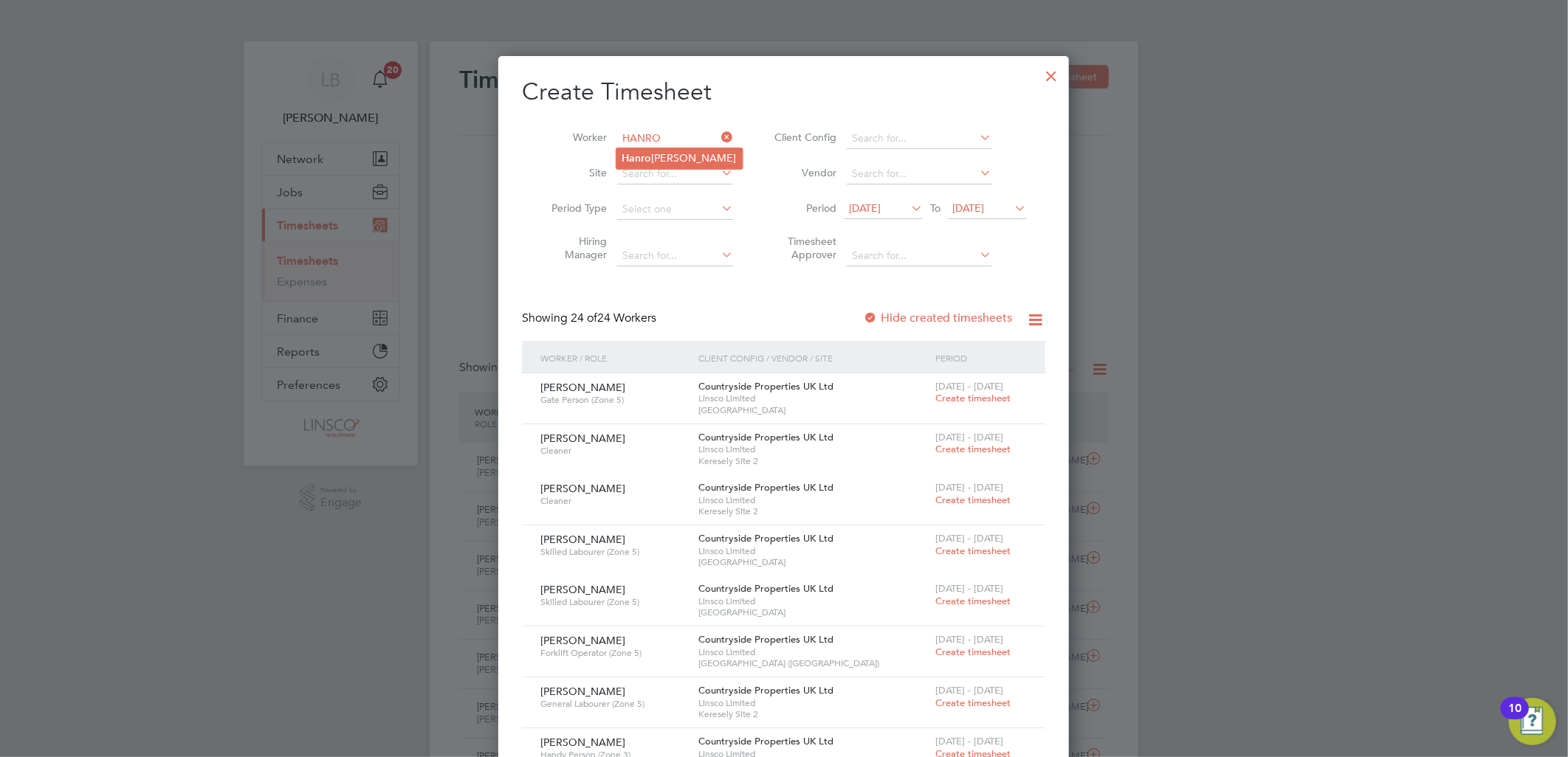
click at [691, 155] on li "Hanro Van Eck" at bounding box center [679, 158] width 126 height 20
type input "Hanro Van Eck"
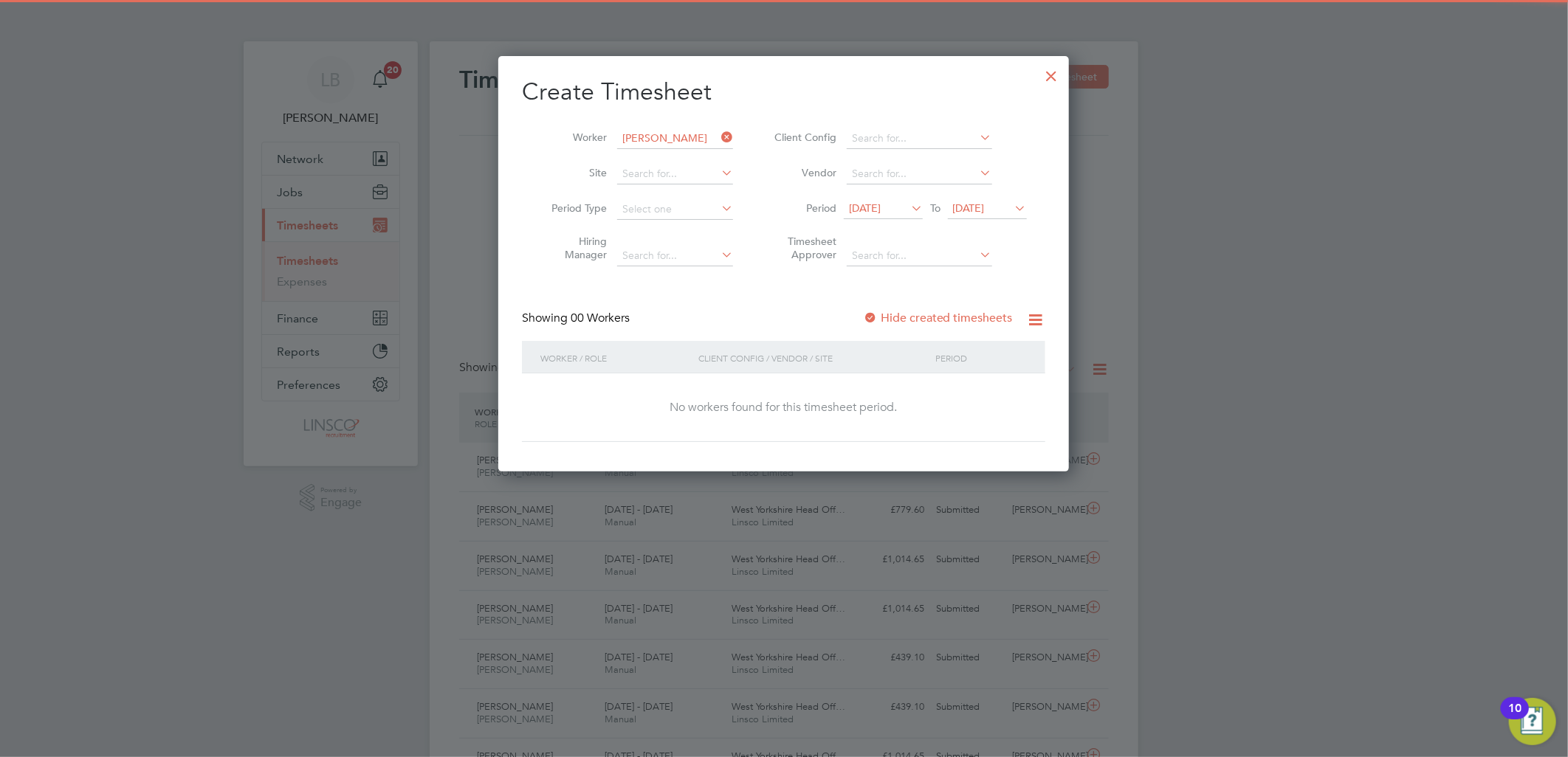
click at [949, 319] on label "Hide created timesheets" at bounding box center [938, 317] width 150 height 15
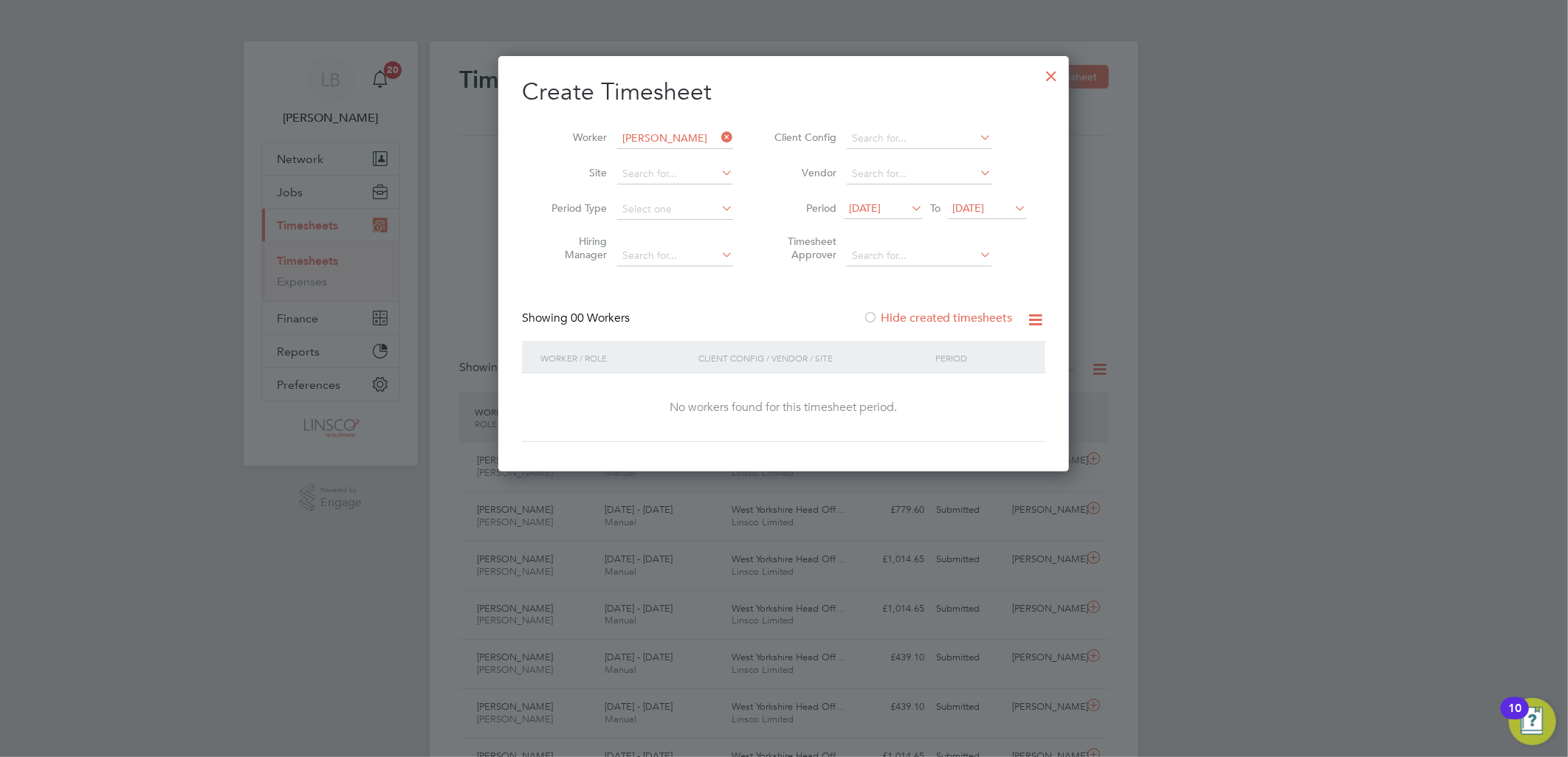
click at [967, 316] on label "Hide created timesheets" at bounding box center [938, 317] width 150 height 15
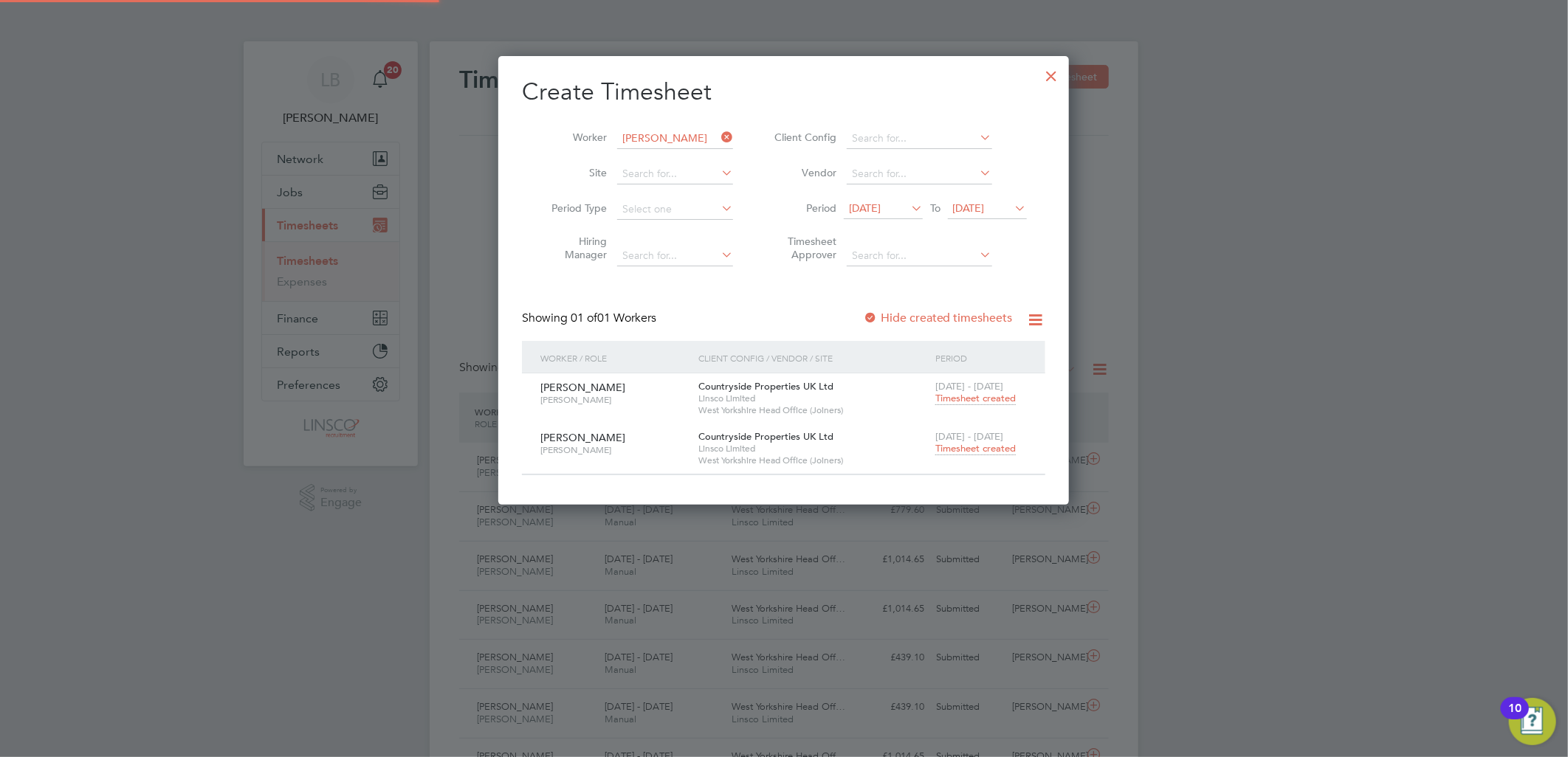
click at [983, 395] on span "Timesheet created" at bounding box center [976, 399] width 80 height 14
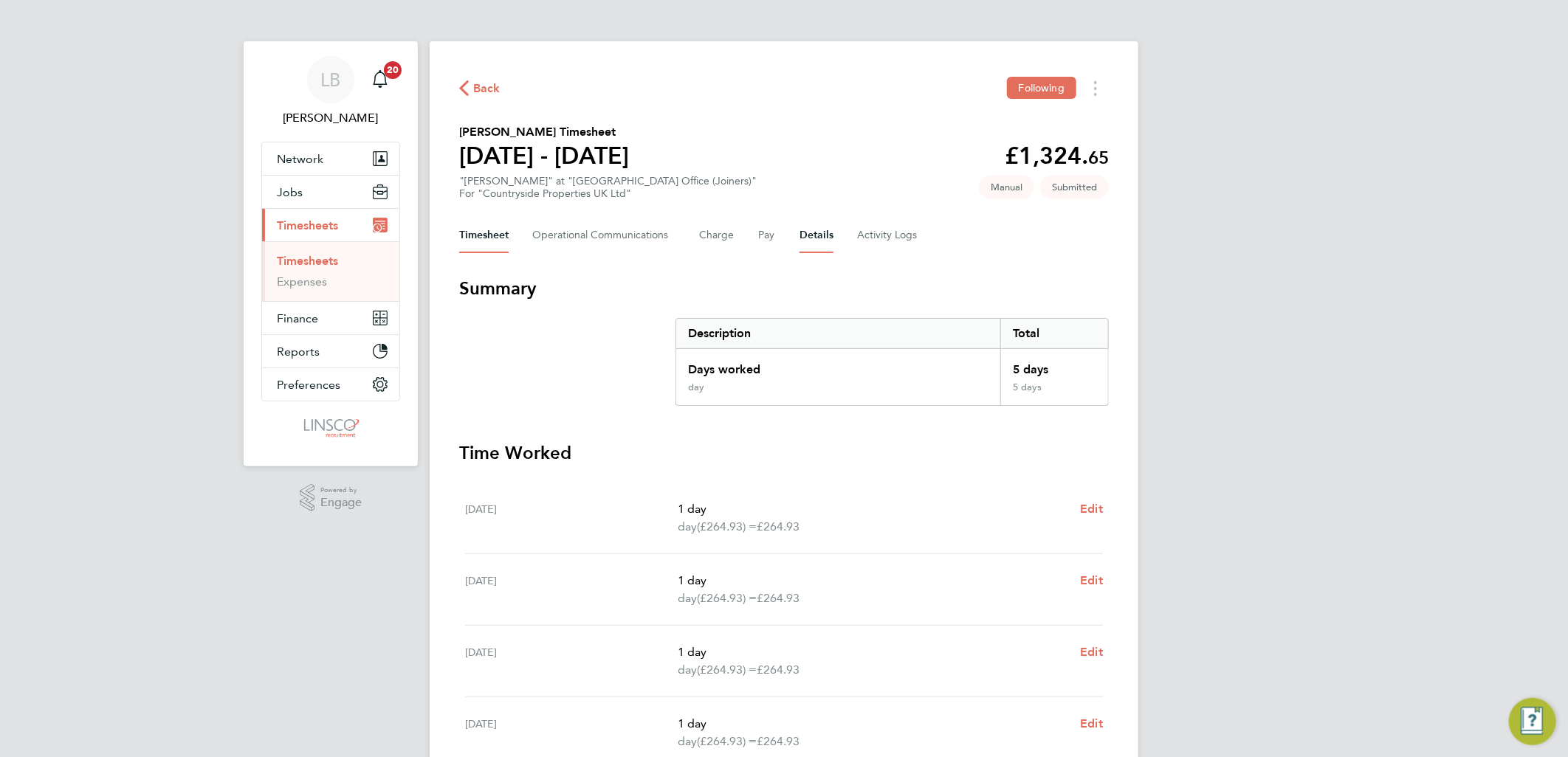
click at [816, 234] on button "Details" at bounding box center [817, 236] width 34 height 36
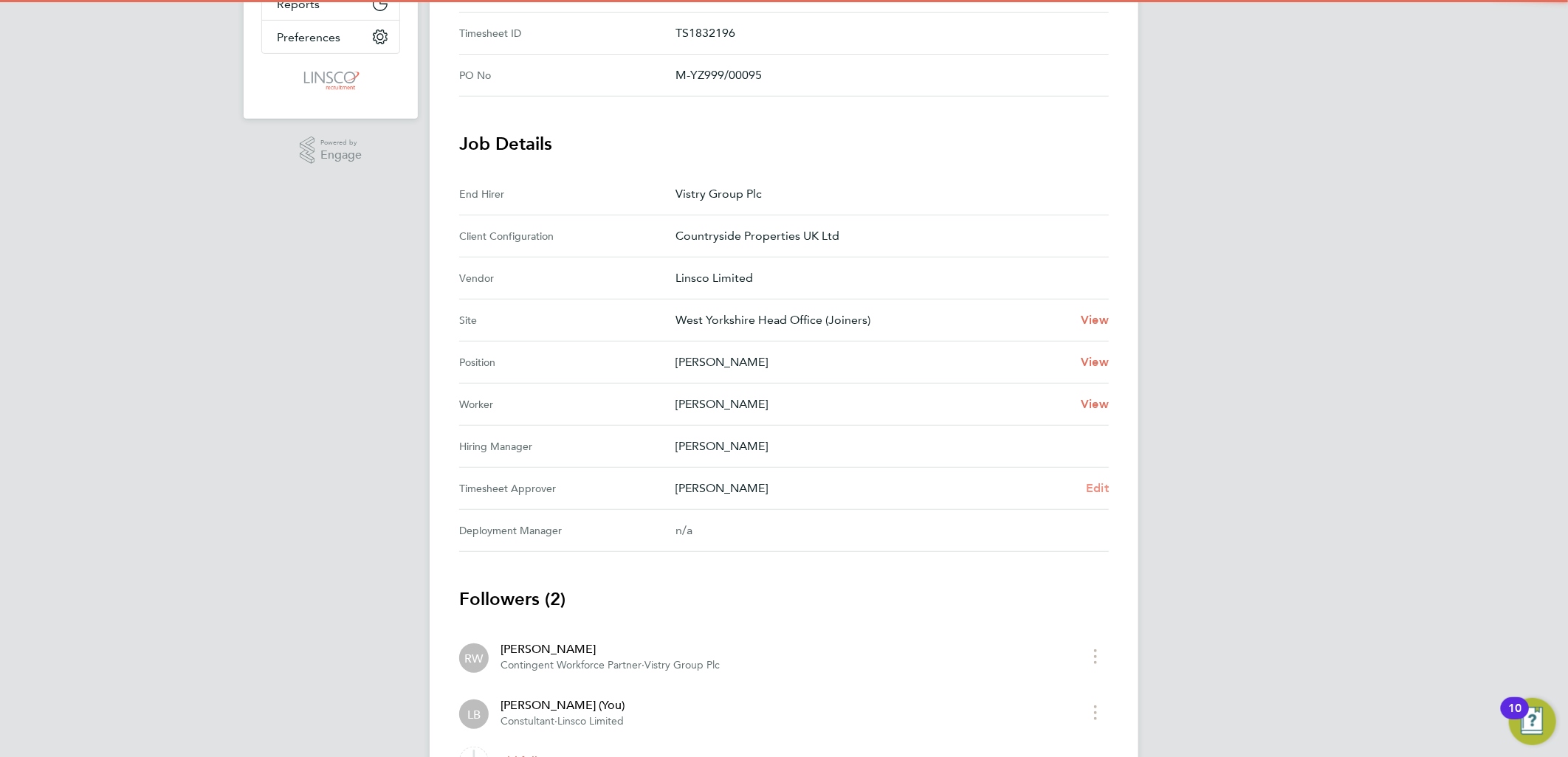
click at [1093, 485] on span "Edit" at bounding box center [1097, 488] width 23 height 14
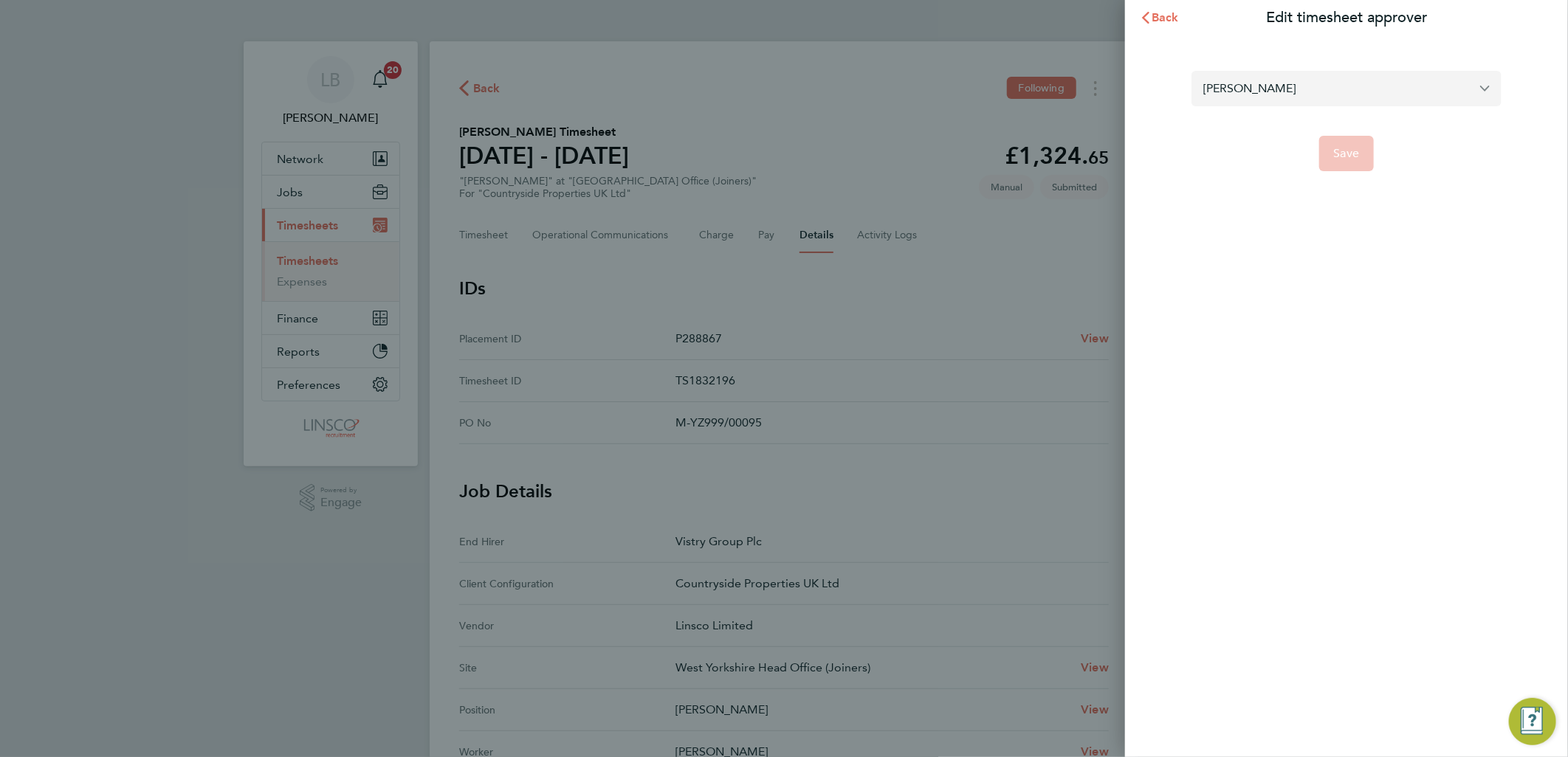
click at [1252, 84] on input "Richard Walsh" at bounding box center [1346, 88] width 310 height 35
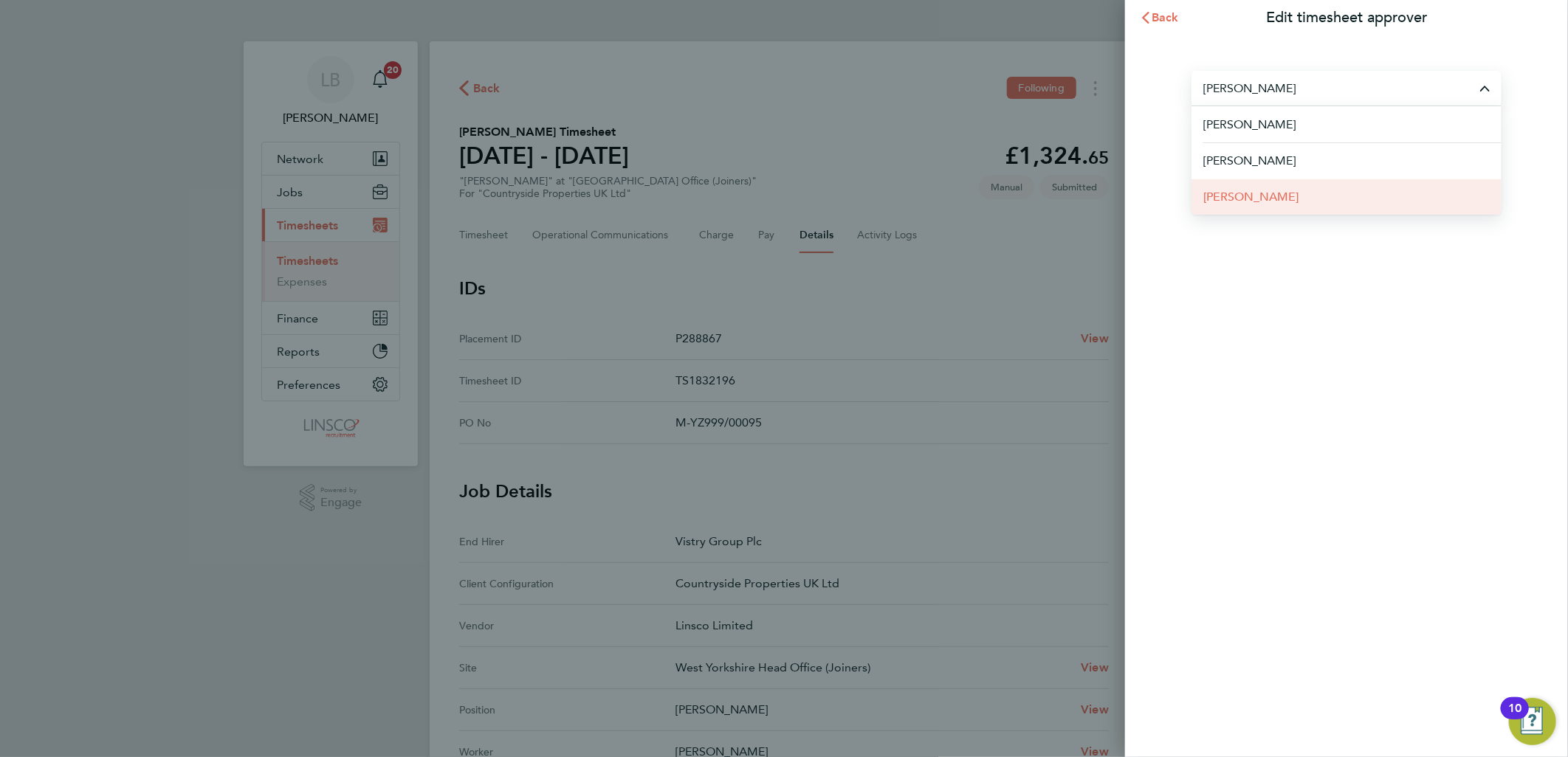
click at [1251, 200] on span "[PERSON_NAME]" at bounding box center [1251, 197] width 96 height 18
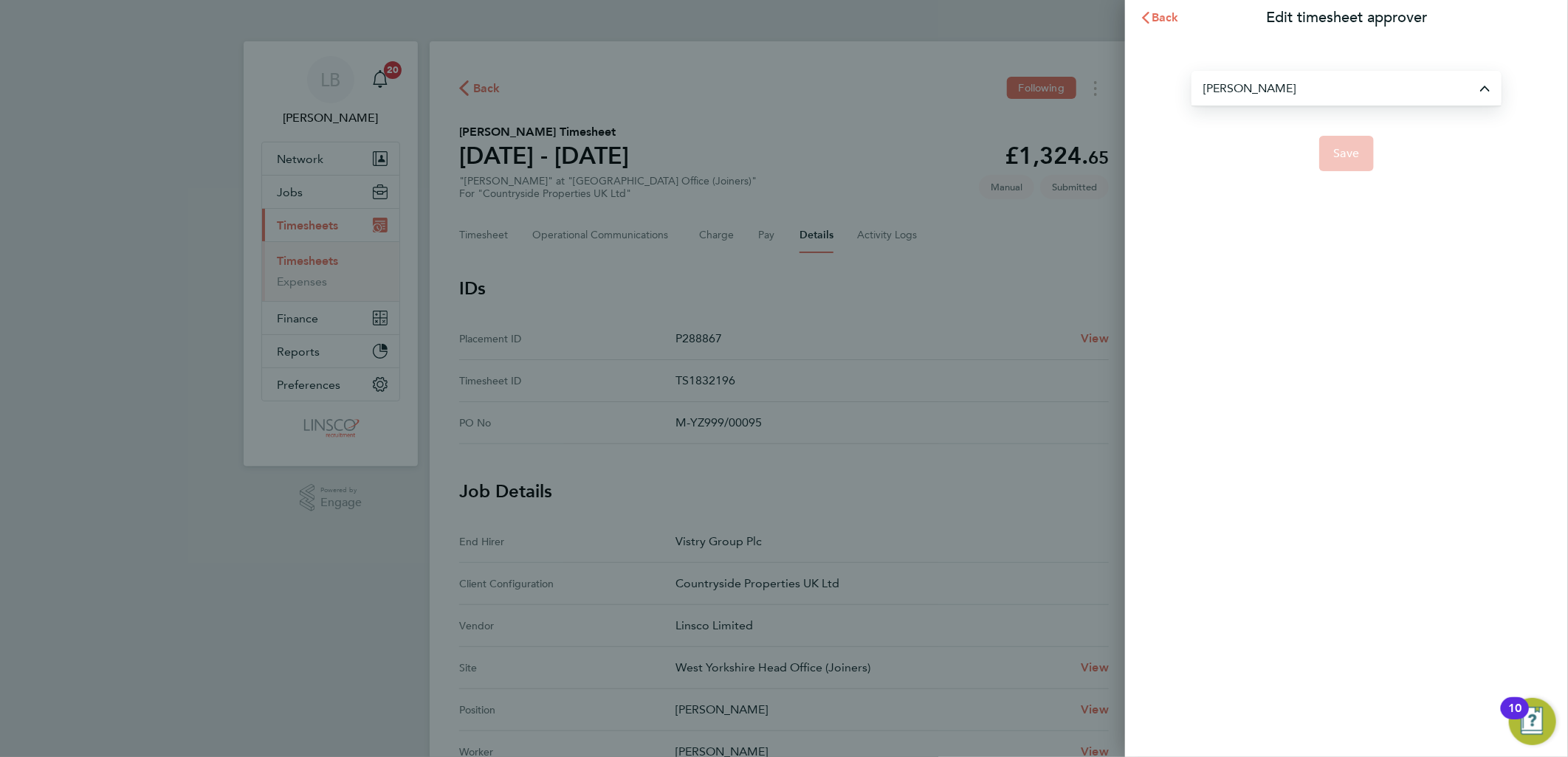
type input "[PERSON_NAME]"
click at [1344, 166] on button "Save" at bounding box center [1346, 154] width 55 height 36
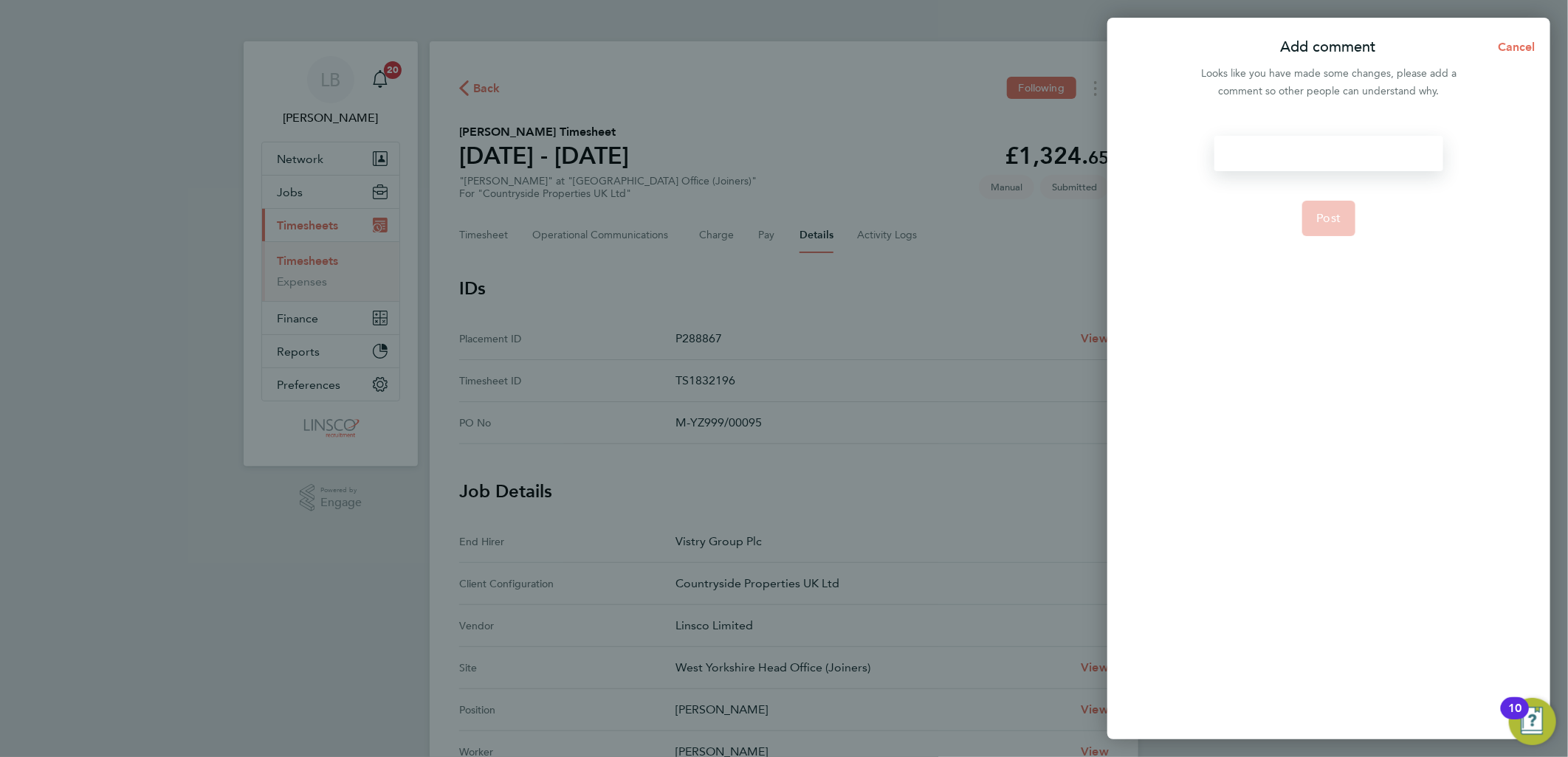
click at [1329, 160] on div at bounding box center [1327, 154] width 228 height 36
click at [1319, 218] on span "Post" at bounding box center [1329, 218] width 25 height 15
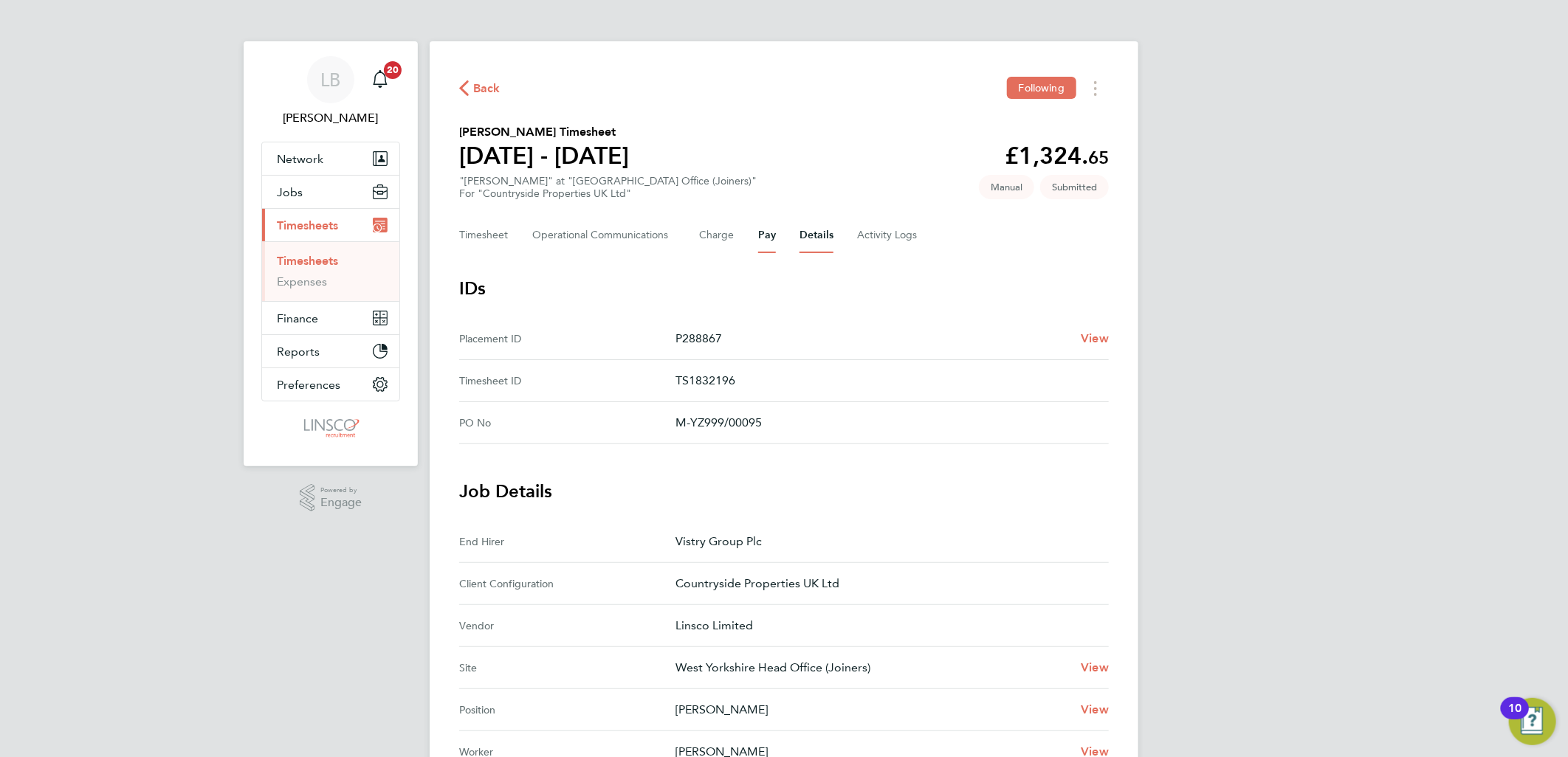
click at [762, 238] on button "Pay" at bounding box center [767, 236] width 18 height 36
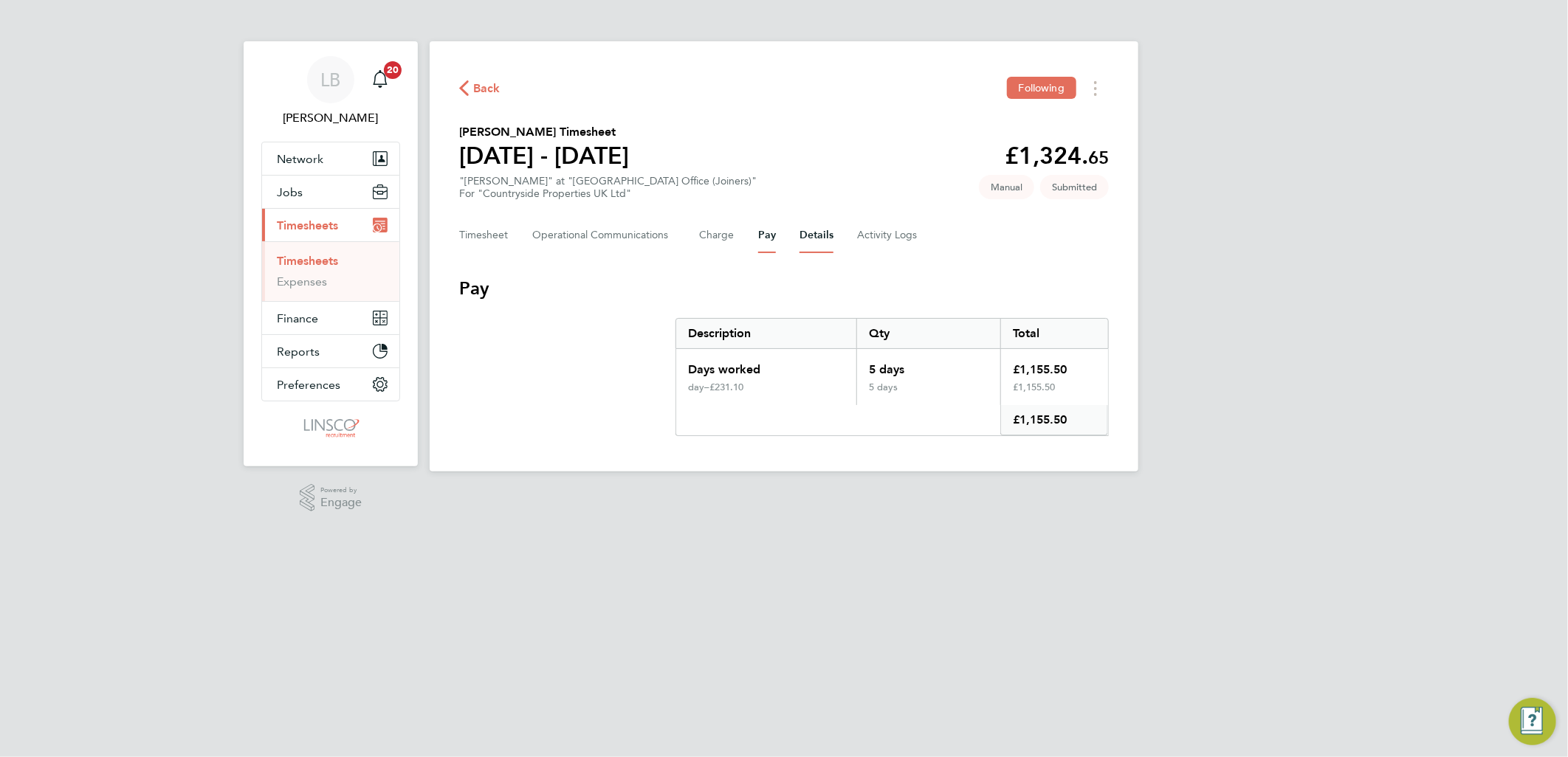
click at [825, 247] on button "Details" at bounding box center [817, 236] width 34 height 36
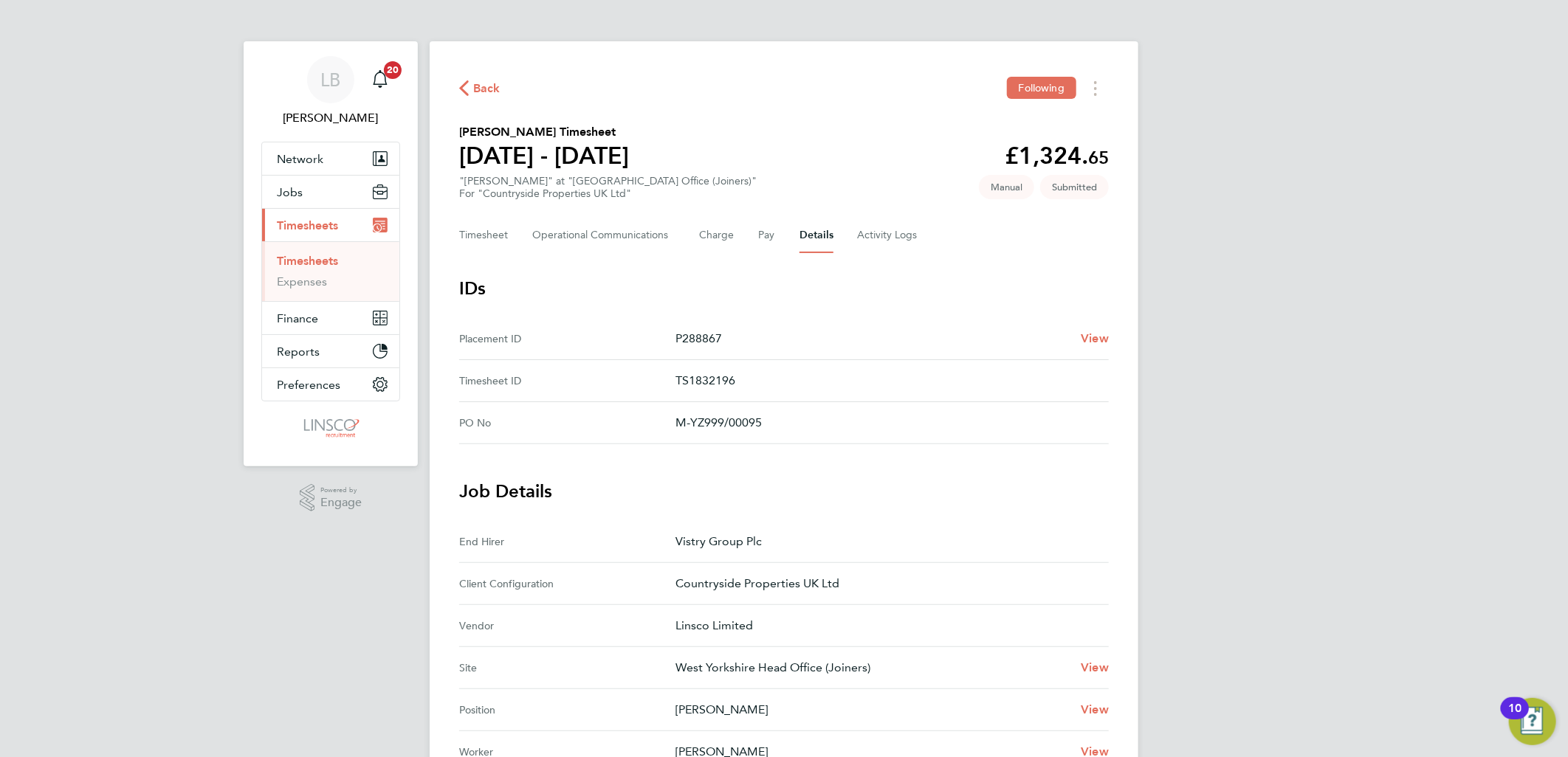
click at [477, 85] on span "Back" at bounding box center [487, 88] width 27 height 18
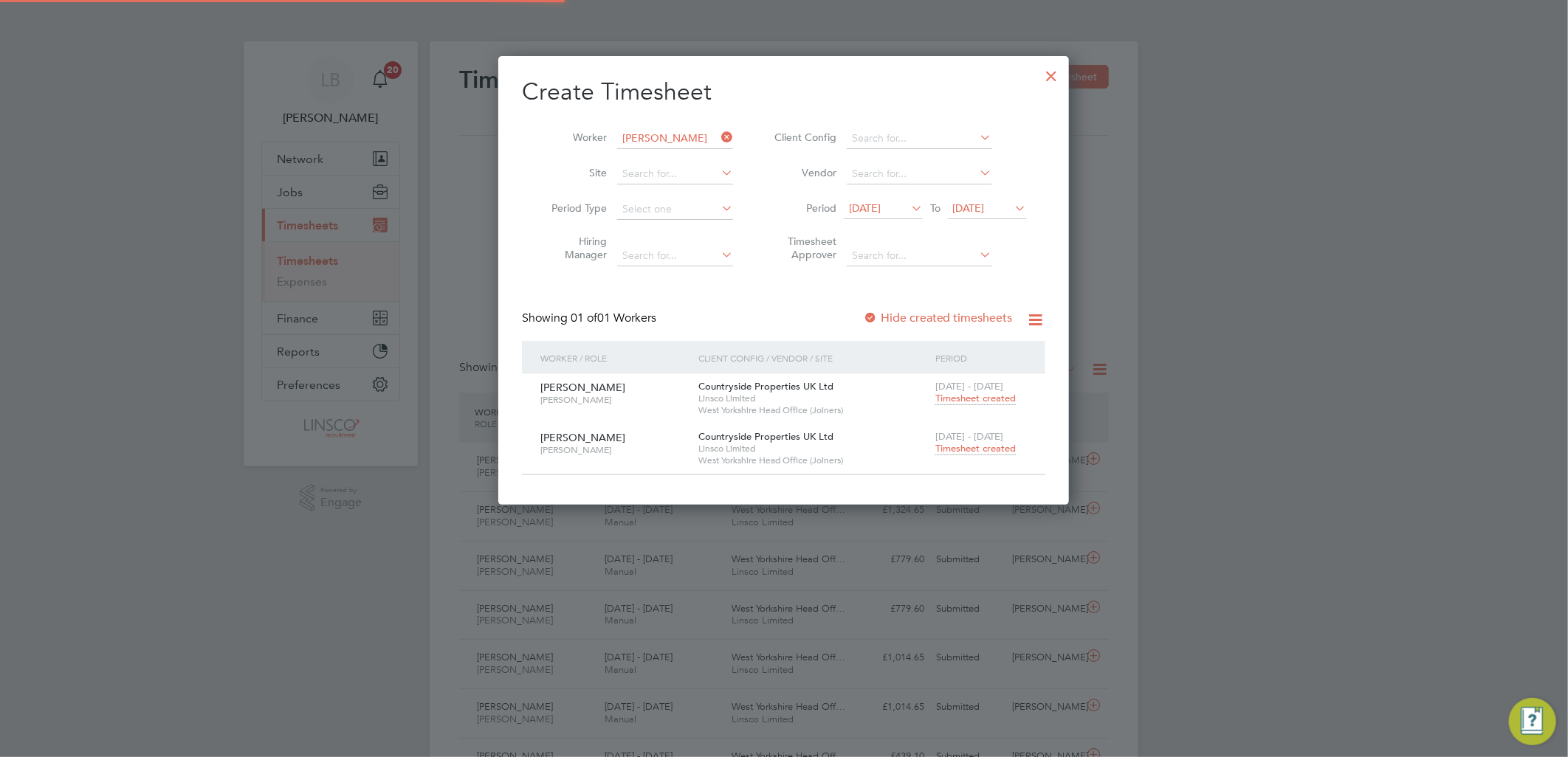
scroll to position [37, 128]
drag, startPoint x: 1064, startPoint y: 73, endPoint x: 824, endPoint y: 115, distance: 243.6
click at [1063, 73] on div at bounding box center [1052, 72] width 26 height 26
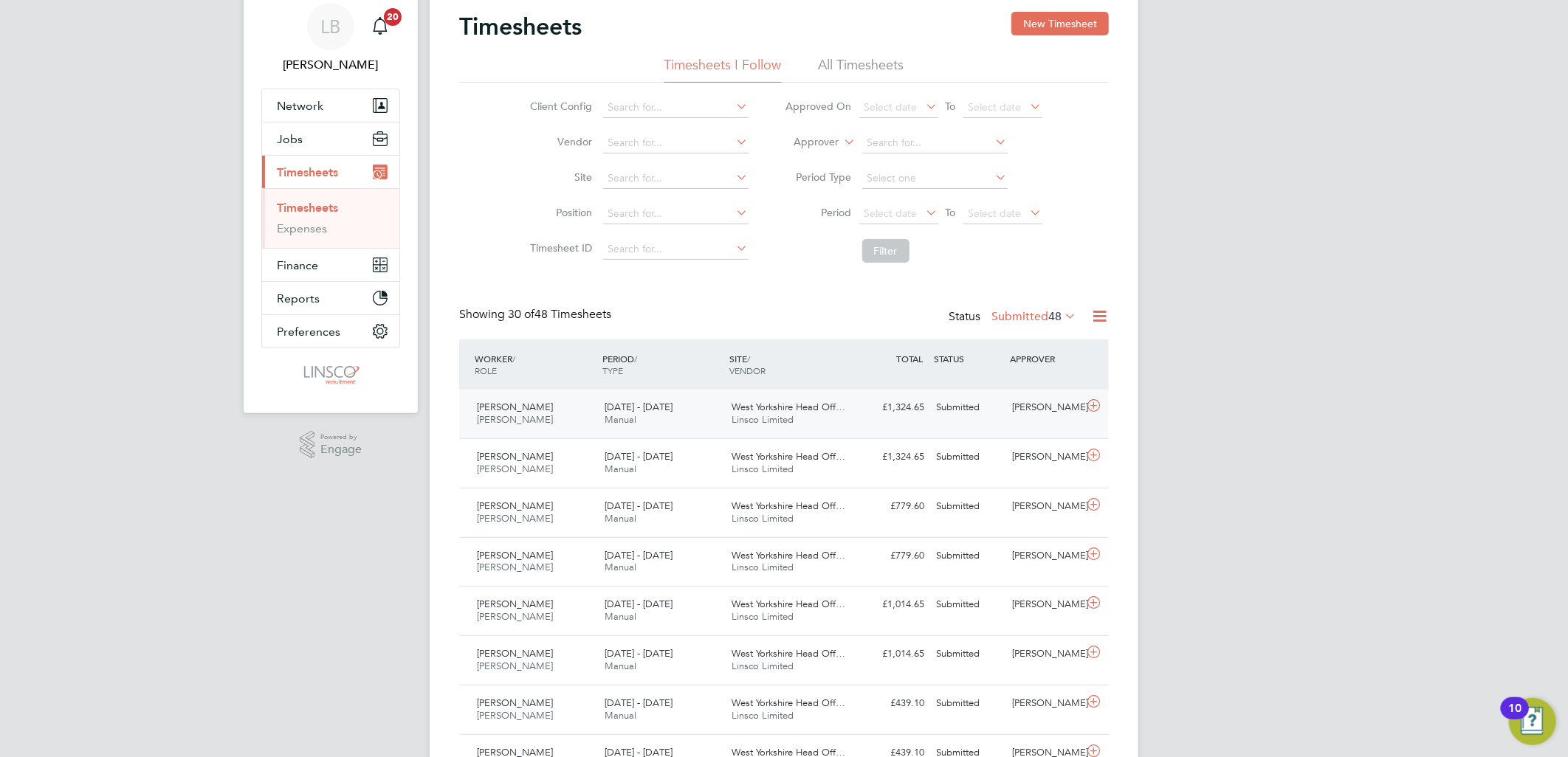
scroll to position [82, 0]
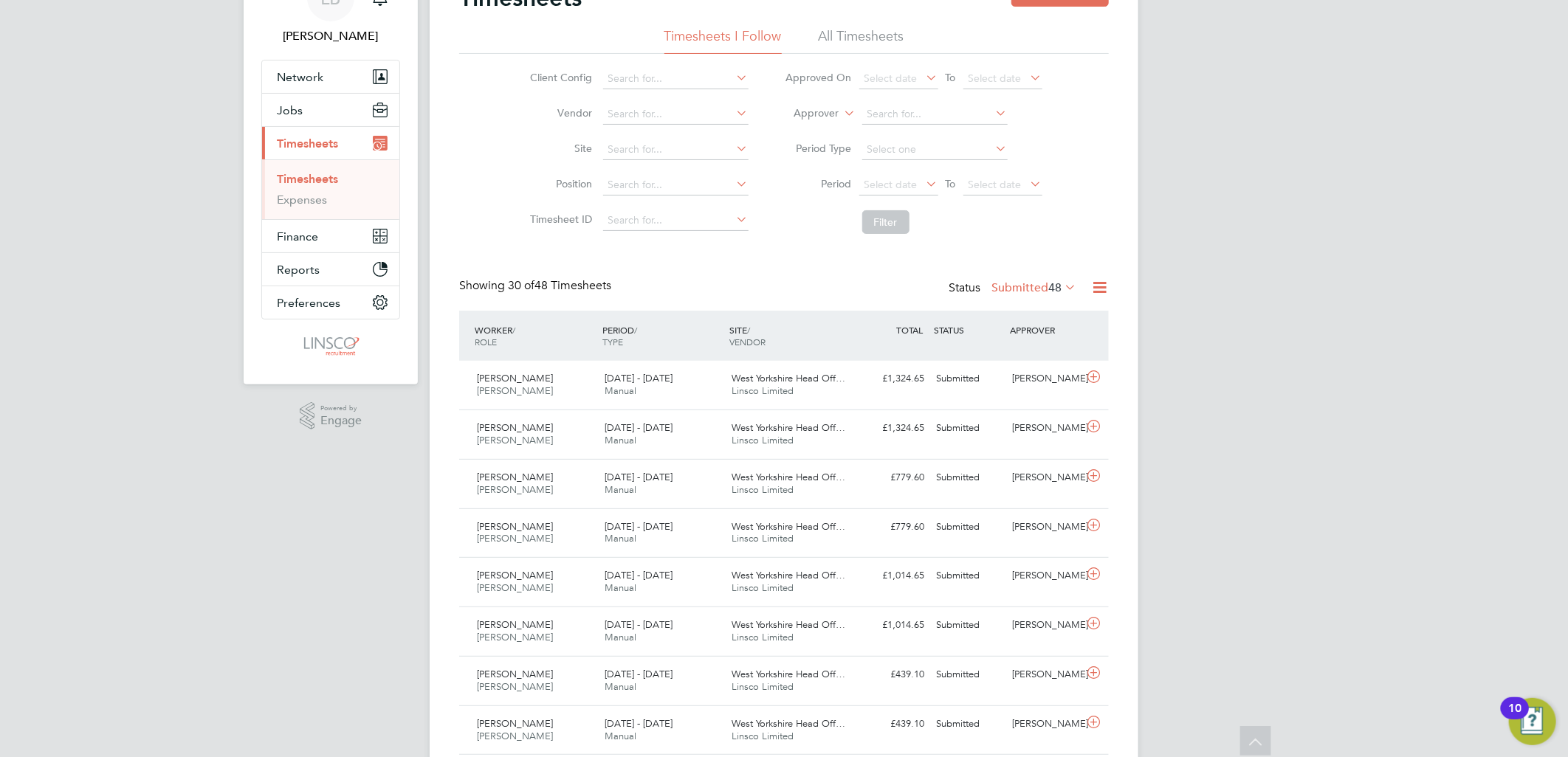
click at [1021, 287] on label "Submitted 48" at bounding box center [1033, 288] width 85 height 15
click at [894, 187] on span "Select date" at bounding box center [891, 184] width 53 height 14
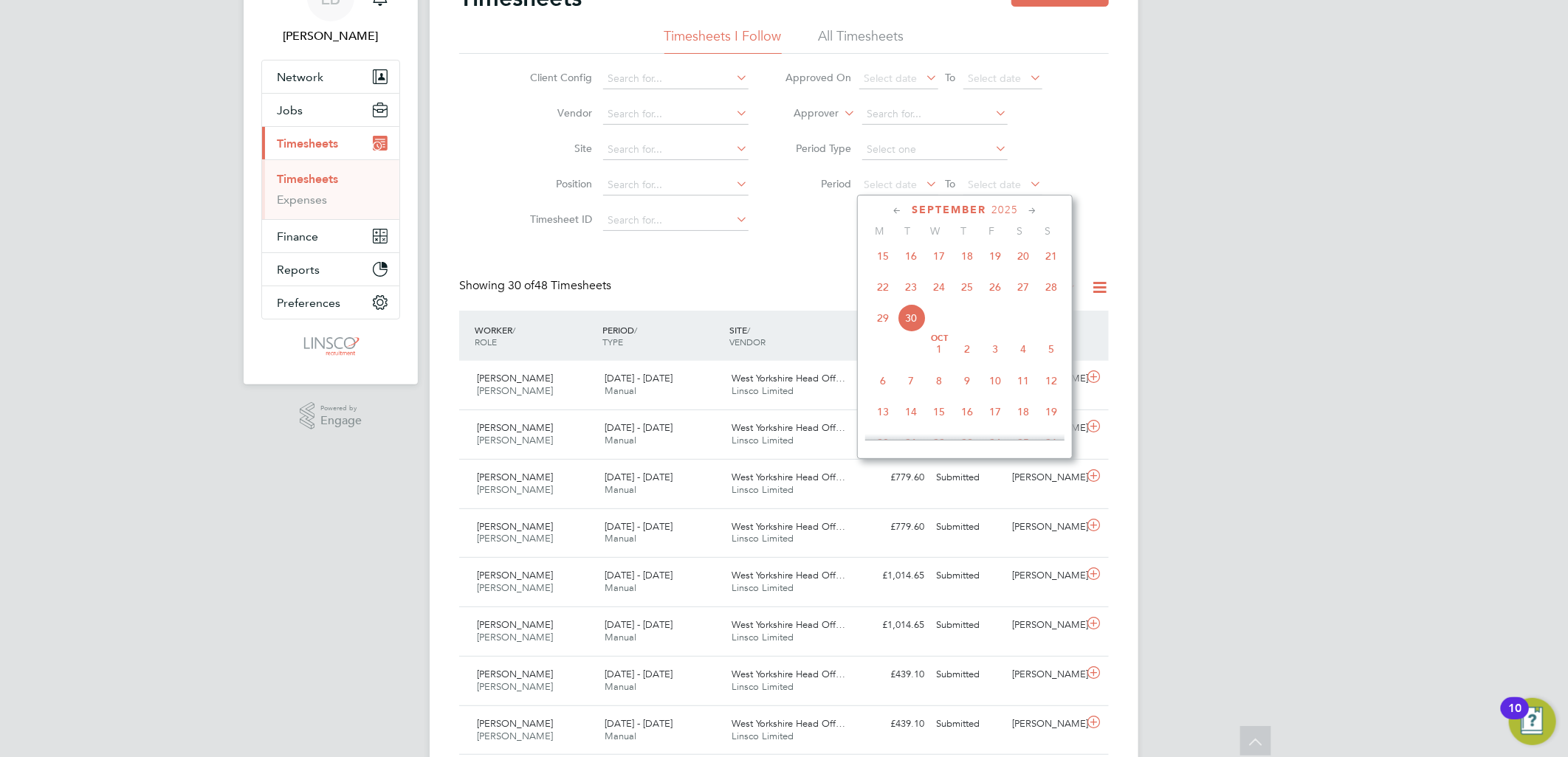
click at [887, 289] on span "22" at bounding box center [883, 287] width 28 height 28
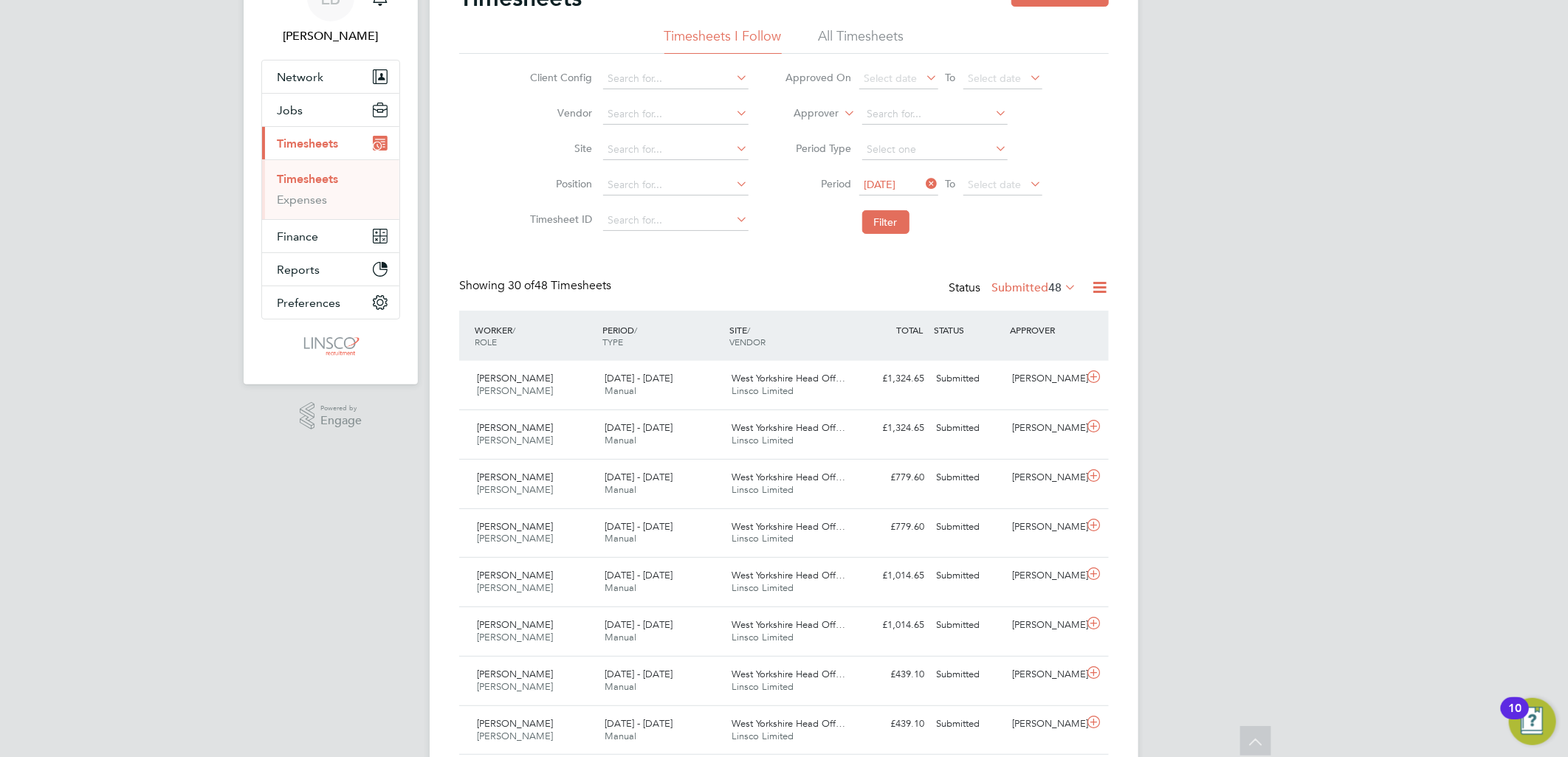
drag, startPoint x: 1017, startPoint y: 158, endPoint x: 1006, endPoint y: 172, distance: 17.8
click at [1018, 159] on li "Period Type" at bounding box center [913, 150] width 294 height 36
click at [883, 179] on span "22 Sep 2025" at bounding box center [880, 184] width 32 height 14
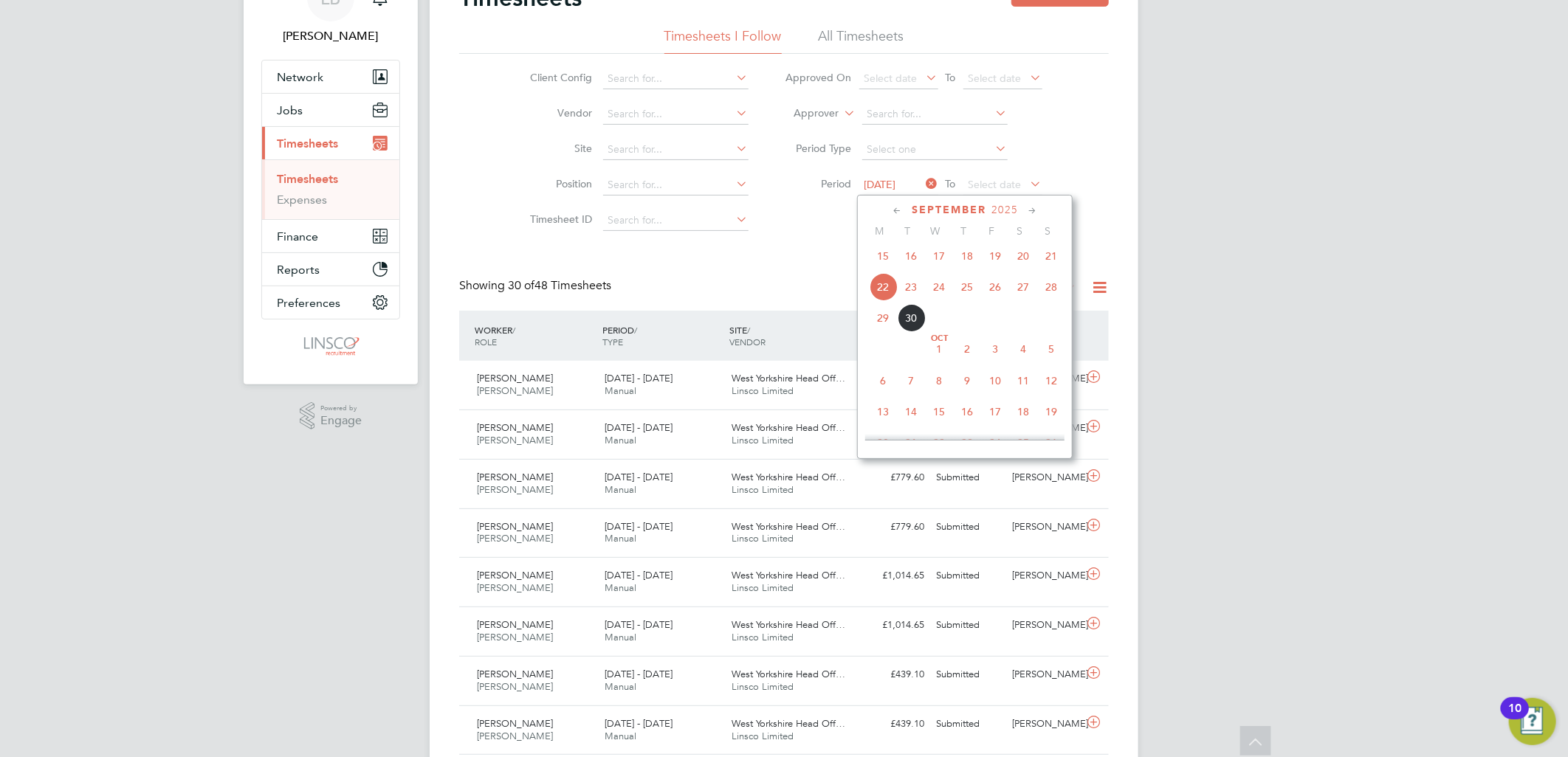
scroll to position [538, 0]
click at [881, 291] on span "15" at bounding box center [883, 288] width 28 height 28
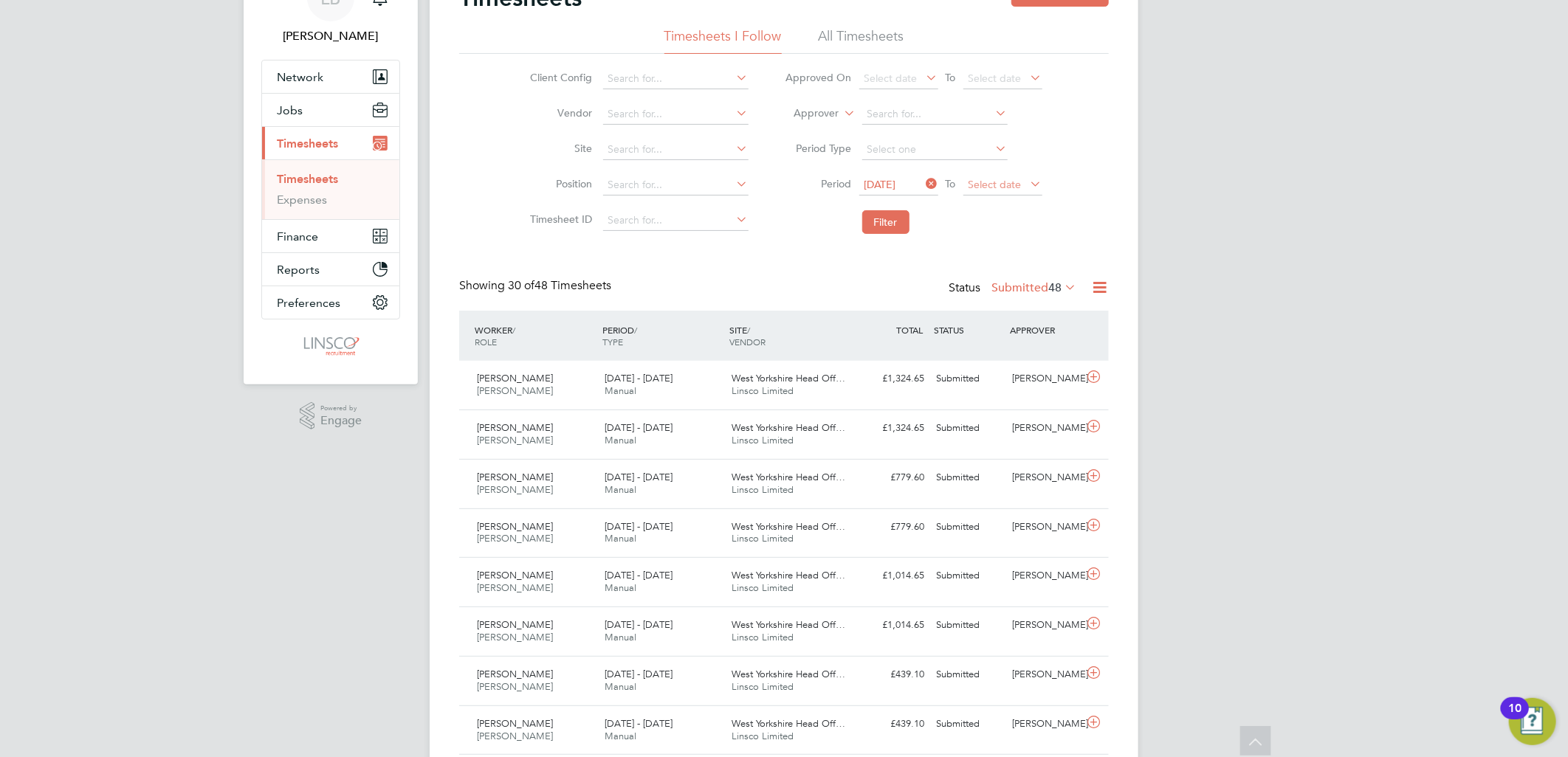
click at [976, 180] on span "Select date" at bounding box center [995, 184] width 53 height 14
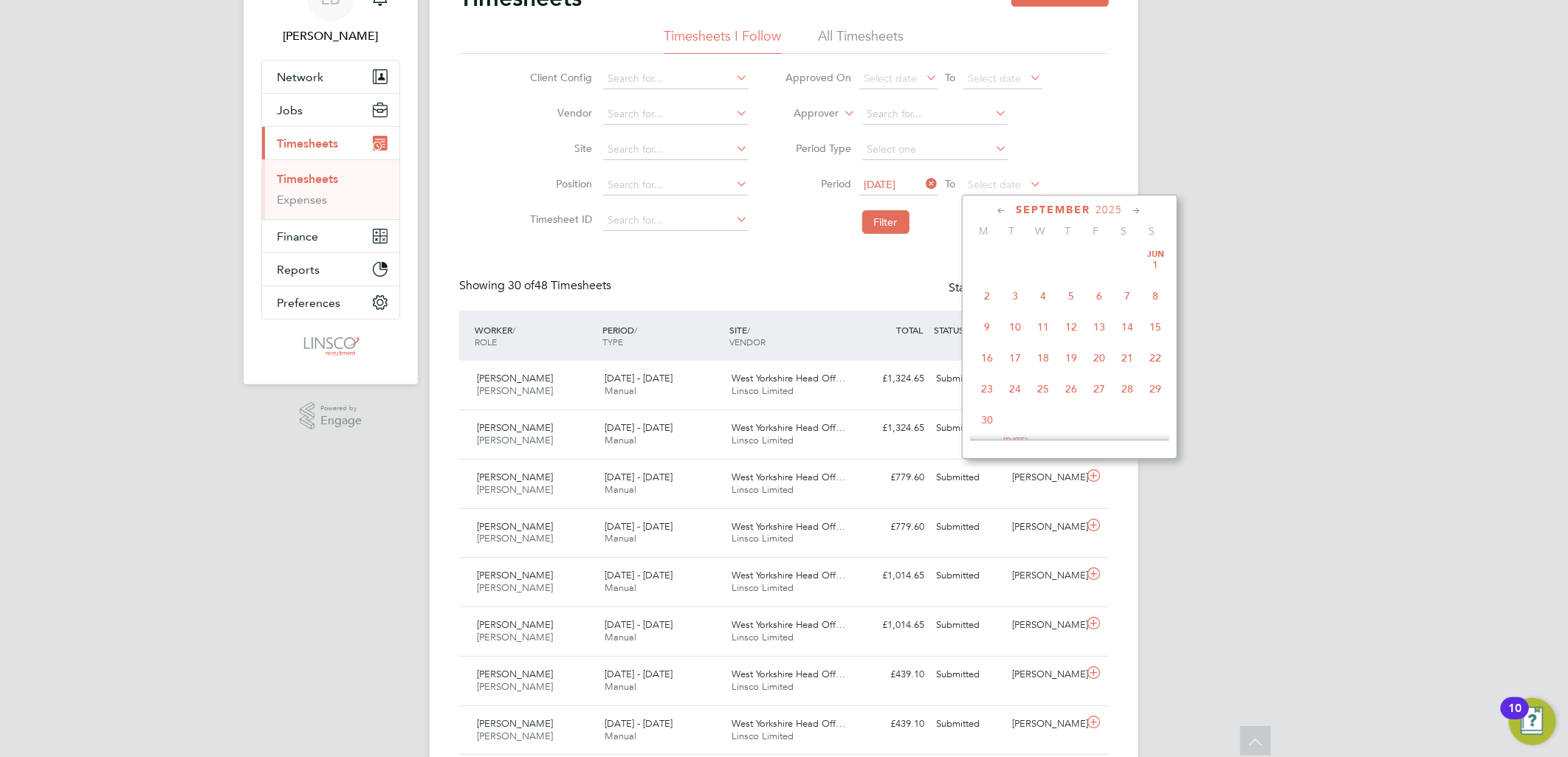
scroll to position [569, 0]
click at [1146, 299] on span "28" at bounding box center [1156, 287] width 28 height 28
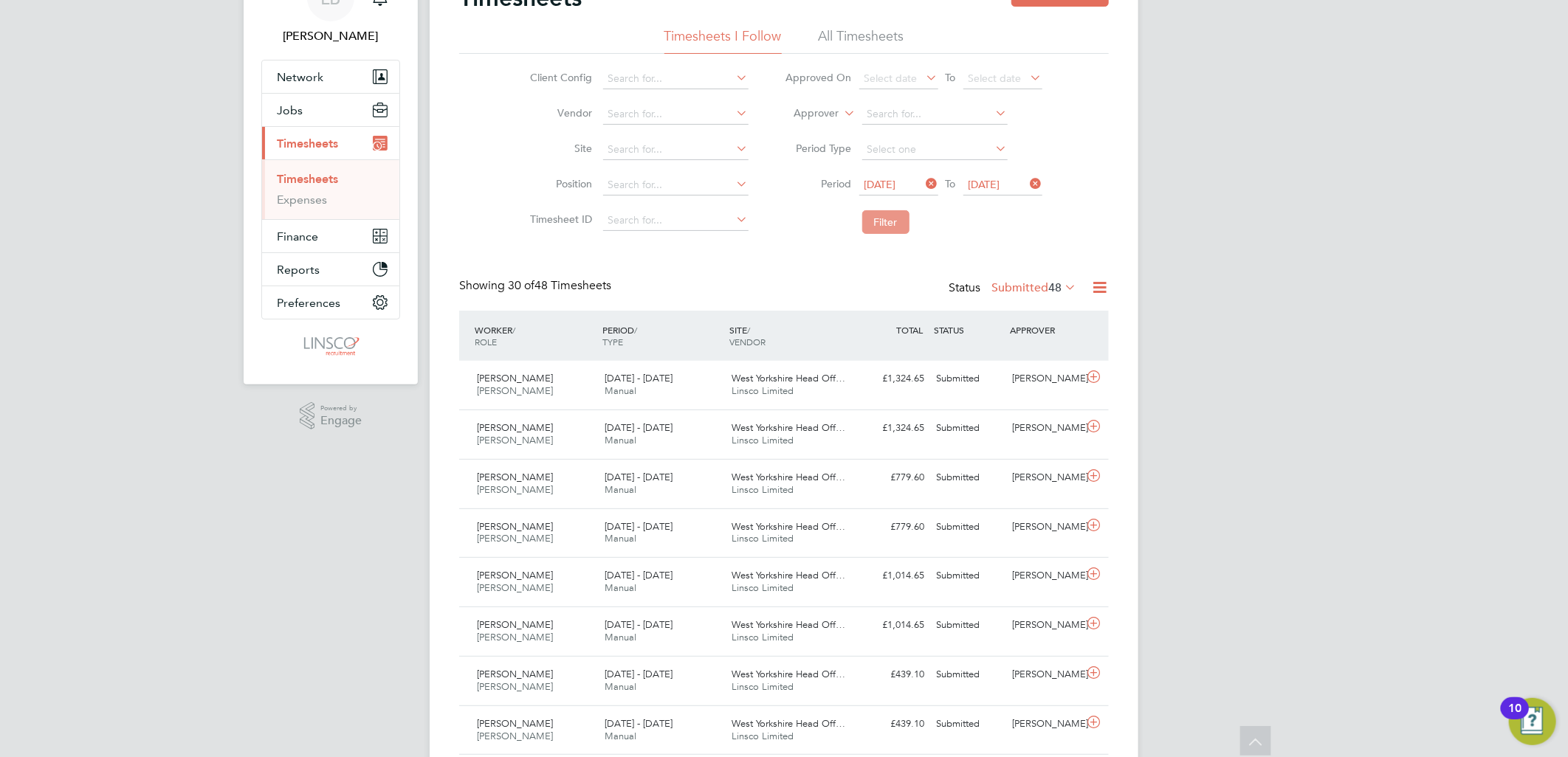
click at [871, 219] on button "Filter" at bounding box center [885, 222] width 47 height 24
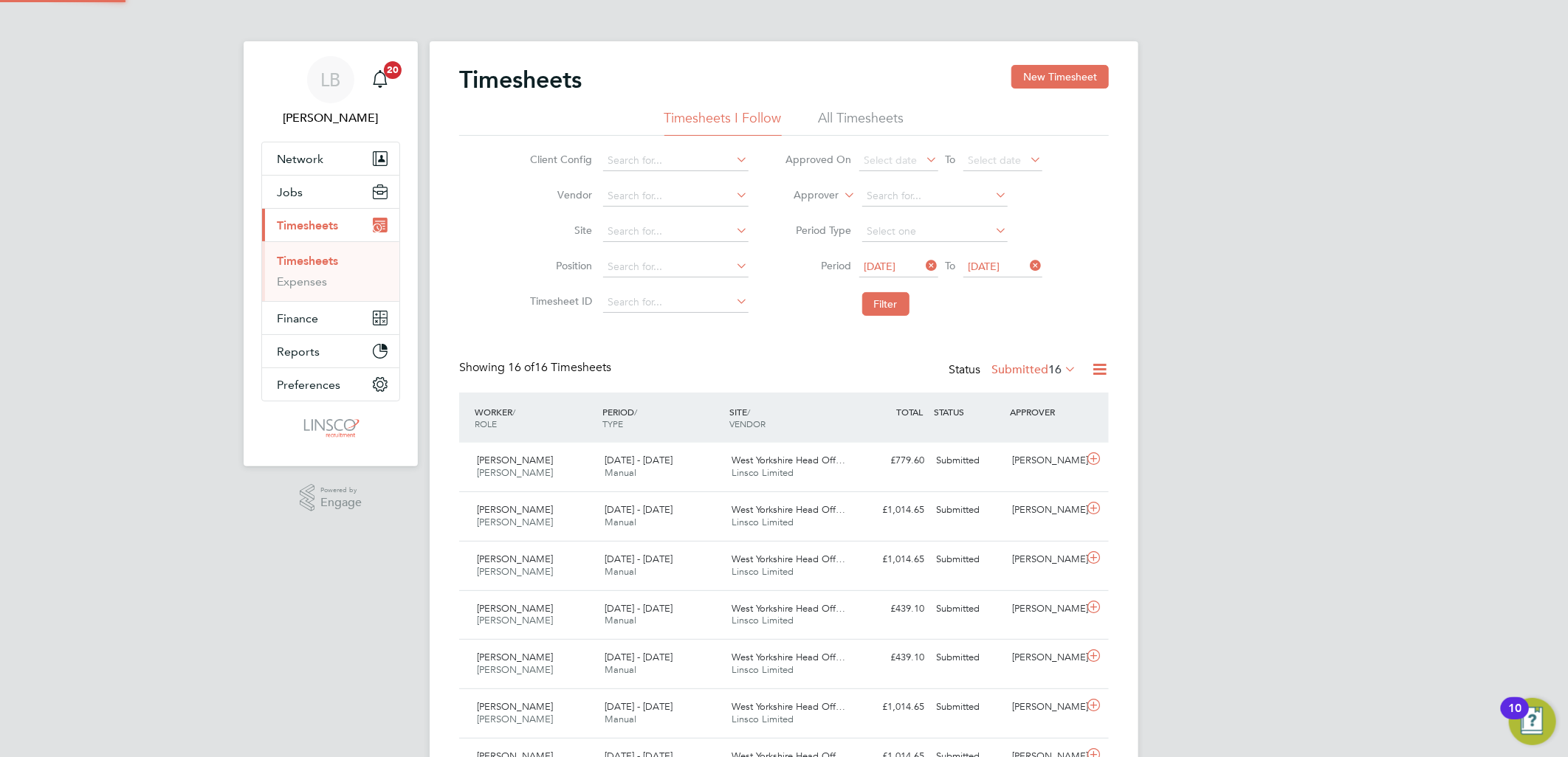
scroll to position [8, 9]
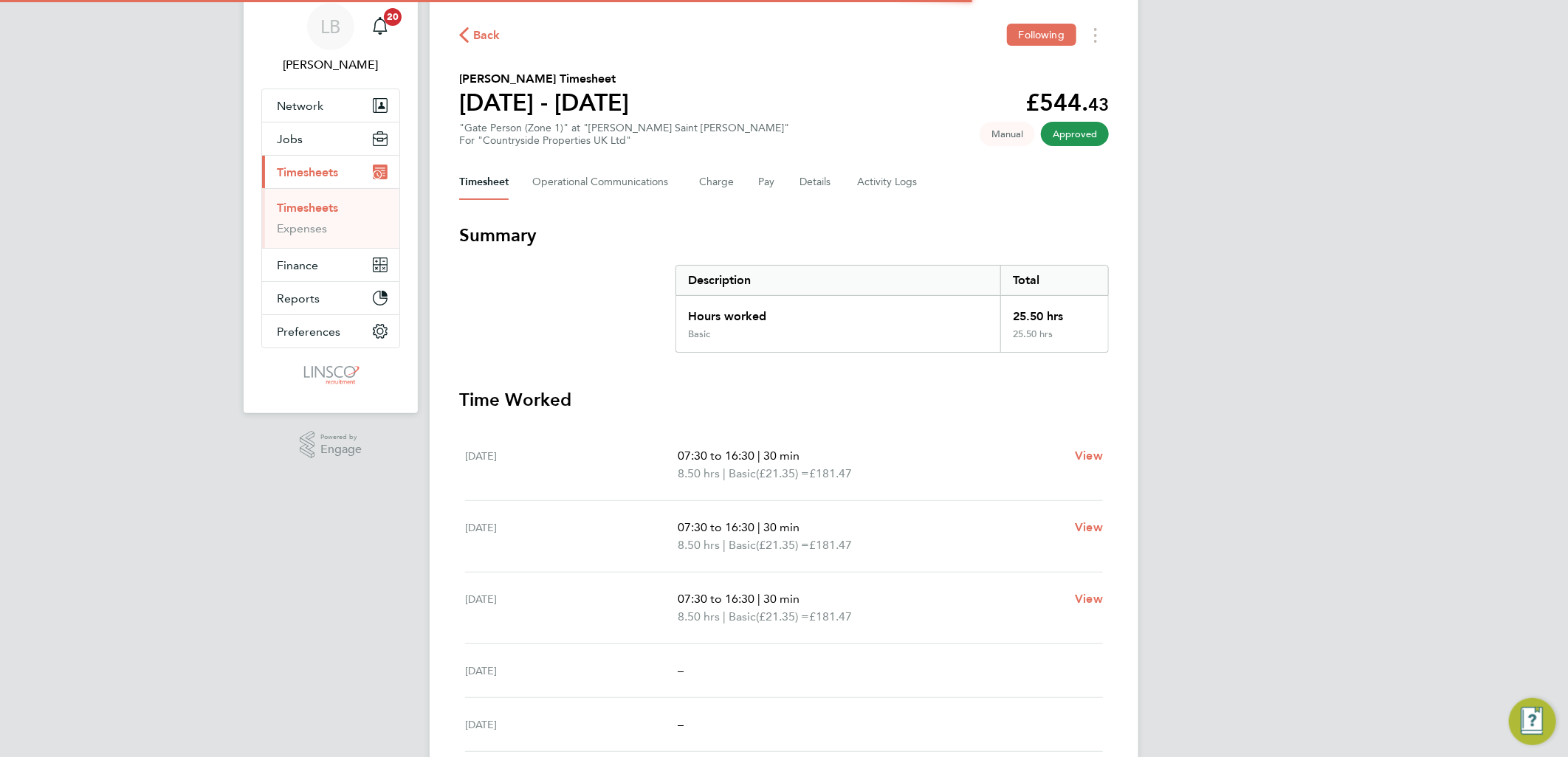
scroll to position [82, 0]
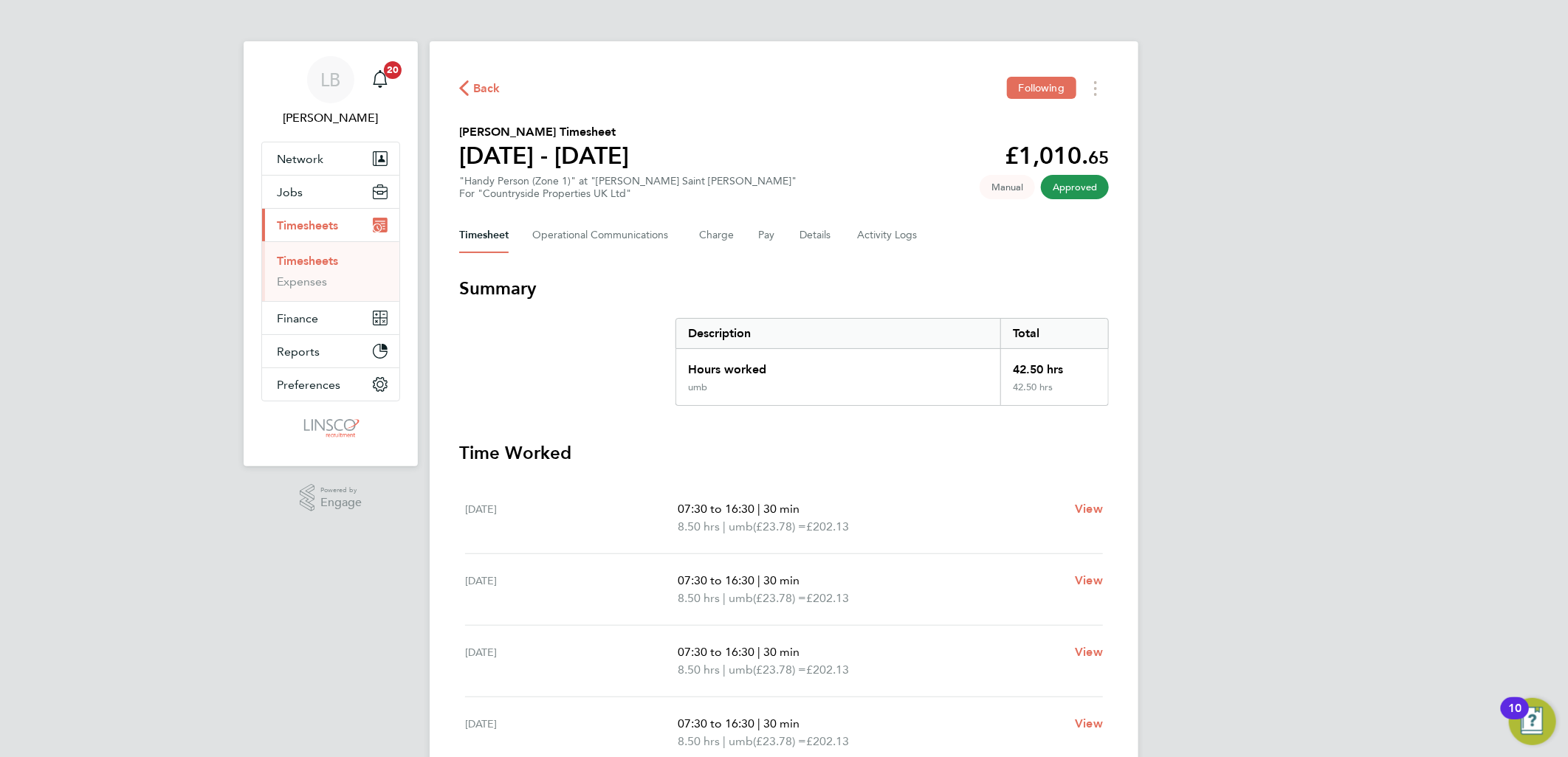
click at [467, 80] on icon "button" at bounding box center [463, 88] width 9 height 15
